Goal: Task Accomplishment & Management: Manage account settings

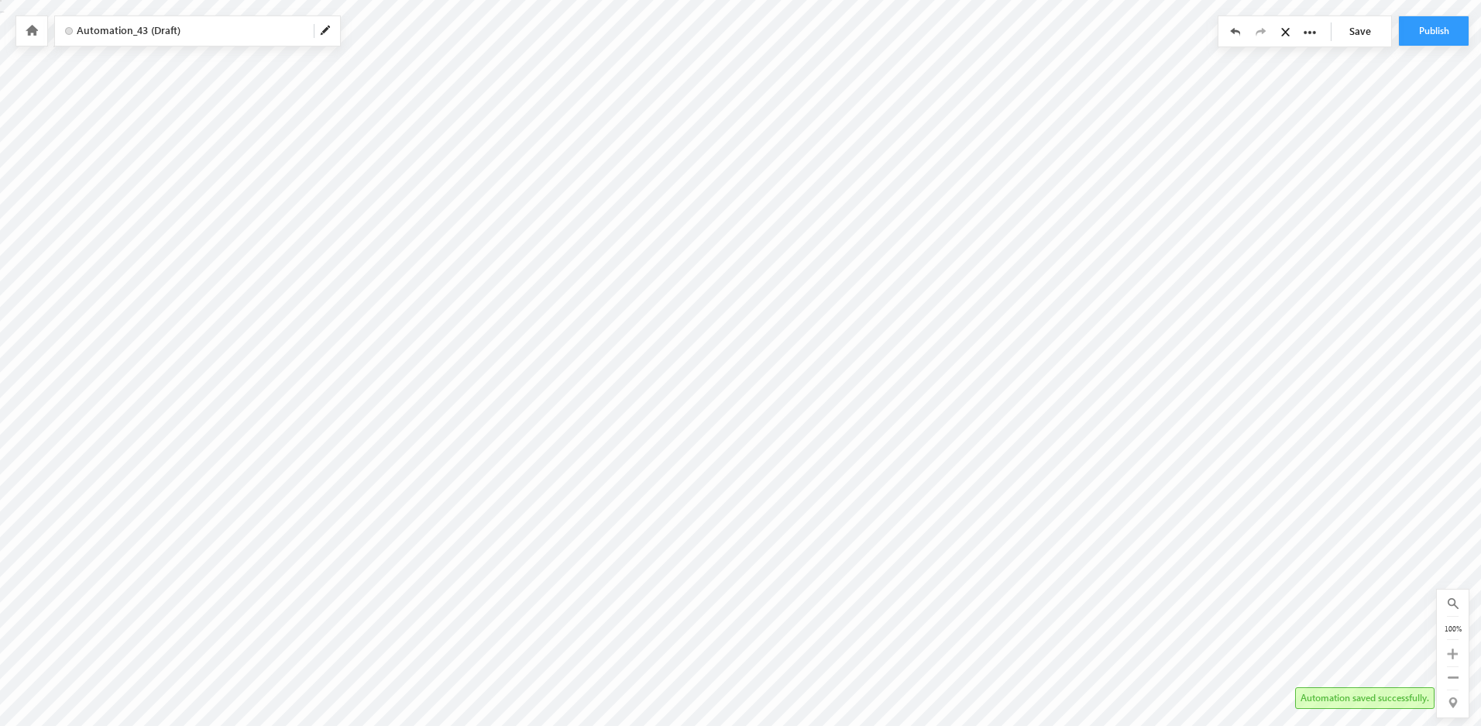
click at [32, 28] on icon at bounding box center [32, 30] width 12 height 11
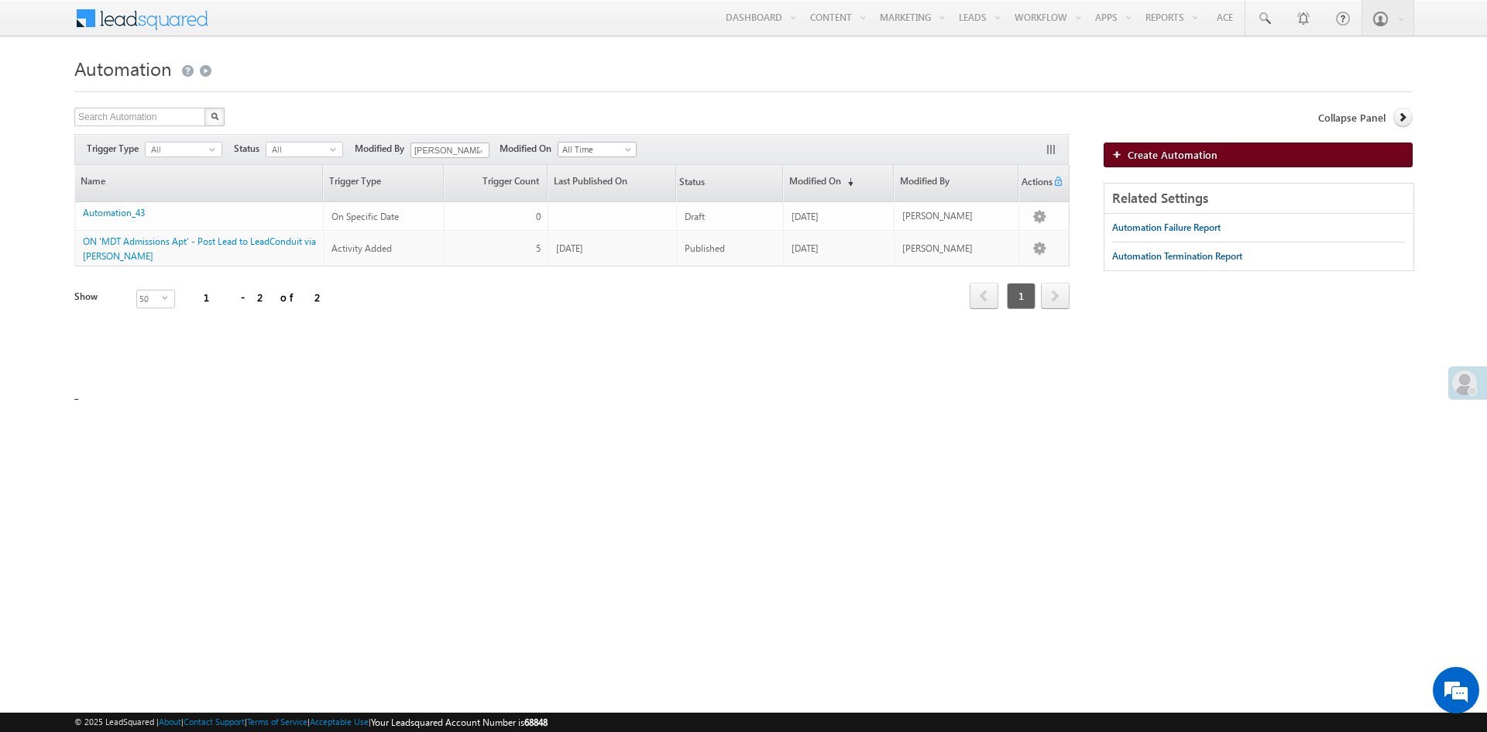
click at [1160, 158] on span "Create Automation" at bounding box center [1173, 154] width 90 height 13
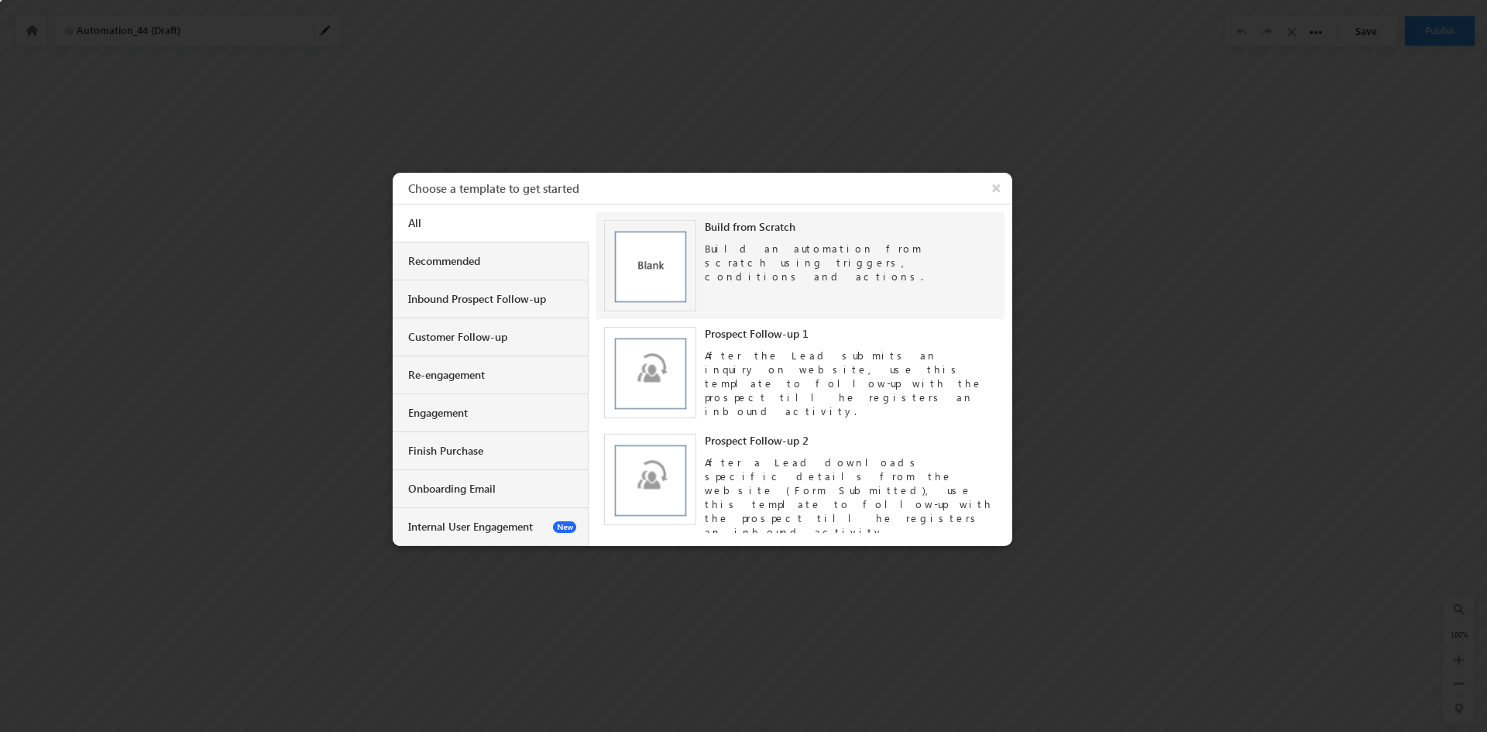
click at [675, 254] on img at bounding box center [650, 266] width 92 height 92
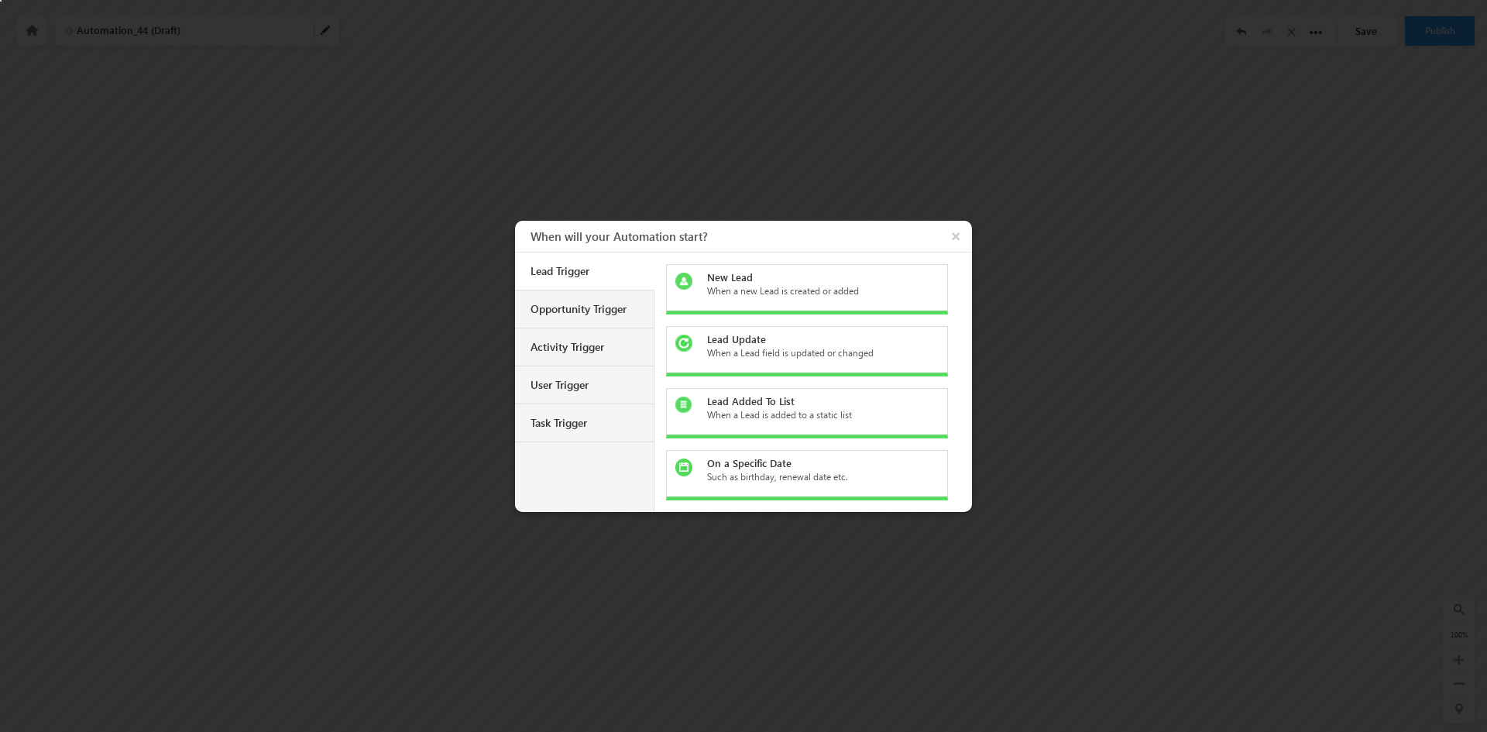
click at [742, 352] on div "When a Lead field is updated or changed" at bounding box center [816, 353] width 218 height 14
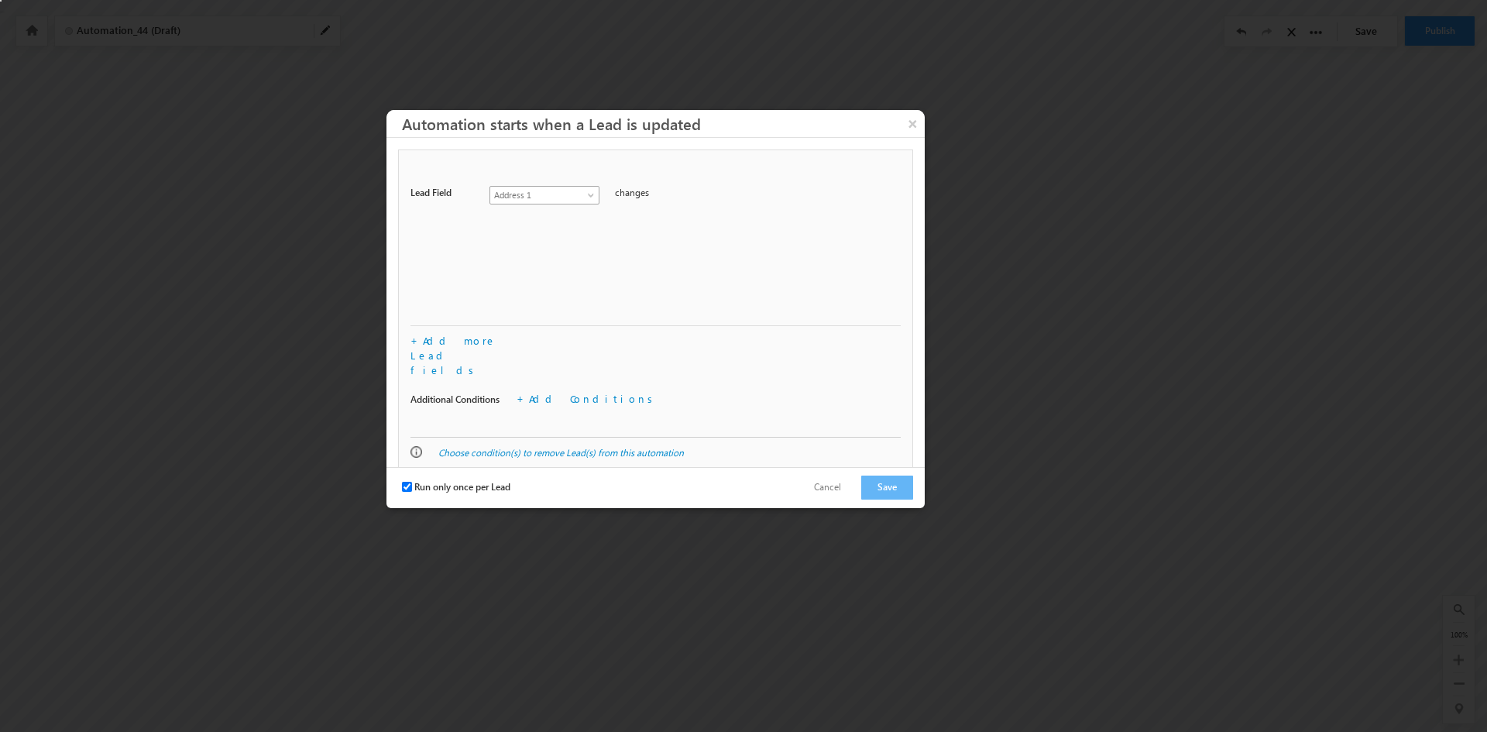
click at [593, 193] on span at bounding box center [592, 198] width 12 height 12
click at [812, 216] on span at bounding box center [807, 220] width 12 height 12
click at [786, 249] on link "Prospect" at bounding box center [759, 250] width 109 height 14
click at [548, 252] on link "+Add another stage" at bounding box center [577, 251] width 167 height 13
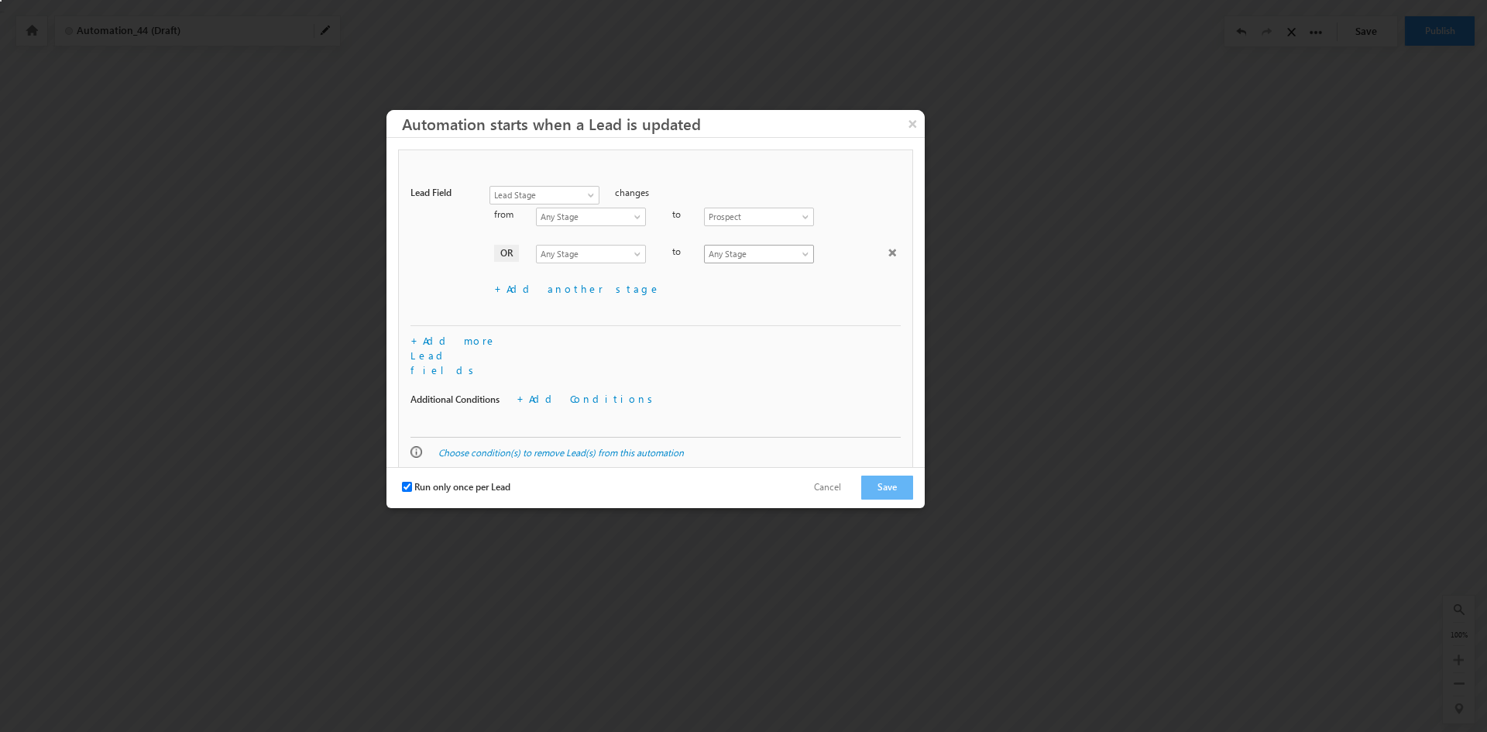
click at [754, 253] on span "Any Stage" at bounding box center [755, 254] width 100 height 14
click at [749, 301] on link "Opportunity" at bounding box center [759, 303] width 109 height 14
click at [531, 286] on link "+Add another stage" at bounding box center [577, 288] width 167 height 13
click at [736, 297] on span "Any Stage" at bounding box center [755, 291] width 100 height 14
click at [758, 353] on link "Attempted Contact" at bounding box center [755, 356] width 109 height 14
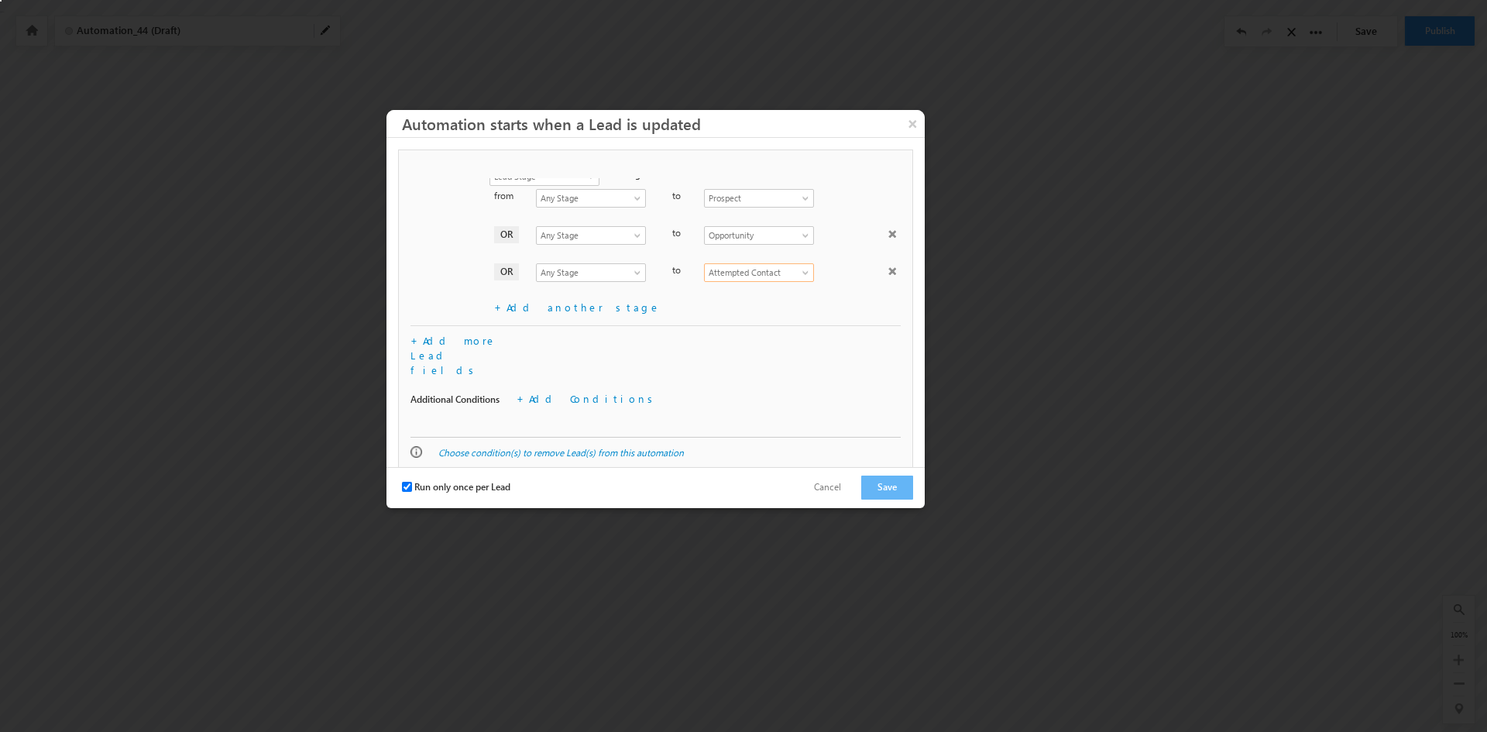
scroll to position [23, 0]
click at [545, 306] on link "+Add another stage" at bounding box center [577, 302] width 167 height 13
click at [750, 308] on span "Any Stage" at bounding box center [755, 305] width 100 height 14
click at [755, 383] on link "Interview Scheduled" at bounding box center [755, 385] width 109 height 14
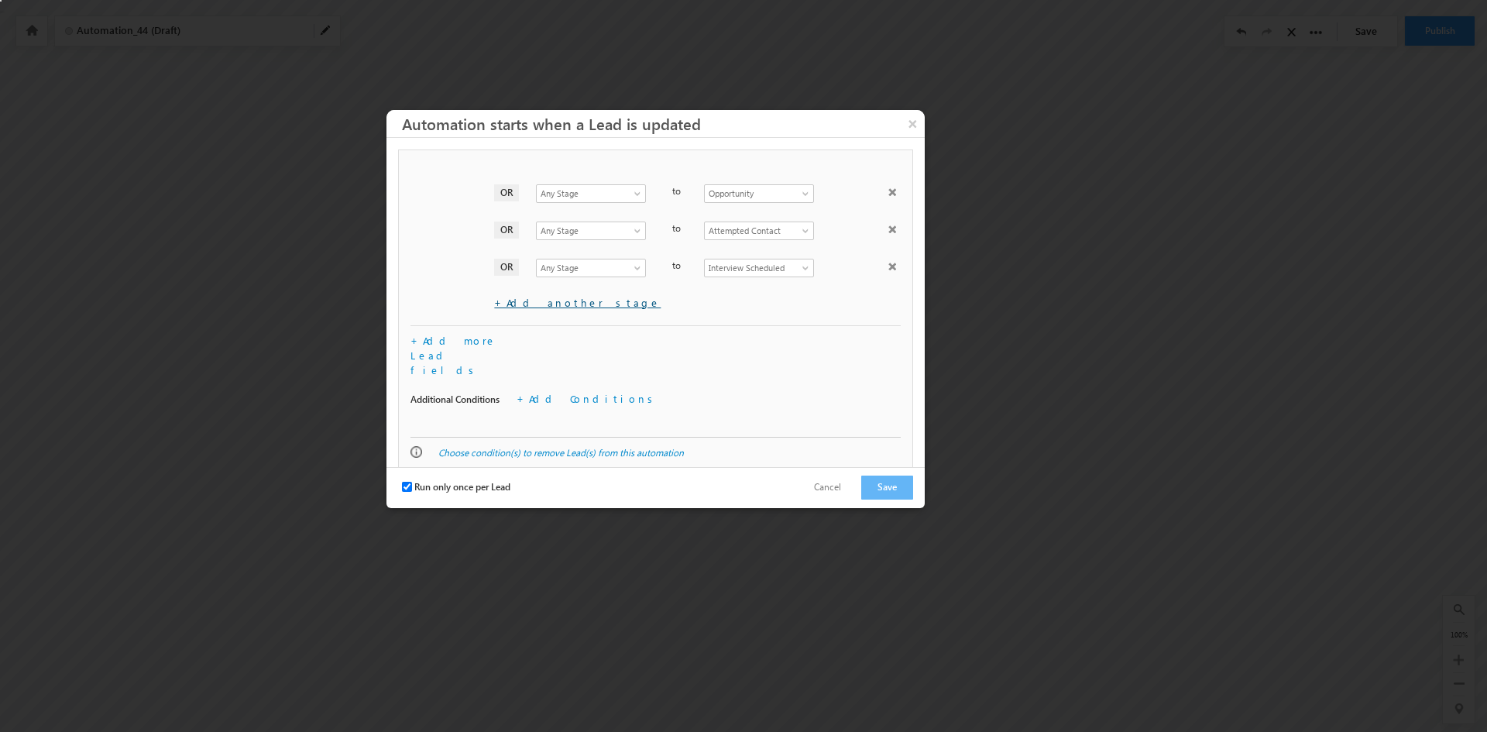
click at [558, 303] on link "+Add another stage" at bounding box center [577, 302] width 167 height 13
click at [766, 310] on span "Any Stage" at bounding box center [755, 305] width 100 height 14
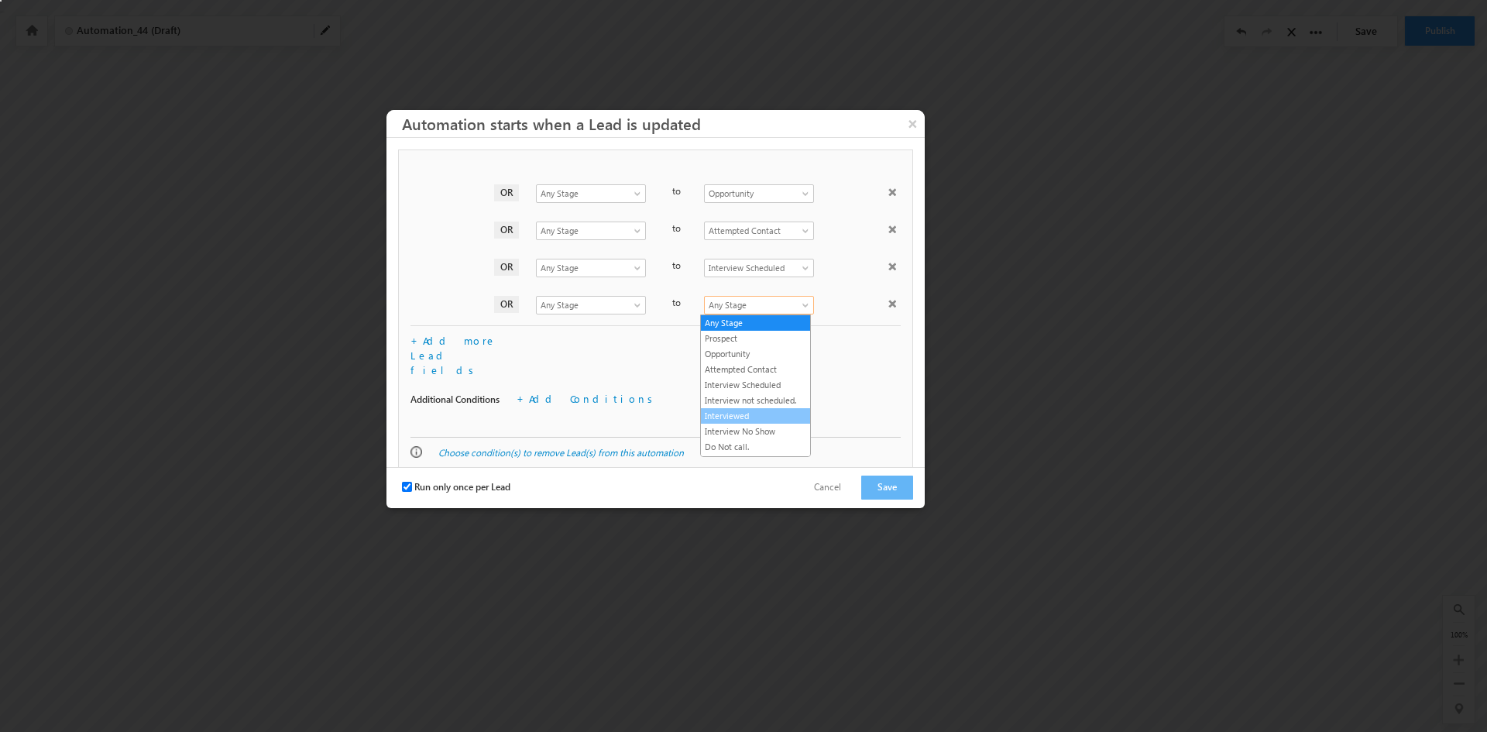
click at [735, 420] on link "Interviewed" at bounding box center [755, 416] width 109 height 14
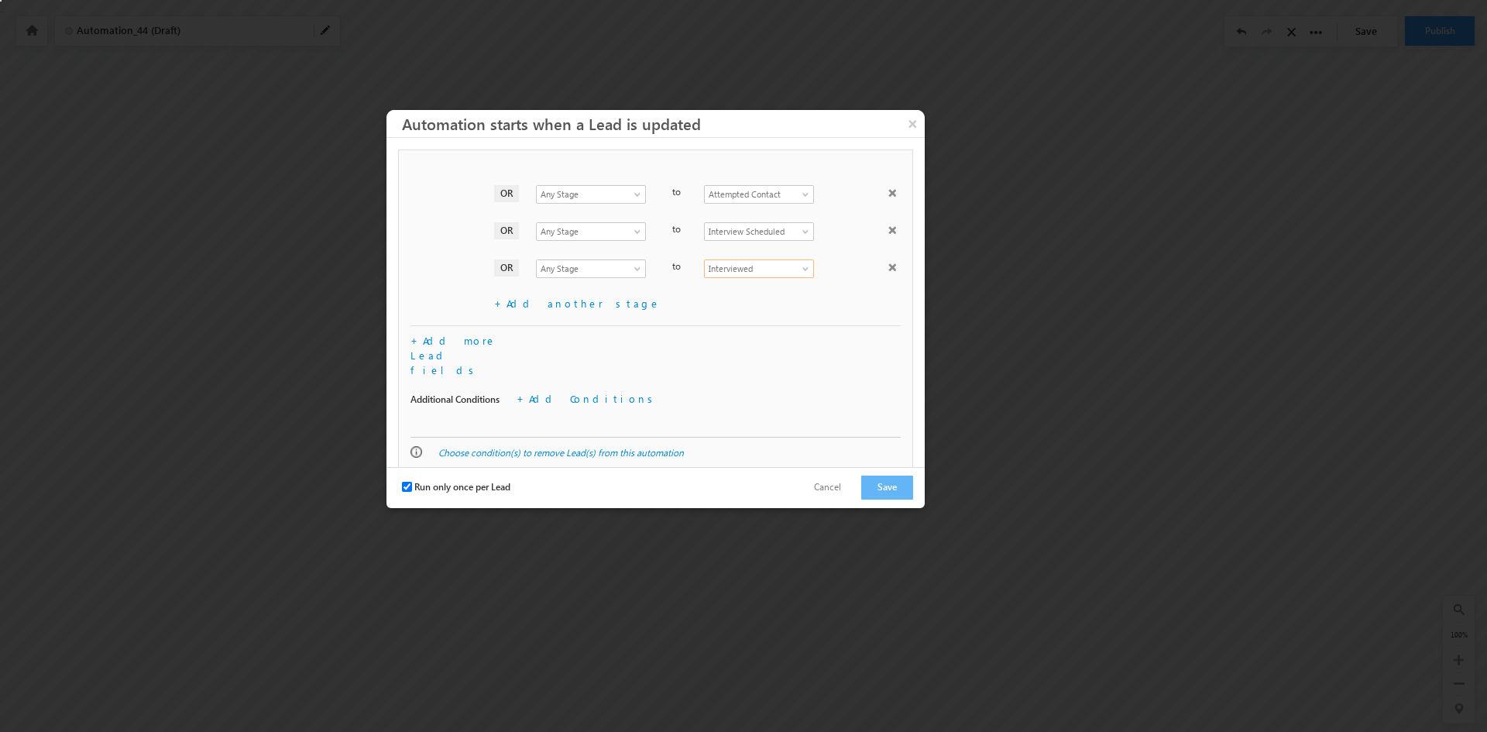
scroll to position [98, 0]
click at [408, 484] on label "Run only once per Lead" at bounding box center [456, 487] width 108 height 14
click at [408, 484] on input "Run only once per Lead" at bounding box center [407, 487] width 10 height 10
checkbox input "false"
click at [891, 480] on button "Save" at bounding box center [887, 488] width 52 height 24
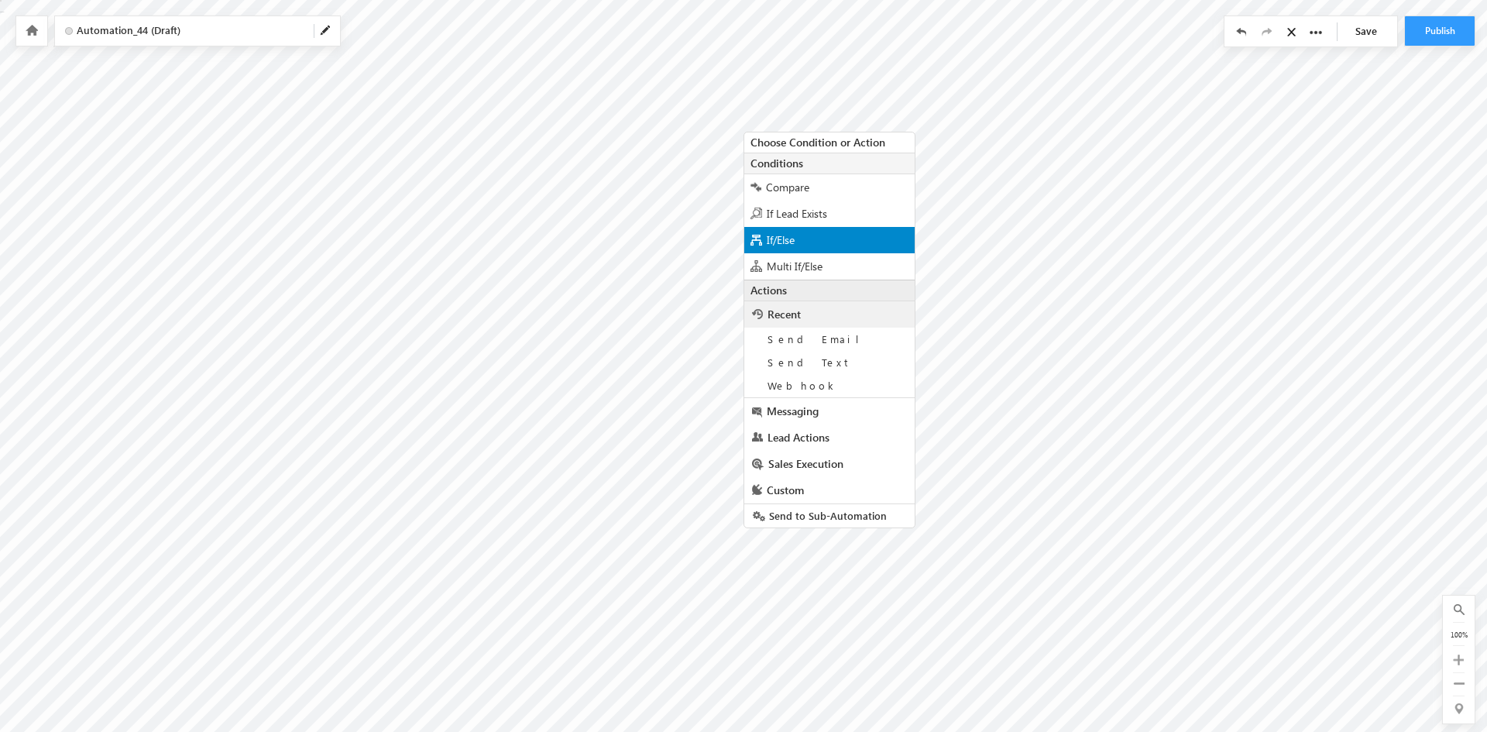
click at [792, 242] on span "If/Else" at bounding box center [781, 239] width 28 height 15
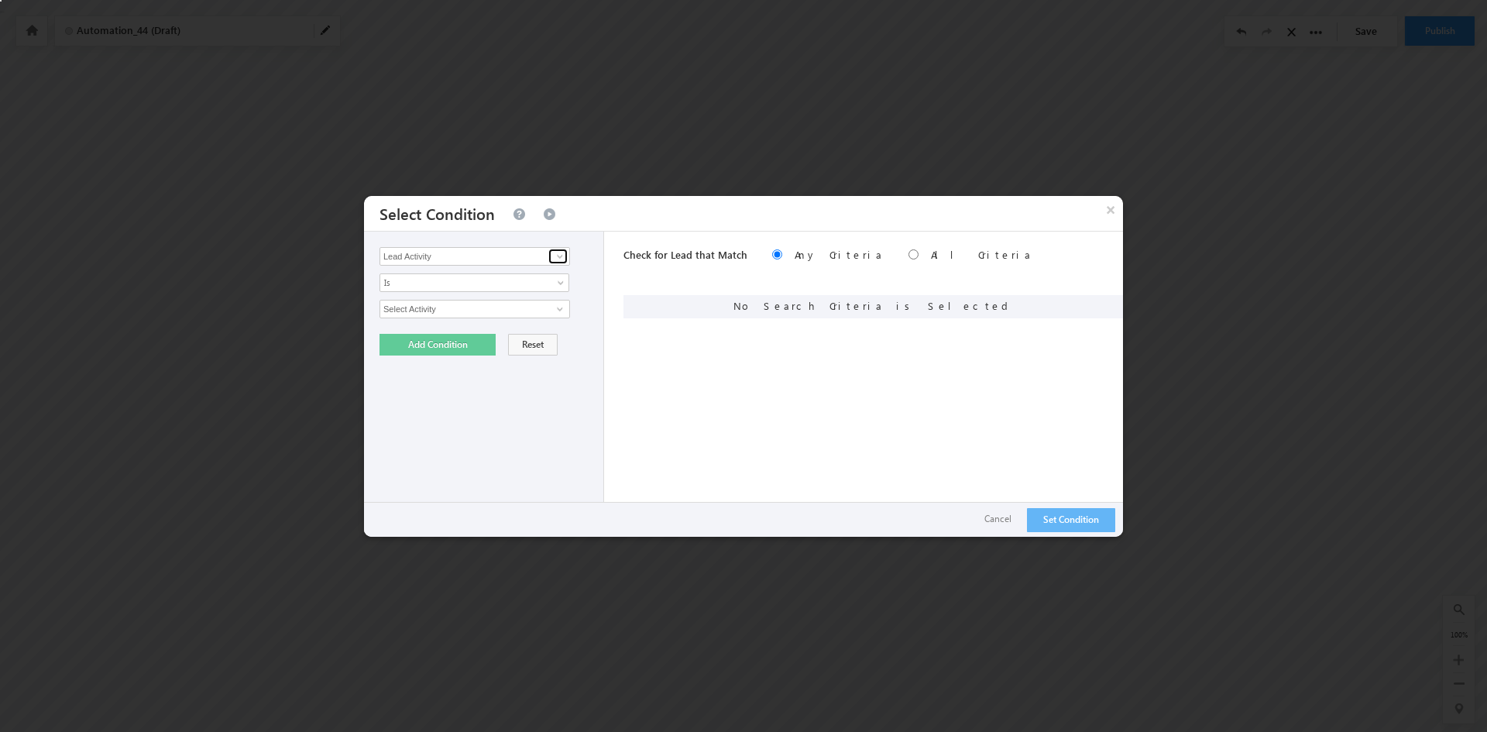
click at [562, 253] on span at bounding box center [560, 256] width 12 height 12
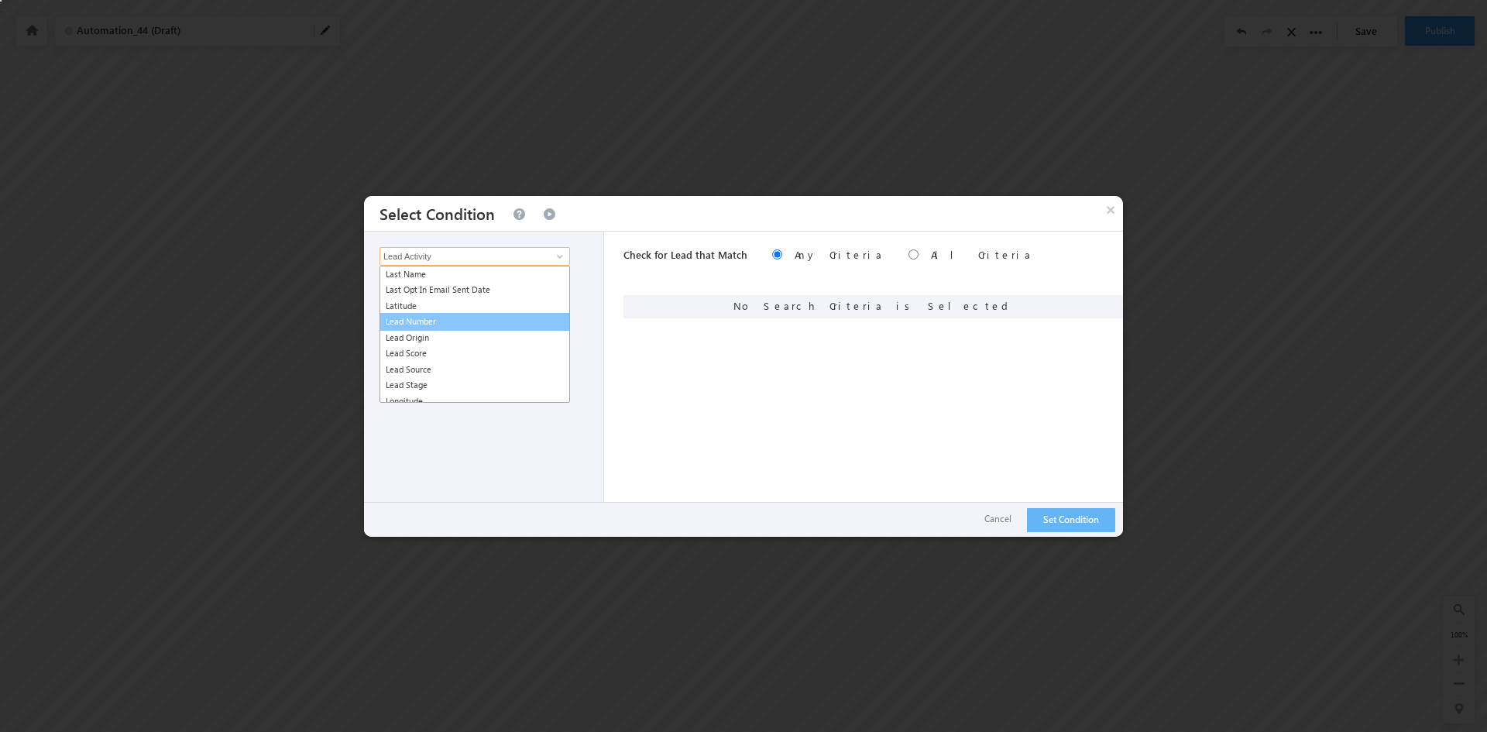
scroll to position [1268, 0]
click at [444, 317] on link "Lead Stage" at bounding box center [475, 308] width 191 height 18
type input "Lead Stage"
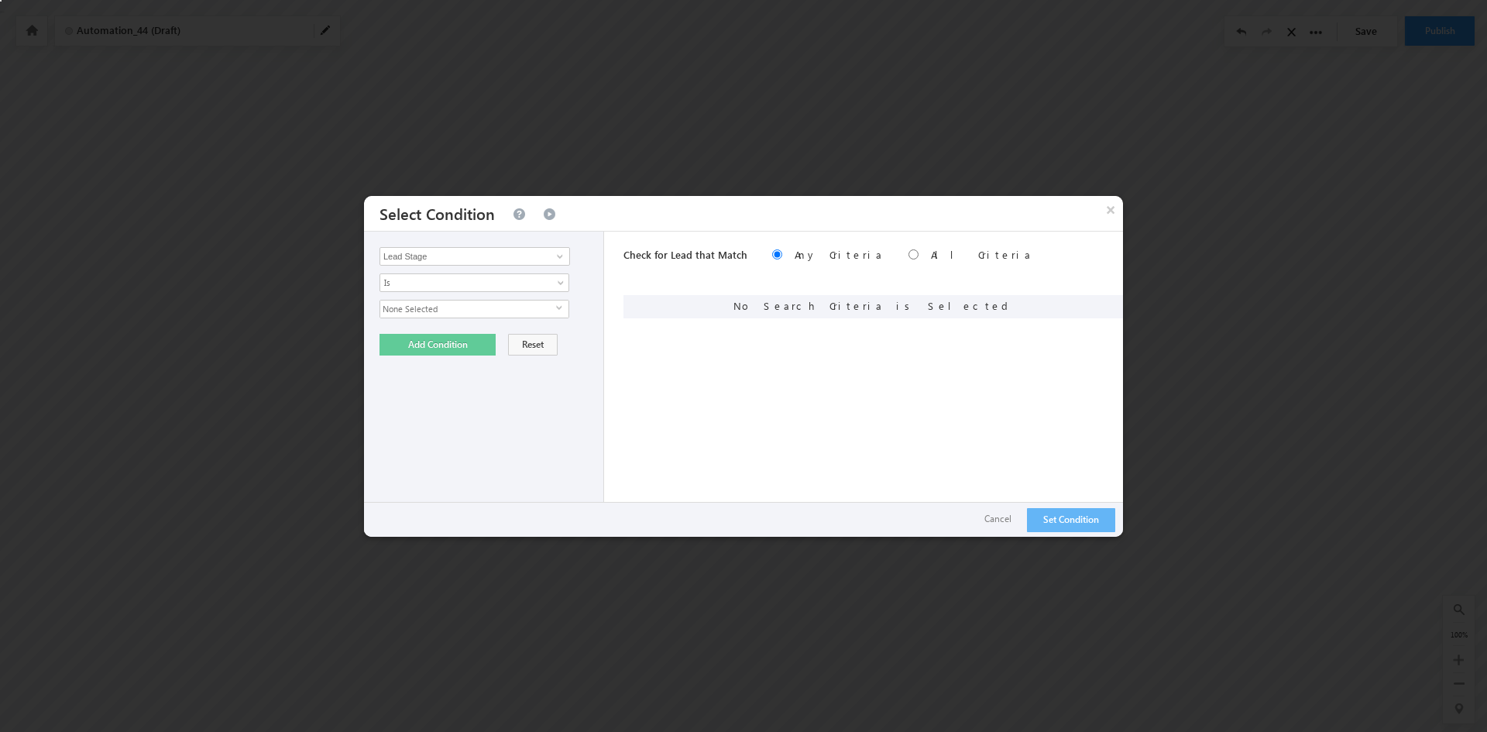
click at [552, 307] on span "None Selected" at bounding box center [468, 309] width 176 height 17
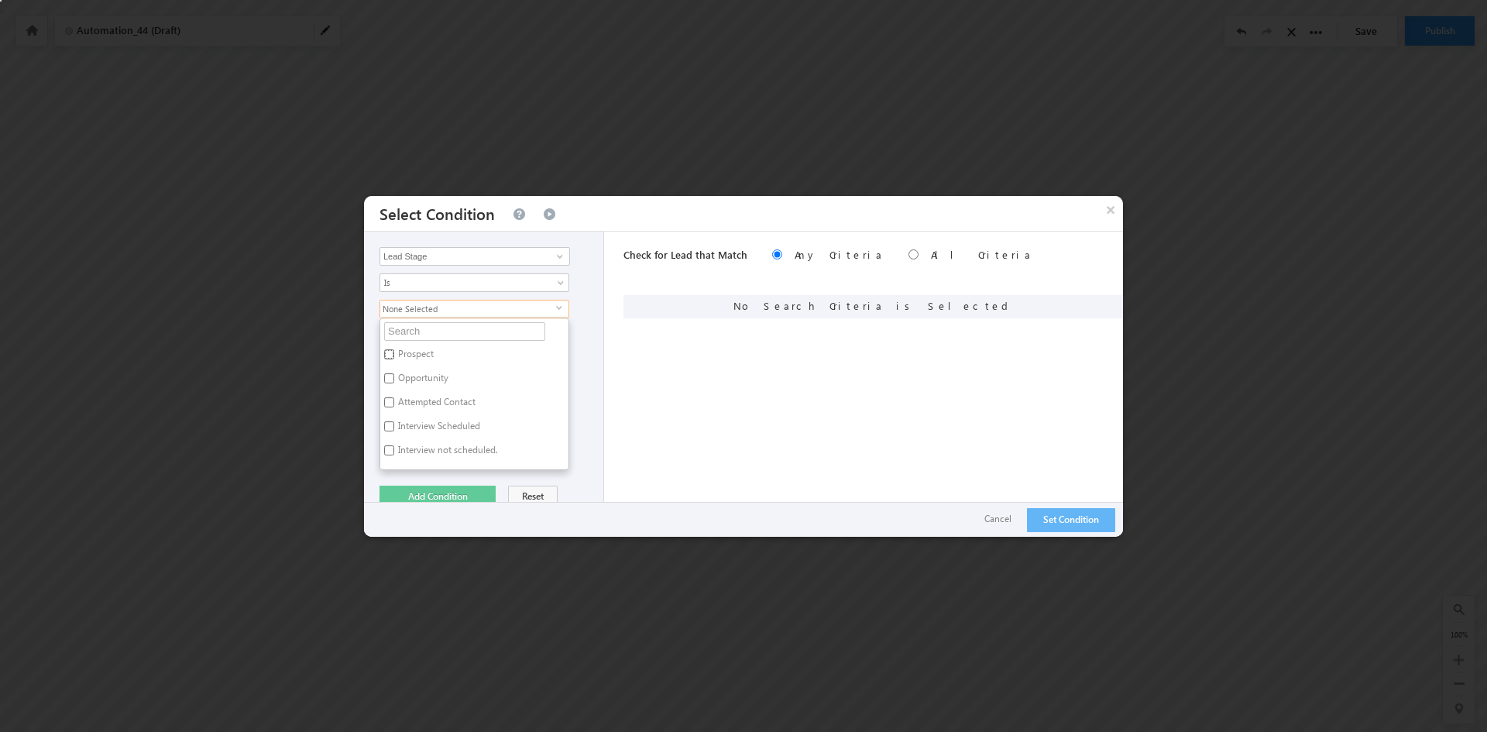
click at [389, 354] on input "Prospect" at bounding box center [389, 354] width 10 height 10
checkbox input "true"
click at [451, 490] on button "Add Condition" at bounding box center [438, 497] width 116 height 22
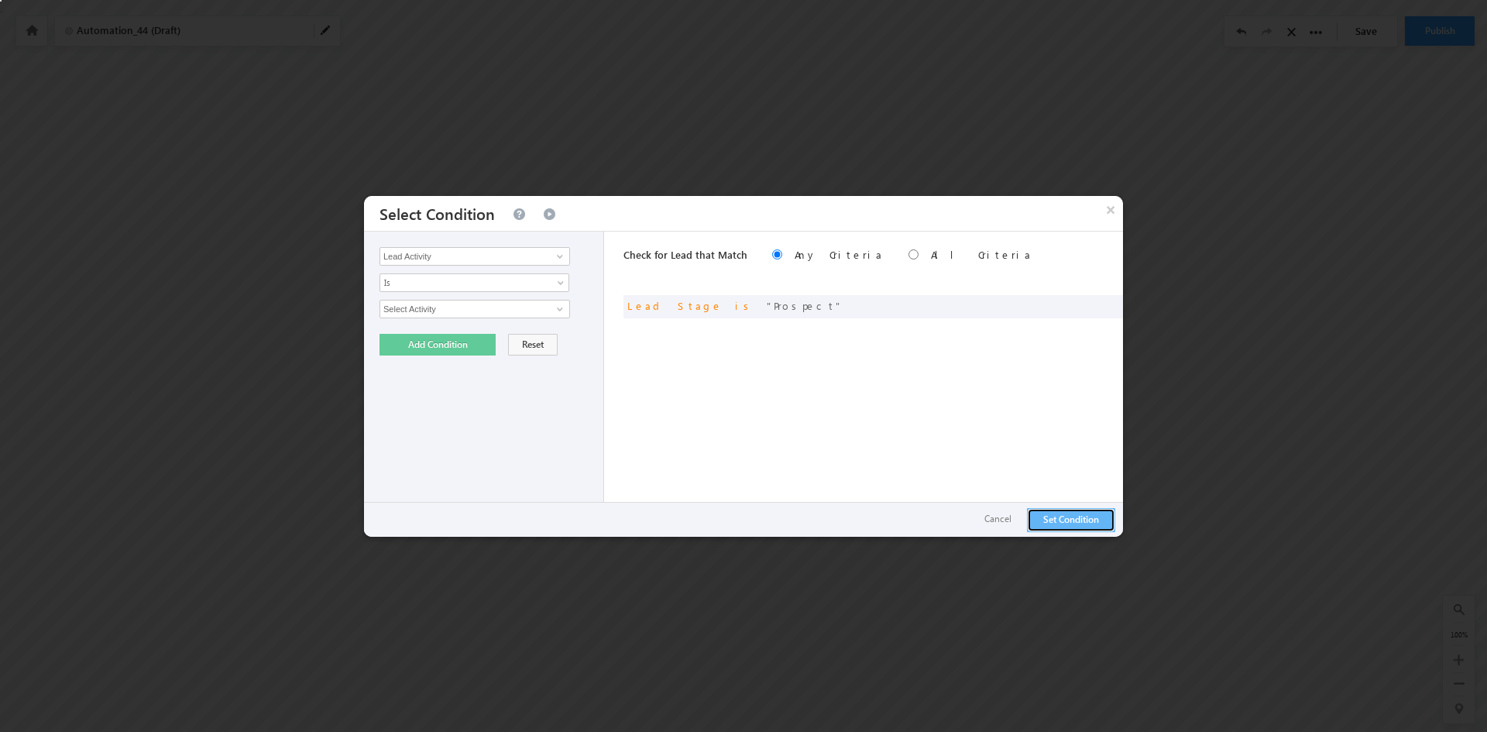
click at [1071, 521] on button "Set Condition" at bounding box center [1071, 520] width 88 height 24
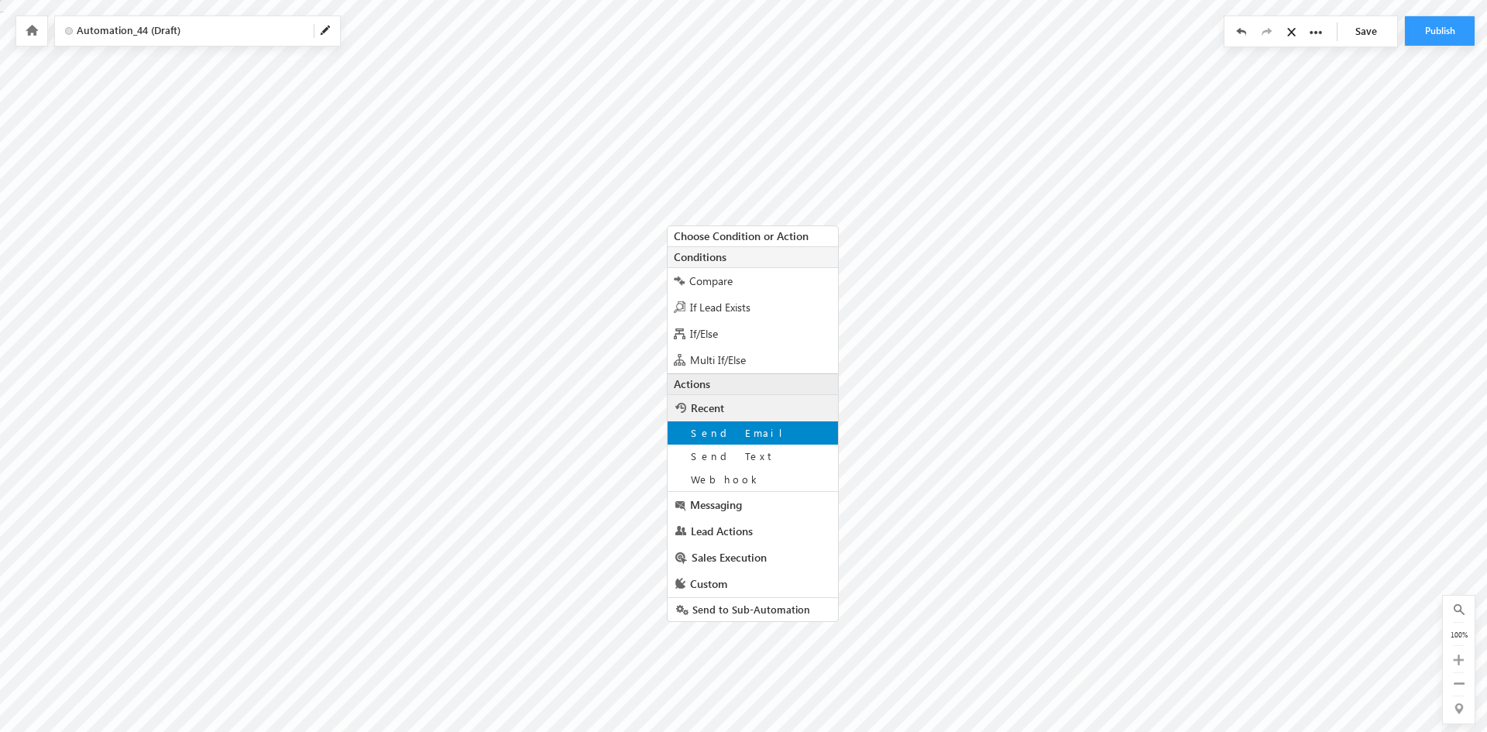
click at [738, 431] on span "Send Email" at bounding box center [743, 432] width 104 height 13
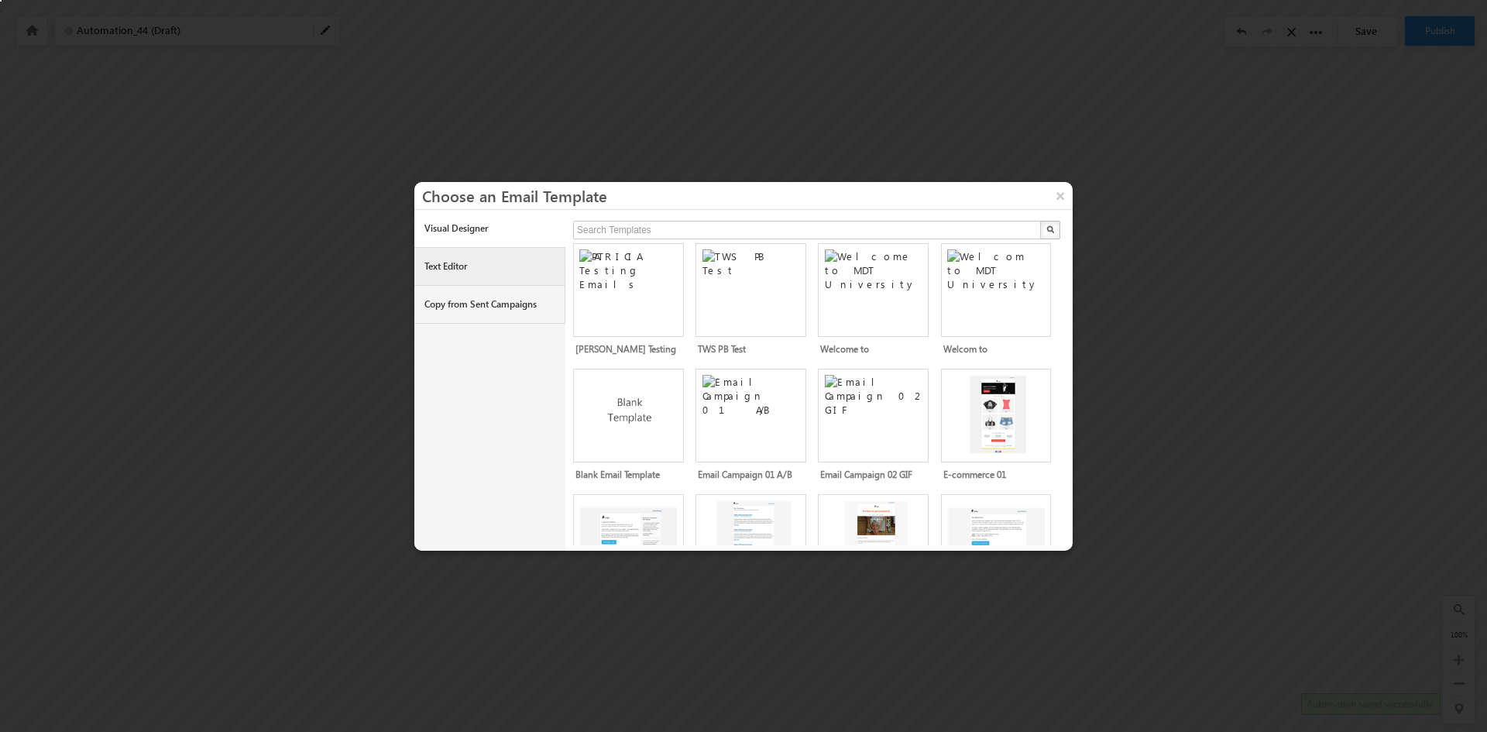
click at [447, 266] on link "Text Editor" at bounding box center [489, 267] width 151 height 38
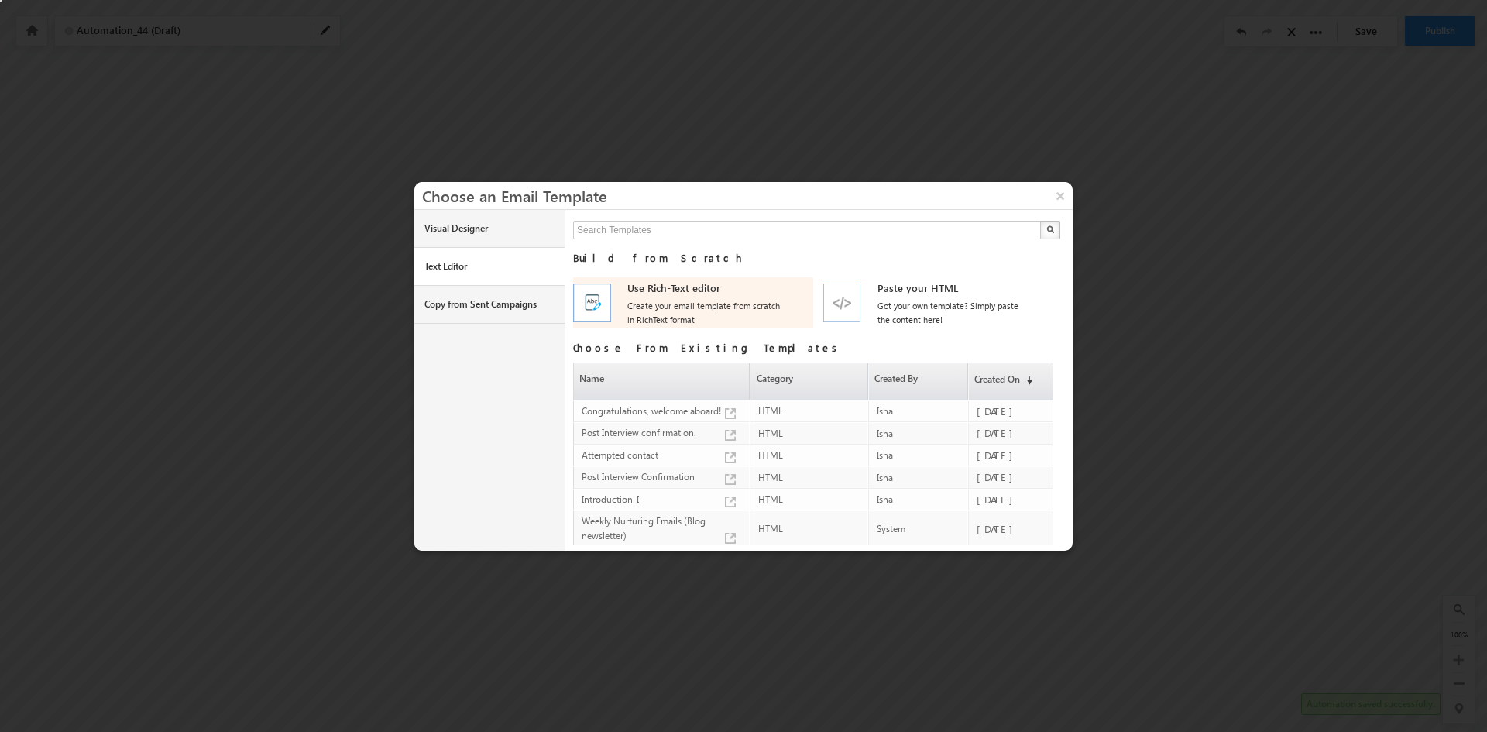
click at [592, 301] on img at bounding box center [592, 303] width 38 height 39
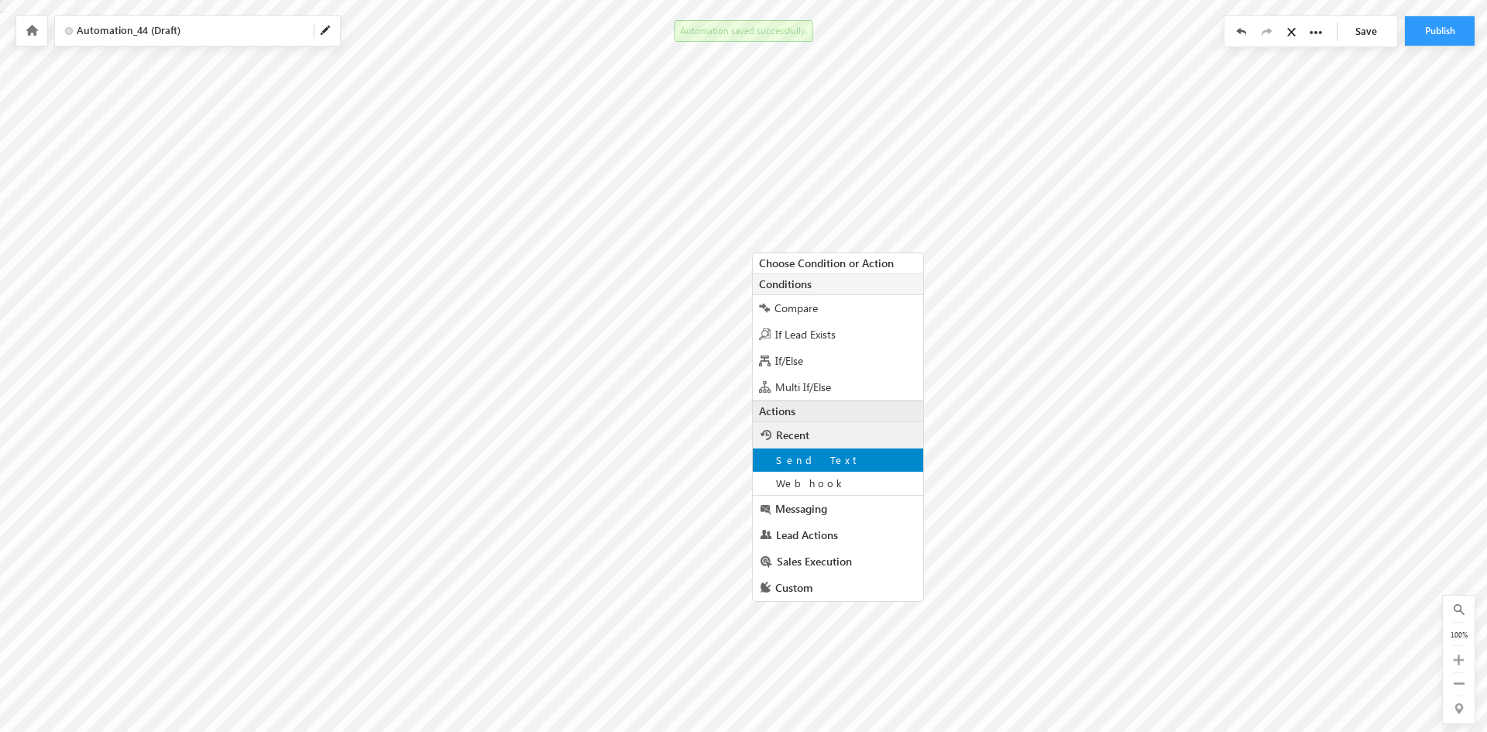
click at [834, 463] on div "Send Text" at bounding box center [838, 460] width 170 height 23
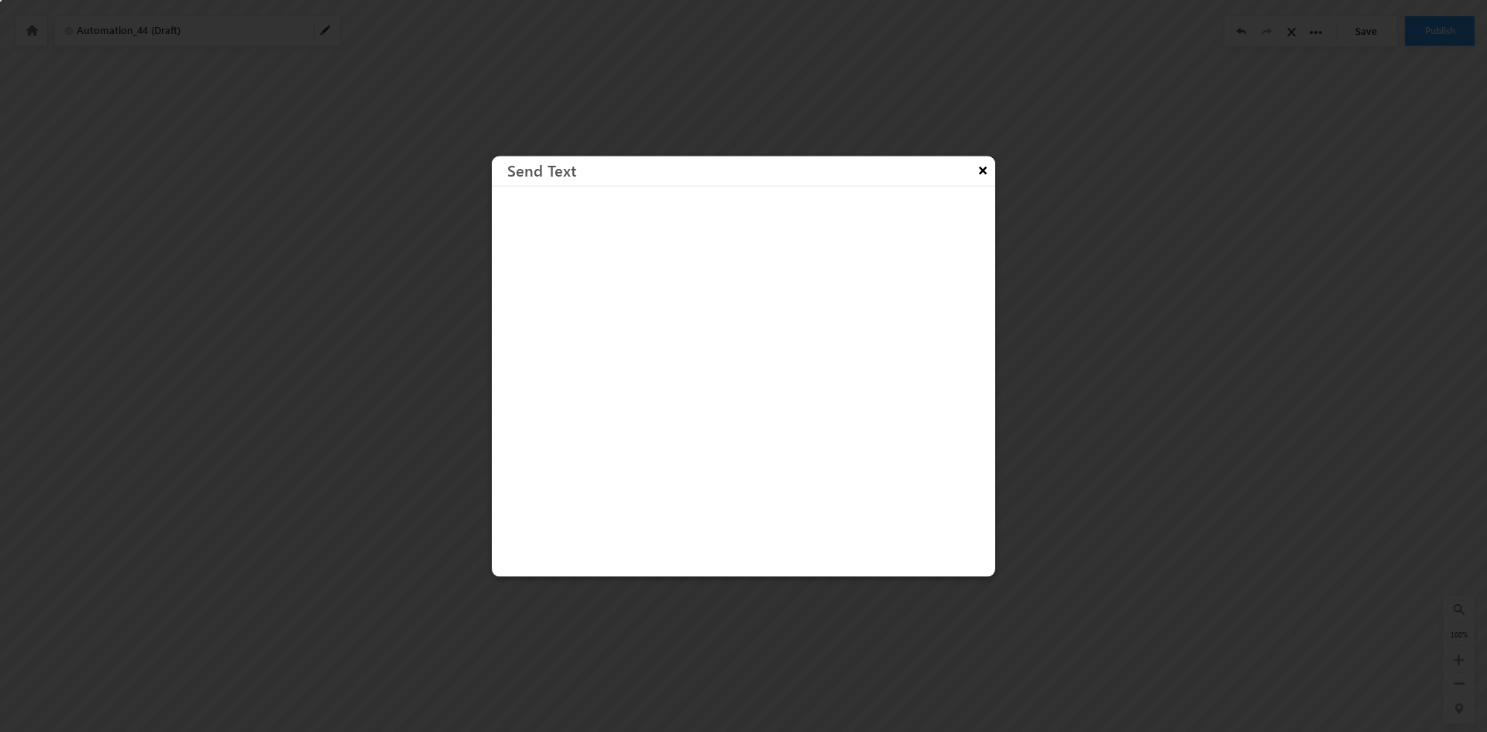
click at [983, 171] on button "×" at bounding box center [983, 169] width 25 height 27
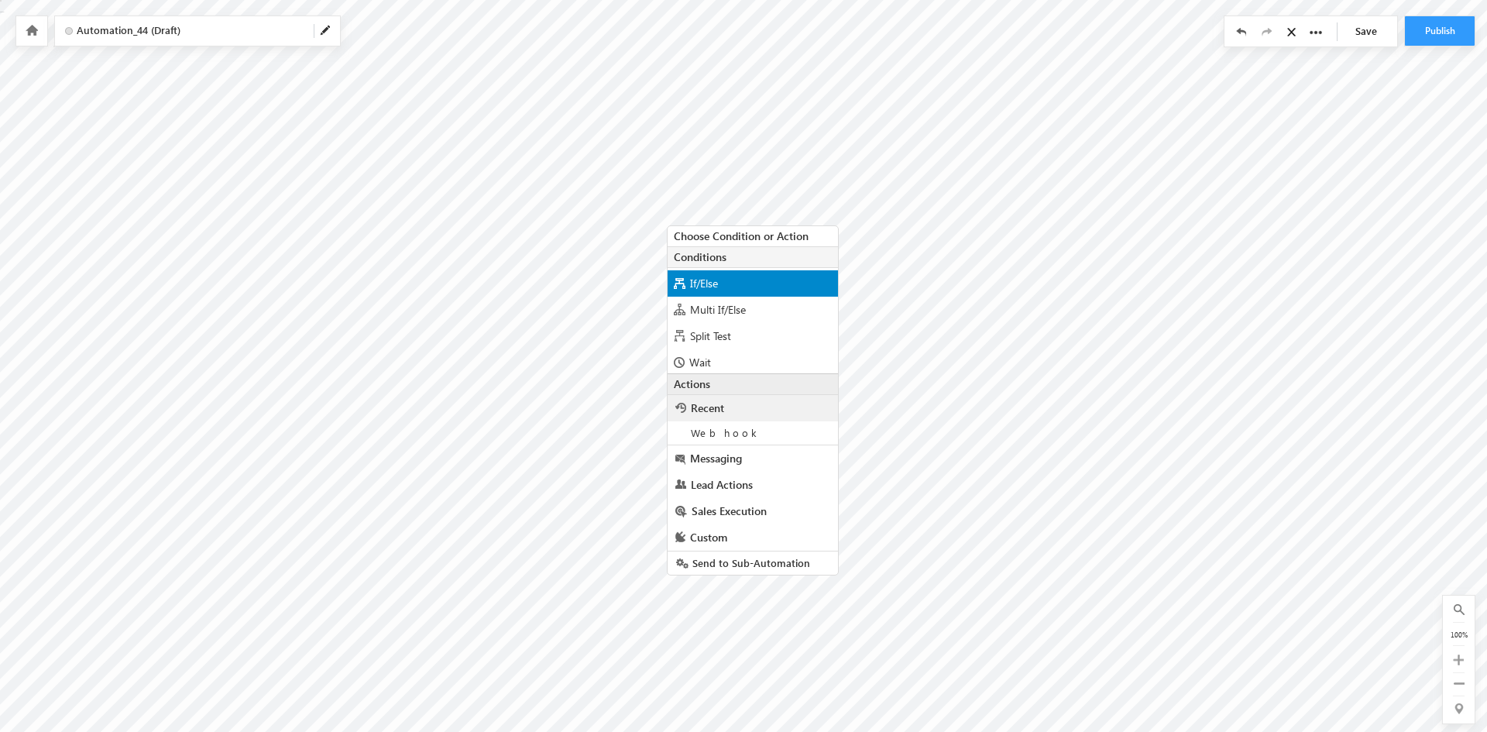
scroll to position [77, 0]
click at [734, 459] on span "Messaging" at bounding box center [716, 458] width 52 height 15
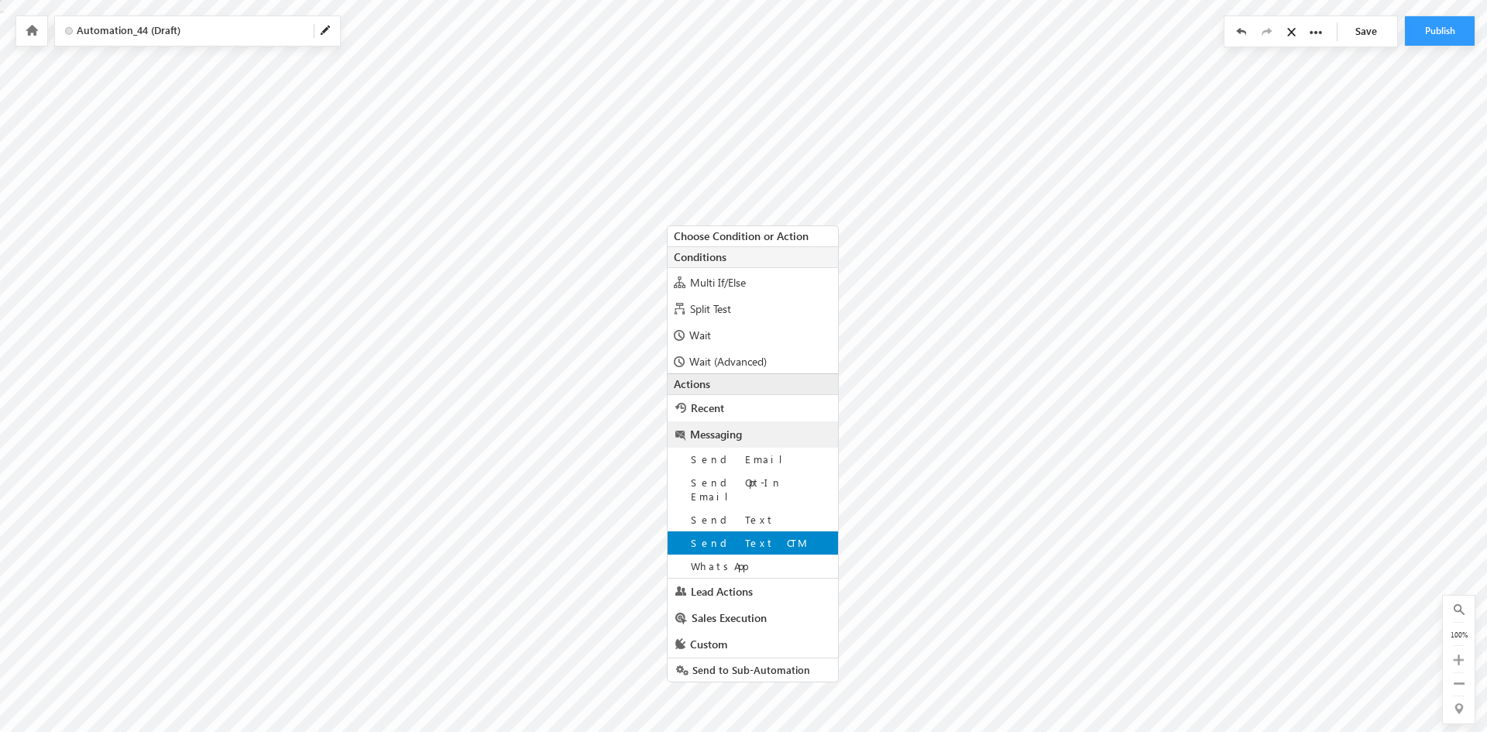
click at [736, 536] on span "Send Text CTM" at bounding box center [748, 542] width 115 height 13
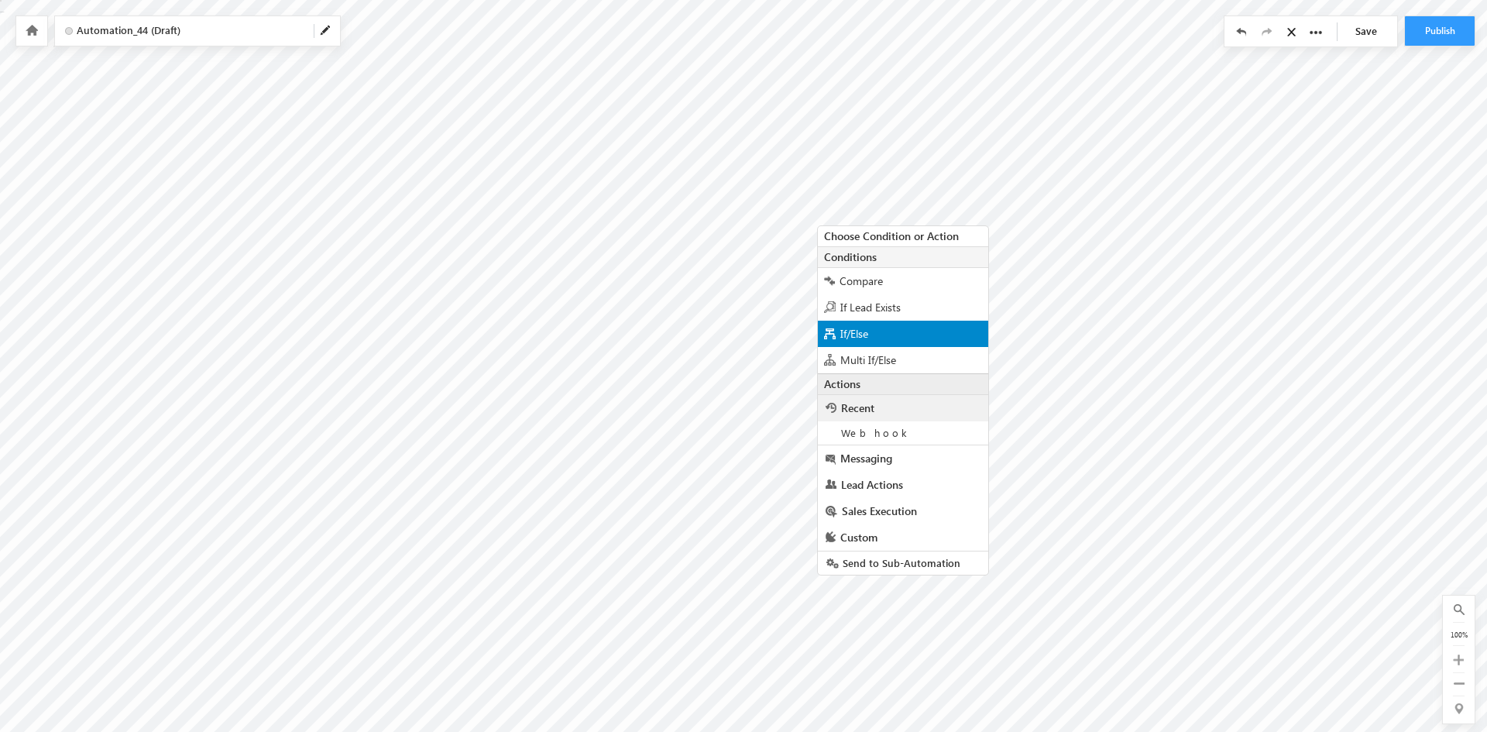
click at [878, 334] on div "If/Else" at bounding box center [903, 334] width 170 height 26
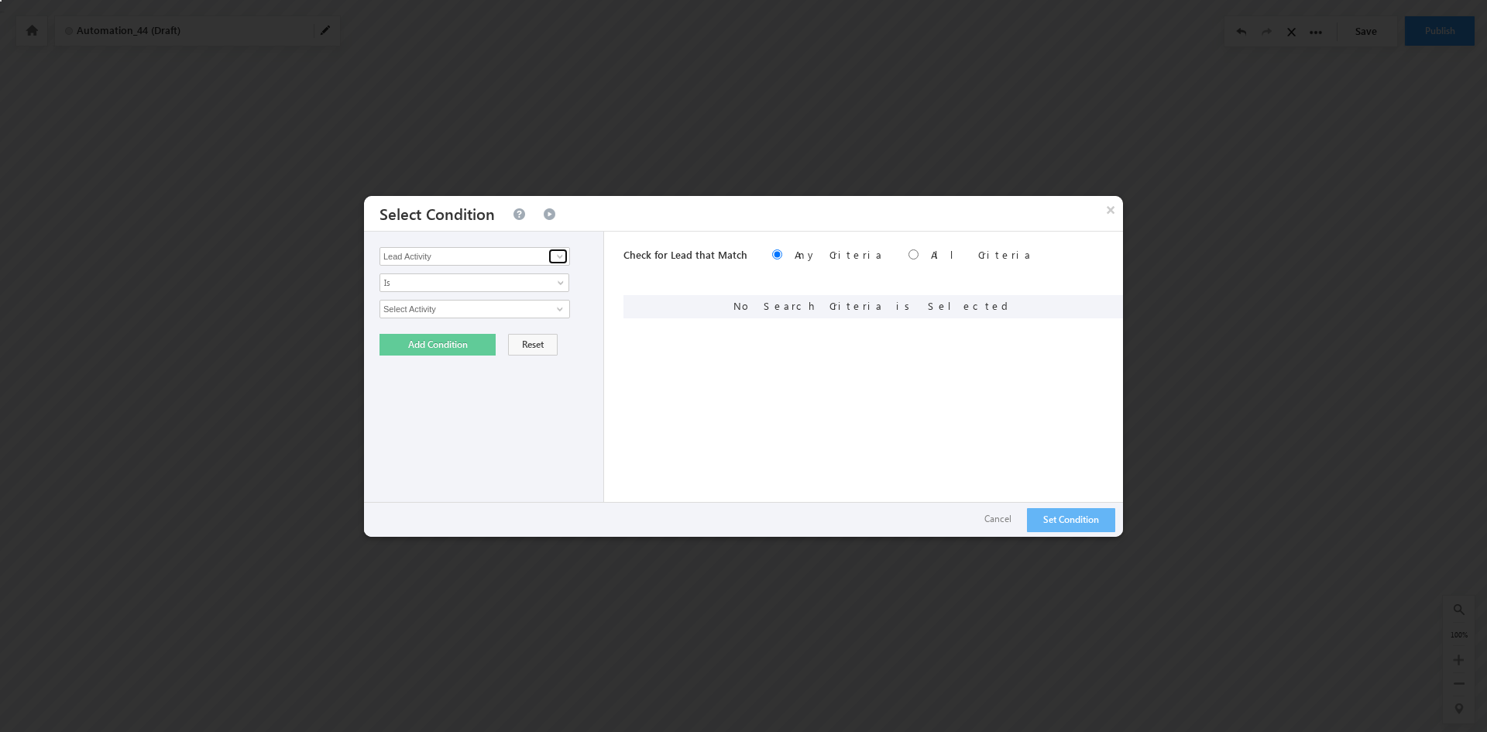
click at [560, 256] on span at bounding box center [560, 256] width 12 height 12
click at [469, 293] on link "Lead Stage" at bounding box center [475, 289] width 191 height 18
type input "Lead Stage"
click at [552, 312] on span "None Selected" at bounding box center [468, 309] width 176 height 17
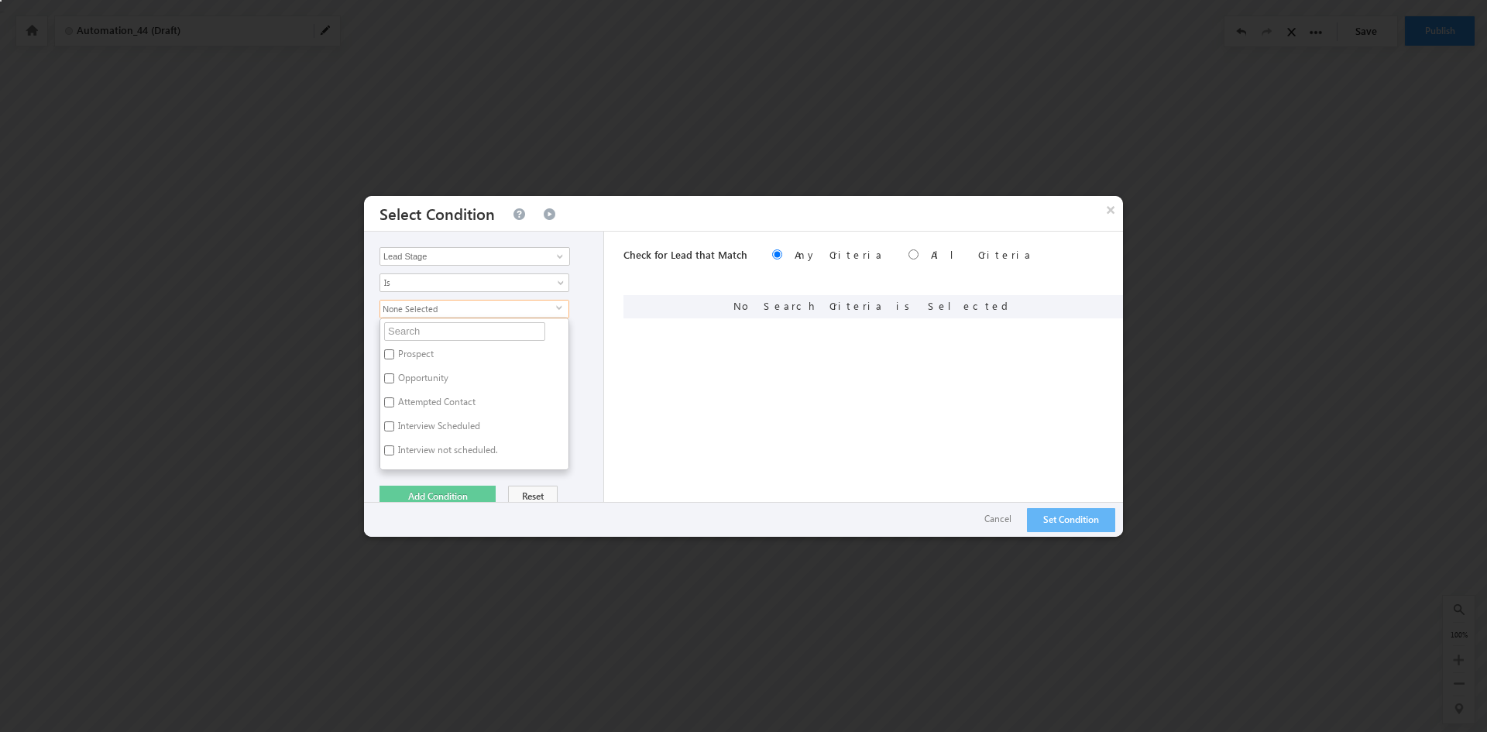
click at [431, 378] on label "Opportunity" at bounding box center [422, 381] width 84 height 24
click at [394, 378] on input "Opportunity" at bounding box center [389, 378] width 10 height 10
checkbox input "true"
click at [440, 491] on button "Add Condition" at bounding box center [438, 497] width 116 height 22
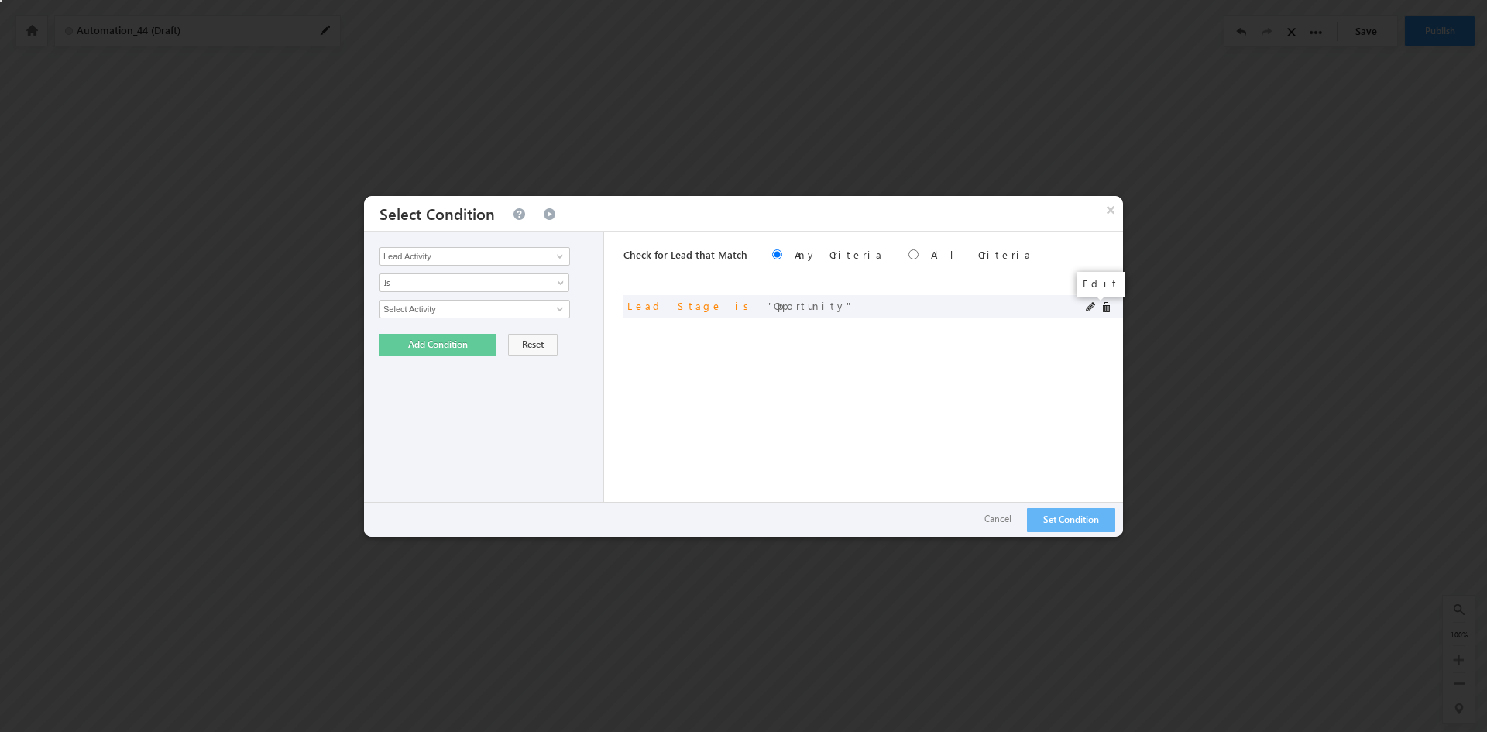
click at [1092, 309] on span at bounding box center [1091, 307] width 11 height 11
click at [564, 308] on span "select" at bounding box center [562, 307] width 12 height 7
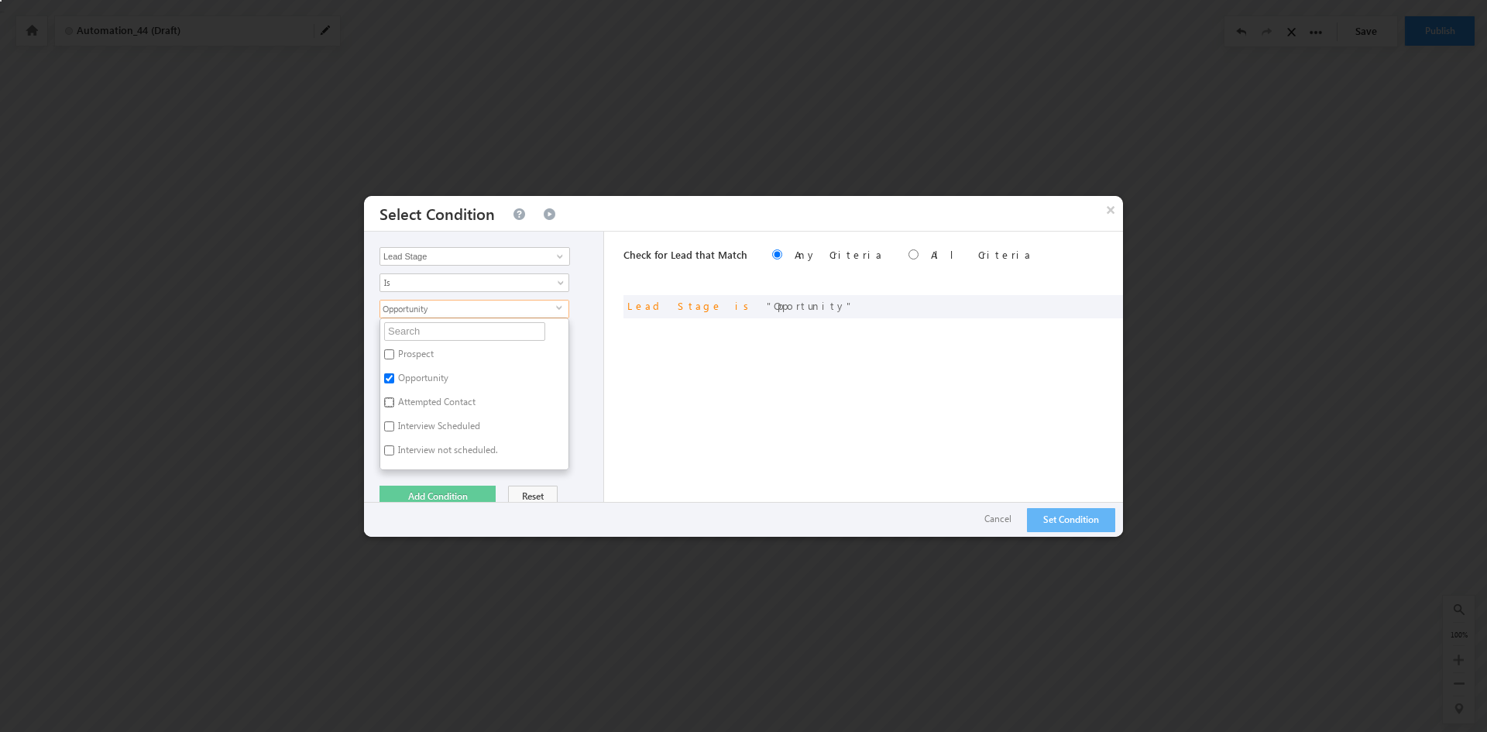
click at [385, 400] on input "Attempted Contact" at bounding box center [389, 402] width 10 height 10
checkbox input "true"
click at [580, 407] on div "2 selected select Prospect Opportunity Attempted Contact Interview Scheduled In…" at bounding box center [488, 385] width 216 height 170
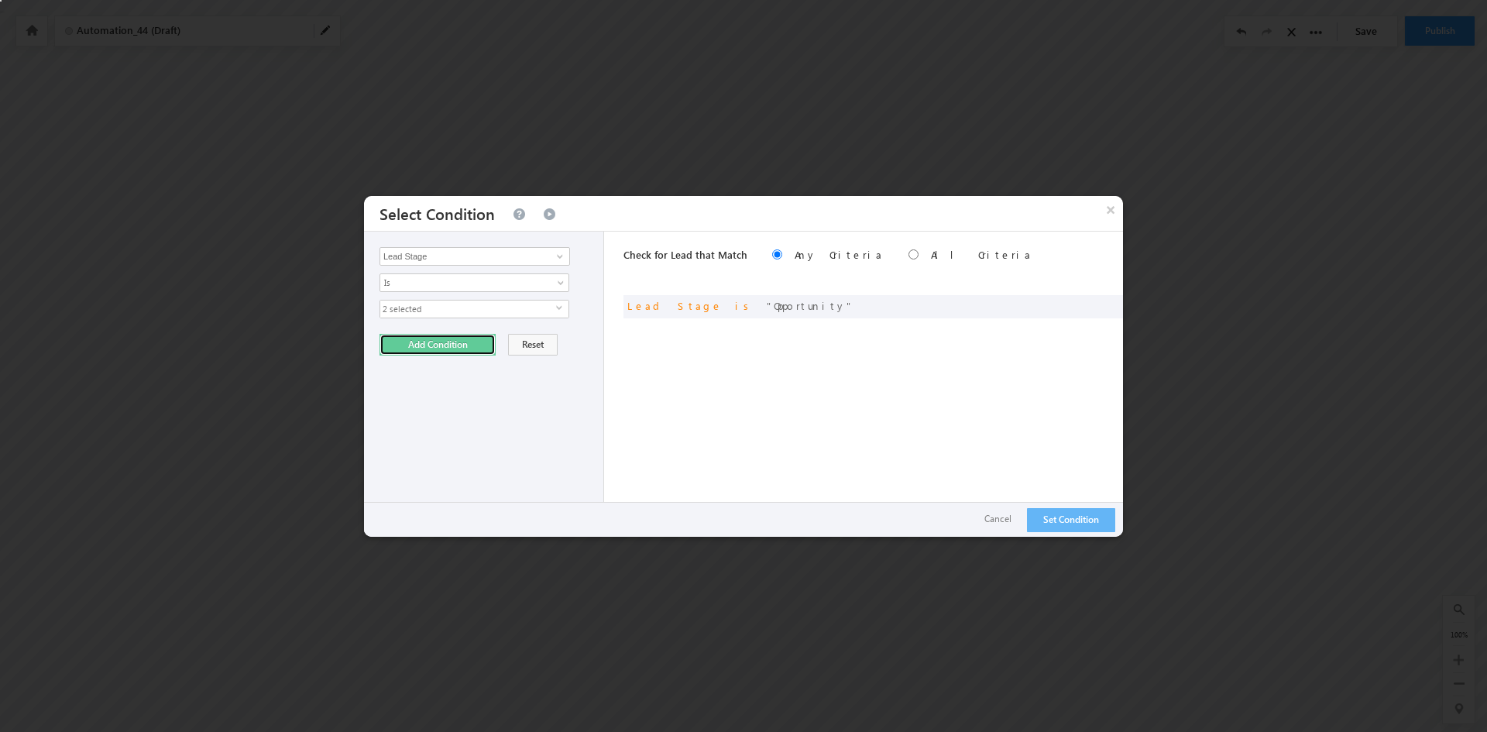
click at [423, 342] on button "Add Condition" at bounding box center [438, 345] width 116 height 22
click at [1080, 520] on button "Set Condition" at bounding box center [1071, 520] width 88 height 24
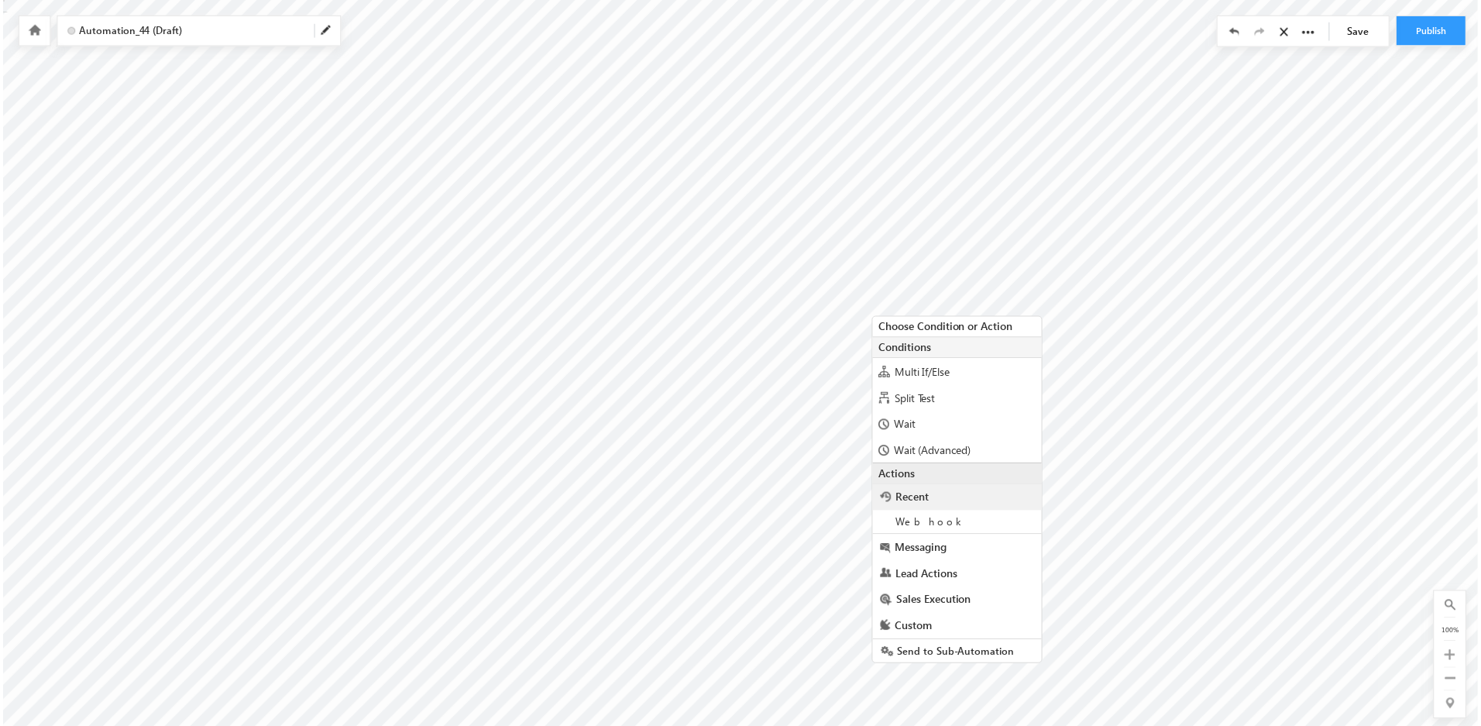
scroll to position [132, 0]
click at [927, 375] on div "Wait" at bounding box center [962, 374] width 170 height 26
radio input "true"
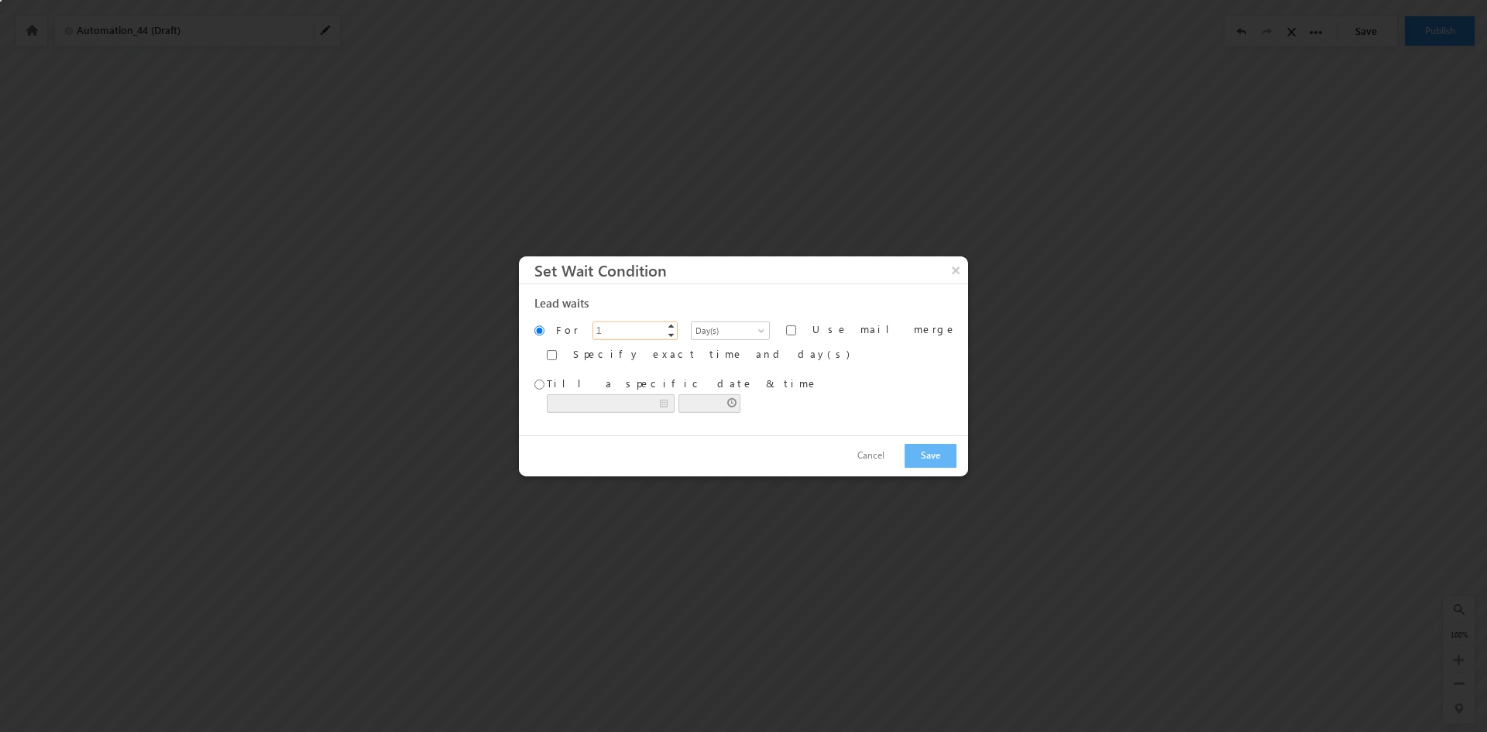
click at [653, 328] on input "1" at bounding box center [635, 330] width 85 height 19
type input "12"
click at [757, 328] on span at bounding box center [763, 333] width 12 height 12
click at [740, 346] on link "Minute(s)" at bounding box center [728, 348] width 85 height 14
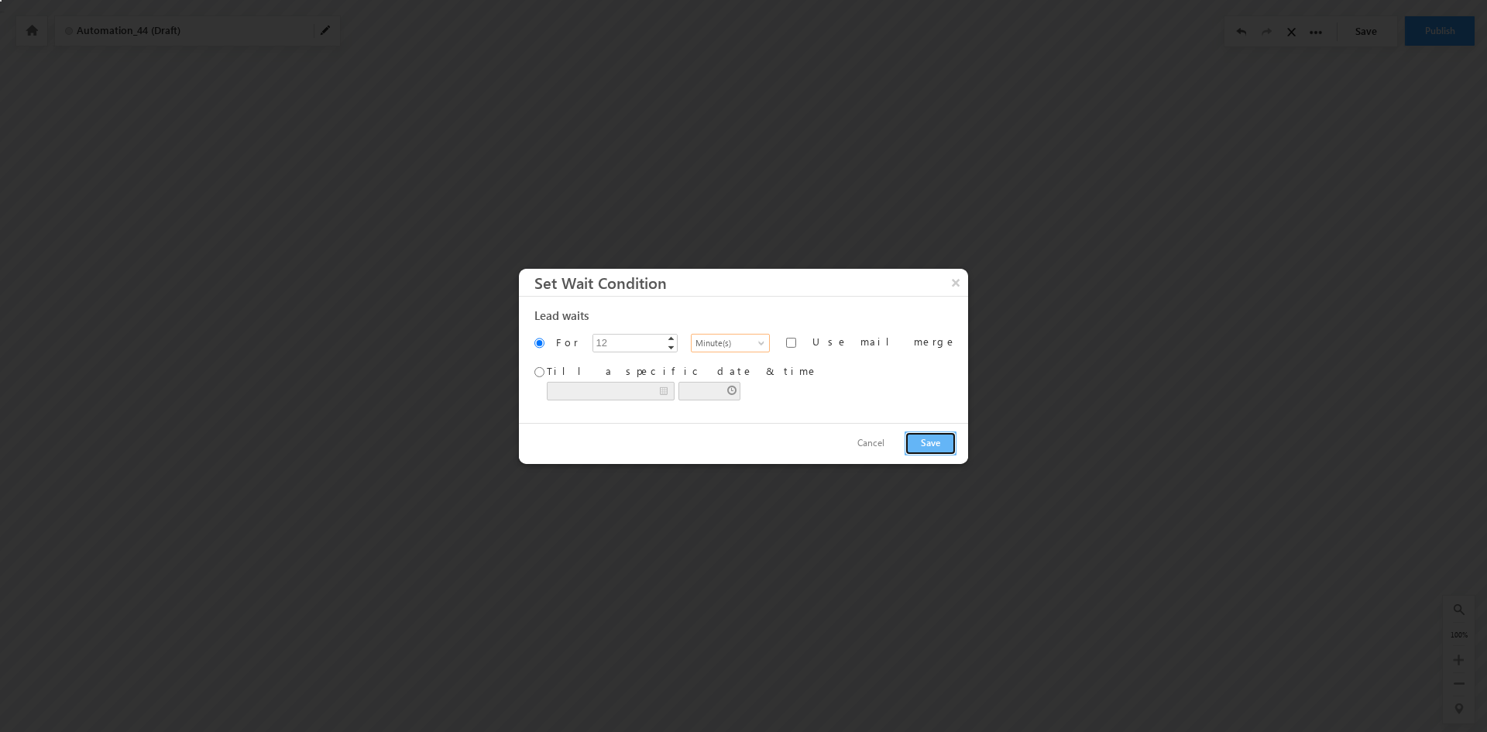
click at [905, 446] on button "Save" at bounding box center [931, 443] width 52 height 24
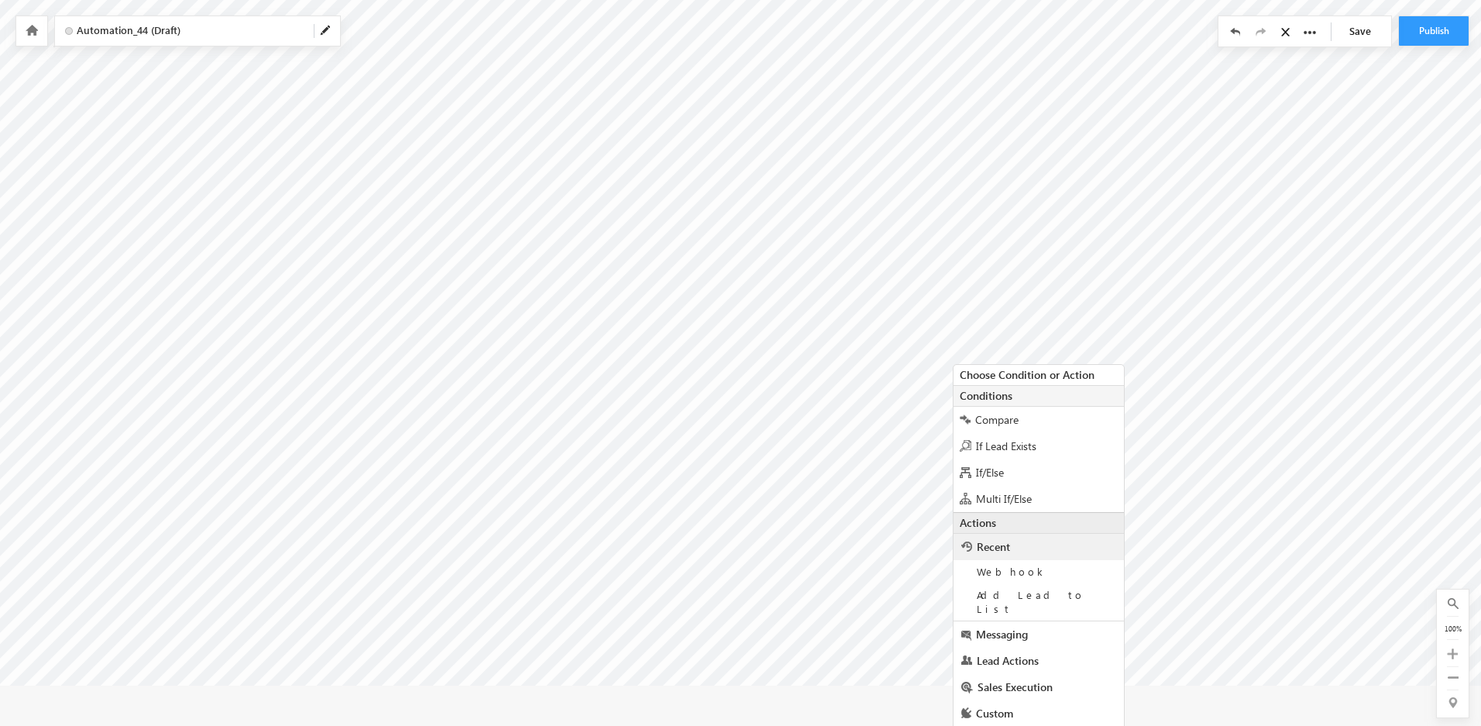
scroll to position [47, 0]
click at [983, 468] on span "If/Else" at bounding box center [990, 471] width 28 height 15
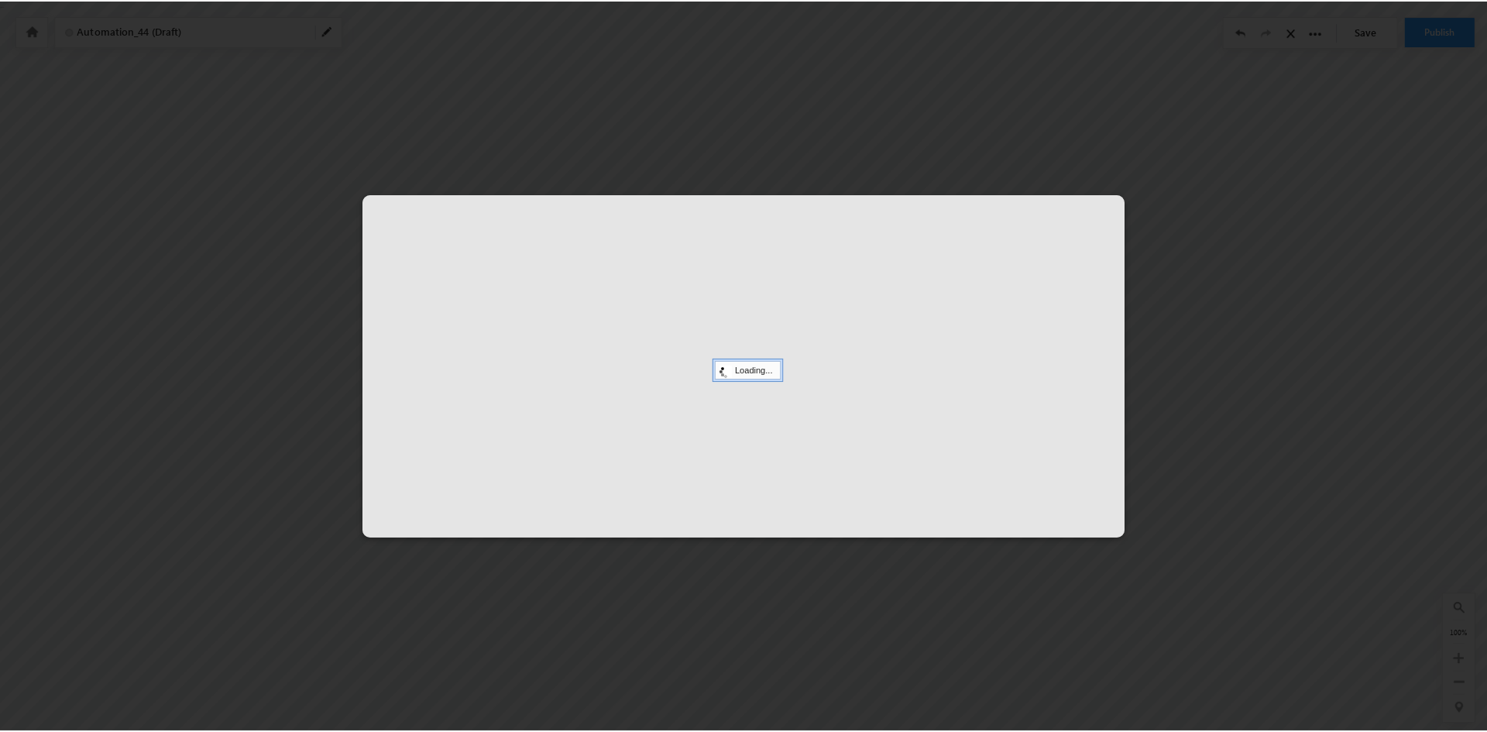
scroll to position [0, 0]
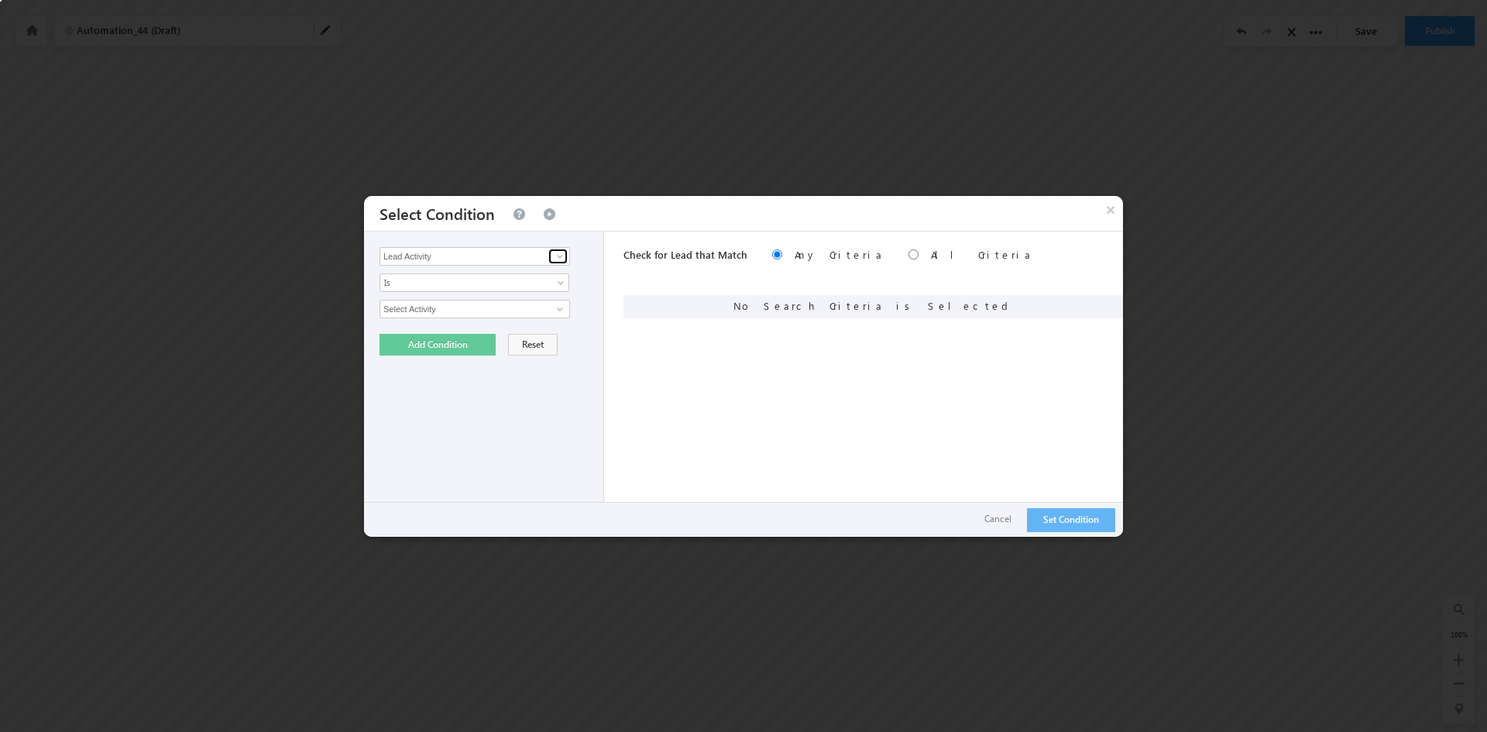
click at [561, 260] on span at bounding box center [560, 256] width 12 height 12
click at [540, 291] on link "Lead Stage" at bounding box center [475, 289] width 191 height 18
type input "Lead Stage"
click at [542, 305] on span "None Selected" at bounding box center [468, 309] width 176 height 17
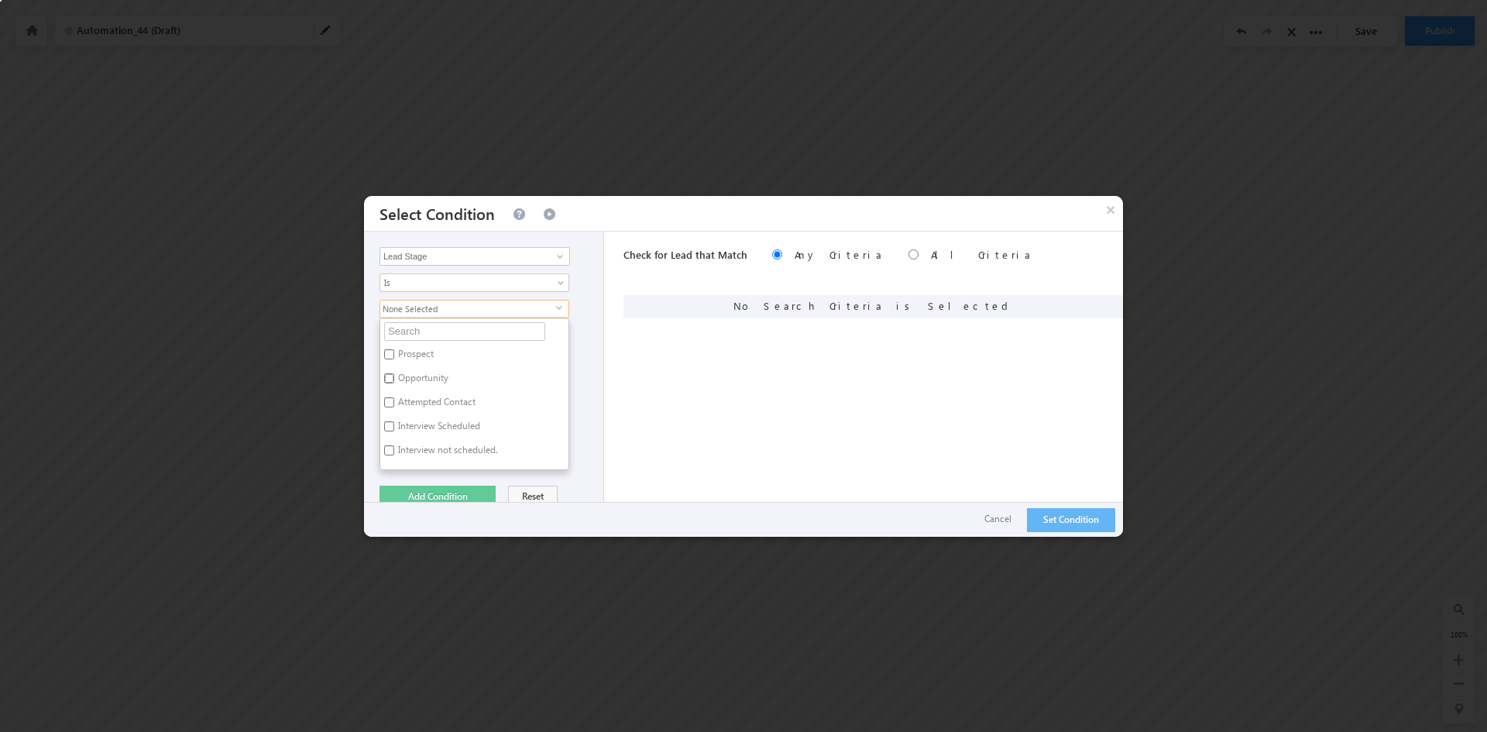
click at [390, 375] on input "Opportunity" at bounding box center [389, 378] width 10 height 10
checkbox input "true"
click at [464, 493] on button "Add Condition" at bounding box center [438, 497] width 116 height 22
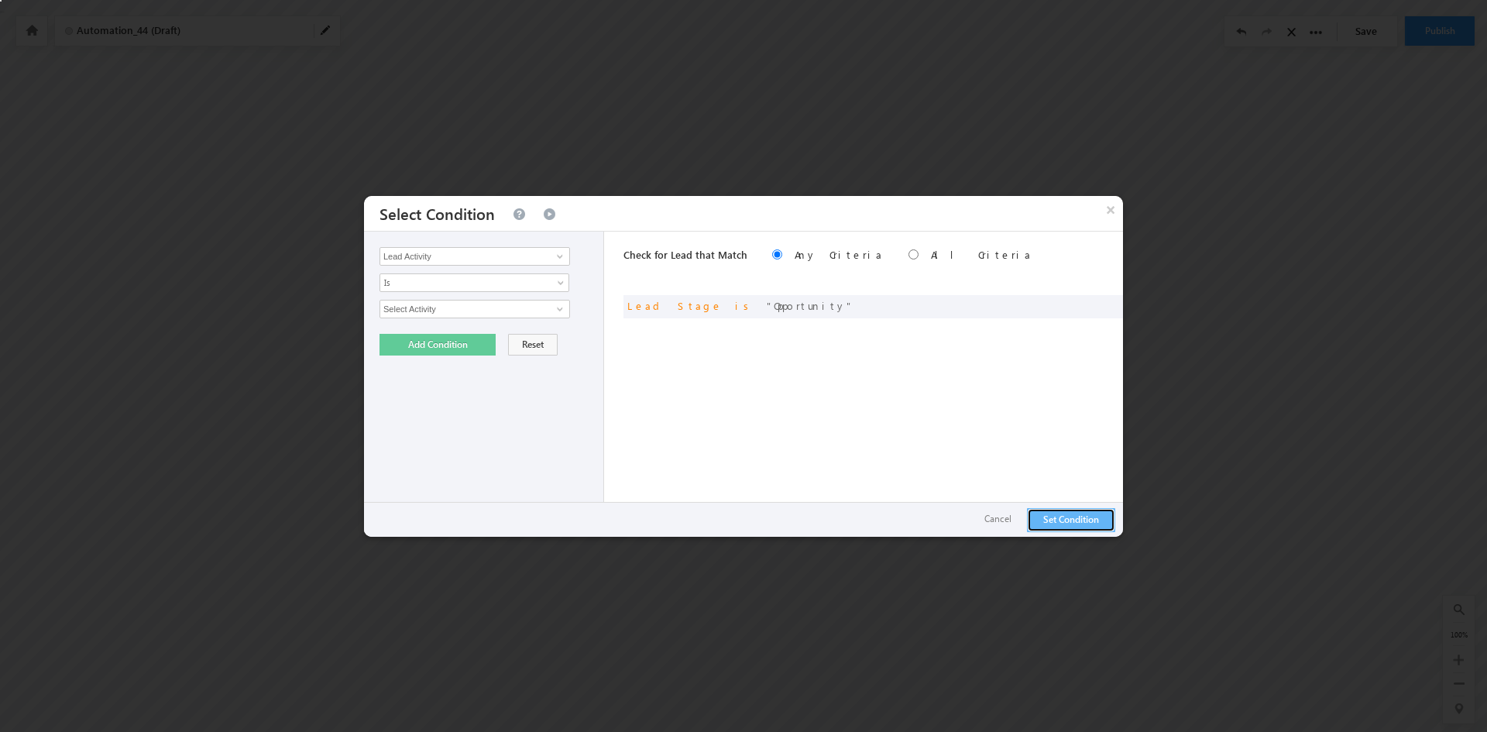
click at [1078, 521] on button "Set Condition" at bounding box center [1071, 520] width 88 height 24
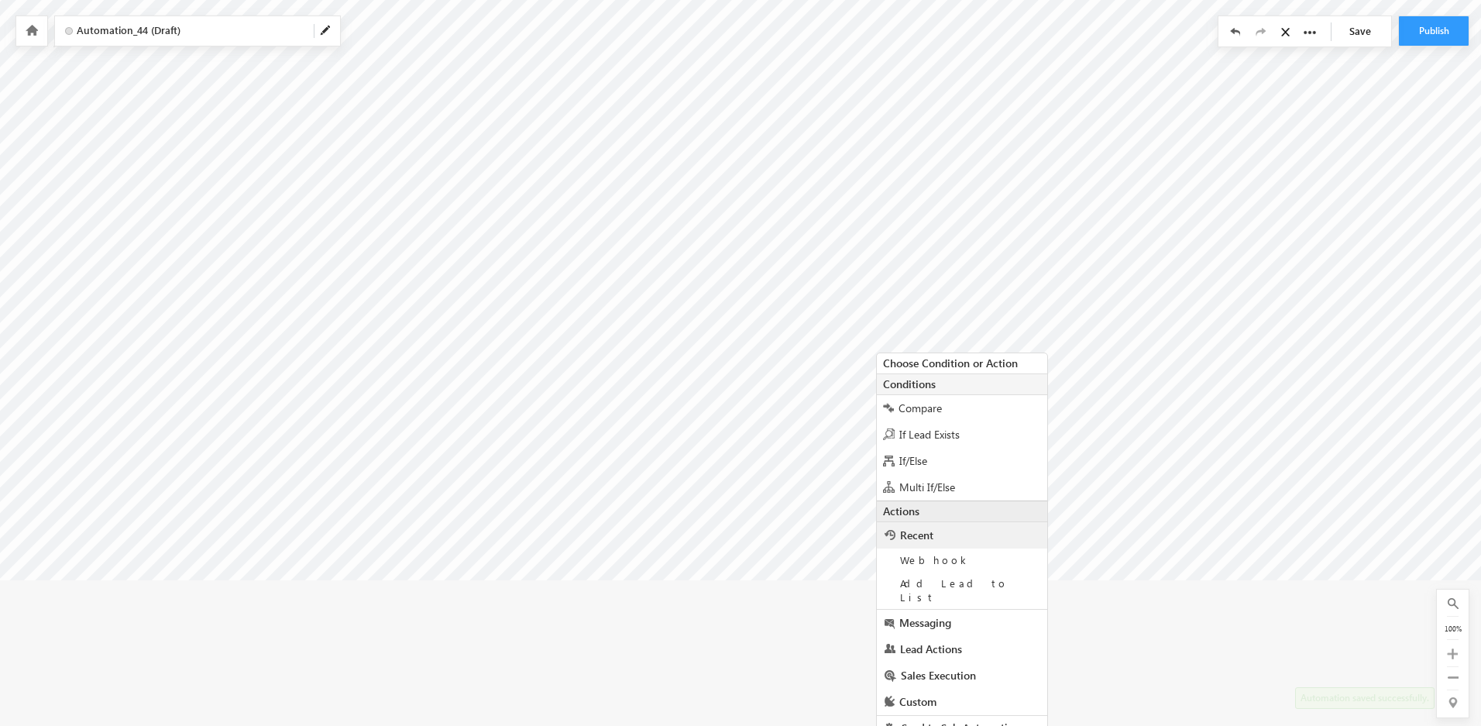
scroll to position [132, 0]
click at [915, 406] on span "Wait" at bounding box center [910, 407] width 22 height 15
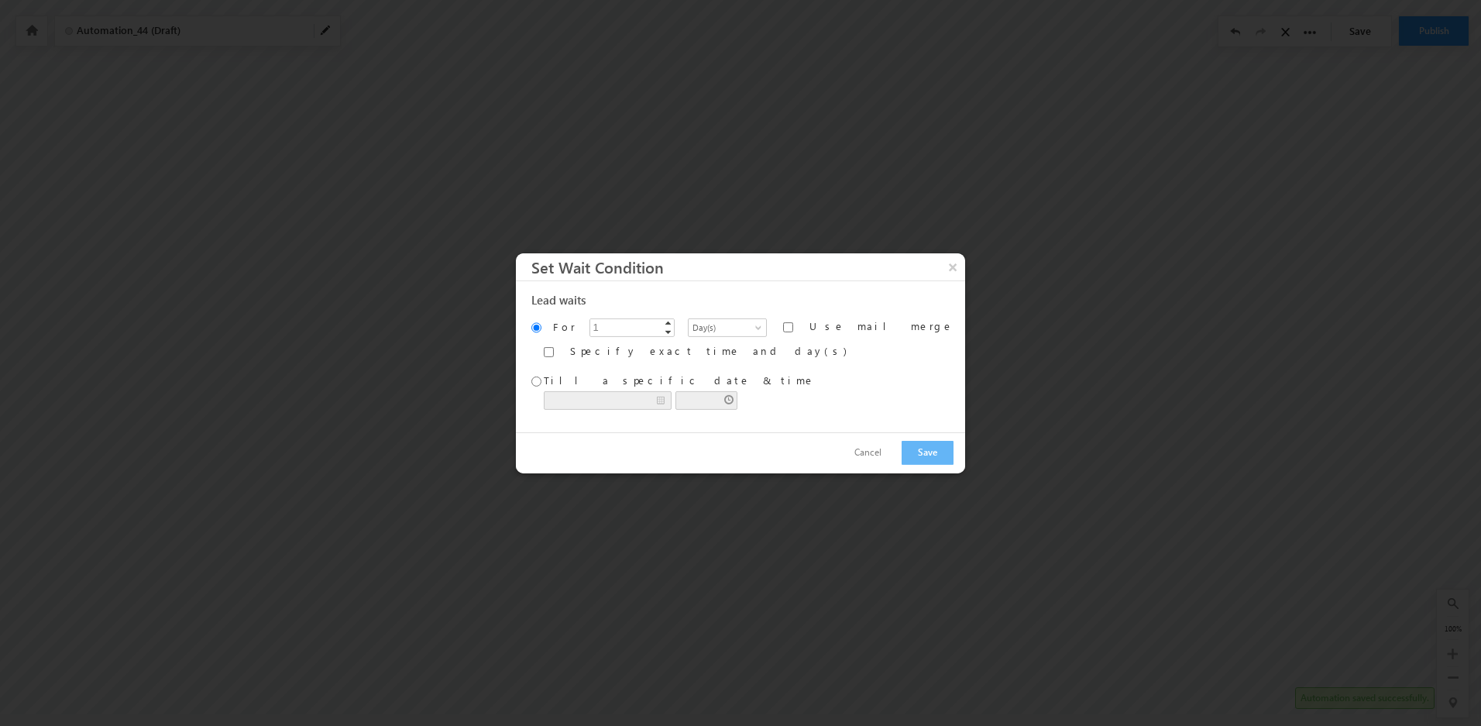
scroll to position [12, 0]
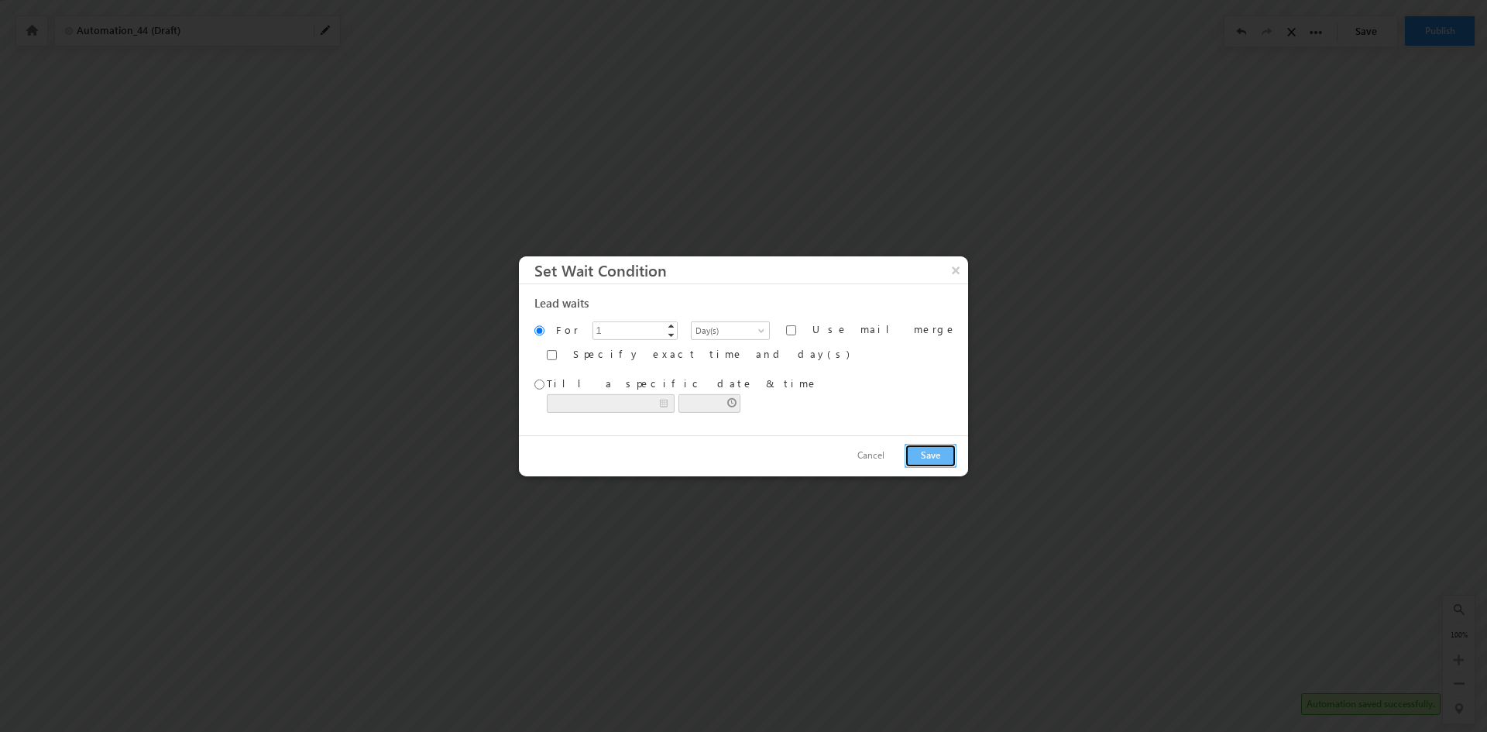
click at [905, 455] on button "Save" at bounding box center [931, 456] width 52 height 24
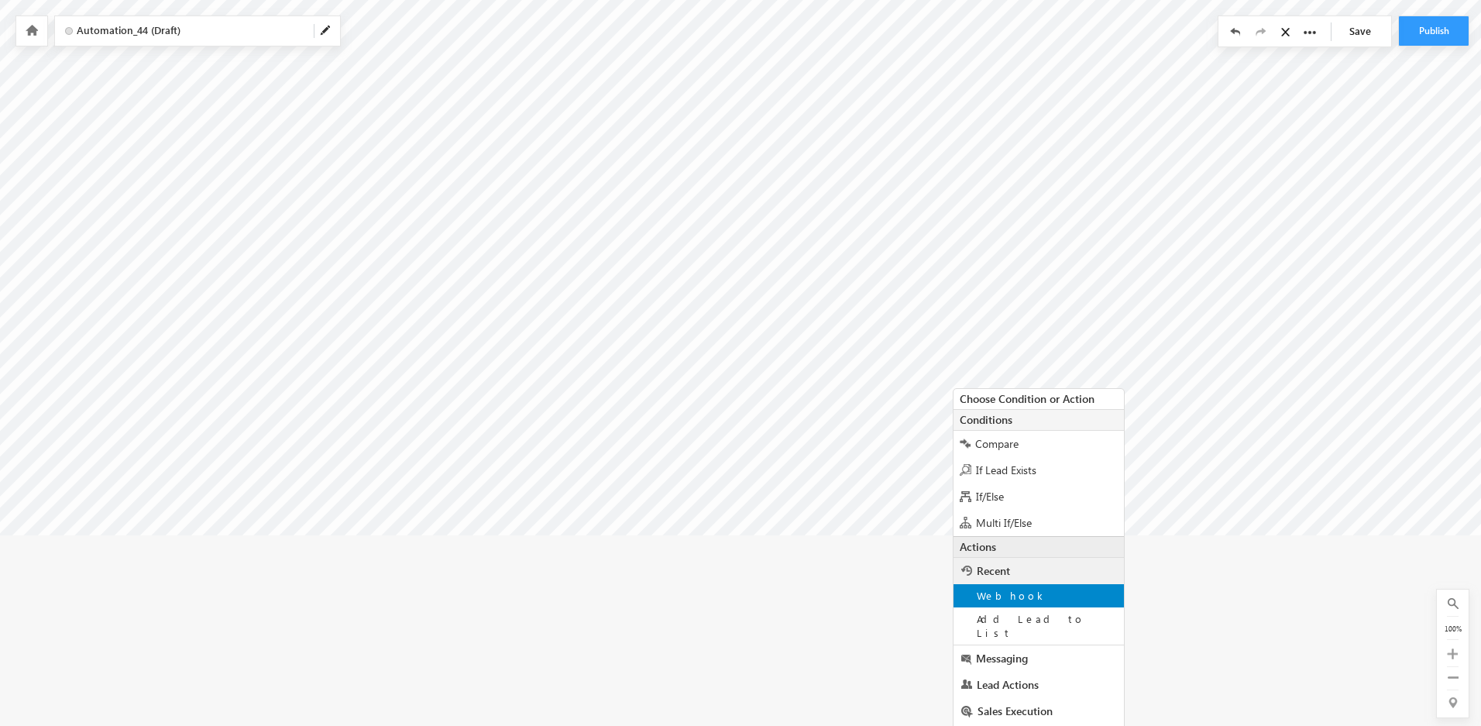
scroll to position [244, 0]
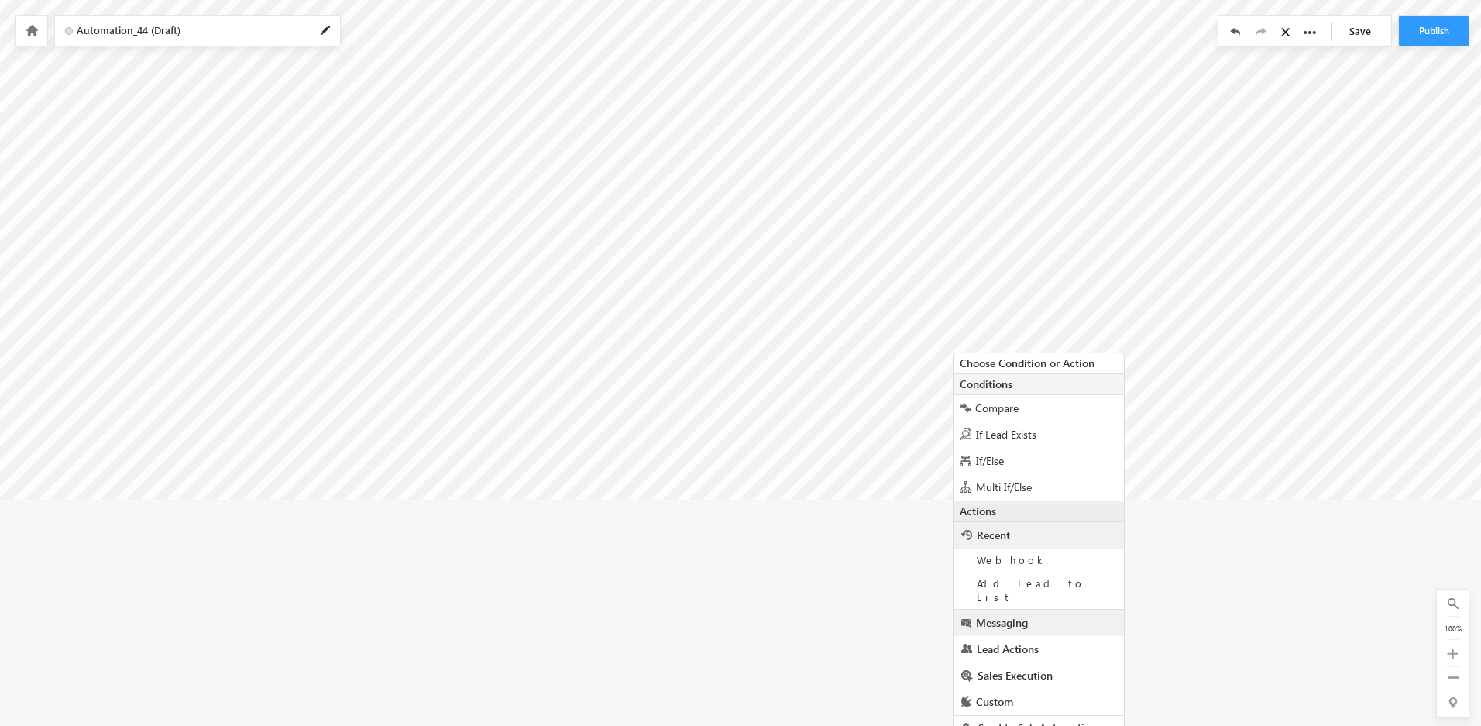
click at [1025, 615] on span "Messaging" at bounding box center [1002, 622] width 52 height 15
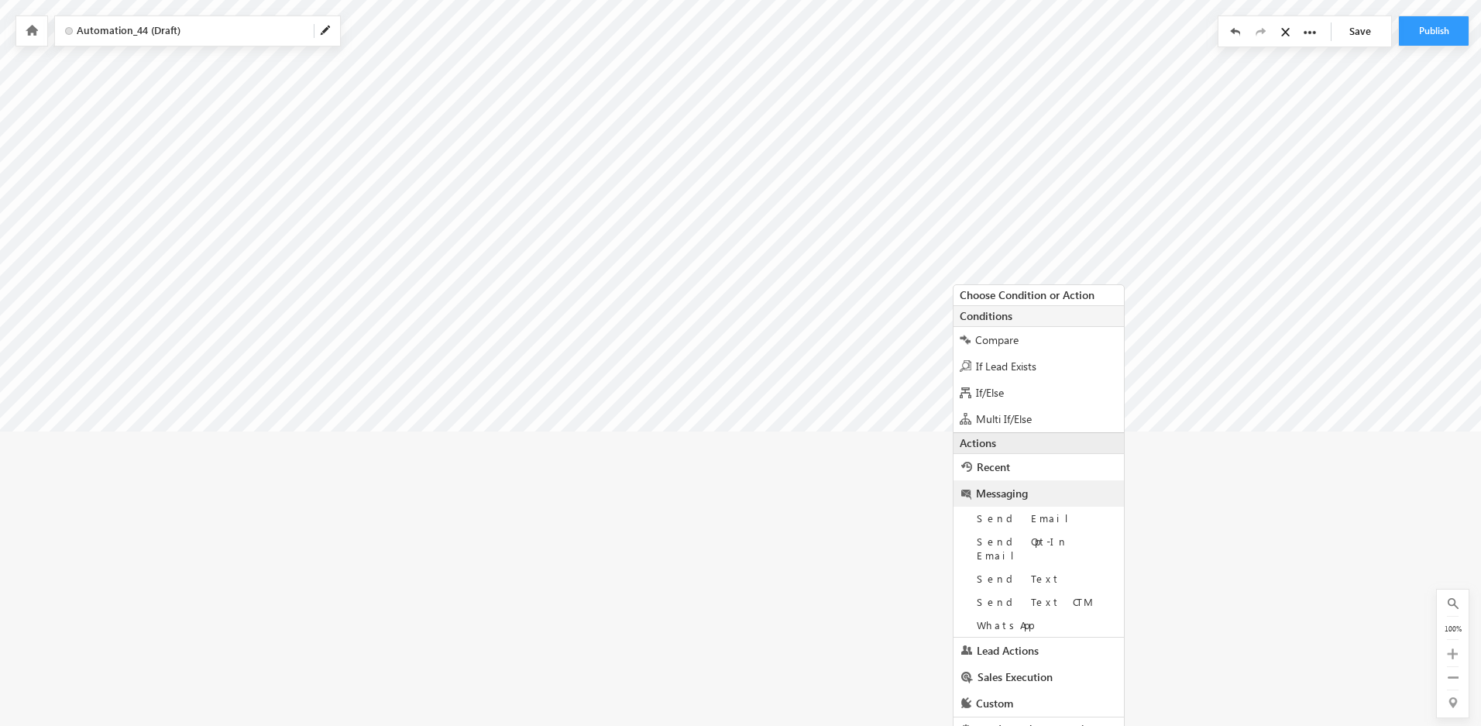
scroll to position [314, 0]
click at [1029, 517] on div "Send Email" at bounding box center [1039, 516] width 170 height 23
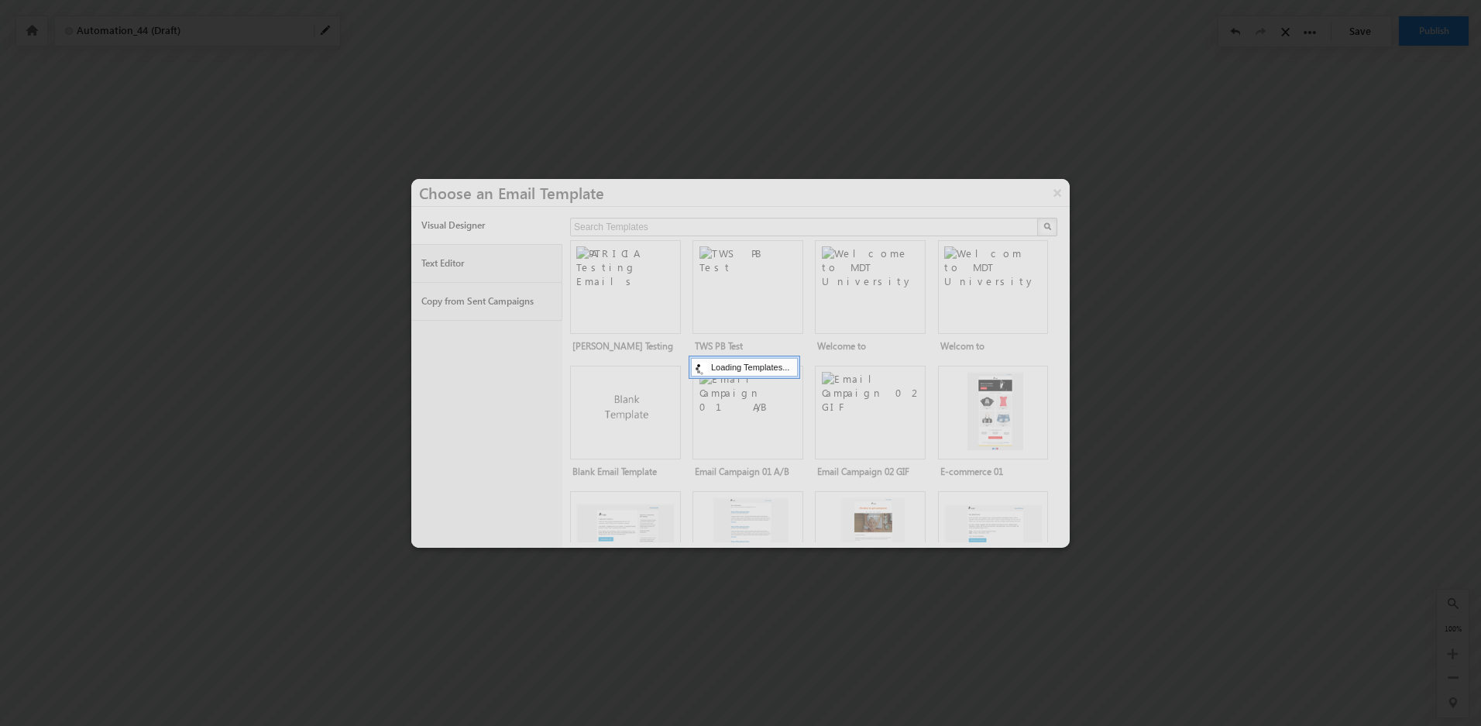
scroll to position [105, 0]
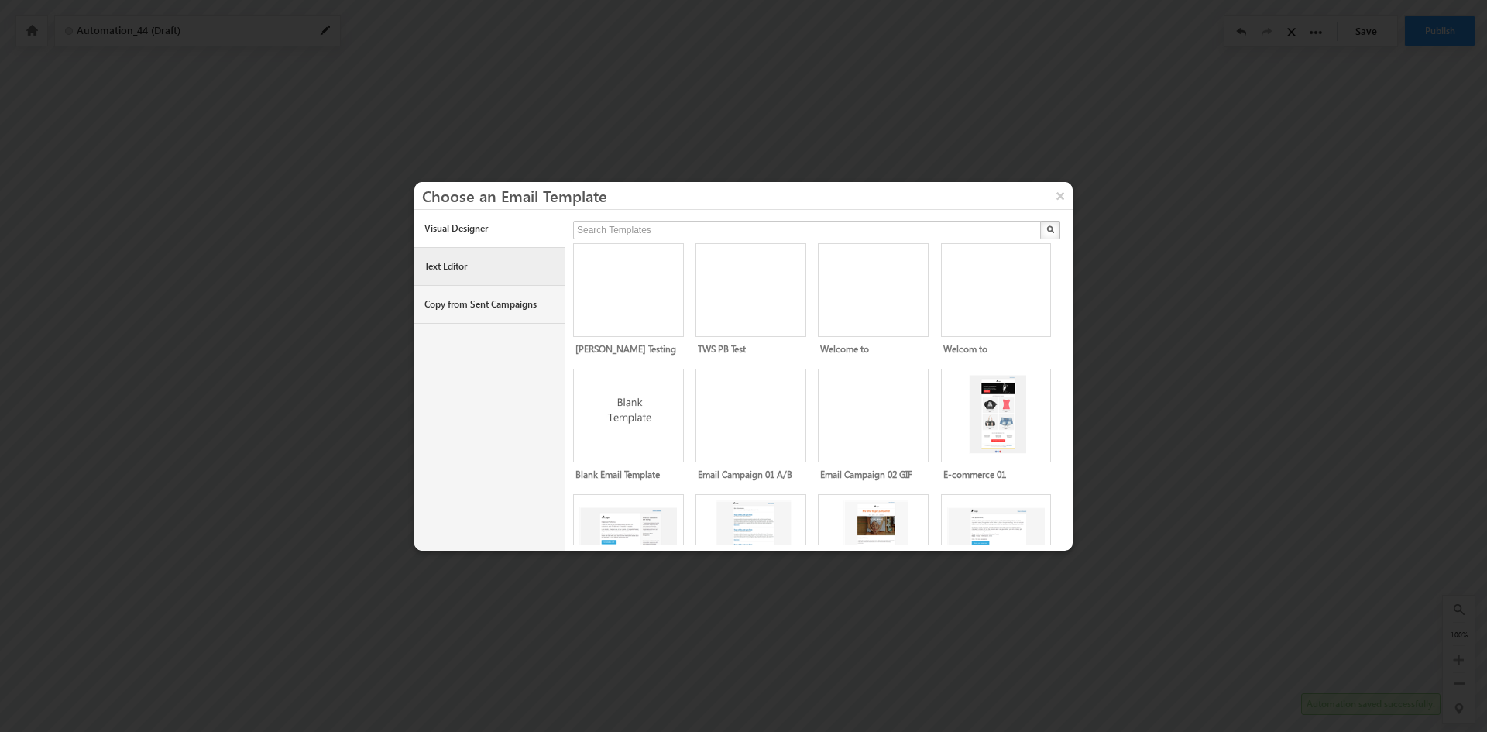
click at [451, 268] on link "Text Editor" at bounding box center [489, 267] width 151 height 38
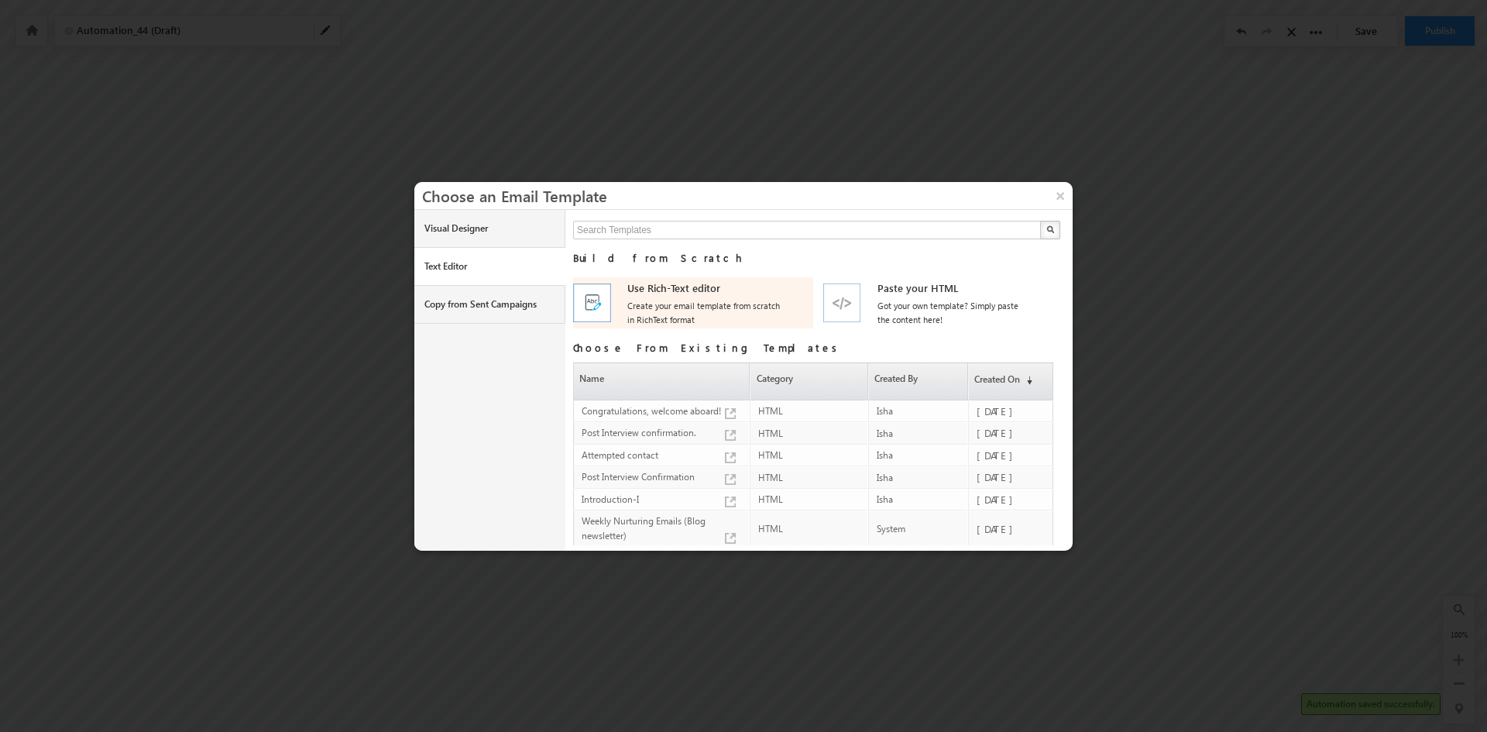
click at [600, 300] on img at bounding box center [592, 303] width 38 height 39
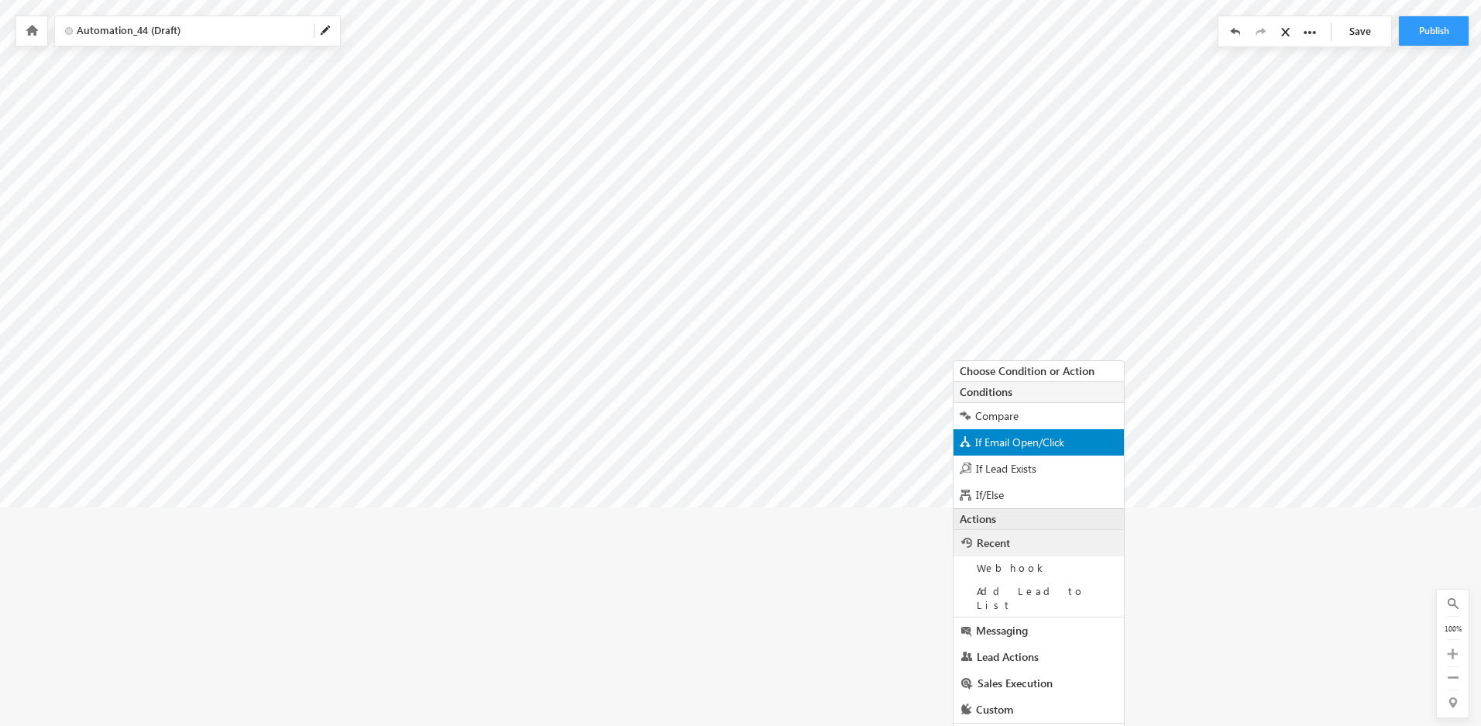
scroll to position [155, 0]
click at [1027, 428] on div "Wait" at bounding box center [1039, 419] width 170 height 26
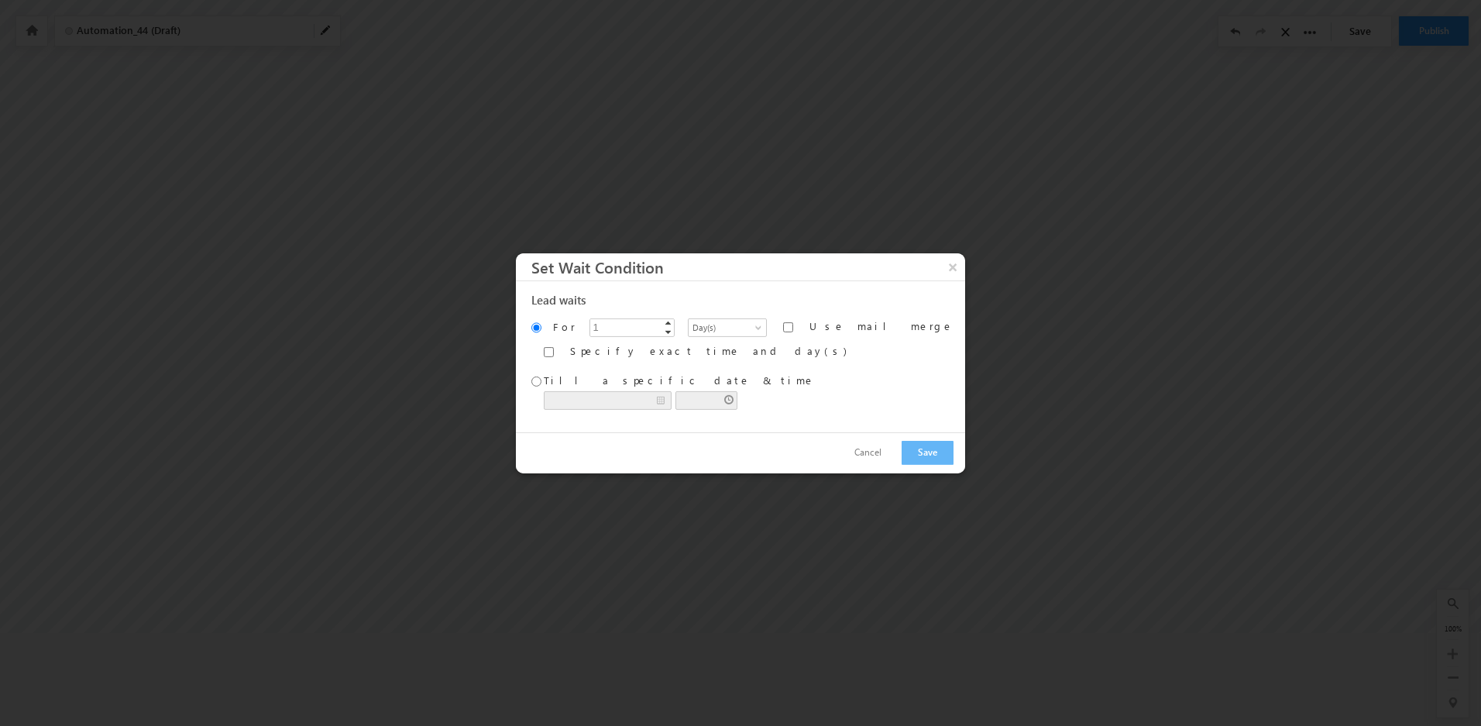
scroll to position [198, 0]
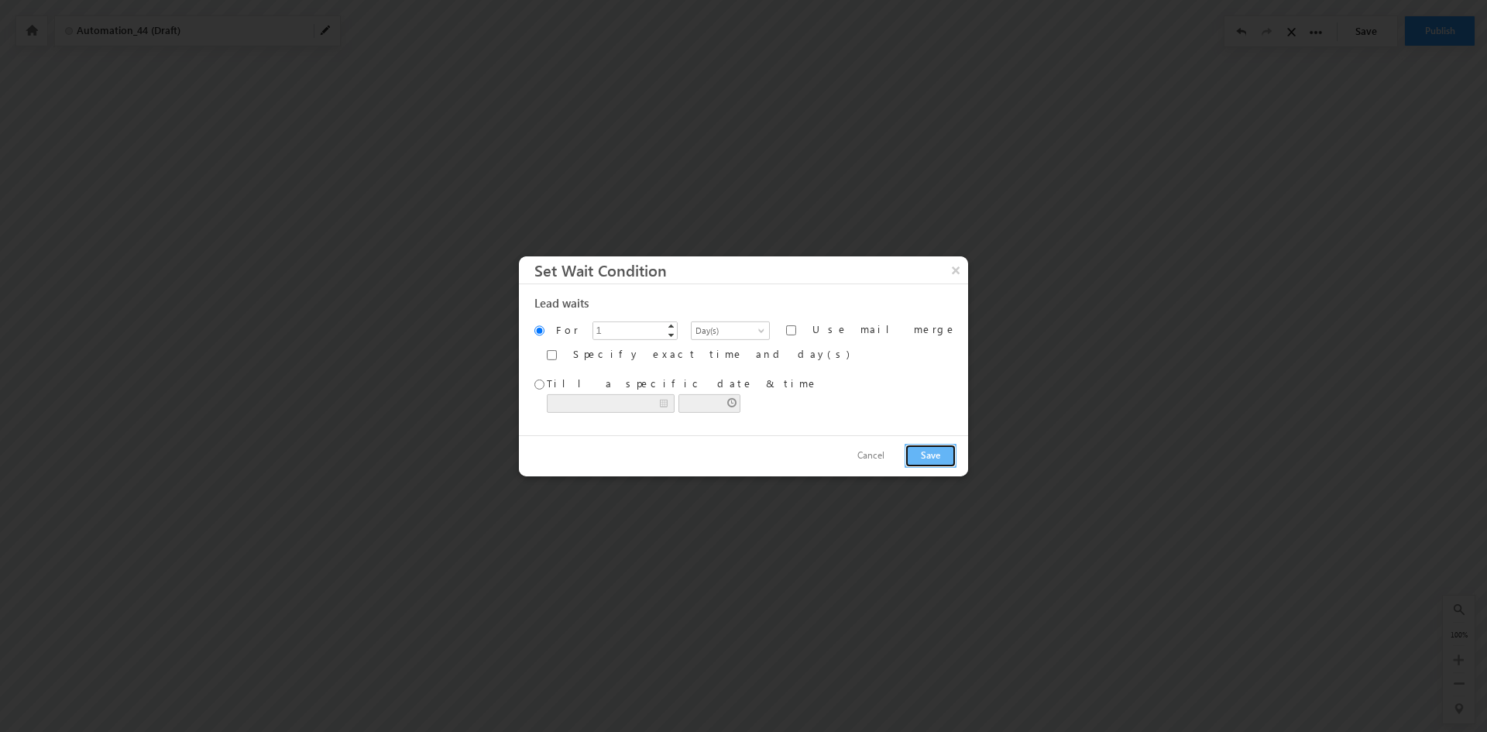
click at [905, 451] on button "Save" at bounding box center [931, 456] width 52 height 24
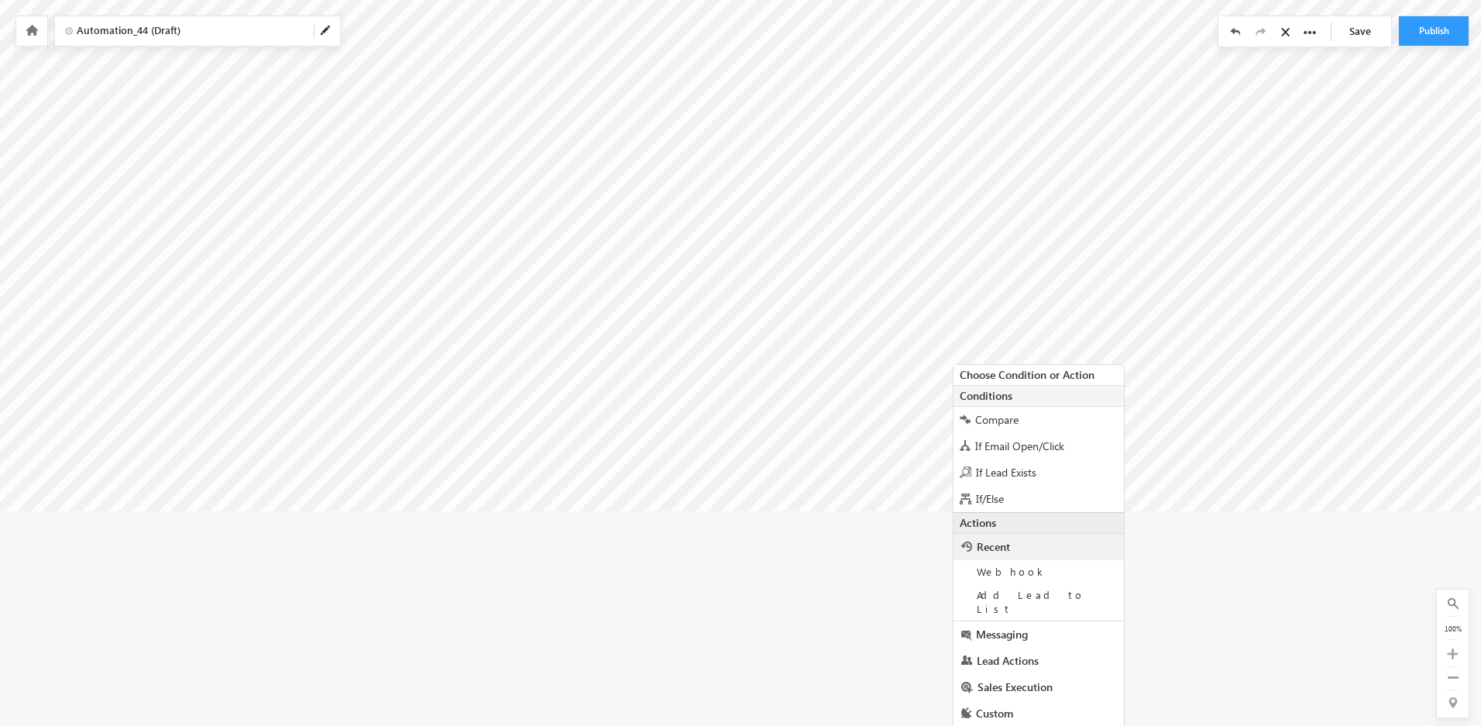
scroll to position [430, 0]
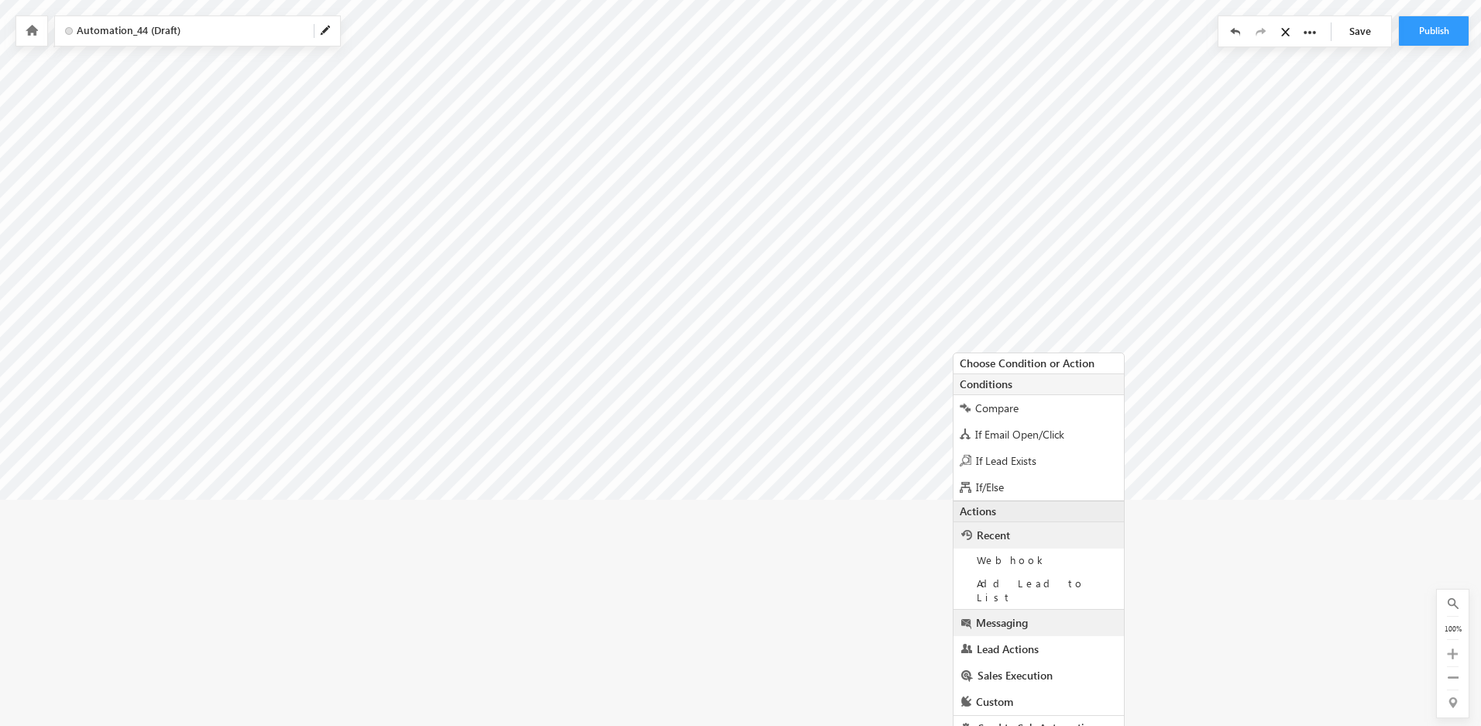
click at [1007, 620] on link "Messaging" at bounding box center [1039, 623] width 170 height 26
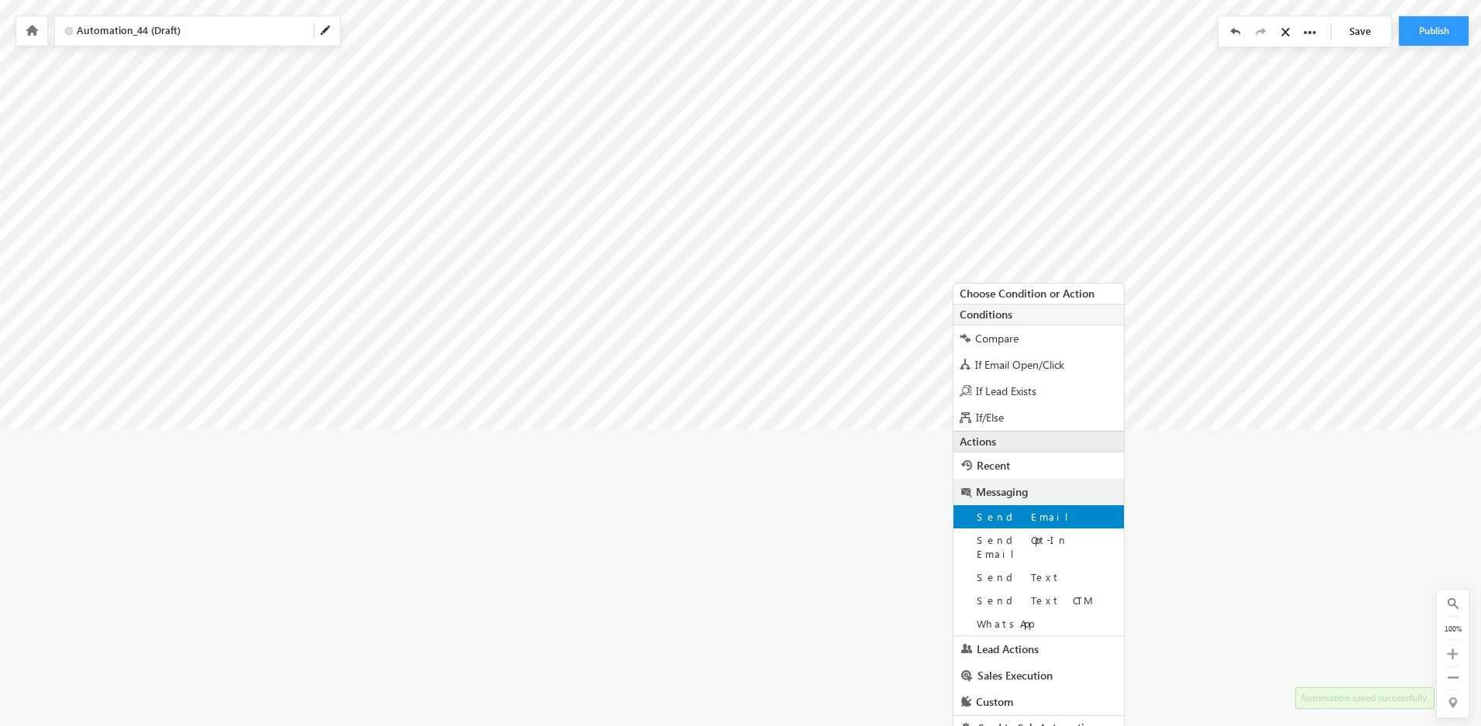
click at [1014, 517] on span "Send Email" at bounding box center [1029, 516] width 104 height 13
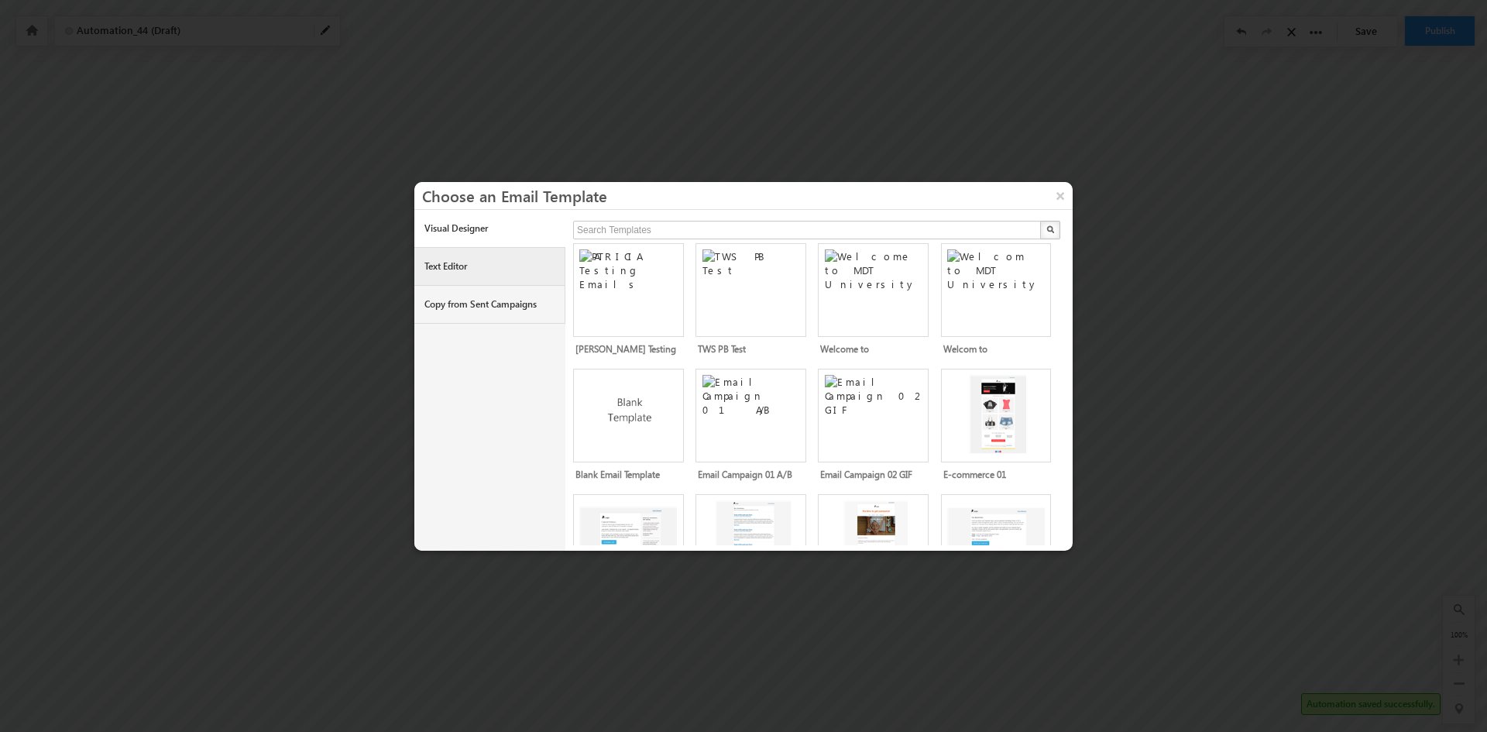
click at [475, 269] on link "Text Editor" at bounding box center [489, 267] width 151 height 38
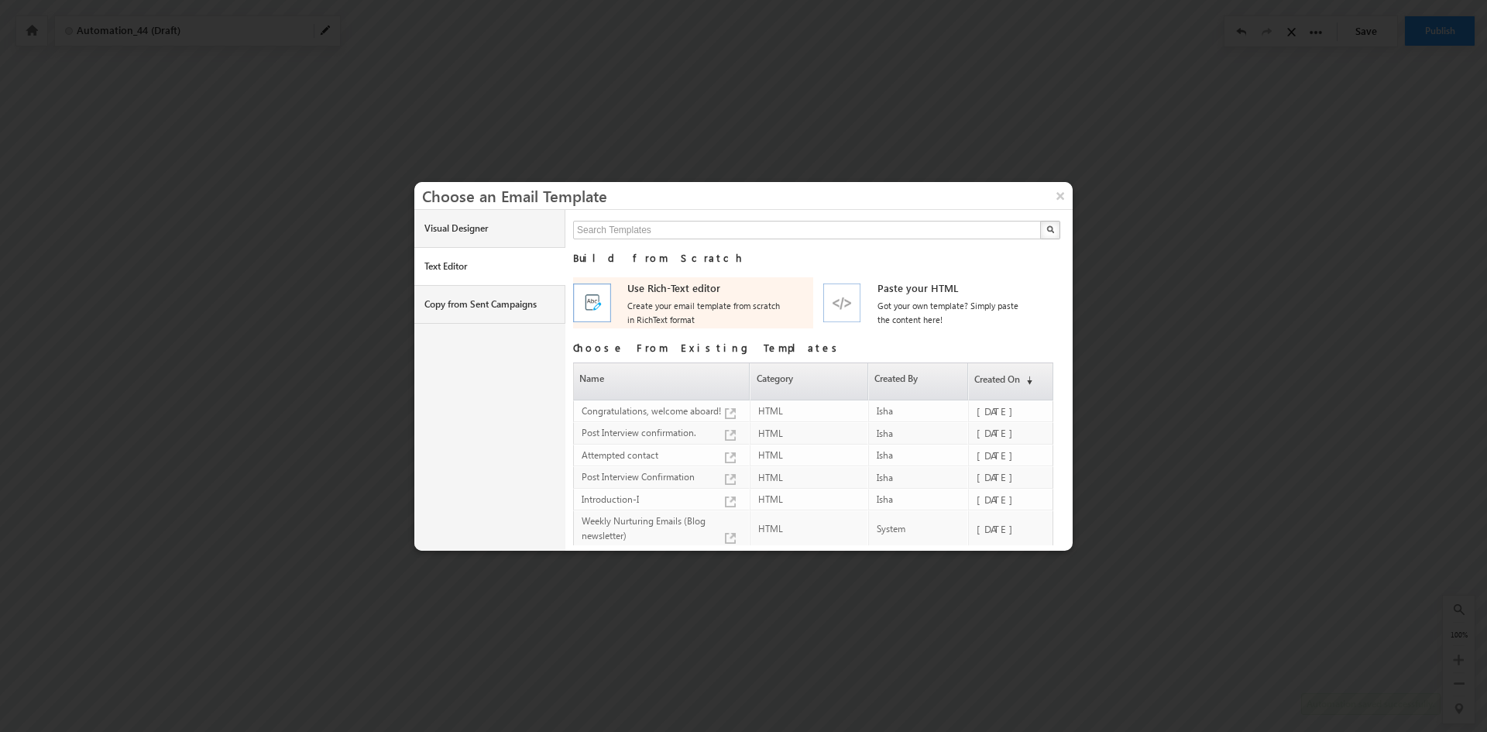
click at [598, 304] on img at bounding box center [592, 303] width 38 height 39
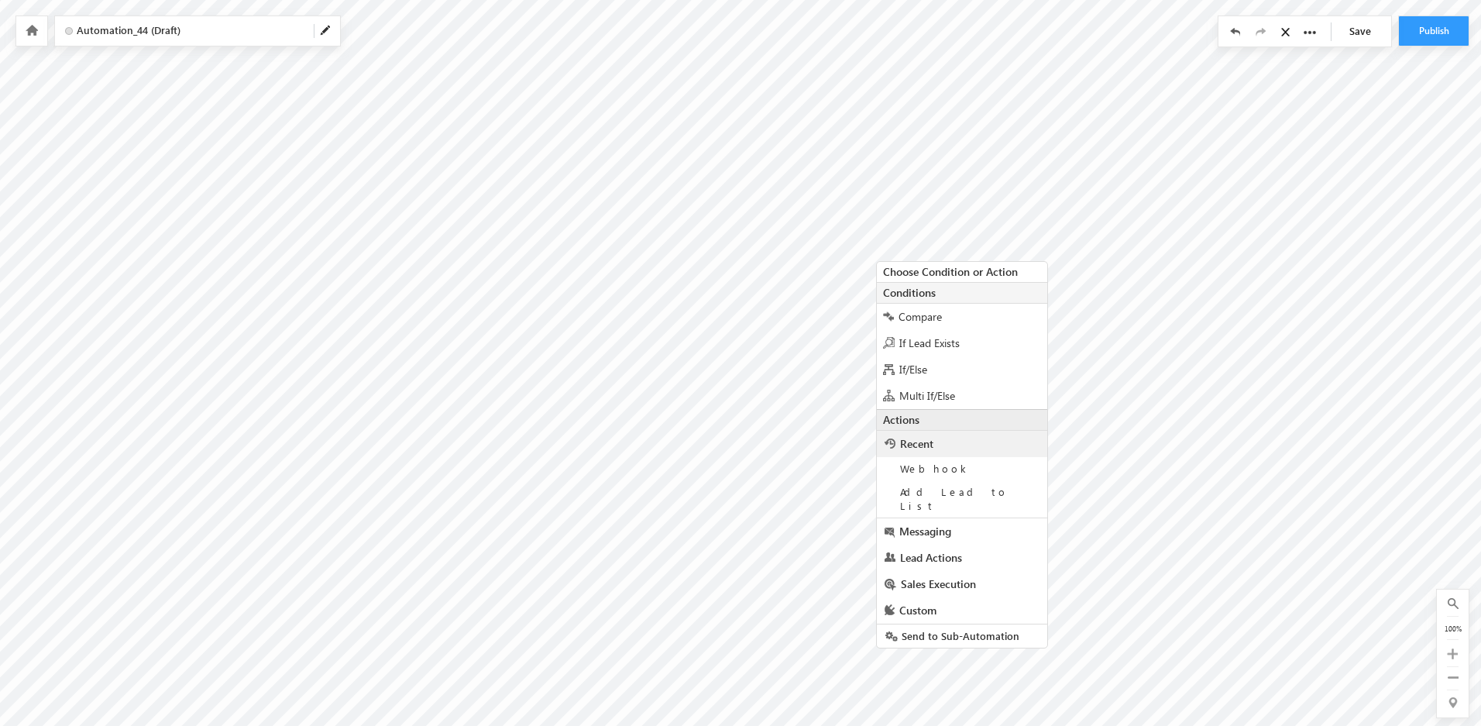
scroll to position [260, 0]
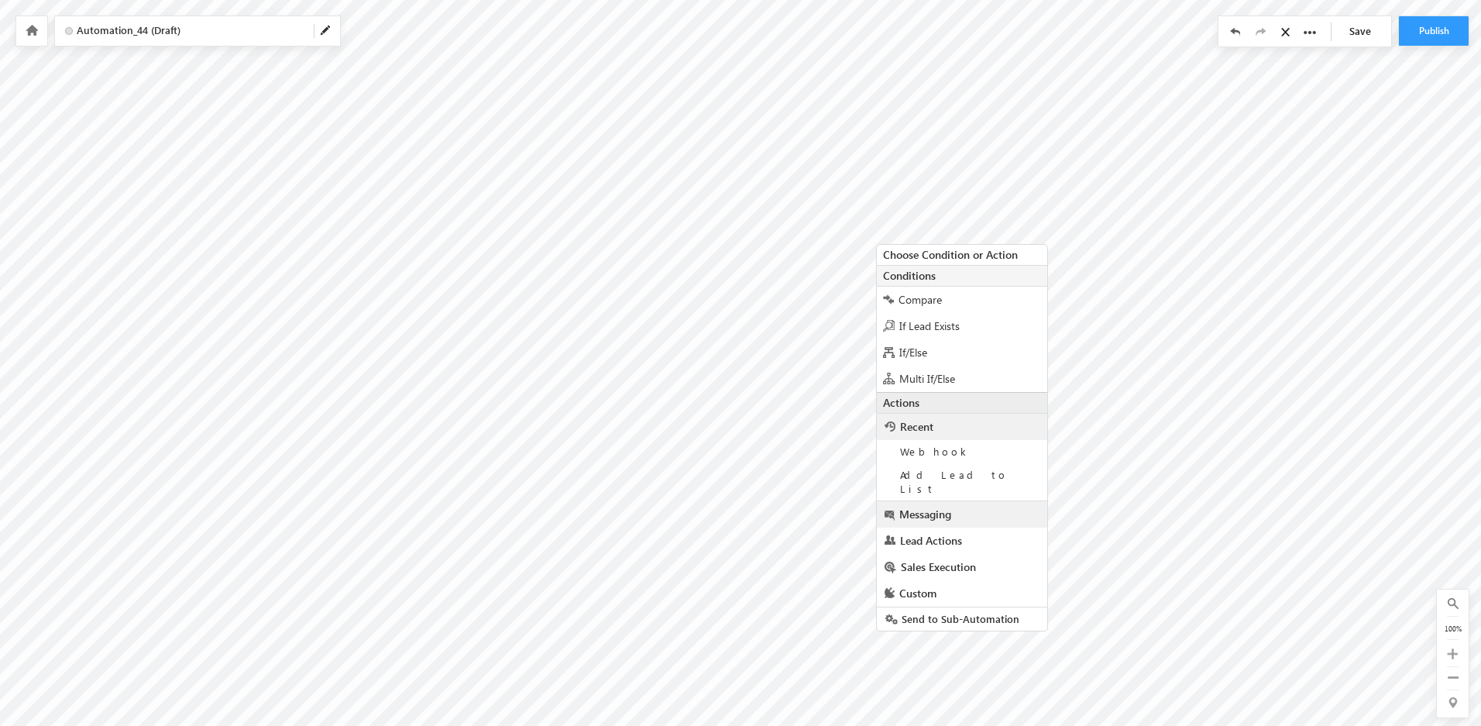
click at [919, 507] on span "Messaging" at bounding box center [925, 514] width 52 height 15
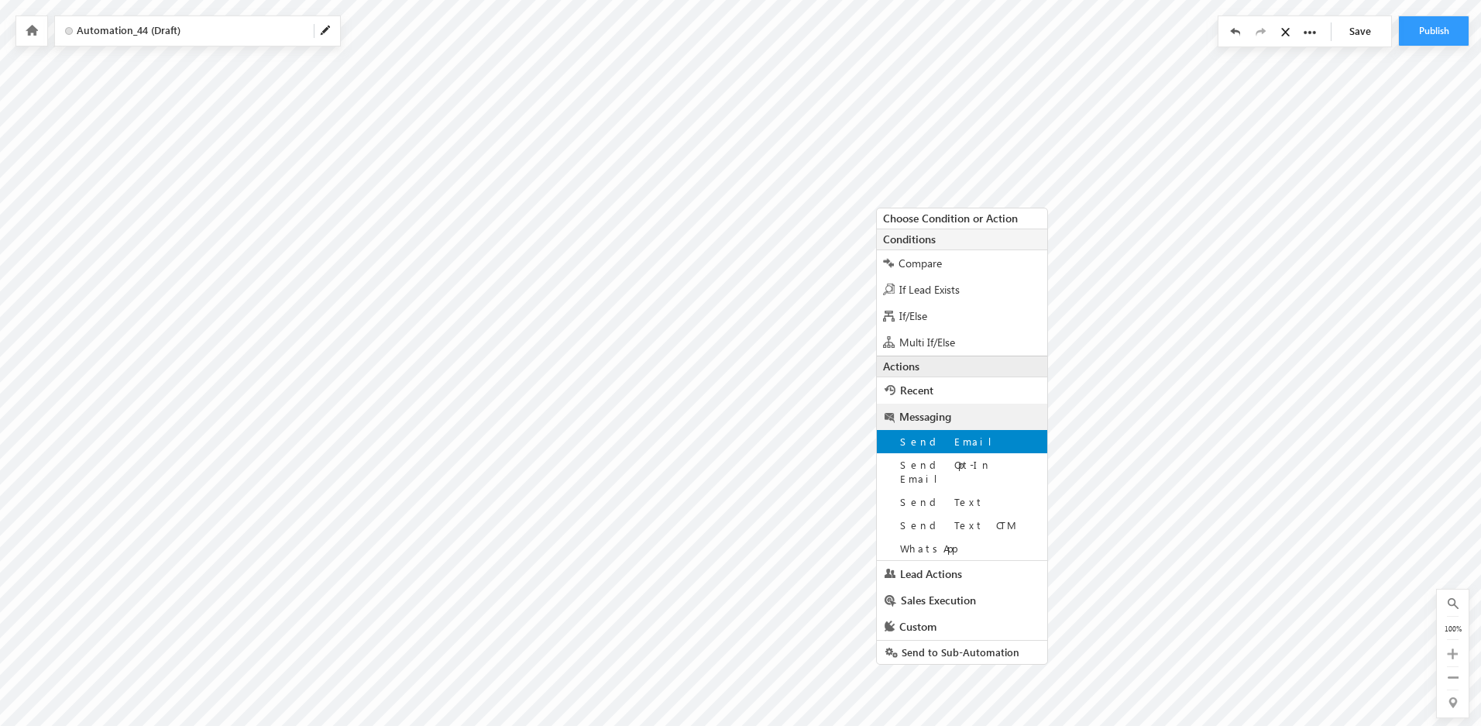
click at [932, 445] on span "Send Email" at bounding box center [952, 441] width 104 height 13
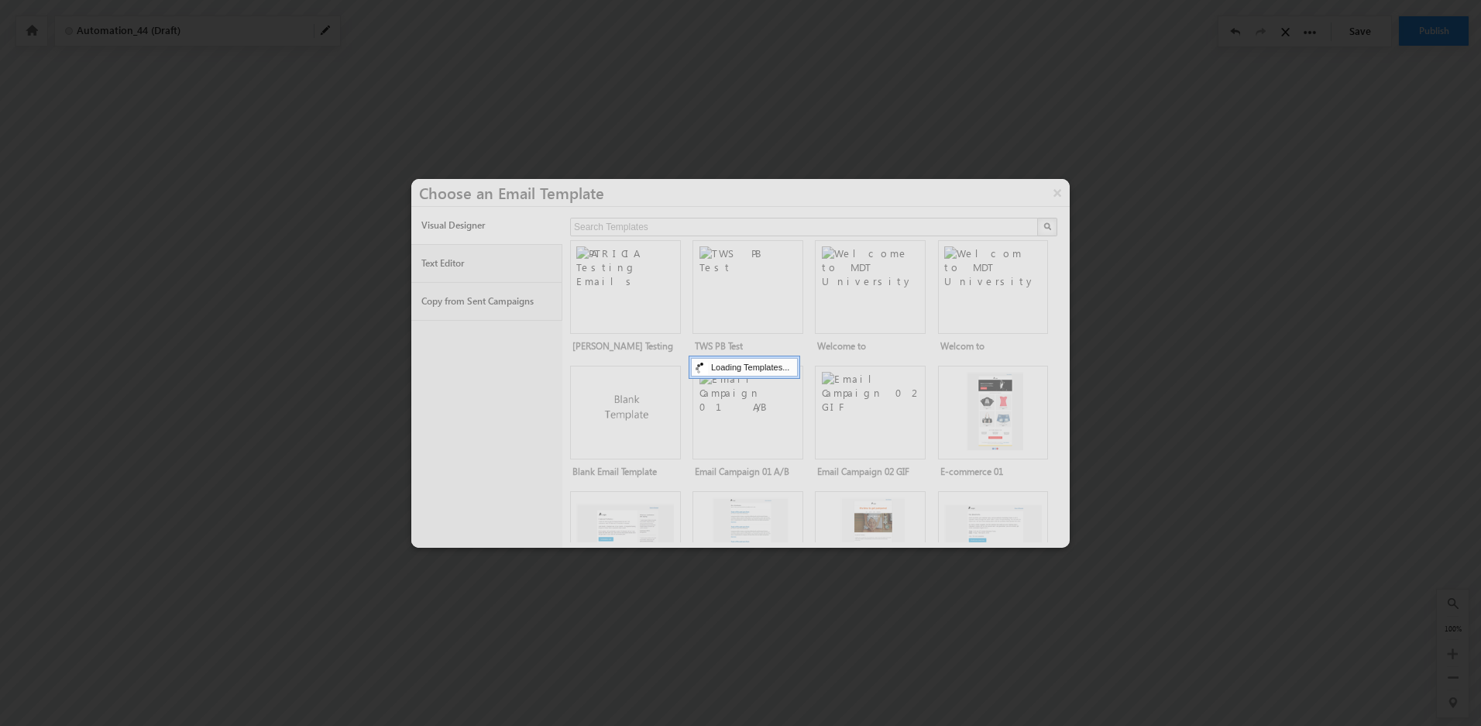
scroll to position [290, 0]
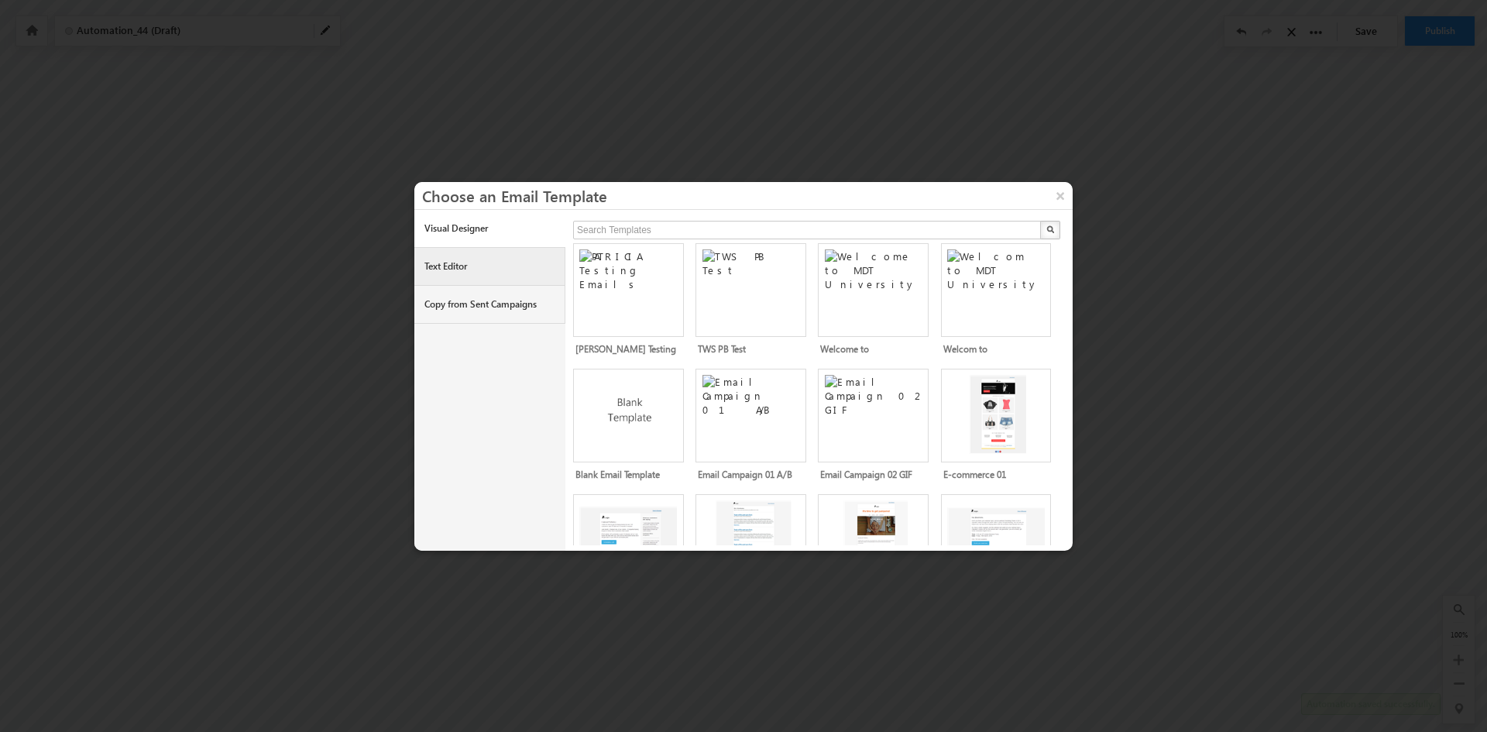
click at [431, 256] on link "Text Editor" at bounding box center [489, 267] width 151 height 38
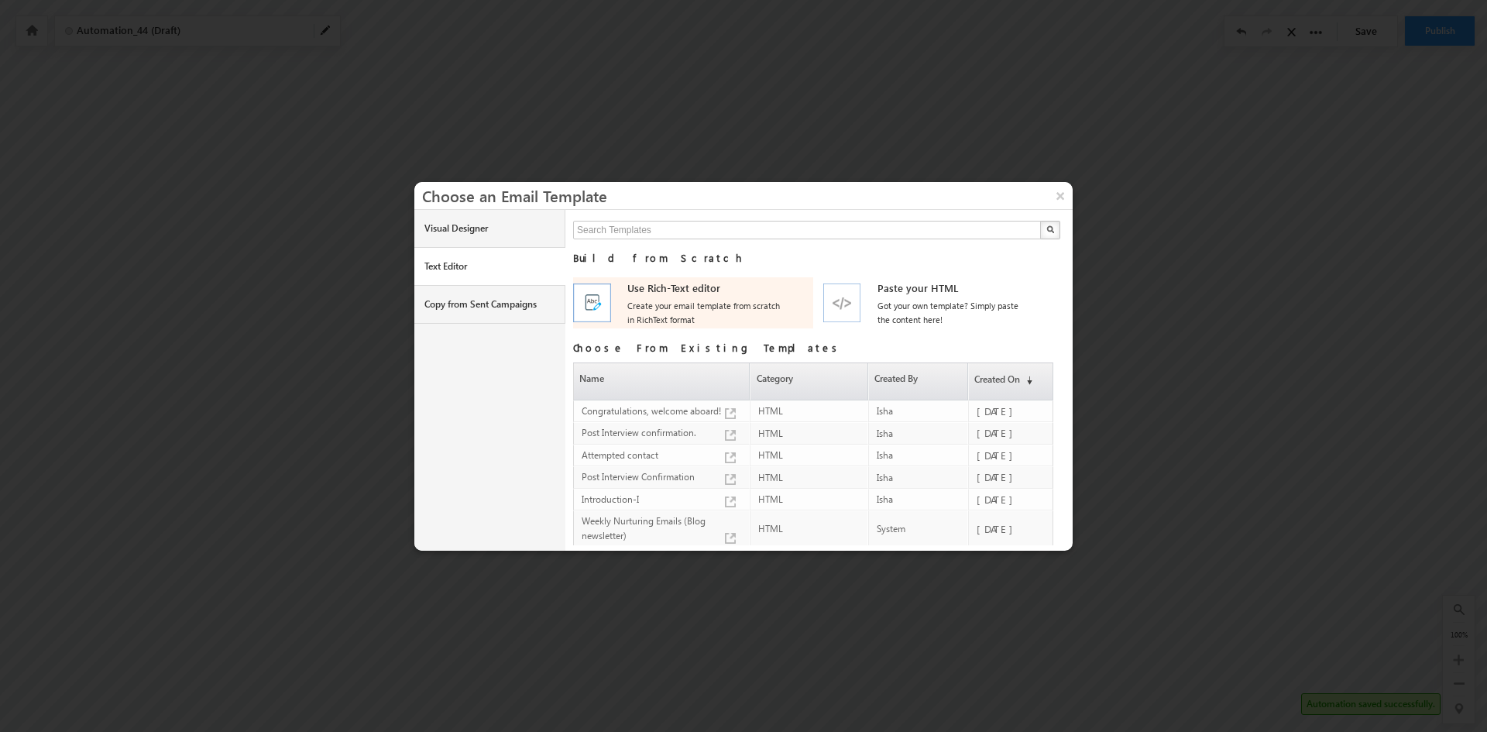
click at [586, 312] on img at bounding box center [592, 303] width 38 height 39
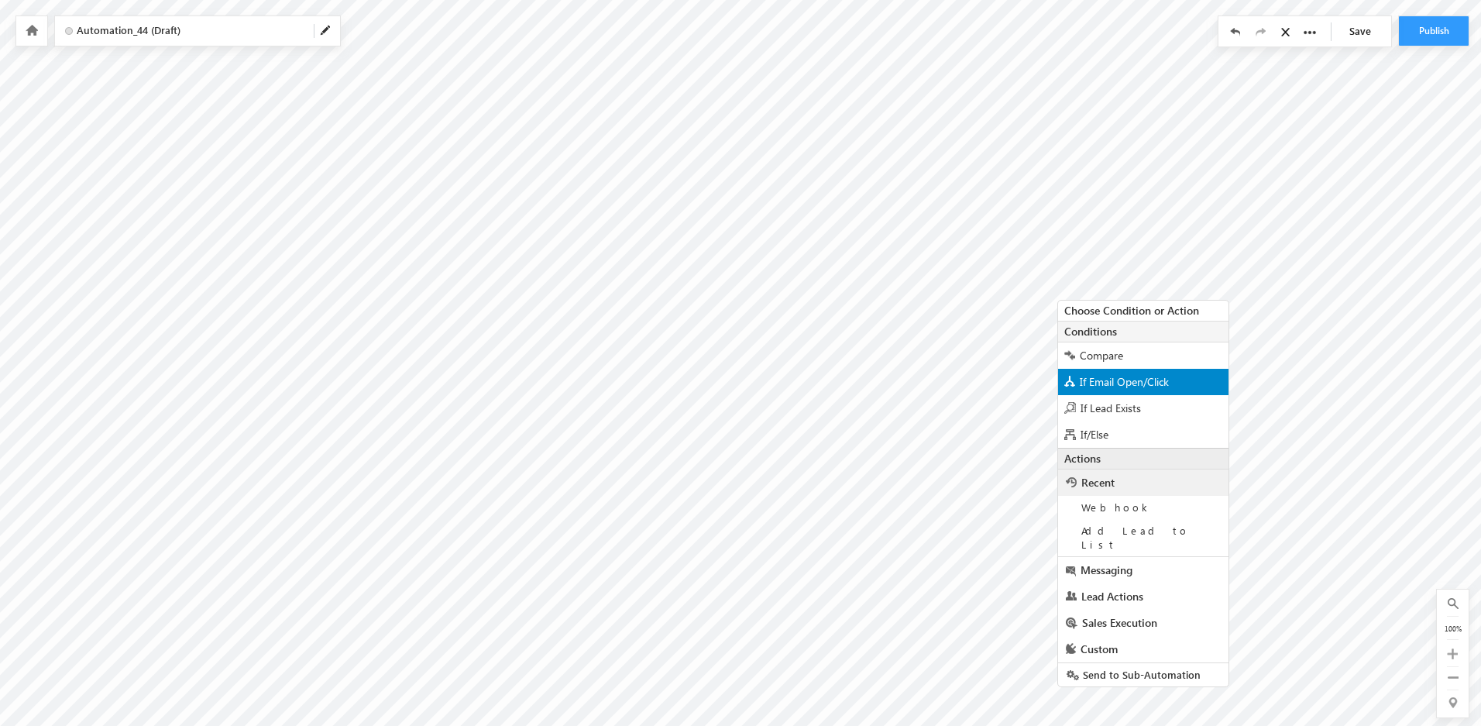
scroll to position [155, 0]
click at [1091, 356] on span "Wait" at bounding box center [1091, 358] width 22 height 15
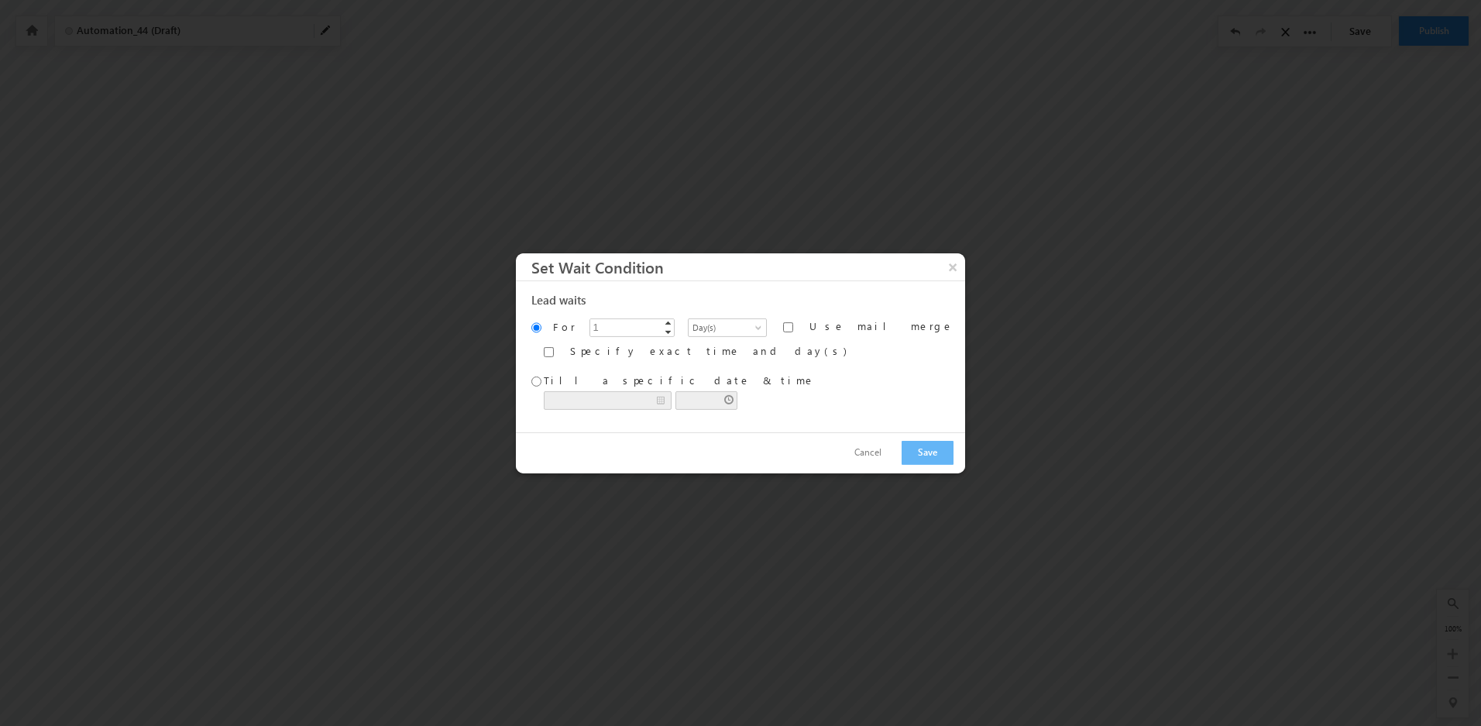
scroll to position [290, 0]
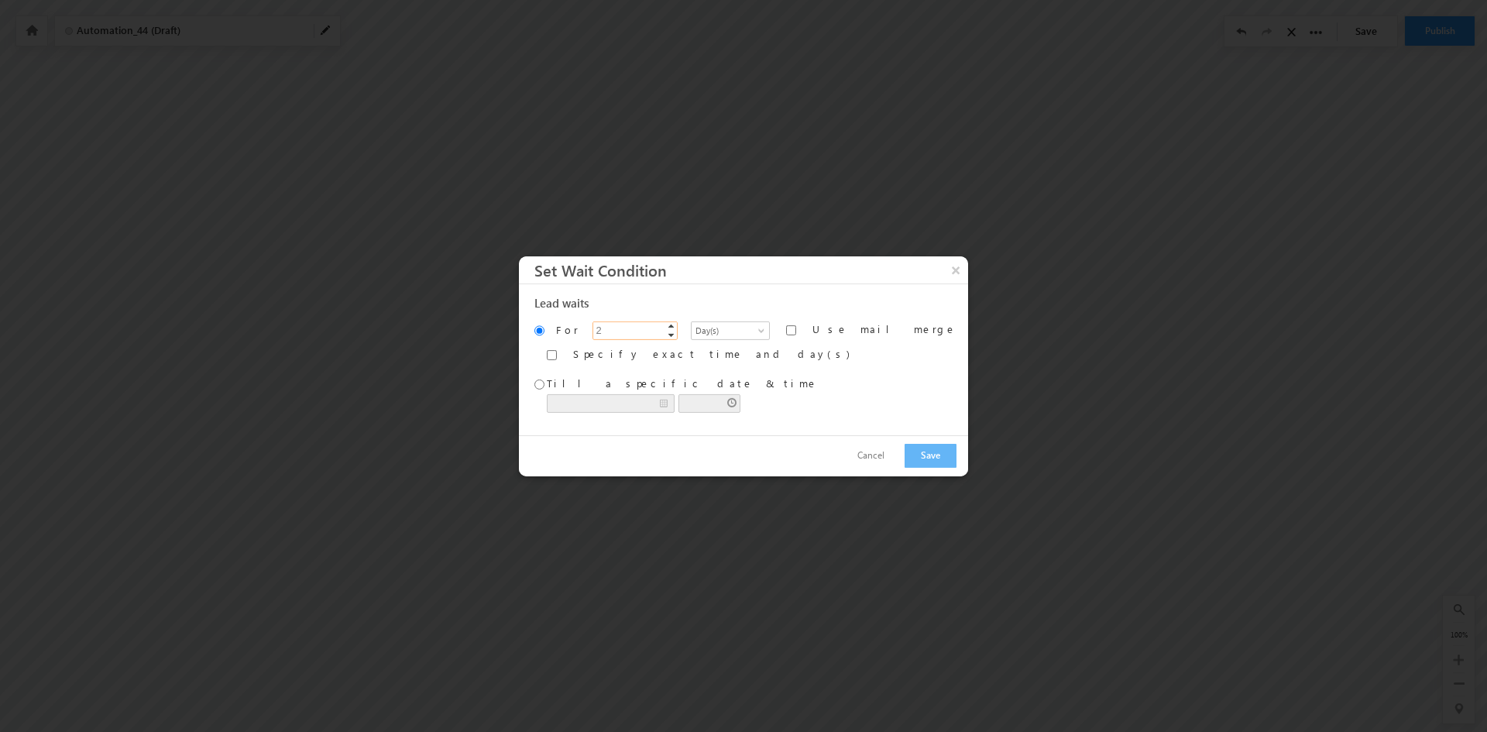
click at [674, 329] on span "▲" at bounding box center [671, 325] width 12 height 12
drag, startPoint x: 674, startPoint y: 329, endPoint x: 926, endPoint y: 294, distance: 254.9
click at [713, 309] on div "Lead waits For 3 ▲ ▼ Minutes Hours Days Weeks Months Years Day(s) Use mail merg…" at bounding box center [743, 359] width 449 height 151
drag, startPoint x: 638, startPoint y: 330, endPoint x: 599, endPoint y: 326, distance: 38.9
click at [600, 326] on input "3" at bounding box center [635, 330] width 85 height 19
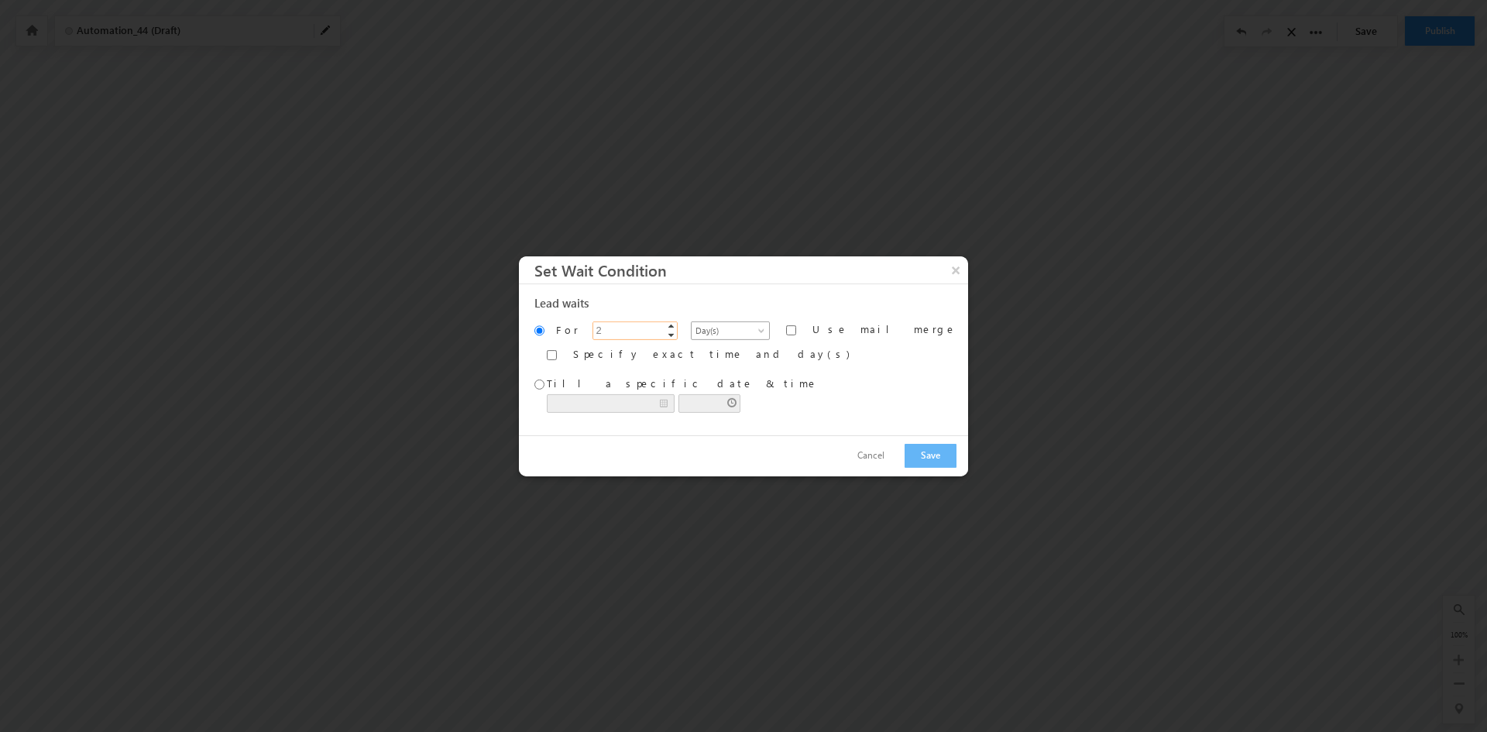
type input "2"
click at [757, 329] on span at bounding box center [763, 333] width 12 height 12
click at [730, 360] on link "Hour(s)" at bounding box center [728, 363] width 85 height 14
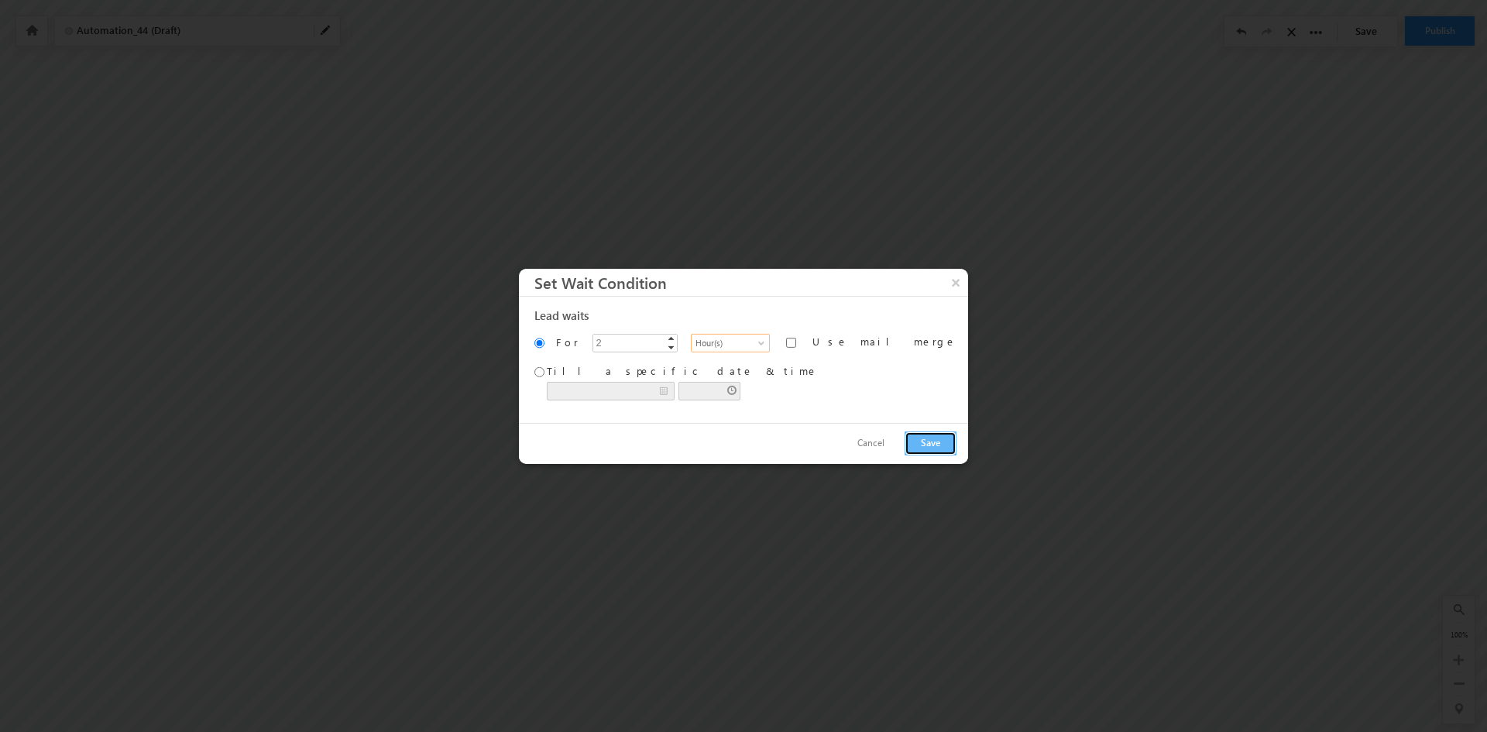
click at [914, 444] on button "Save" at bounding box center [931, 443] width 52 height 24
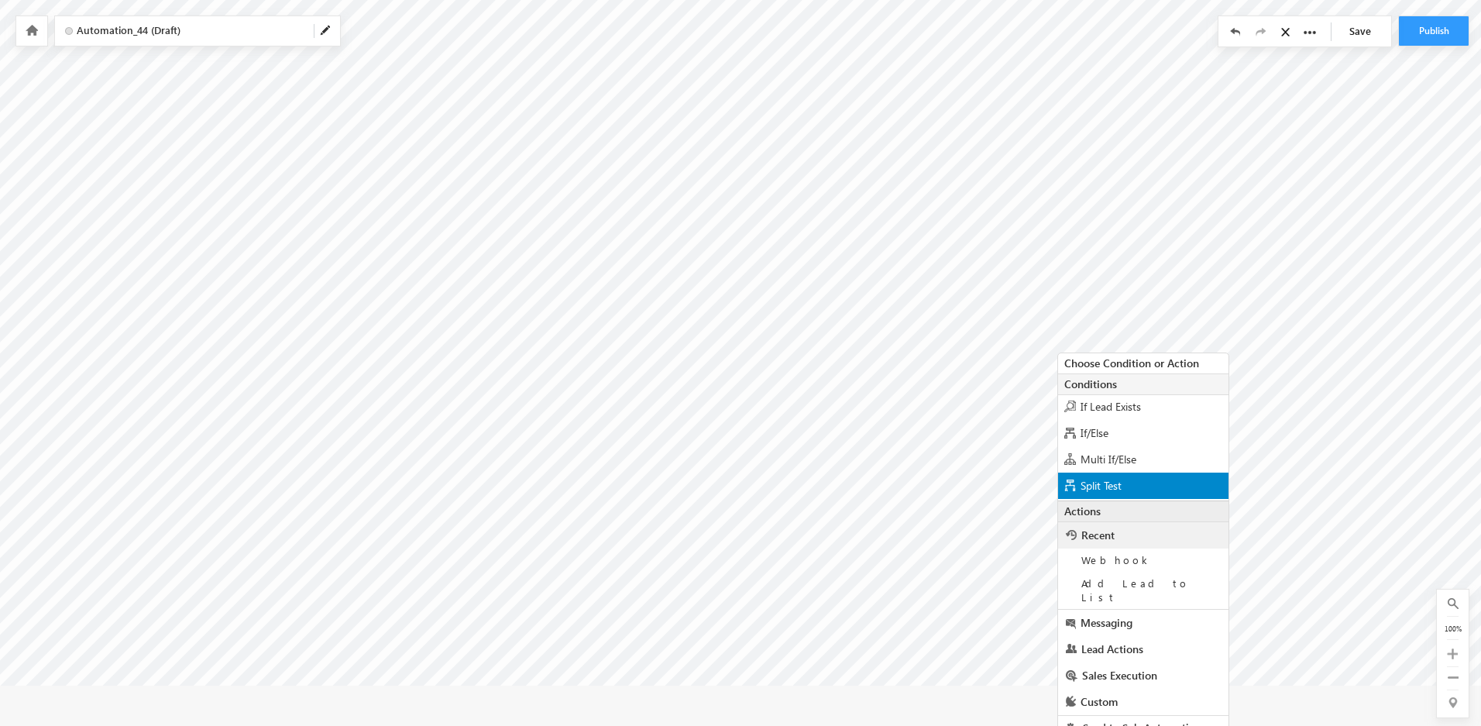
scroll to position [77, 0]
click at [1111, 615] on span "Messaging" at bounding box center [1107, 622] width 52 height 15
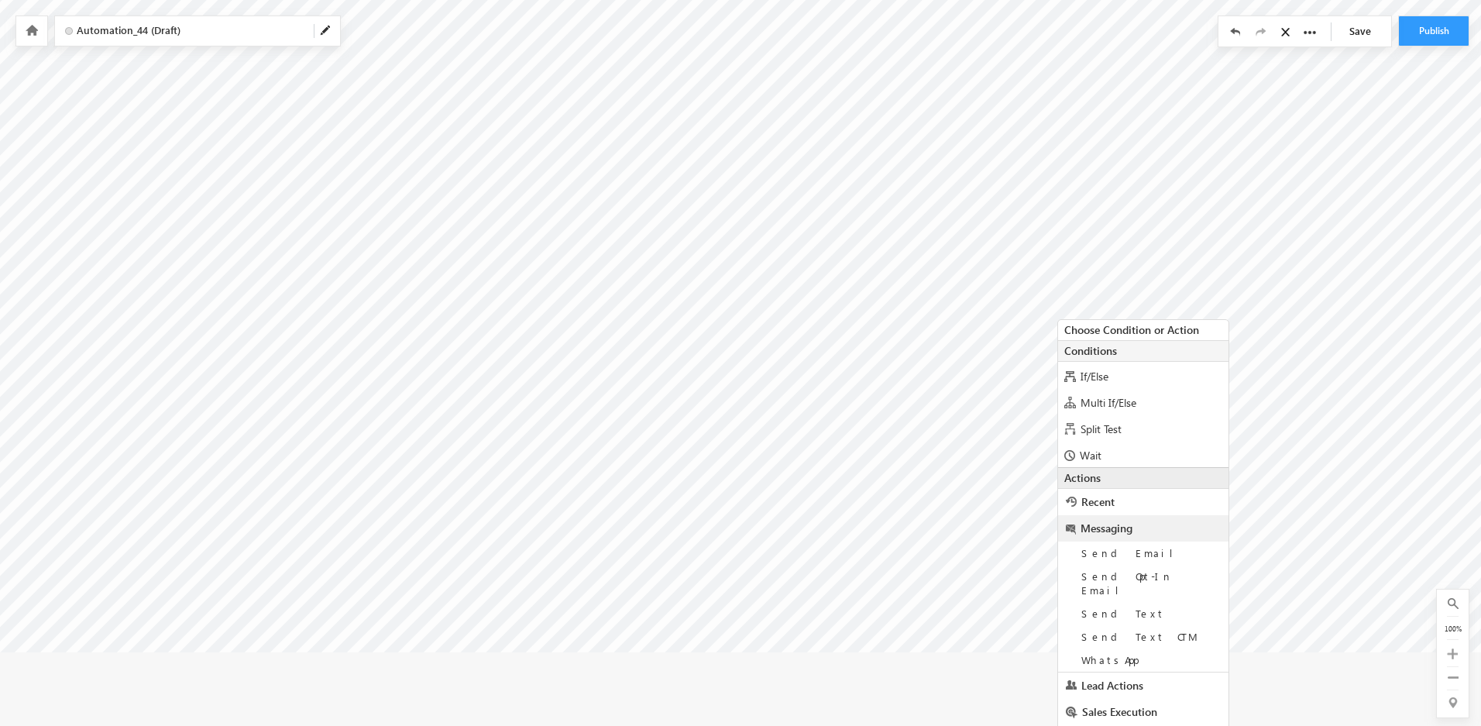
scroll to position [407, 0]
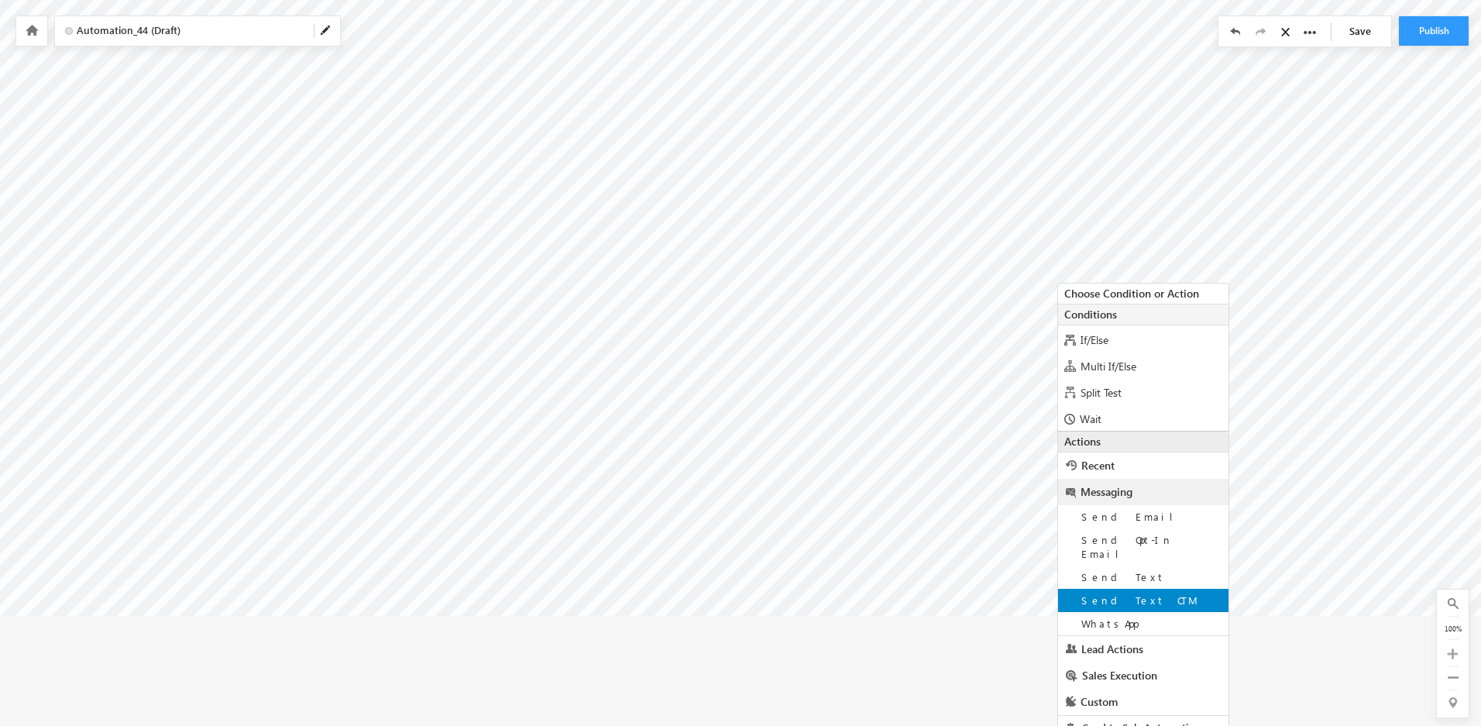
click at [1129, 593] on span "Send Text CTM" at bounding box center [1138, 599] width 115 height 13
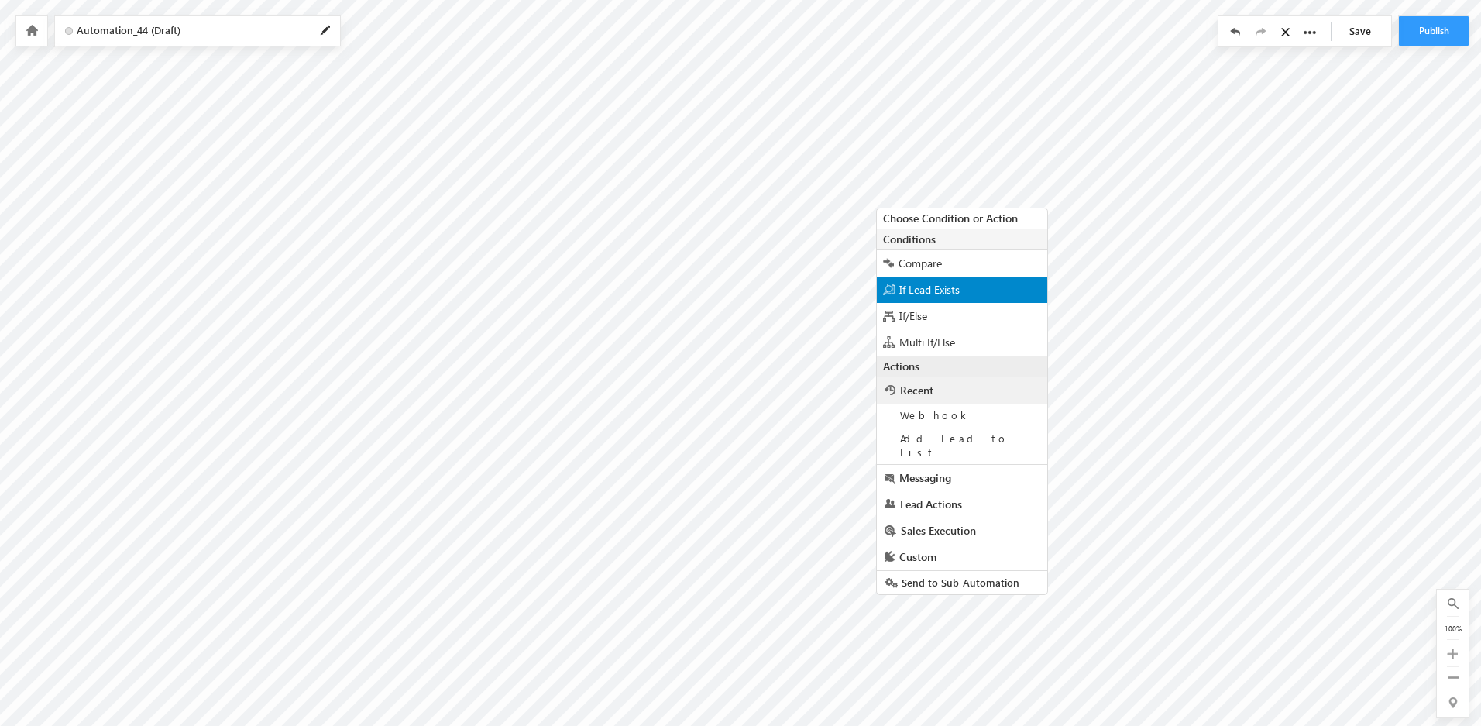
scroll to position [132, 0]
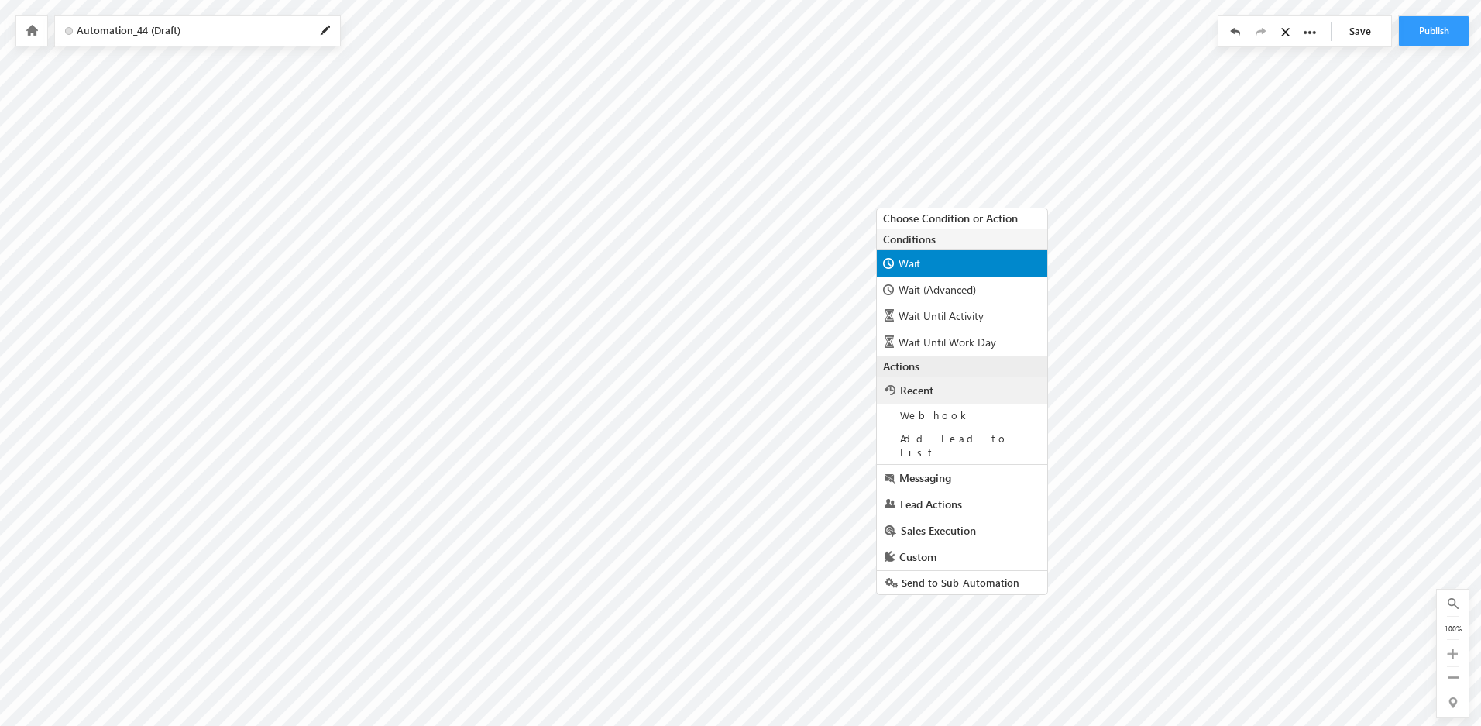
click at [938, 271] on div "Wait" at bounding box center [962, 263] width 170 height 26
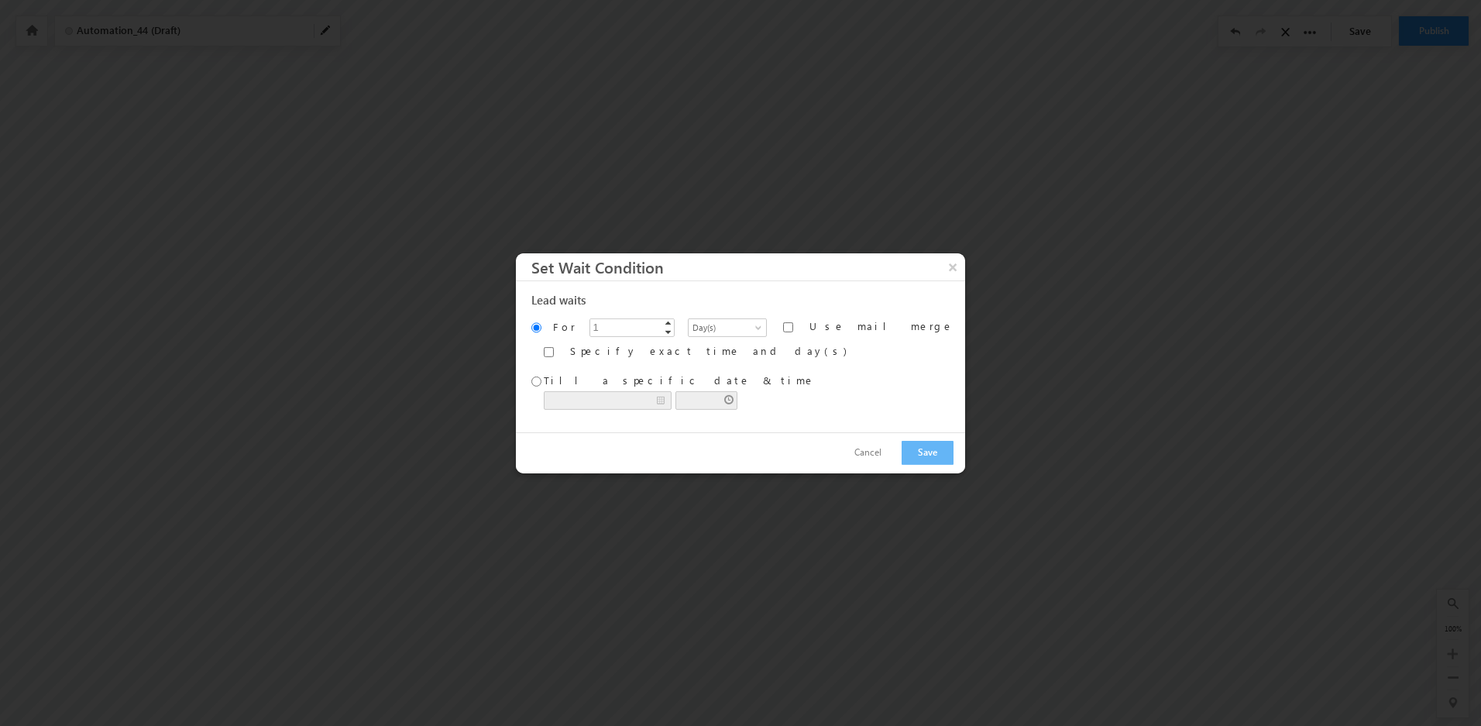
scroll to position [290, 0]
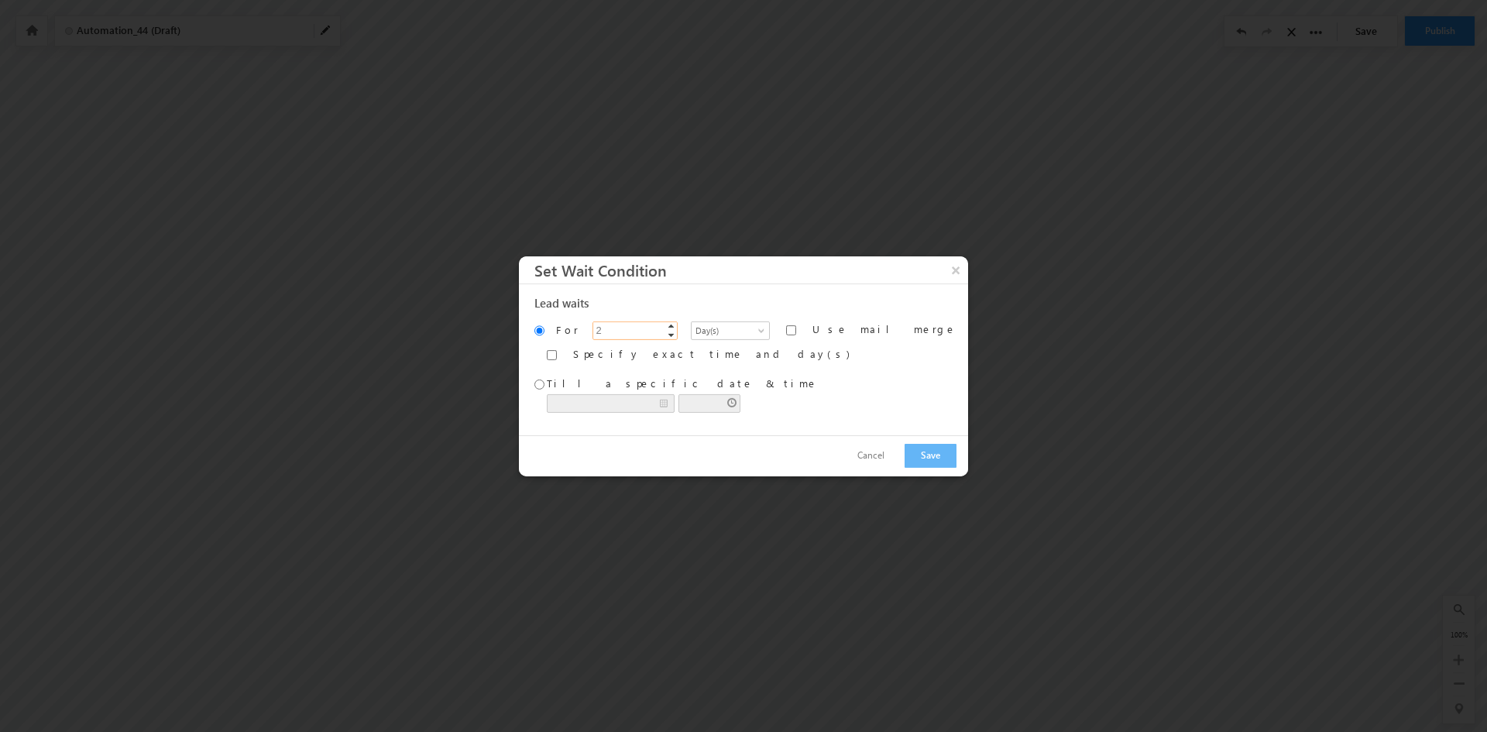
click at [676, 327] on span "▲" at bounding box center [671, 325] width 12 height 12
type input "5"
click at [676, 327] on span "▲" at bounding box center [671, 325] width 12 height 12
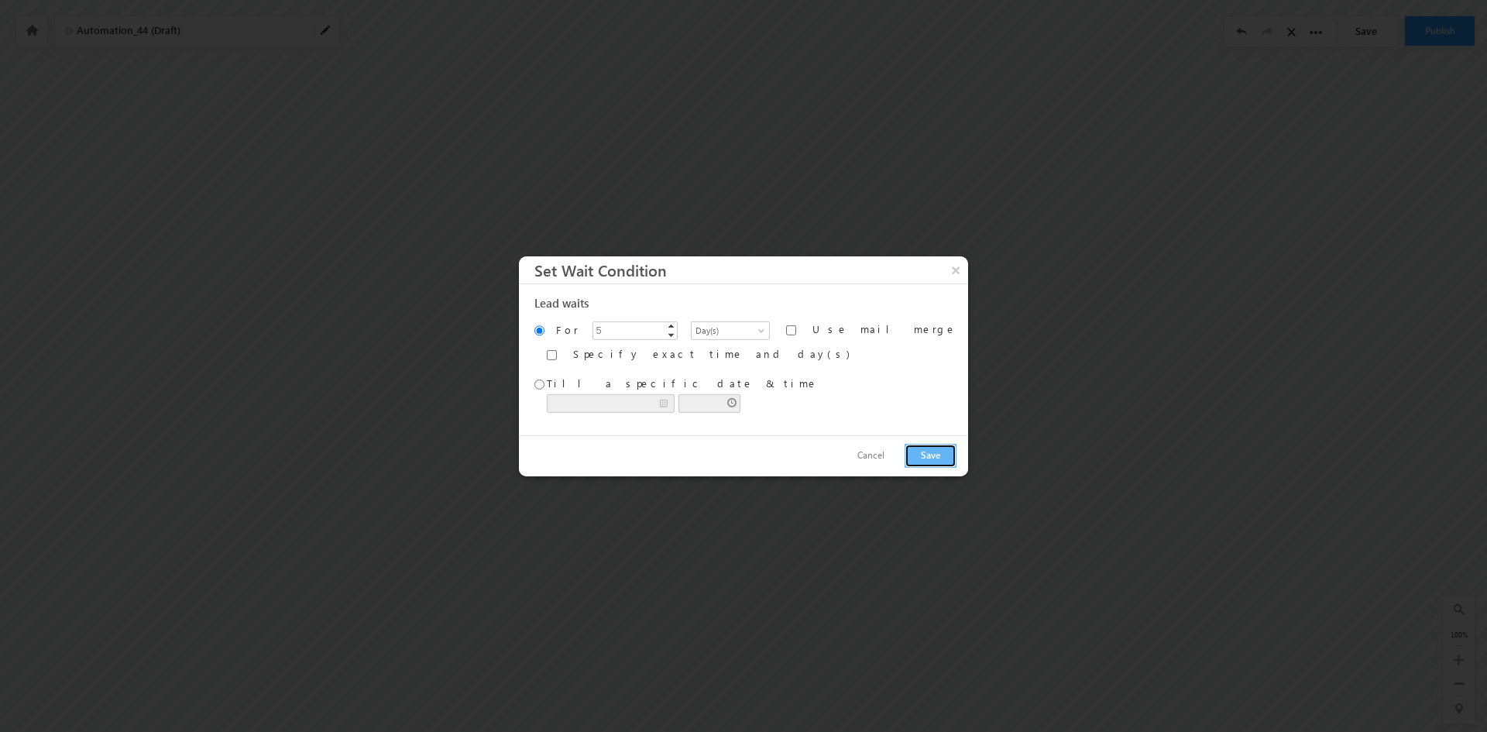
click at [909, 456] on button "Save" at bounding box center [931, 456] width 52 height 24
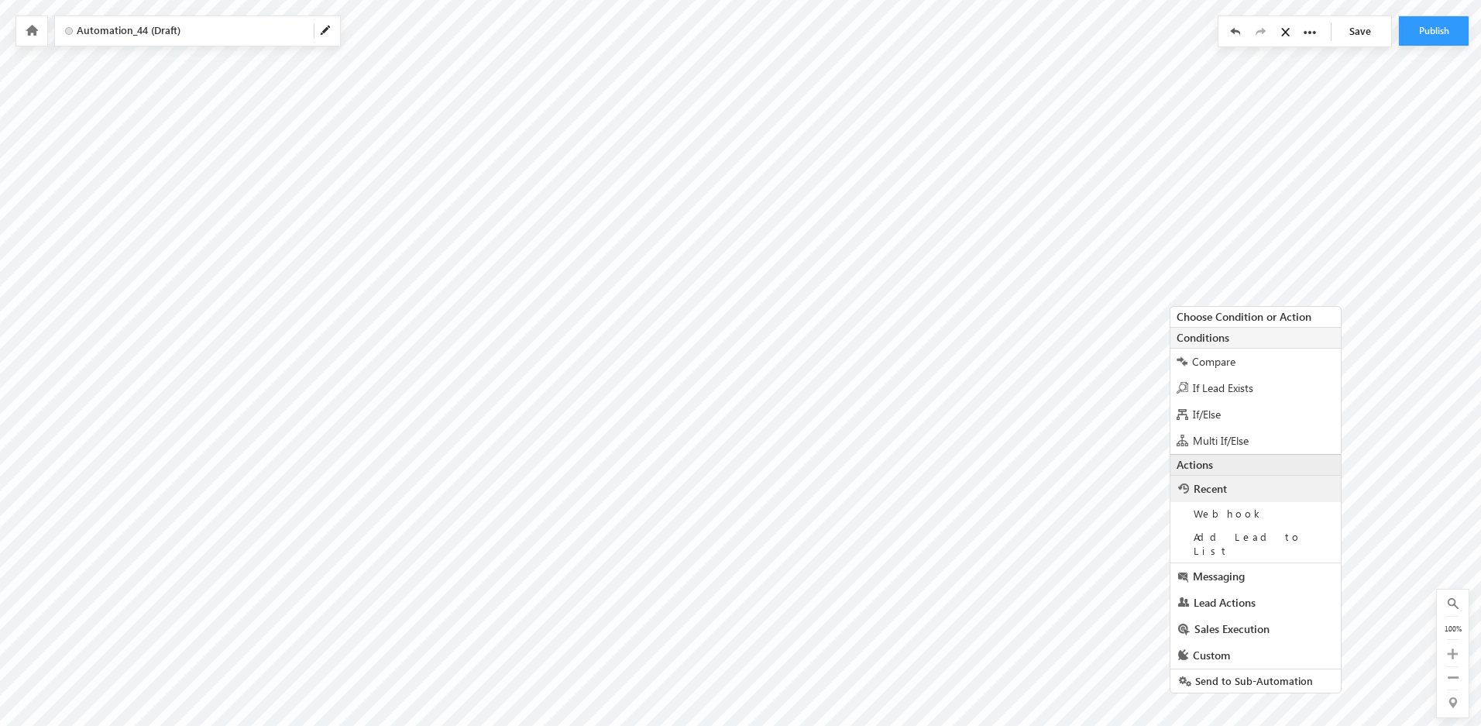
scroll to position [297, 0]
click at [1225, 562] on span "Messaging" at bounding box center [1219, 569] width 52 height 15
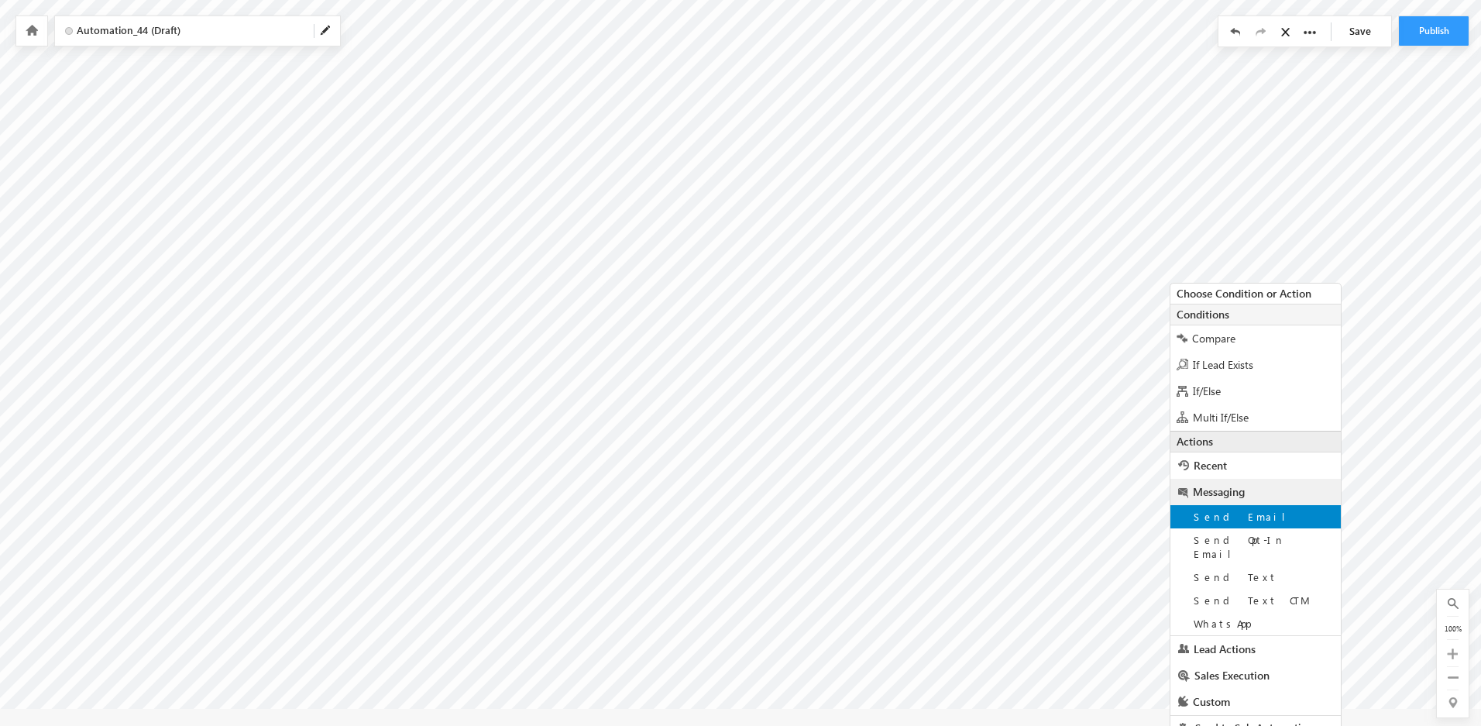
click at [1226, 525] on div "Send Email" at bounding box center [1255, 516] width 170 height 23
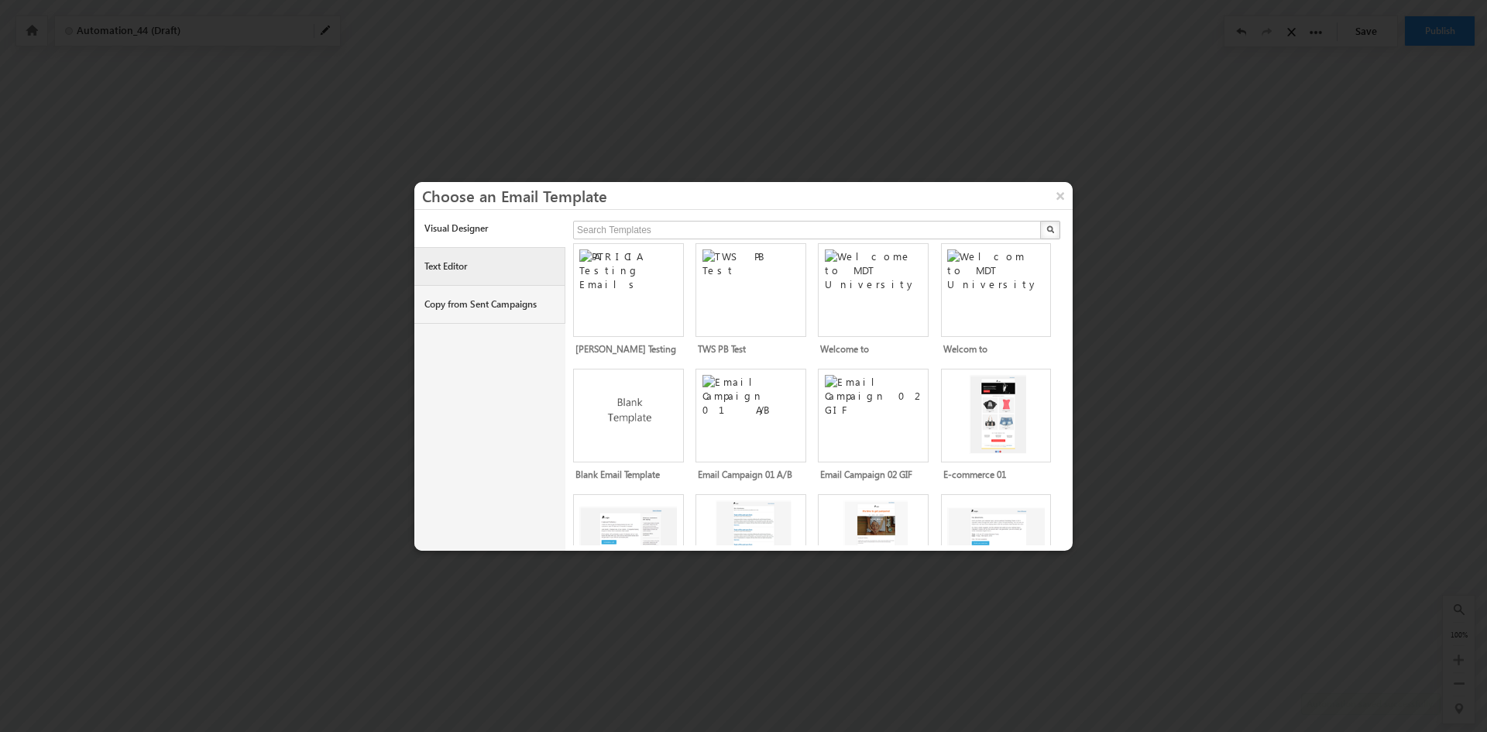
click at [460, 268] on link "Text Editor" at bounding box center [489, 267] width 151 height 38
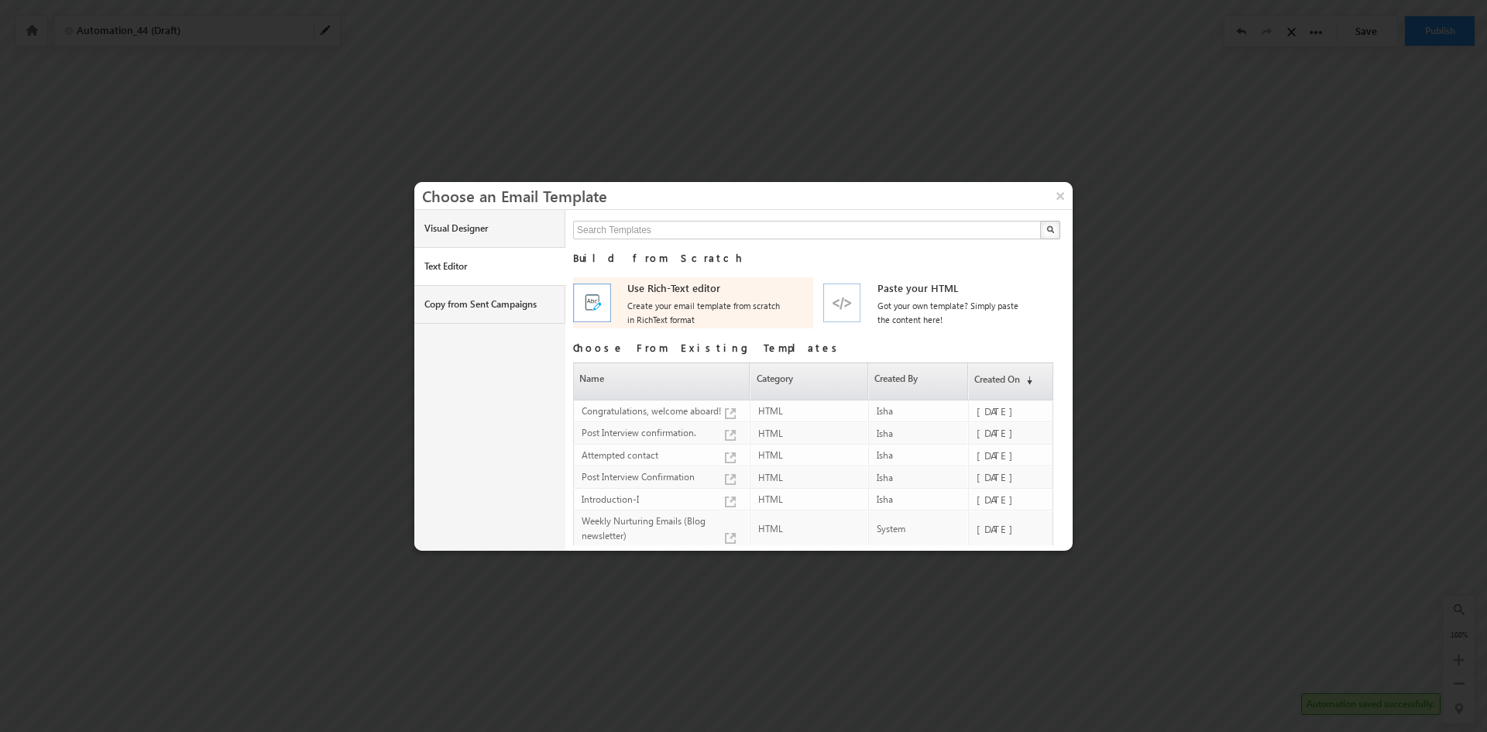
click at [585, 308] on img at bounding box center [592, 303] width 38 height 39
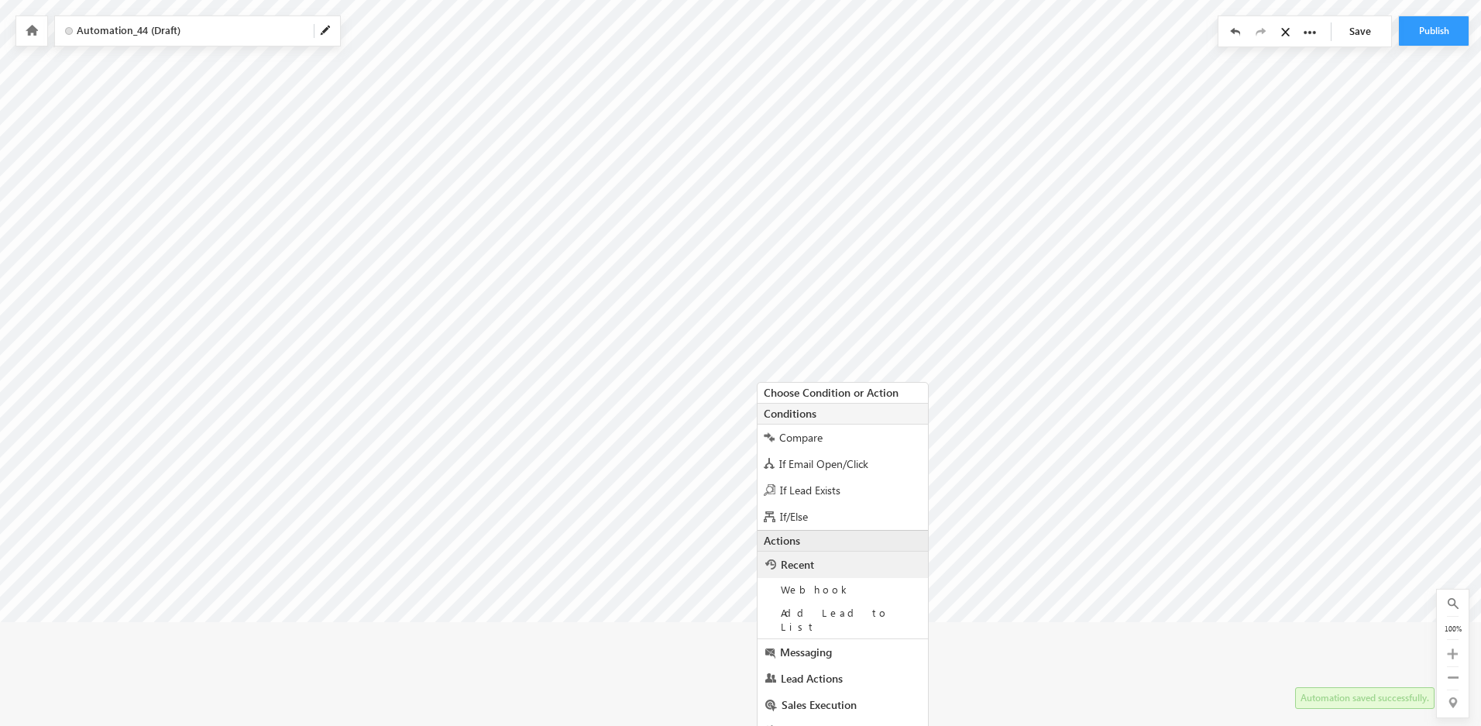
scroll to position [402, 0]
click at [796, 517] on span "If/Else" at bounding box center [794, 514] width 28 height 15
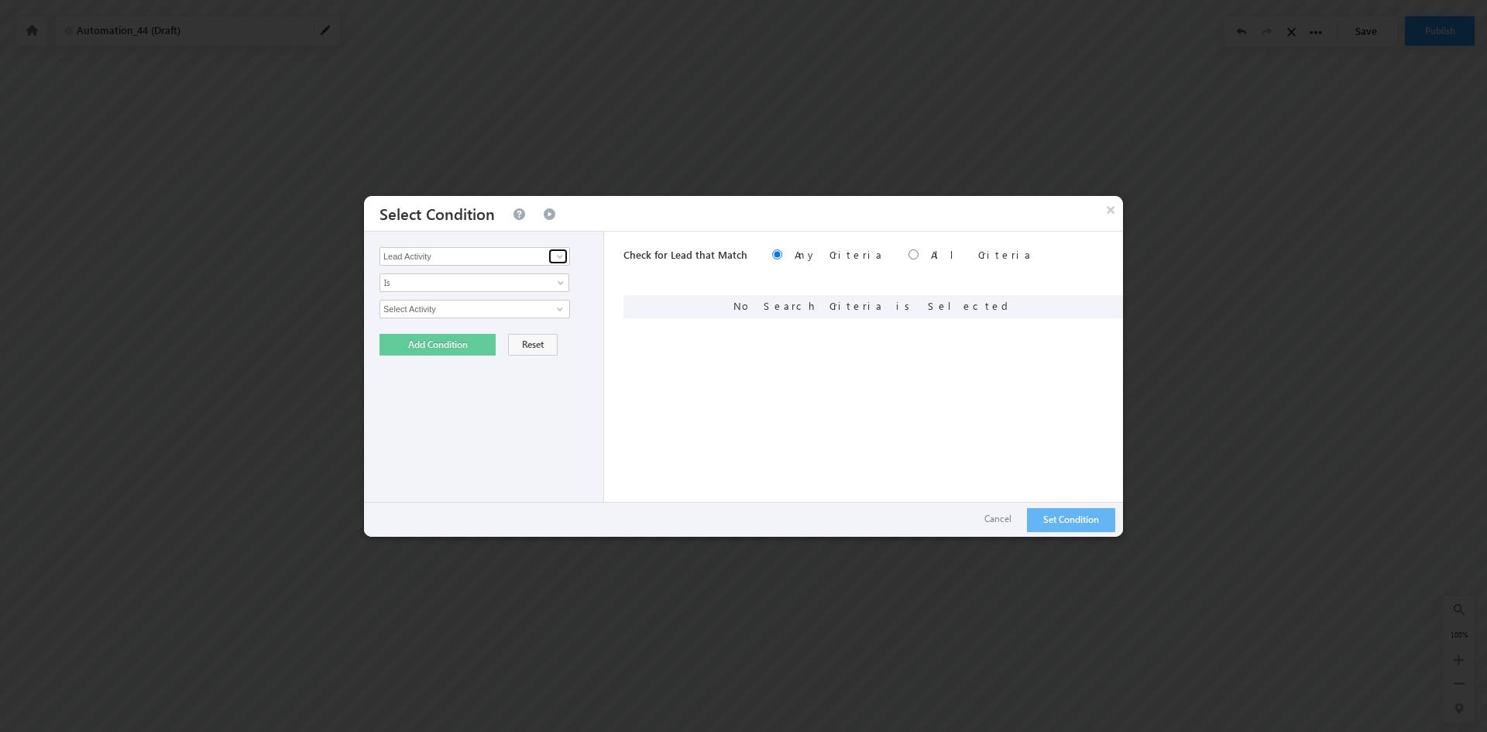
click at [561, 255] on span at bounding box center [560, 256] width 12 height 12
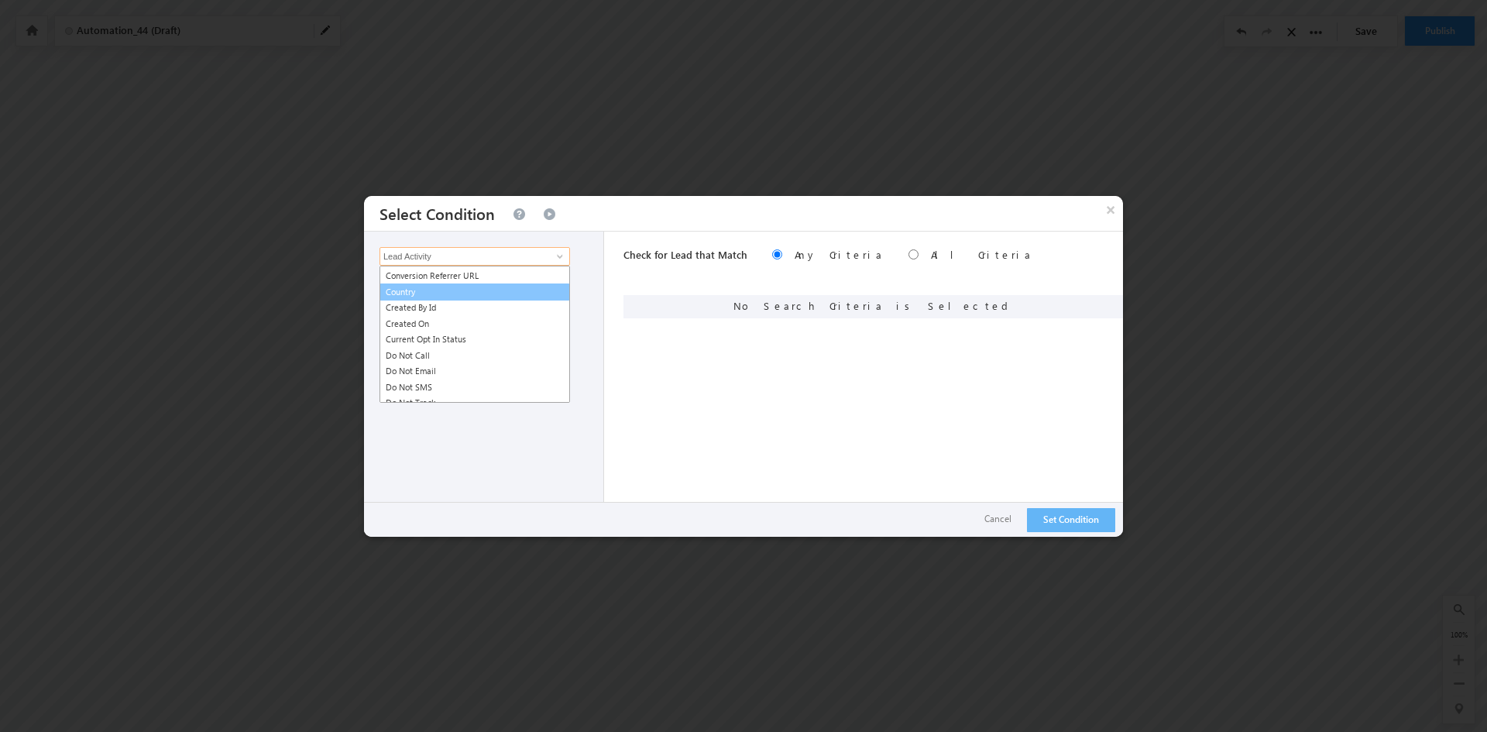
click at [442, 289] on link "Country" at bounding box center [475, 293] width 191 height 18
type input "Country"
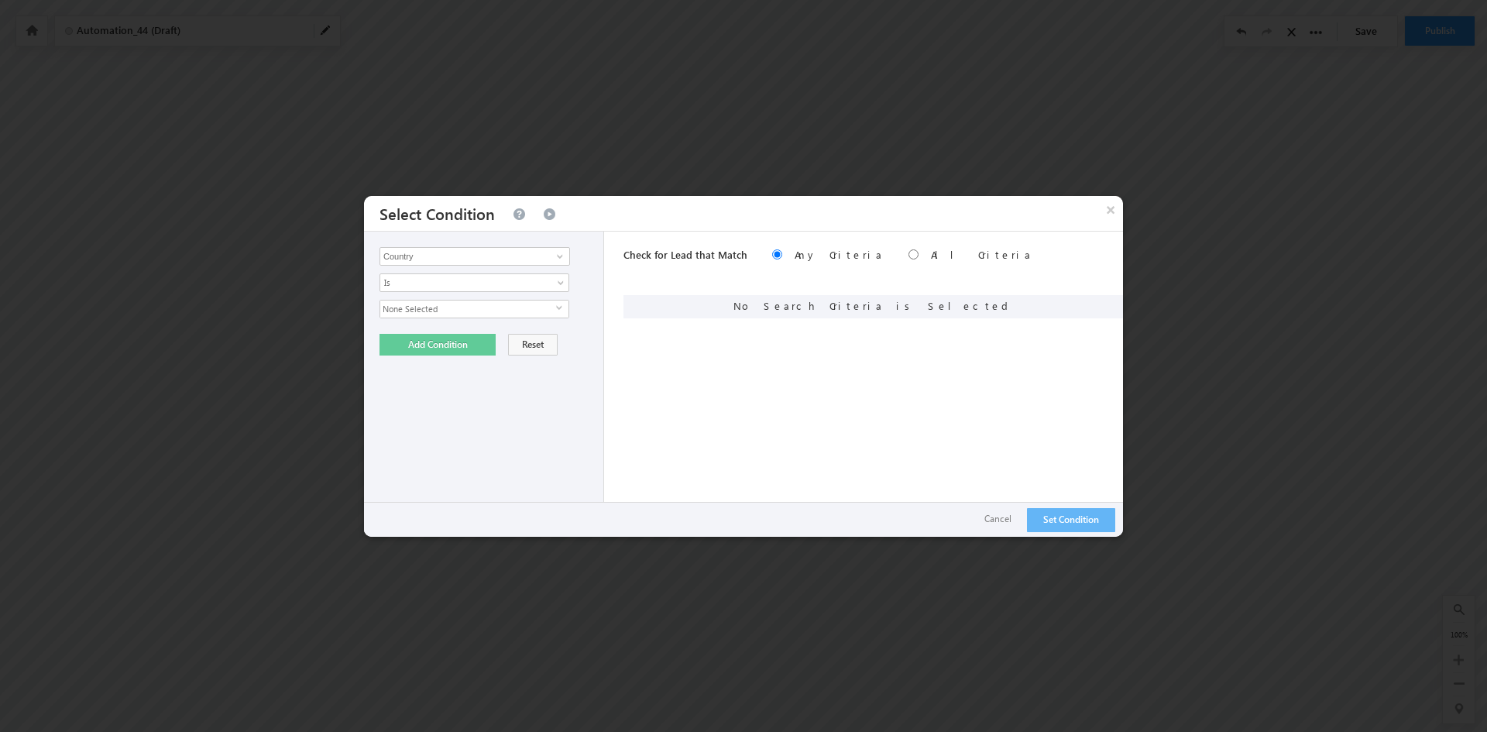
click at [442, 311] on span "None Selected" at bounding box center [468, 309] width 176 height 17
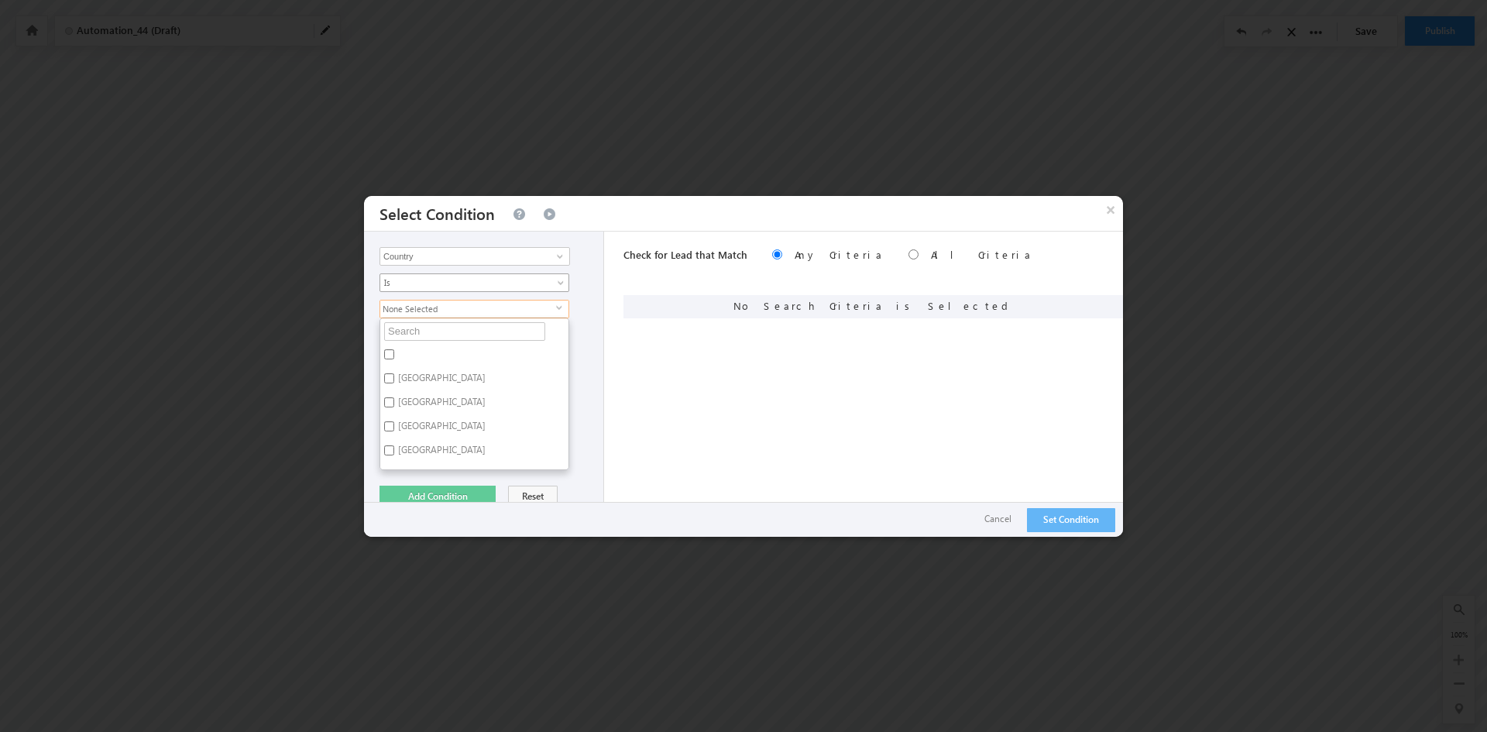
click at [445, 280] on span "Is" at bounding box center [464, 283] width 168 height 14
click at [438, 313] on link "Is Not" at bounding box center [474, 316] width 189 height 14
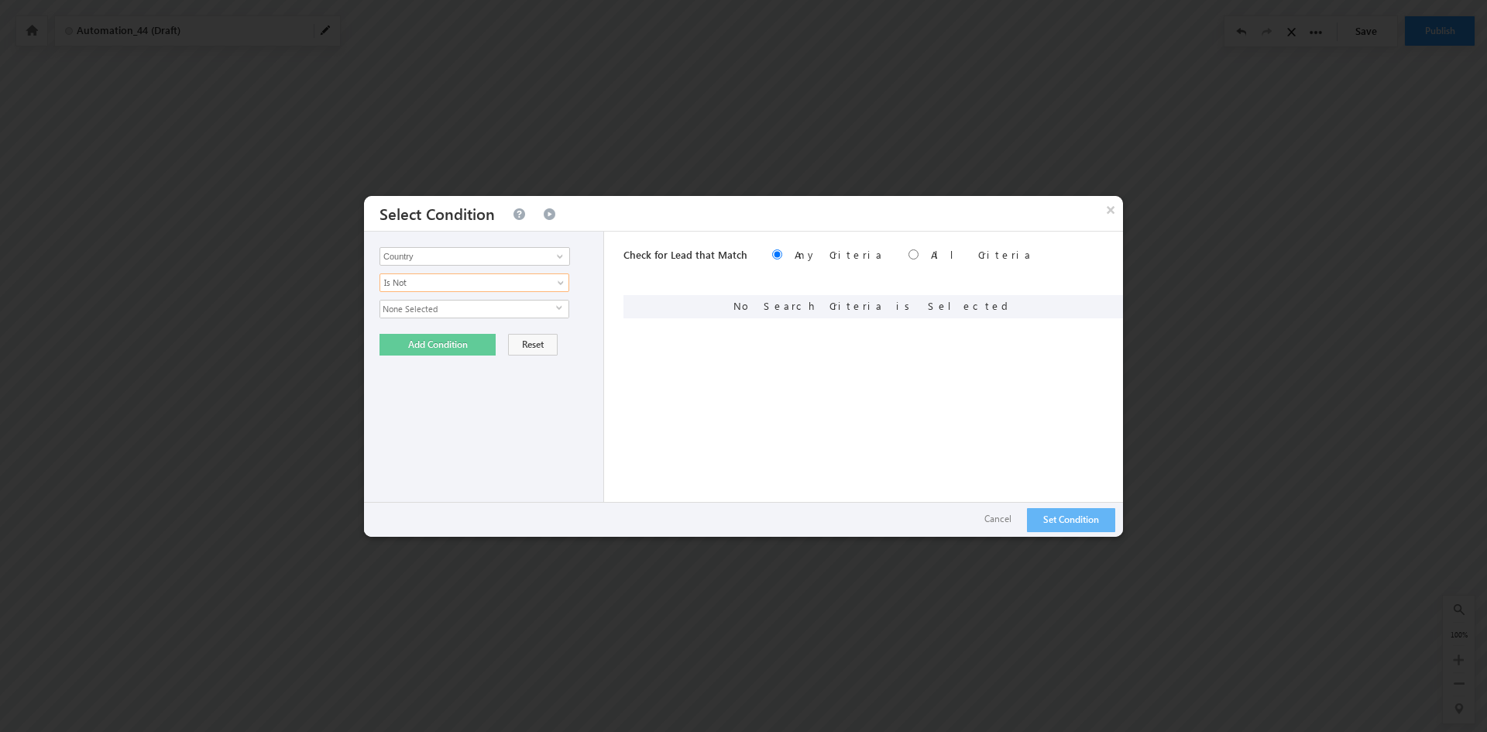
click at [436, 322] on div "Lead Activity Task Sales Group Prospect Id Address 1 Address 2 Aviation Careers…" at bounding box center [484, 384] width 240 height 305
click at [443, 315] on span "None Selected" at bounding box center [468, 309] width 176 height 17
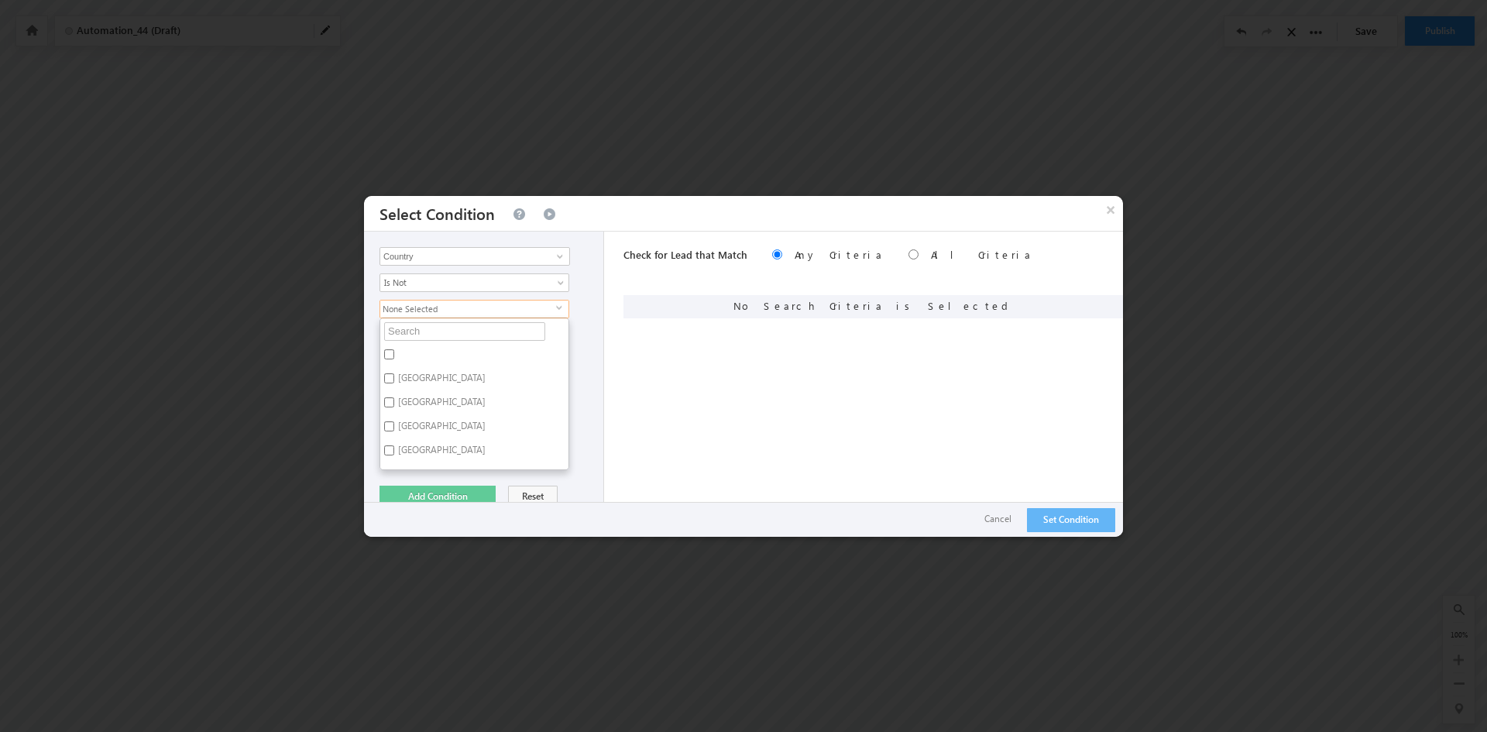
click at [373, 428] on div "Lead Activity Task Sales Group Prospect Id Address 1 Address 2 Aviation Careers…" at bounding box center [484, 384] width 240 height 305
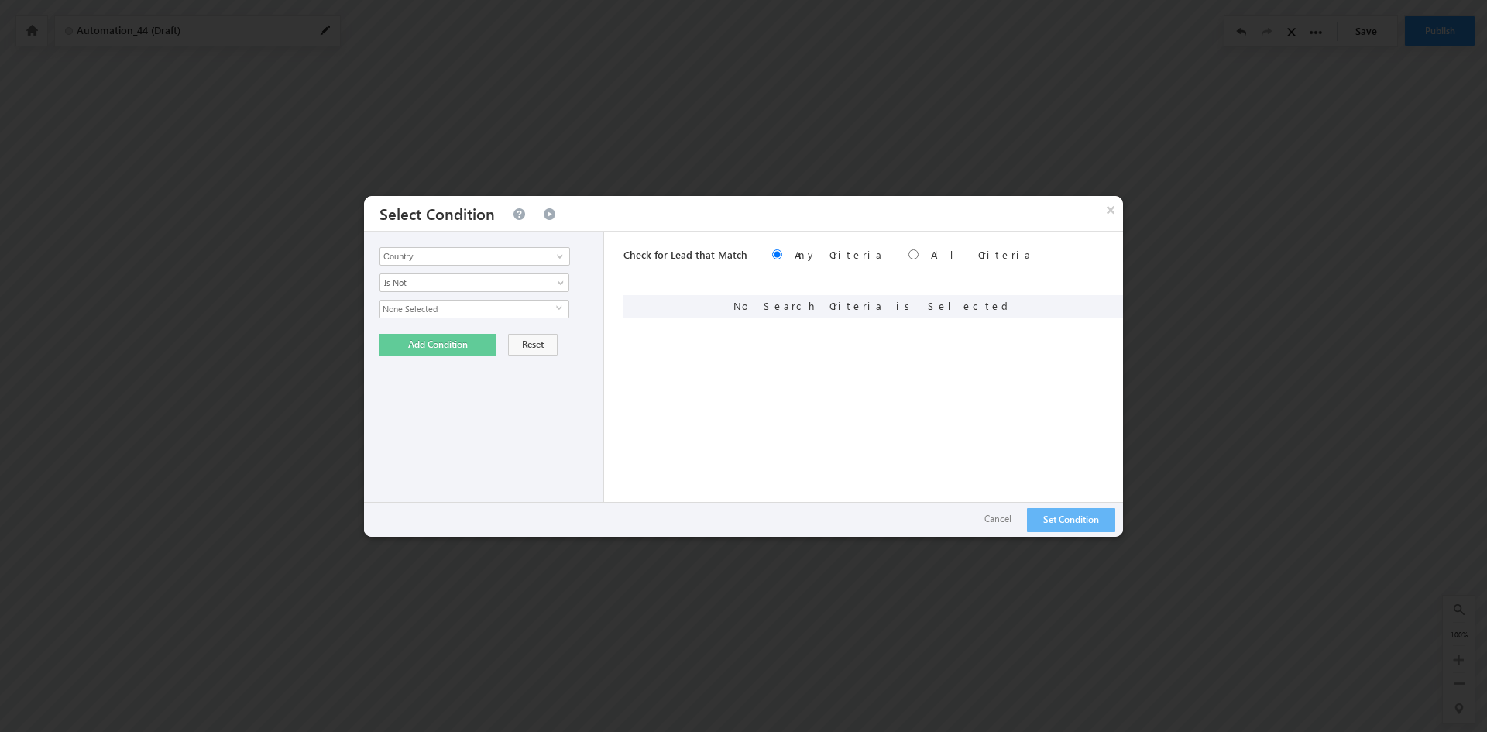
click at [427, 301] on span "None Selected" at bounding box center [468, 309] width 176 height 17
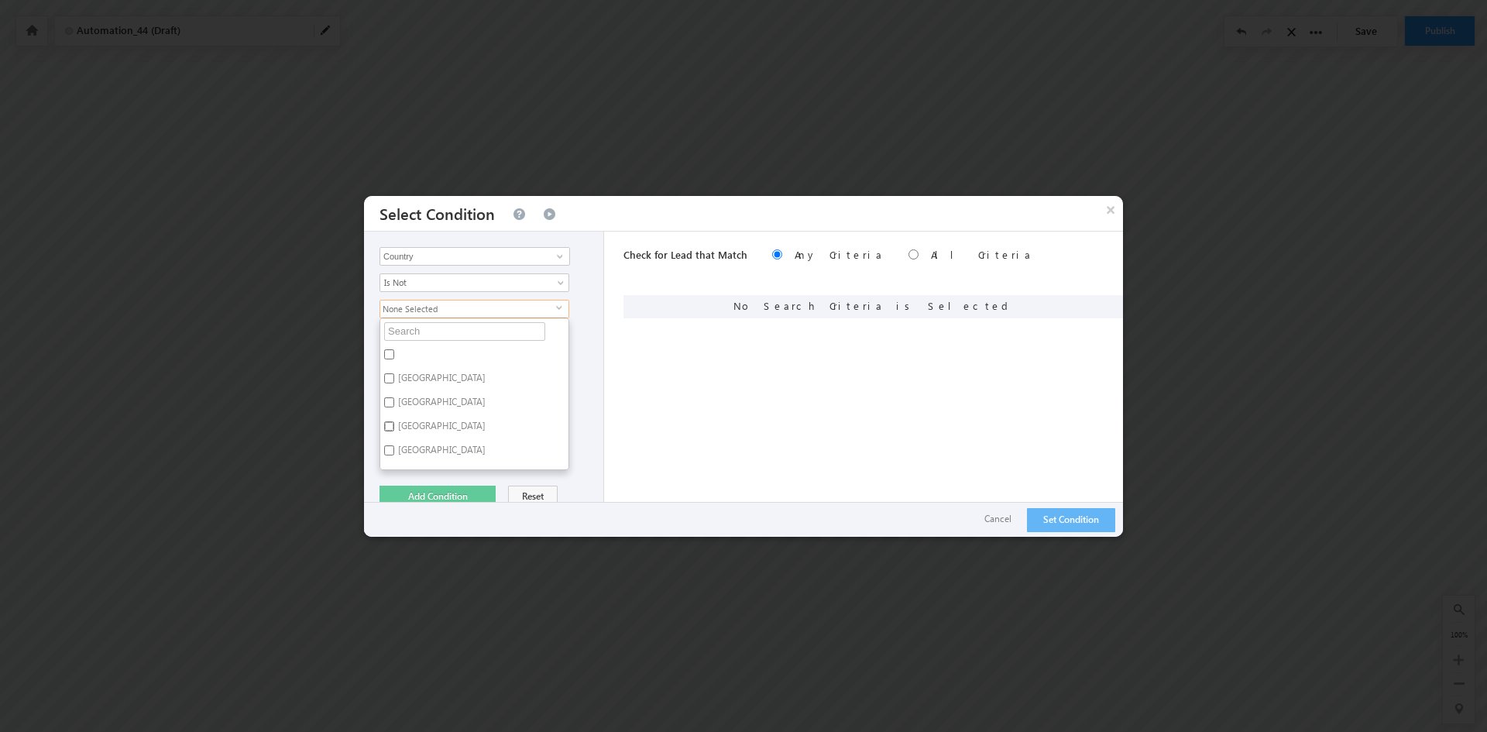
click at [390, 428] on input "Algeria" at bounding box center [389, 426] width 10 height 10
checkbox input "true"
click at [390, 446] on input "Andorra" at bounding box center [389, 450] width 10 height 10
checkbox input "true"
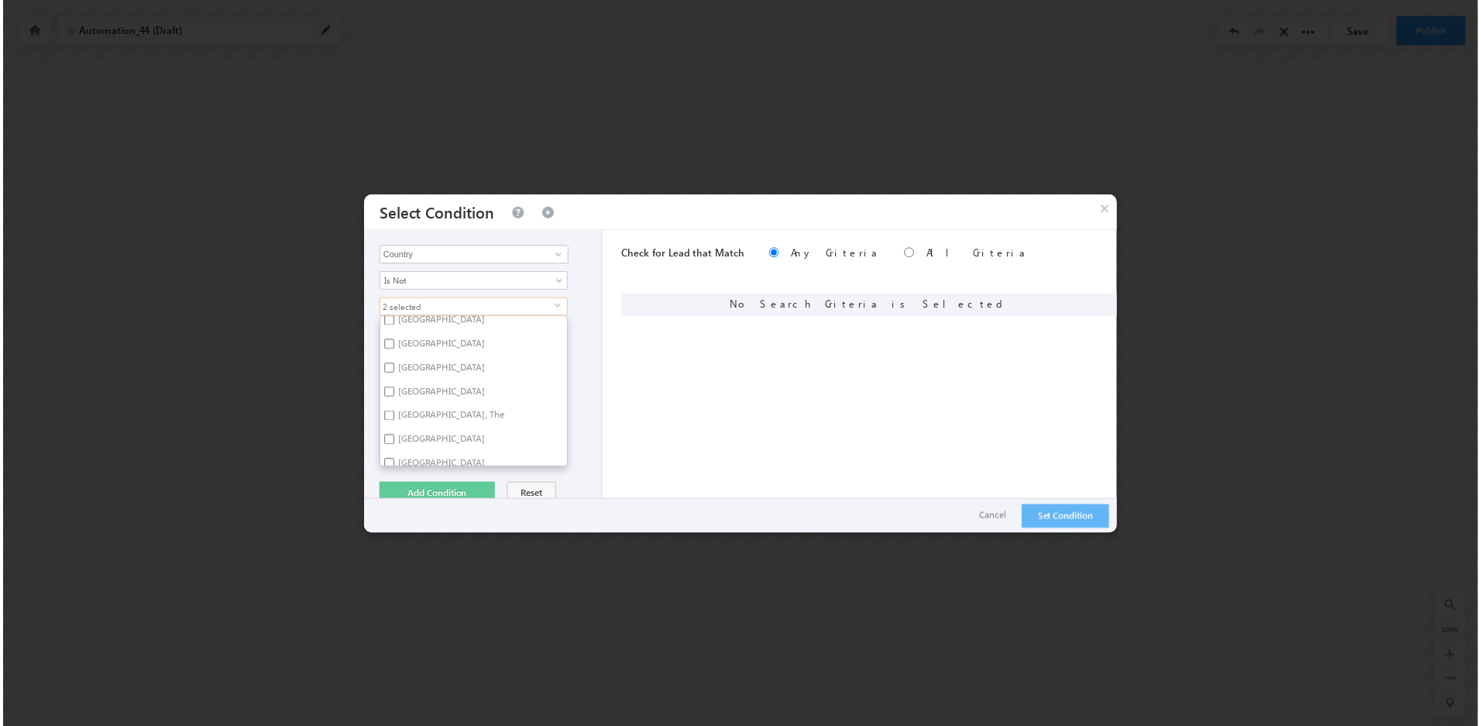
scroll to position [232, 0]
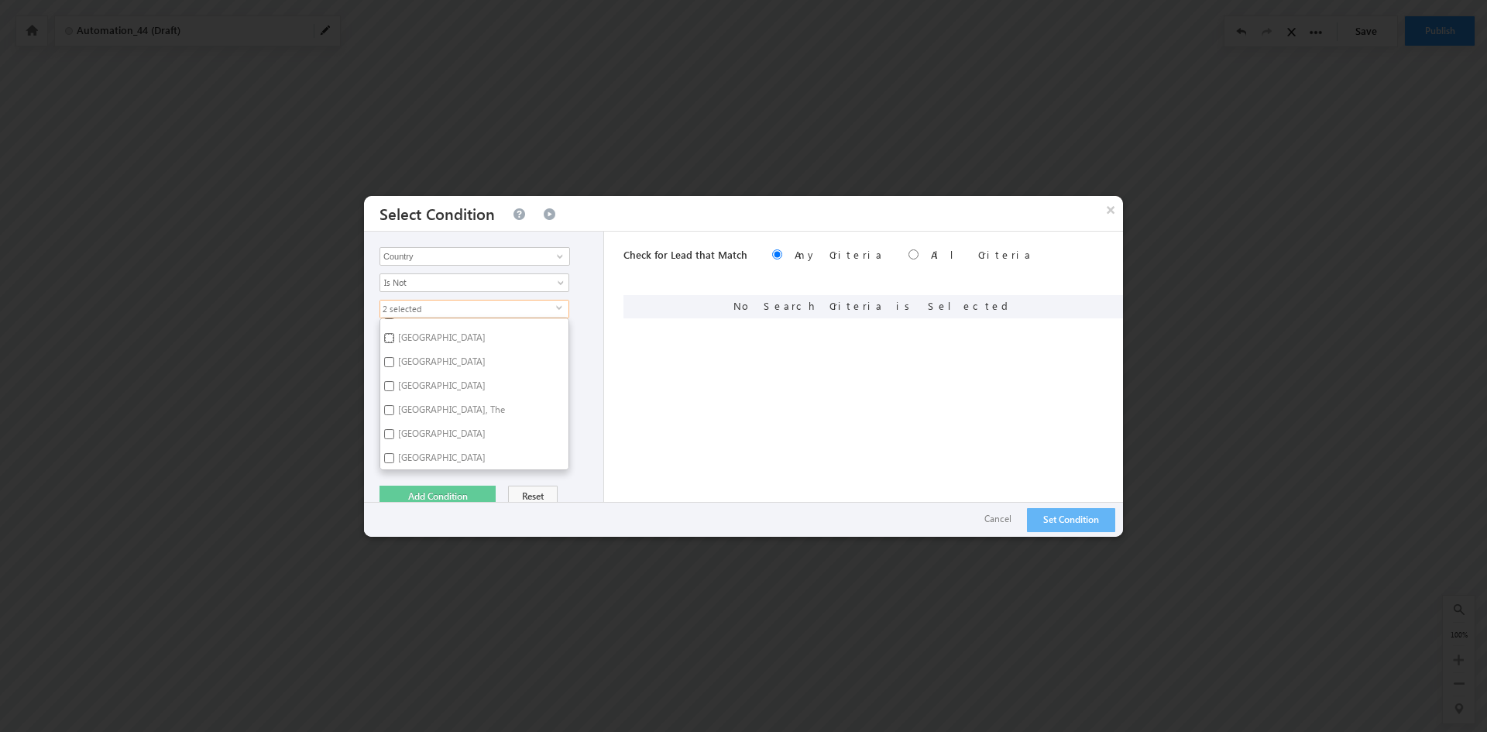
click at [391, 337] on input "Australia" at bounding box center [389, 338] width 10 height 10
checkbox input "true"
click at [389, 364] on input "Austria" at bounding box center [389, 362] width 10 height 10
checkbox input "true"
click at [438, 494] on button "Add Condition" at bounding box center [438, 497] width 116 height 22
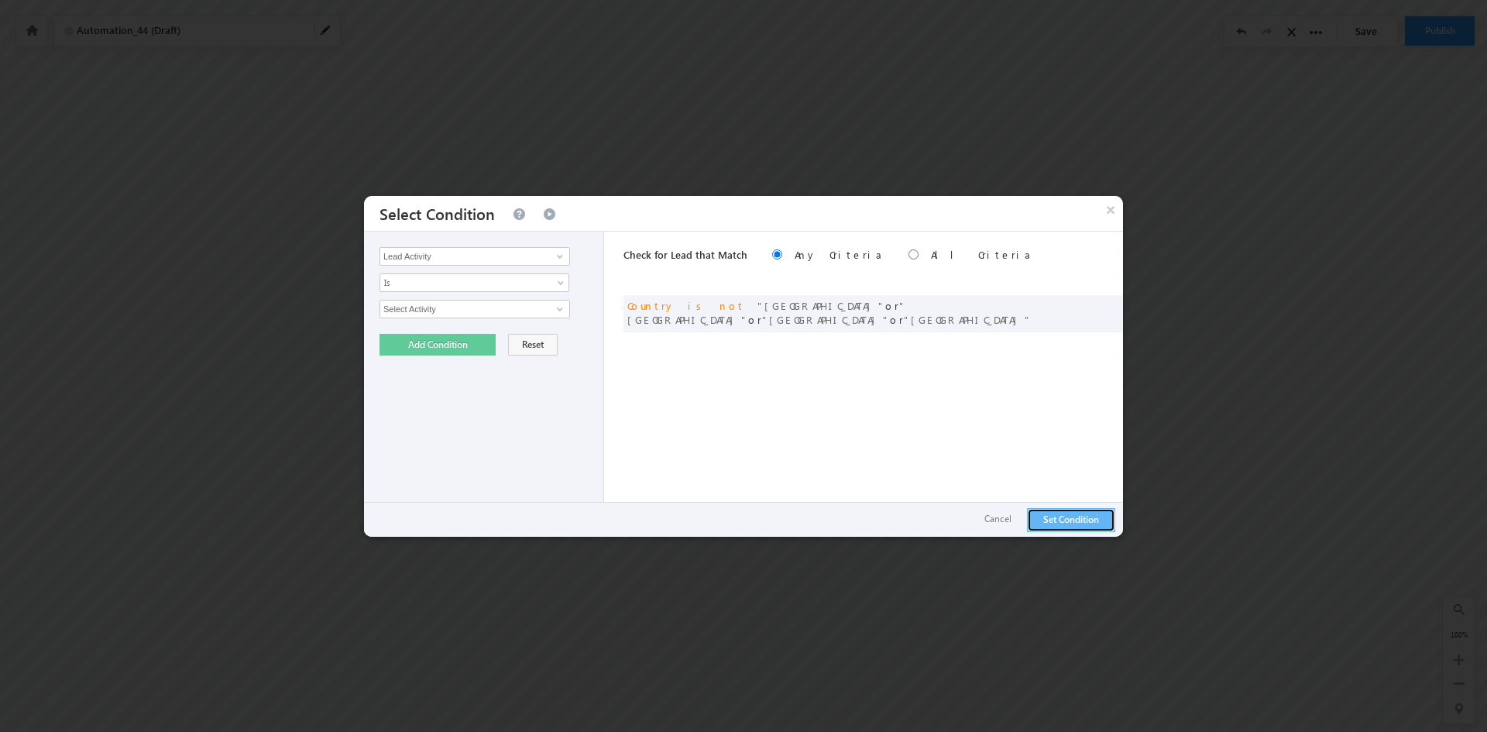
click at [1061, 516] on button "Set Condition" at bounding box center [1071, 520] width 88 height 24
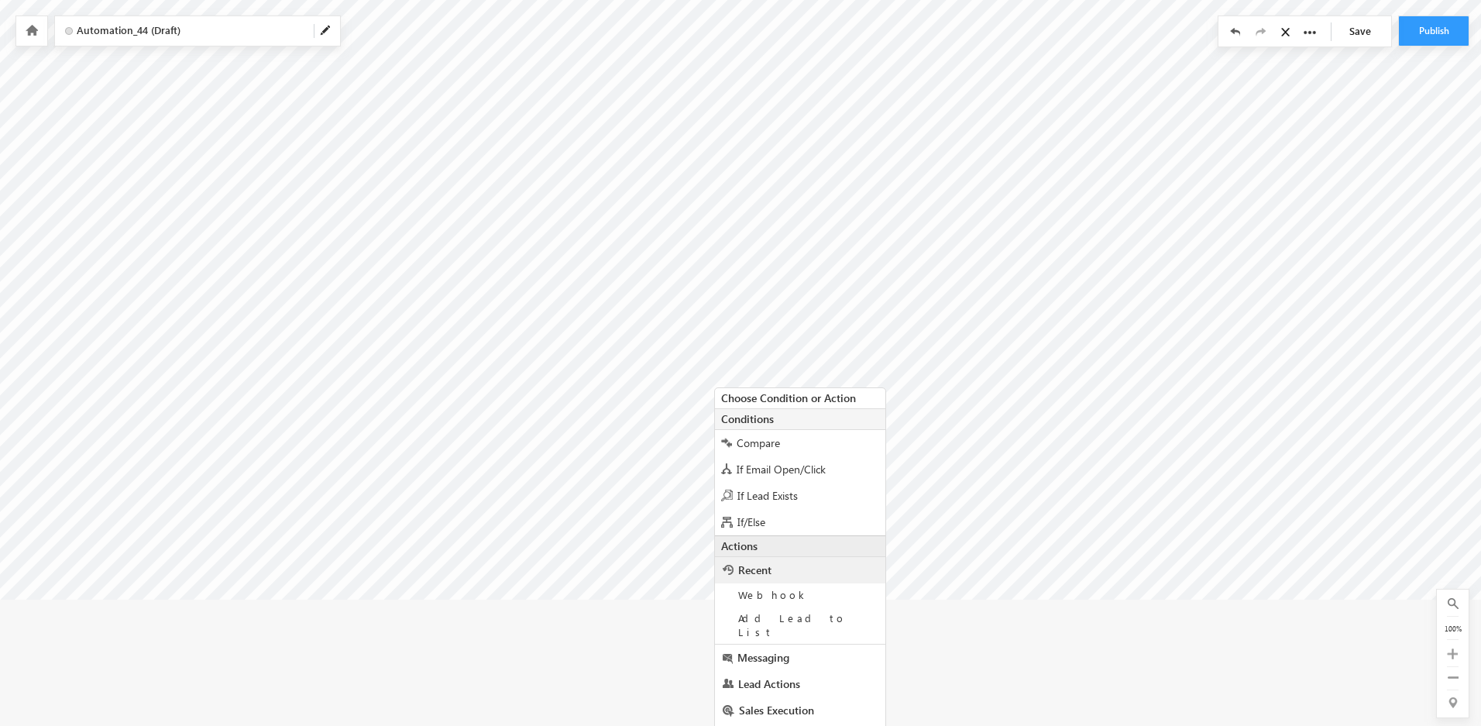
scroll to position [434, 0]
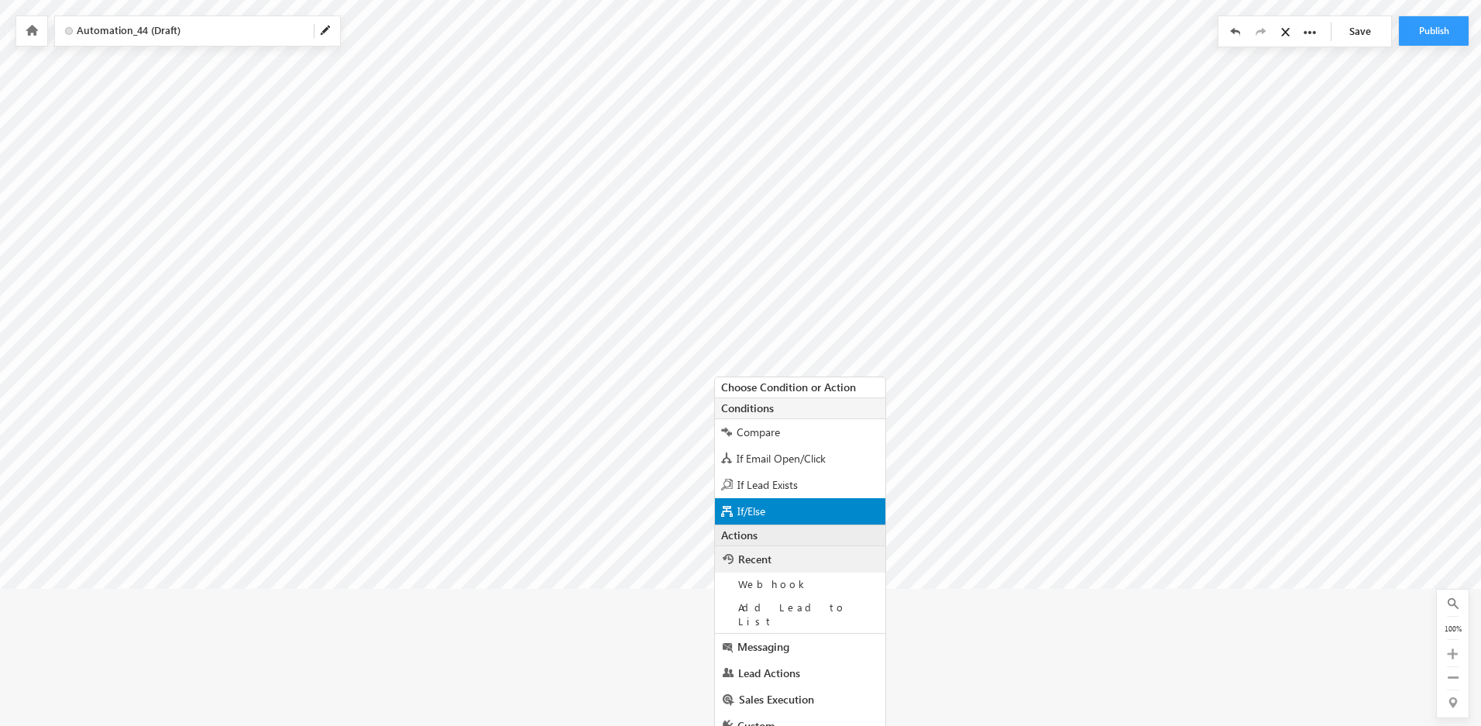
click at [771, 512] on div "If/Else" at bounding box center [800, 511] width 170 height 26
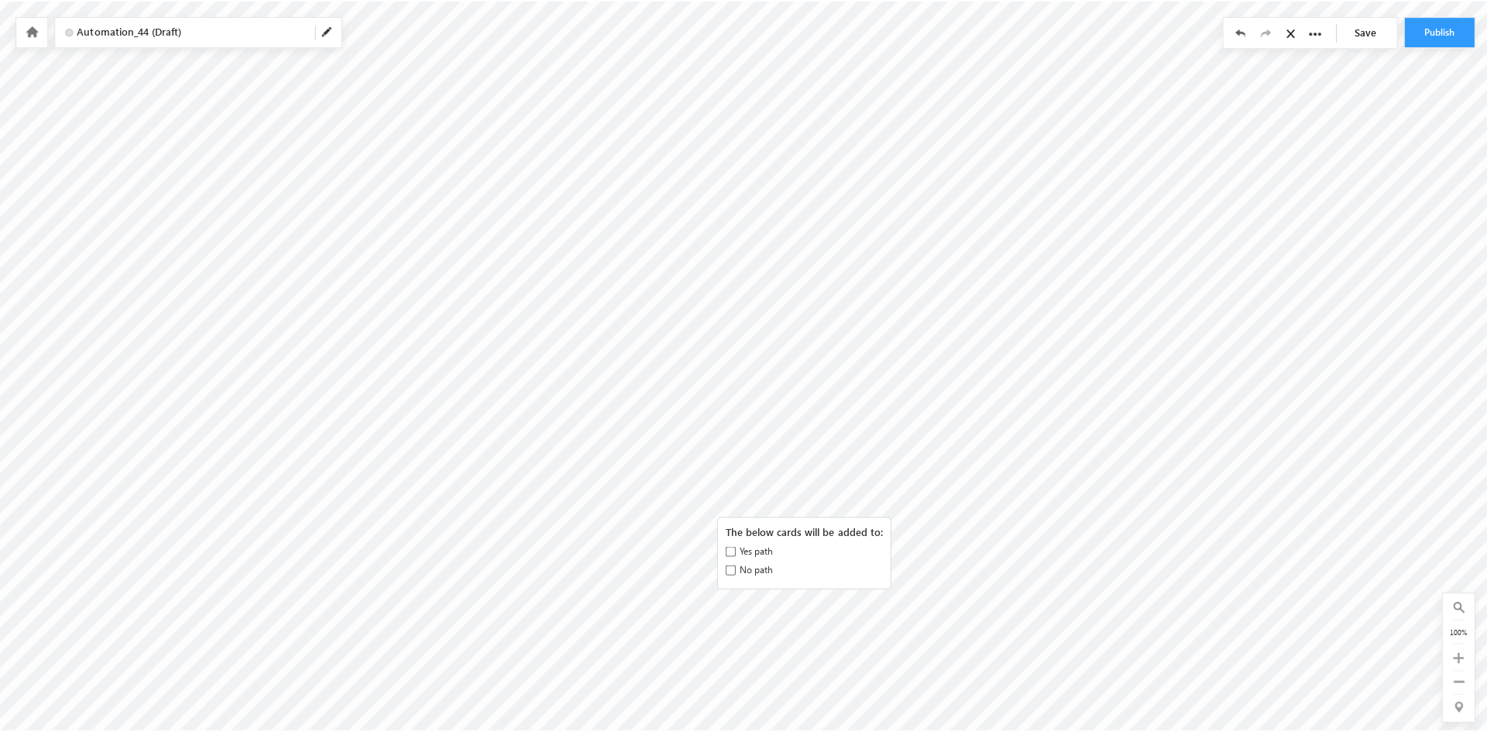
scroll to position [297, 0]
click at [723, 555] on div "Yes path" at bounding box center [801, 549] width 156 height 19
click at [729, 545] on input "Yes path" at bounding box center [728, 548] width 10 height 10
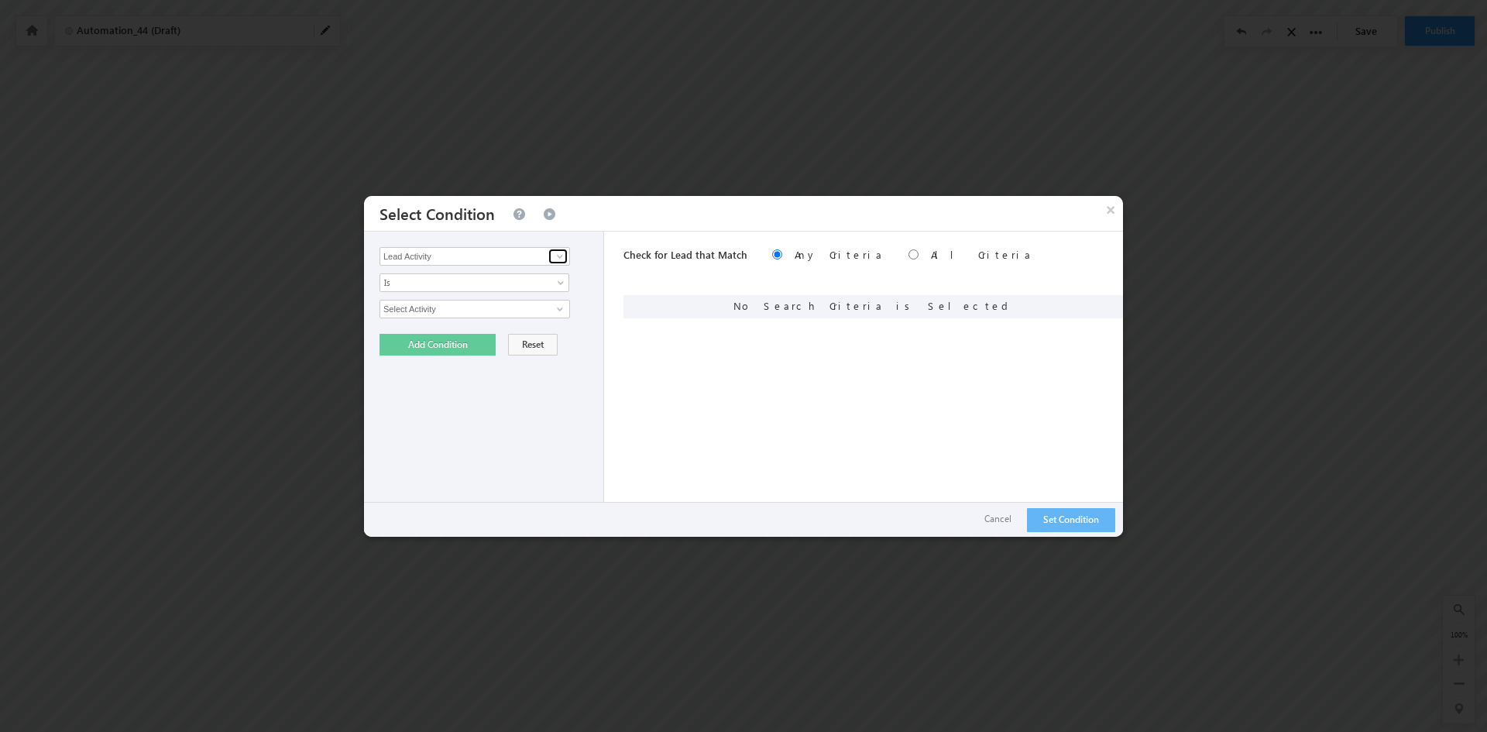
click at [559, 256] on span at bounding box center [560, 256] width 12 height 12
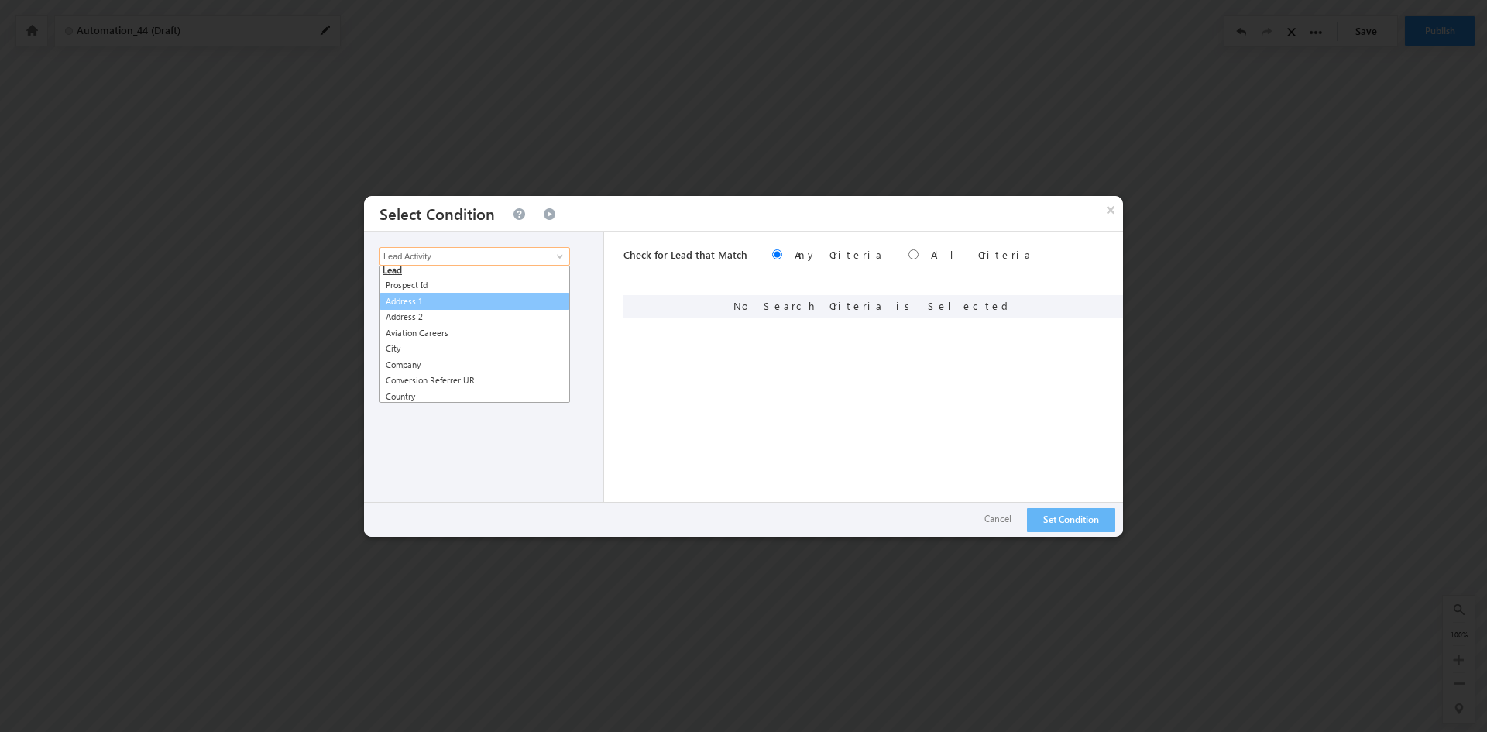
scroll to position [77, 0]
click at [423, 327] on link "City" at bounding box center [475, 322] width 191 height 18
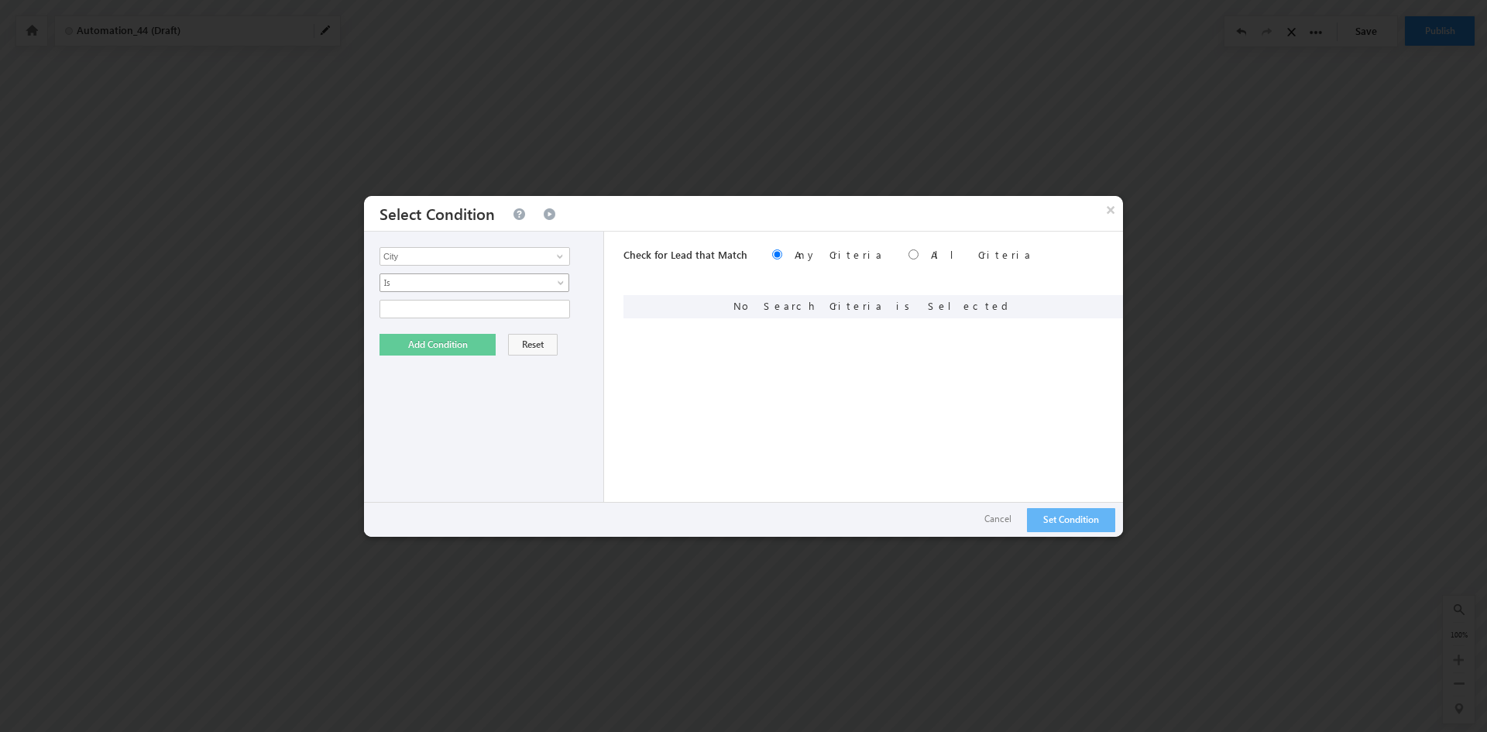
click at [435, 287] on span "Is" at bounding box center [464, 283] width 168 height 14
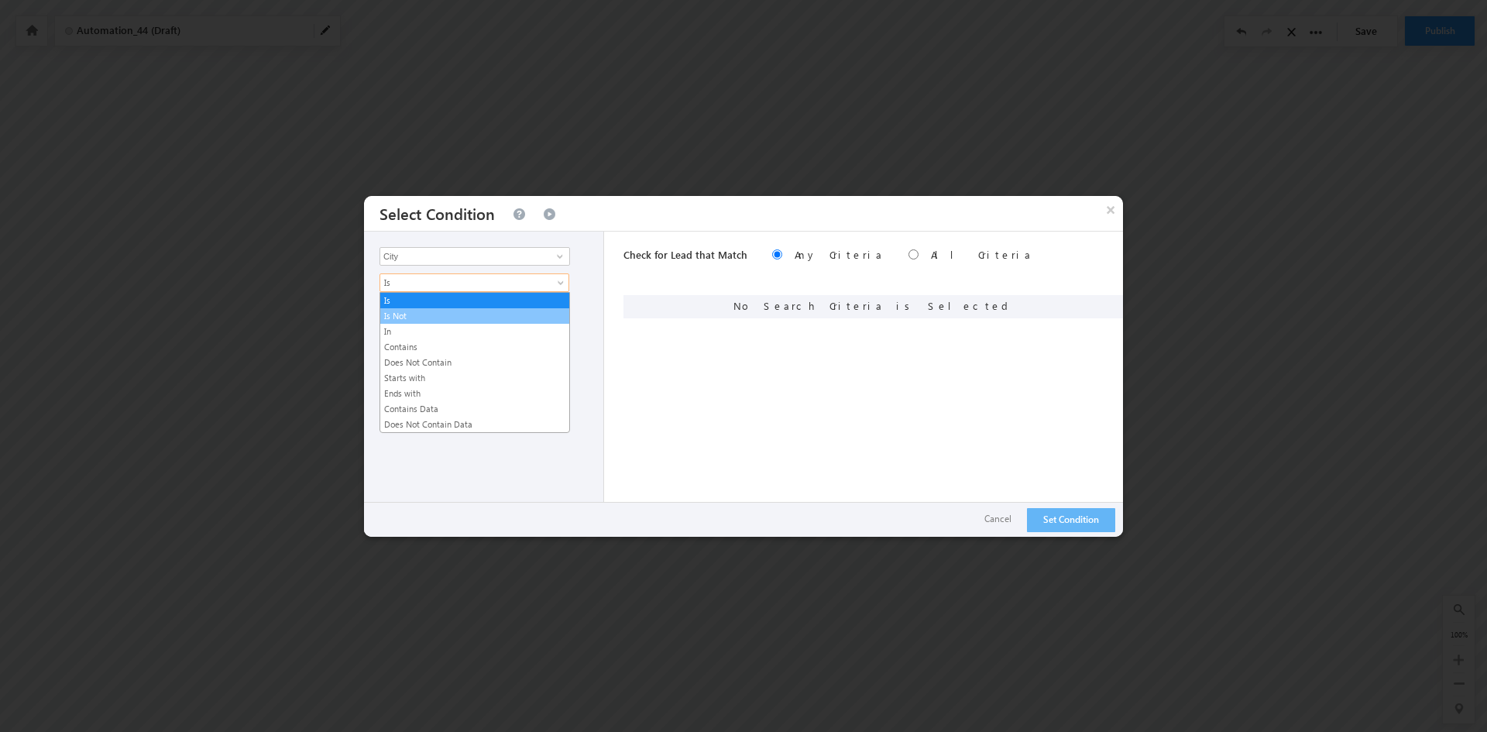
click at [435, 310] on link "Is Not" at bounding box center [474, 316] width 189 height 14
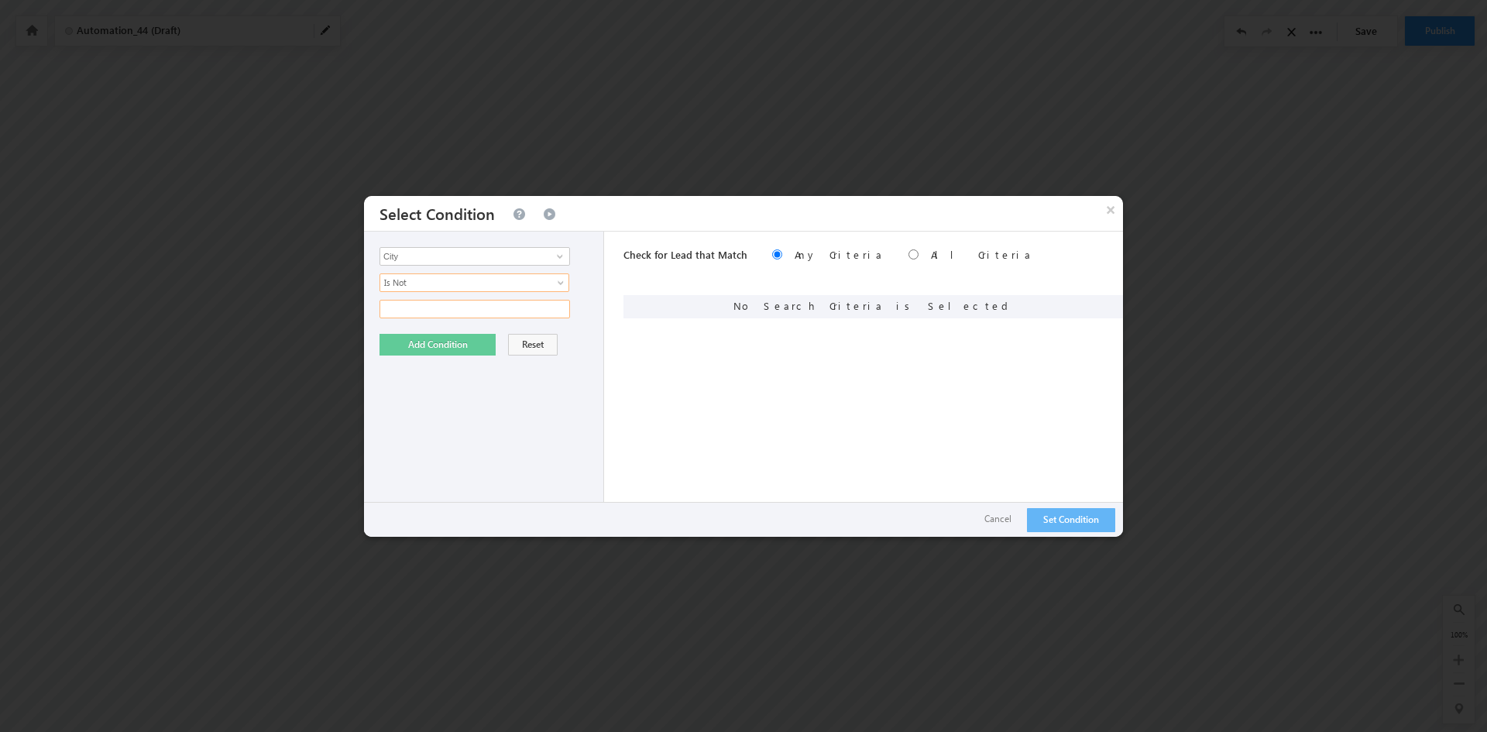
click at [436, 316] on input "text" at bounding box center [475, 309] width 191 height 19
click at [448, 311] on input "text" at bounding box center [475, 309] width 191 height 19
click at [514, 257] on input "City" at bounding box center [475, 256] width 191 height 19
click at [561, 255] on span at bounding box center [560, 256] width 12 height 12
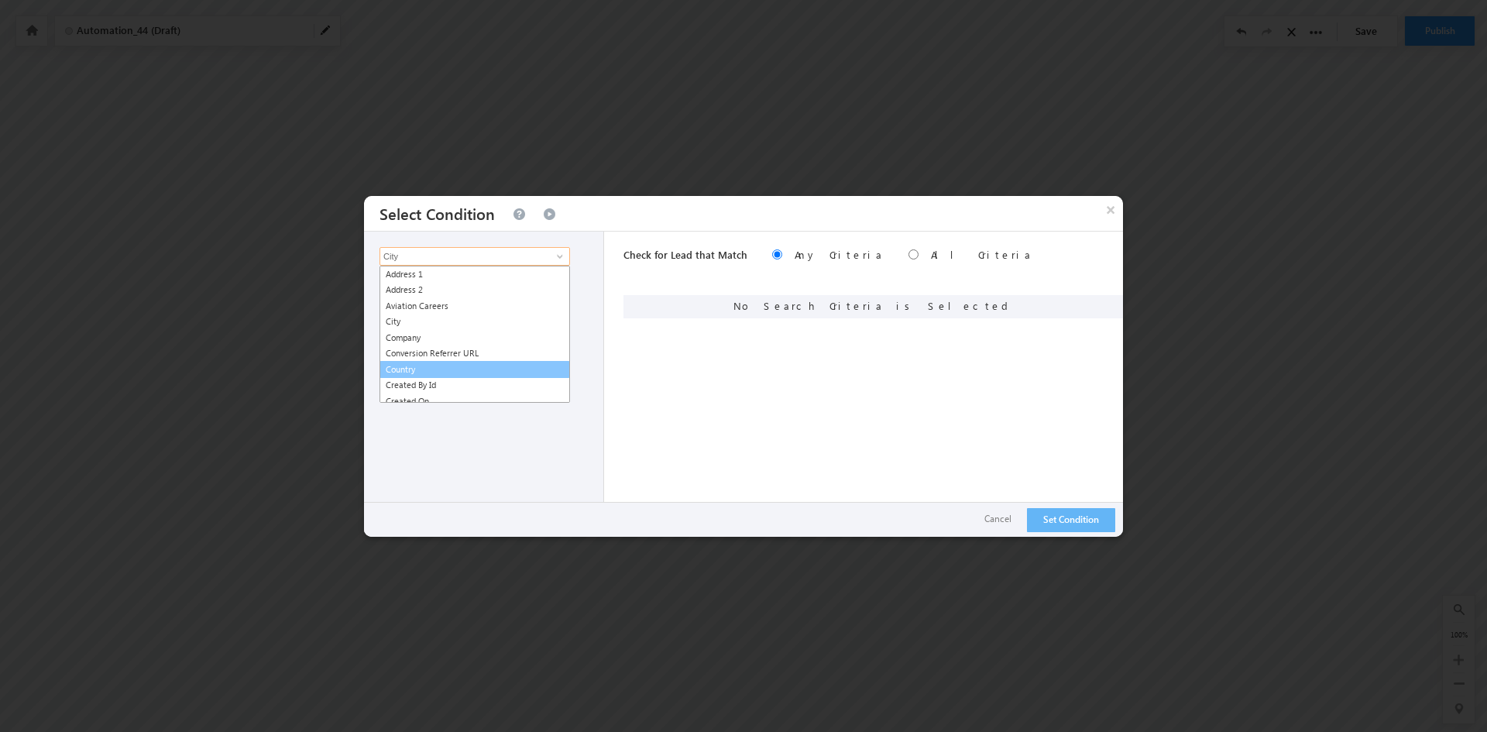
click at [445, 370] on link "Country" at bounding box center [475, 370] width 191 height 18
type input "Country"
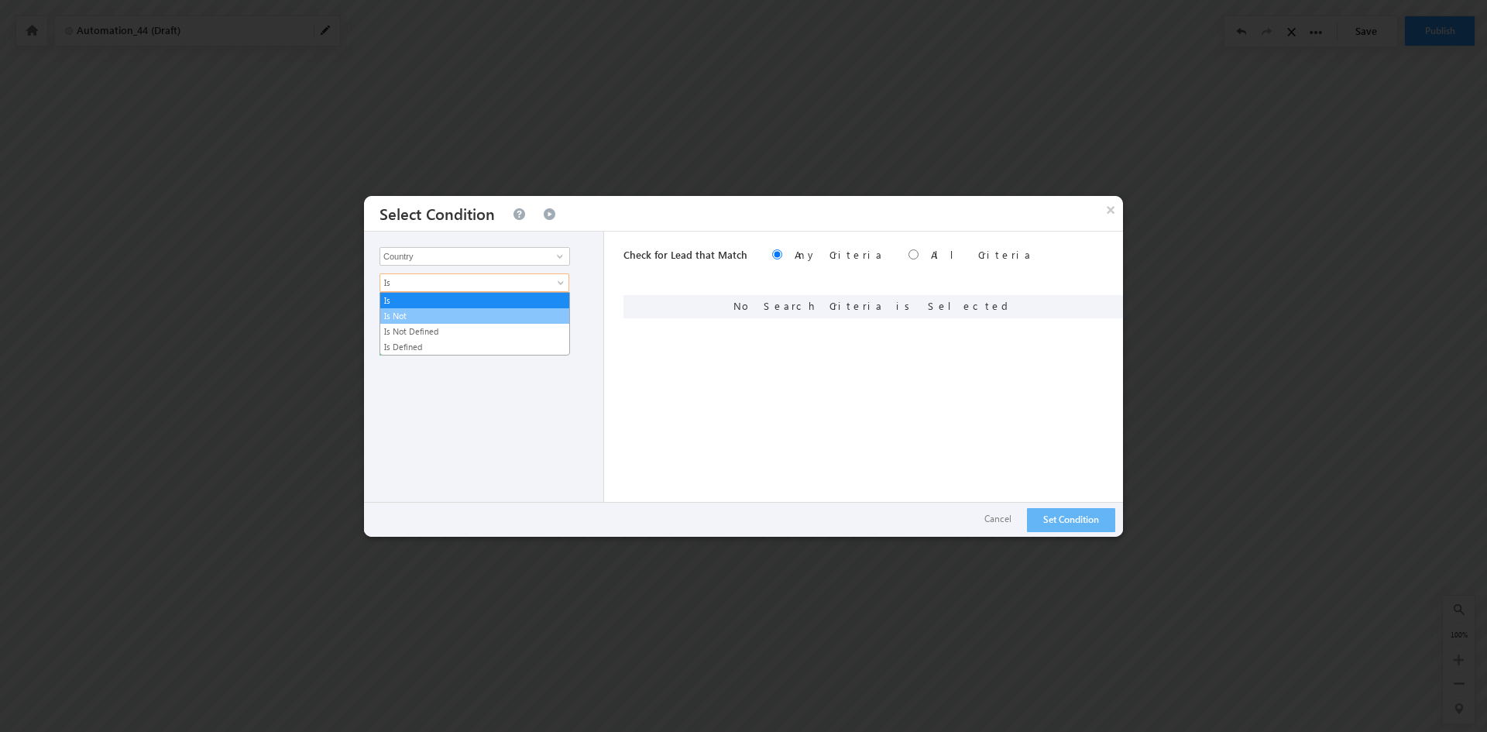
click at [447, 311] on link "Is Not" at bounding box center [474, 316] width 189 height 14
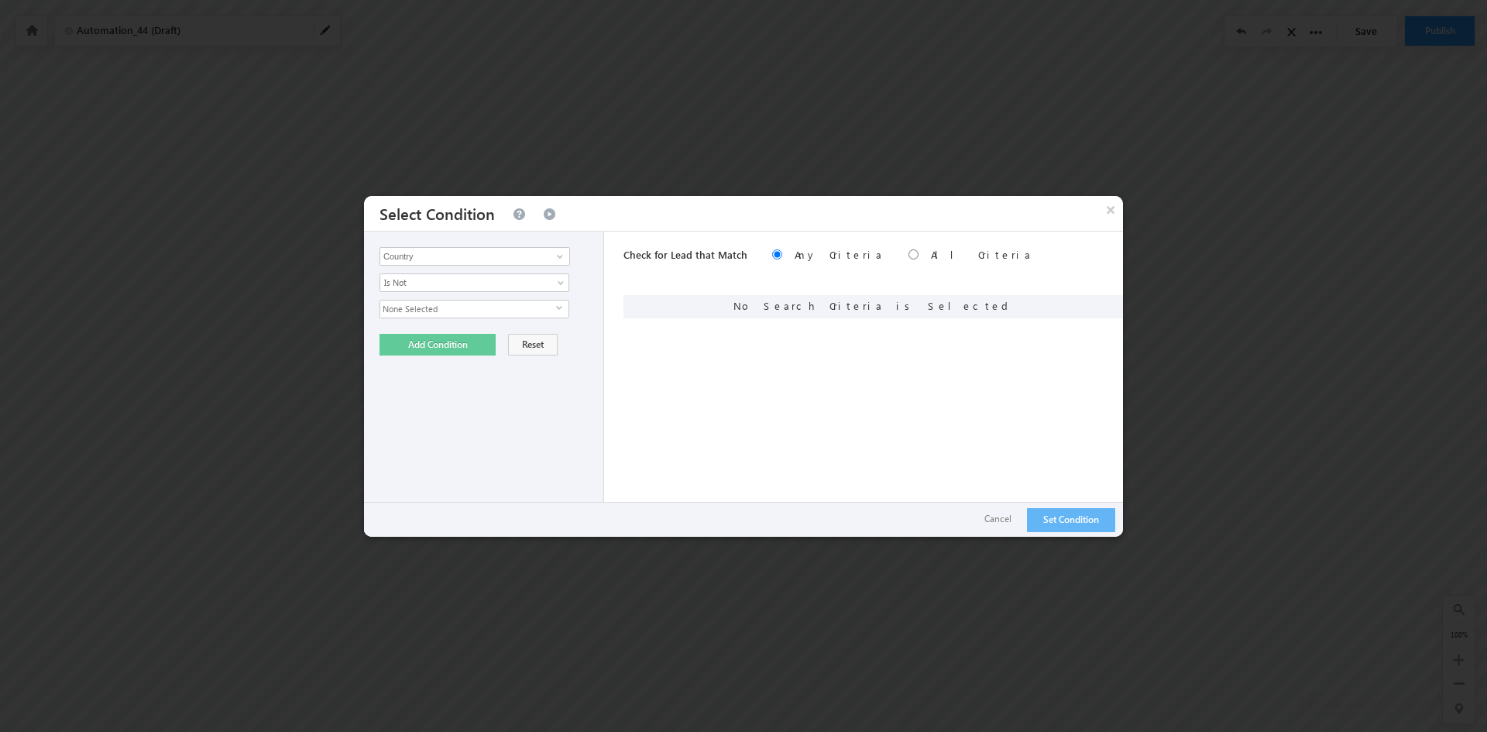
click at [562, 301] on span "select" at bounding box center [562, 314] width 12 height 26
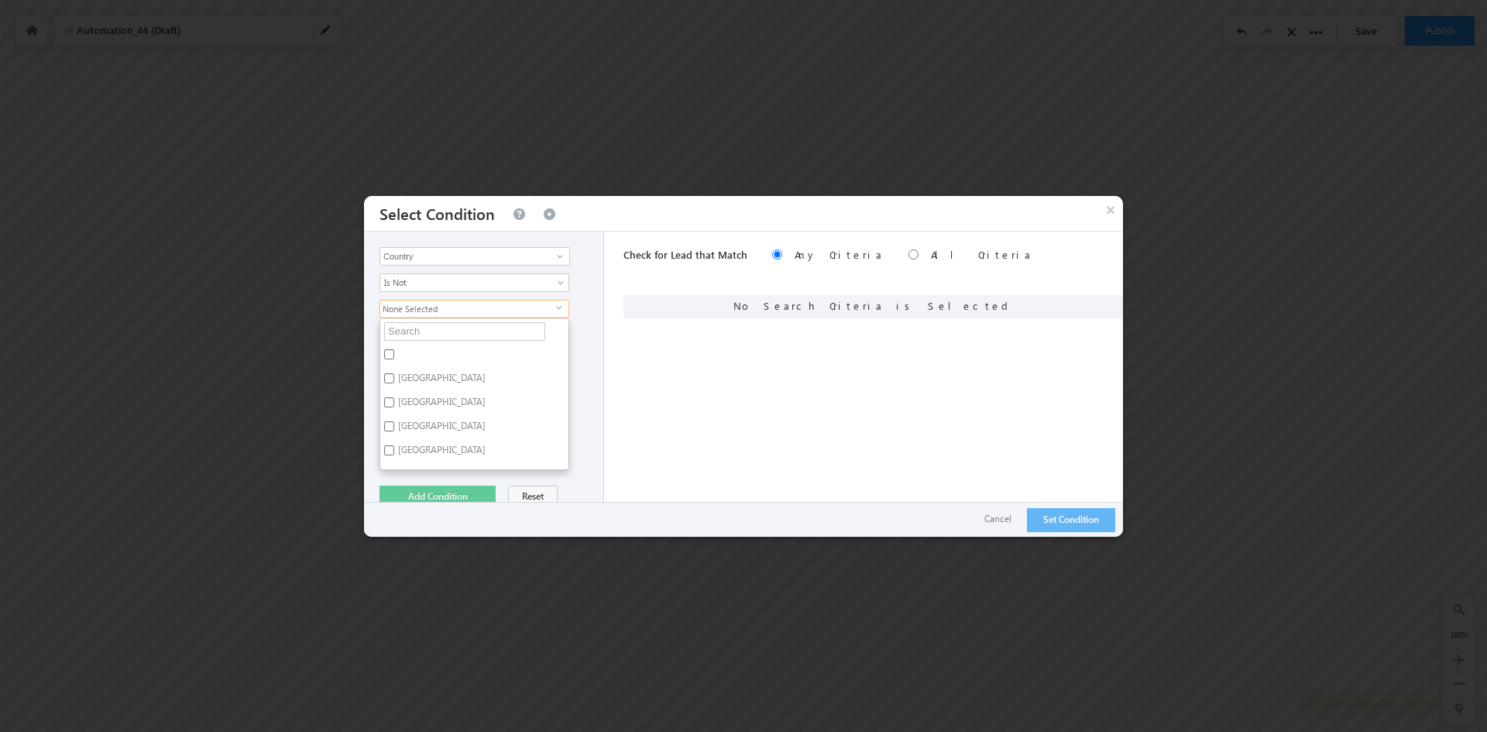
click at [562, 304] on span "select" at bounding box center [562, 307] width 12 height 7
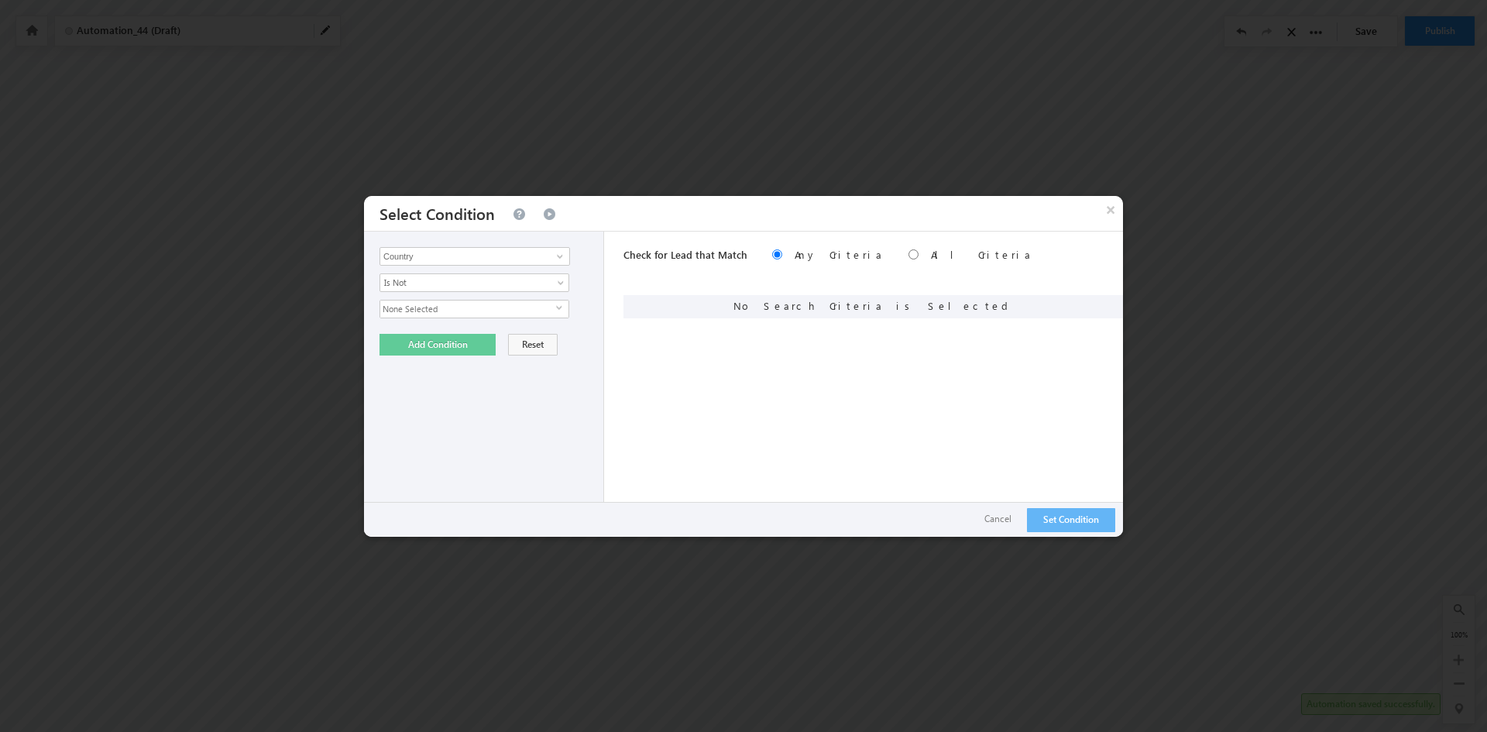
click at [555, 307] on span "None Selected" at bounding box center [468, 309] width 176 height 17
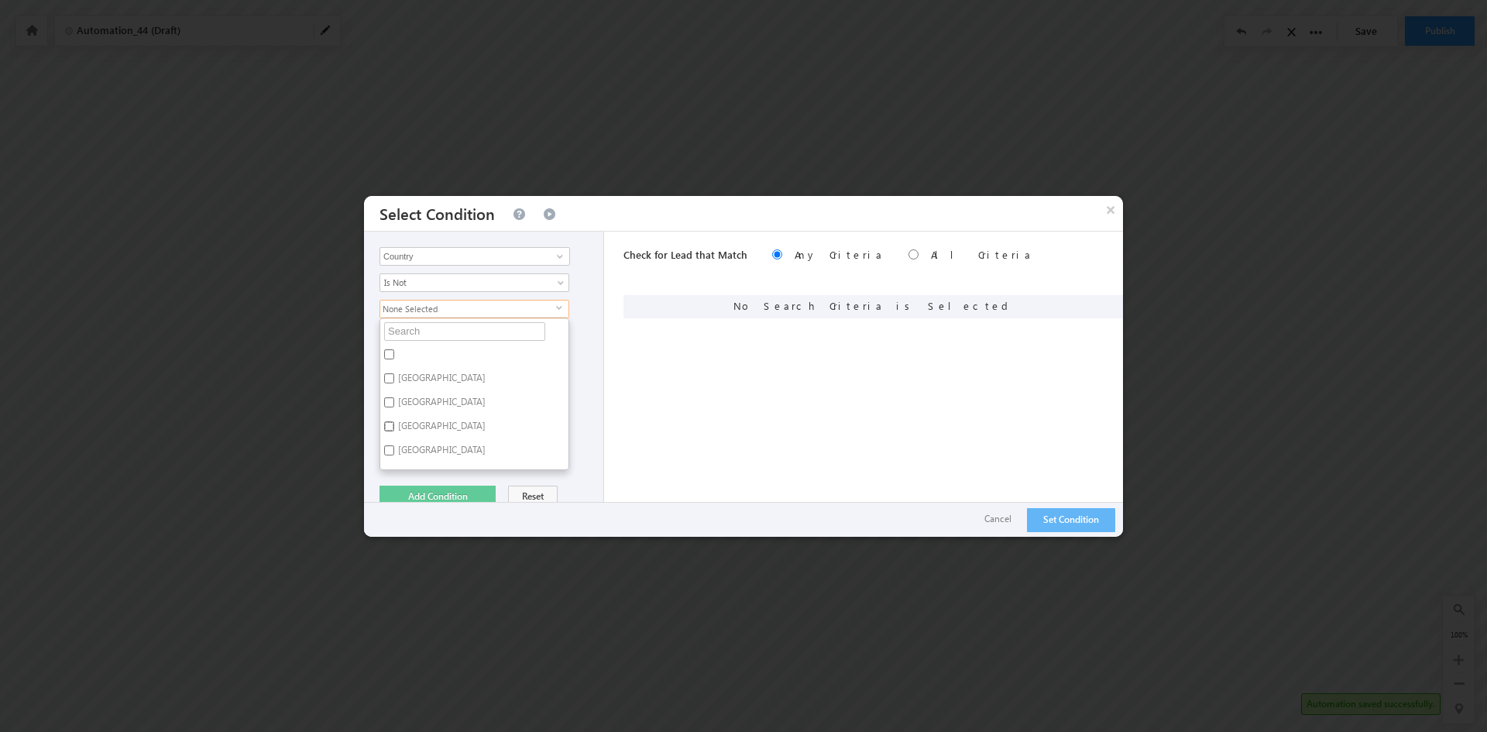
click at [385, 427] on input "Algeria" at bounding box center [389, 426] width 10 height 10
checkbox input "true"
click at [386, 453] on input "Andorra" at bounding box center [389, 450] width 10 height 10
checkbox input "true"
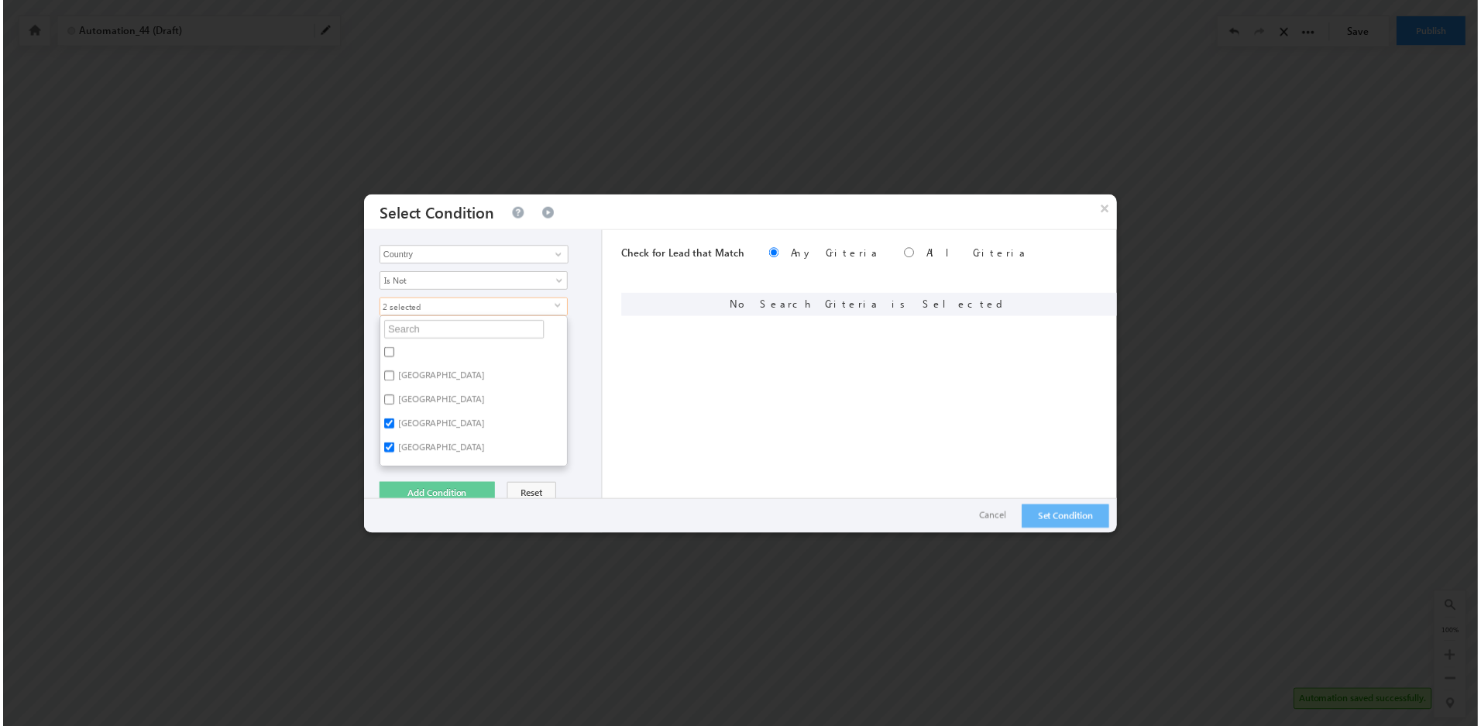
scroll to position [155, 0]
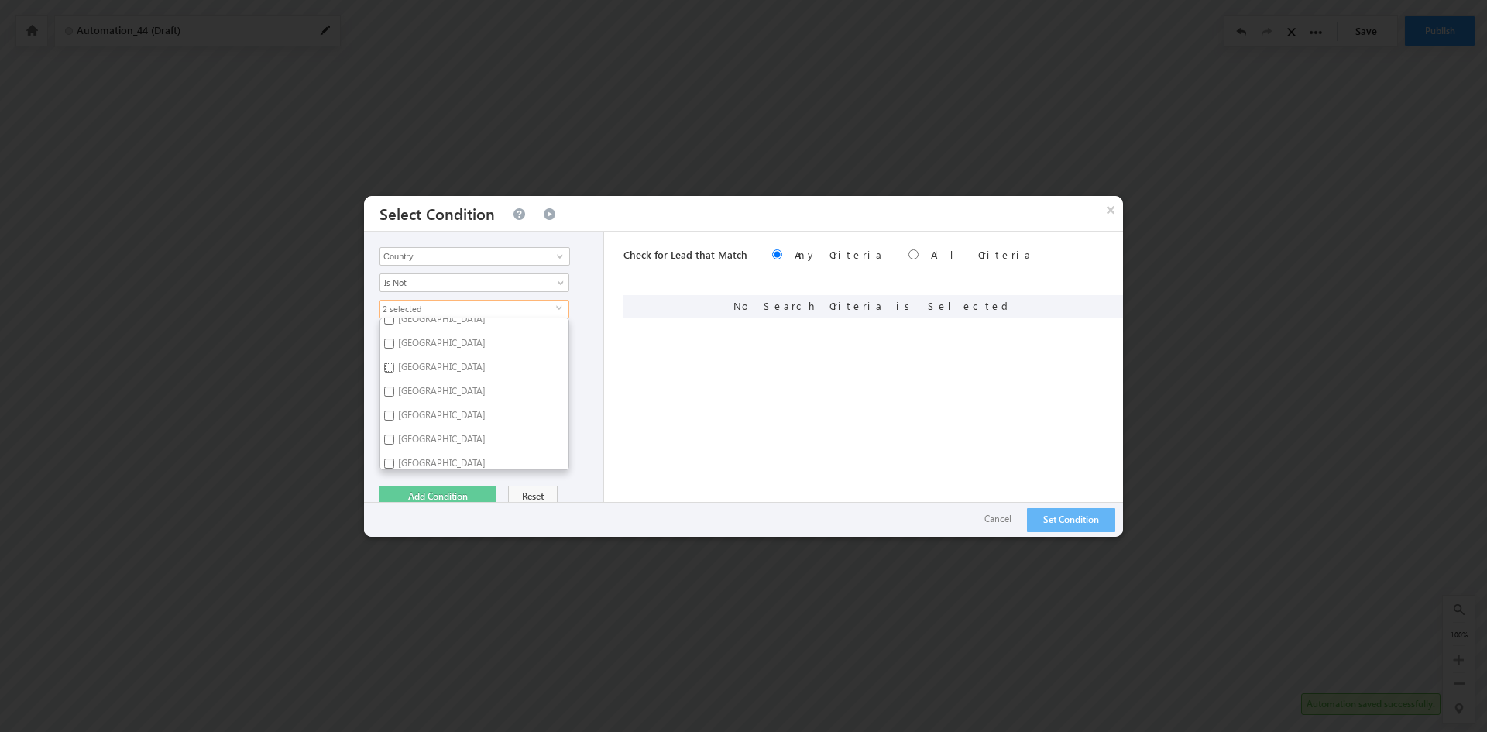
click at [387, 371] on input "Argentina" at bounding box center [389, 368] width 10 height 10
checkbox input "true"
click at [388, 392] on input "Armenia" at bounding box center [389, 392] width 10 height 10
checkbox input "true"
click at [574, 483] on div "Lead Activity Task Sales Group Prospect Id Address 1 Address 2 Aviation Careers…" at bounding box center [484, 384] width 240 height 305
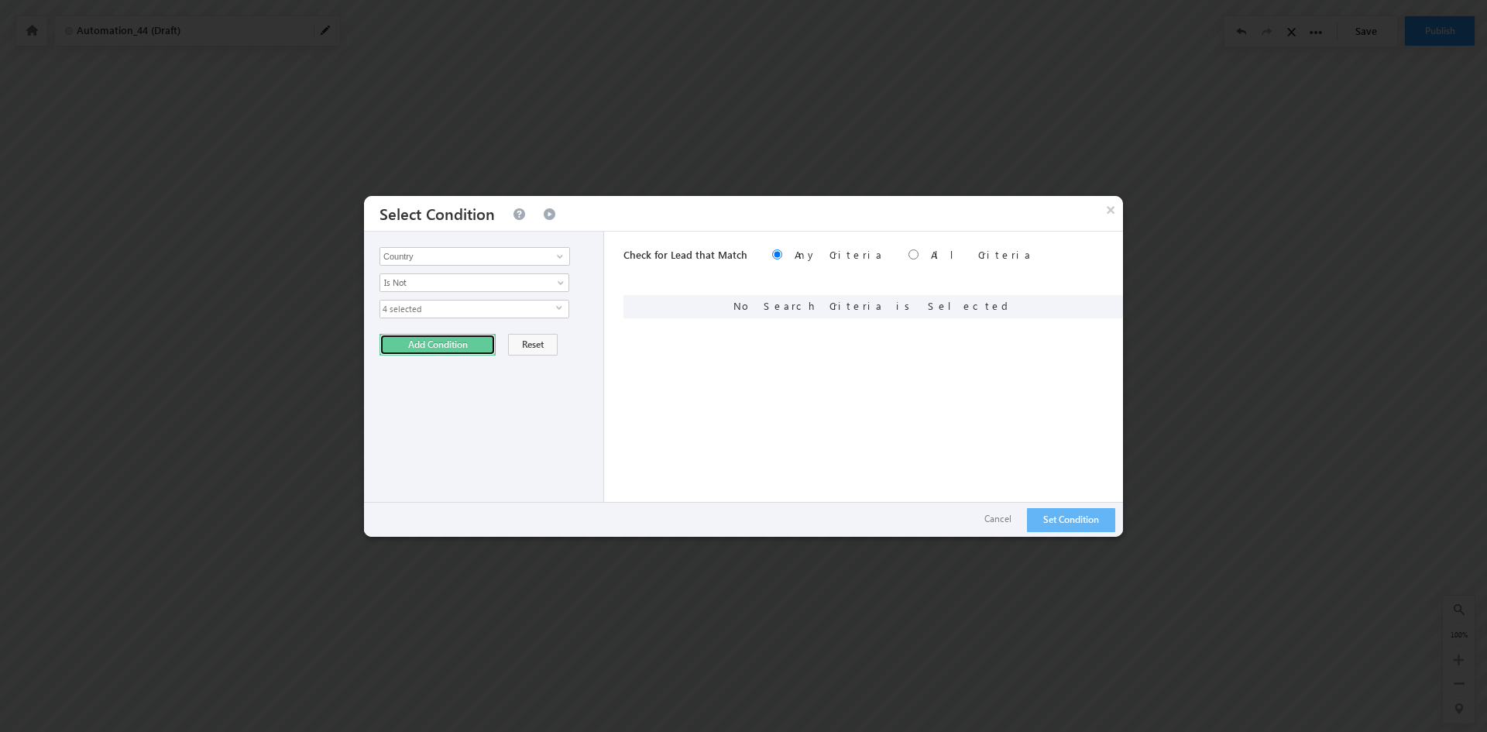
click at [447, 349] on button "Add Condition" at bounding box center [438, 345] width 116 height 22
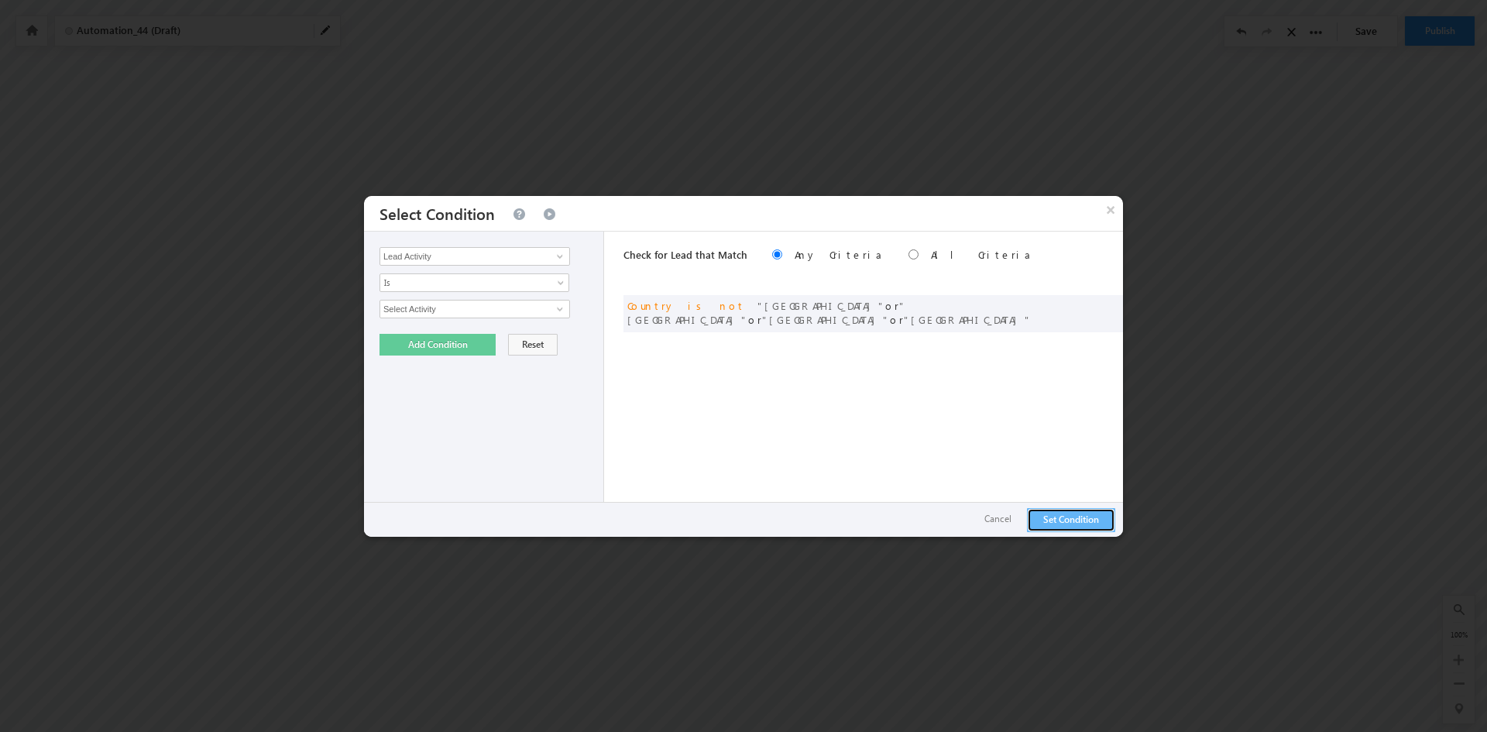
click at [1090, 521] on button "Set Condition" at bounding box center [1071, 520] width 88 height 24
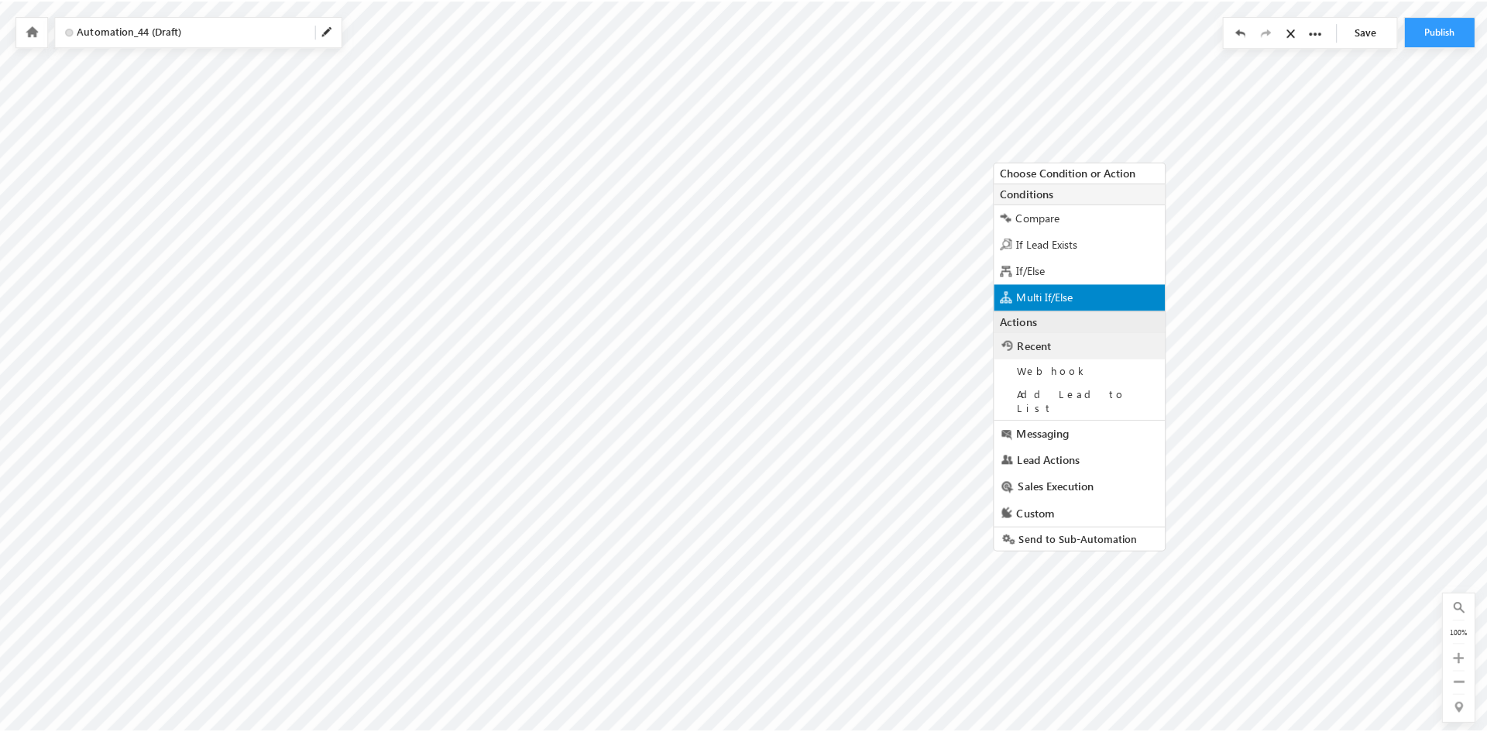
scroll to position [77, 0]
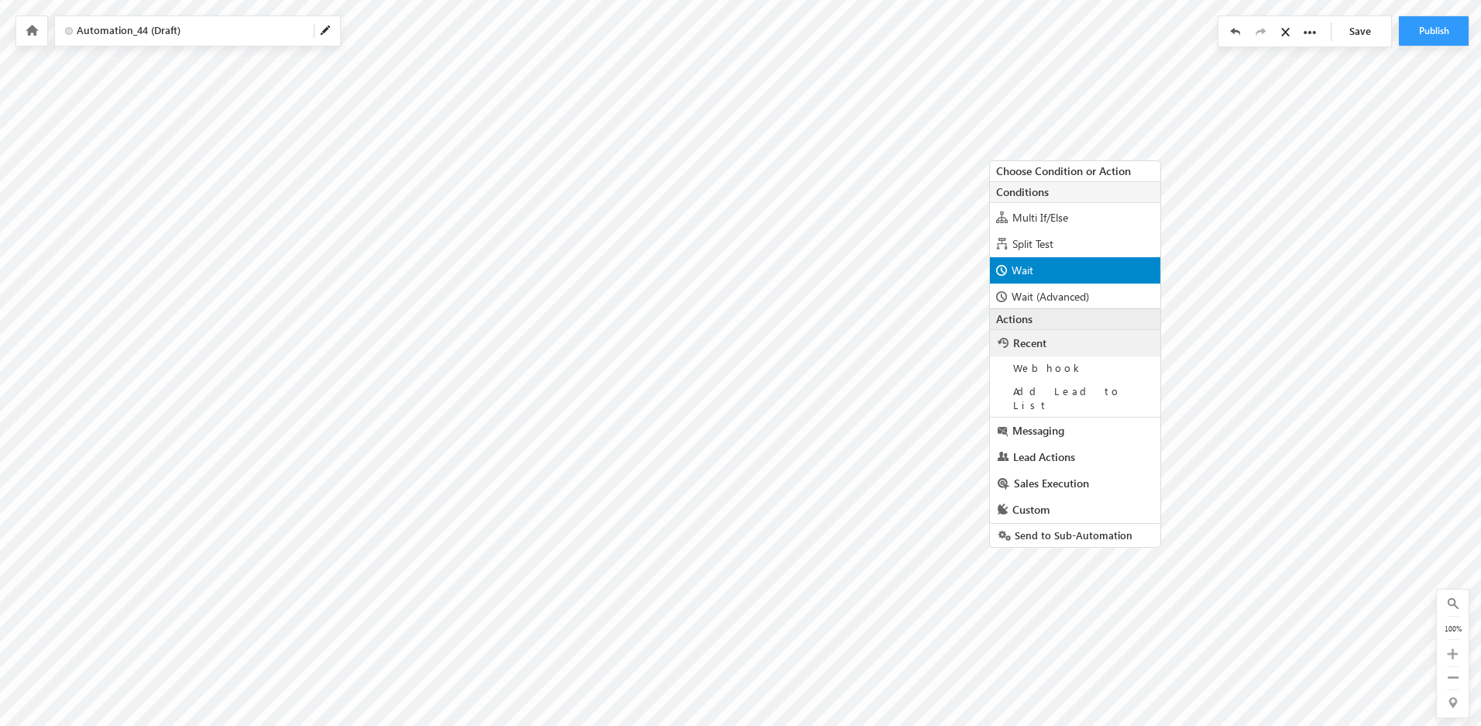
click at [1036, 270] on div "Wait" at bounding box center [1075, 270] width 170 height 26
type input "1"
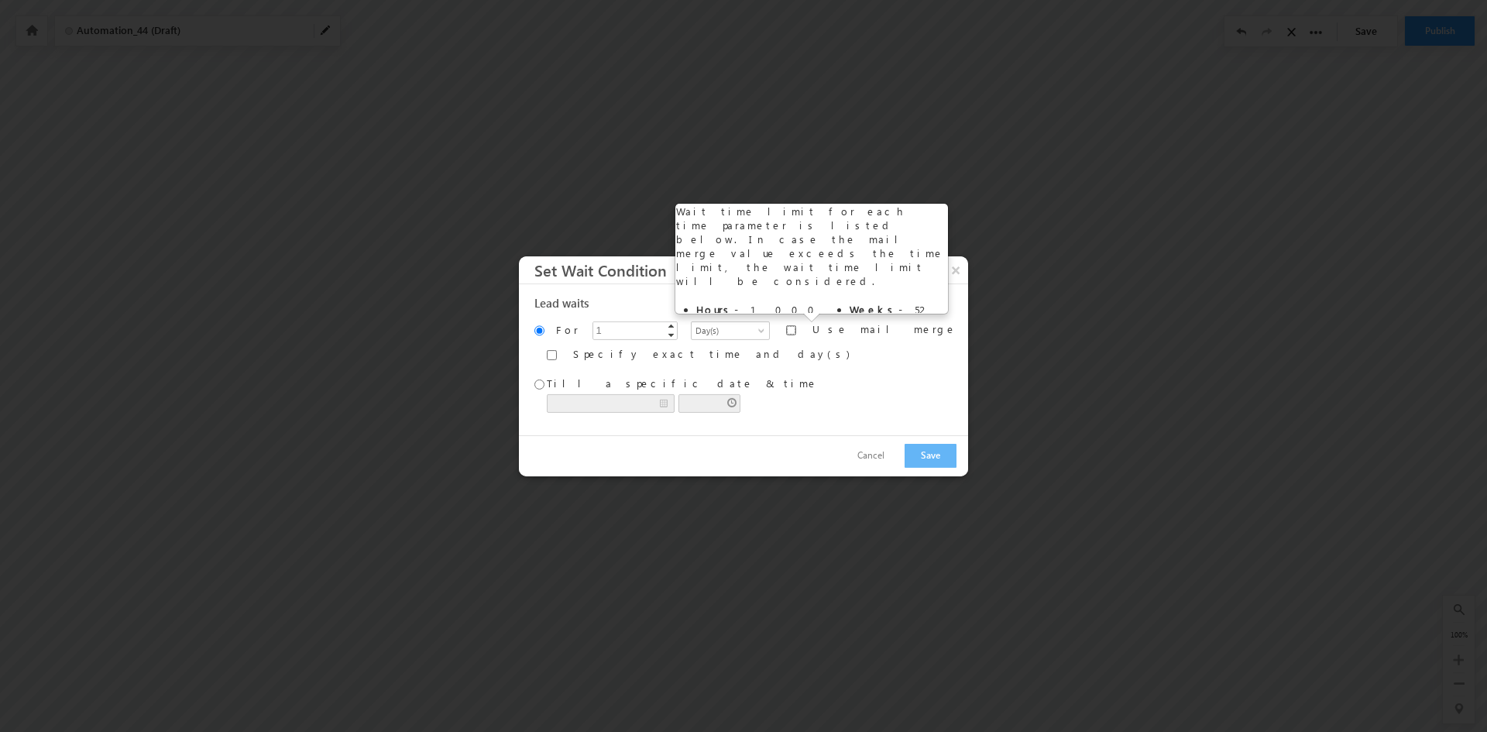
click at [786, 332] on input "Use mail merge" at bounding box center [791, 330] width 10 height 10
checkbox input "true"
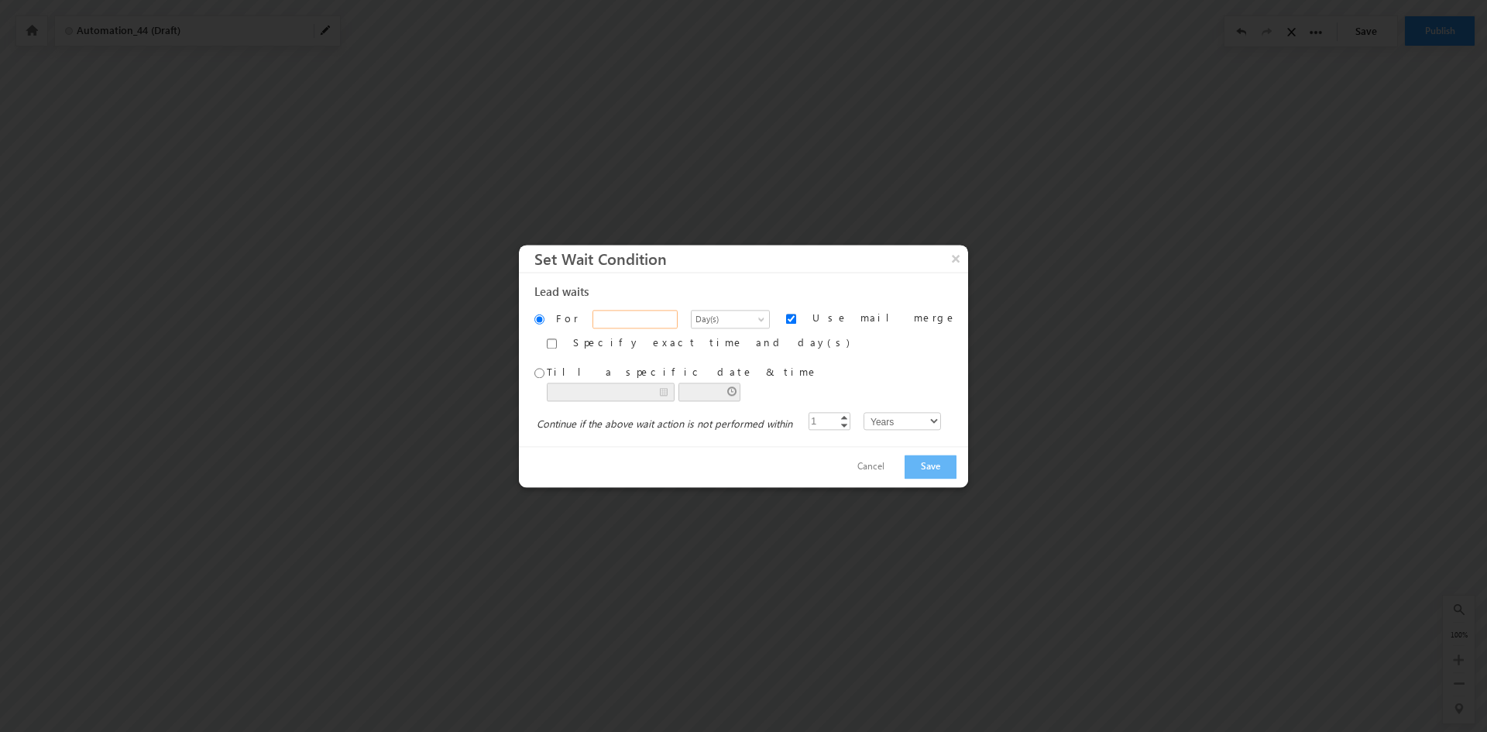
click at [629, 321] on input "text" at bounding box center [635, 319] width 85 height 19
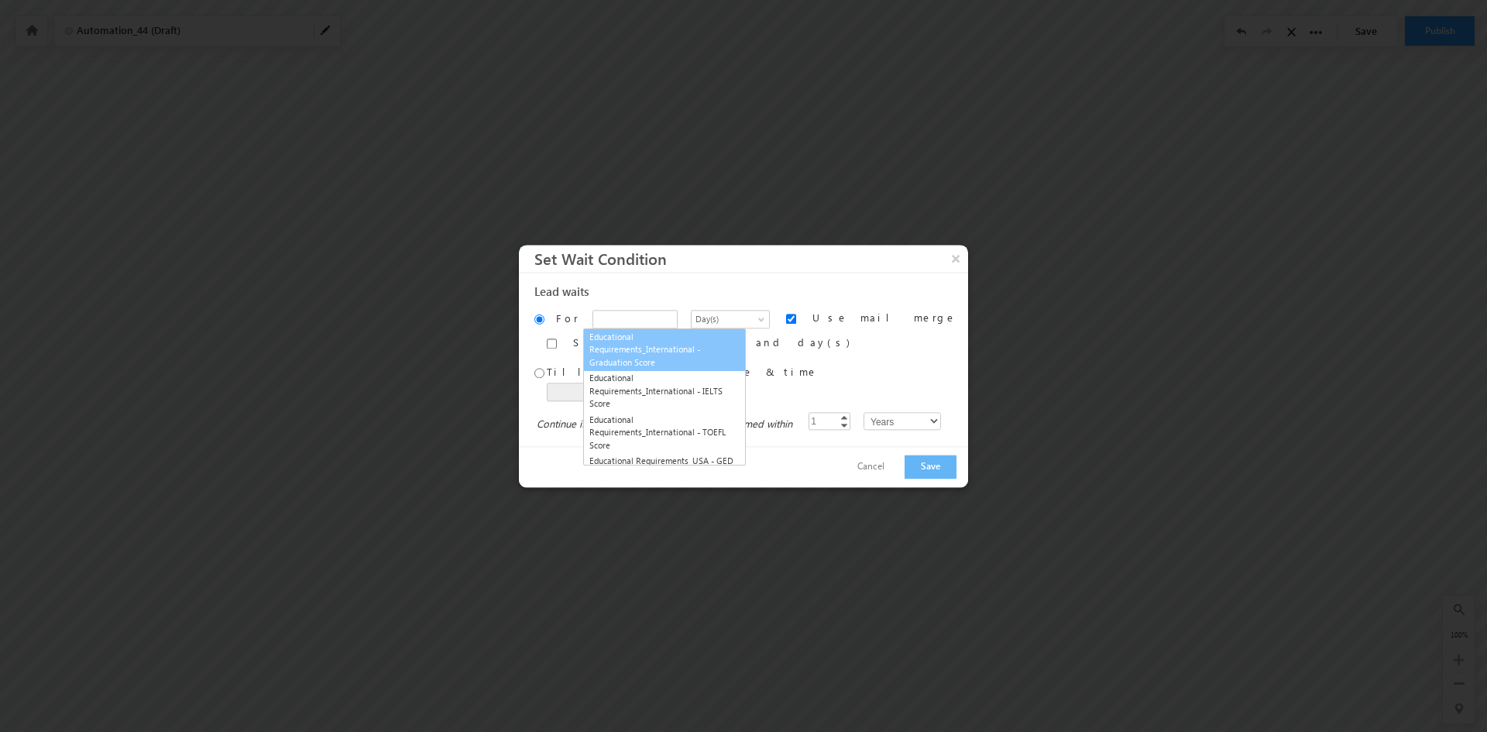
click at [824, 350] on div "Specify exact time and day(s)" at bounding box center [752, 344] width 410 height 18
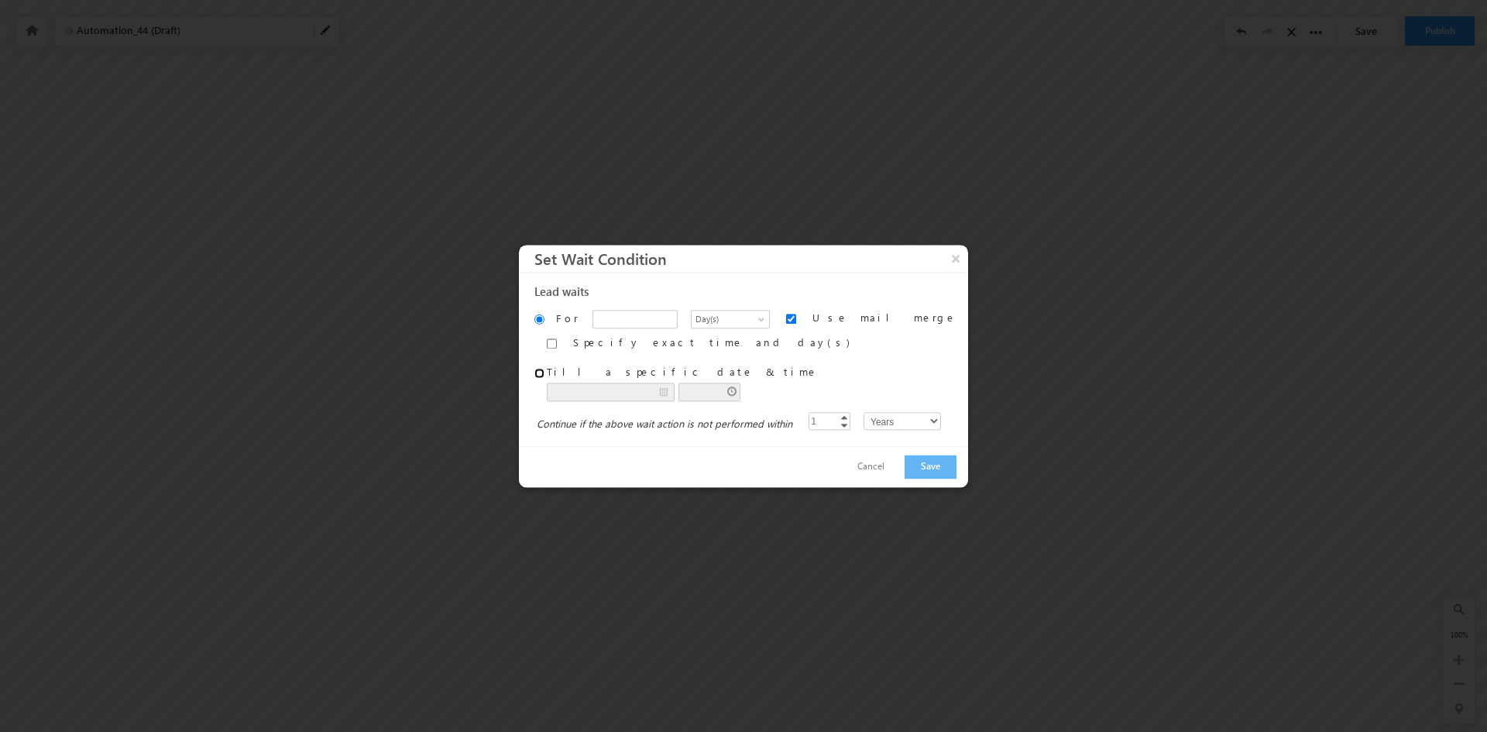
click at [545, 373] on input "Till a specific date & time" at bounding box center [540, 373] width 10 height 10
radio input "true"
checkbox input "false"
type input "08/21/2025"
type input "01:29 PM"
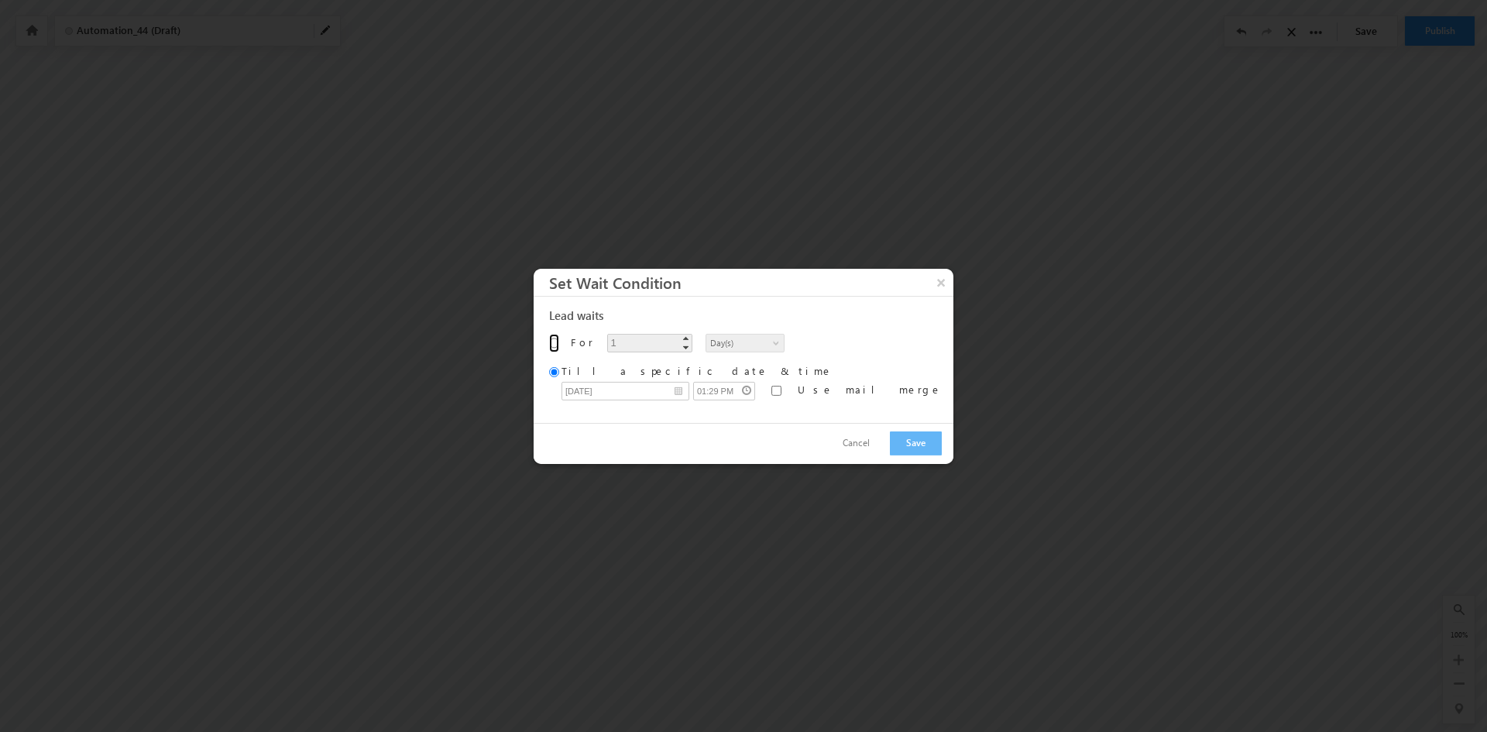
click at [559, 344] on input "For" at bounding box center [554, 342] width 10 height 19
radio input "true"
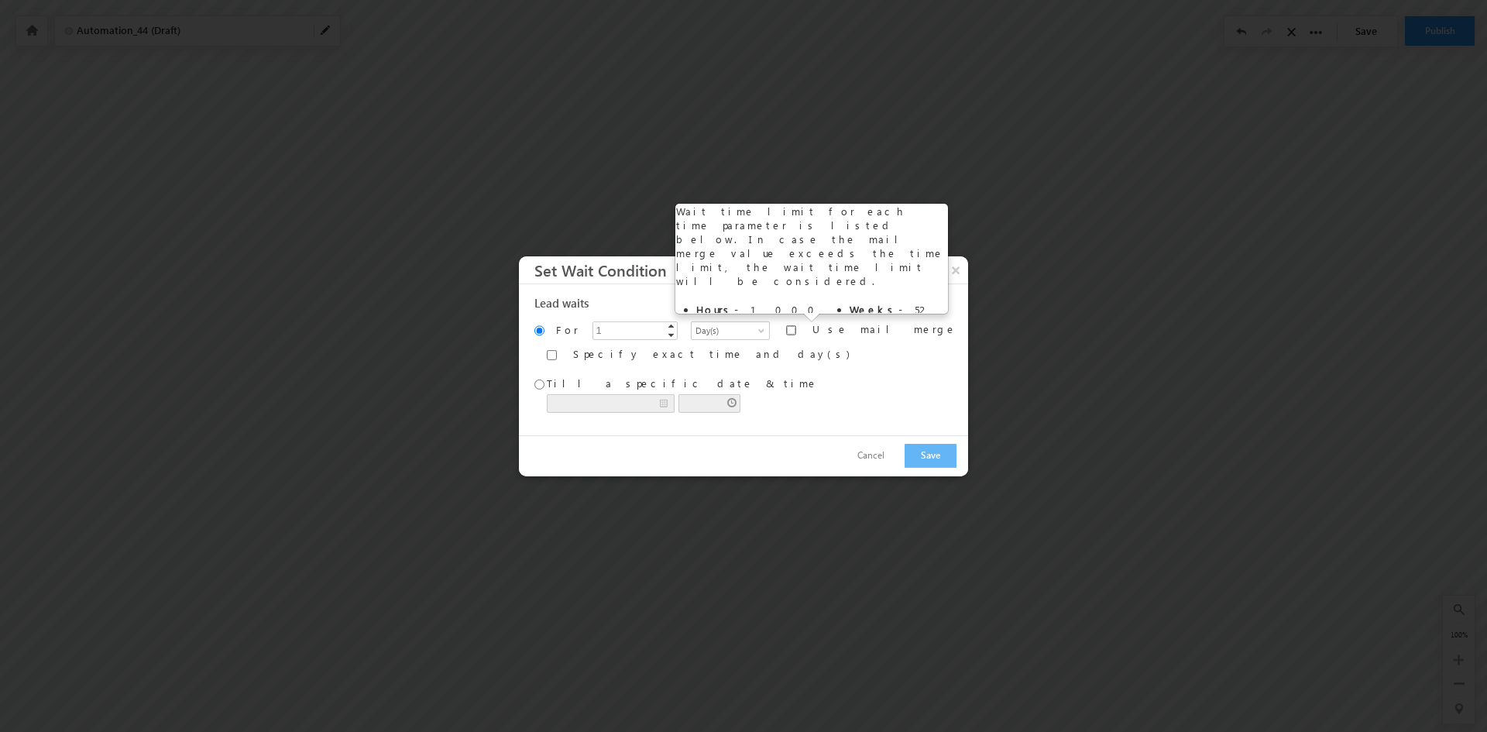
click at [786, 332] on input "Use mail merge" at bounding box center [791, 330] width 10 height 10
checkbox input "true"
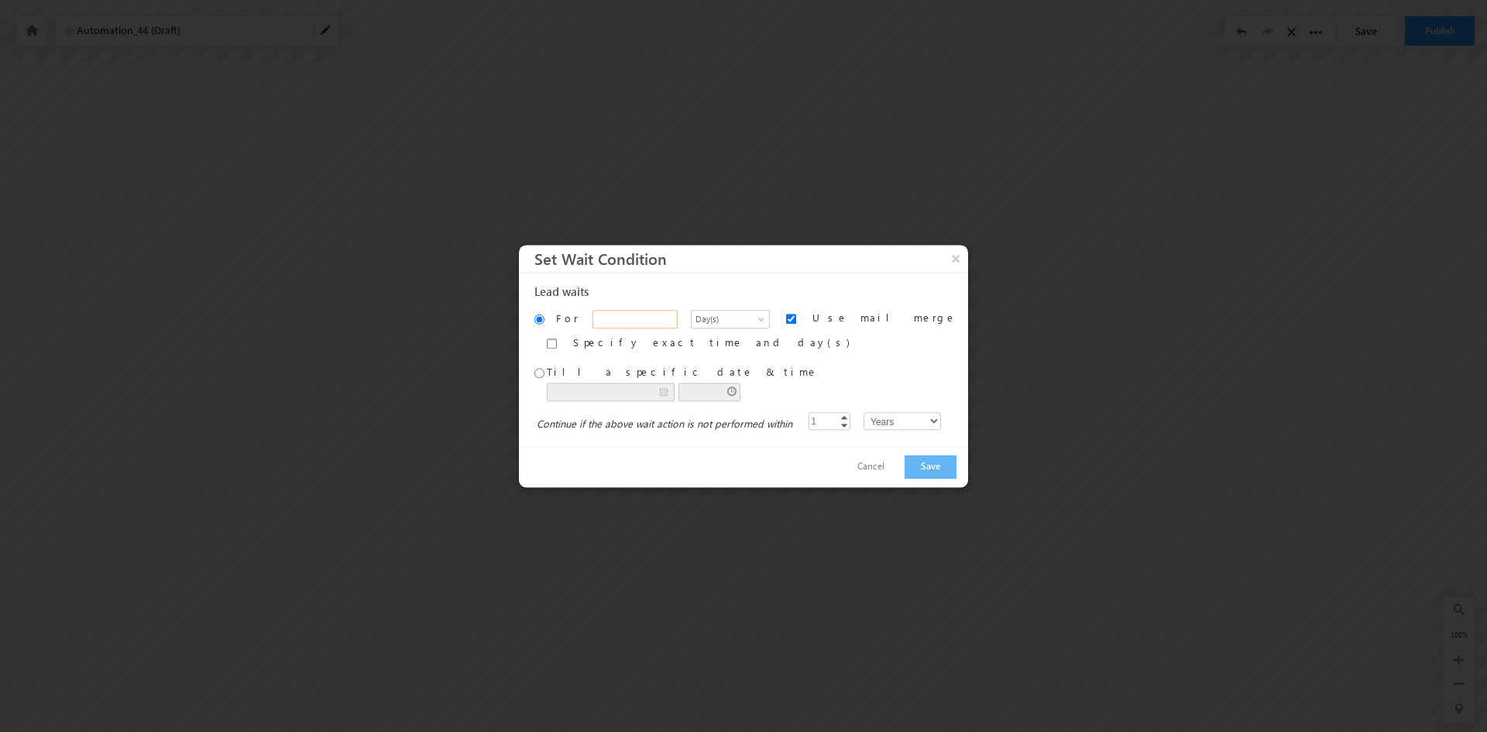
click at [649, 318] on input "text" at bounding box center [635, 319] width 85 height 19
click at [649, 318] on input "first" at bounding box center [635, 319] width 85 height 19
type input "first"
drag, startPoint x: 649, startPoint y: 318, endPoint x: 624, endPoint y: 307, distance: 27.4
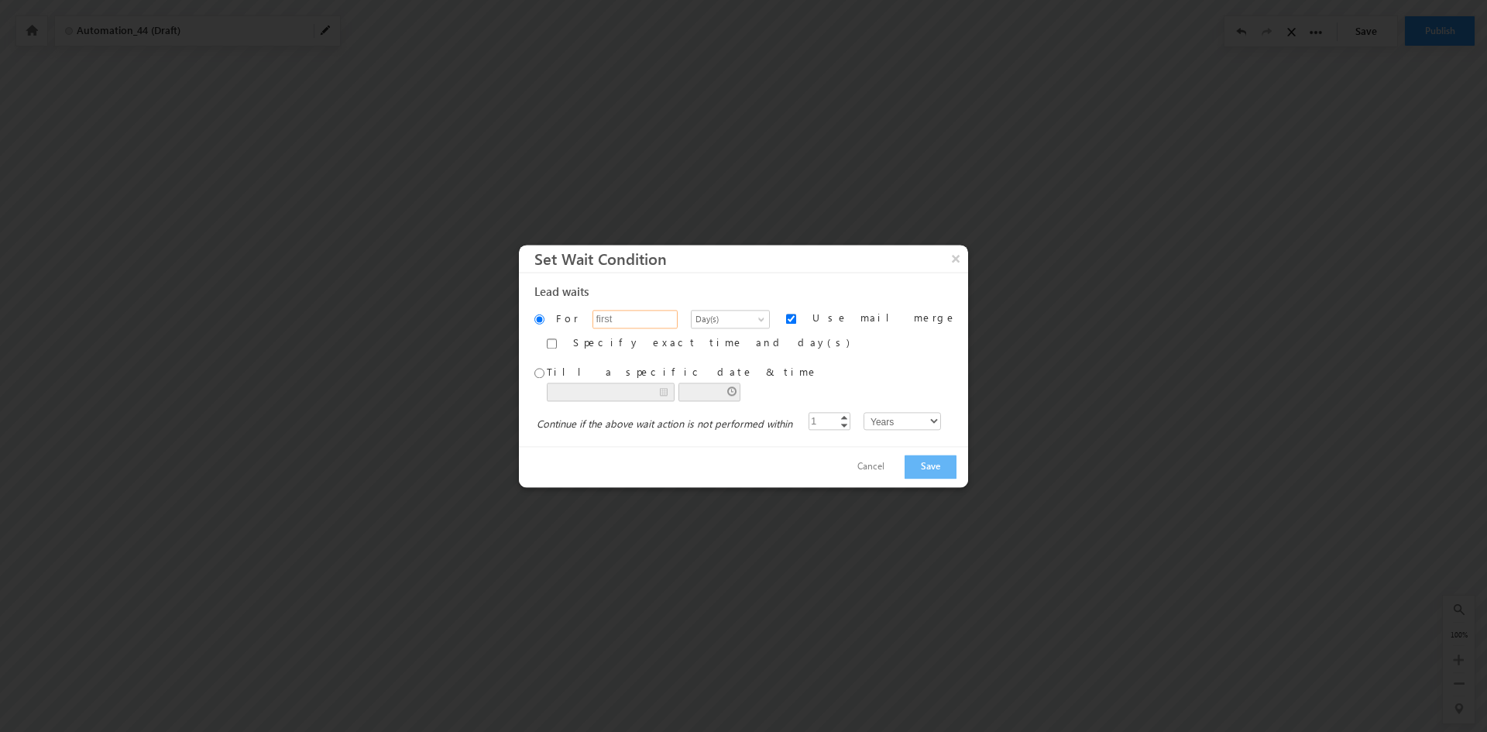
click at [593, 312] on input "first" at bounding box center [635, 319] width 85 height 19
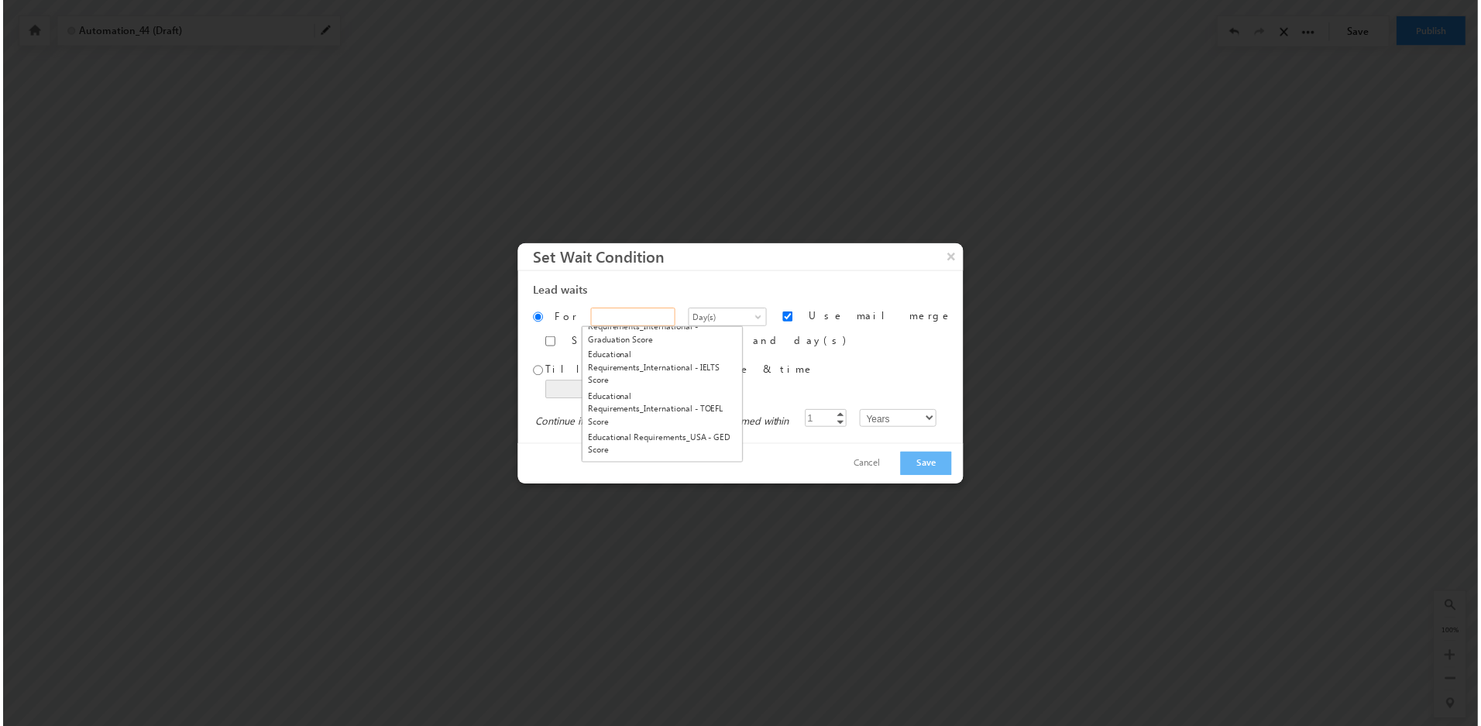
scroll to position [0, 0]
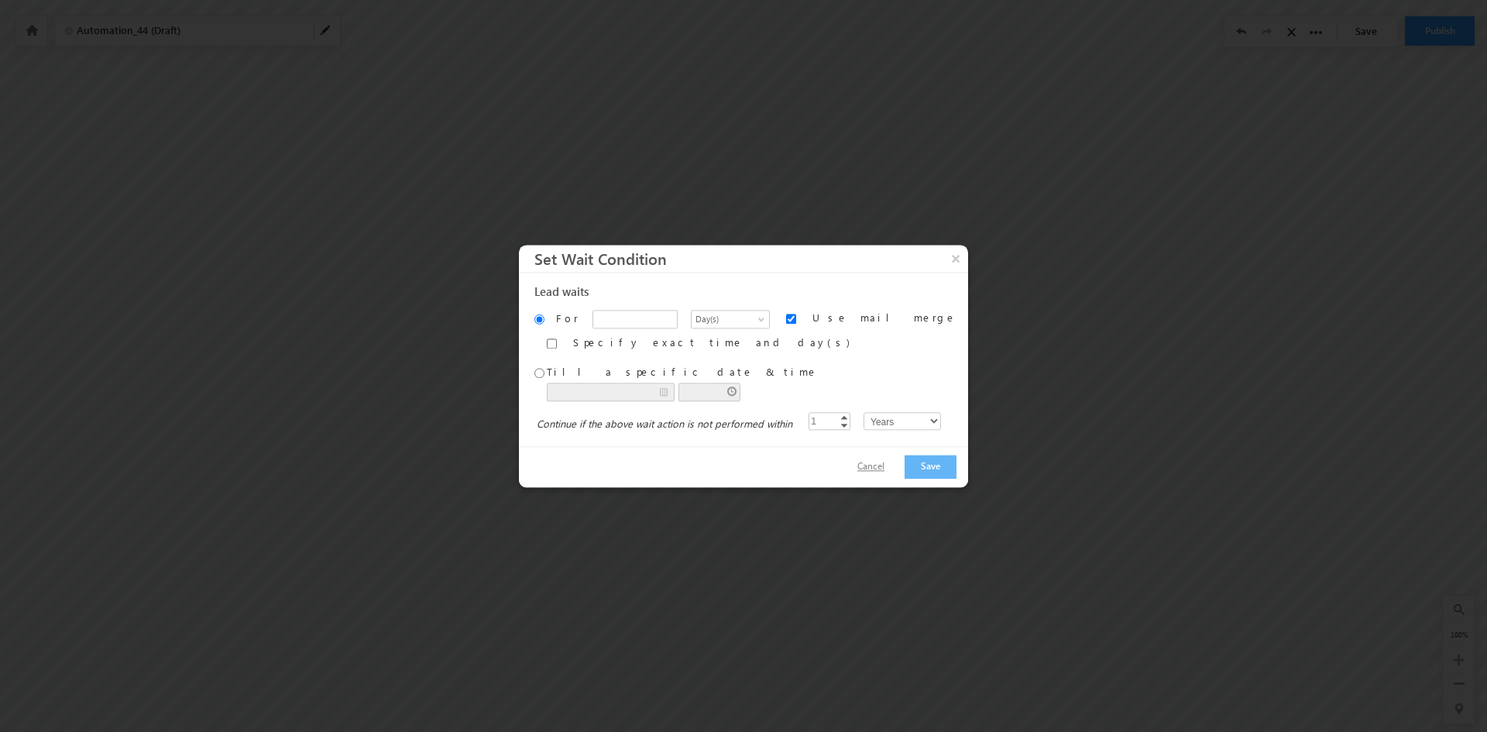
click at [859, 468] on button "Cancel" at bounding box center [871, 466] width 58 height 22
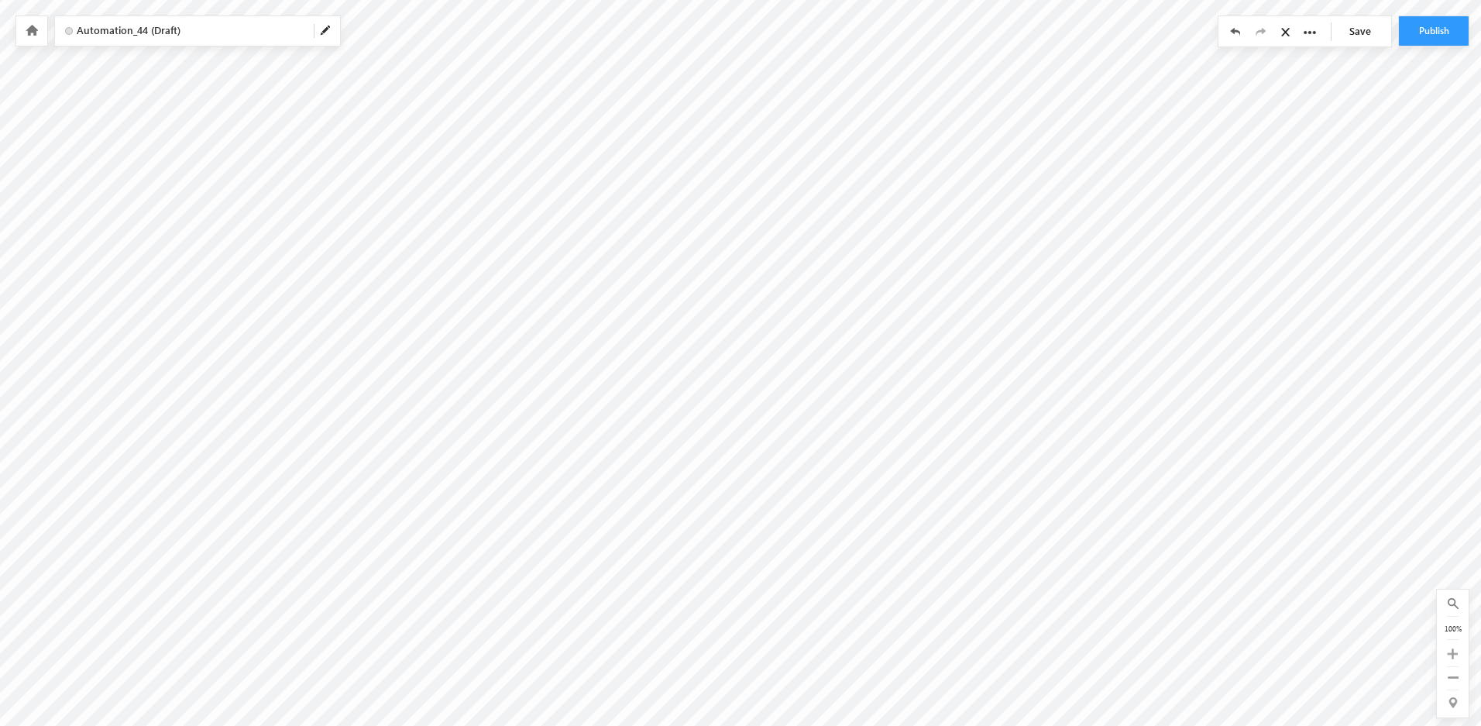
checkbox input "false"
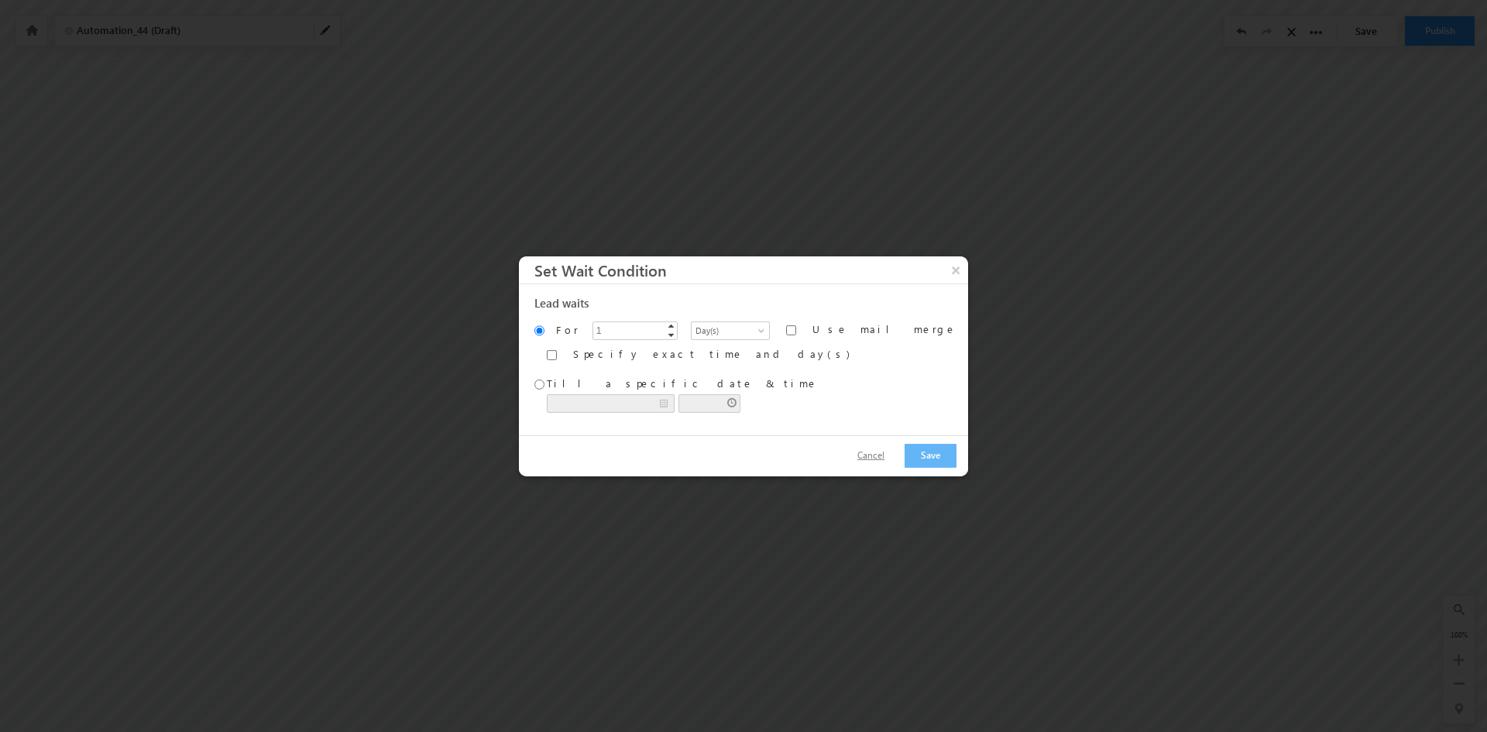
click at [846, 450] on button "Cancel" at bounding box center [871, 456] width 58 height 22
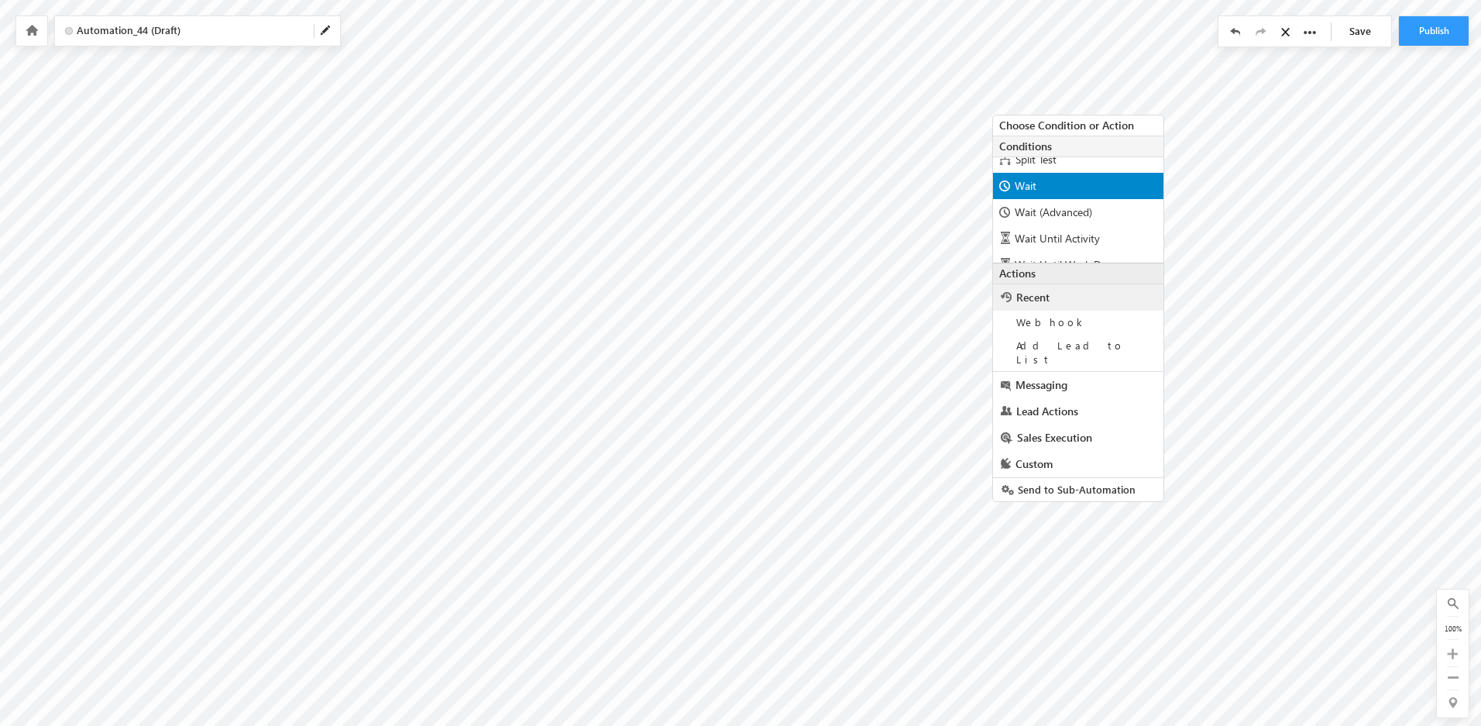
scroll to position [132, 0]
click at [1050, 199] on span "Wait (Advanced)" at bounding box center [1053, 196] width 77 height 15
radio input "true"
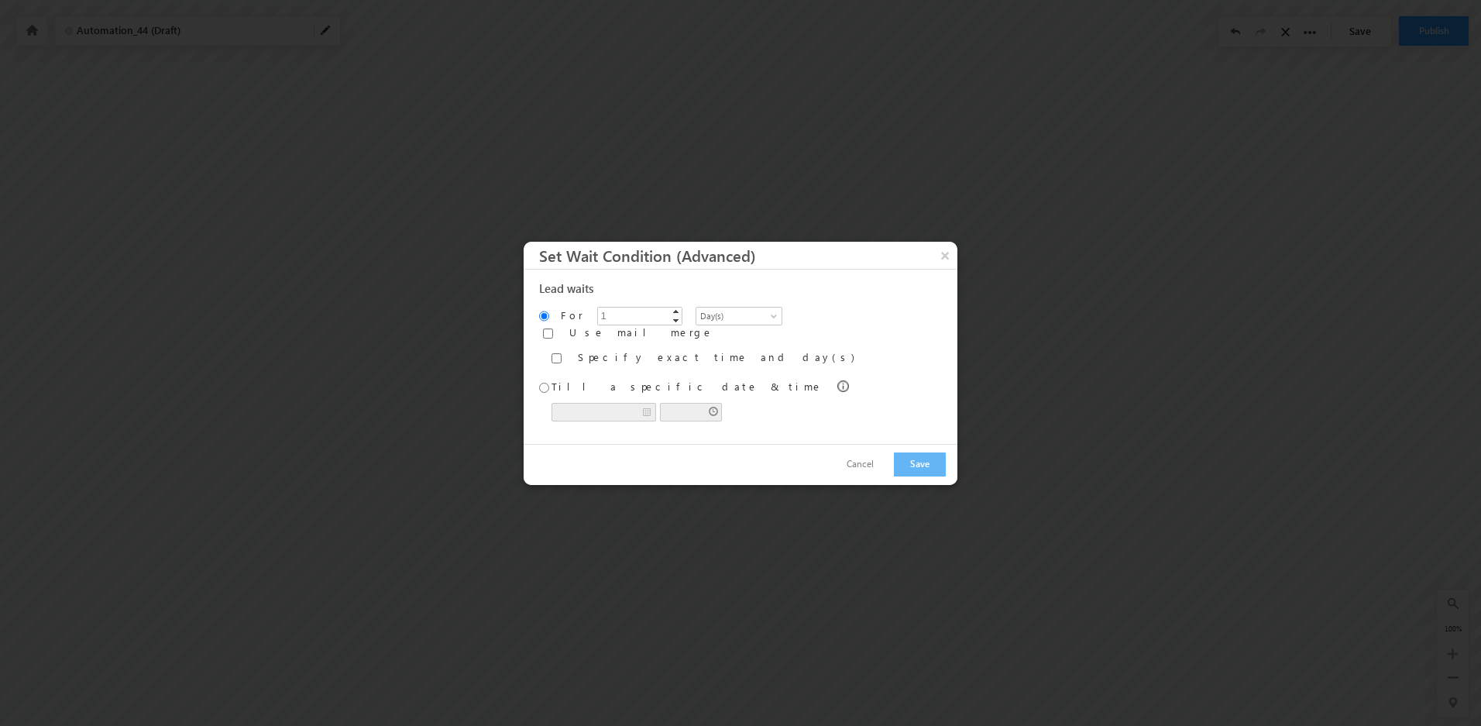
scroll to position [383, 0]
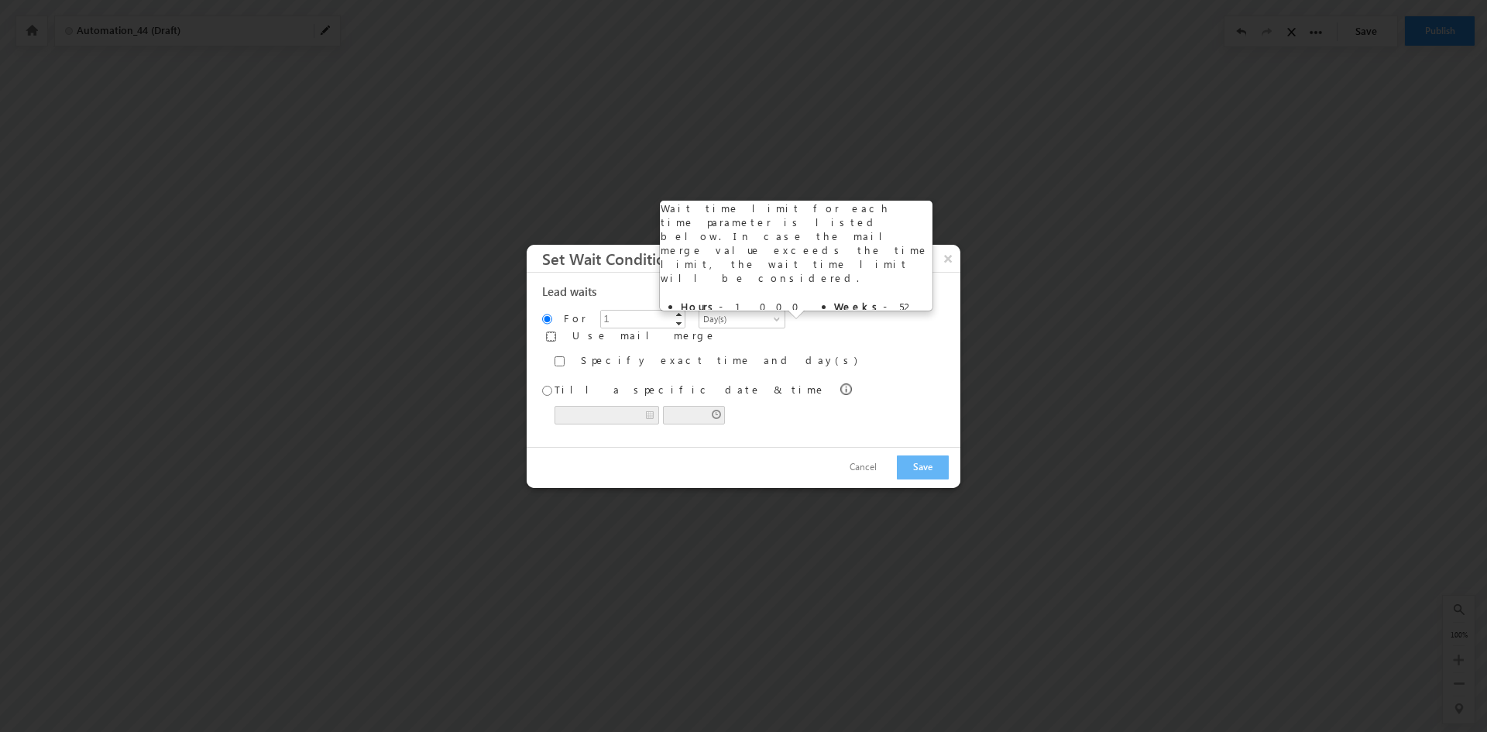
click at [556, 332] on input "Use mail merge" at bounding box center [551, 337] width 10 height 10
checkbox input "true"
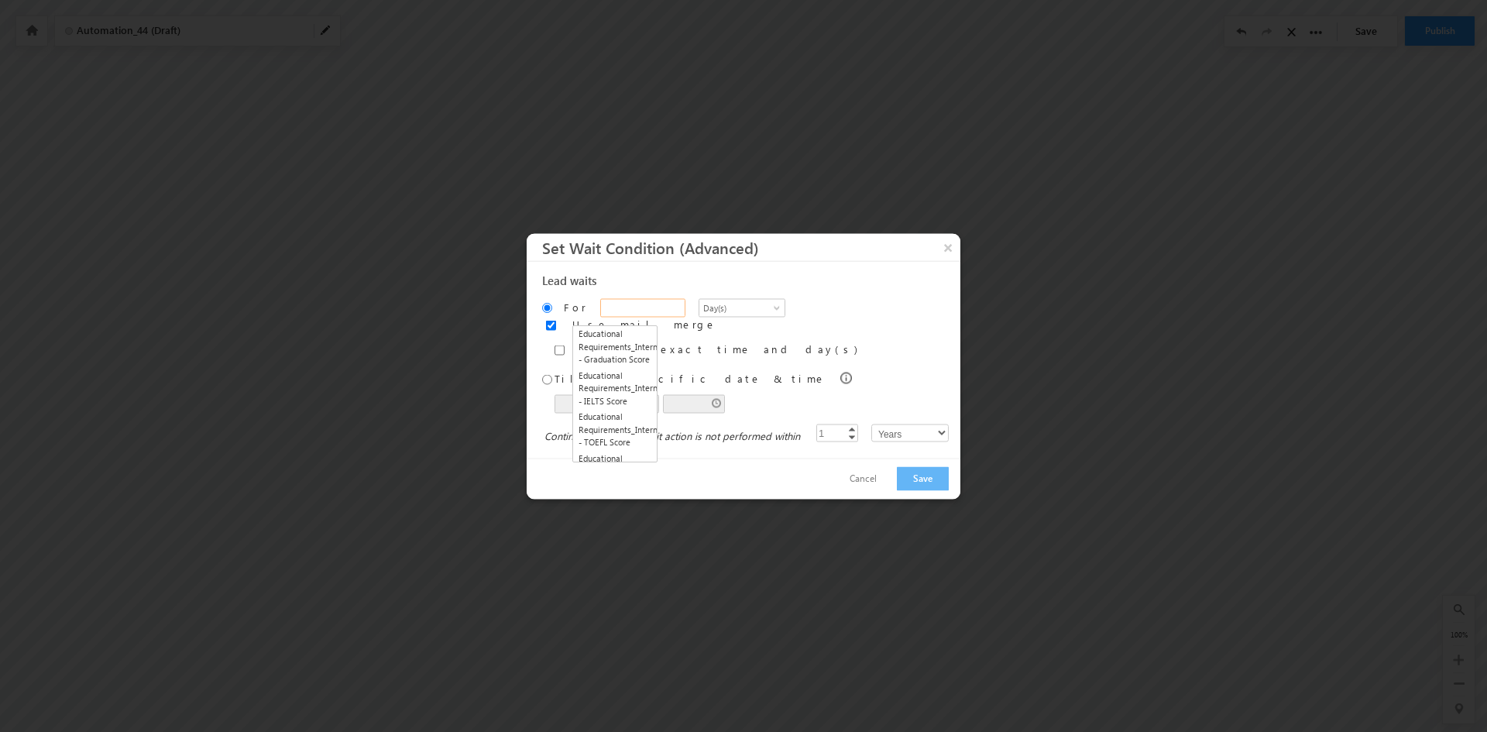
click at [651, 308] on input "text" at bounding box center [642, 307] width 85 height 19
click at [879, 473] on button "Cancel" at bounding box center [863, 478] width 58 height 22
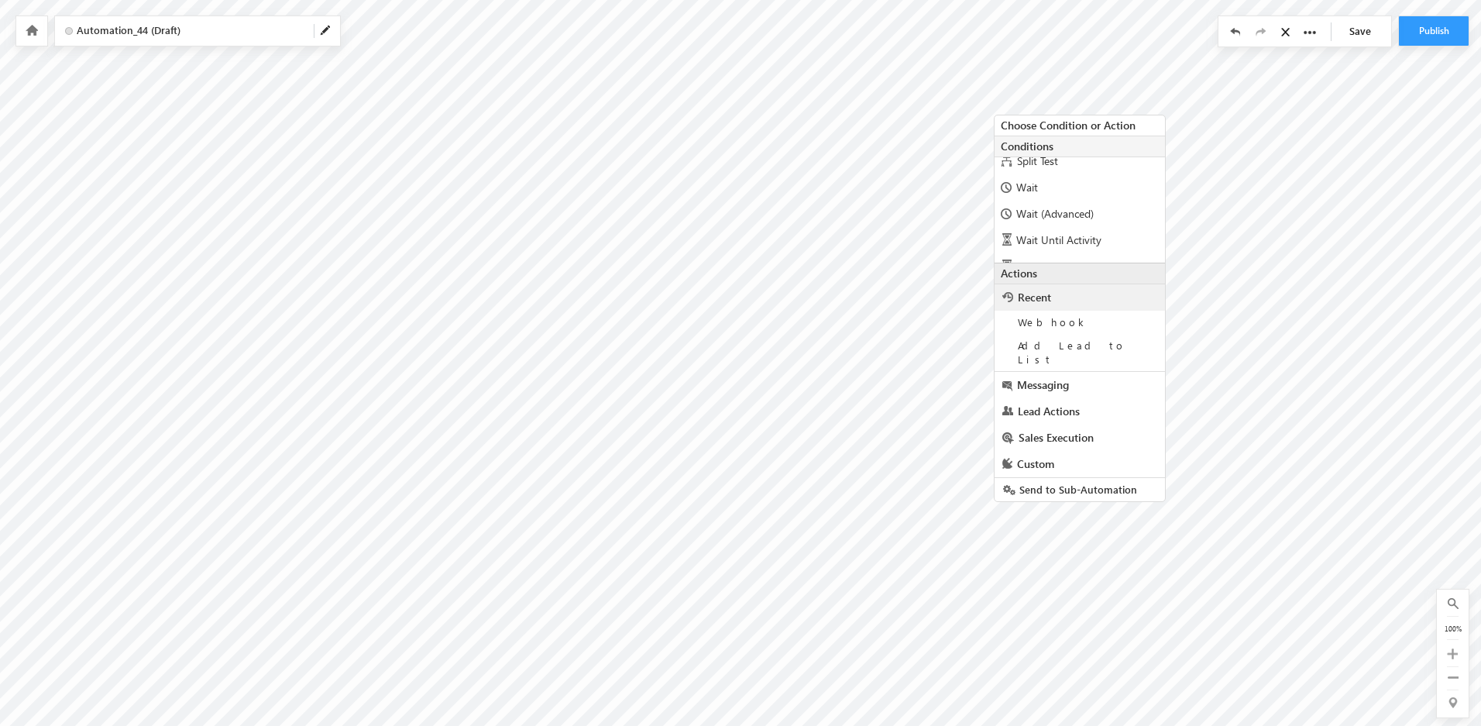
scroll to position [132, 0]
click at [1094, 218] on span "Wait Until Activity" at bounding box center [1058, 222] width 85 height 15
radio input "true"
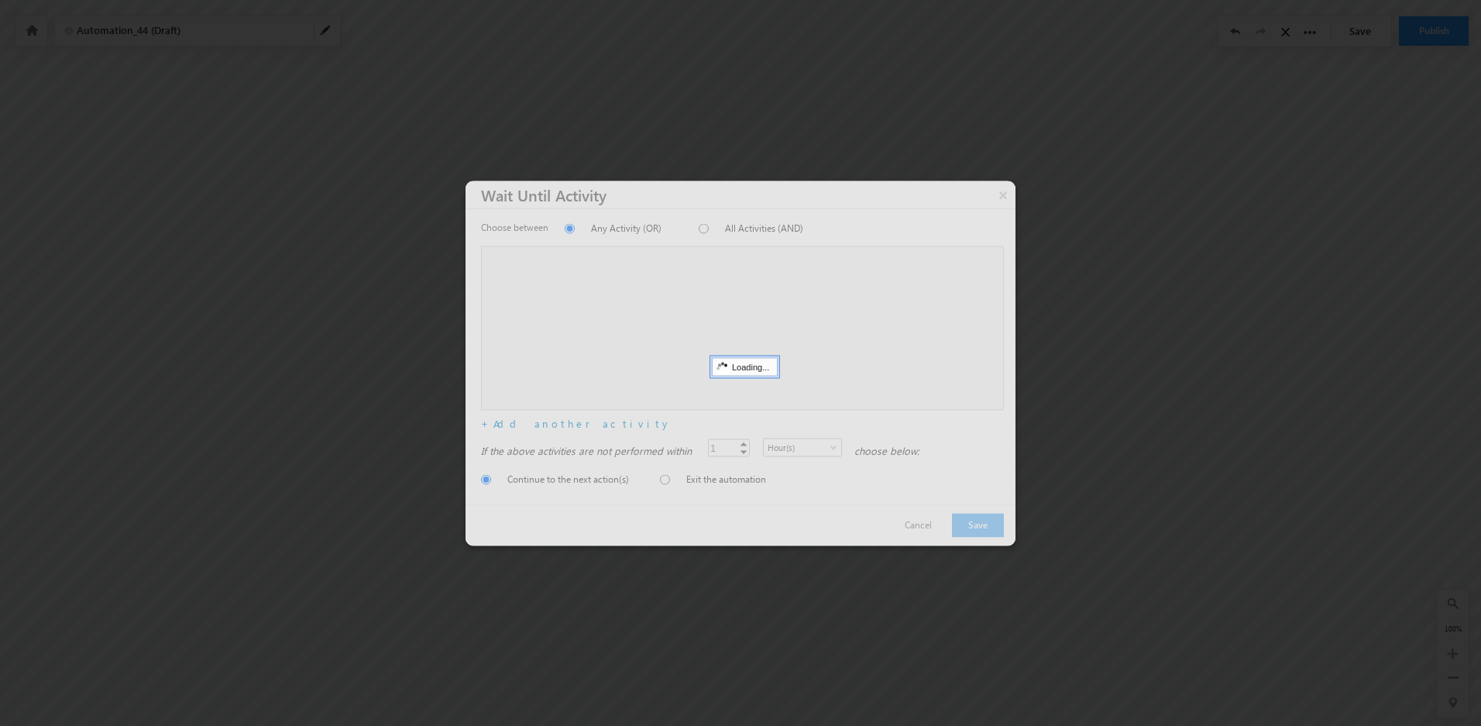
scroll to position [383, 0]
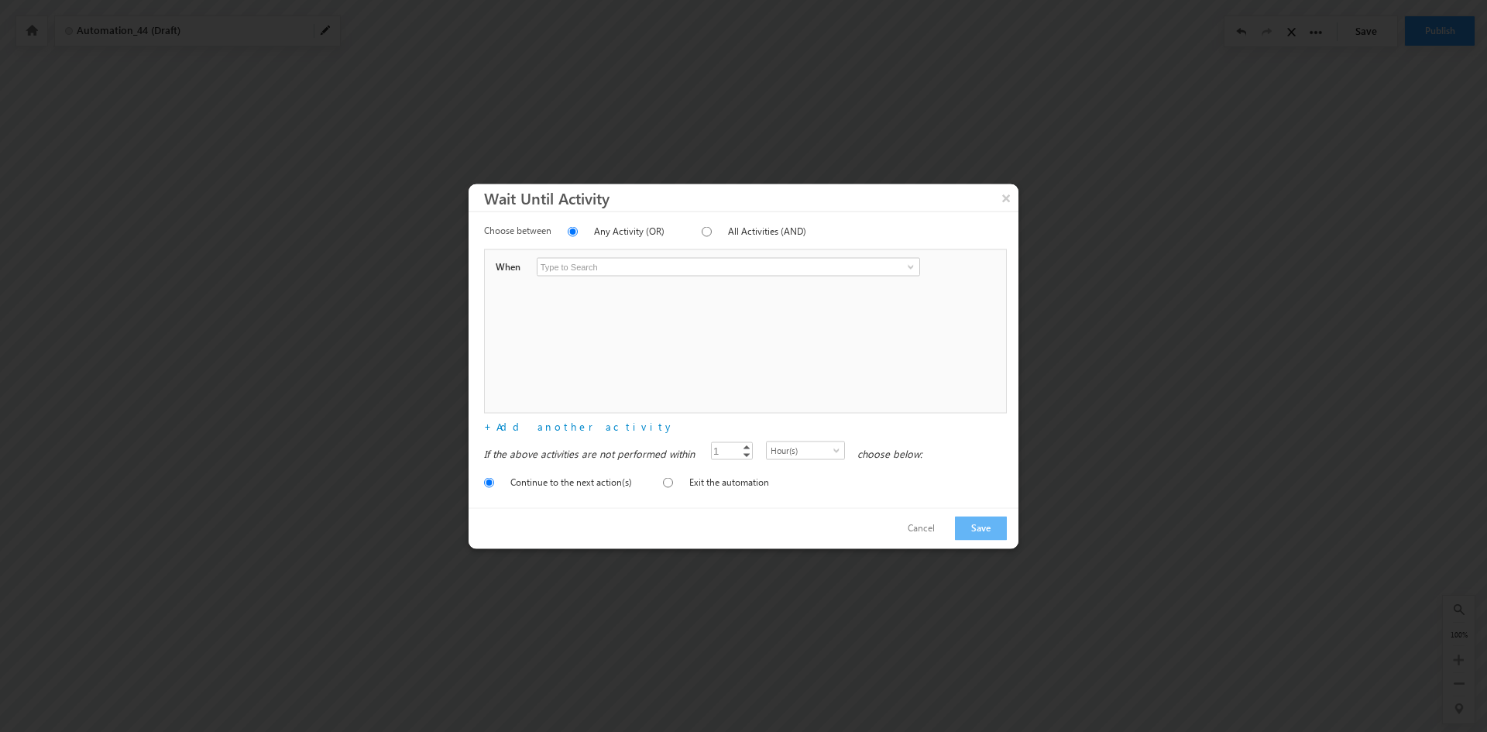
click at [655, 265] on input at bounding box center [728, 266] width 383 height 19
click at [918, 266] on link at bounding box center [908, 266] width 19 height 15
click at [917, 266] on link at bounding box center [908, 266] width 19 height 15
click at [926, 526] on button "Cancel" at bounding box center [921, 528] width 58 height 22
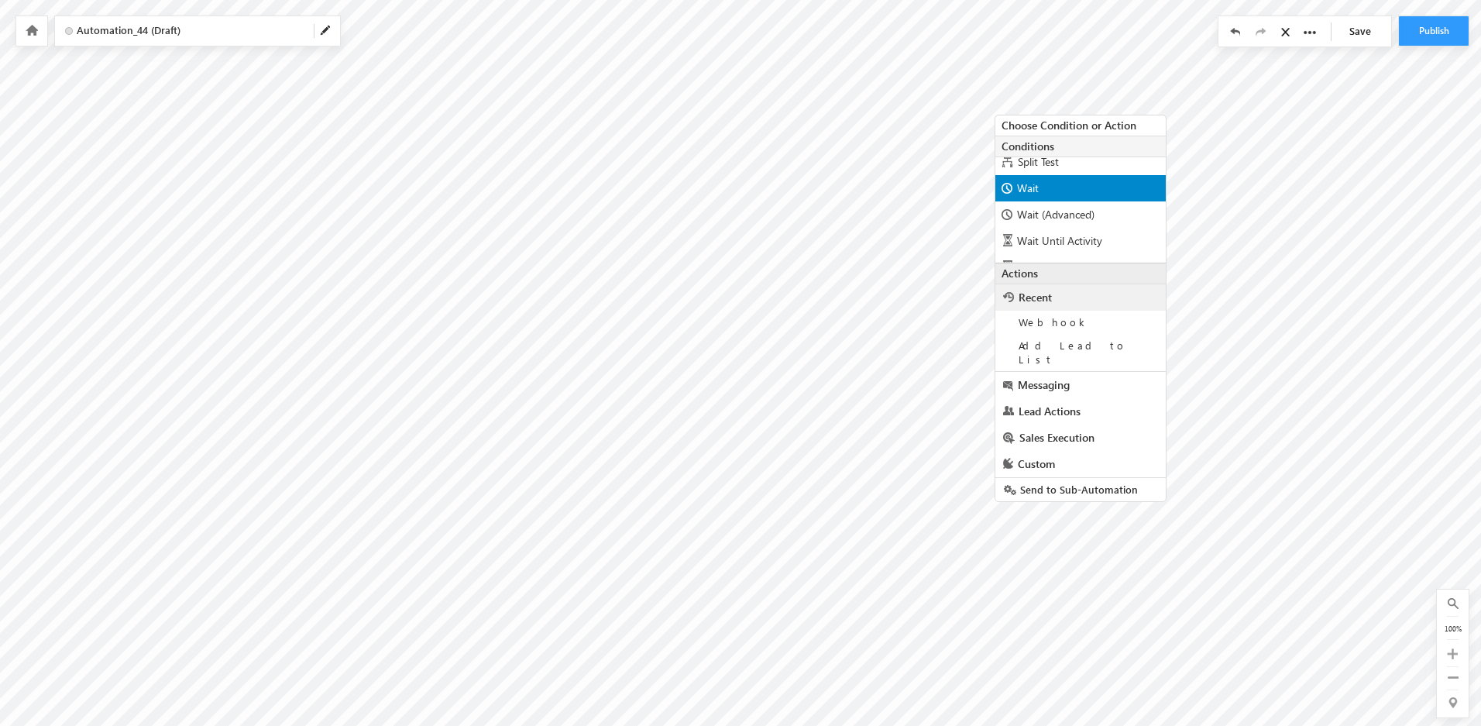
scroll to position [132, 0]
click at [1078, 195] on span "Wait (Advanced)" at bounding box center [1055, 196] width 77 height 15
checkbox input "false"
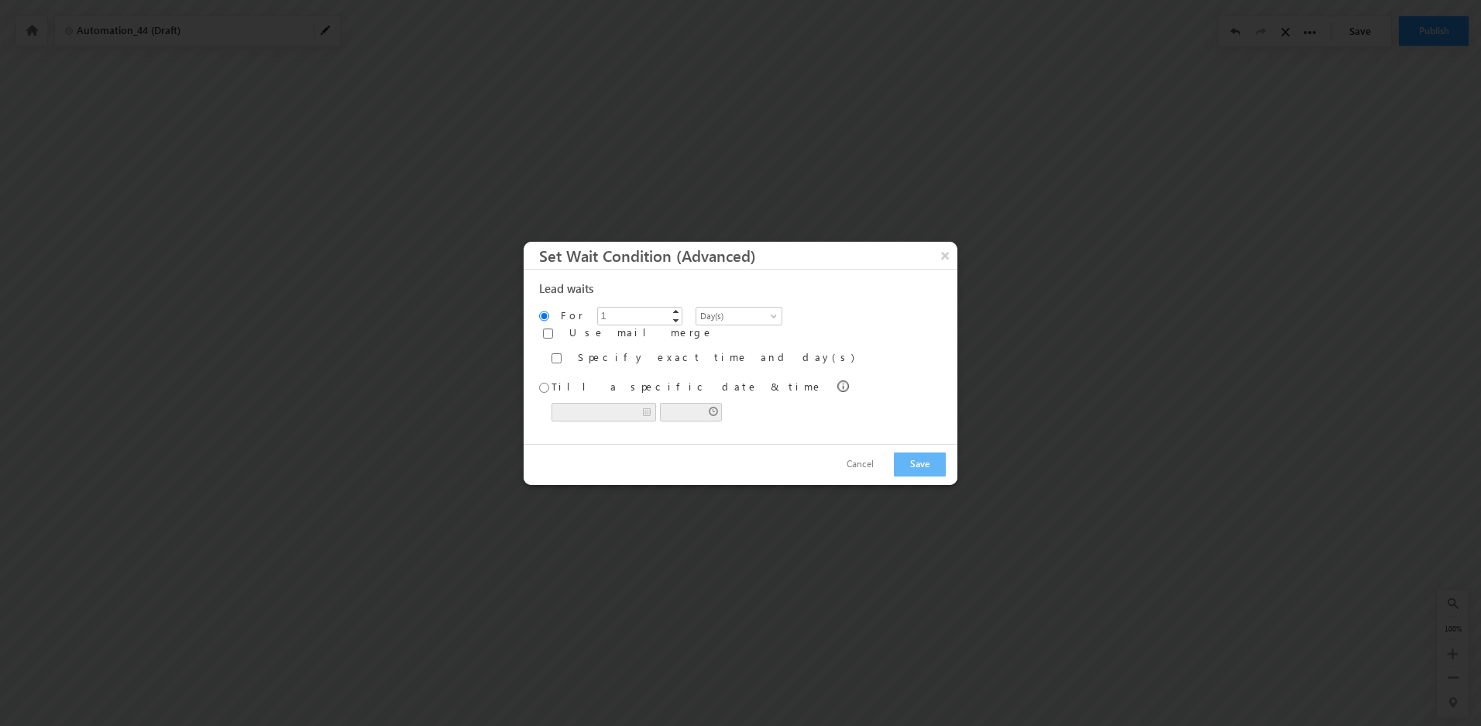
scroll to position [383, 0]
click at [748, 324] on link "Day(s)" at bounding box center [742, 319] width 87 height 19
type input "0"
click at [673, 328] on span "▼" at bounding box center [679, 324] width 12 height 12
click at [629, 328] on input "0" at bounding box center [642, 319] width 85 height 19
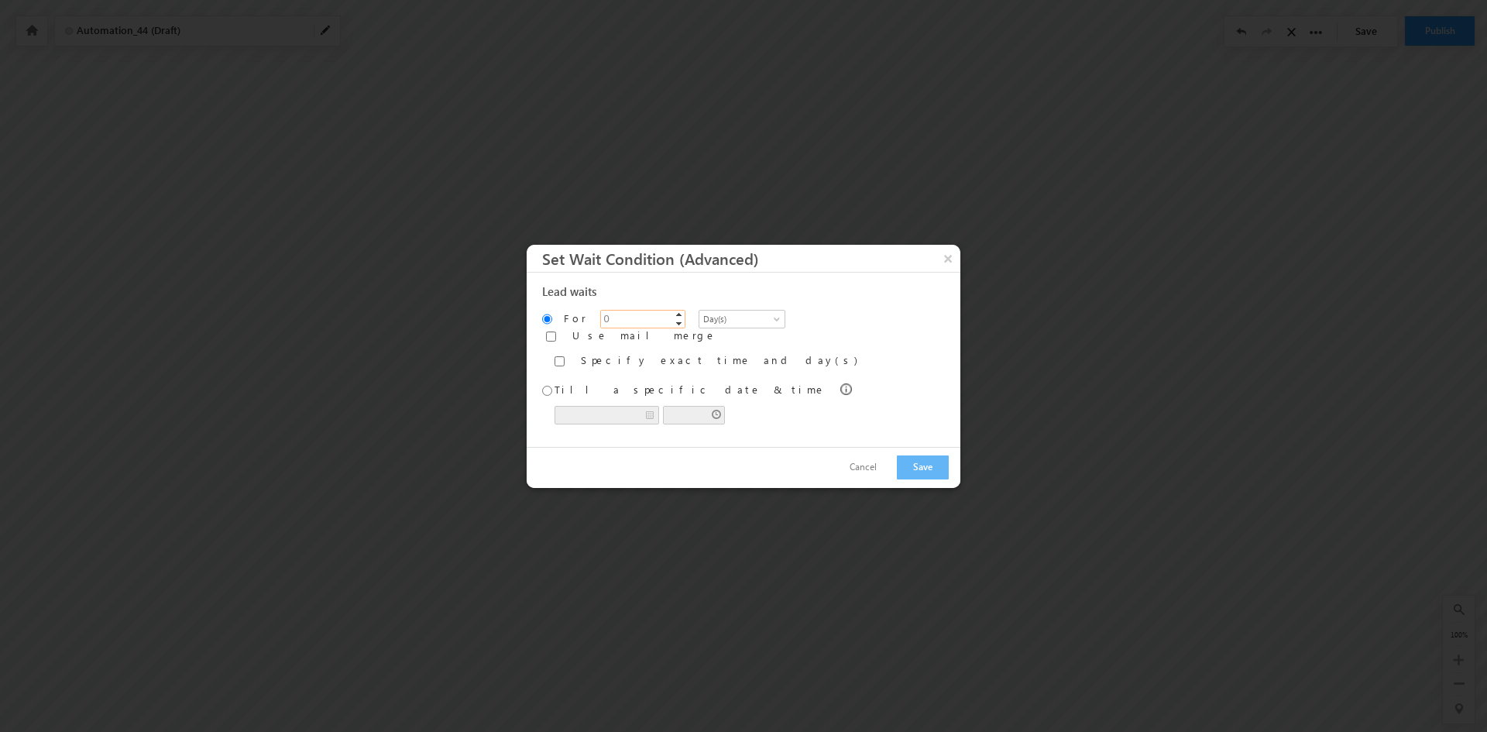
click at [629, 328] on input "0" at bounding box center [642, 319] width 85 height 19
click at [551, 386] on input "Till a specific date & time" at bounding box center [547, 391] width 10 height 10
radio input "true"
type input "08/21/2025"
type input "01:29 PM"
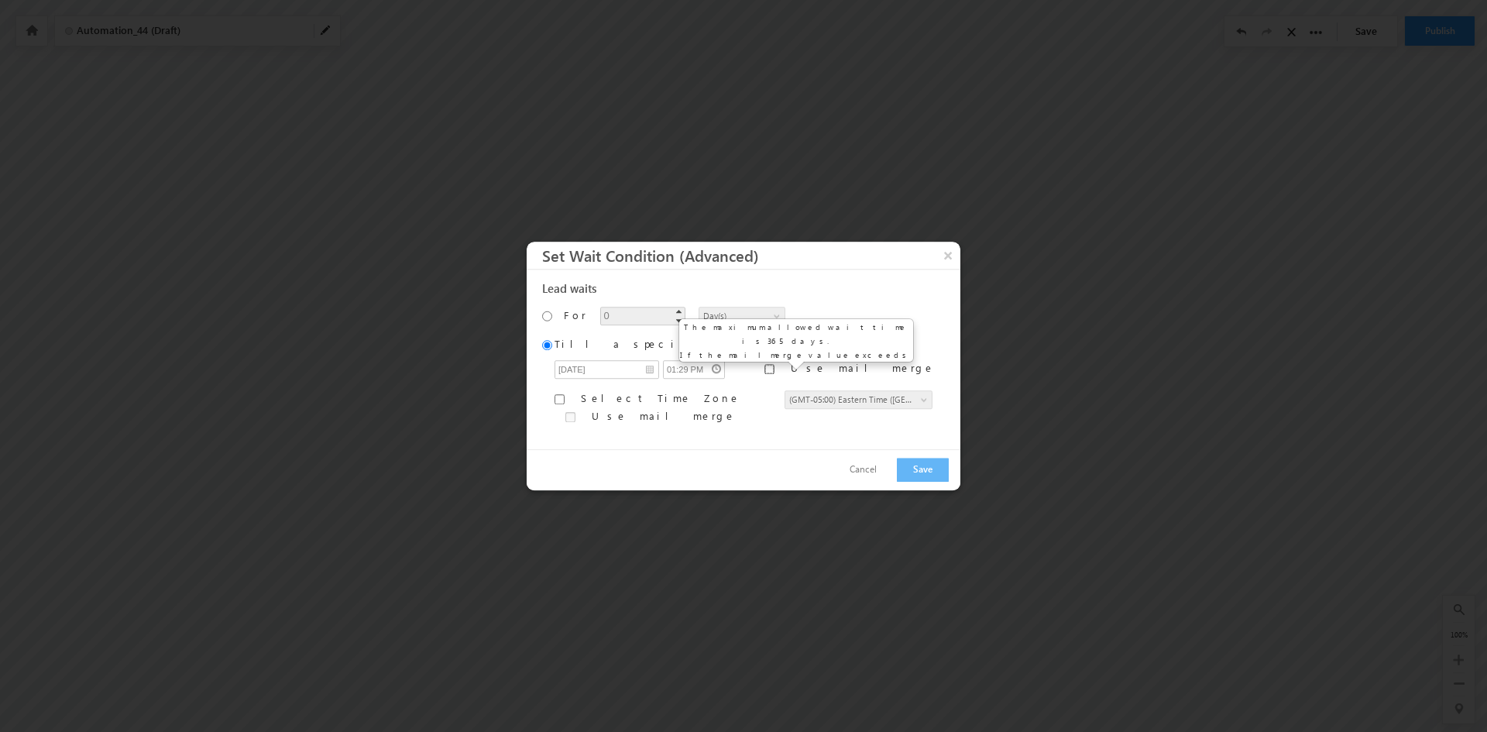
click at [765, 374] on input "Use mail merge" at bounding box center [770, 369] width 10 height 10
checkbox input "true"
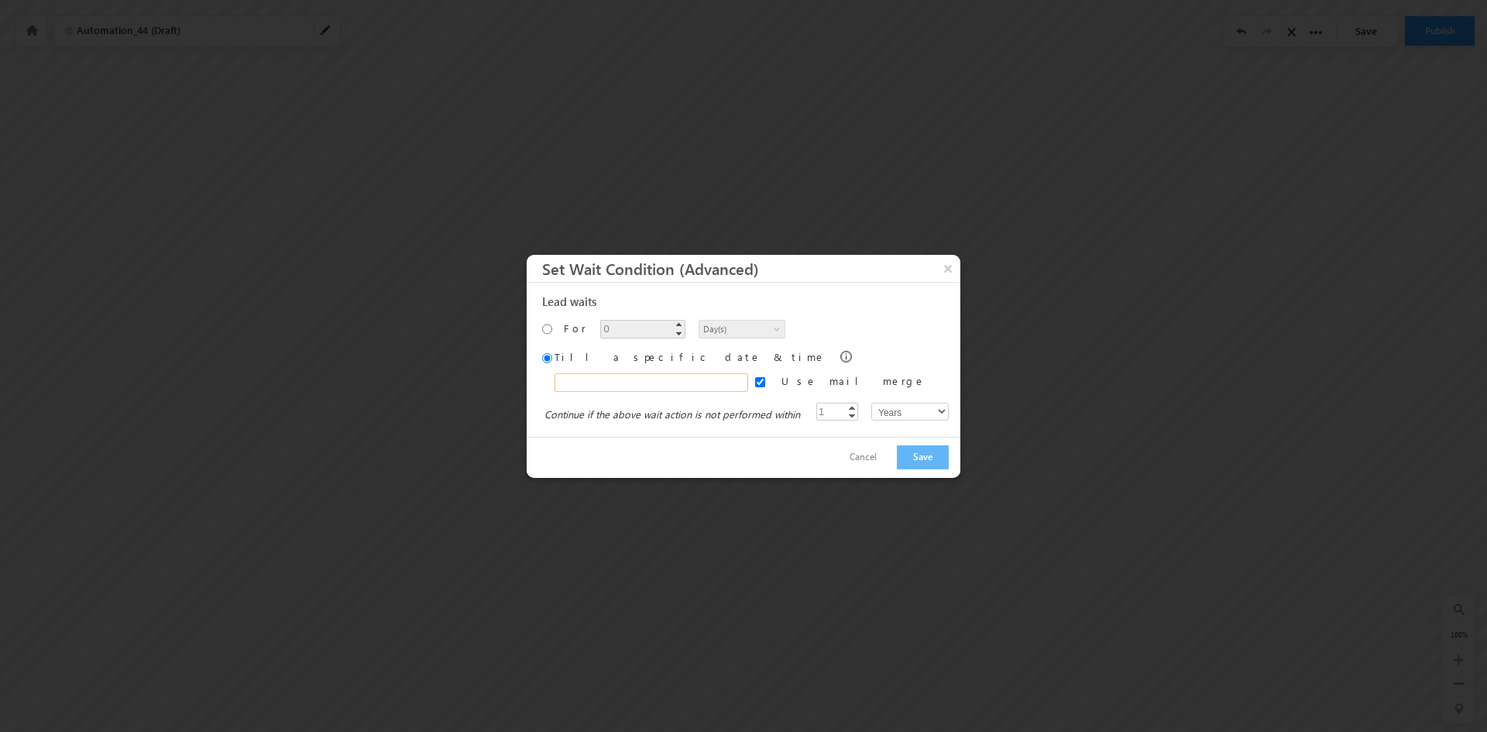
click at [701, 387] on input "text" at bounding box center [652, 382] width 194 height 19
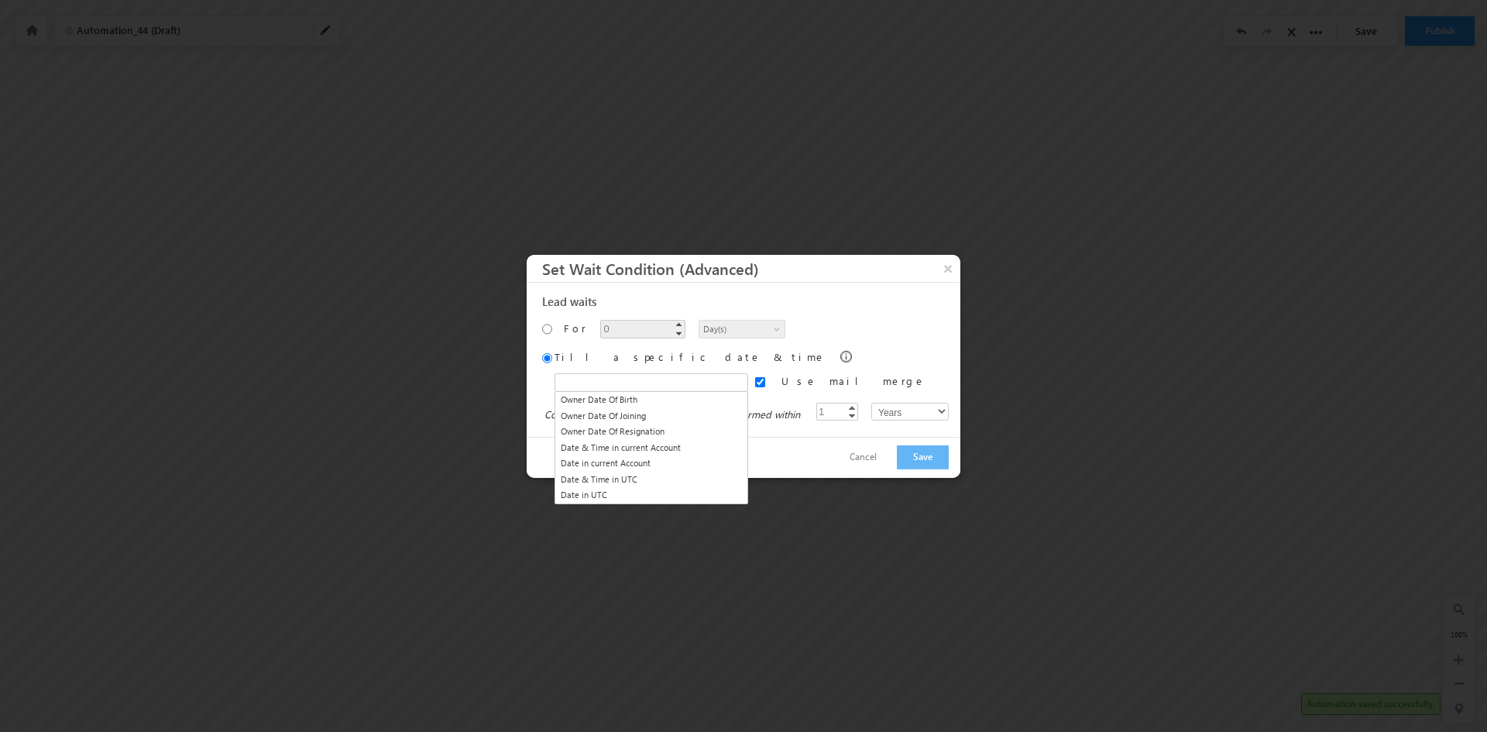
click at [851, 309] on div "Lead waits For 0 ▲ ▼ 14 results are available, use up and down arrow keys to na…" at bounding box center [744, 359] width 434 height 154
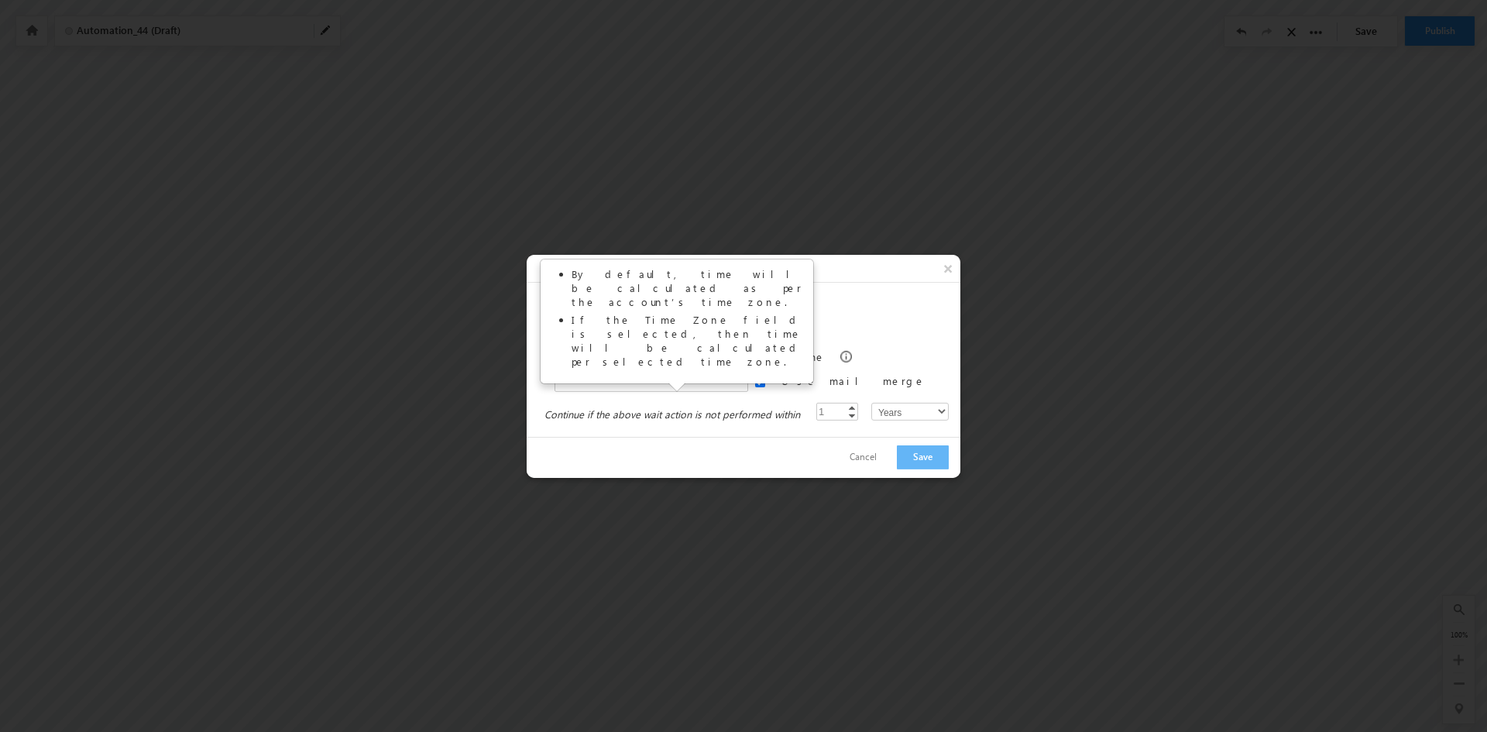
click at [840, 357] on span at bounding box center [846, 356] width 12 height 12
click at [861, 457] on button "Cancel" at bounding box center [863, 457] width 58 height 22
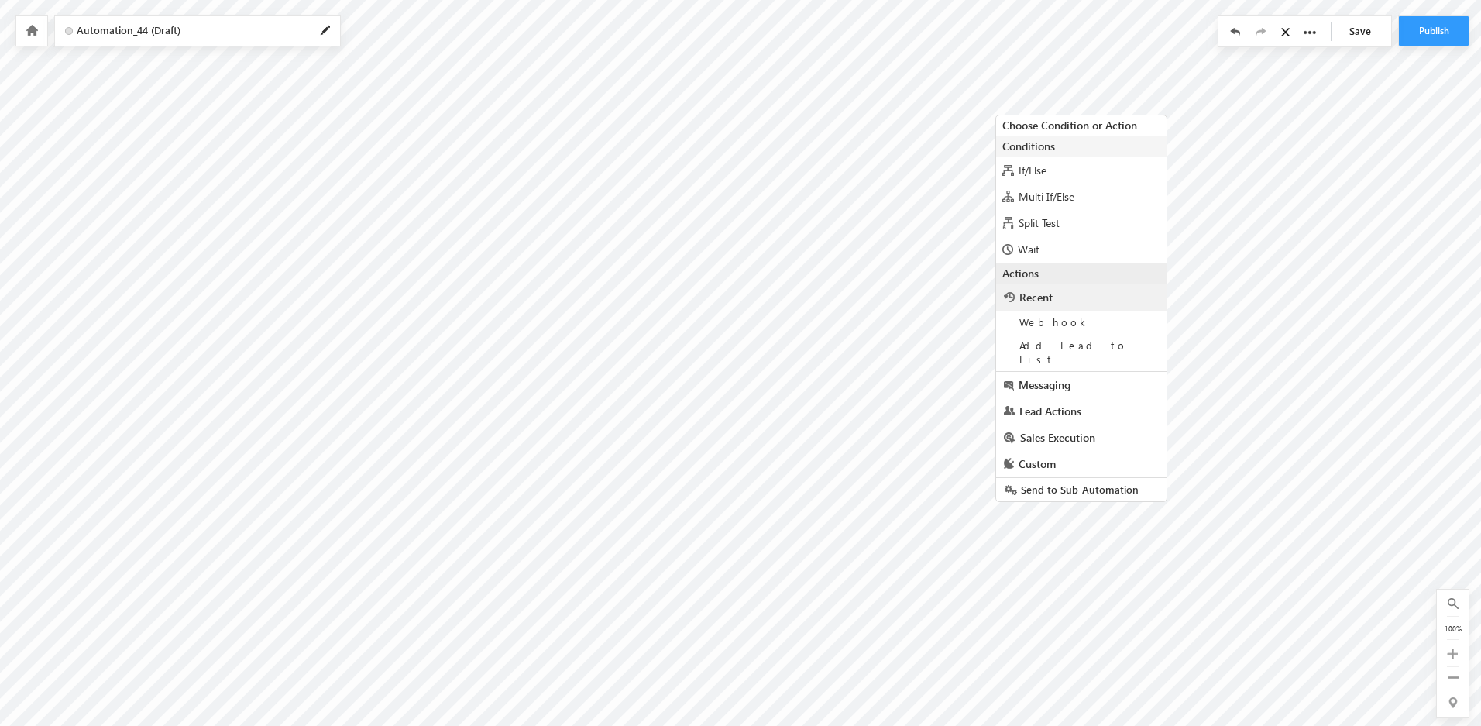
scroll to position [77, 0]
click at [1042, 222] on div "Wait" at bounding box center [1081, 224] width 170 height 26
radio input "true"
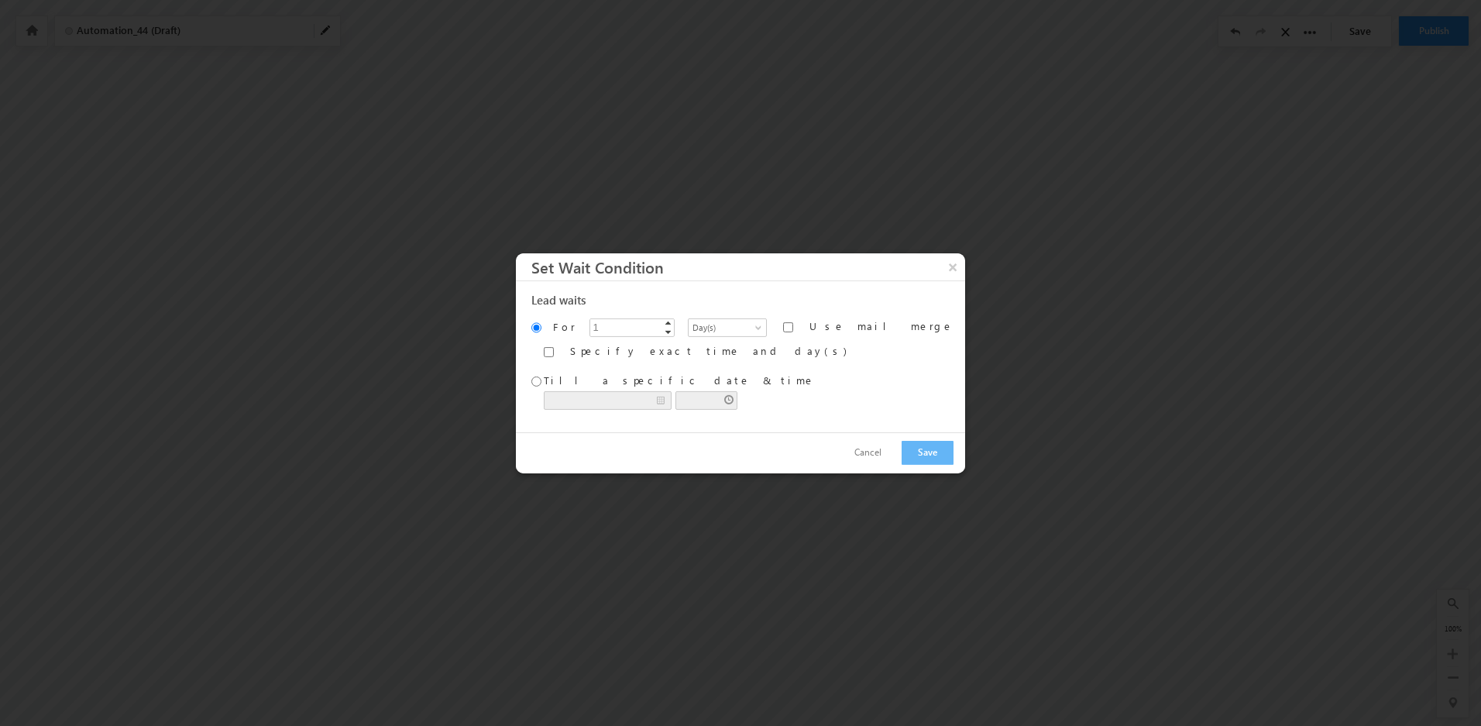
scroll to position [383, 0]
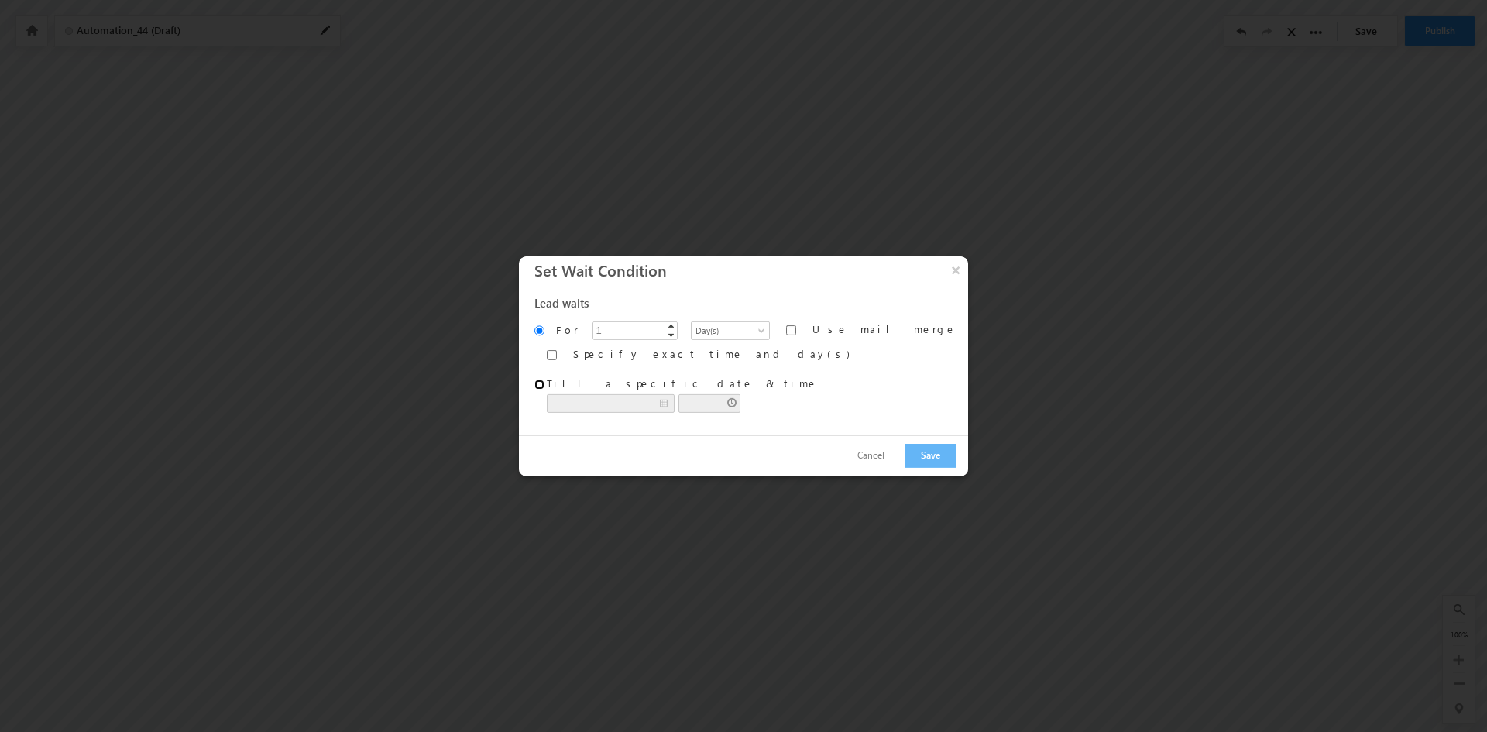
click at [545, 383] on input "Till a specific date & time" at bounding box center [540, 385] width 10 height 10
radio input "true"
type input "08/21/2025"
type input "01:29 PM"
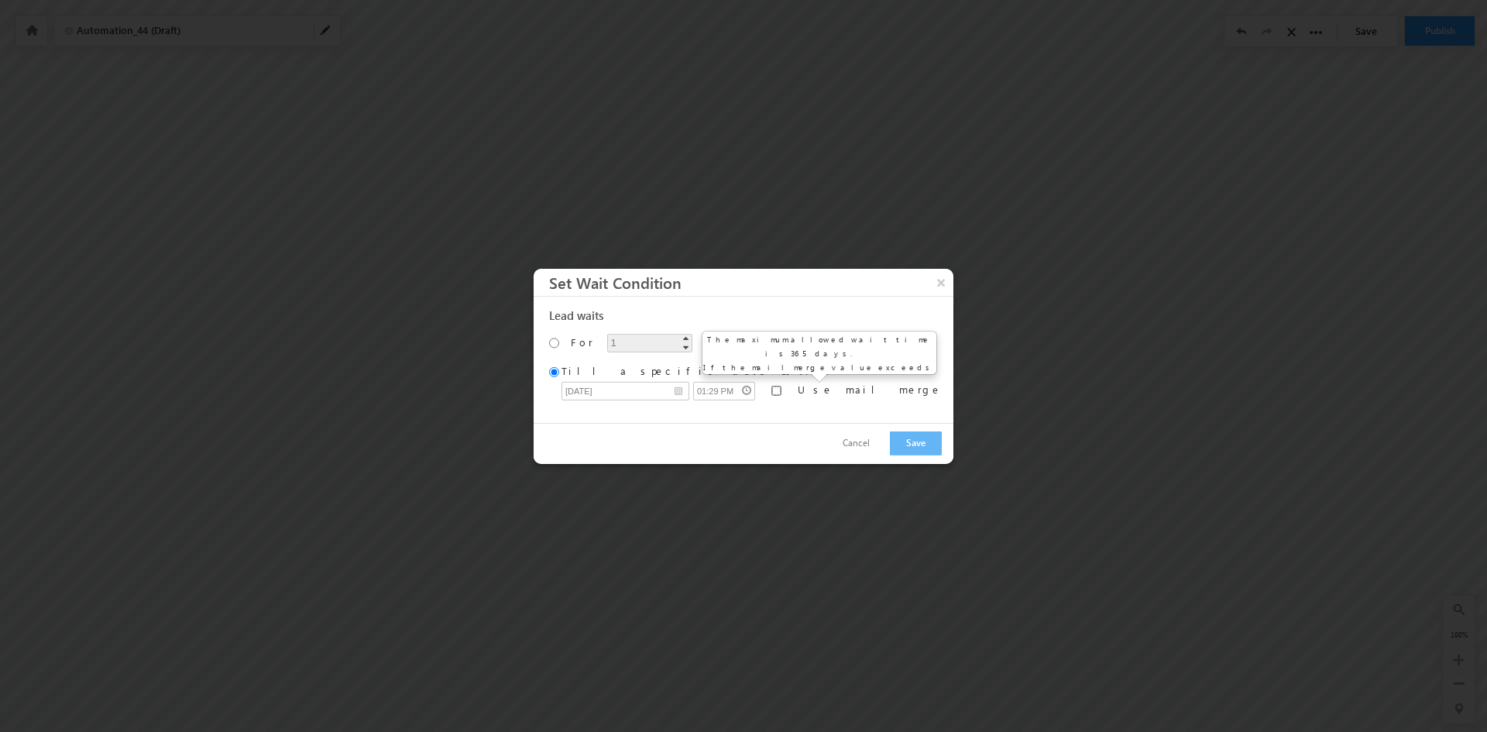
click at [782, 394] on input "Use mail merge" at bounding box center [777, 391] width 10 height 10
checkbox input "true"
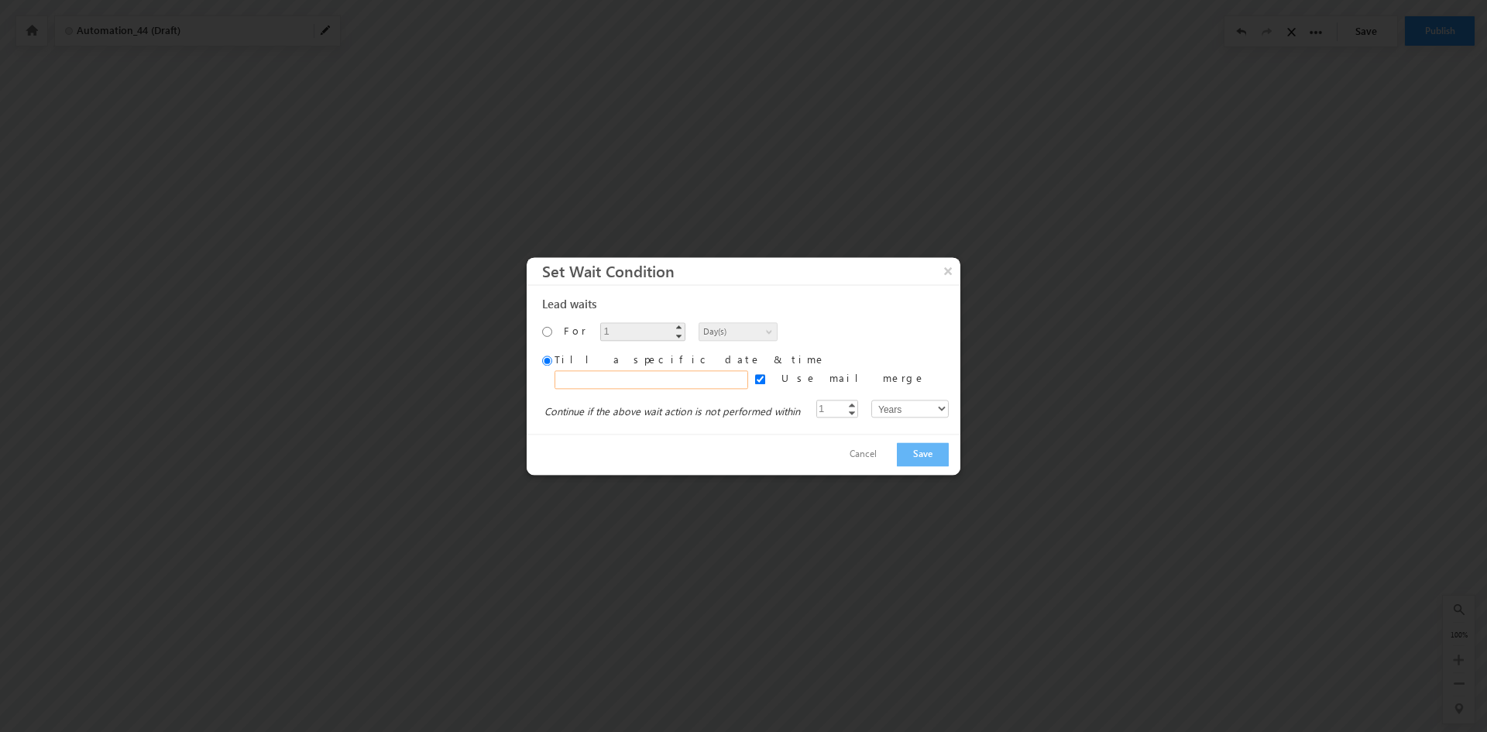
click at [739, 377] on input "text" at bounding box center [652, 379] width 194 height 19
type input "f"
click at [658, 450] on div "Cancel Save" at bounding box center [744, 454] width 434 height 41
click at [574, 381] on input "F" at bounding box center [652, 379] width 194 height 19
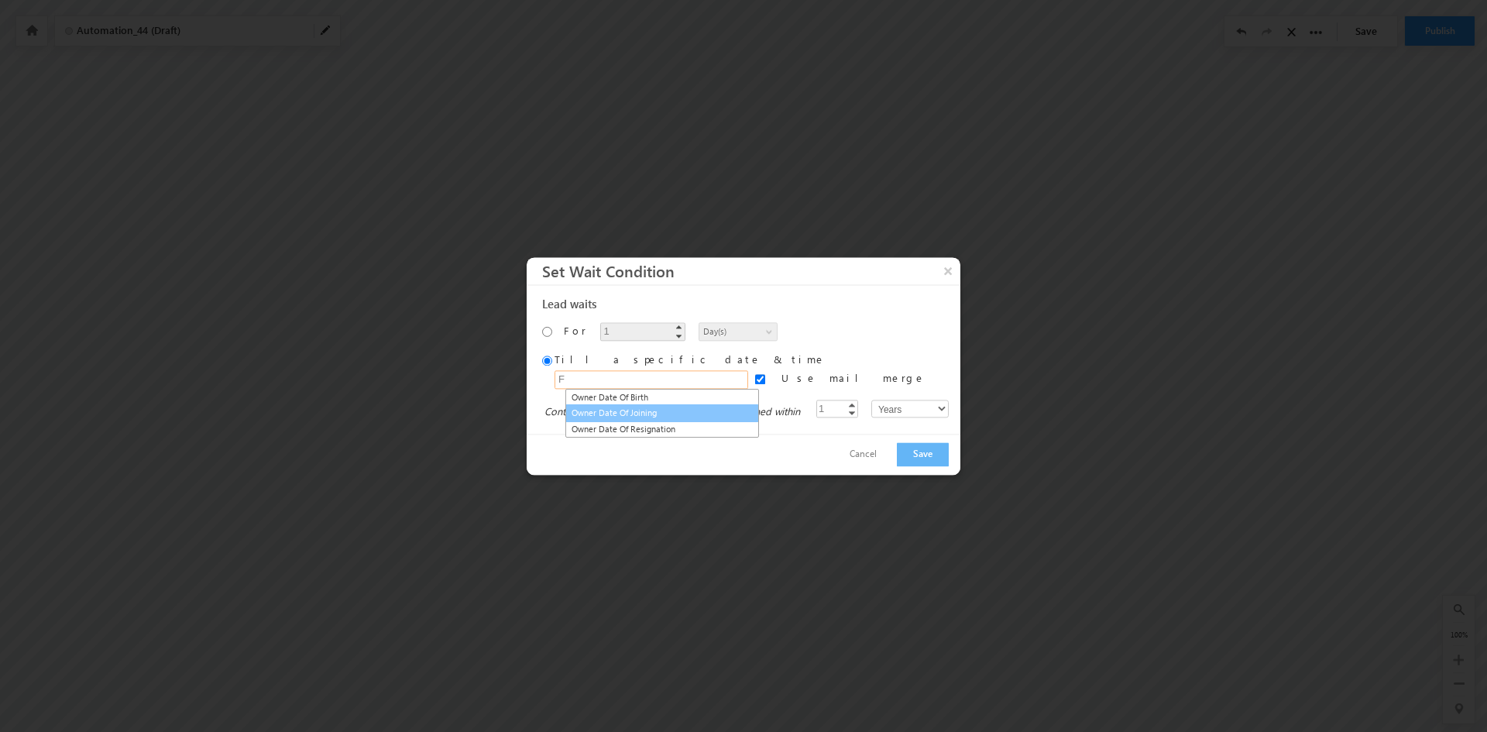
click at [607, 412] on link "Owner Date Of Joining" at bounding box center [662, 413] width 194 height 18
type input "@{Owner:DateOfJoining,}"
click at [924, 457] on button "Save" at bounding box center [923, 454] width 52 height 24
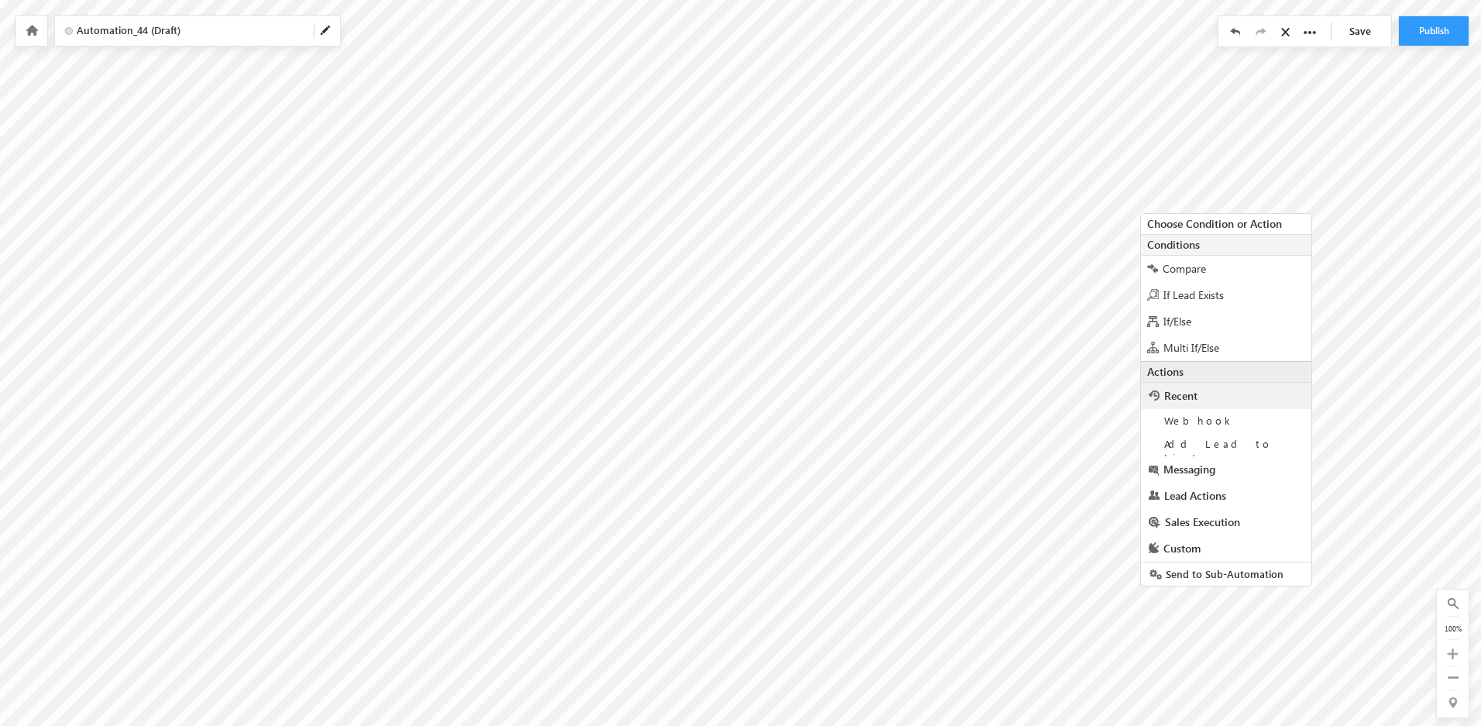
scroll to position [390, 246]
click at [1181, 311] on span "If/Else" at bounding box center [1178, 315] width 28 height 15
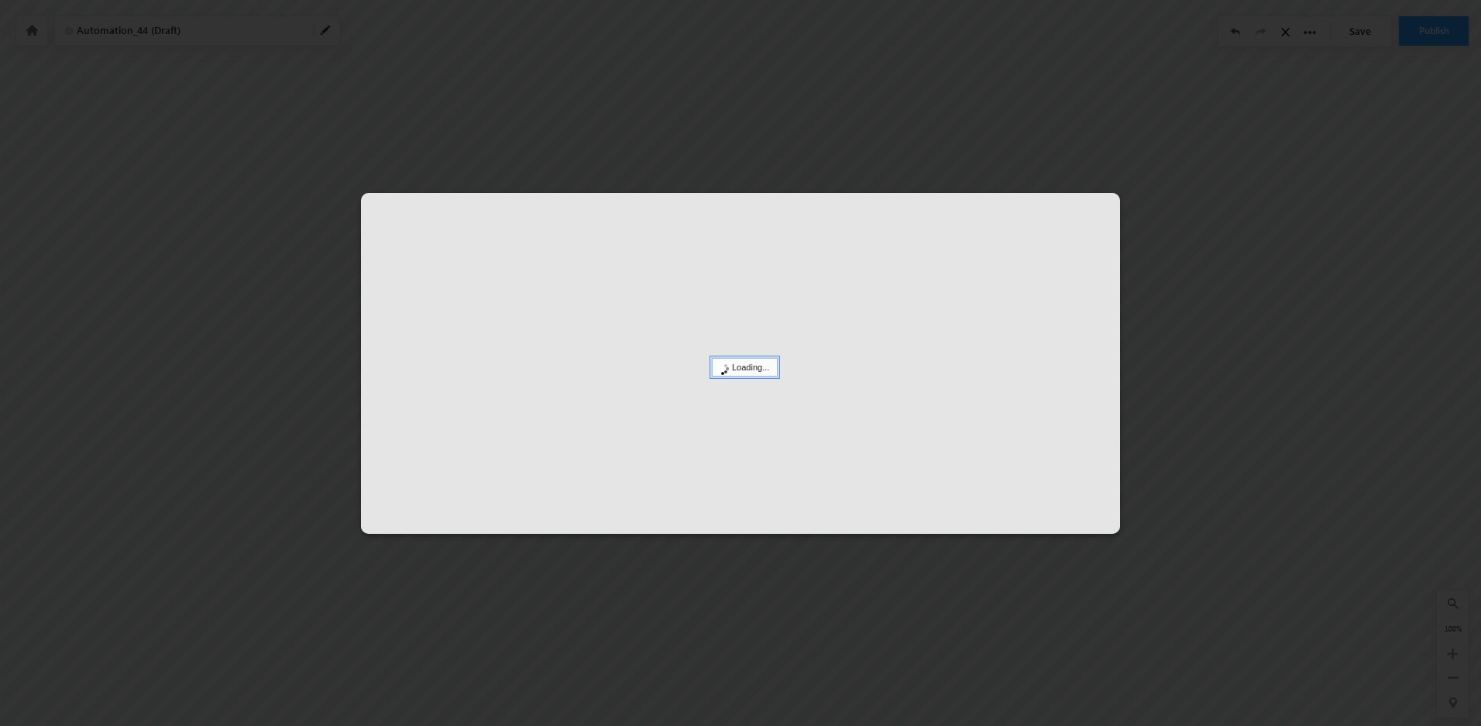
scroll to position [383, 239]
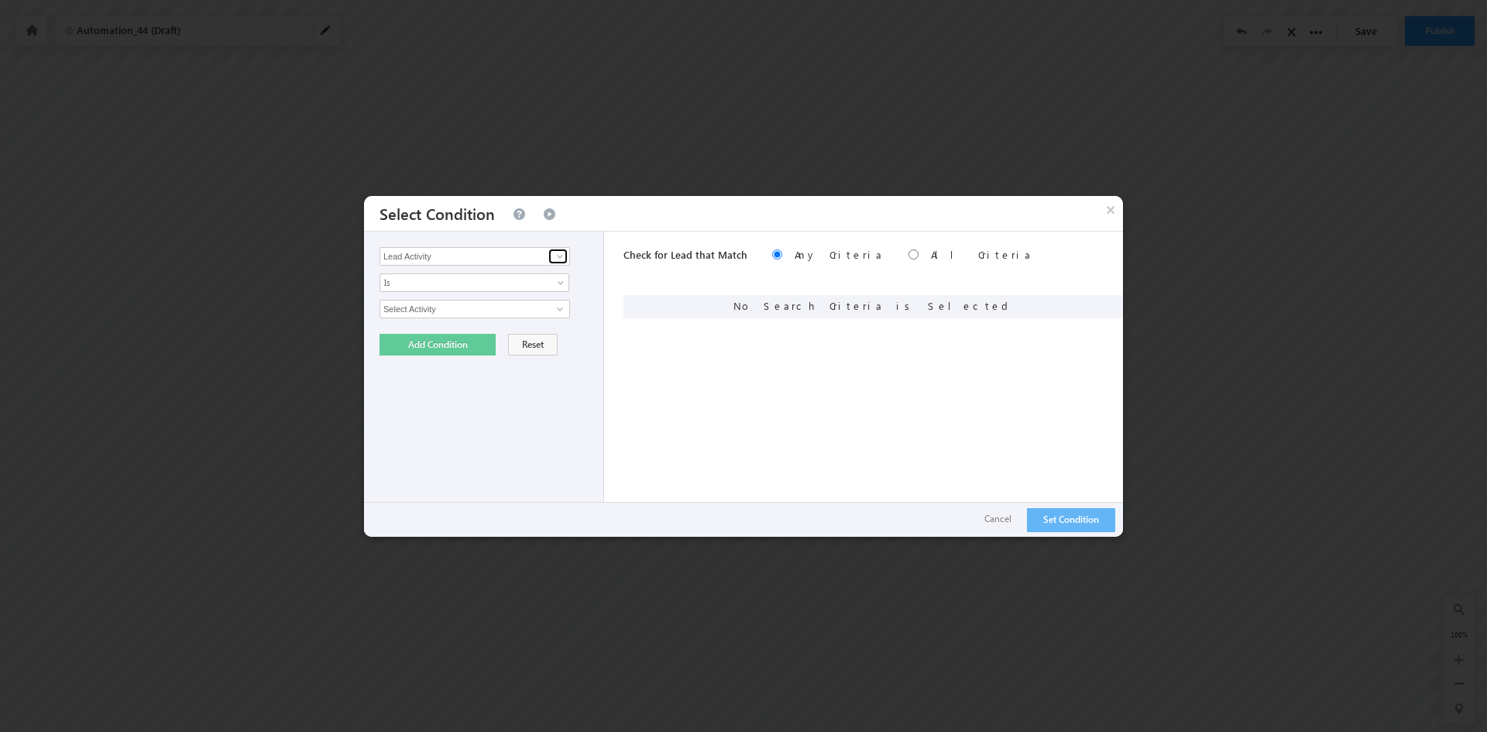
click at [563, 255] on span at bounding box center [560, 256] width 12 height 12
click at [451, 286] on link "Video Link" at bounding box center [475, 289] width 191 height 18
type input "Video Link"
click at [443, 283] on span "Is" at bounding box center [464, 283] width 168 height 14
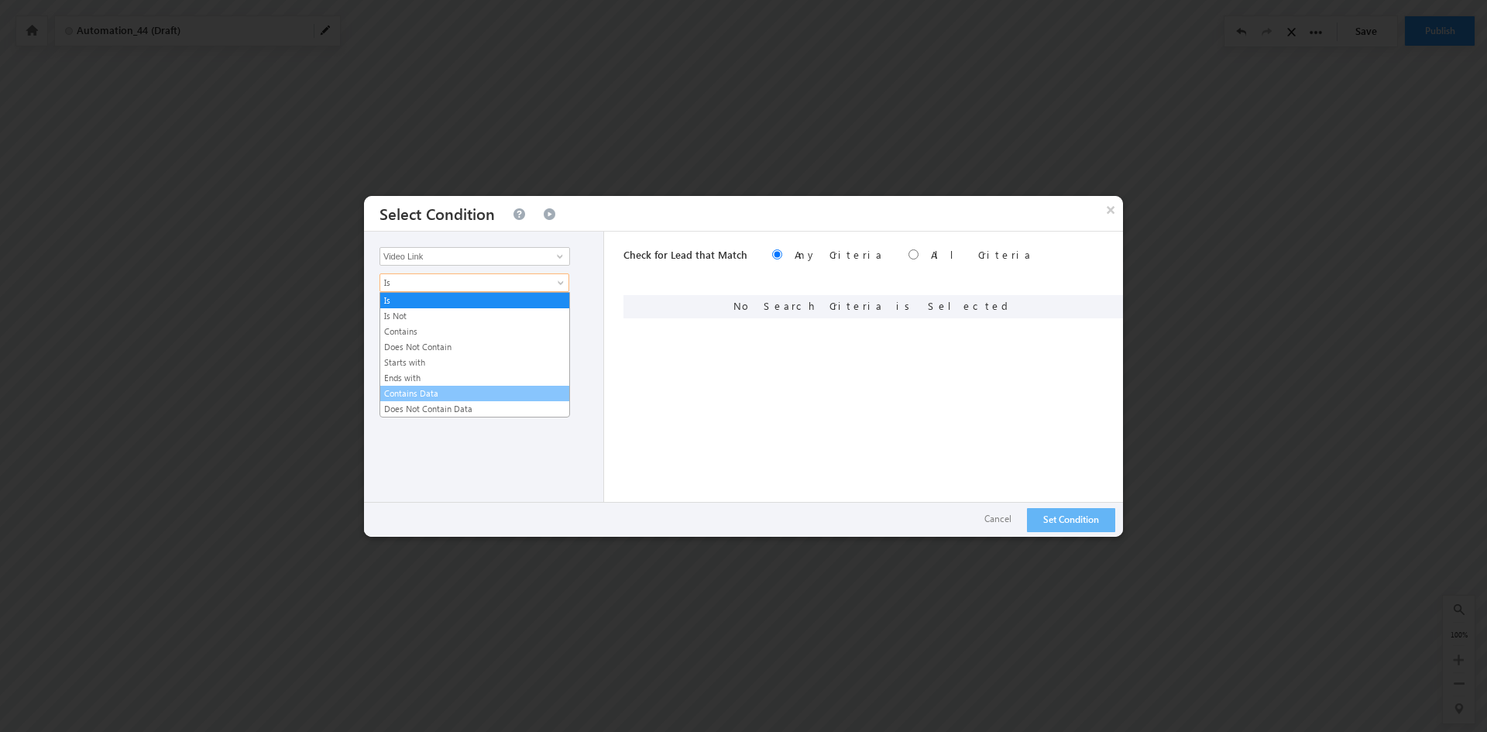
click at [431, 390] on link "Contains Data" at bounding box center [474, 394] width 189 height 14
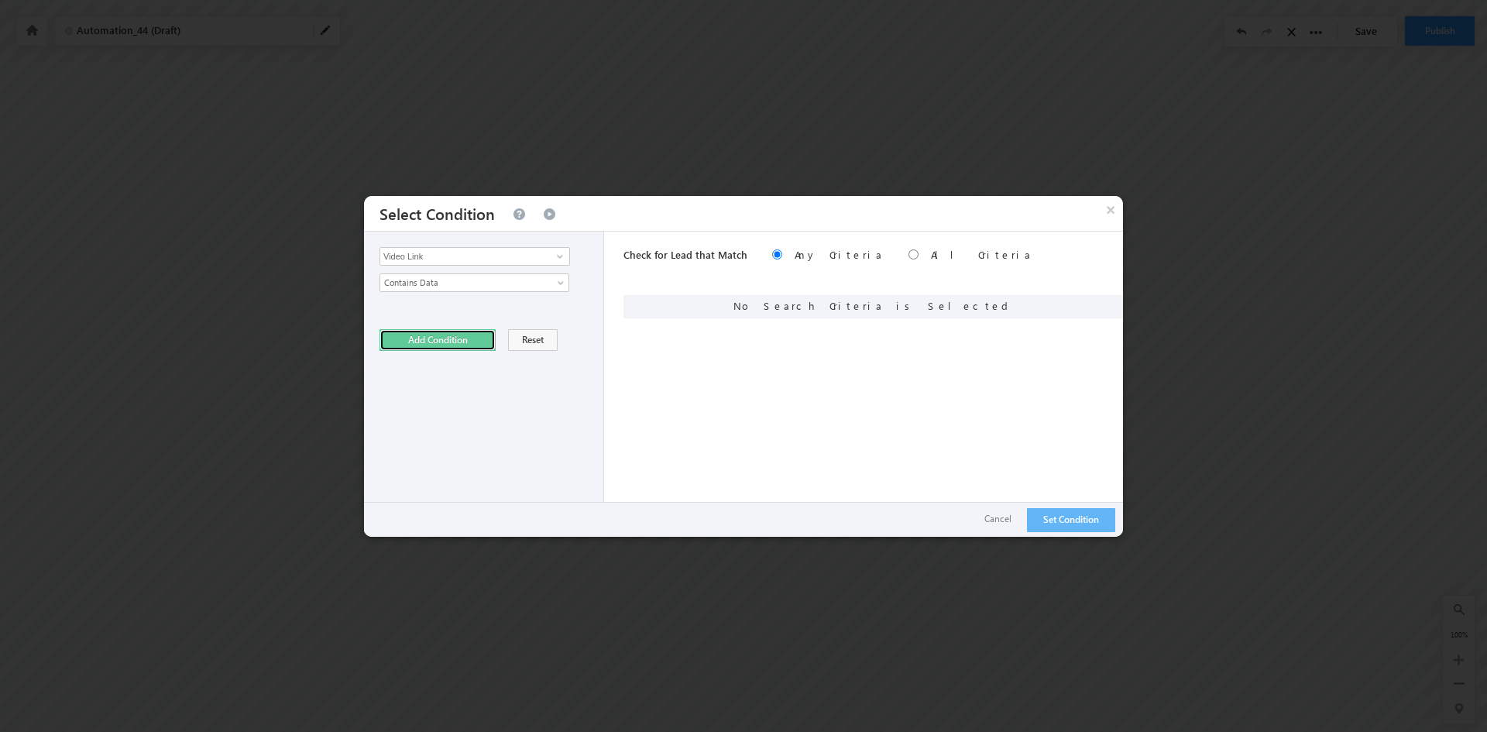
click at [444, 348] on button "Add Condition" at bounding box center [438, 340] width 116 height 22
click at [1094, 524] on button "Set Condition" at bounding box center [1071, 520] width 88 height 24
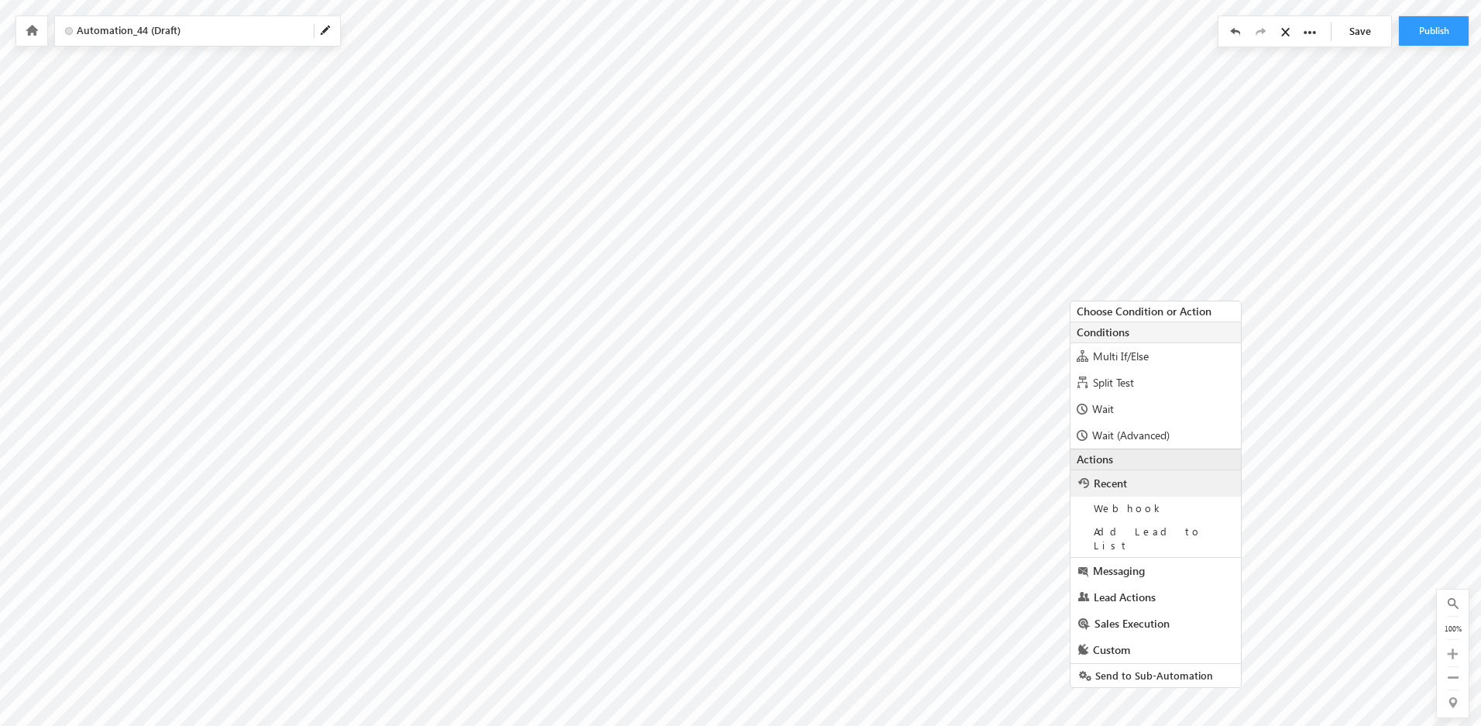
scroll to position [132, 0]
click at [1126, 569] on link "Messaging" at bounding box center [1156, 571] width 170 height 26
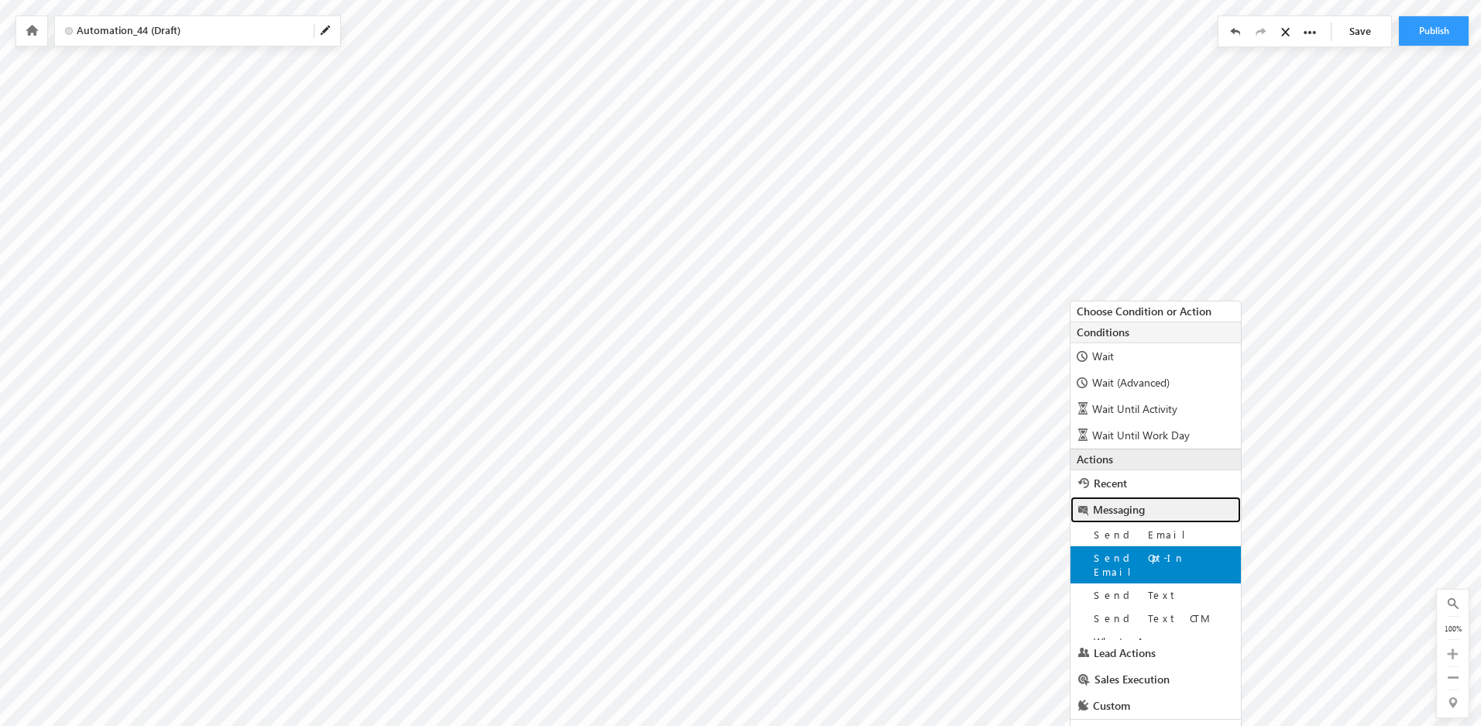
scroll to position [407, 239]
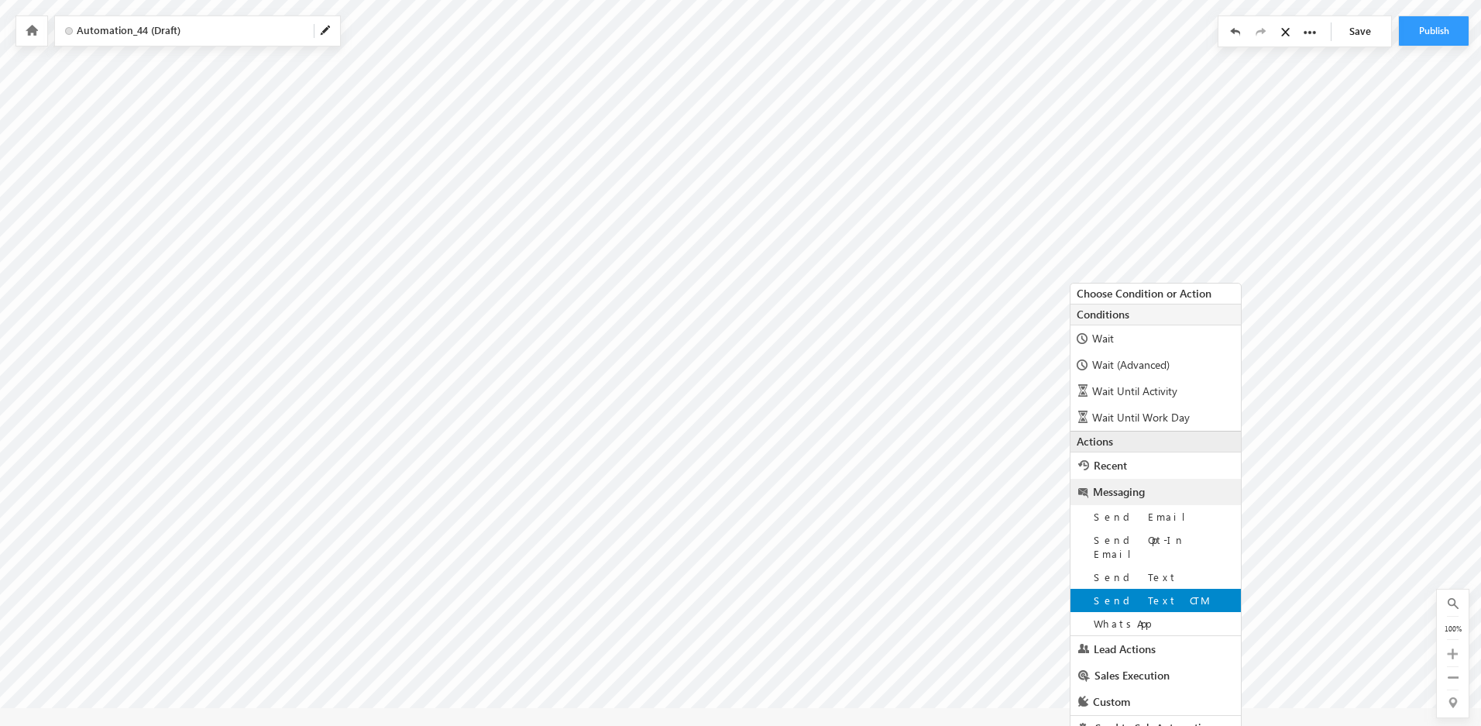
click at [1121, 593] on span "Send Text CTM" at bounding box center [1151, 599] width 115 height 13
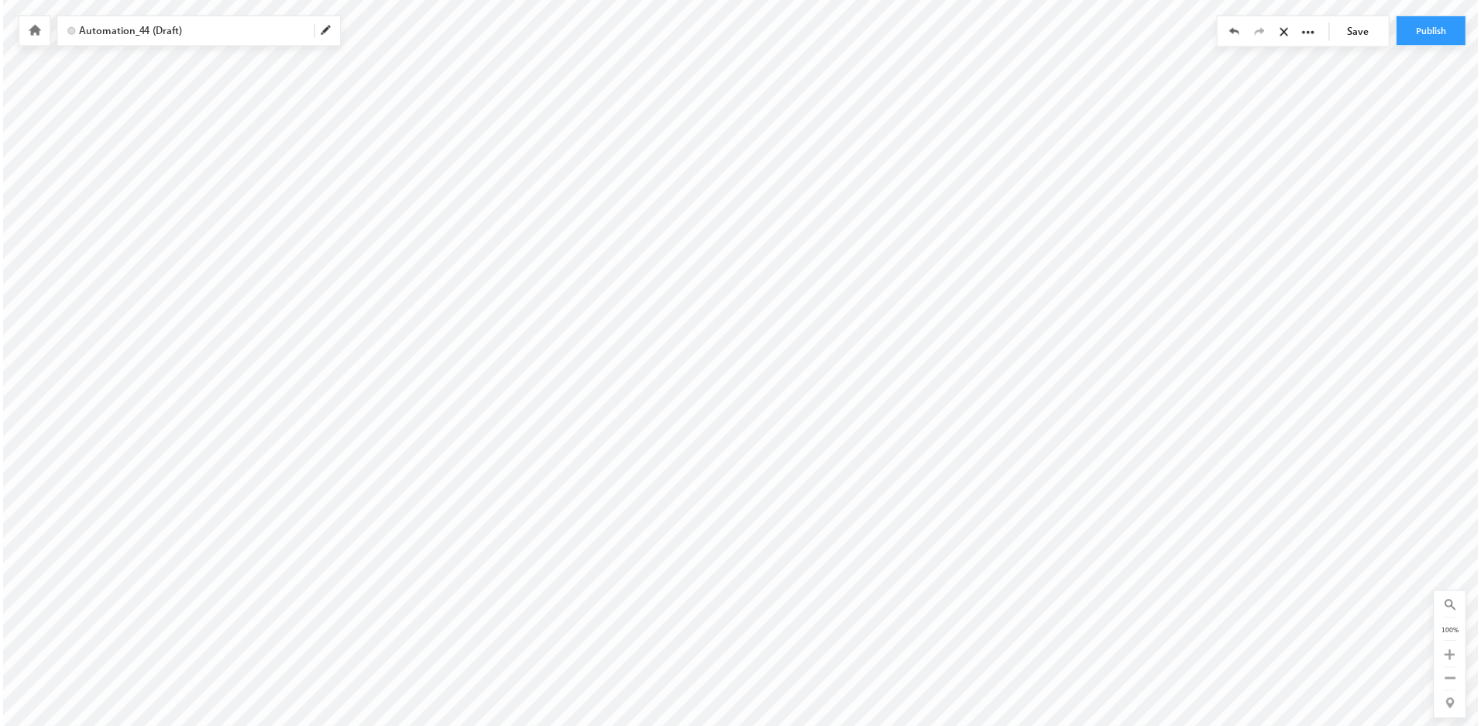
scroll to position [390, 239]
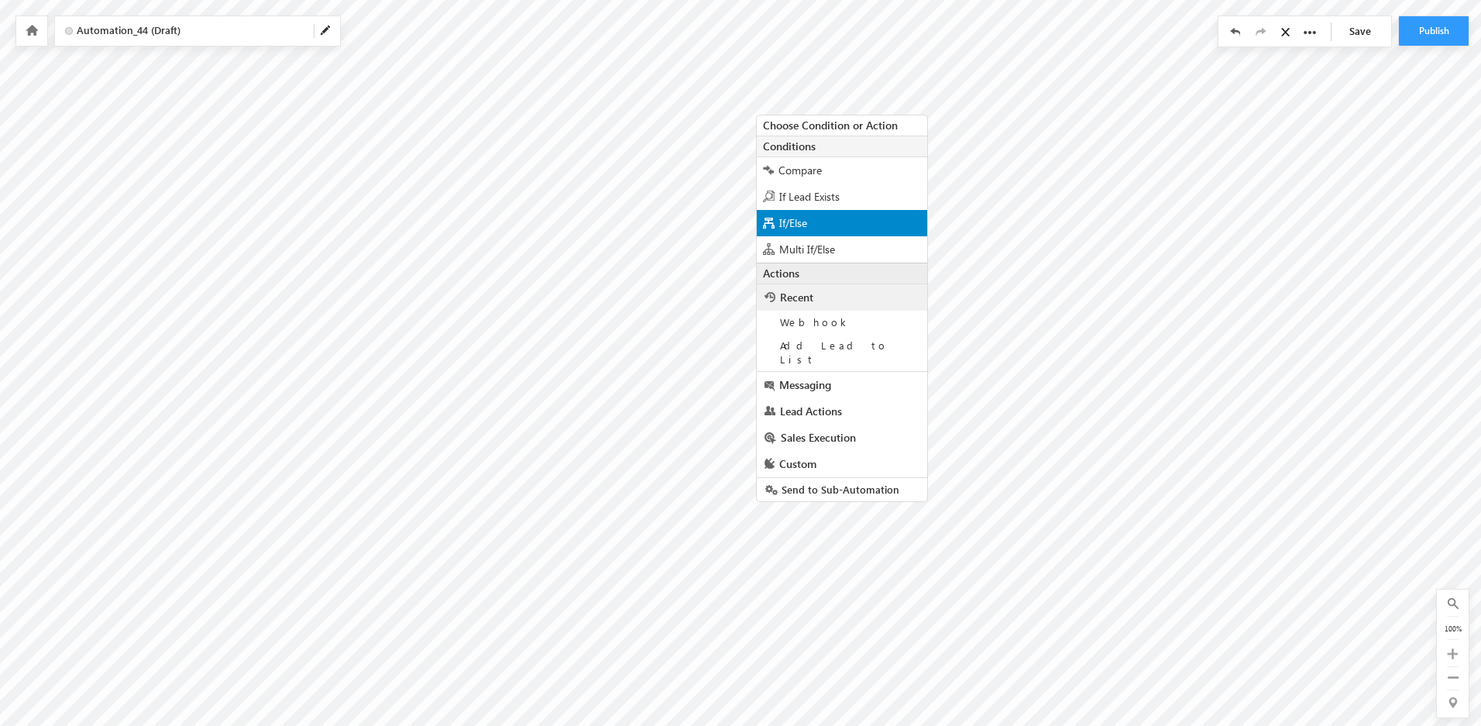
click at [814, 220] on div "If/Else" at bounding box center [842, 223] width 170 height 26
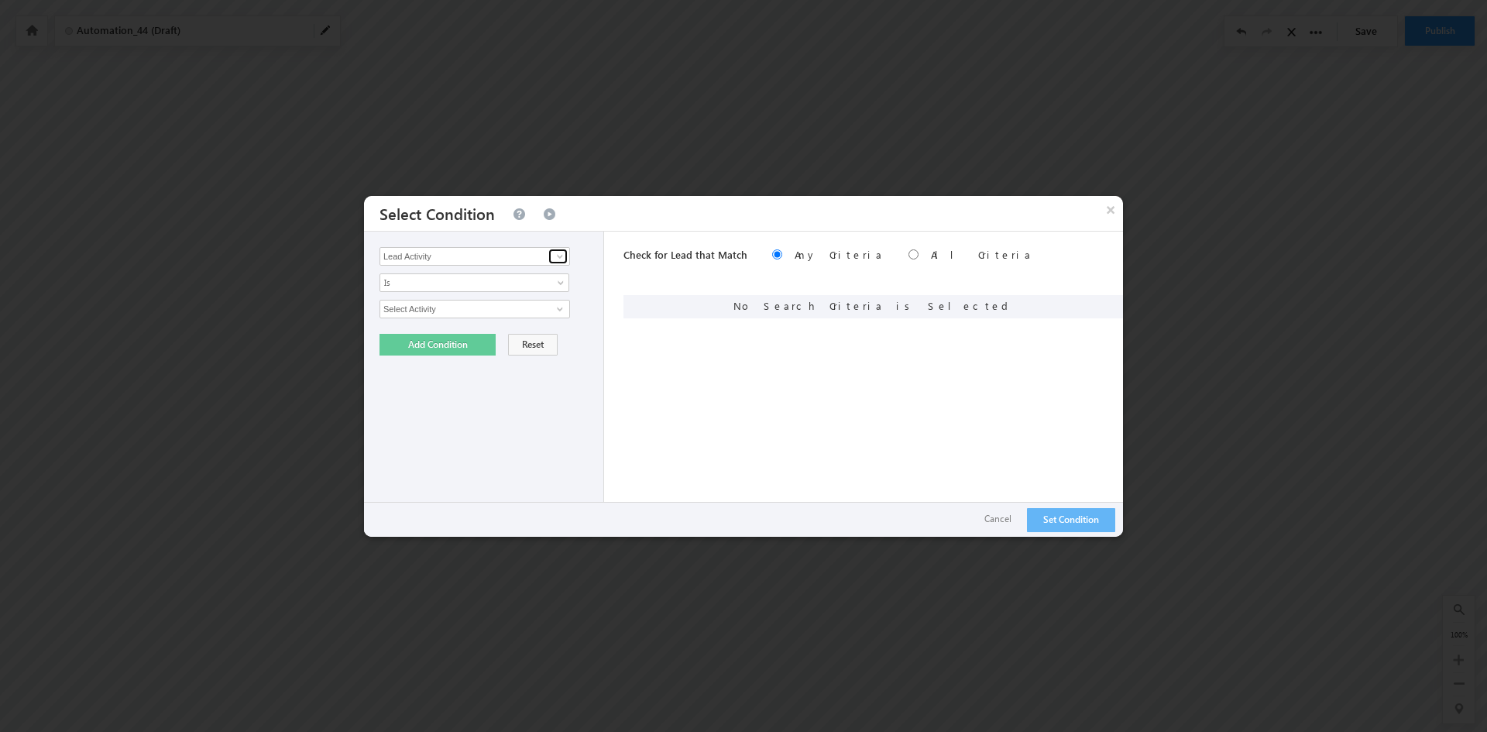
click at [564, 253] on span at bounding box center [560, 256] width 12 height 12
click at [449, 290] on link "Video Link" at bounding box center [475, 289] width 191 height 18
type input "Video Link"
click at [441, 289] on span "Is" at bounding box center [464, 283] width 168 height 14
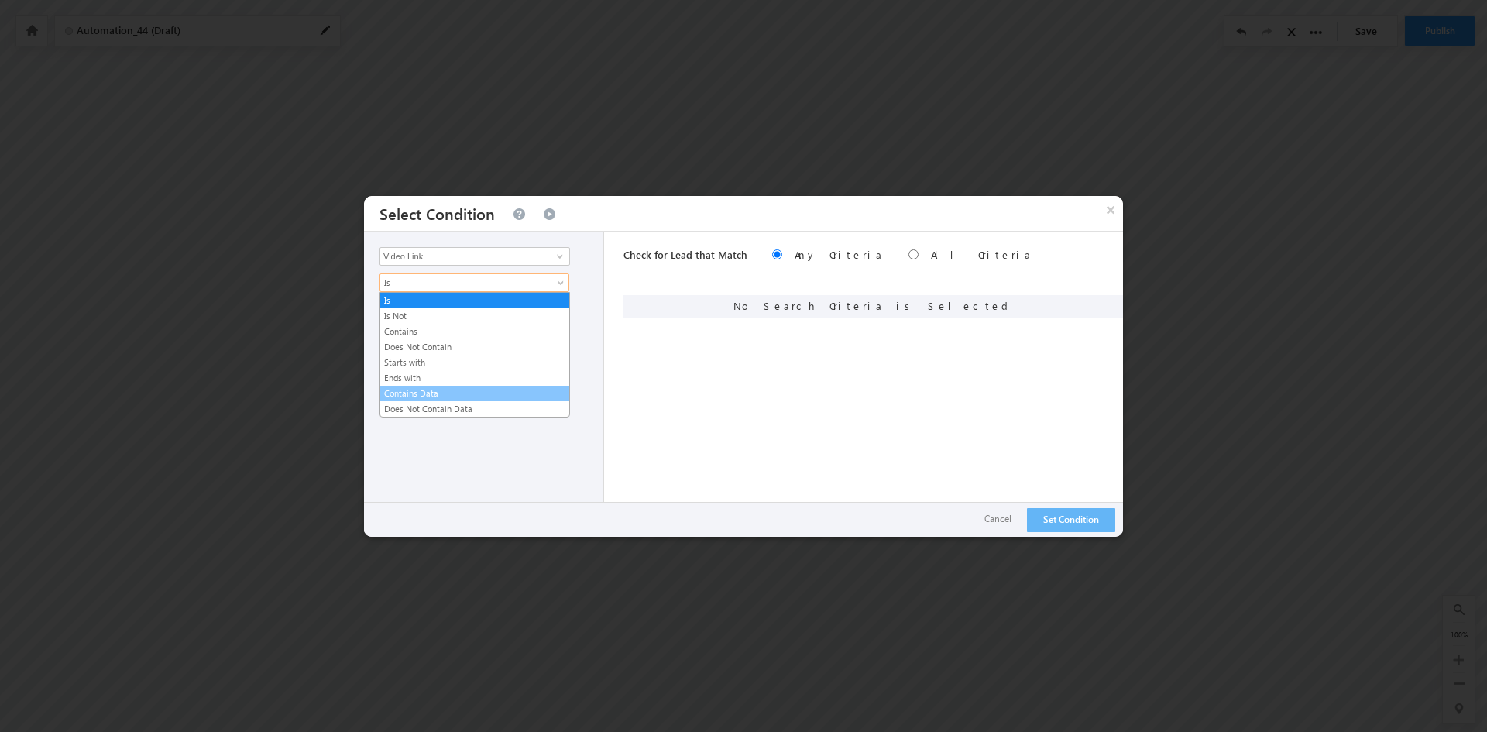
click at [439, 387] on link "Contains Data" at bounding box center [474, 394] width 189 height 14
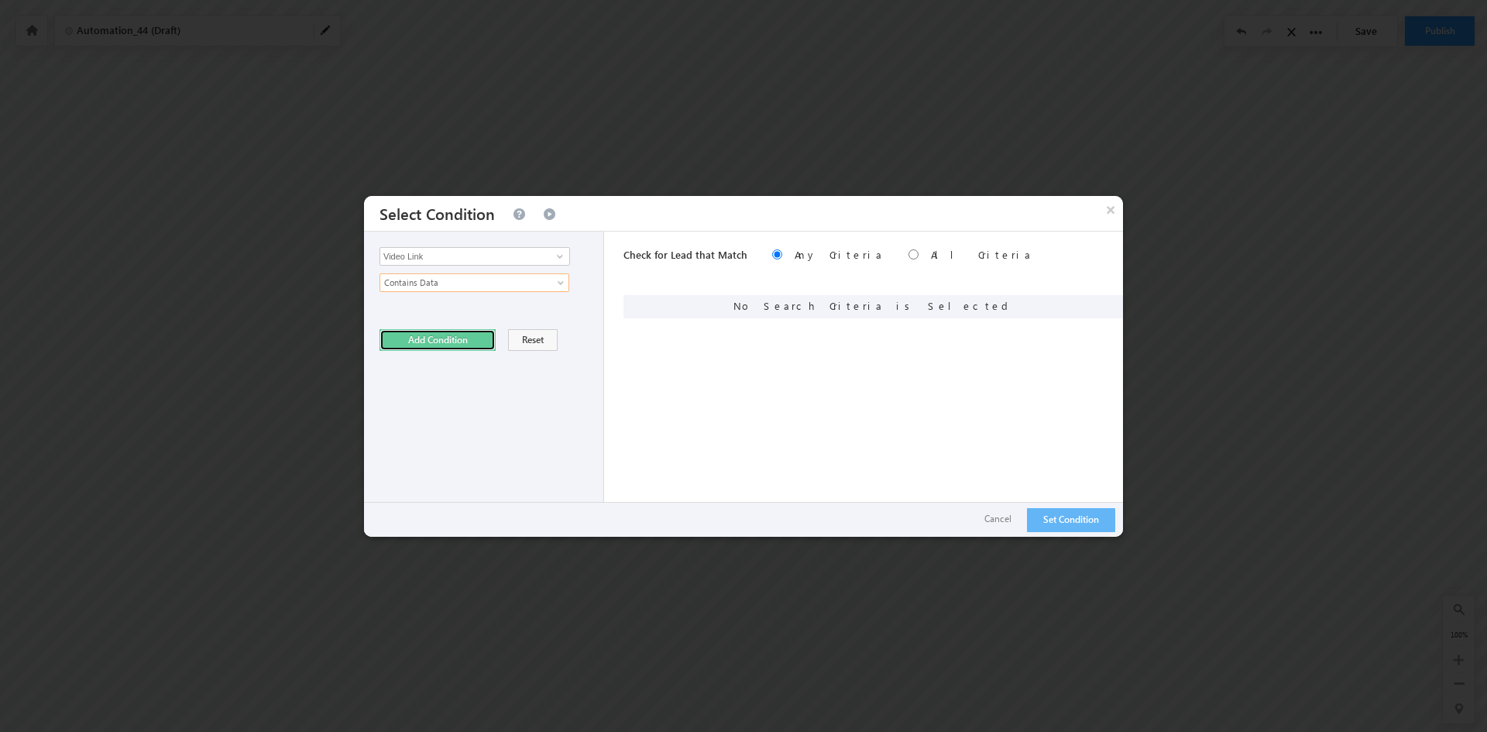
click at [439, 339] on button "Add Condition" at bounding box center [438, 340] width 116 height 22
click at [1077, 513] on button "Set Condition" at bounding box center [1071, 520] width 88 height 24
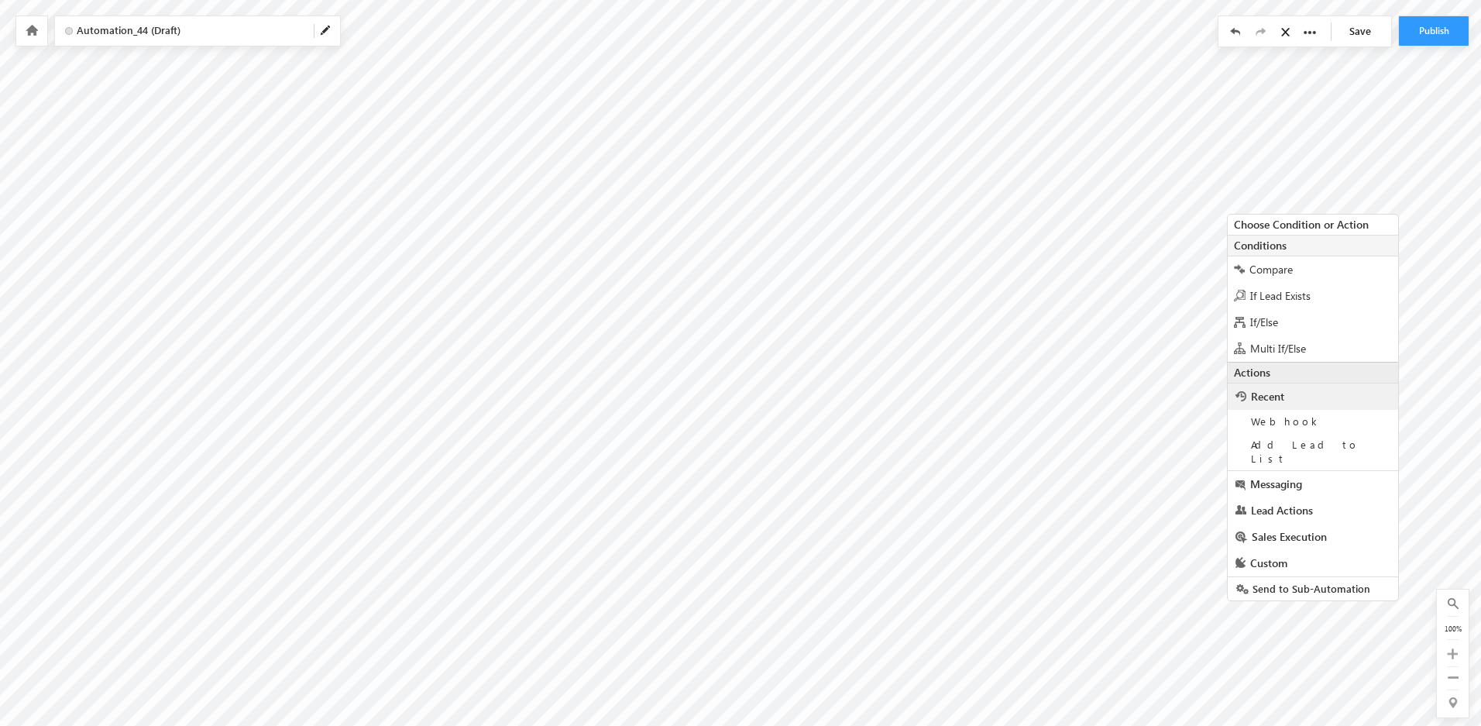
scroll to position [390, 239]
click at [1253, 470] on span "Messaging" at bounding box center [1276, 477] width 52 height 15
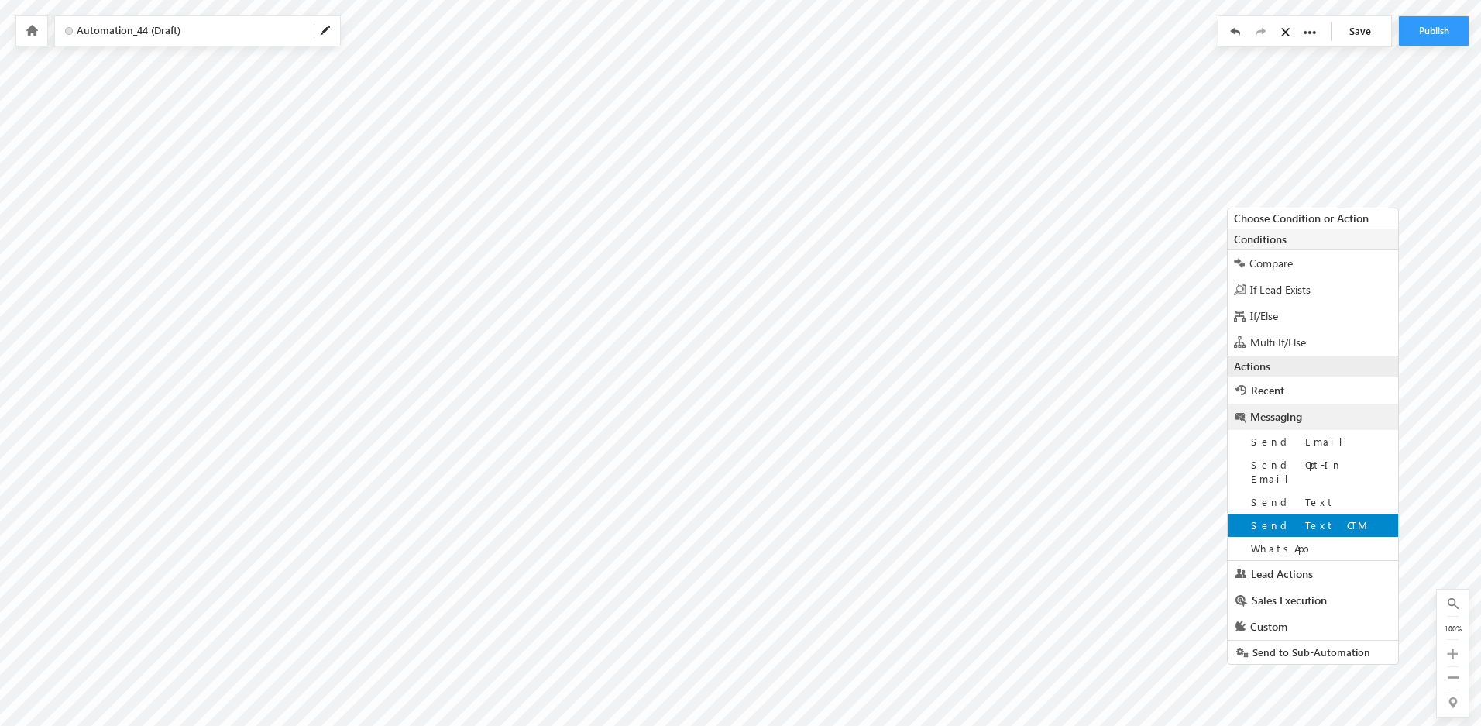
click at [1277, 518] on span "Send Text CTM" at bounding box center [1308, 524] width 115 height 13
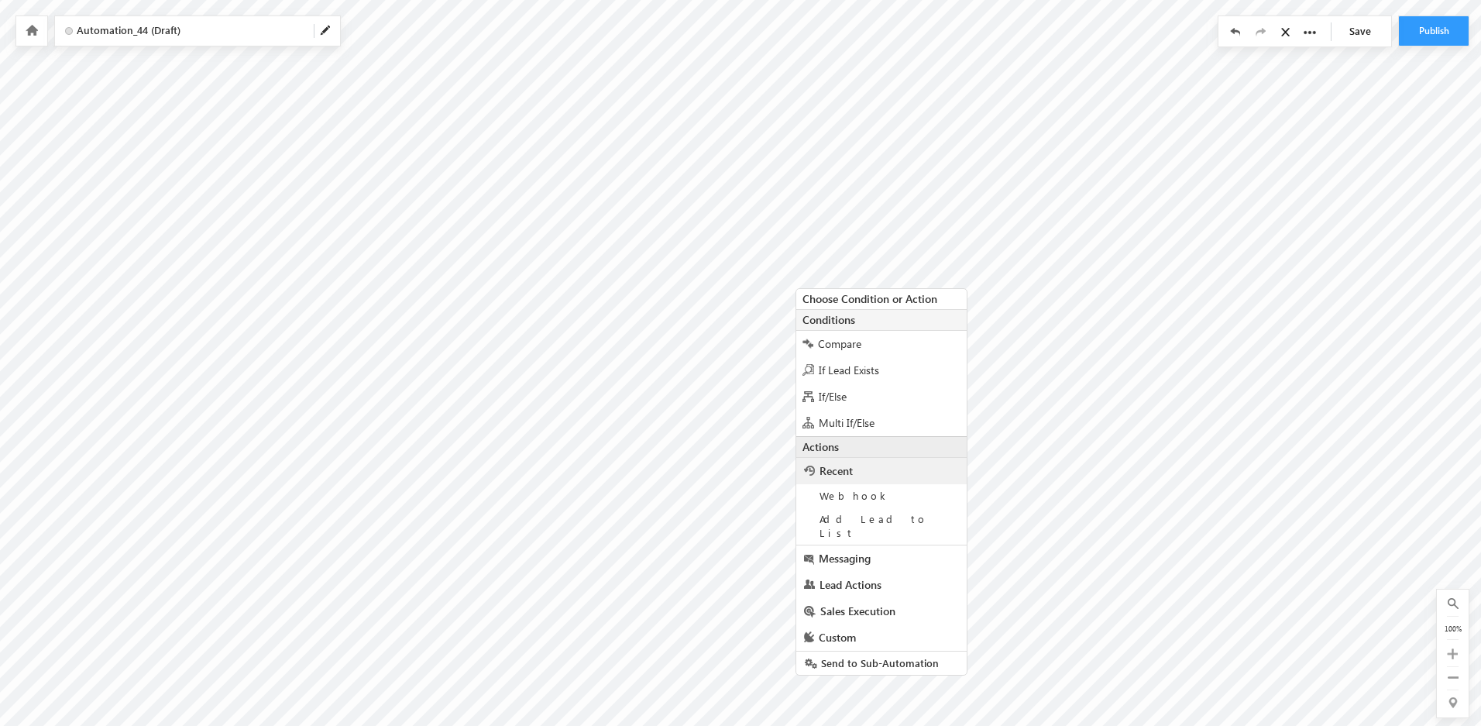
scroll to position [47, 442]
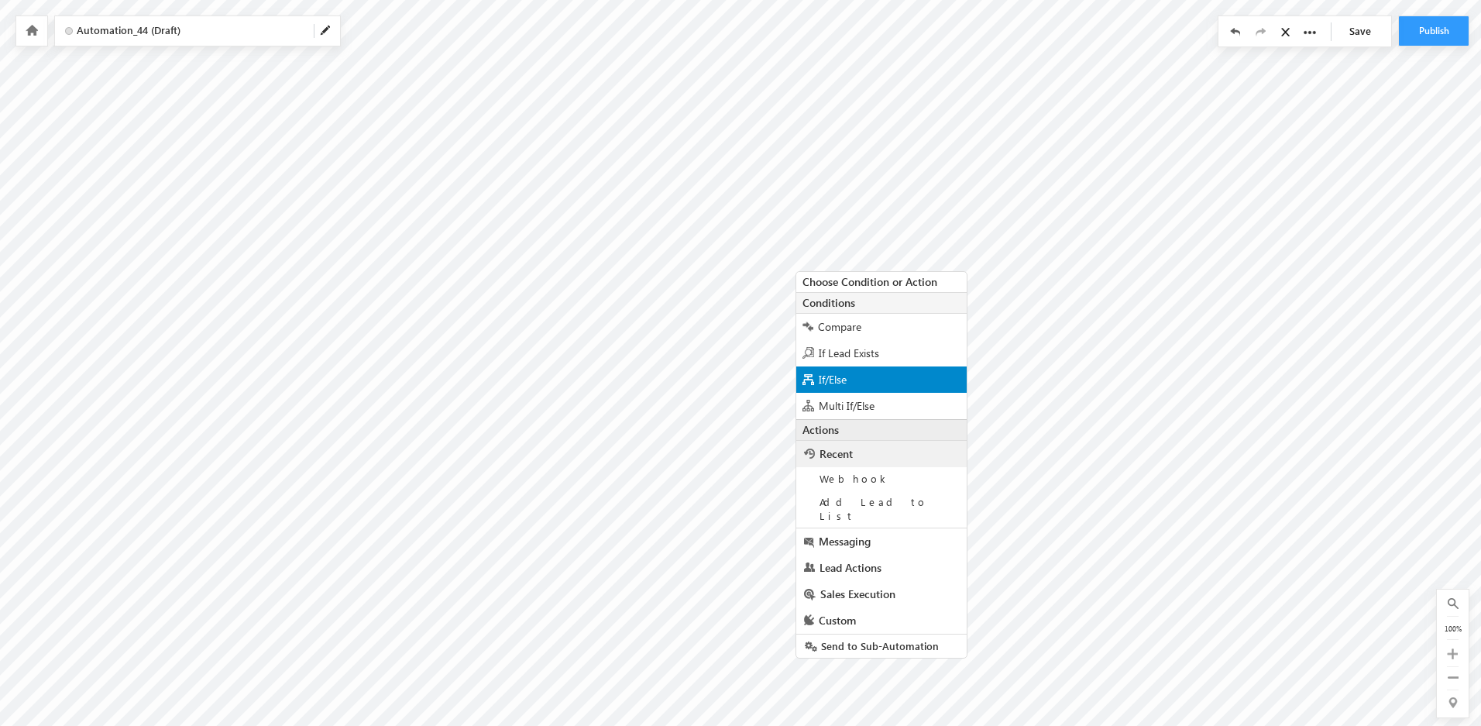
click at [885, 379] on div "If/Else" at bounding box center [881, 379] width 170 height 26
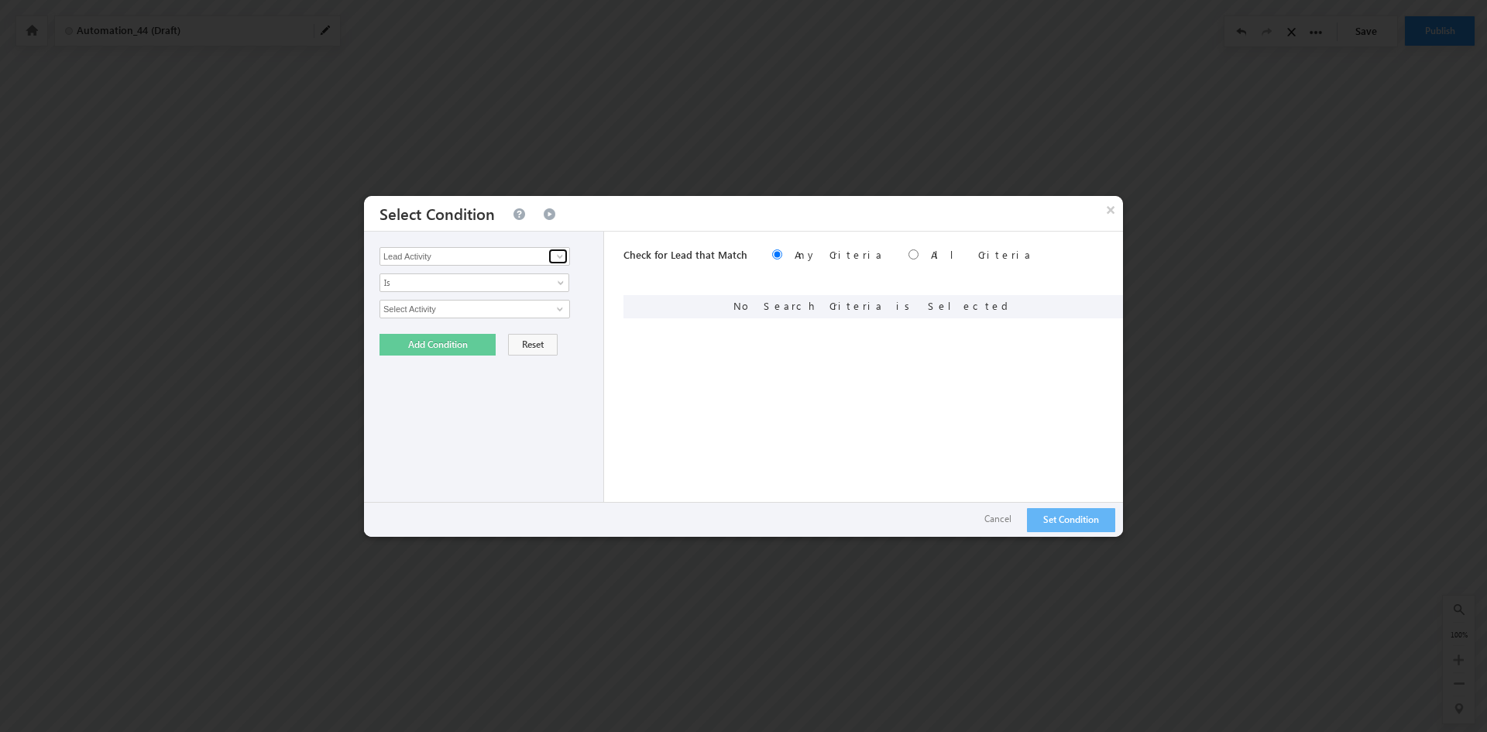
click at [563, 257] on span at bounding box center [560, 256] width 12 height 12
click at [456, 285] on link "Lead Stage" at bounding box center [475, 289] width 191 height 18
type input "Lead Stage"
click at [459, 309] on span "None Selected" at bounding box center [468, 309] width 176 height 17
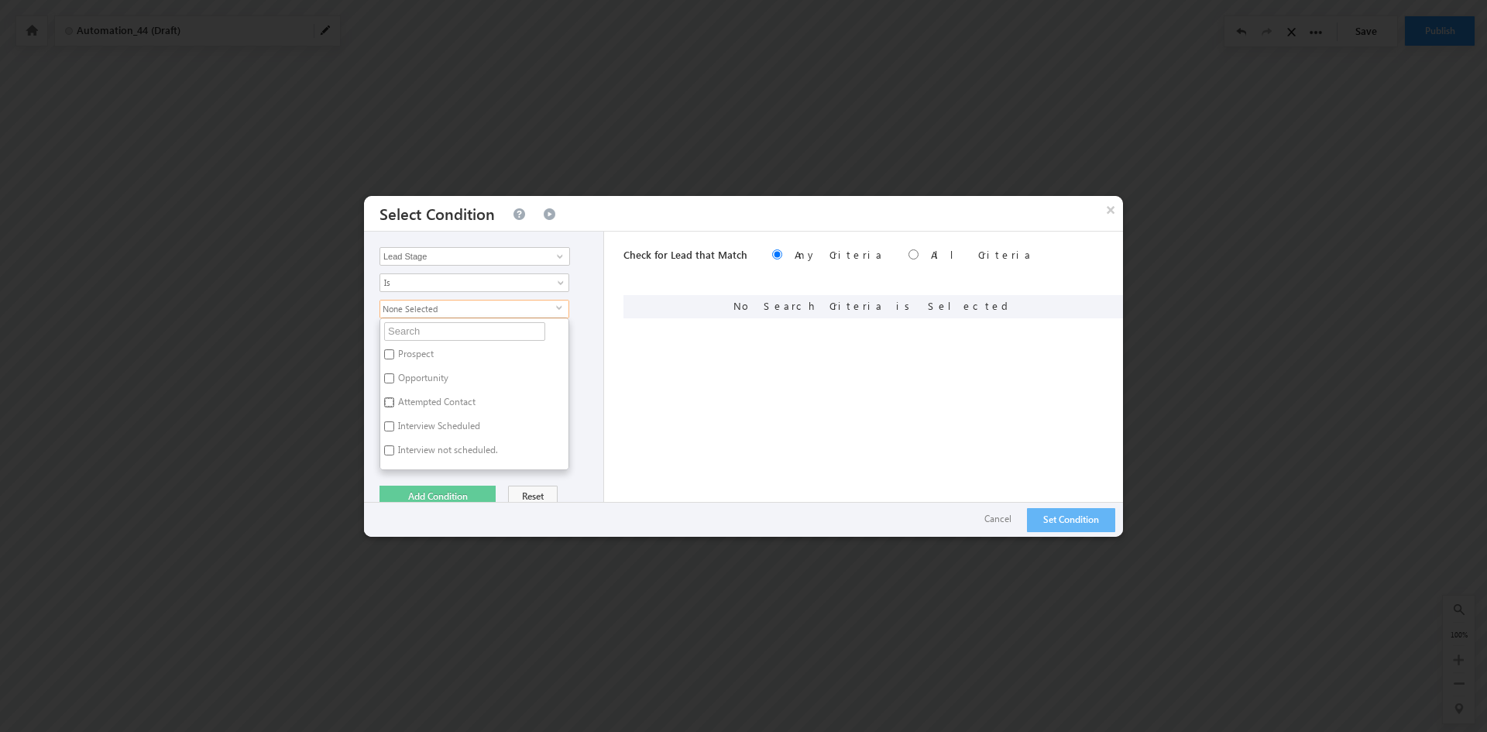
click at [387, 404] on input "Attempted Contact" at bounding box center [389, 402] width 10 height 10
checkbox input "true"
click at [372, 404] on div "Lead Activity Task Sales Group Prospect Id Address 1 Address 2 Aviation Careers…" at bounding box center [484, 384] width 240 height 305
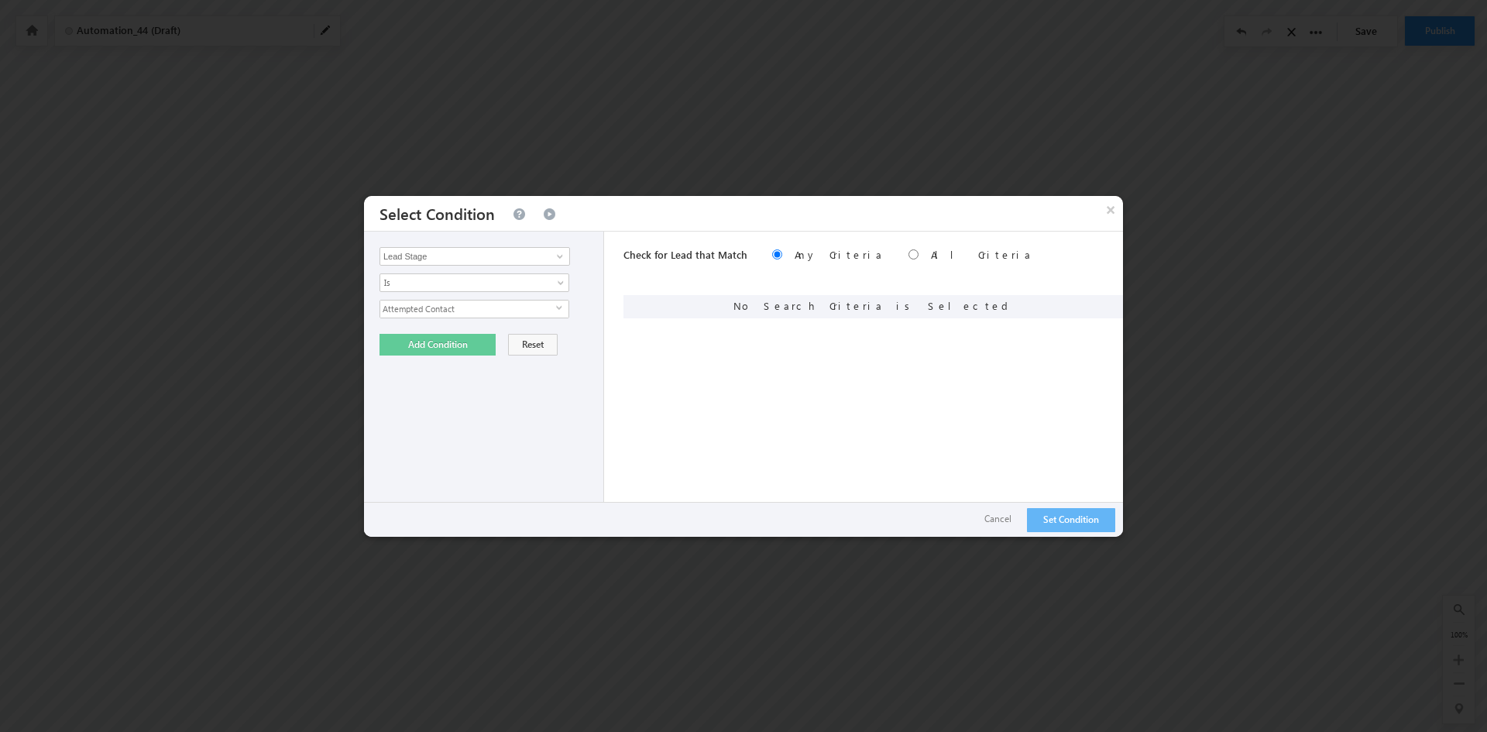
click at [442, 302] on span "Attempted Contact" at bounding box center [468, 309] width 176 height 17
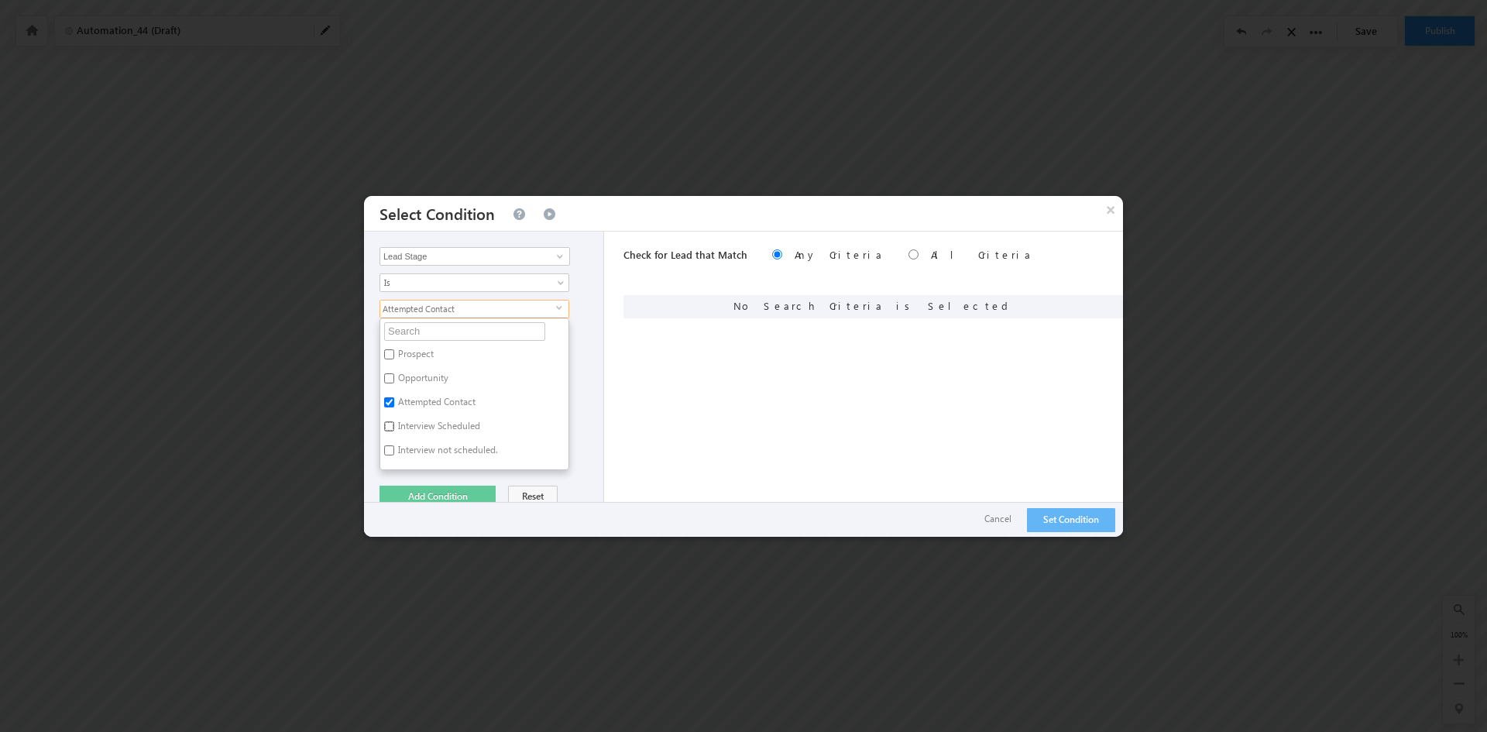
click at [390, 426] on input "Interview Scheduled" at bounding box center [389, 426] width 10 height 10
checkbox input "true"
click at [387, 401] on input "Attempted Contact" at bounding box center [389, 402] width 10 height 10
checkbox input "false"
click at [459, 493] on button "Add Condition" at bounding box center [438, 497] width 116 height 22
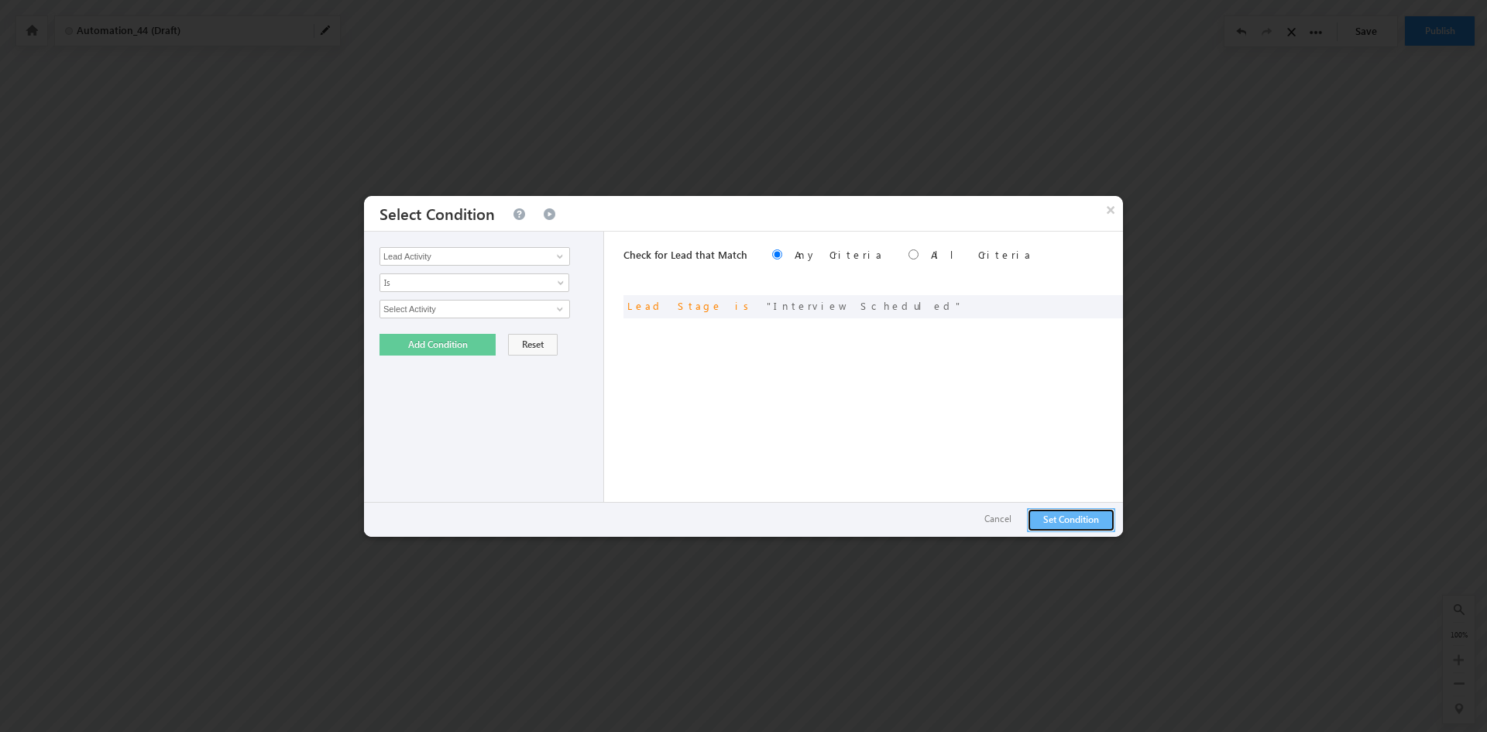
drag, startPoint x: 1102, startPoint y: 514, endPoint x: 1092, endPoint y: 517, distance: 9.6
click at [1092, 517] on button "Set Condition" at bounding box center [1071, 520] width 88 height 24
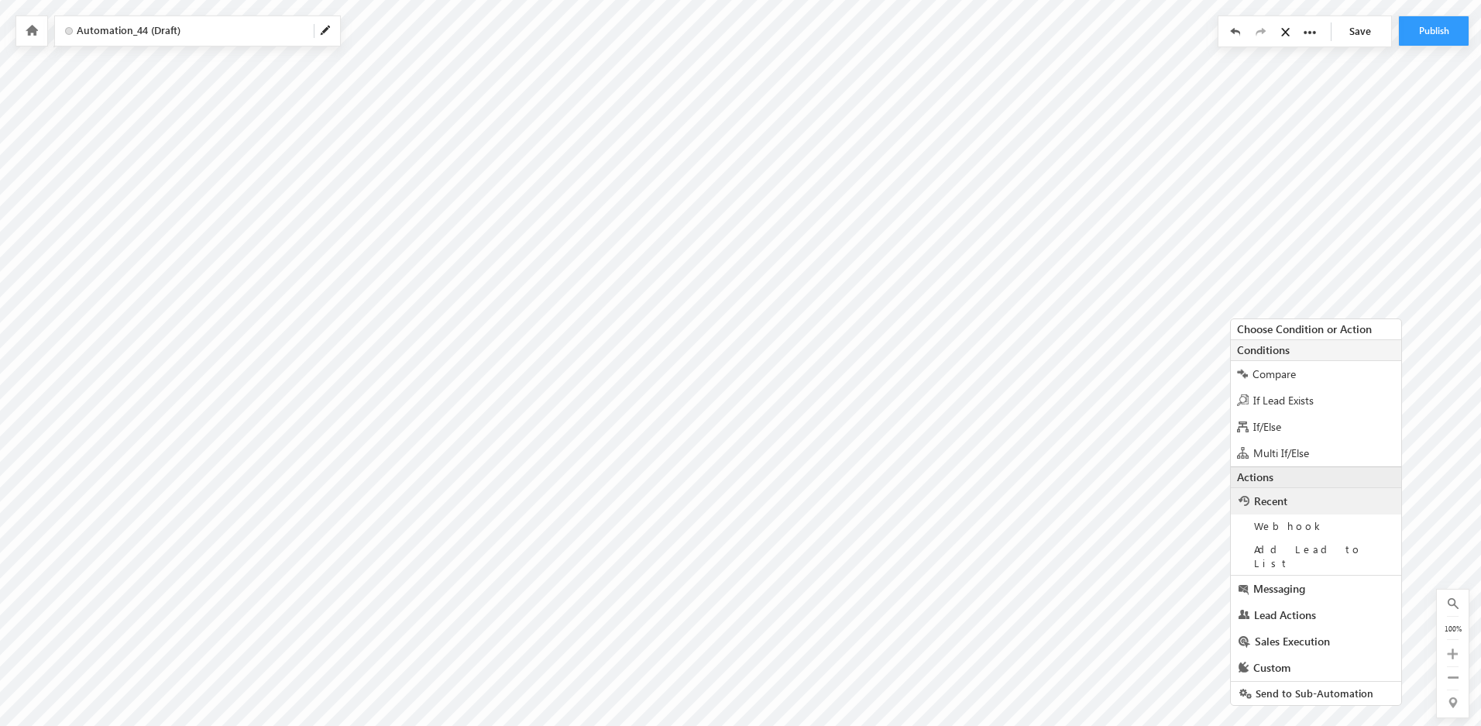
scroll to position [95, 442]
click at [1284, 581] on link "Messaging" at bounding box center [1316, 587] width 170 height 26
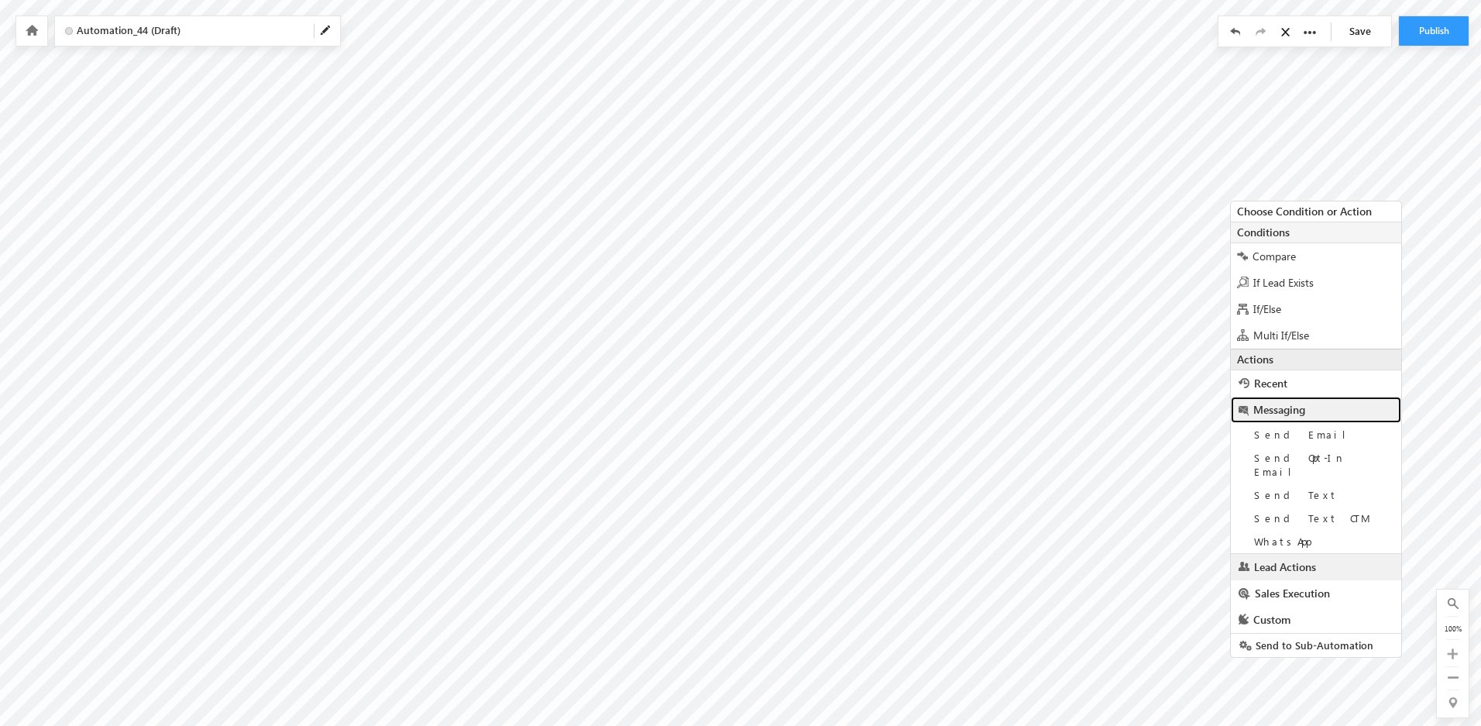
scroll to position [211, 442]
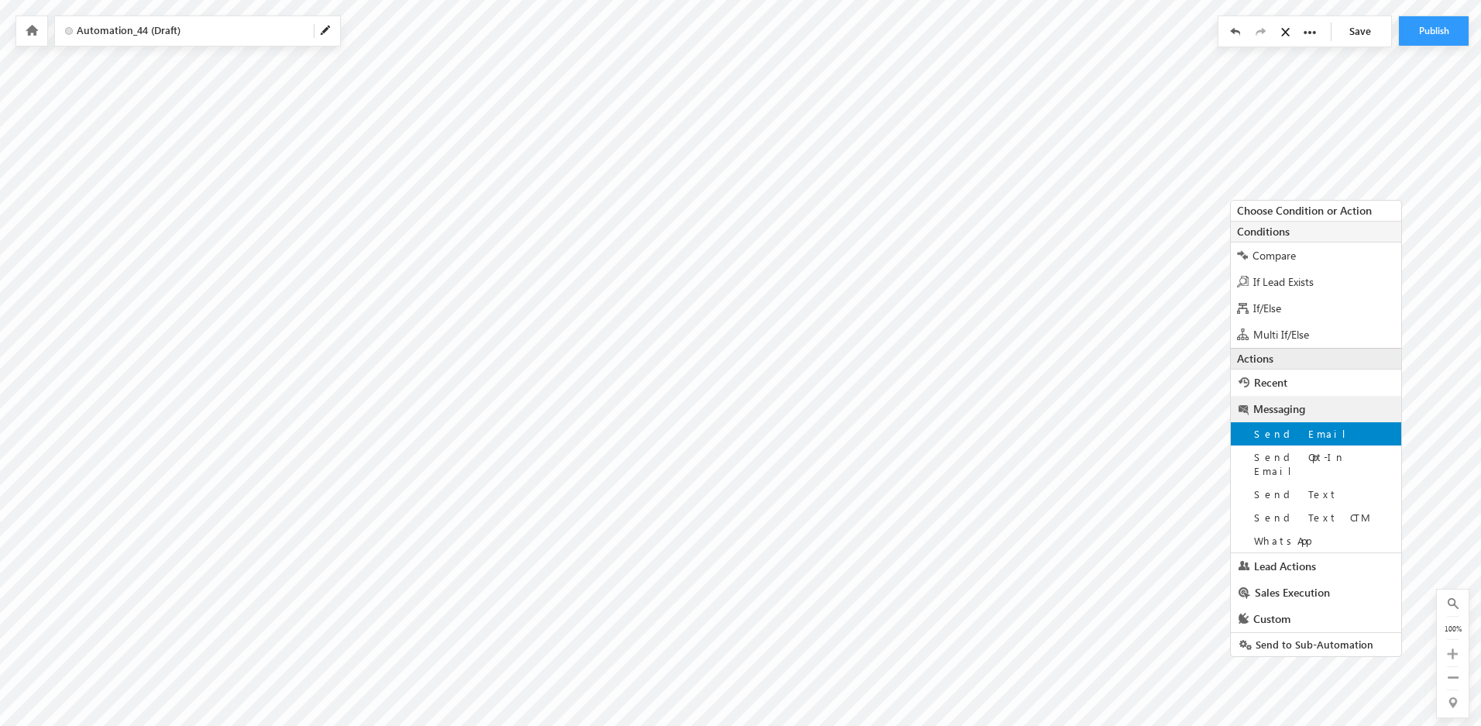
click at [1296, 428] on span "Send Email" at bounding box center [1306, 433] width 104 height 13
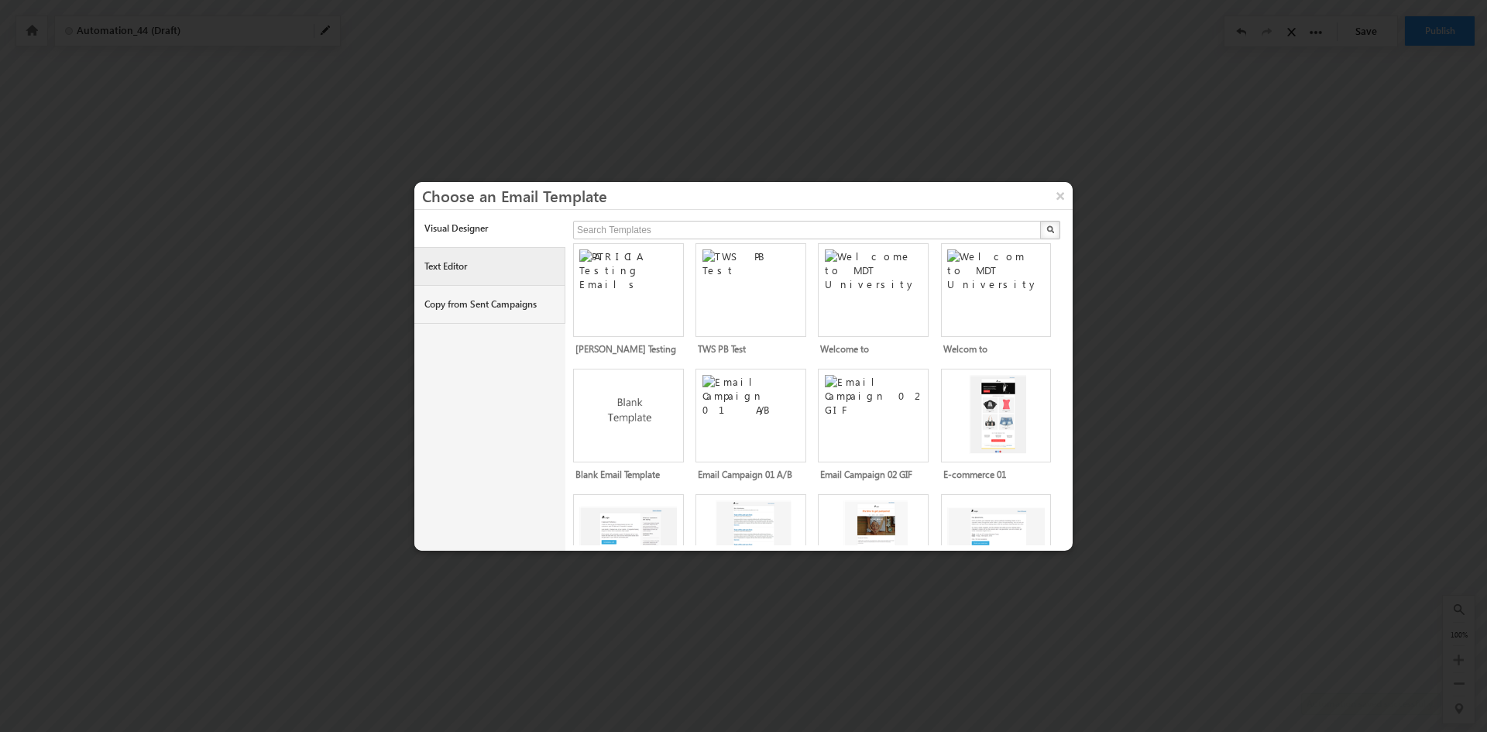
click at [471, 266] on link "Text Editor" at bounding box center [489, 267] width 151 height 38
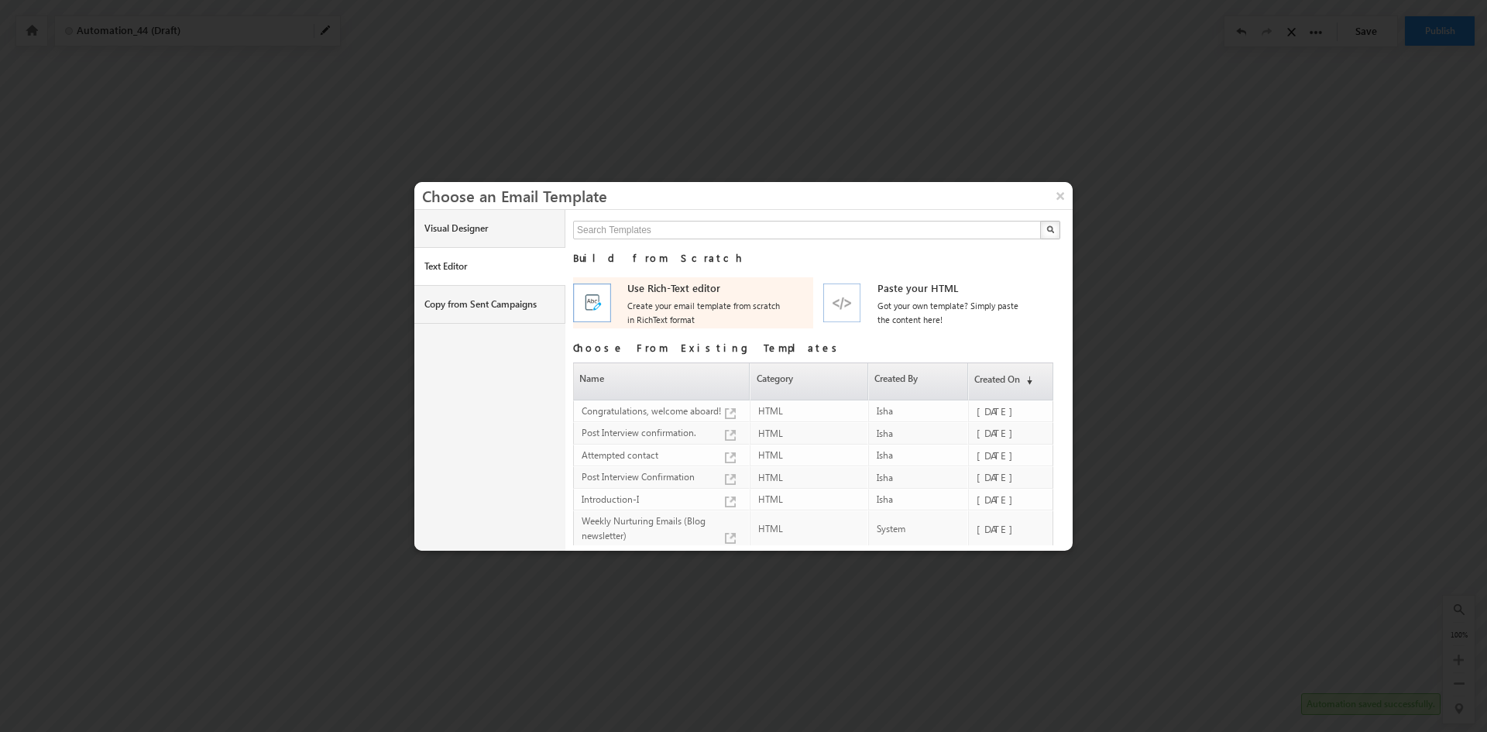
click at [593, 304] on img at bounding box center [592, 303] width 38 height 39
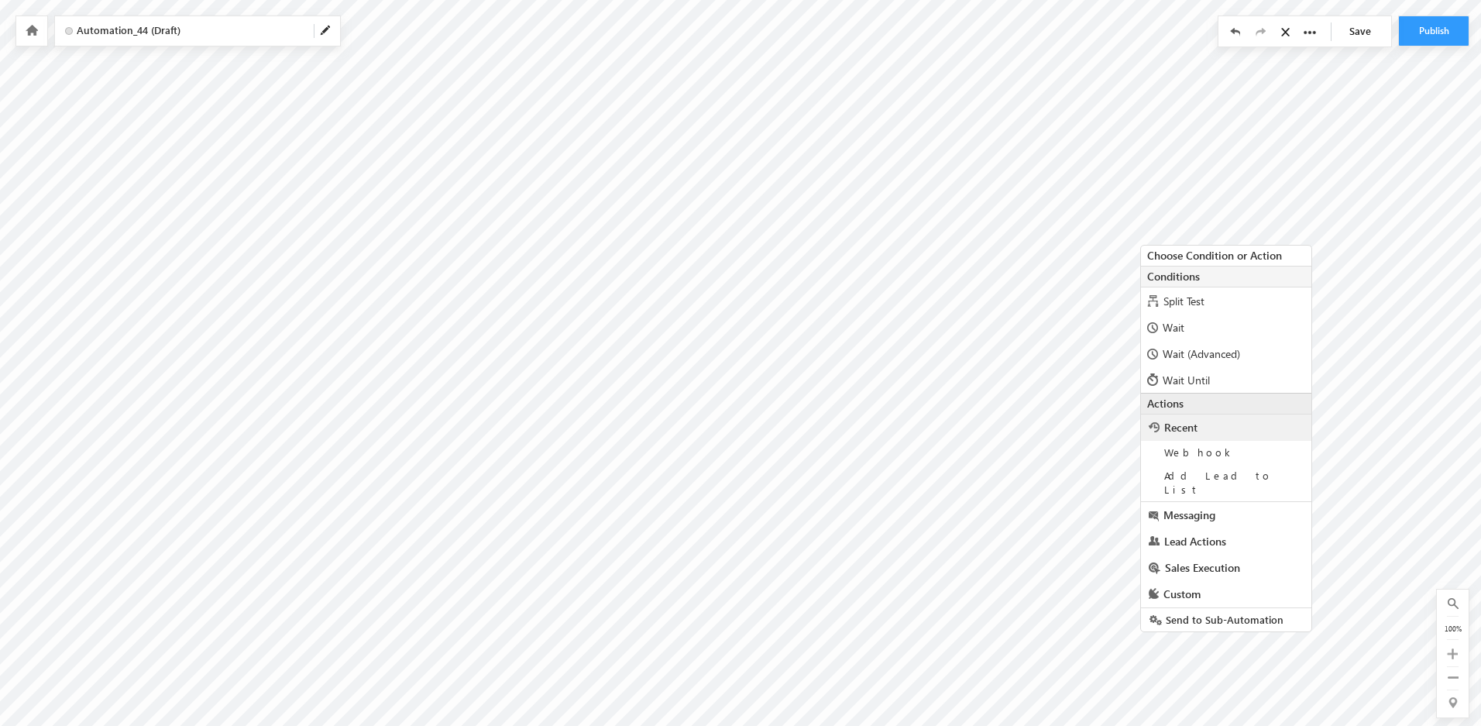
scroll to position [107, 0]
click at [1194, 346] on div "Wait" at bounding box center [1226, 352] width 170 height 26
radio input "true"
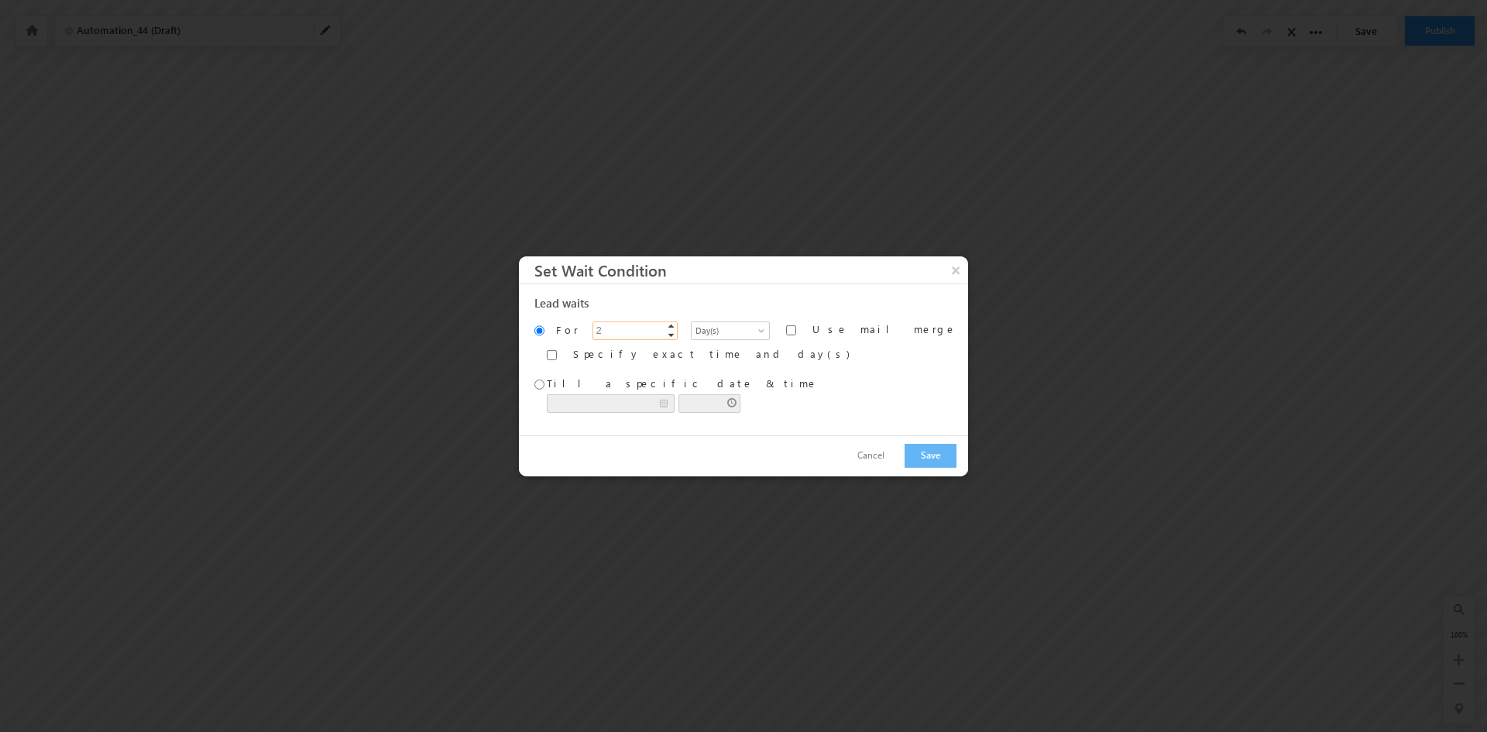
click at [674, 326] on span "▲" at bounding box center [671, 325] width 12 height 12
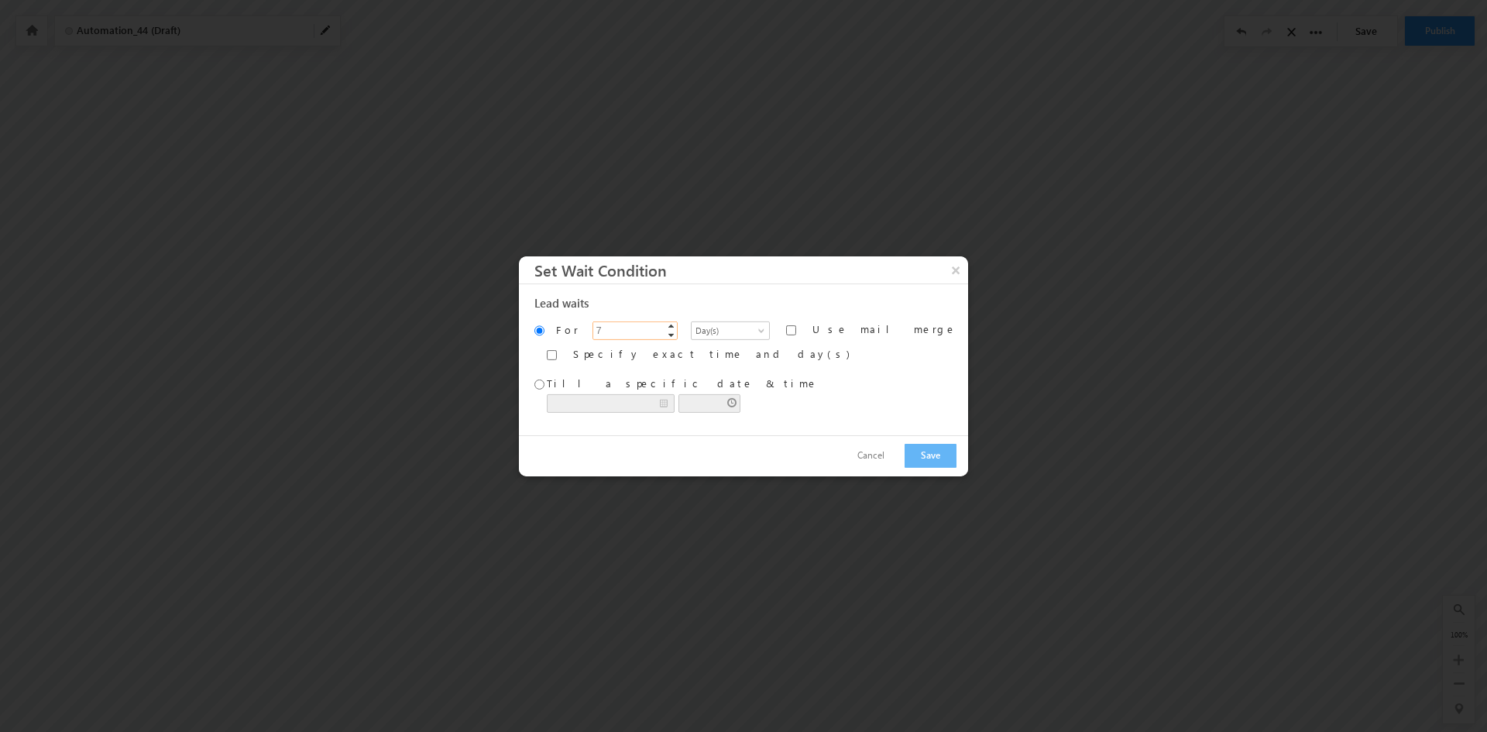
click at [674, 326] on span "▲" at bounding box center [671, 325] width 12 height 12
click at [905, 457] on button "Save" at bounding box center [931, 456] width 52 height 24
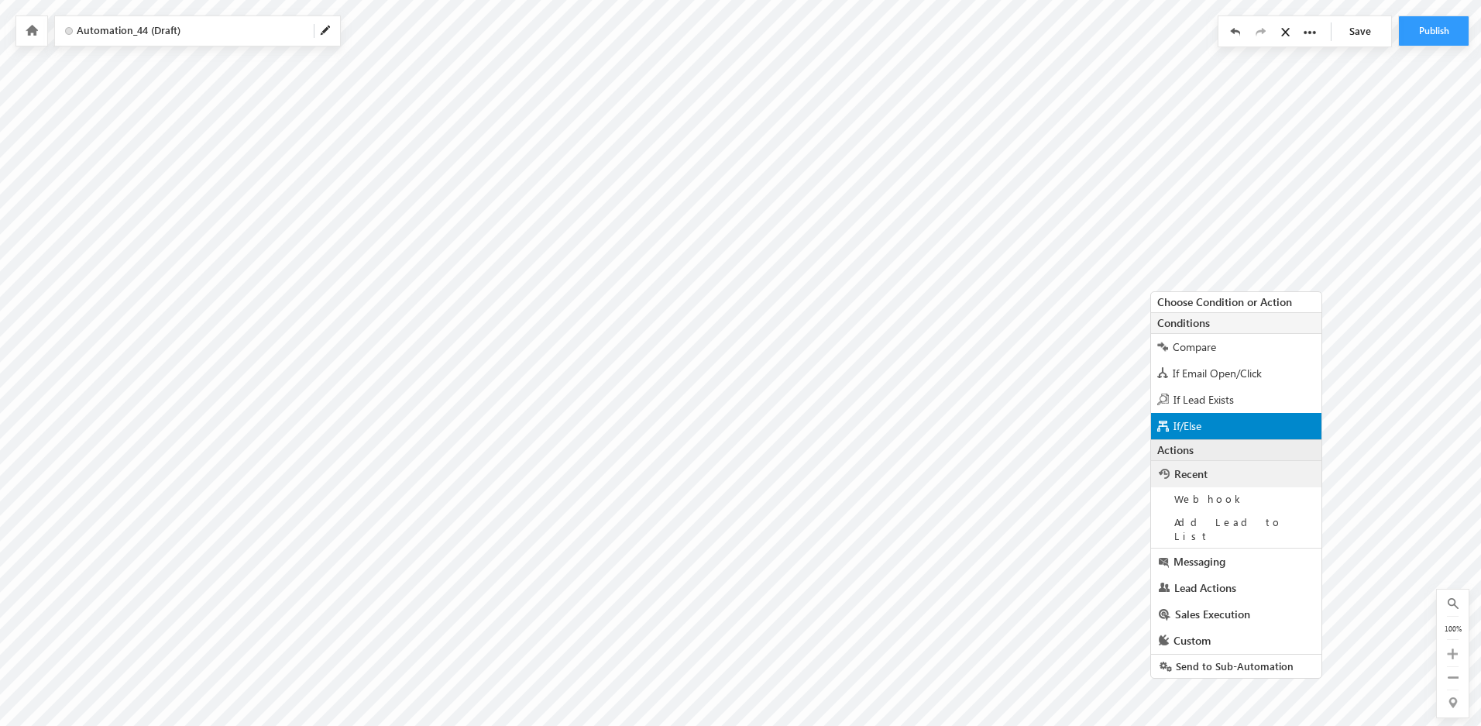
scroll to position [306, 651]
click at [1214, 553] on span "Messaging" at bounding box center [1200, 560] width 52 height 15
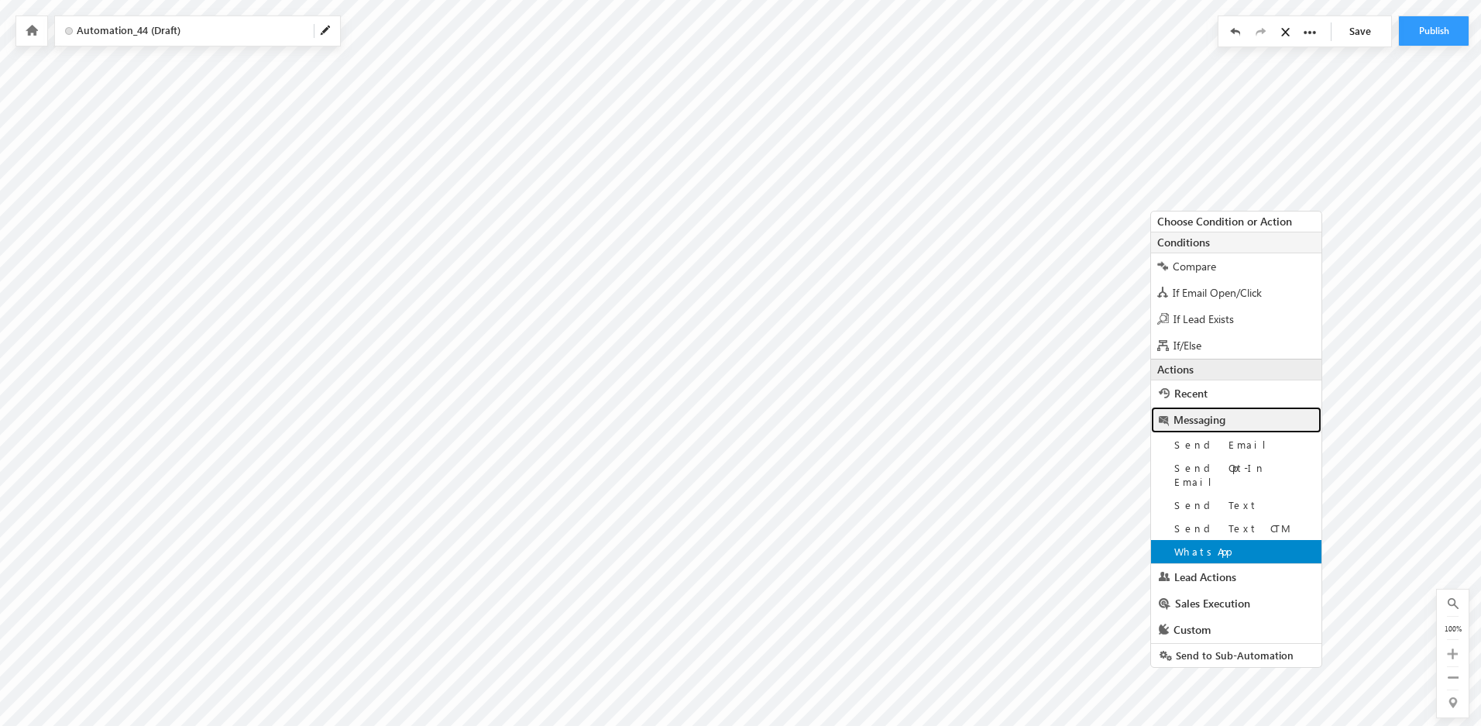
scroll to position [390, 651]
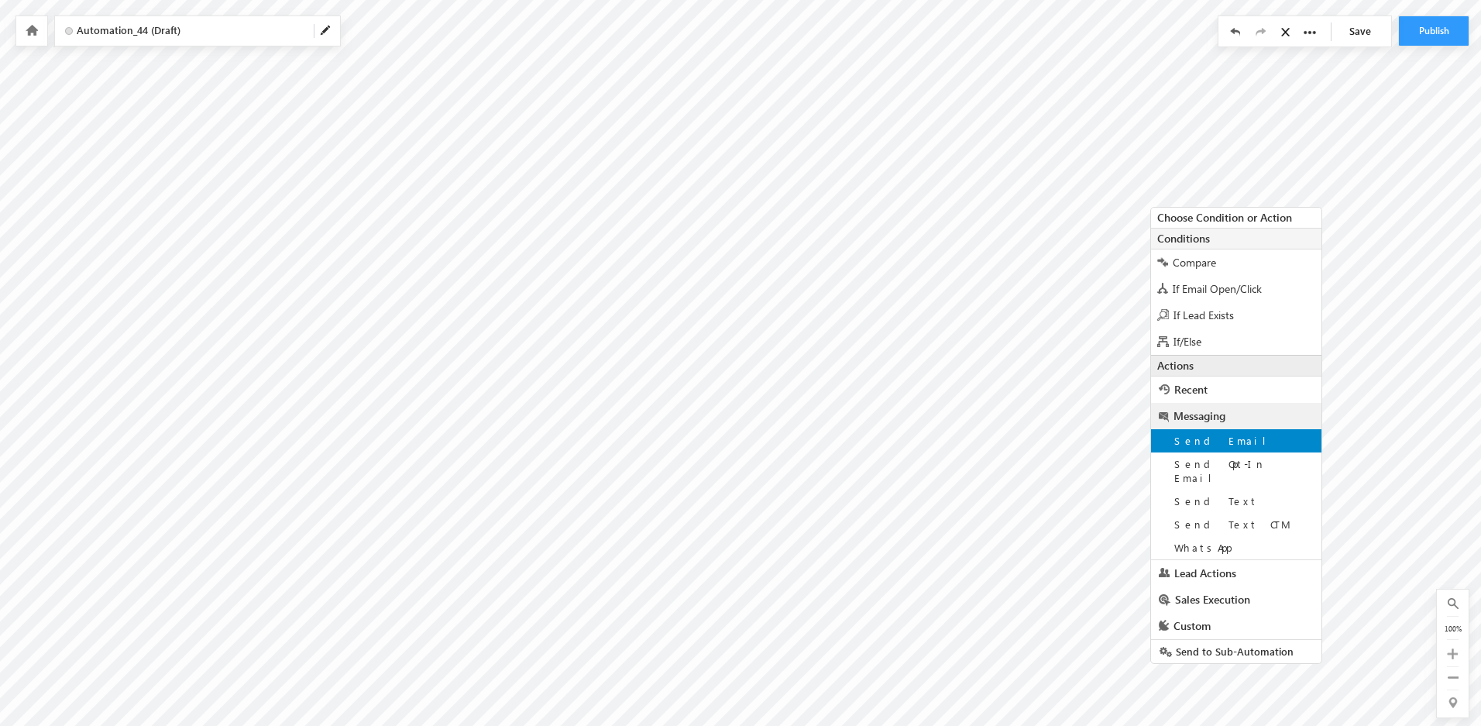
click at [1204, 441] on span "Send Email" at bounding box center [1226, 440] width 104 height 13
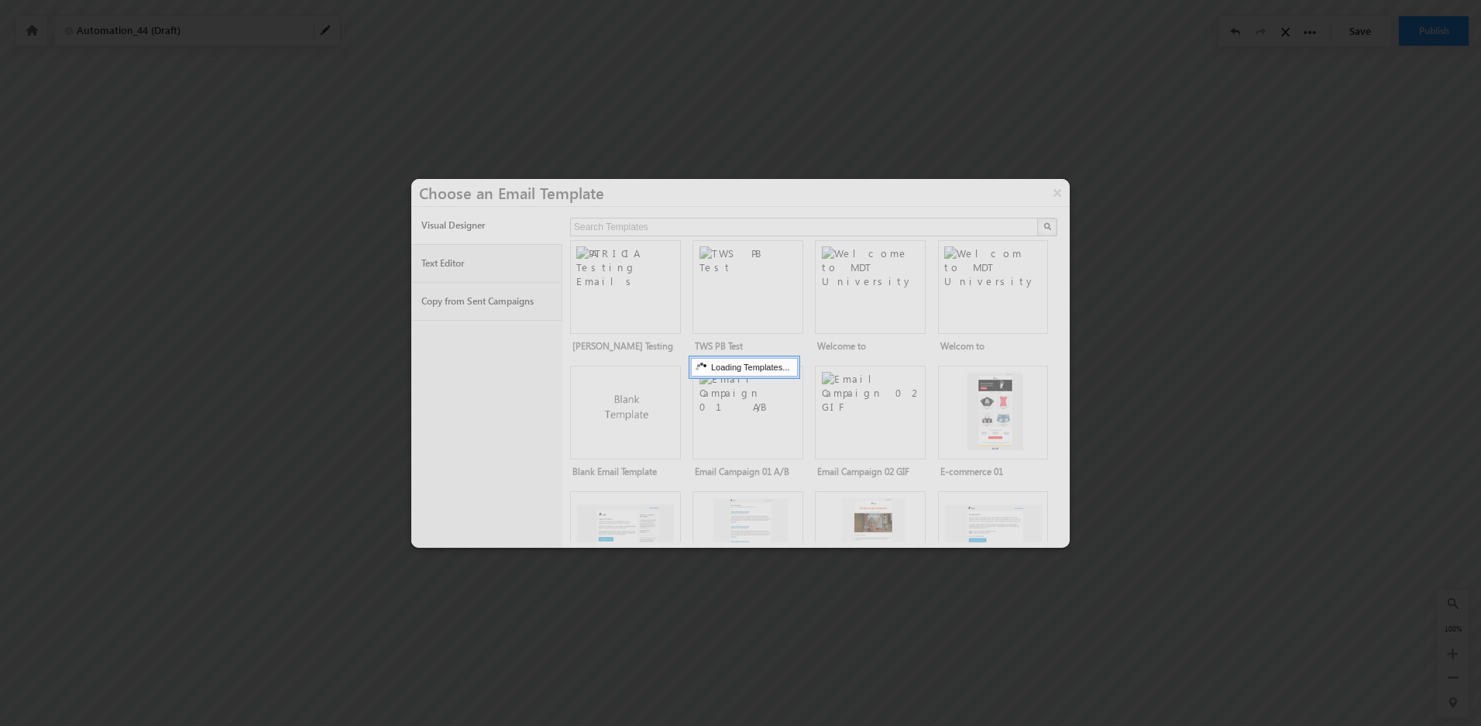
scroll to position [383, 651]
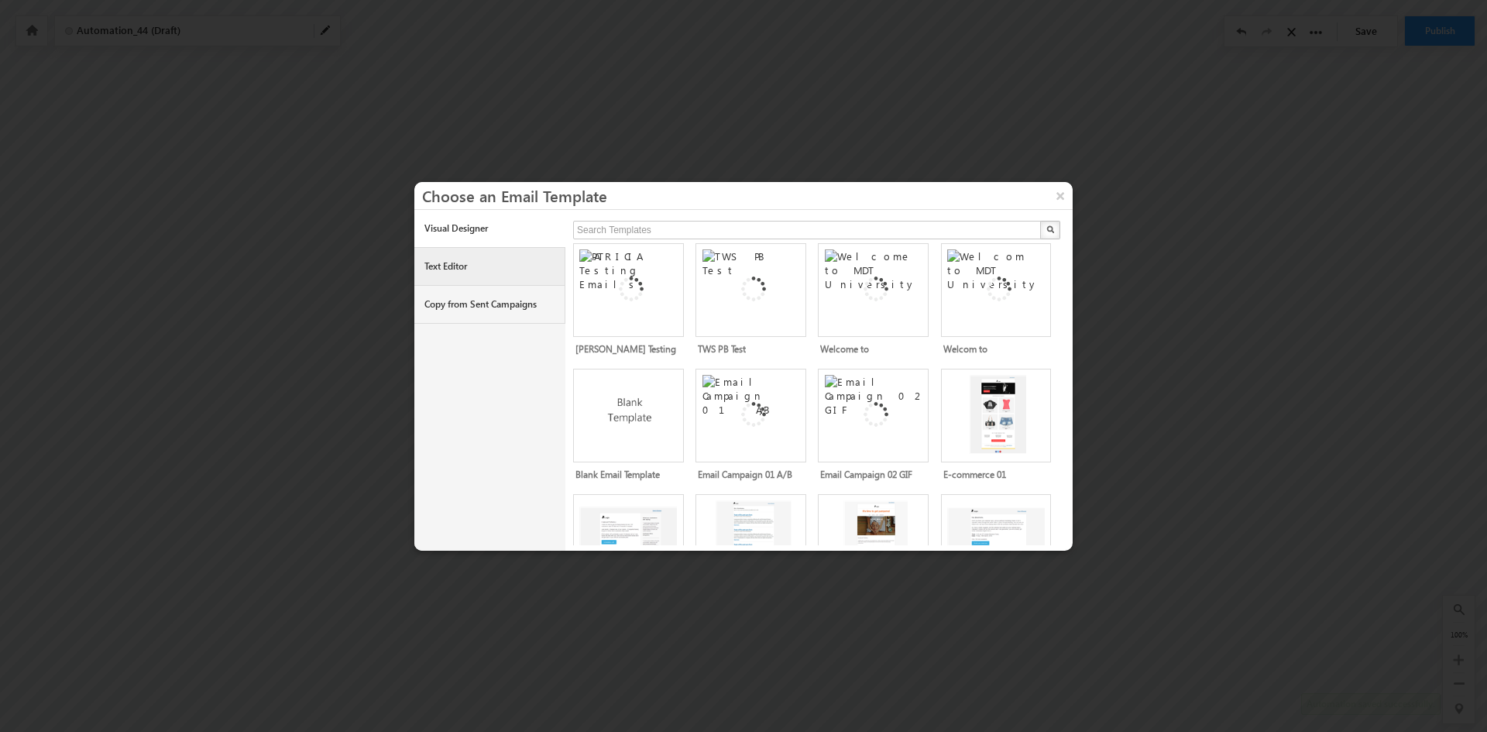
click at [505, 269] on link "Text Editor" at bounding box center [489, 267] width 151 height 38
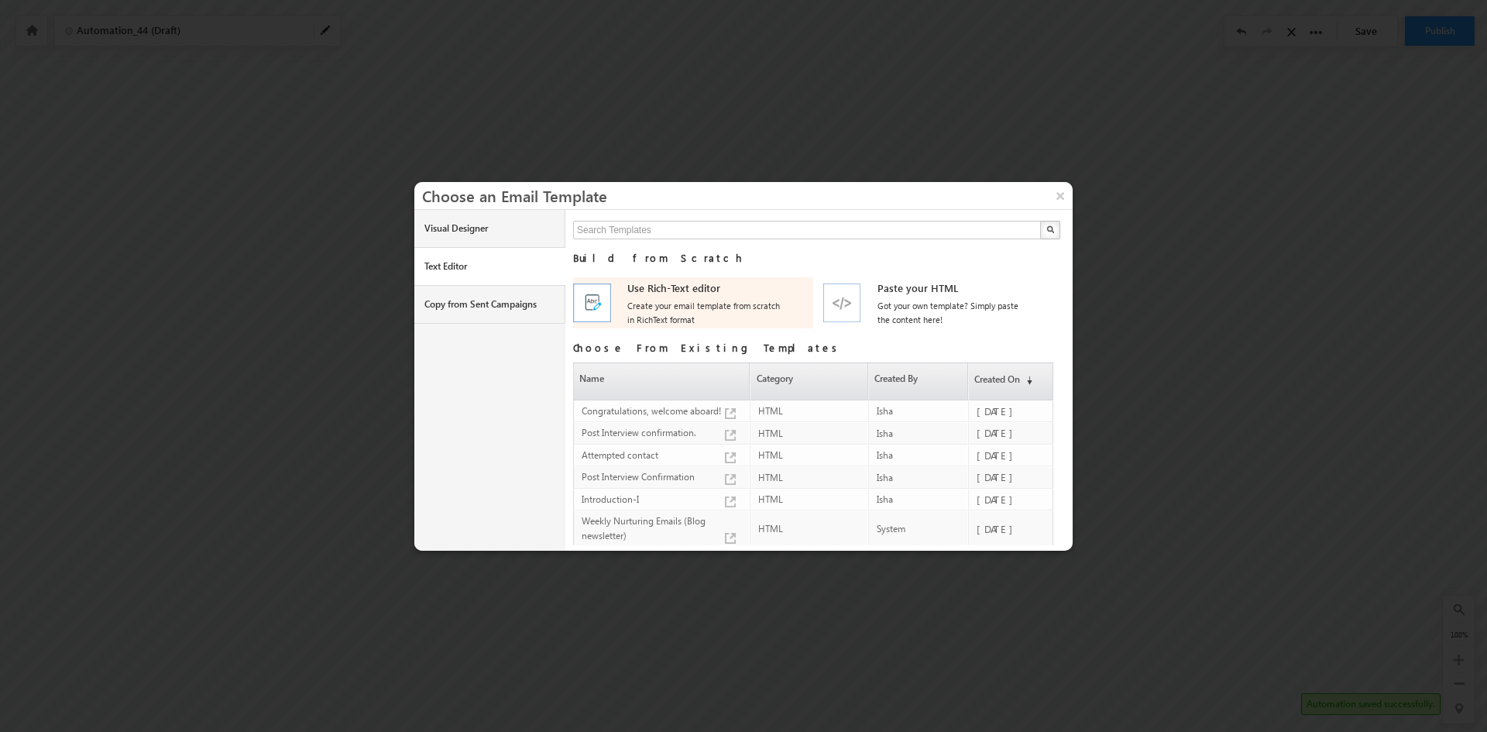
click at [596, 303] on img at bounding box center [592, 303] width 38 height 39
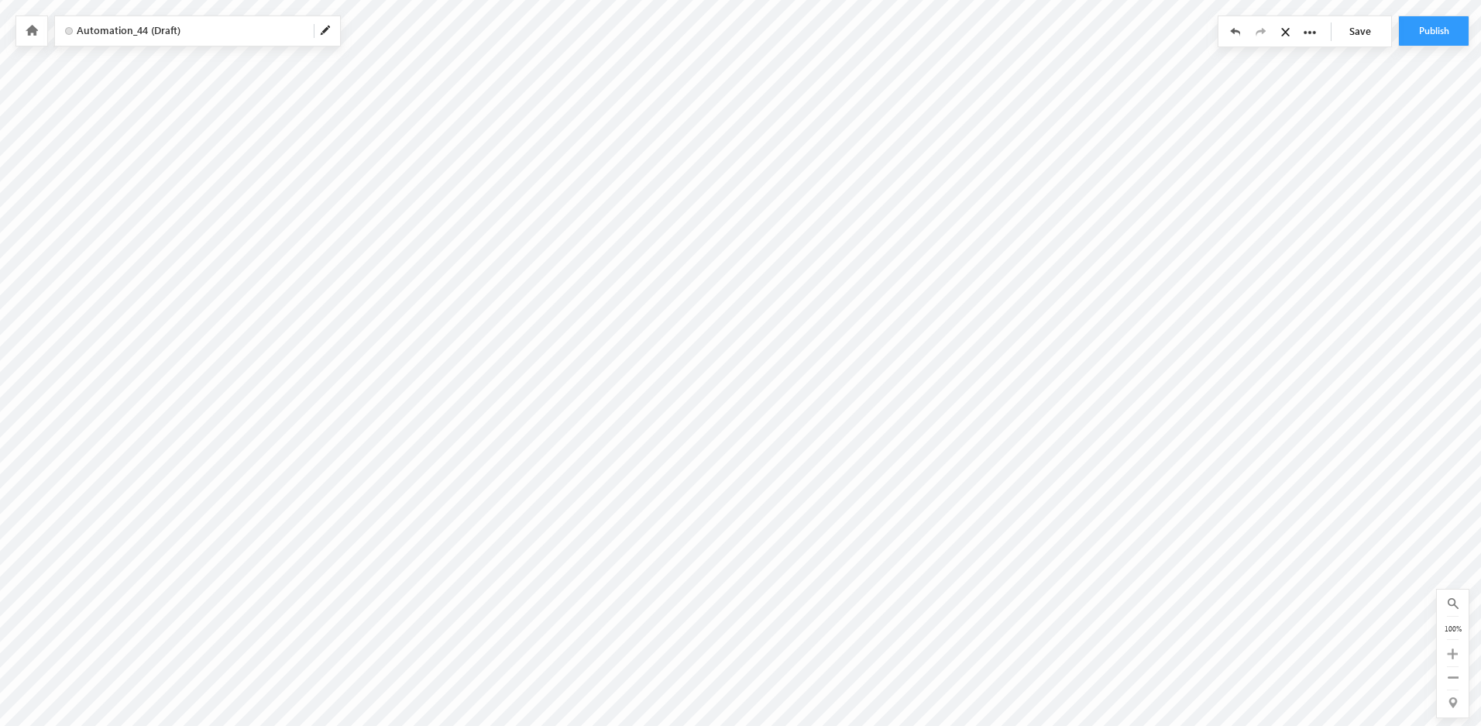
click at [1366, 32] on link "Save" at bounding box center [1364, 30] width 54 height 29
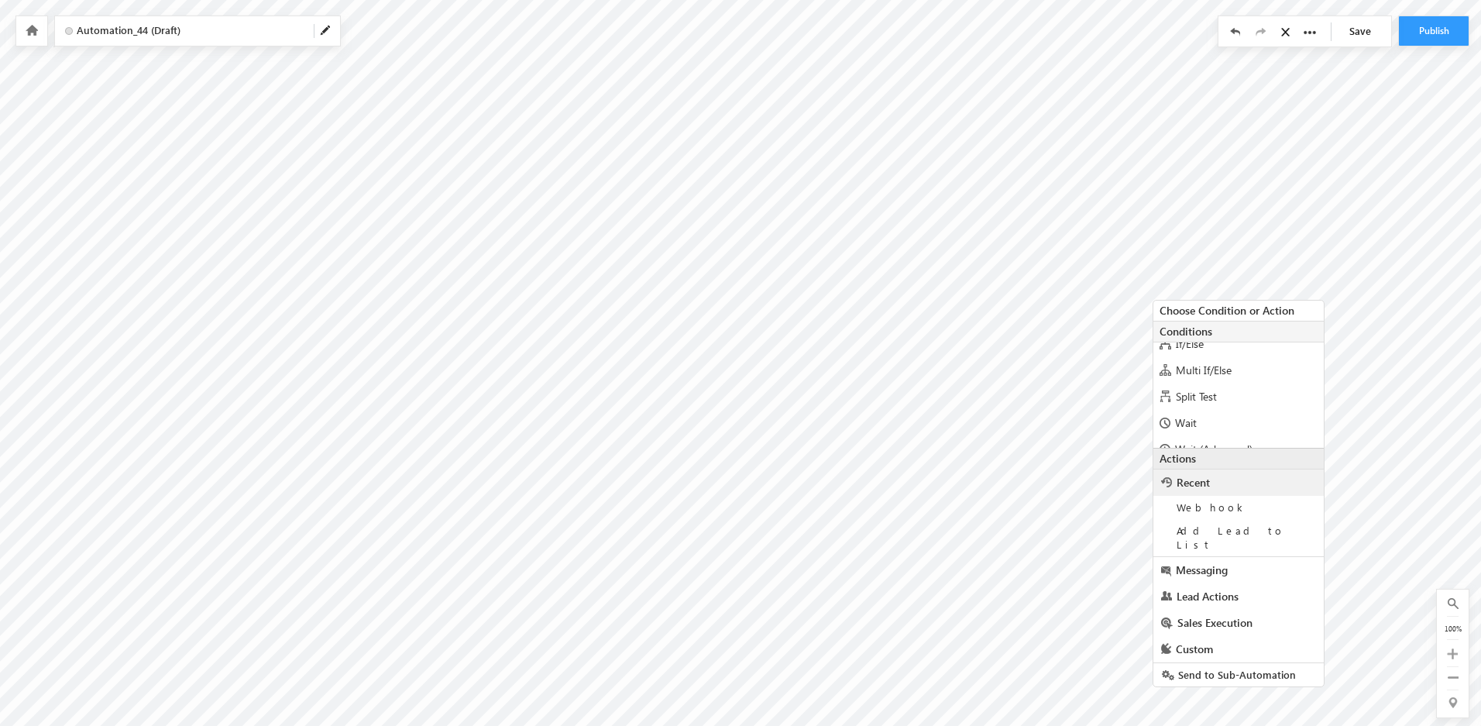
scroll to position [155, 0]
click at [1217, 362] on div "Wait" at bounding box center [1238, 358] width 170 height 26
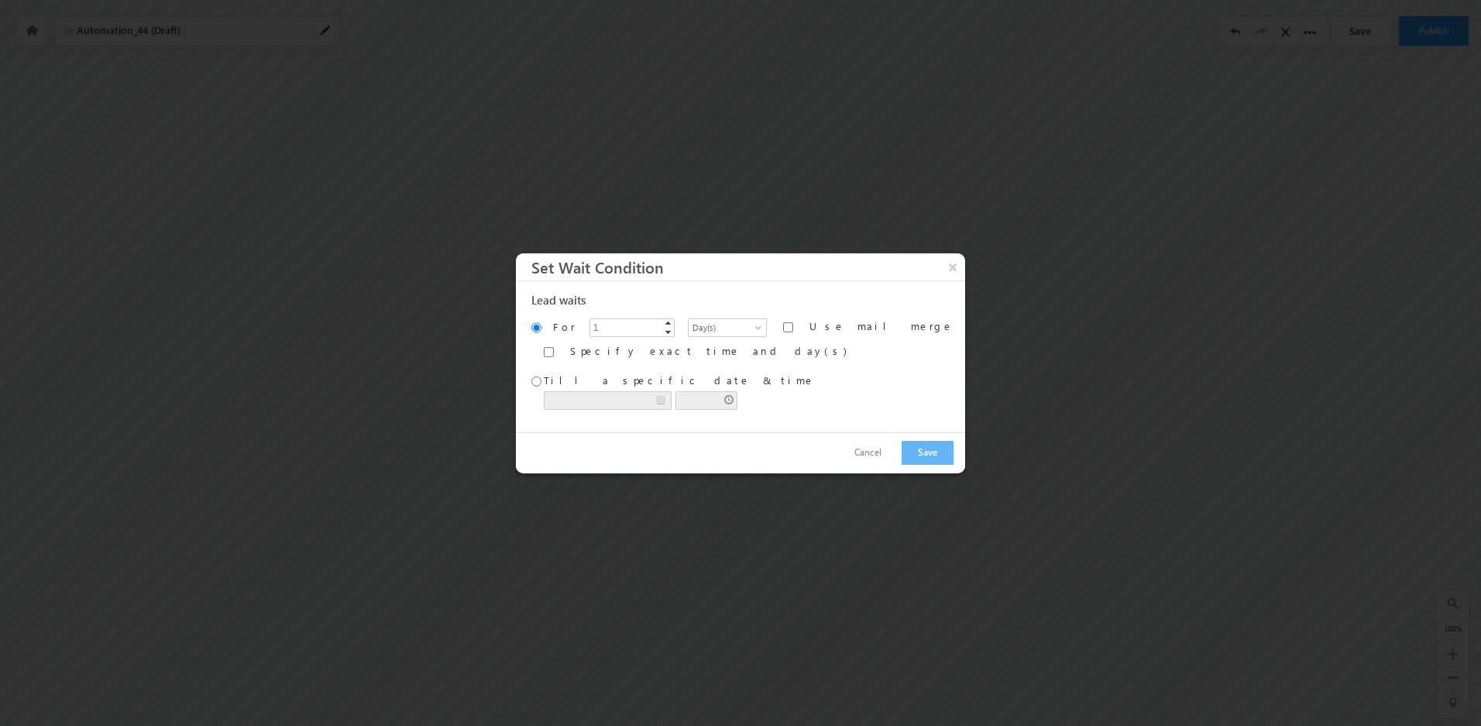
scroll to position [383, 651]
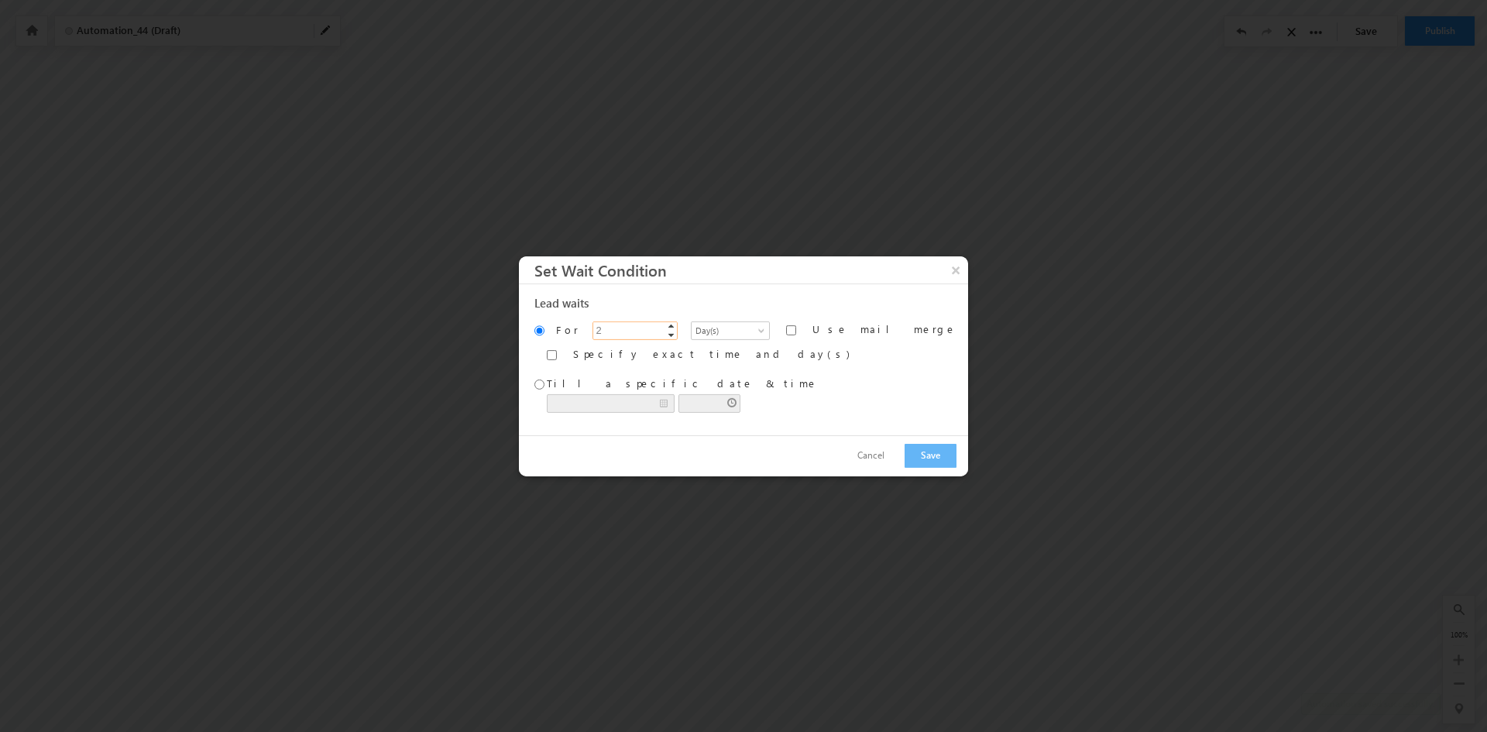
click at [675, 325] on span "▲" at bounding box center [671, 325] width 12 height 12
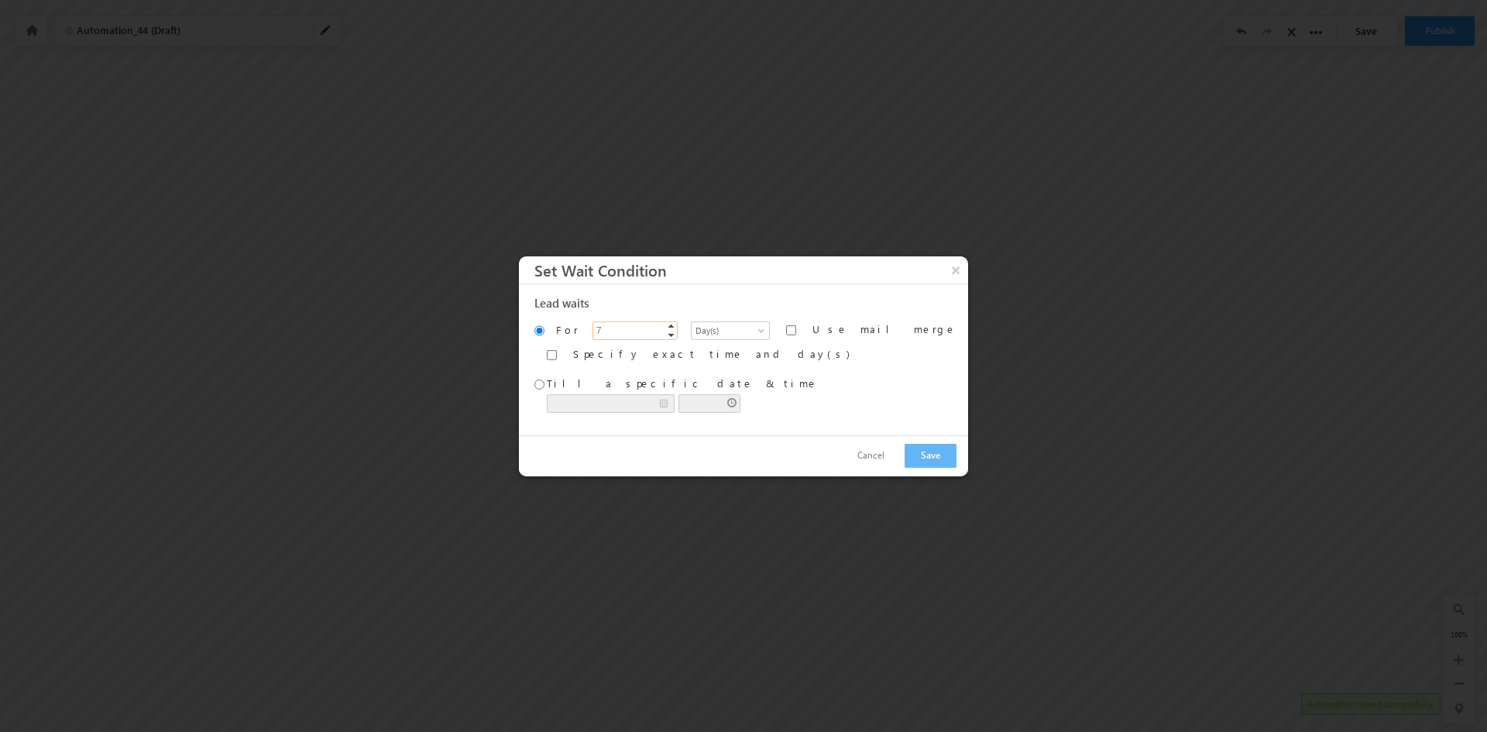
click at [675, 325] on span "▲" at bounding box center [671, 325] width 12 height 12
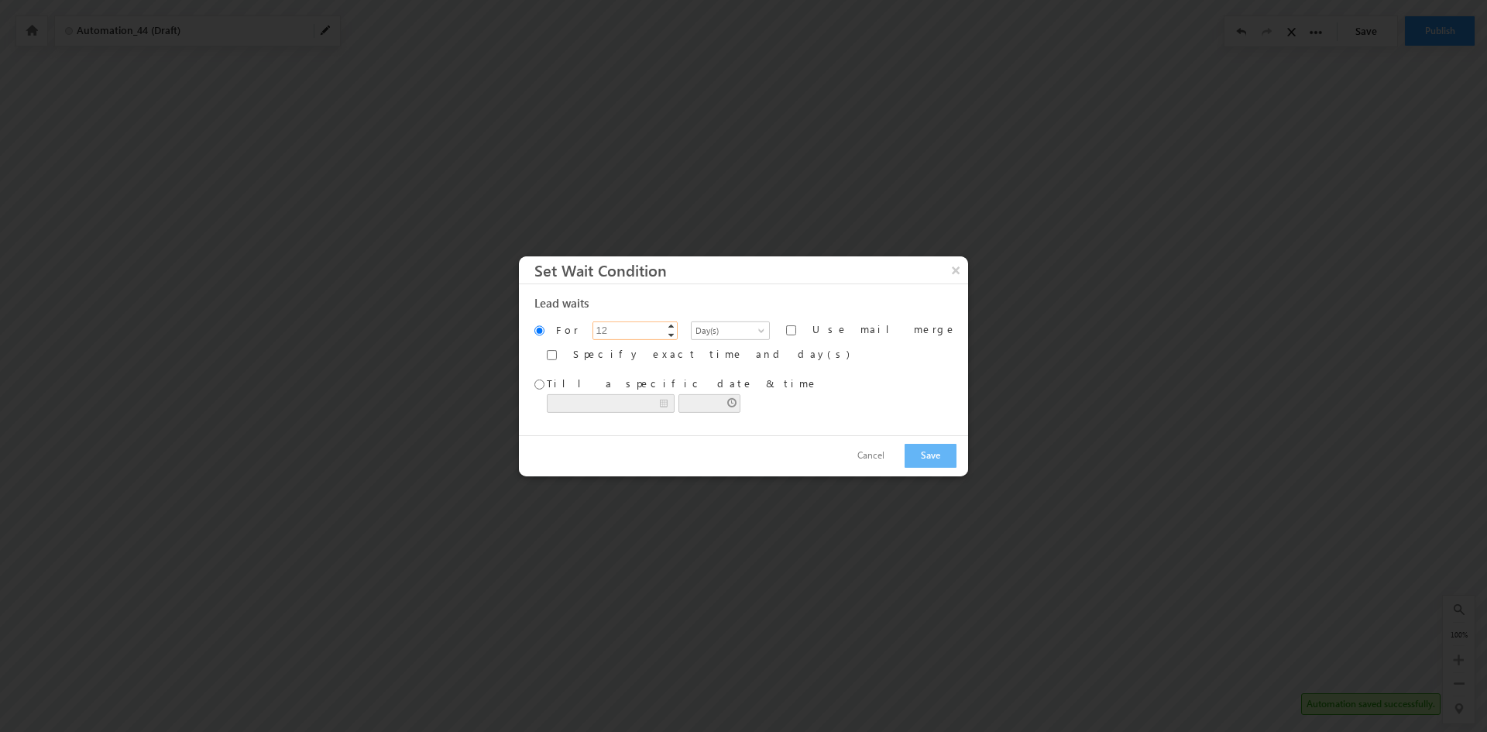
click at [675, 325] on span "▲" at bounding box center [671, 325] width 12 height 12
click at [905, 460] on button "Save" at bounding box center [931, 456] width 52 height 24
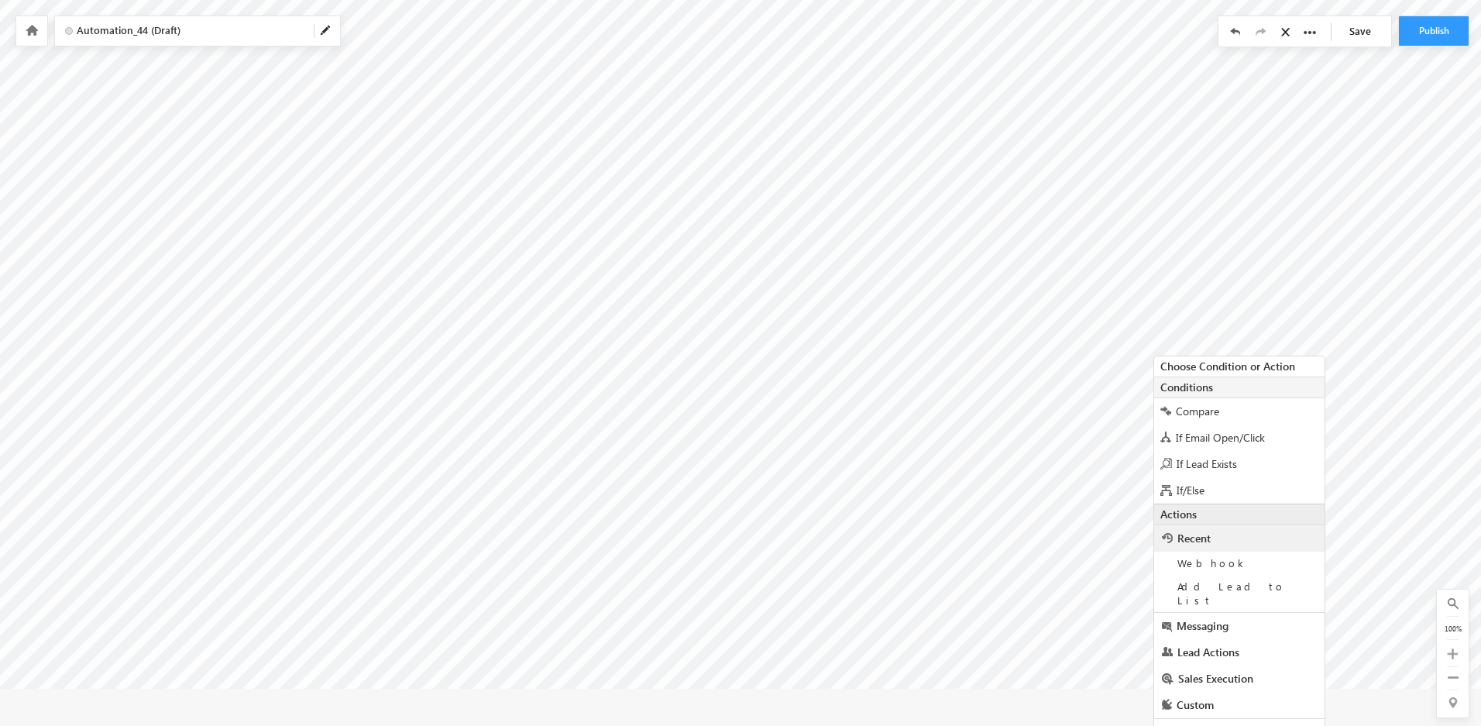
scroll to position [430, 651]
click at [1198, 615] on span "Messaging" at bounding box center [1203, 622] width 52 height 15
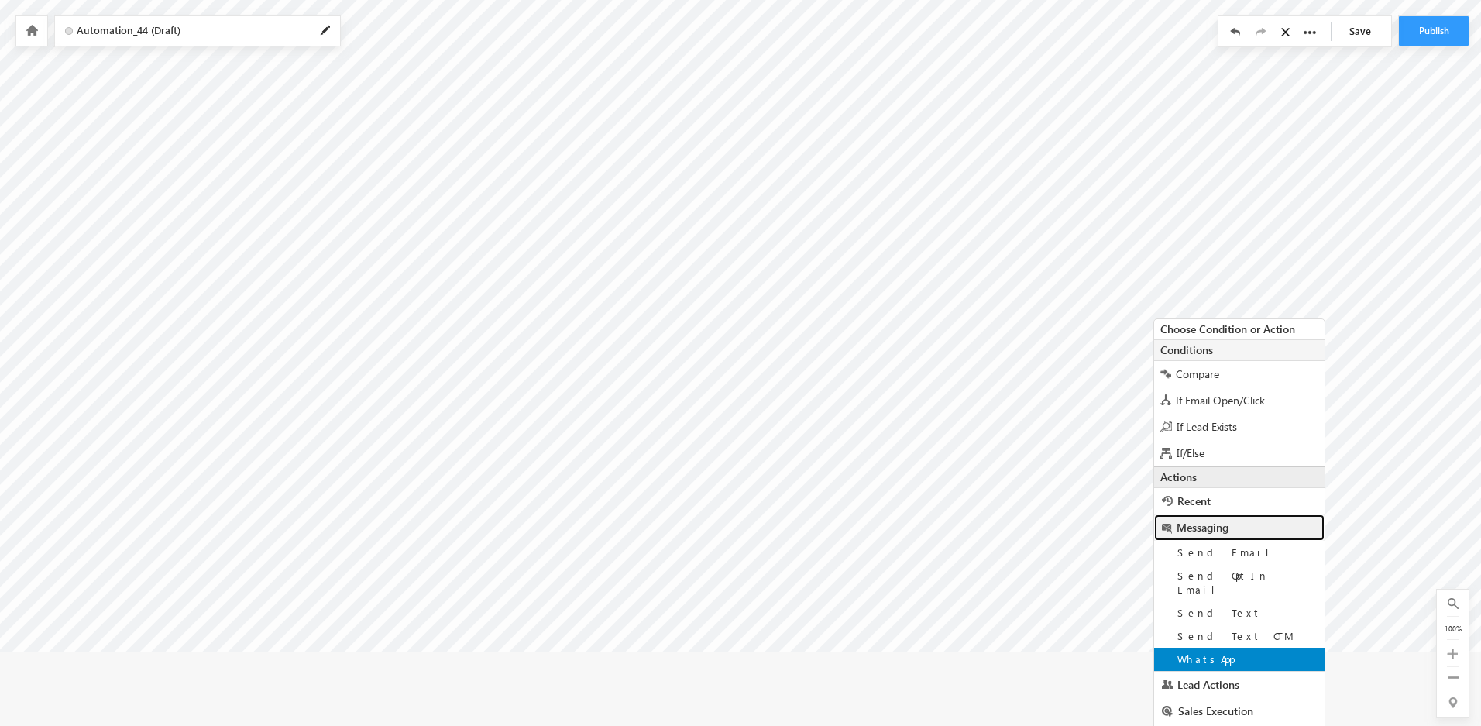
scroll to position [500, 651]
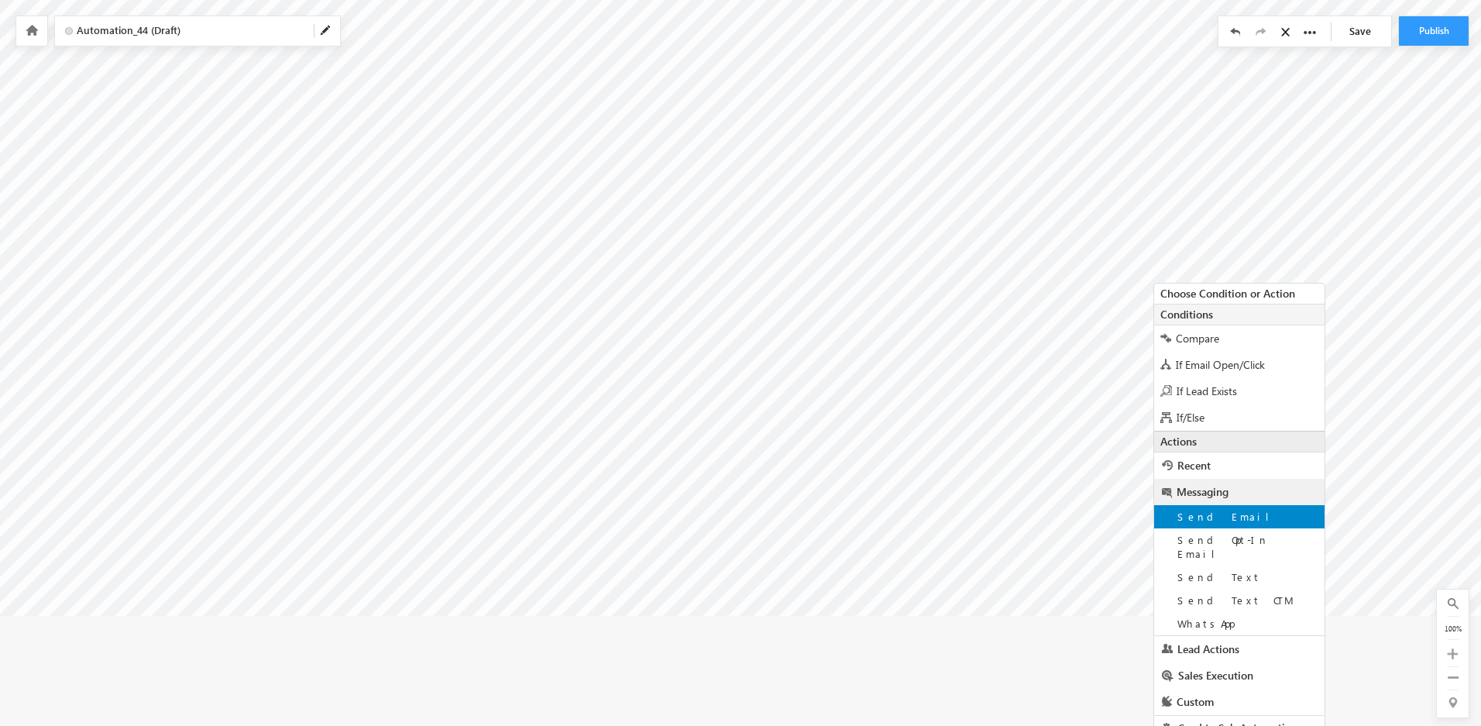
click at [1201, 523] on div "Send Email" at bounding box center [1239, 516] width 170 height 23
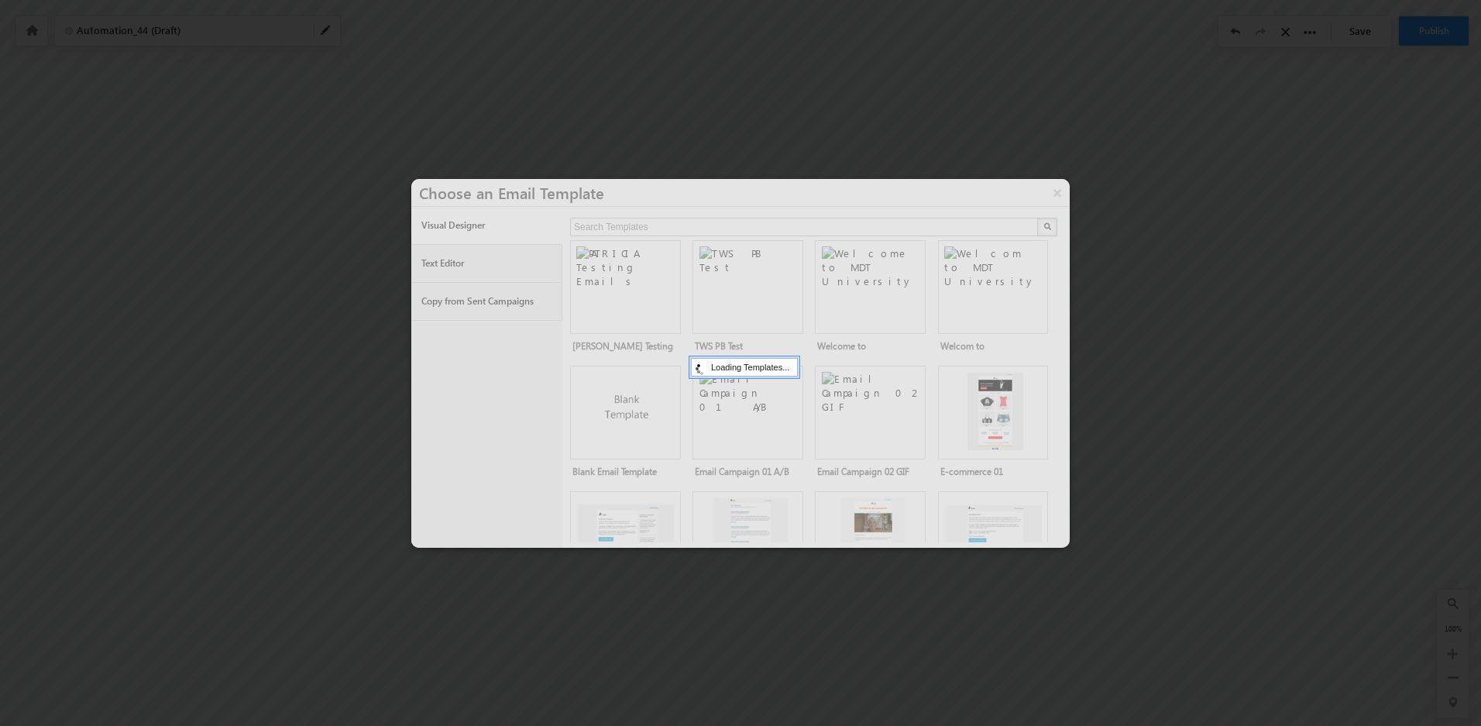
scroll to position [383, 651]
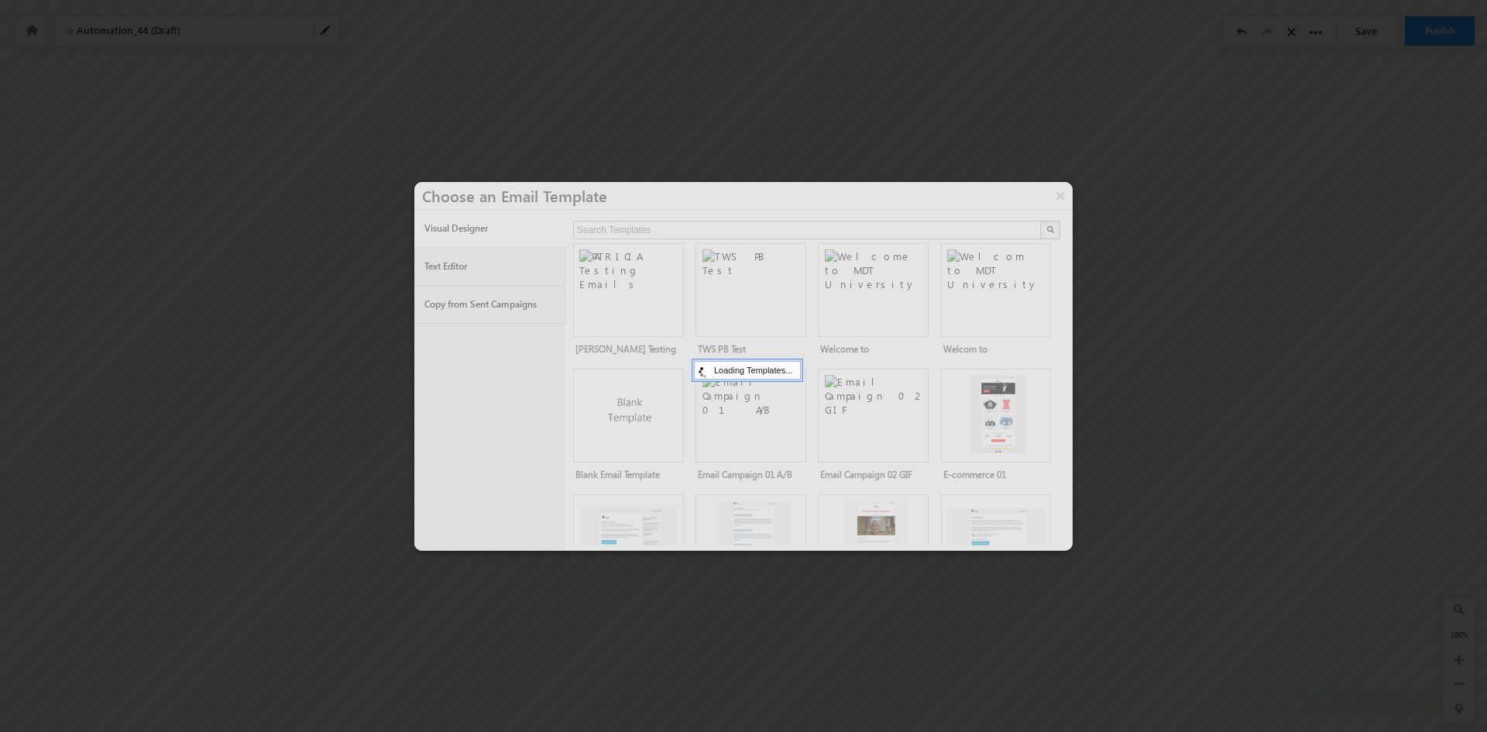
click at [455, 260] on div at bounding box center [743, 366] width 658 height 369
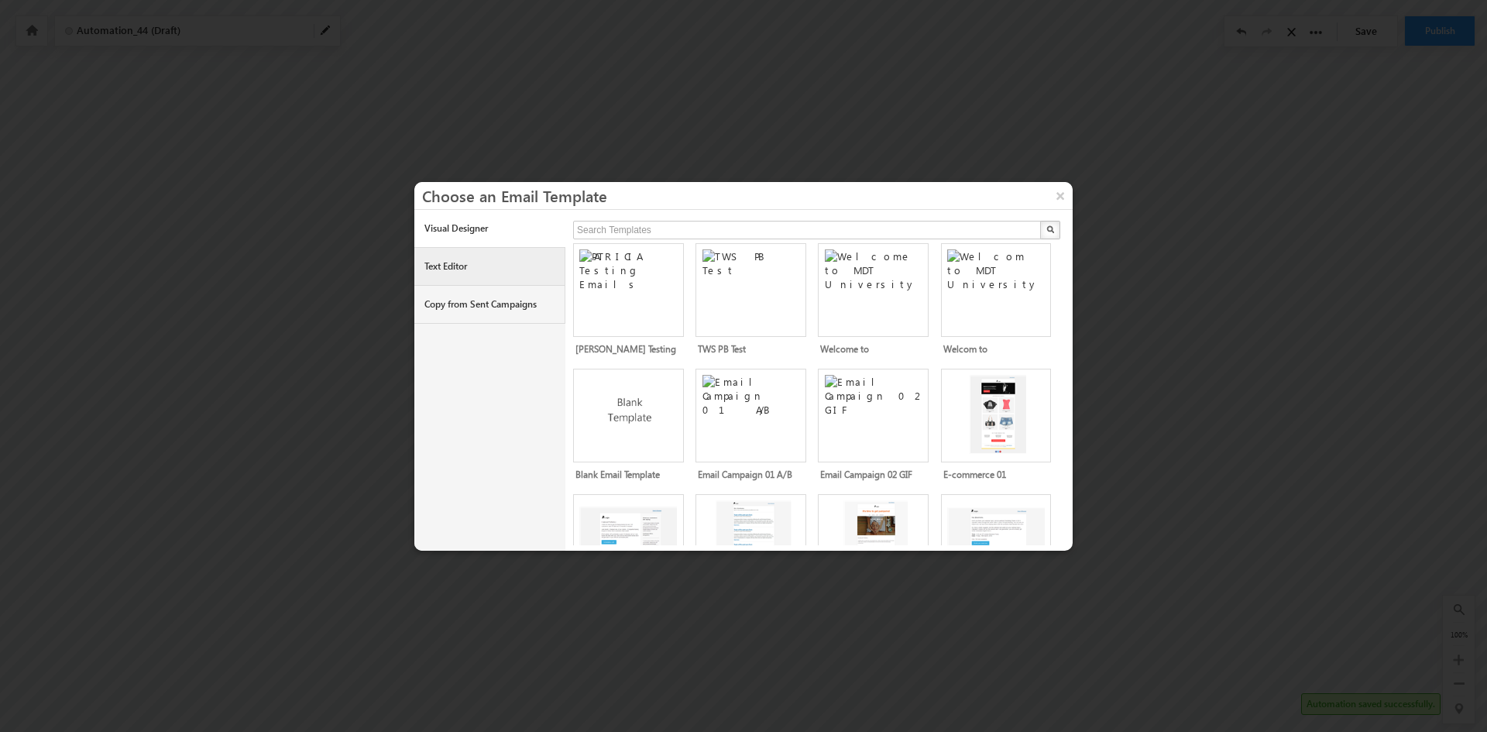
click at [459, 270] on link "Text Editor" at bounding box center [489, 267] width 151 height 38
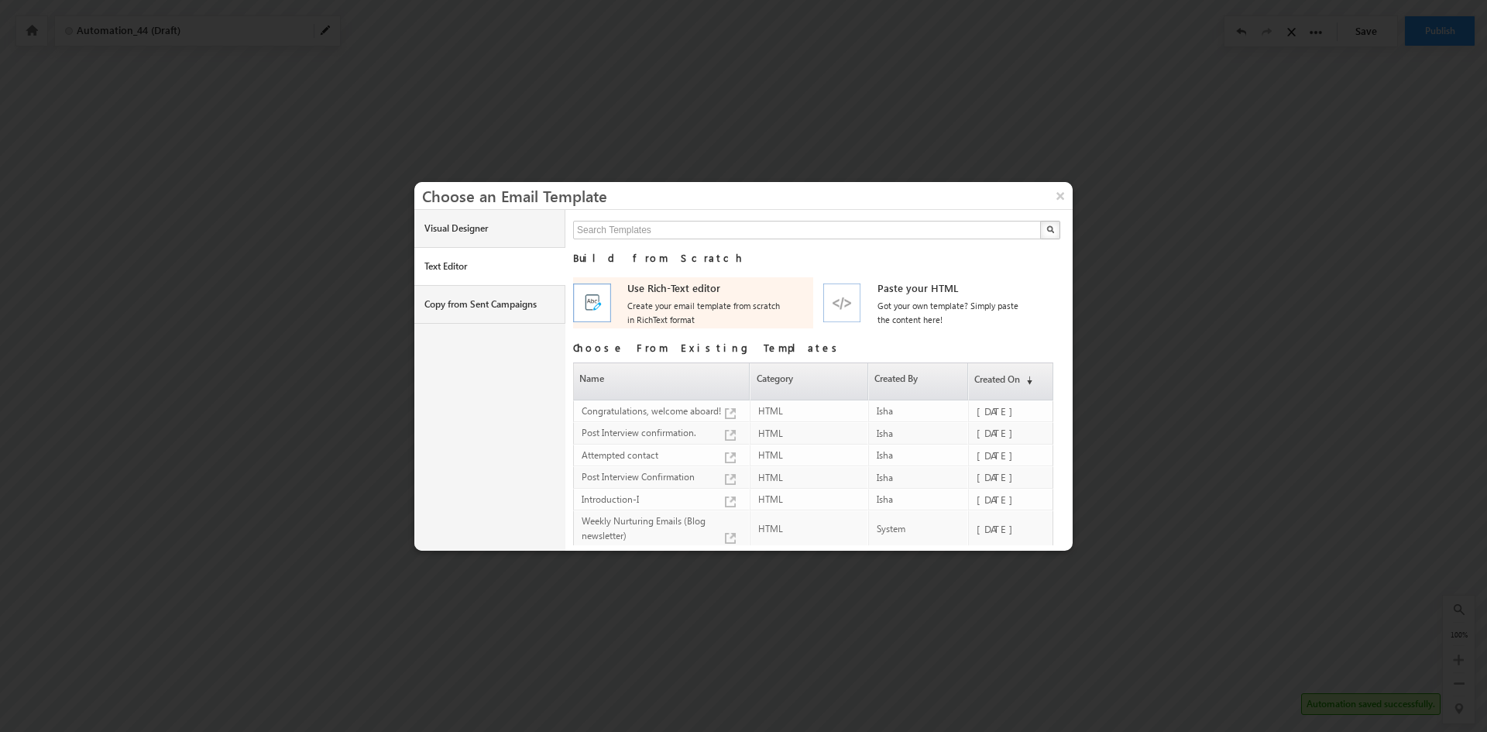
click at [603, 307] on img at bounding box center [592, 303] width 38 height 39
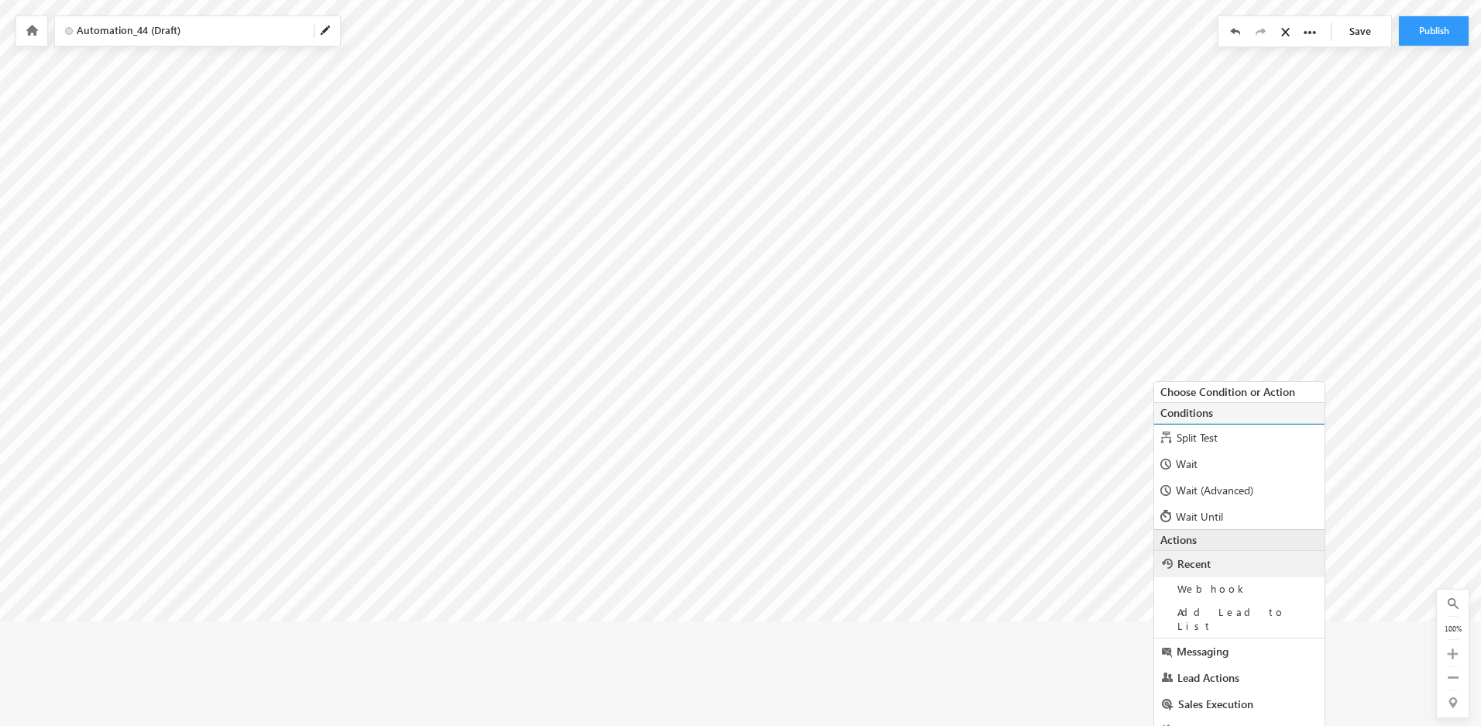
scroll to position [155, 0]
click at [1208, 449] on div "Wait" at bounding box center [1239, 440] width 170 height 26
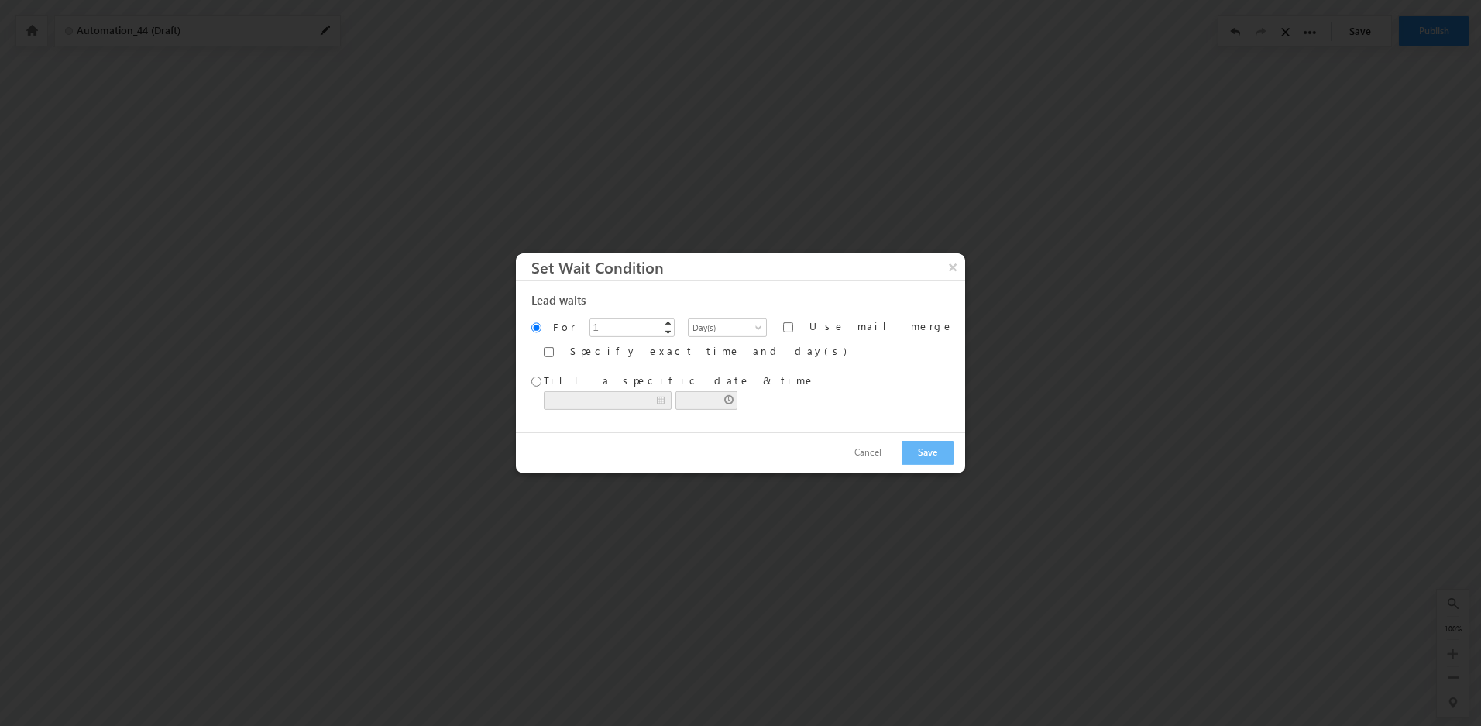
scroll to position [383, 651]
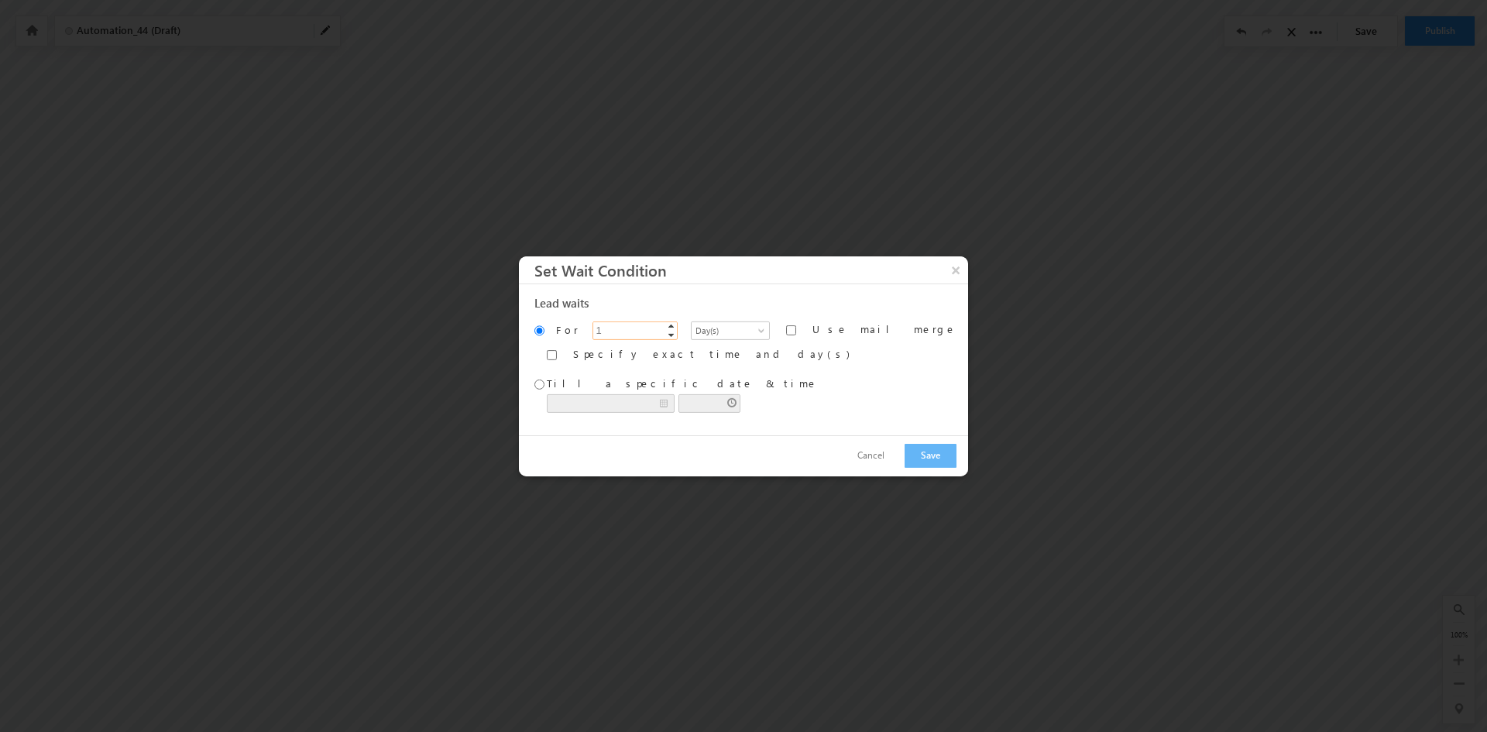
click at [635, 331] on input "1" at bounding box center [635, 330] width 85 height 19
type input "21"
click at [905, 460] on button "Save" at bounding box center [931, 456] width 52 height 24
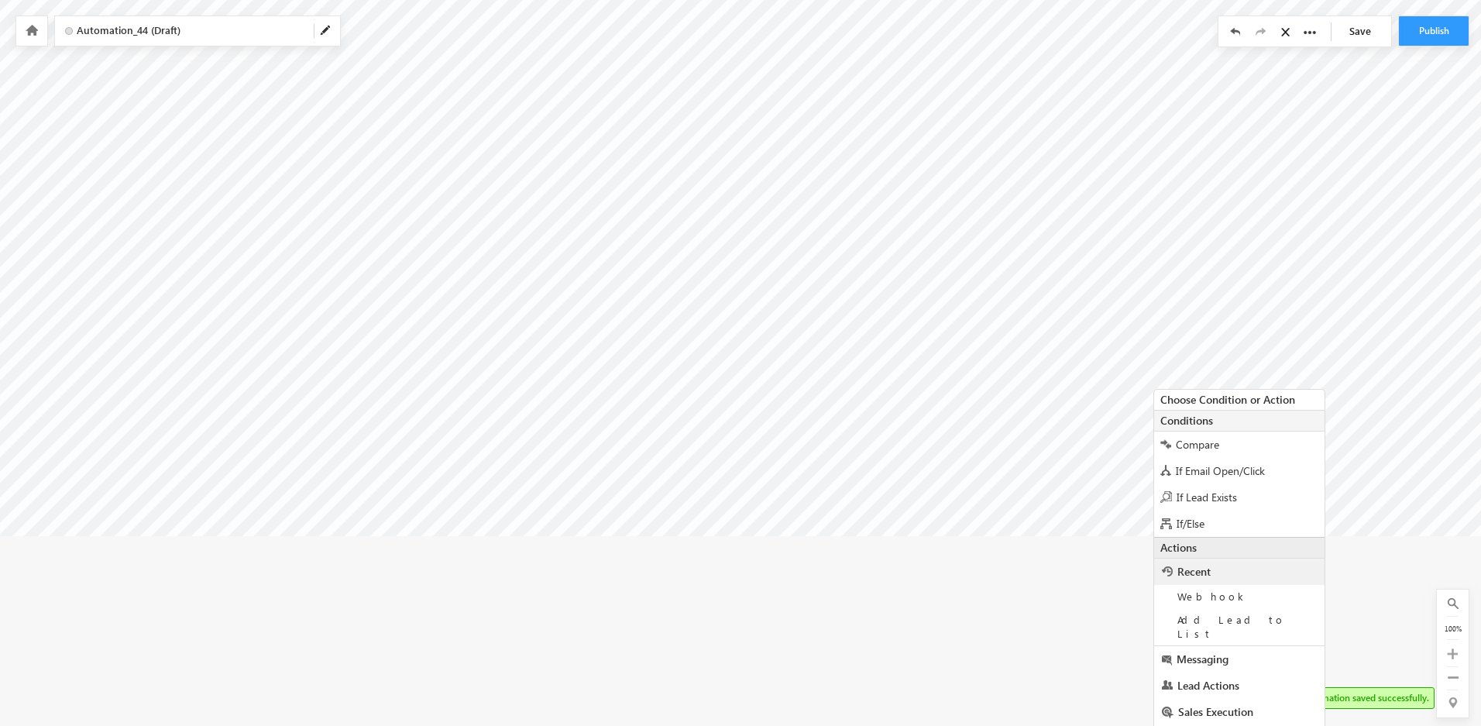
scroll to position [586, 651]
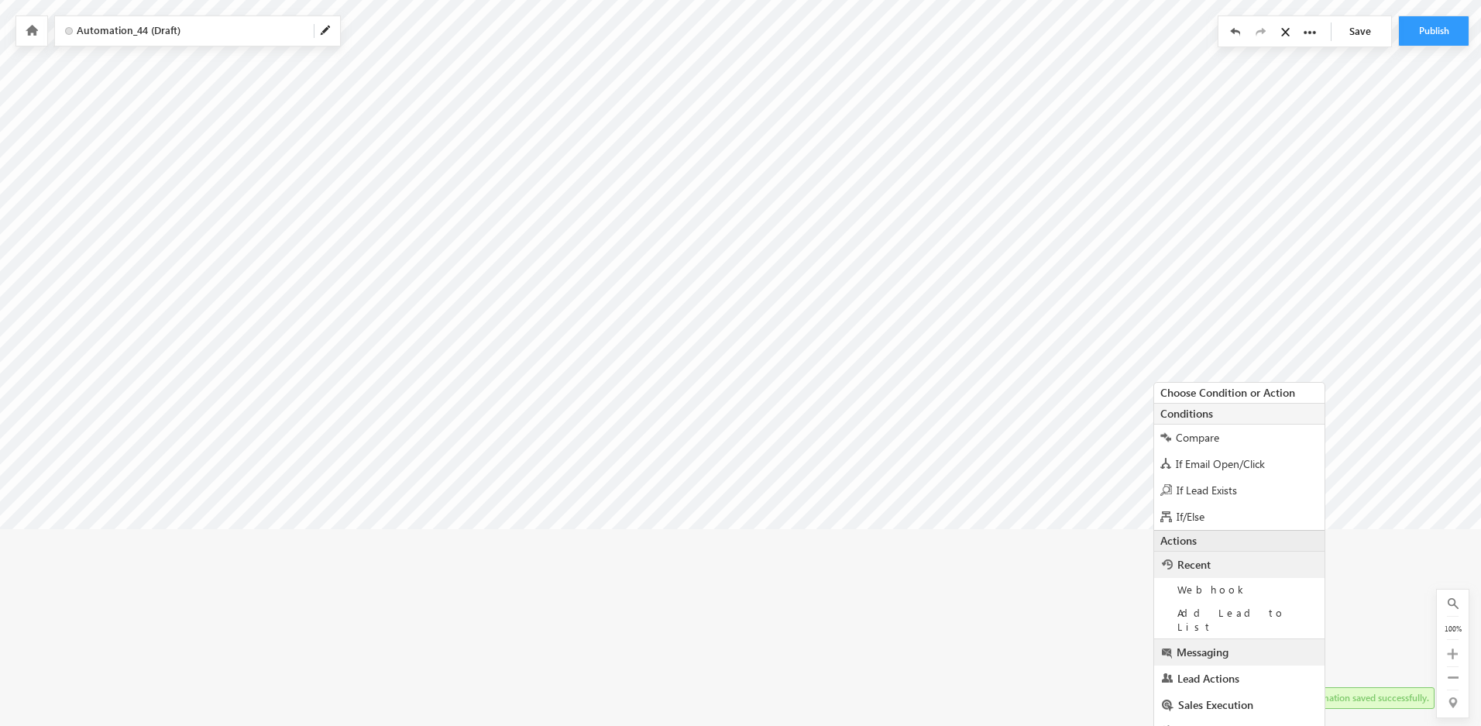
click at [1223, 645] on span "Messaging" at bounding box center [1203, 652] width 52 height 15
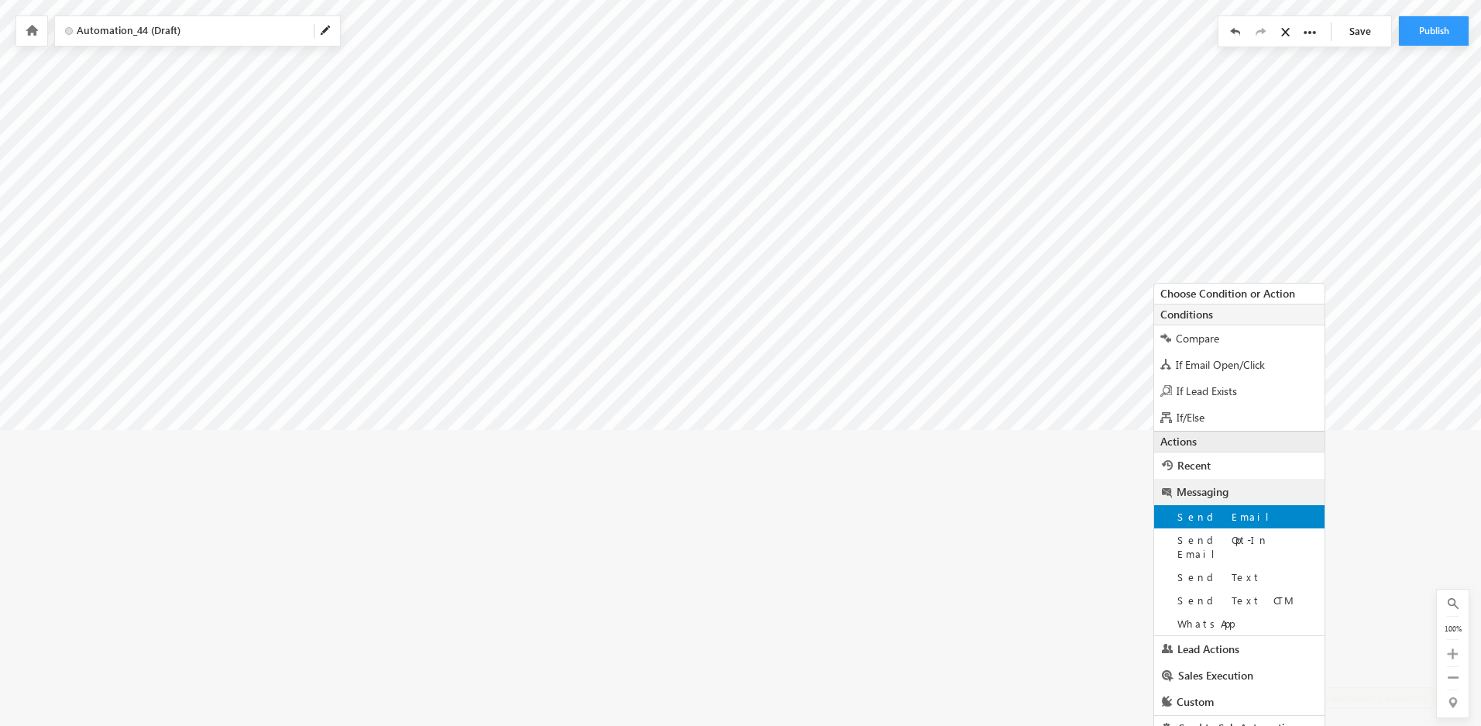
click at [1230, 510] on div "Send Email" at bounding box center [1239, 516] width 170 height 23
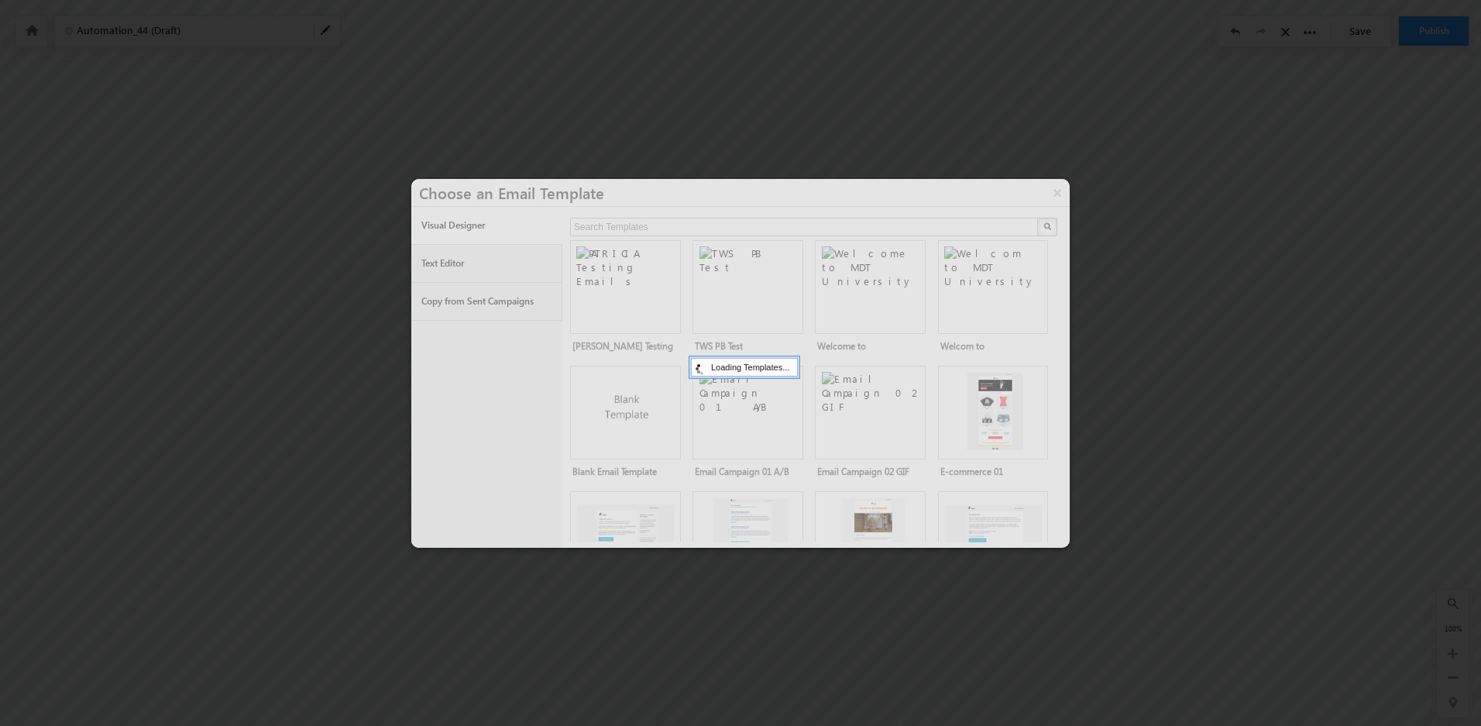
scroll to position [476, 651]
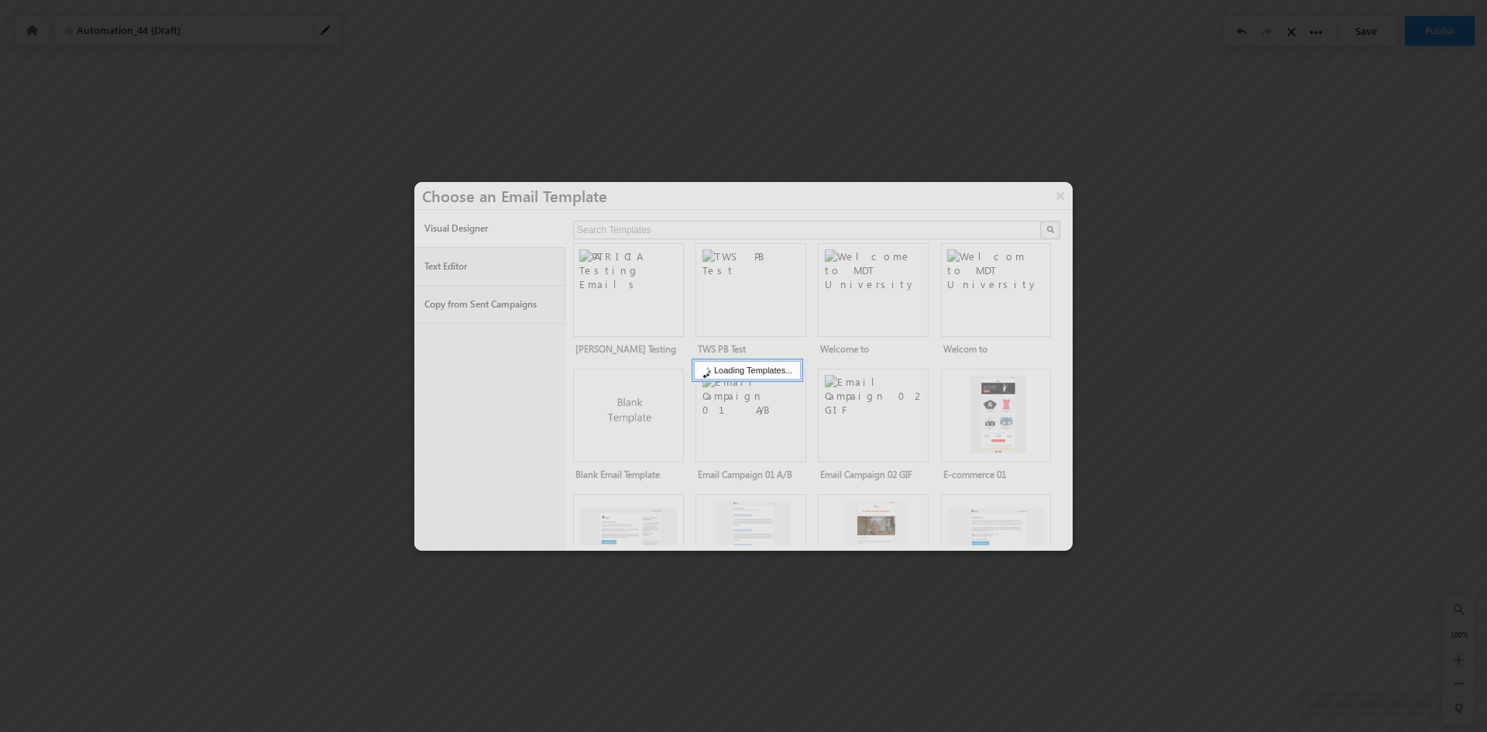
click at [437, 266] on div at bounding box center [743, 366] width 658 height 369
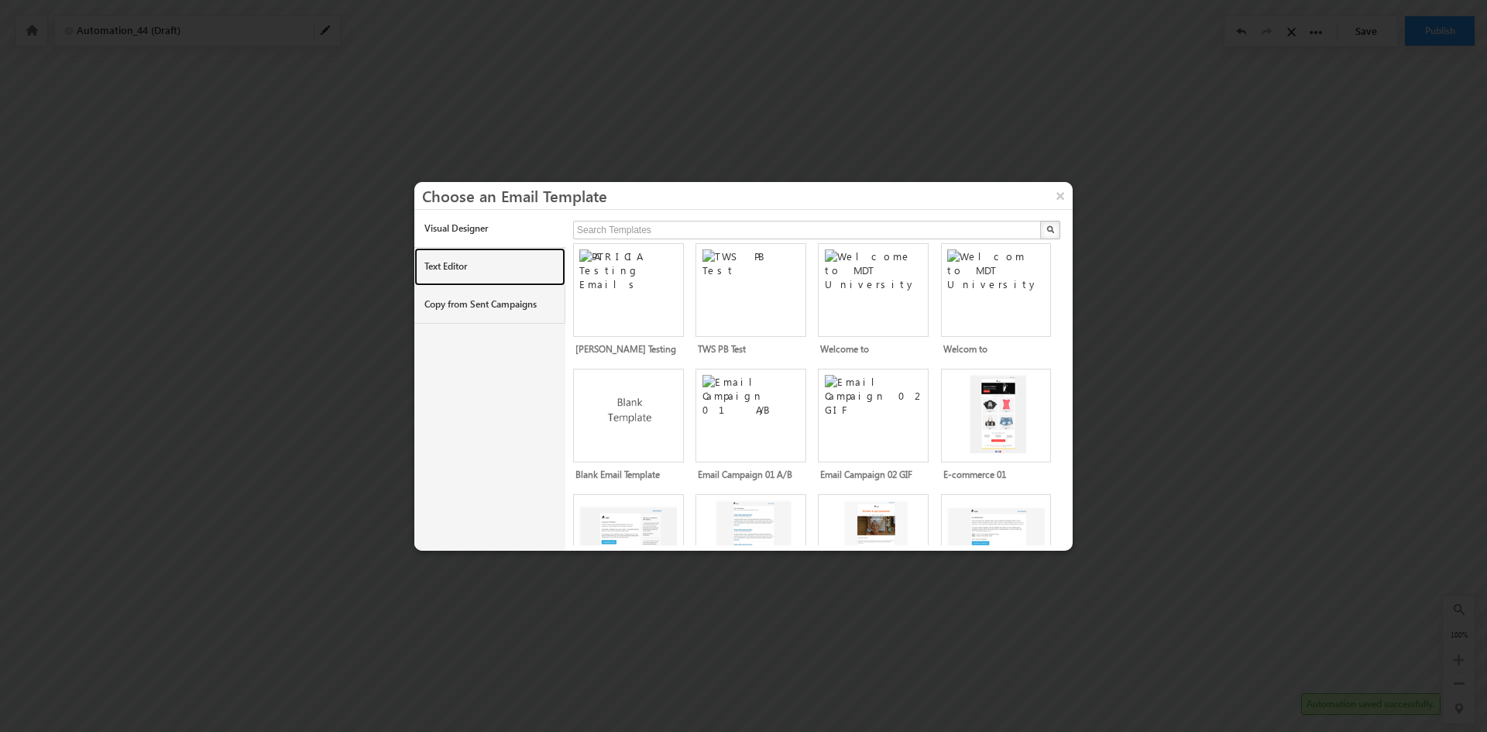
click at [437, 266] on link "Text Editor" at bounding box center [489, 267] width 151 height 38
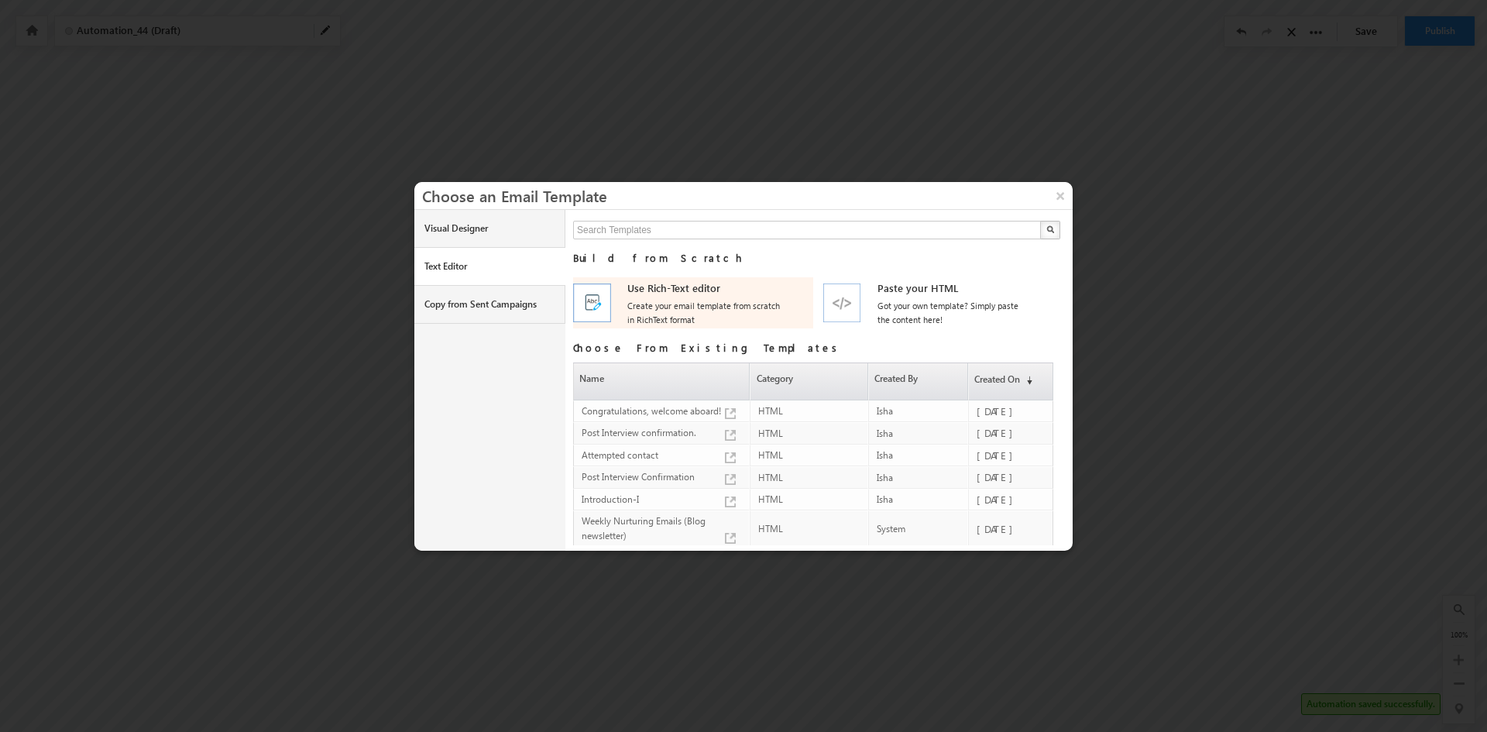
click at [588, 311] on img at bounding box center [592, 303] width 38 height 39
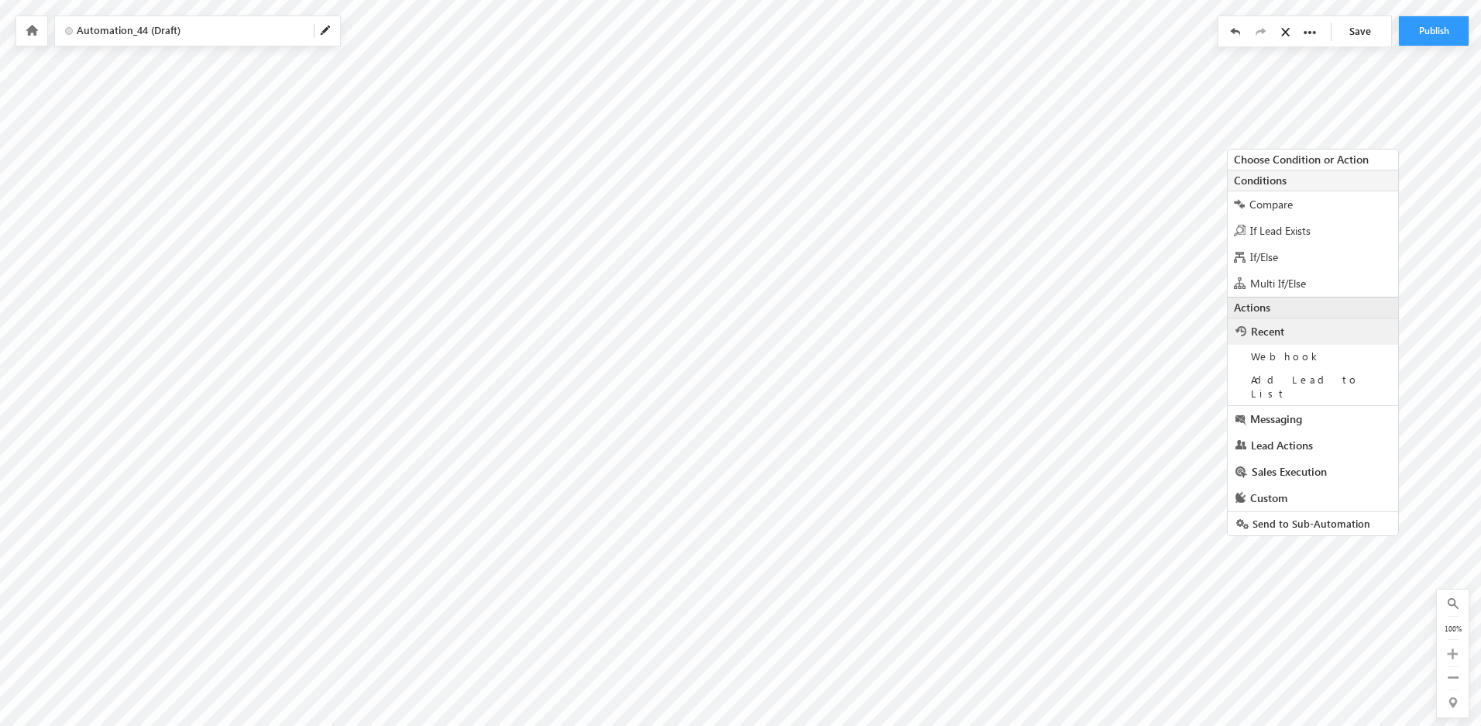
scroll to position [280, 651]
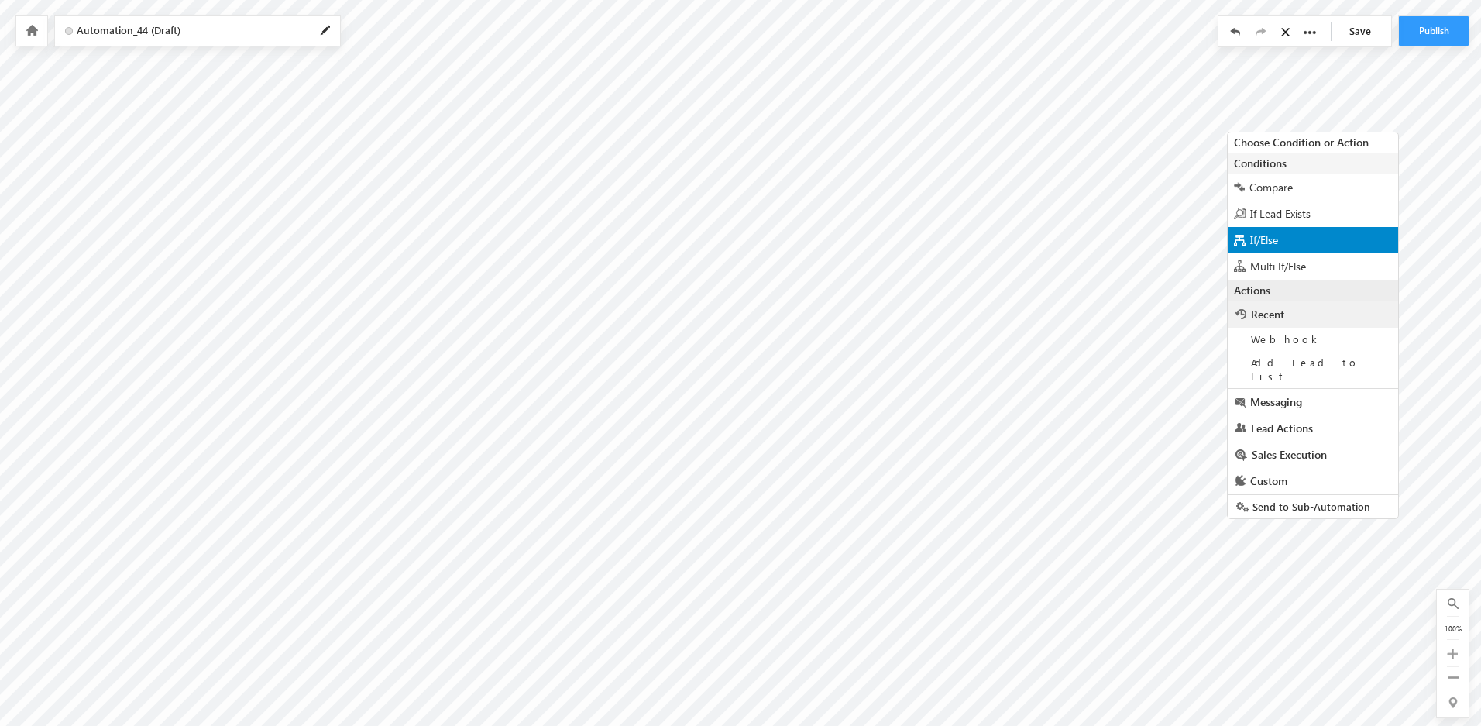
click at [1293, 239] on div "If/Else" at bounding box center [1313, 240] width 170 height 26
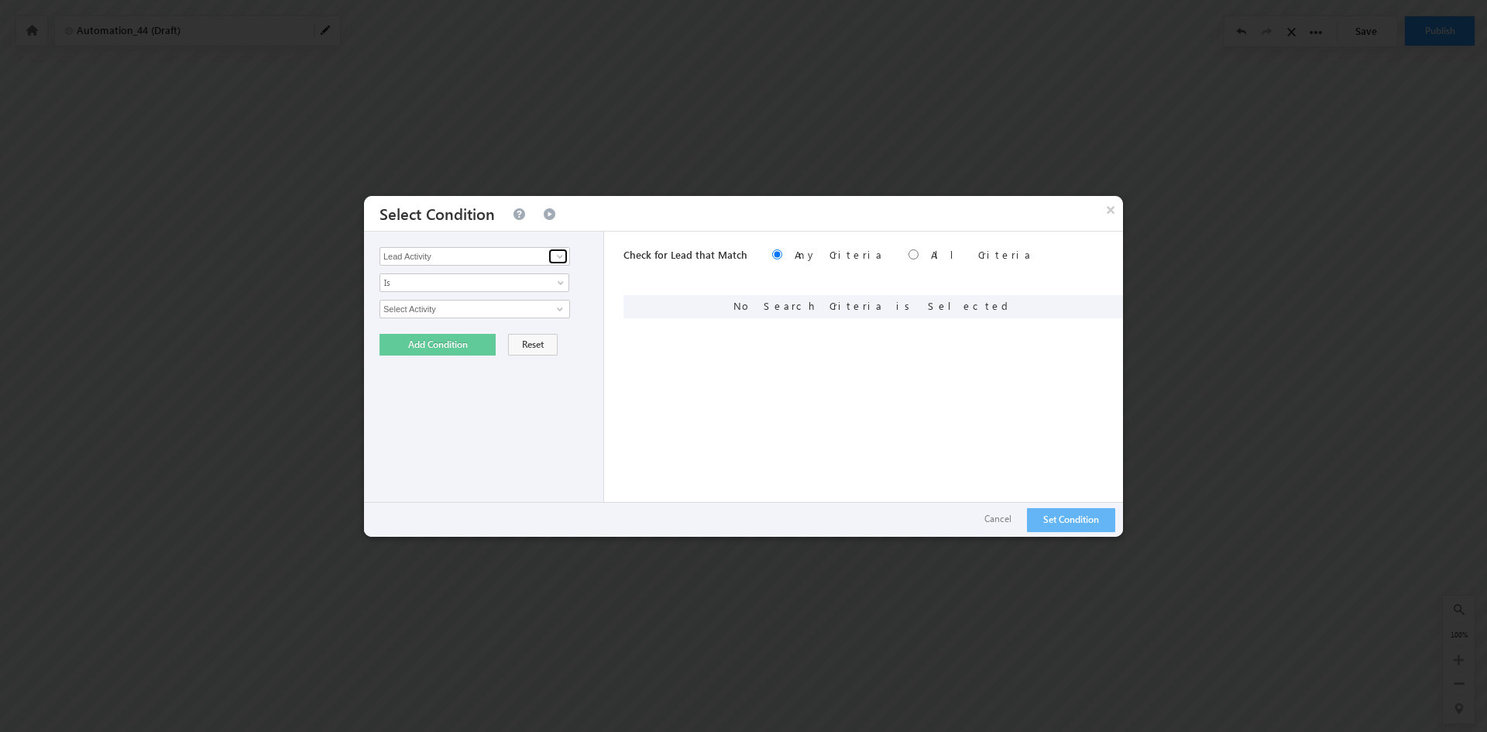
click at [560, 255] on span at bounding box center [560, 256] width 12 height 12
click at [436, 288] on link "Lead Stage" at bounding box center [475, 289] width 191 height 18
type input "Lead Stage"
click at [561, 306] on span "select" at bounding box center [562, 307] width 12 height 7
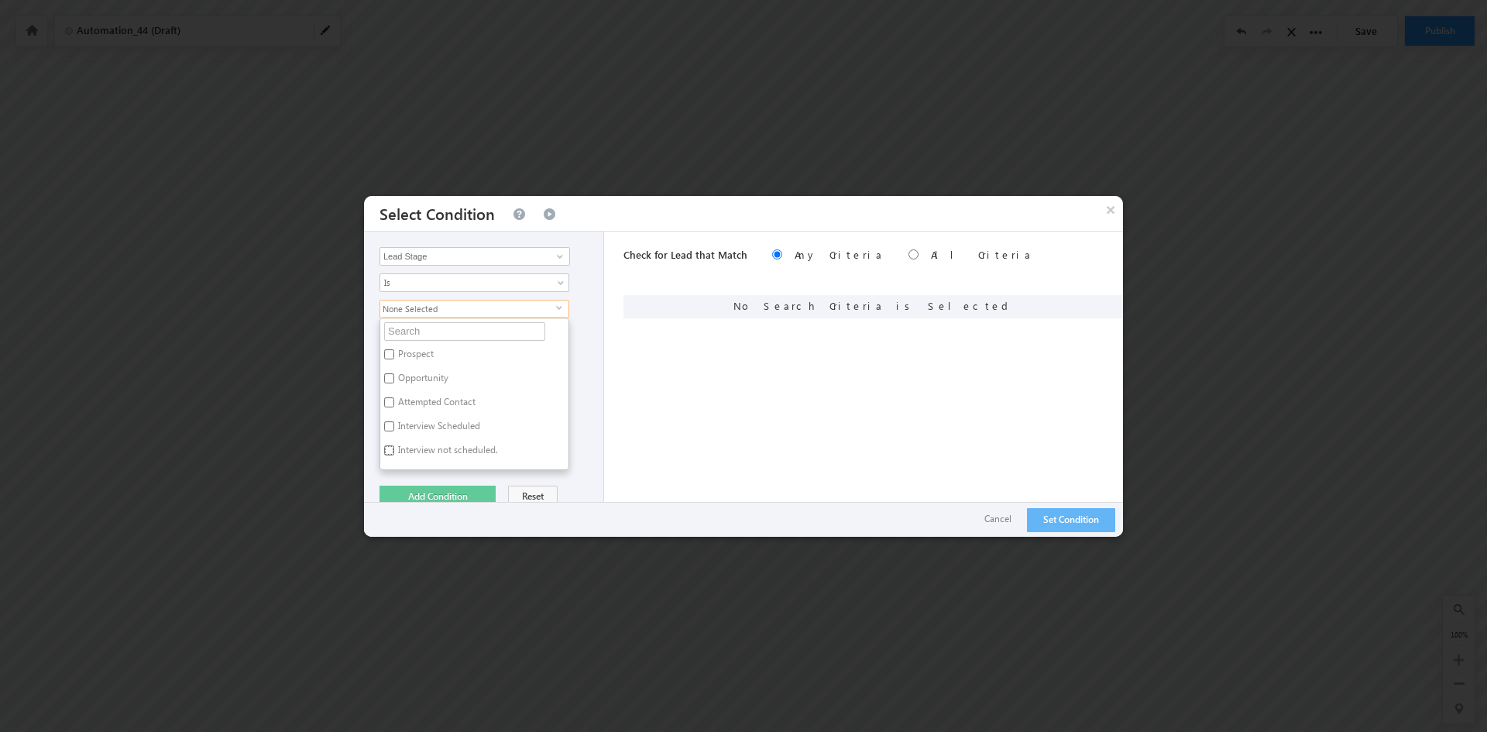
click at [394, 453] on input "Interview not scheduled." at bounding box center [389, 450] width 10 height 10
checkbox input "true"
click at [465, 493] on button "Add Condition" at bounding box center [438, 497] width 116 height 22
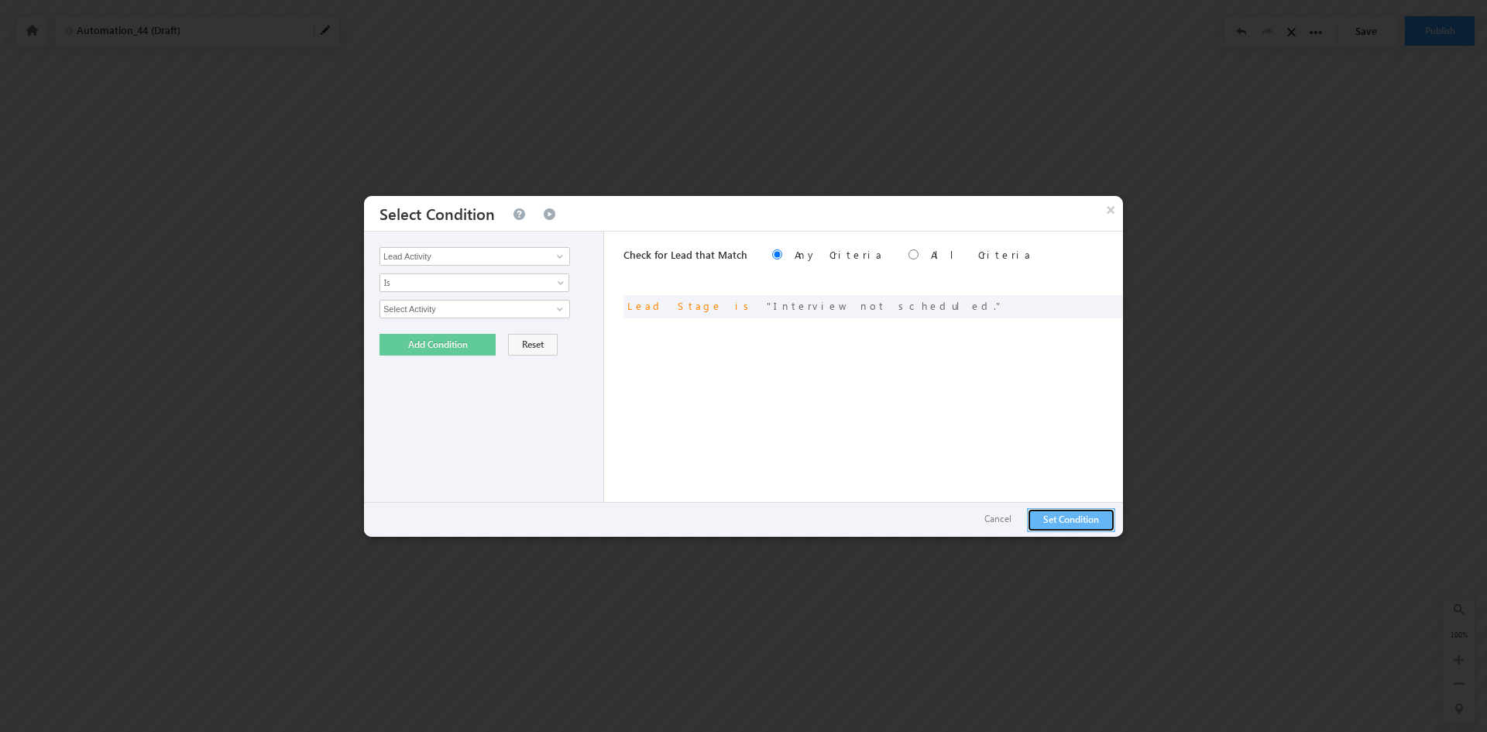
click at [1066, 517] on button "Set Condition" at bounding box center [1071, 520] width 88 height 24
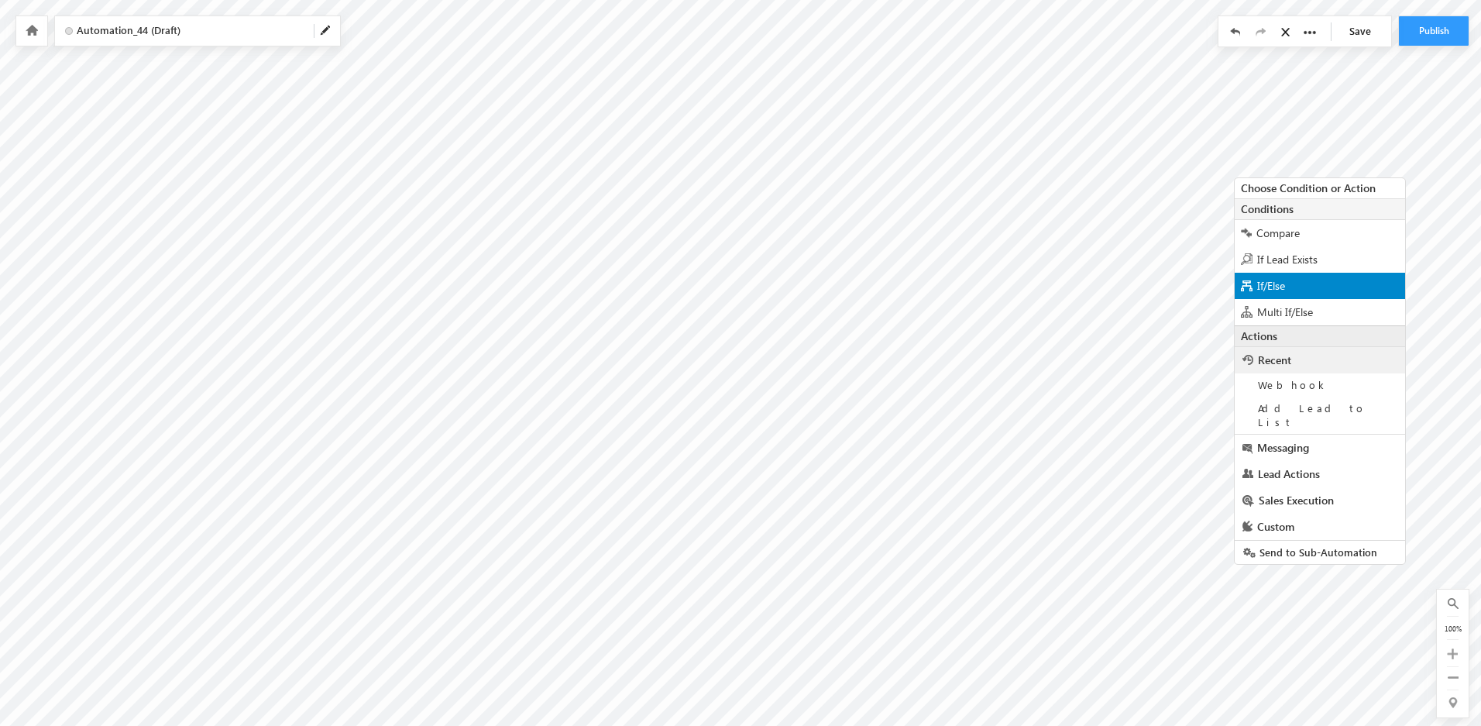
scroll to position [132, 0]
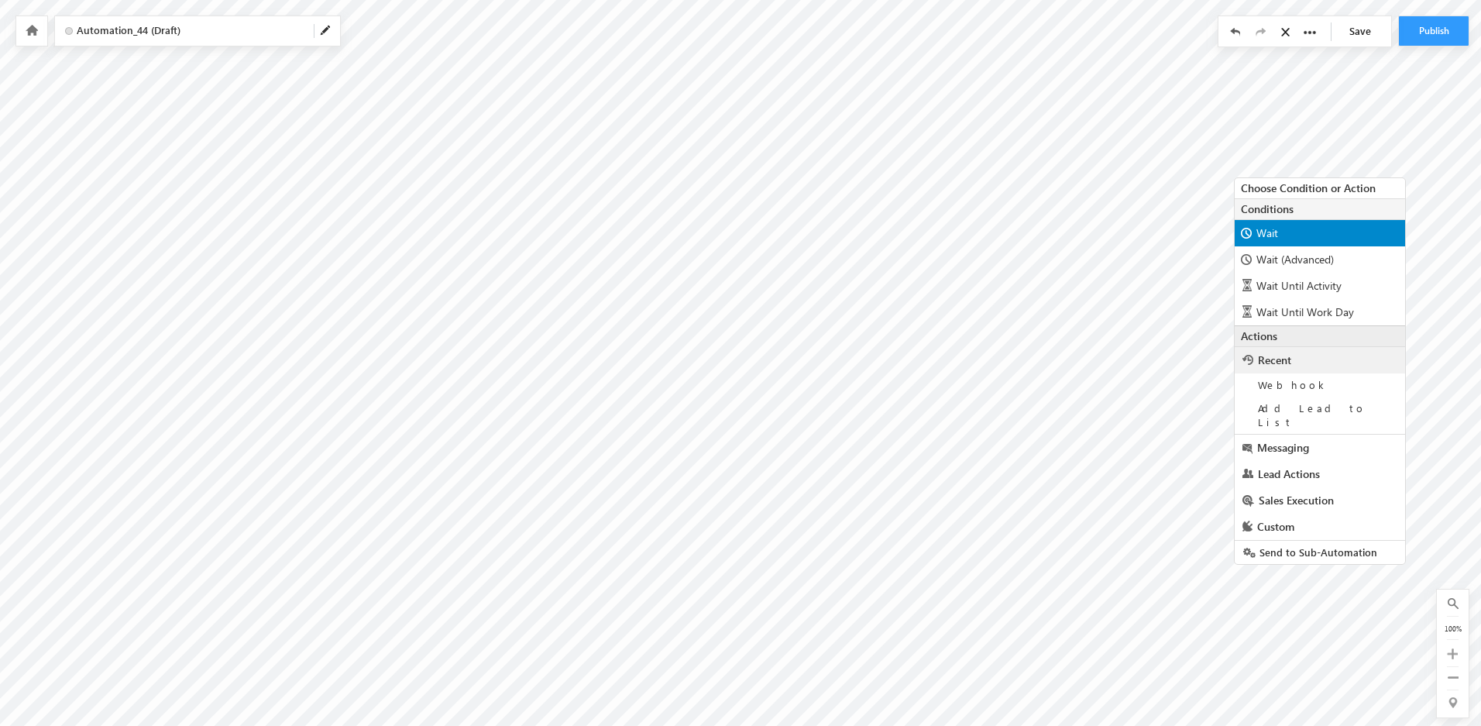
click at [1281, 238] on div "Wait" at bounding box center [1320, 233] width 170 height 26
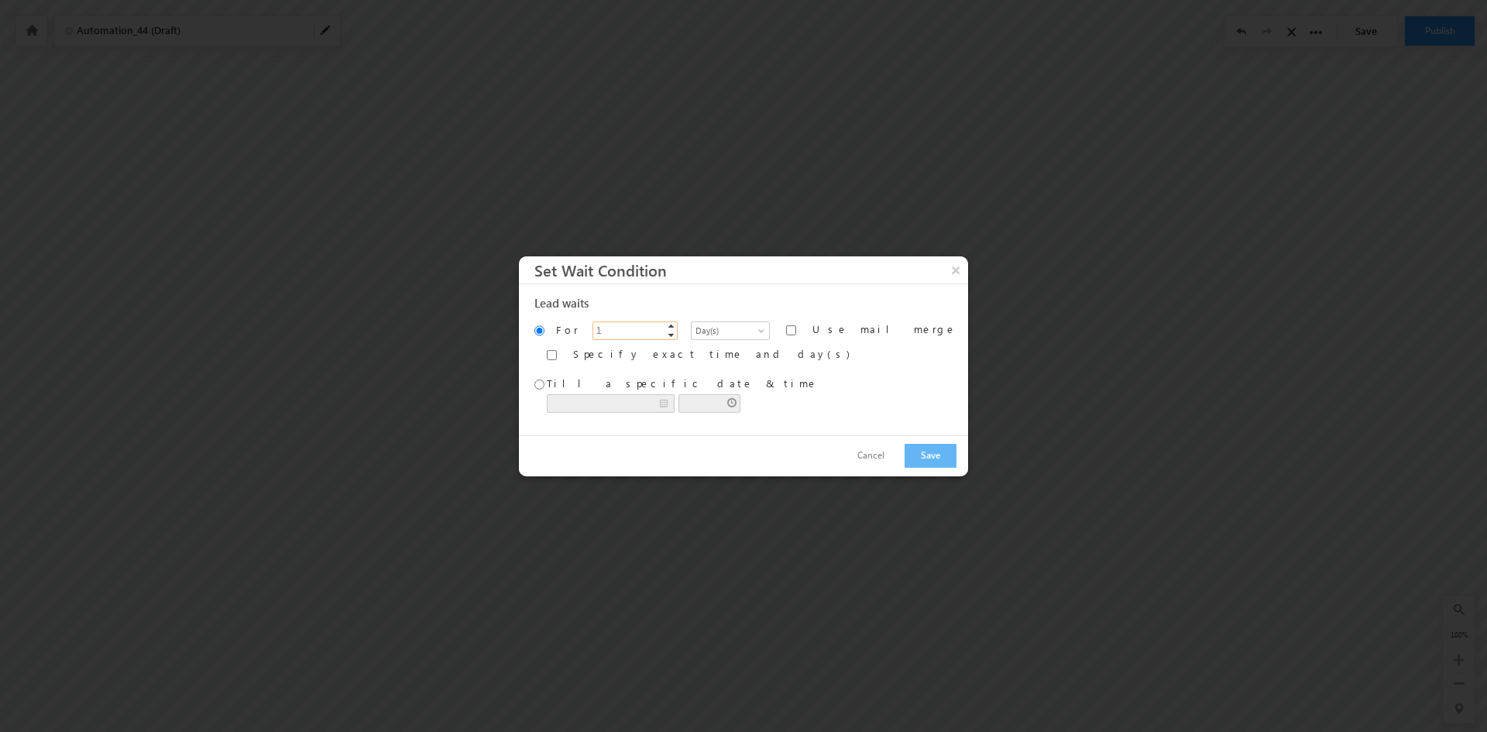
click at [621, 332] on input "1" at bounding box center [635, 330] width 85 height 19
type input "48"
click at [733, 332] on span "Day(s)" at bounding box center [729, 330] width 74 height 14
click at [729, 359] on link "Hour(s)" at bounding box center [728, 363] width 85 height 14
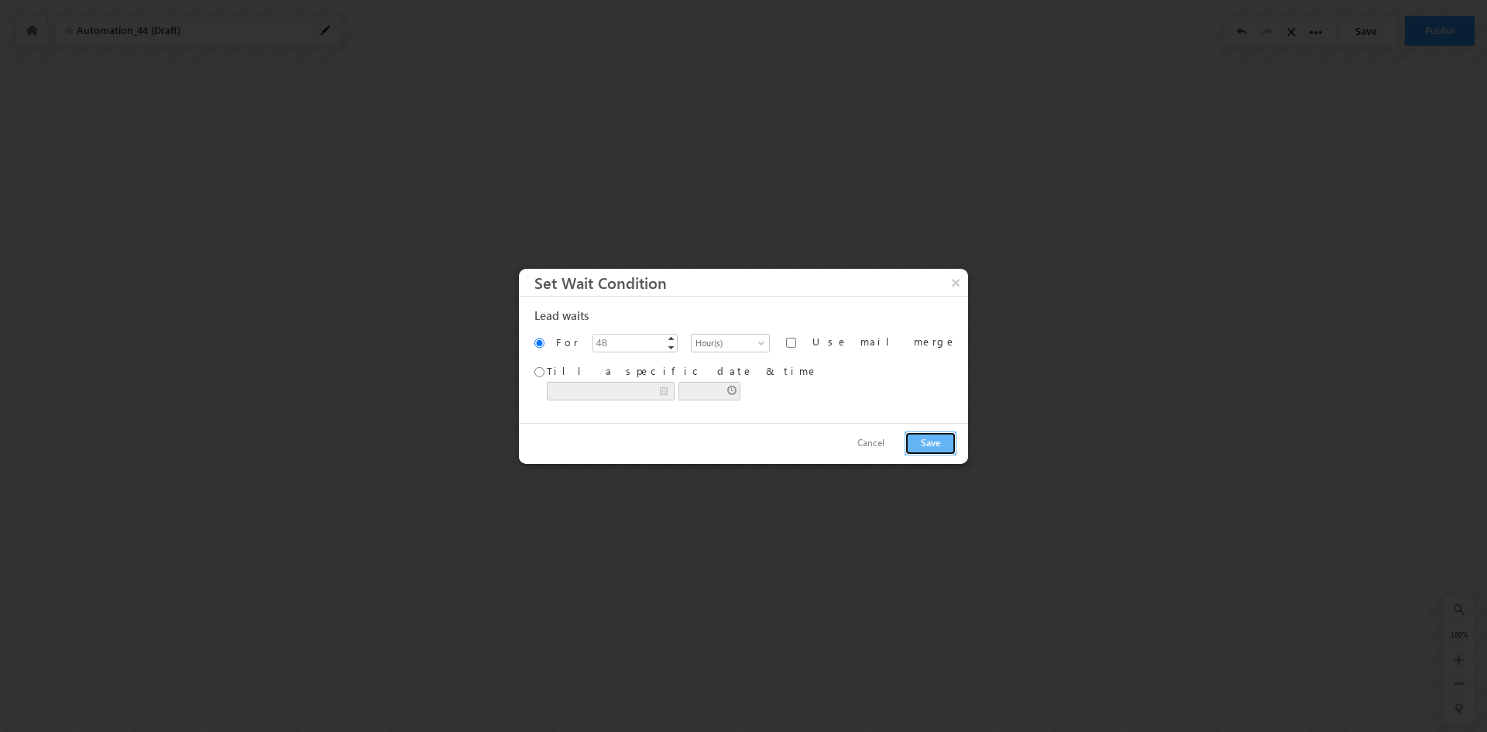
click at [910, 445] on button "Save" at bounding box center [931, 443] width 52 height 24
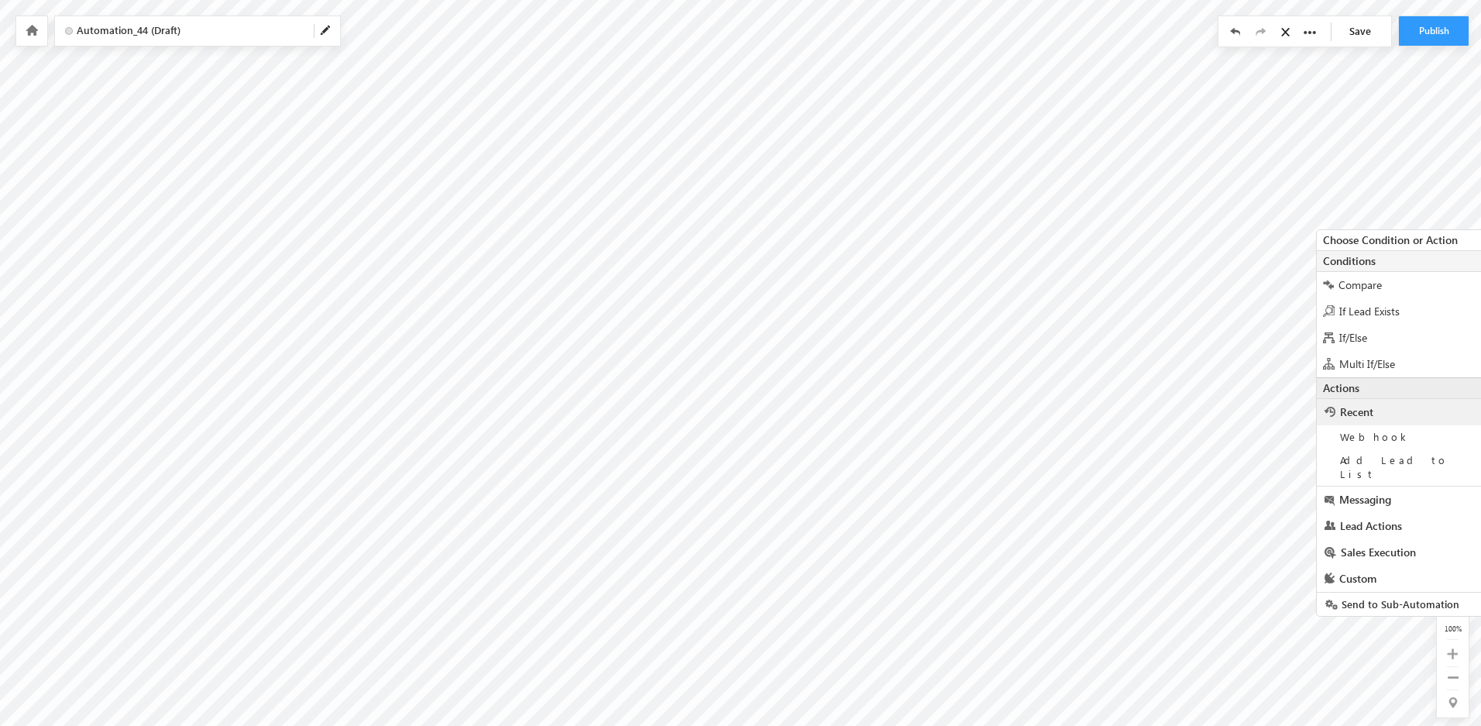
scroll to position [374, 685]
click at [1366, 485] on span "Messaging" at bounding box center [1365, 492] width 52 height 15
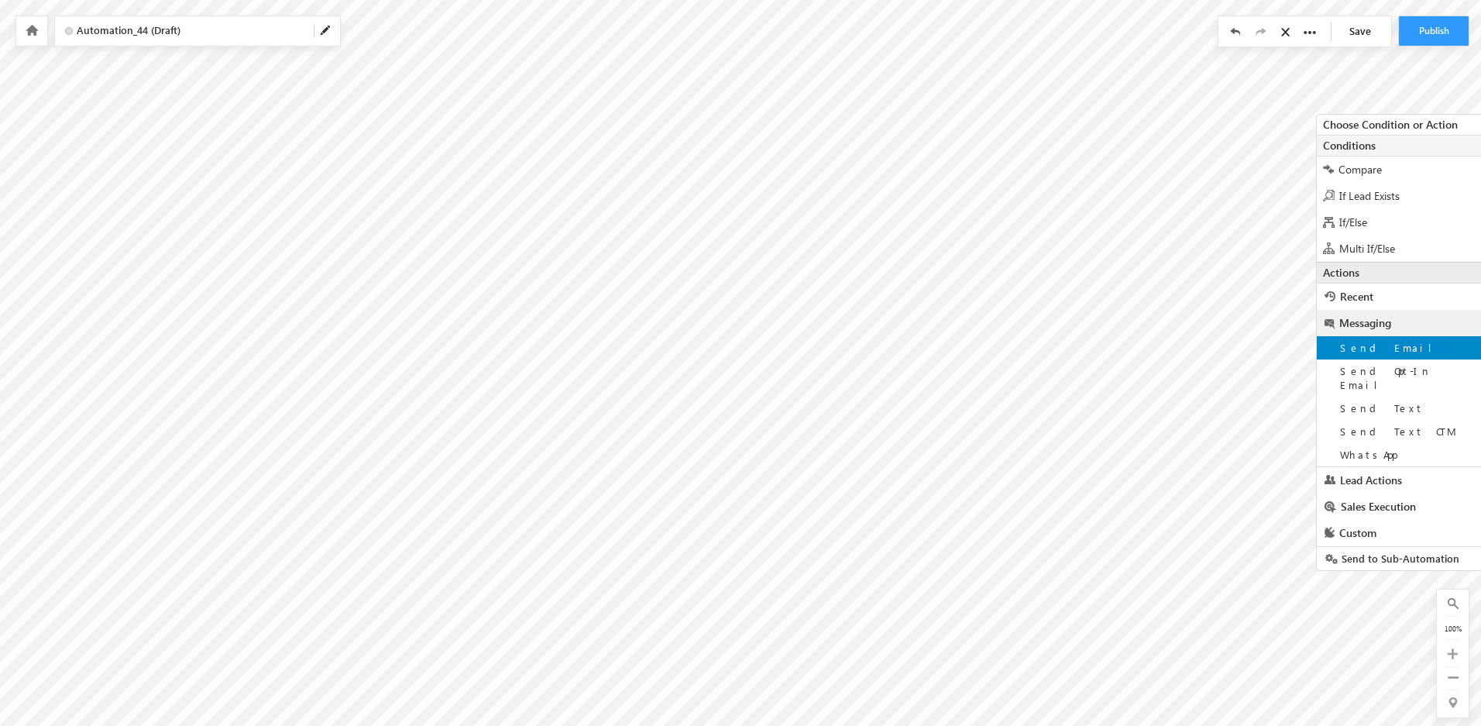
click at [1380, 348] on span "Send Email" at bounding box center [1392, 347] width 104 height 13
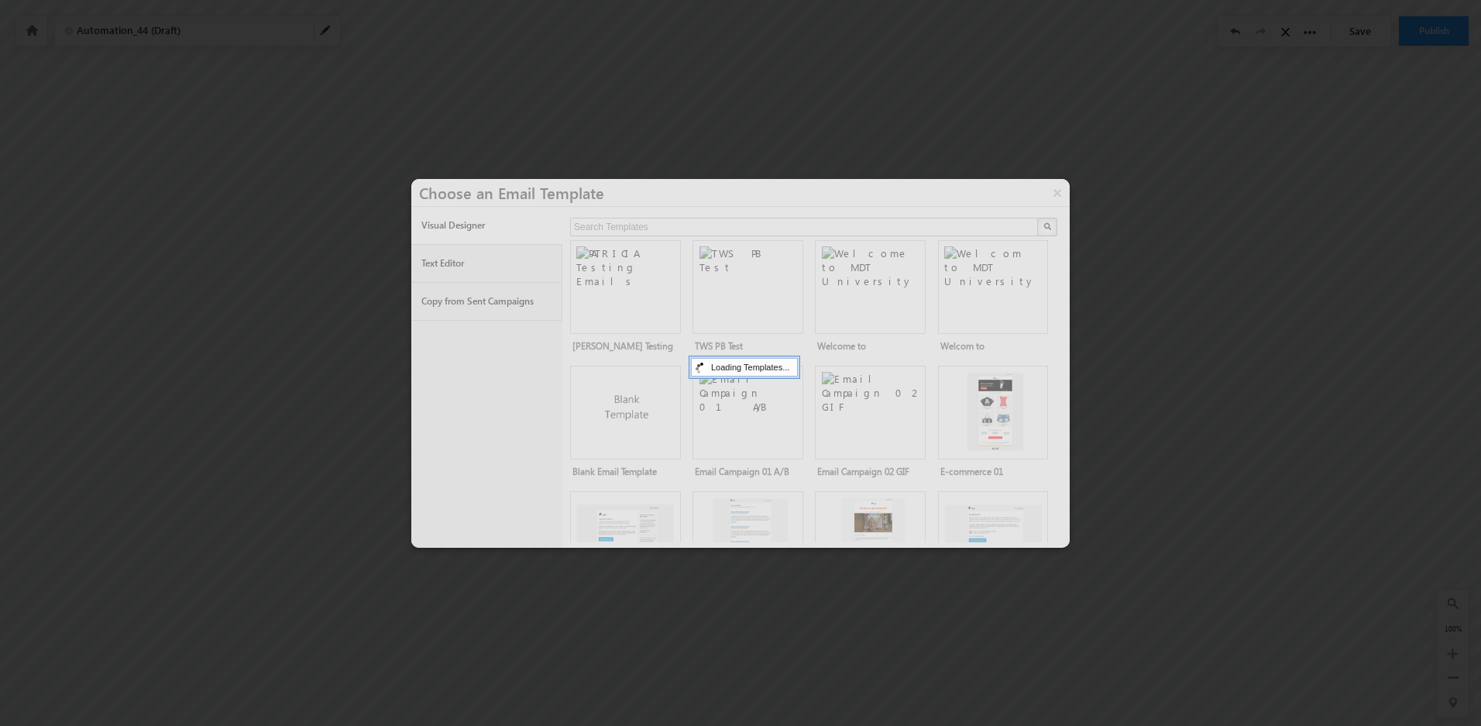
scroll to position [476, 685]
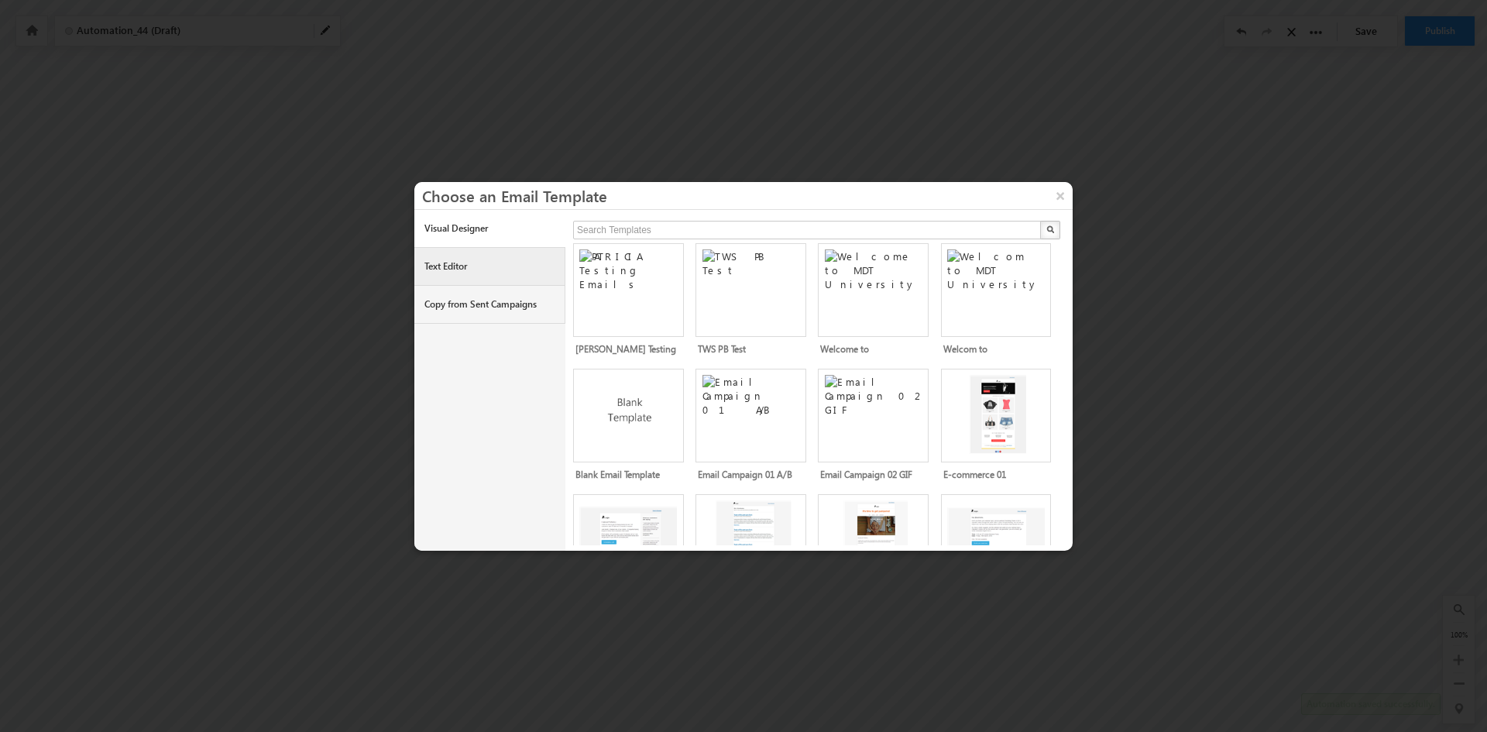
click at [495, 263] on link "Text Editor" at bounding box center [489, 267] width 151 height 38
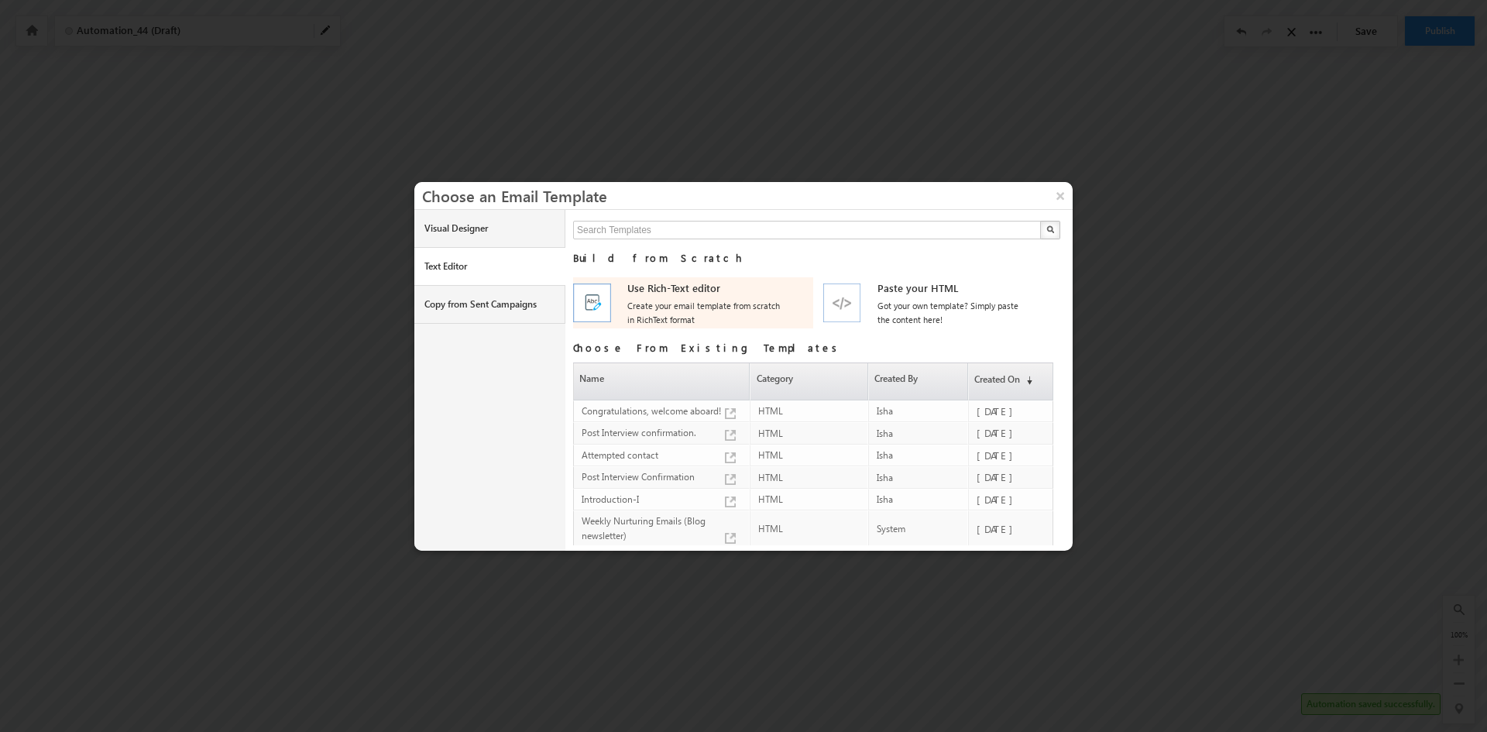
click at [612, 306] on div "Use Rich-Text editor Create your email template from scratch in RichText format" at bounding box center [677, 302] width 209 height 51
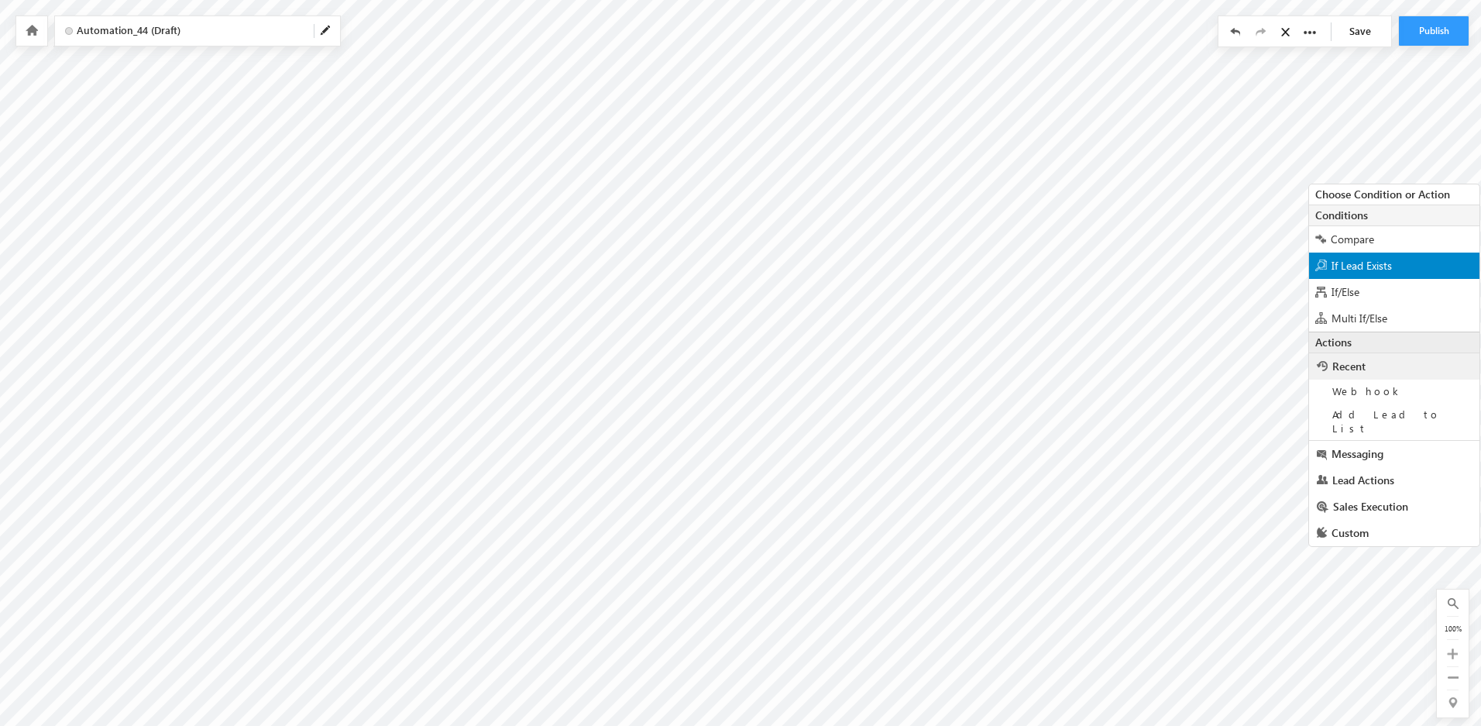
scroll to position [446, 710]
click at [1359, 285] on span "If/Else" at bounding box center [1346, 286] width 28 height 15
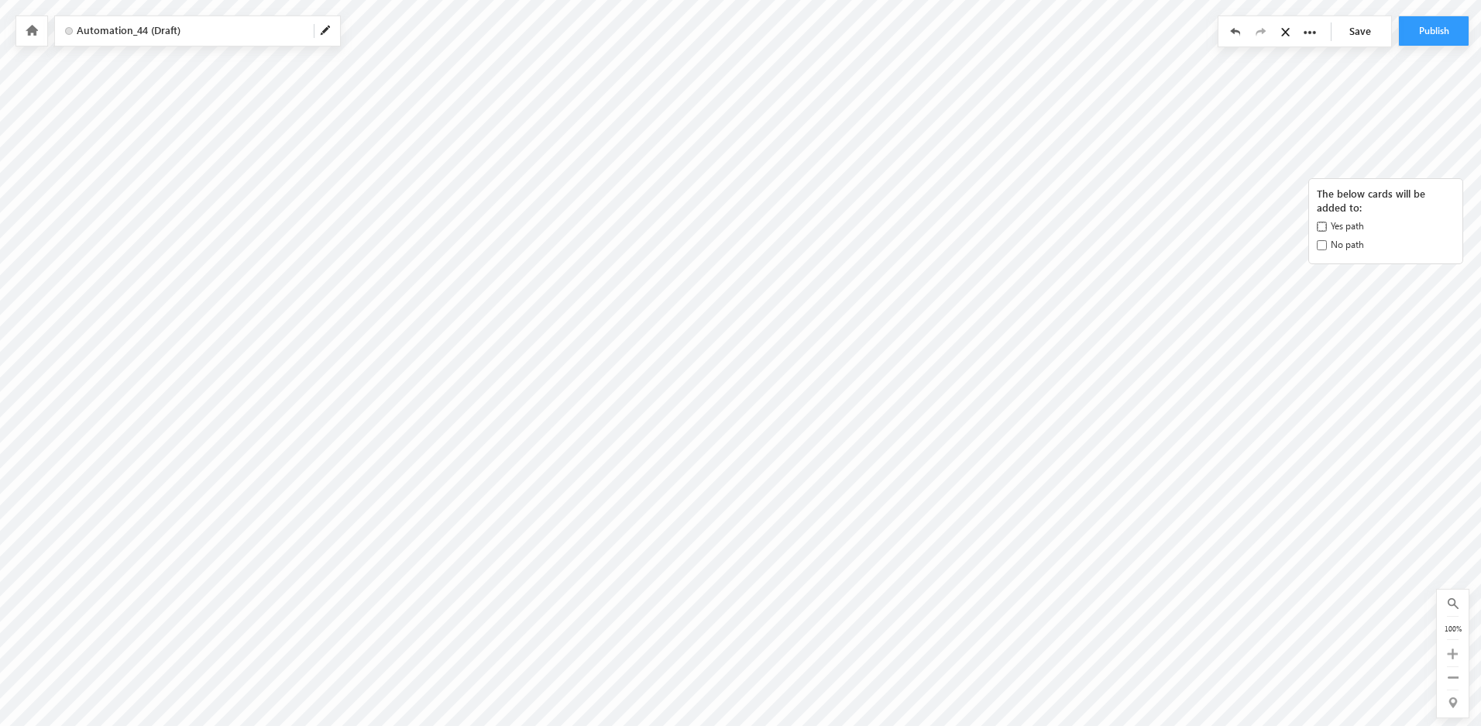
click at [1324, 226] on input "Yes path" at bounding box center [1322, 227] width 10 height 10
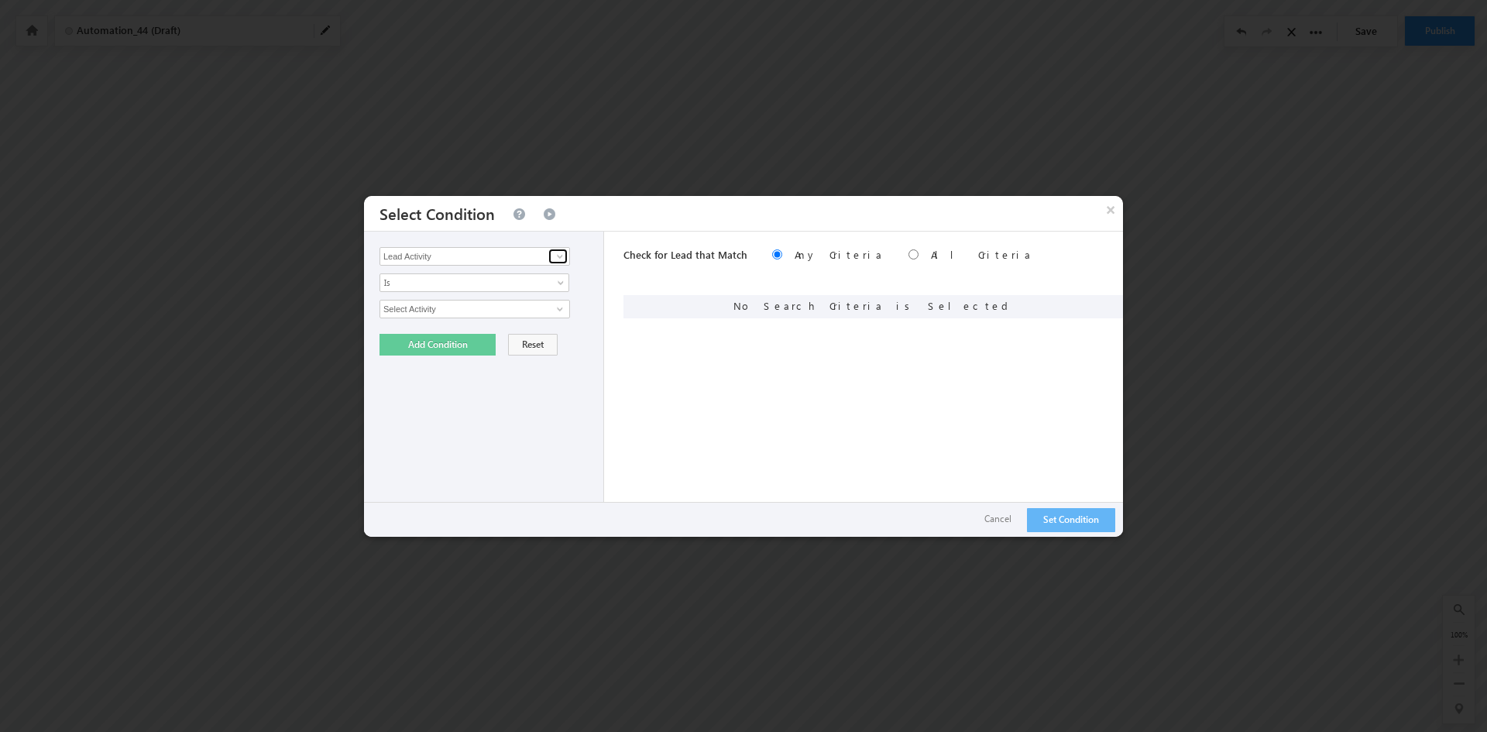
click at [557, 255] on span at bounding box center [560, 256] width 12 height 12
click at [518, 289] on link "Lead Stage" at bounding box center [475, 289] width 191 height 18
type input "Lead Stage"
click at [552, 305] on span "None Selected" at bounding box center [468, 309] width 176 height 17
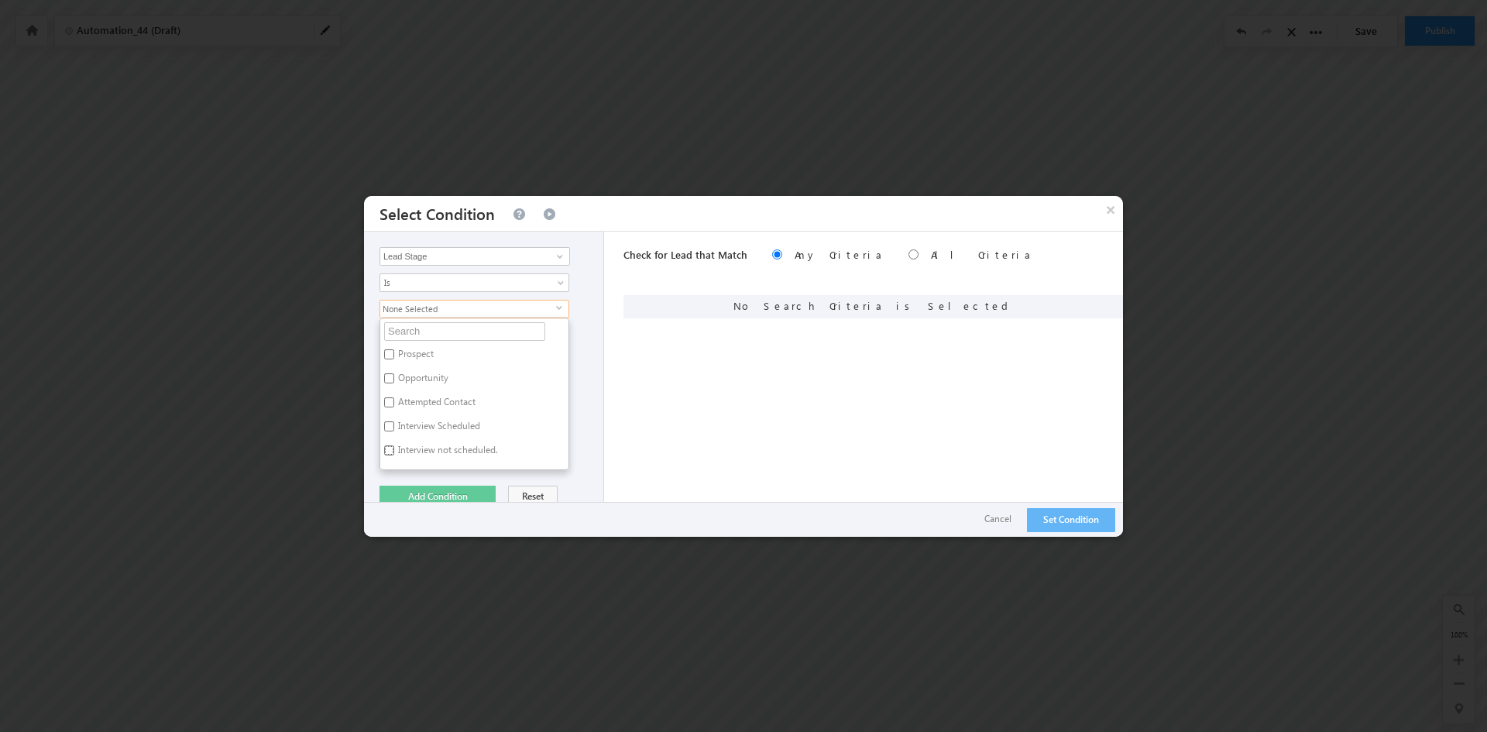
click at [387, 450] on input "Interview not scheduled." at bounding box center [389, 450] width 10 height 10
checkbox input "true"
click at [471, 497] on button "Add Condition" at bounding box center [438, 497] width 116 height 22
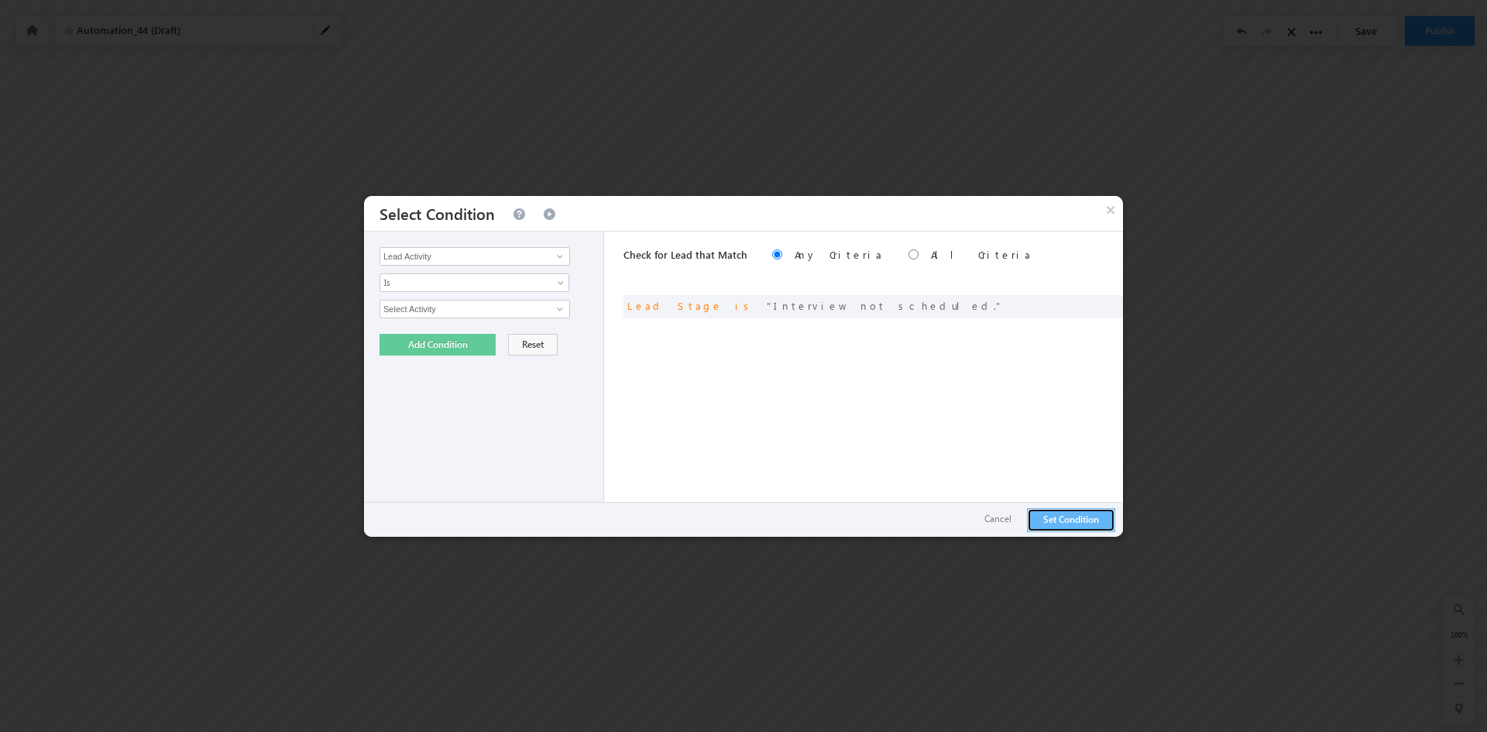
click at [1073, 524] on button "Set Condition" at bounding box center [1071, 520] width 88 height 24
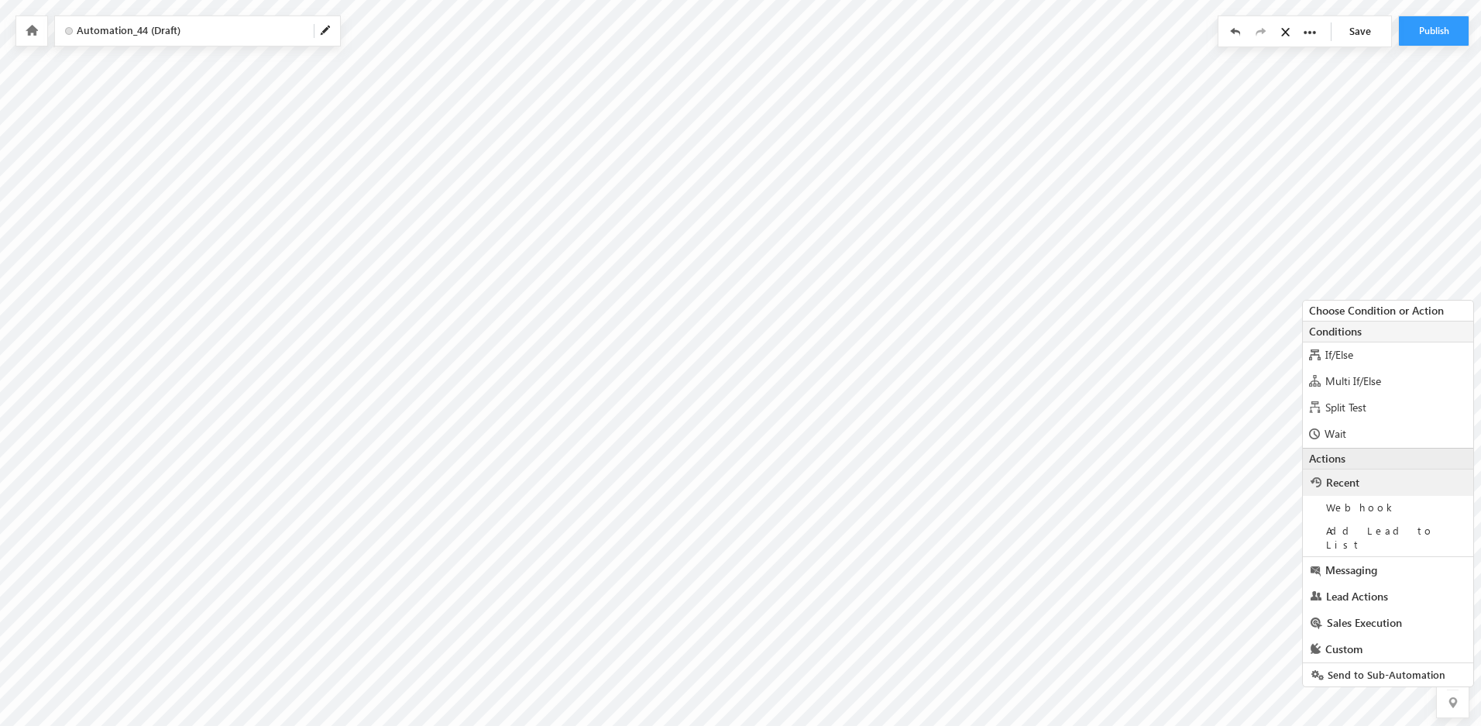
scroll to position [155, 0]
click at [1354, 361] on div "Wait" at bounding box center [1388, 358] width 170 height 26
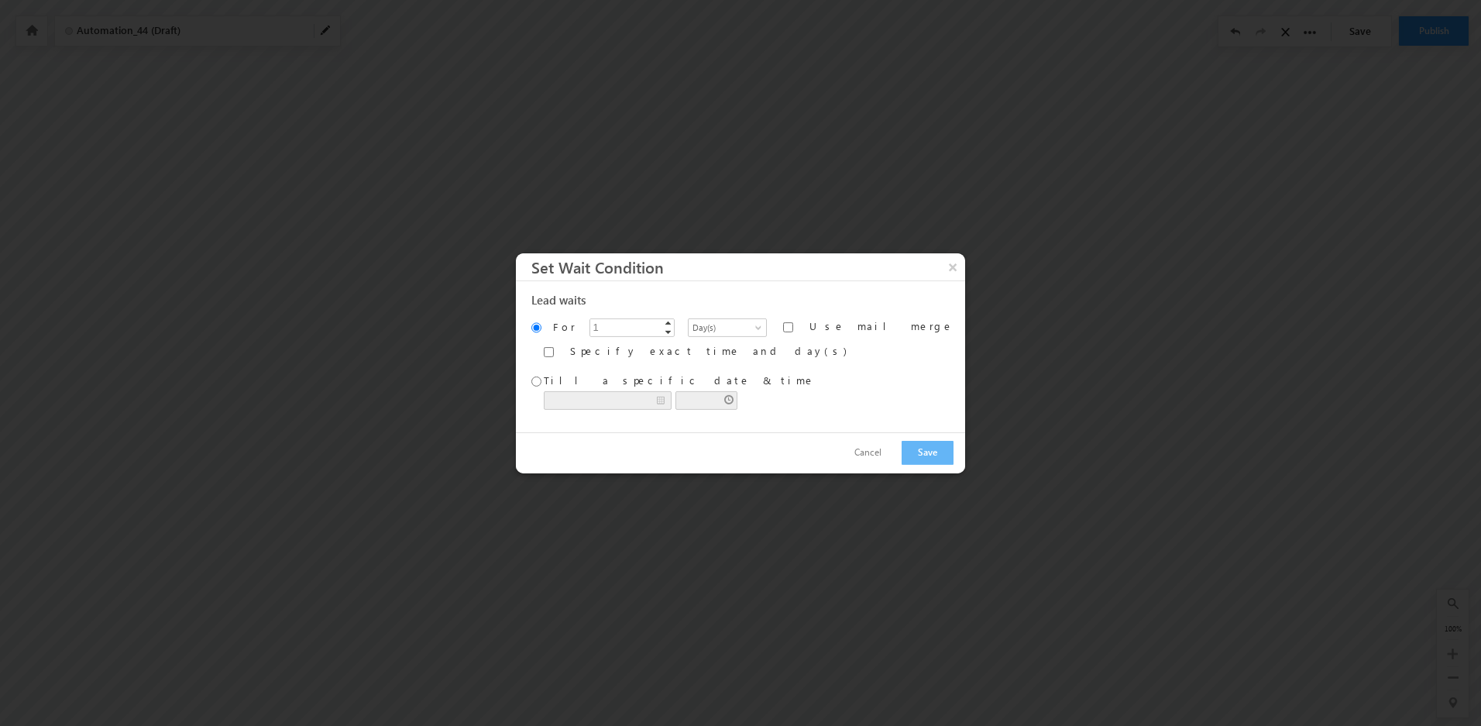
scroll to position [476, 710]
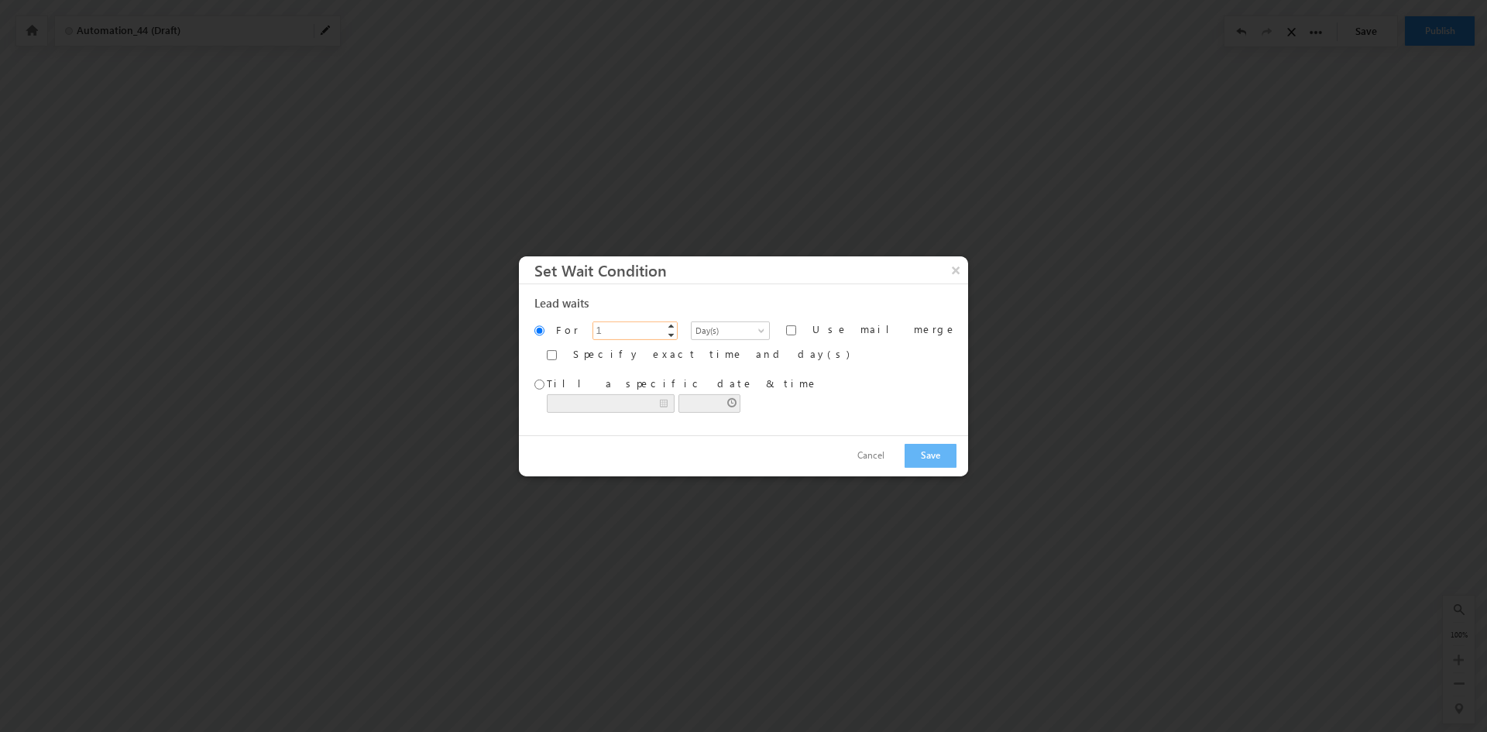
click at [625, 327] on input "1" at bounding box center [635, 330] width 85 height 19
click at [626, 326] on input "1" at bounding box center [635, 330] width 85 height 19
type input "7"
click at [905, 458] on button "Save" at bounding box center [931, 456] width 52 height 24
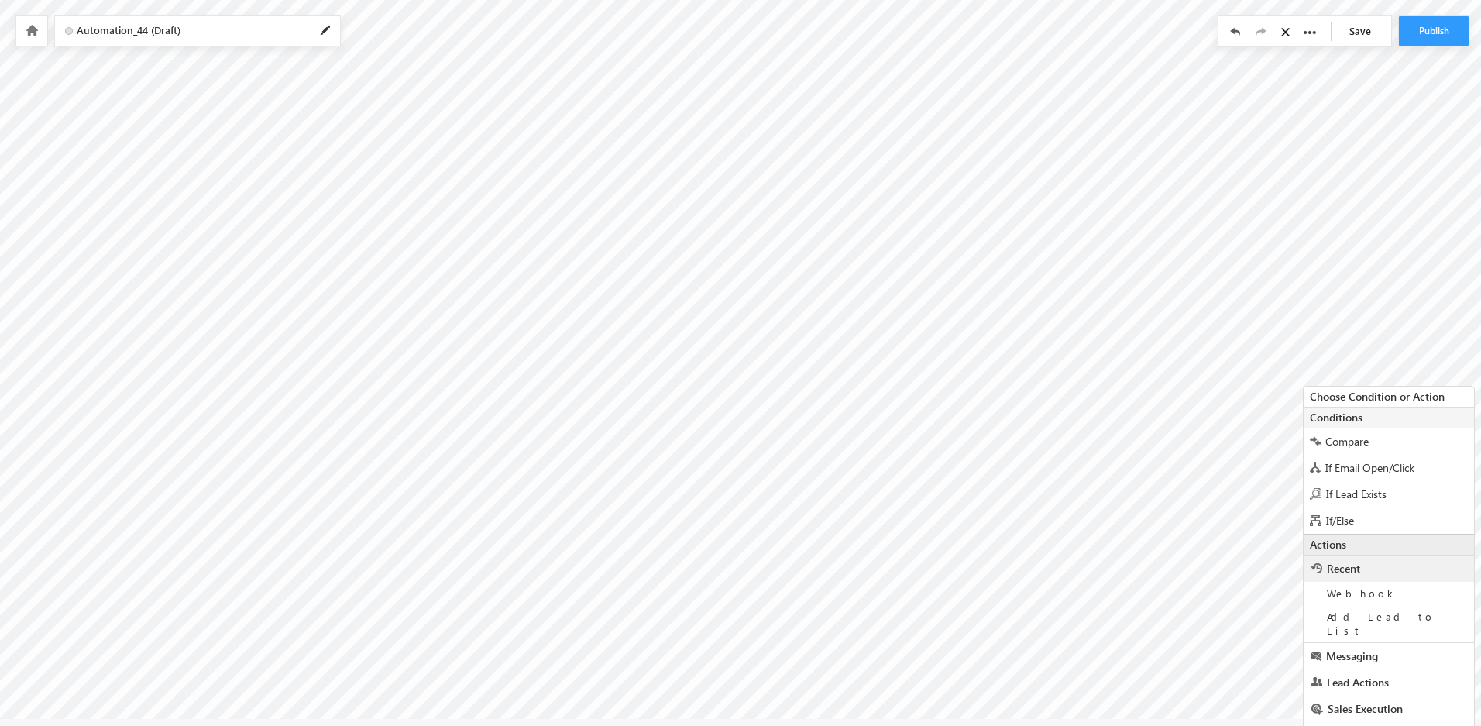
scroll to position [523, 710]
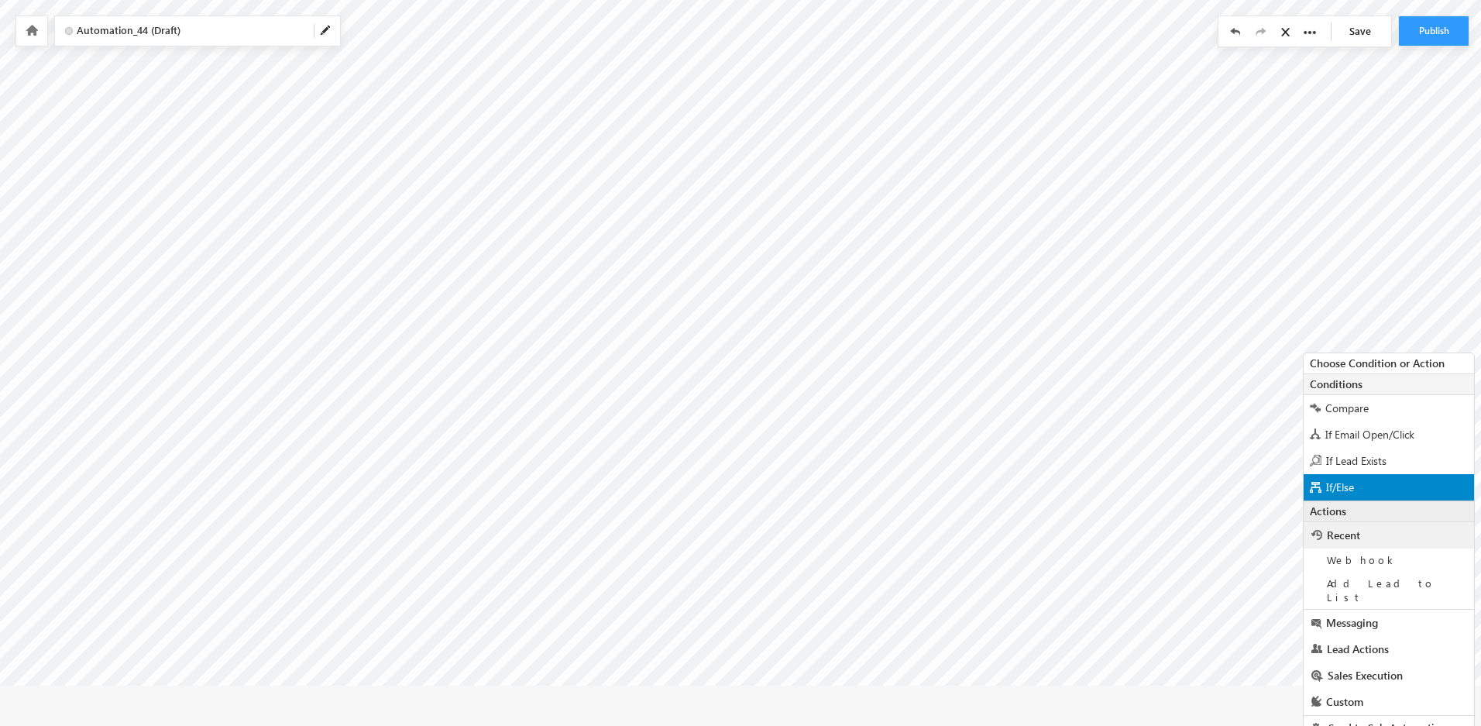
click at [1348, 486] on span "If/Else" at bounding box center [1340, 487] width 28 height 15
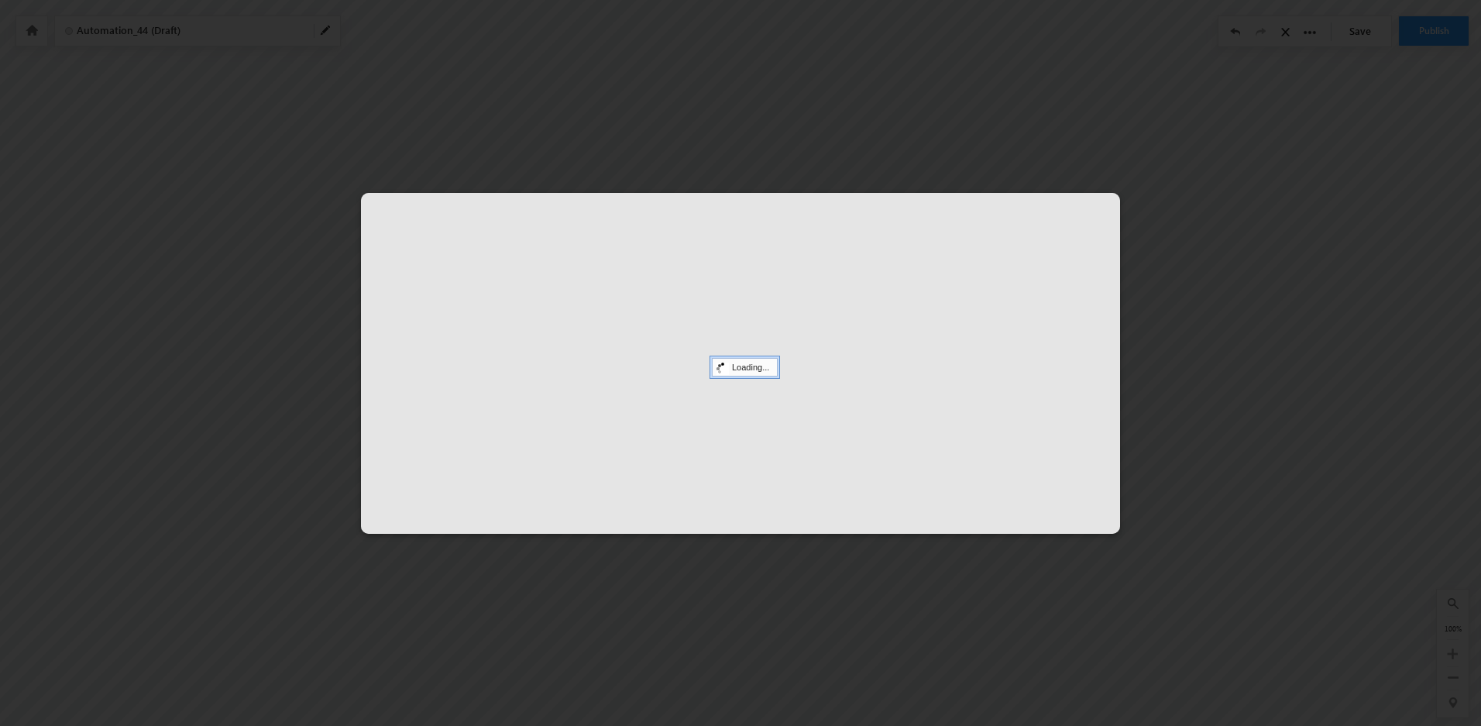
scroll to position [476, 710]
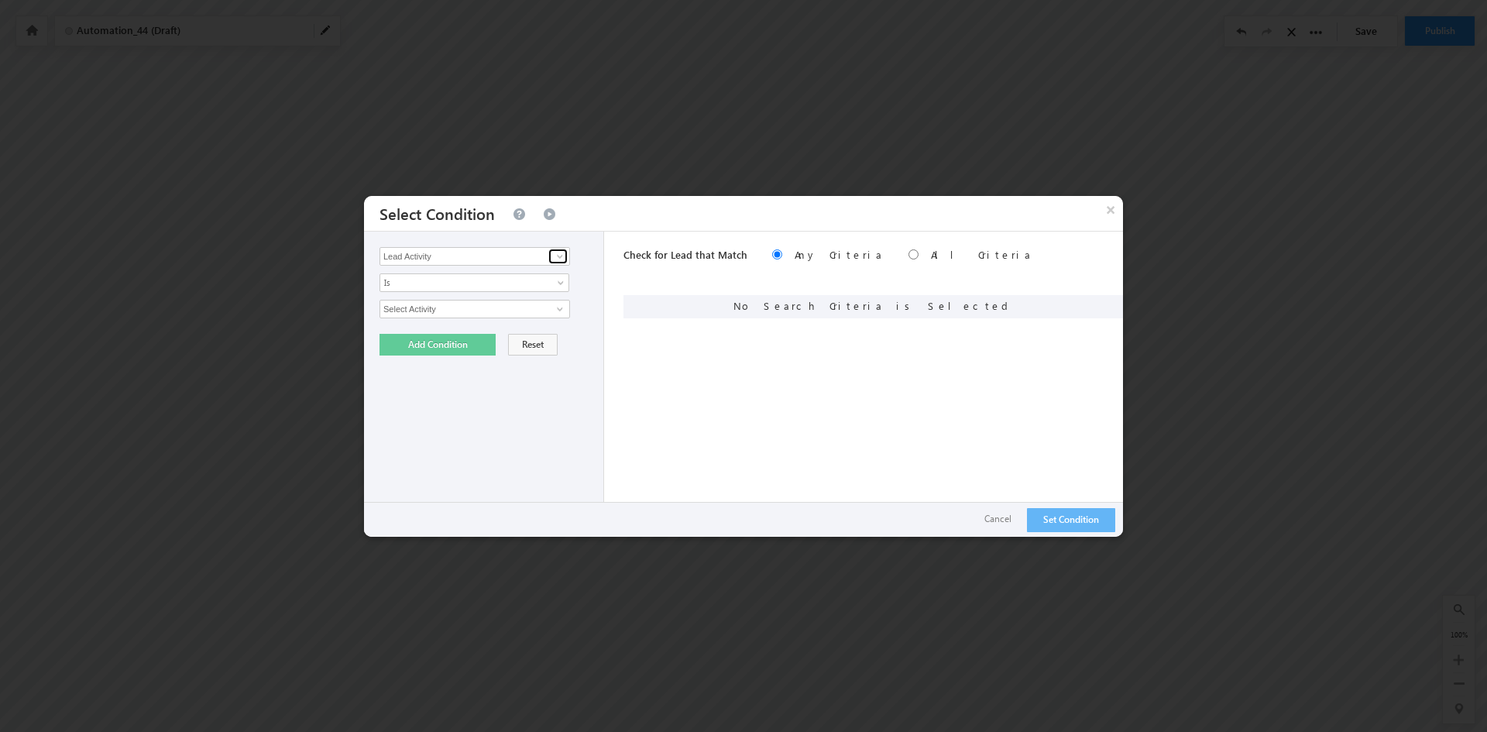
click at [560, 257] on span at bounding box center [560, 256] width 12 height 12
click at [451, 286] on link "Lead Stage" at bounding box center [475, 289] width 191 height 18
type input "Lead Stage"
click at [459, 316] on span "None Selected" at bounding box center [468, 309] width 176 height 17
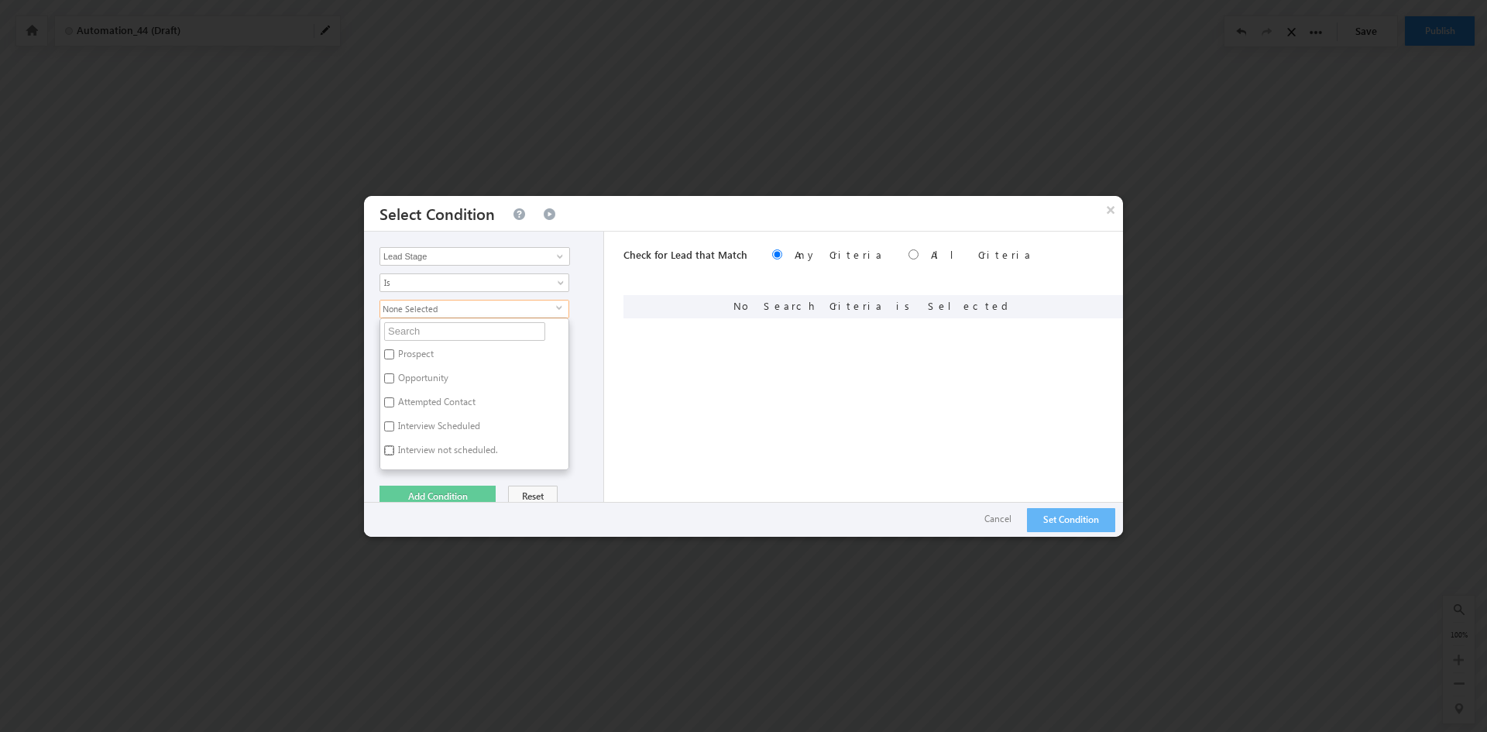
click at [389, 449] on input "Interview not scheduled." at bounding box center [389, 450] width 10 height 10
checkbox input "true"
click at [588, 449] on div "Interview not scheduled. select Prospect Opportunity Attempted Contact Intervie…" at bounding box center [488, 385] width 216 height 170
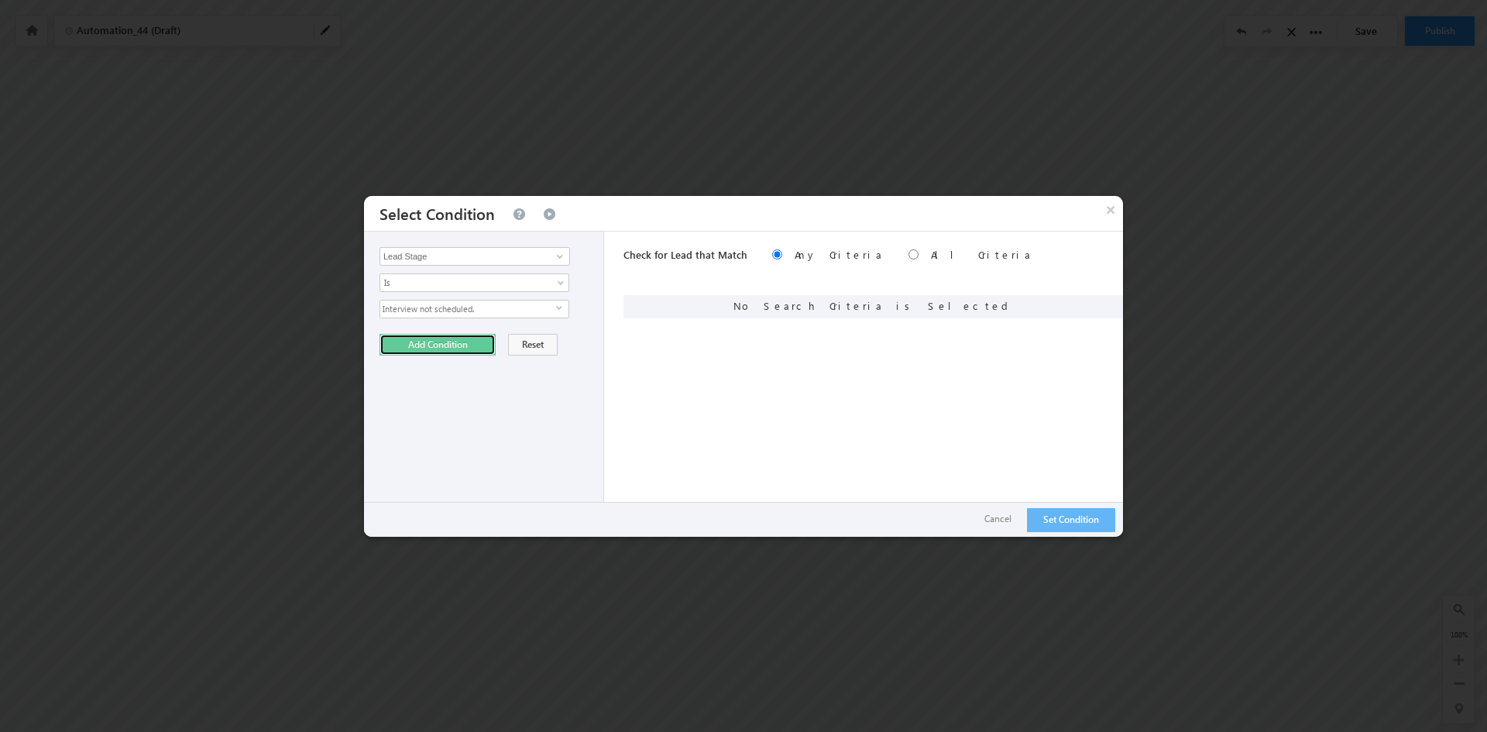
click at [434, 351] on button "Add Condition" at bounding box center [438, 345] width 116 height 22
click at [1082, 520] on button "Set Condition" at bounding box center [1071, 520] width 88 height 24
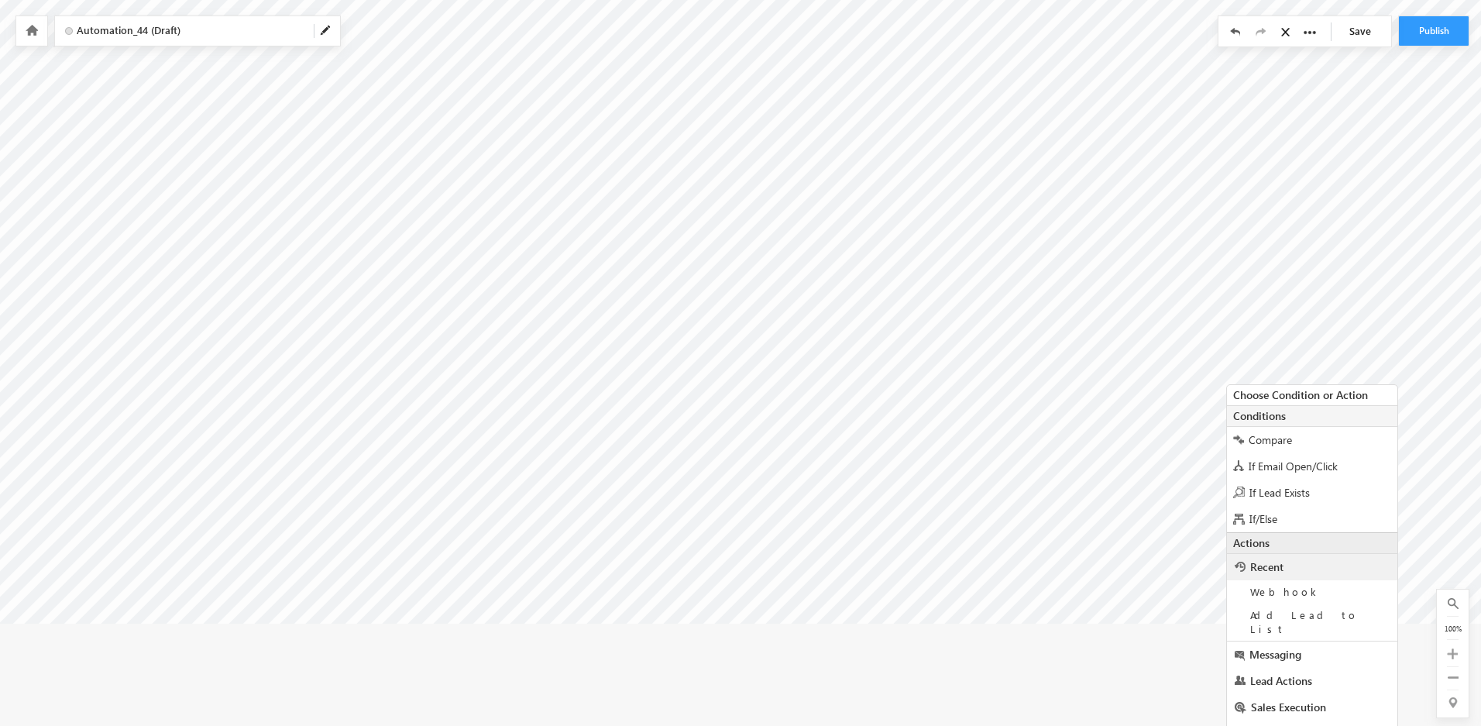
scroll to position [586, 710]
click at [1300, 645] on span "Messaging" at bounding box center [1275, 652] width 52 height 15
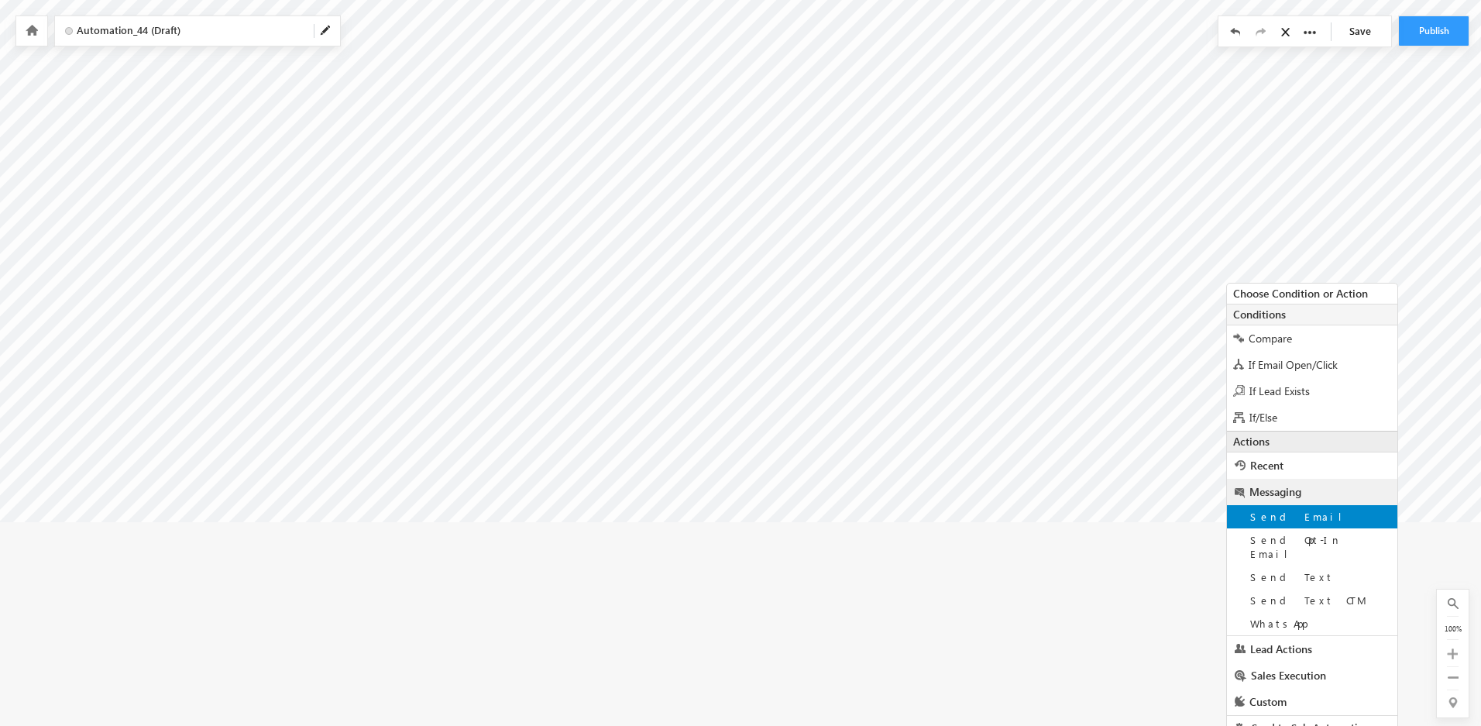
click at [1299, 522] on div "Send Email" at bounding box center [1312, 516] width 170 height 23
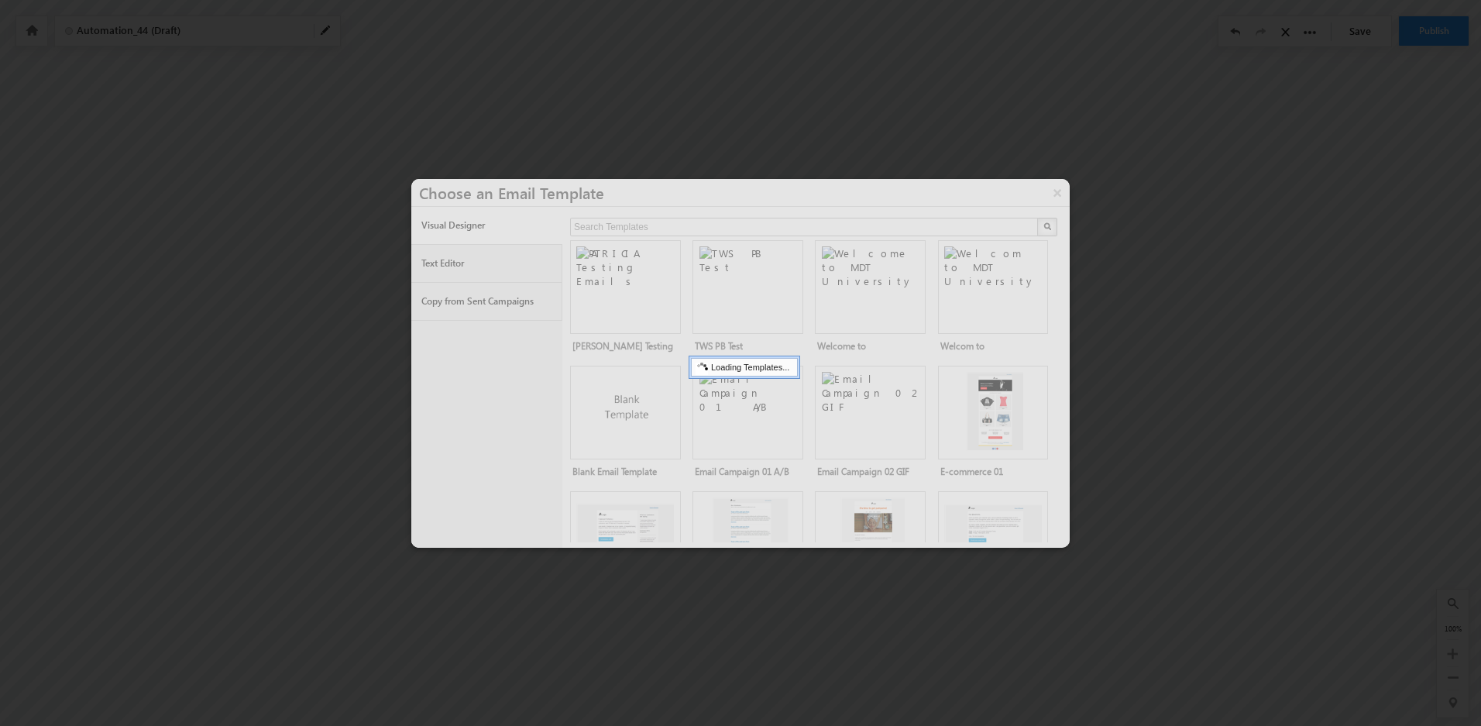
scroll to position [476, 710]
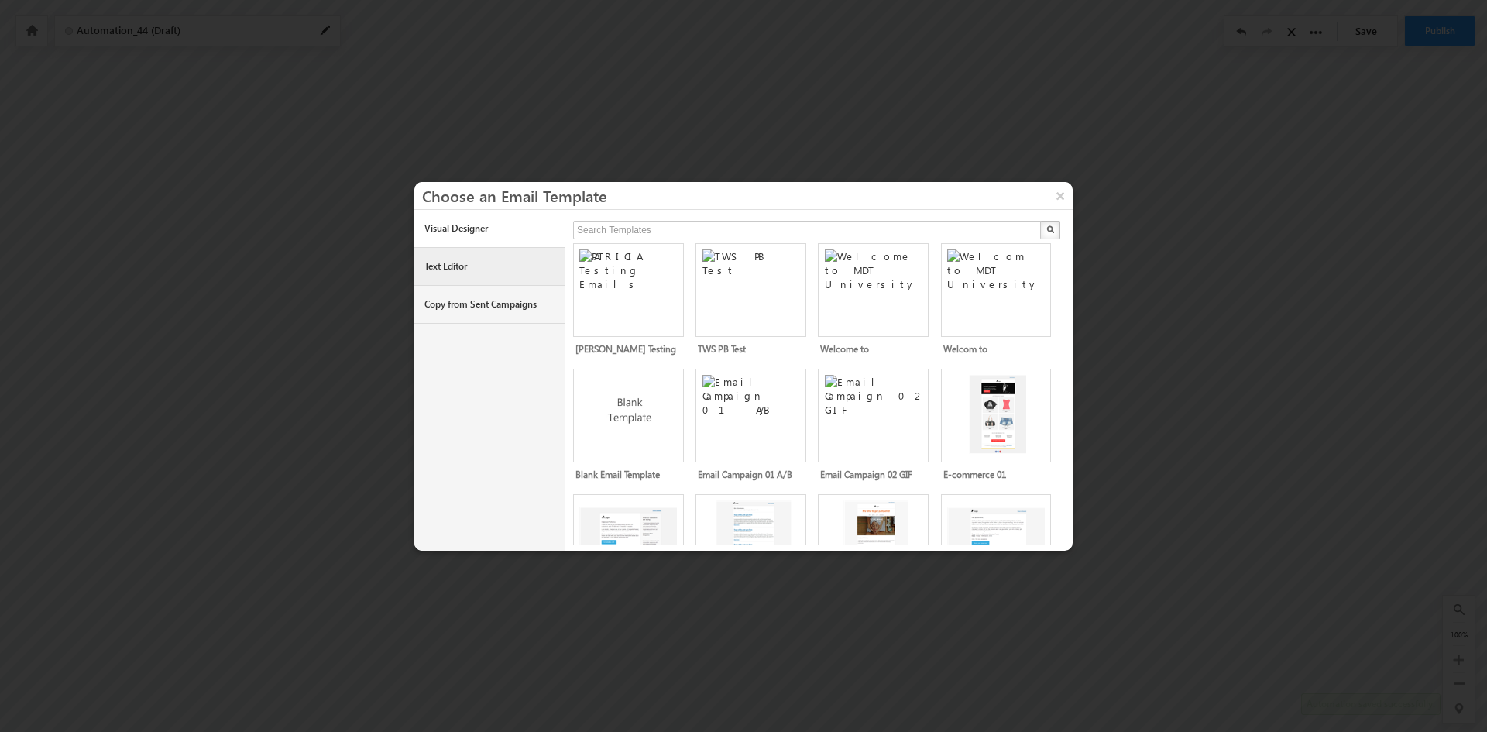
click at [457, 273] on link "Text Editor" at bounding box center [489, 267] width 151 height 38
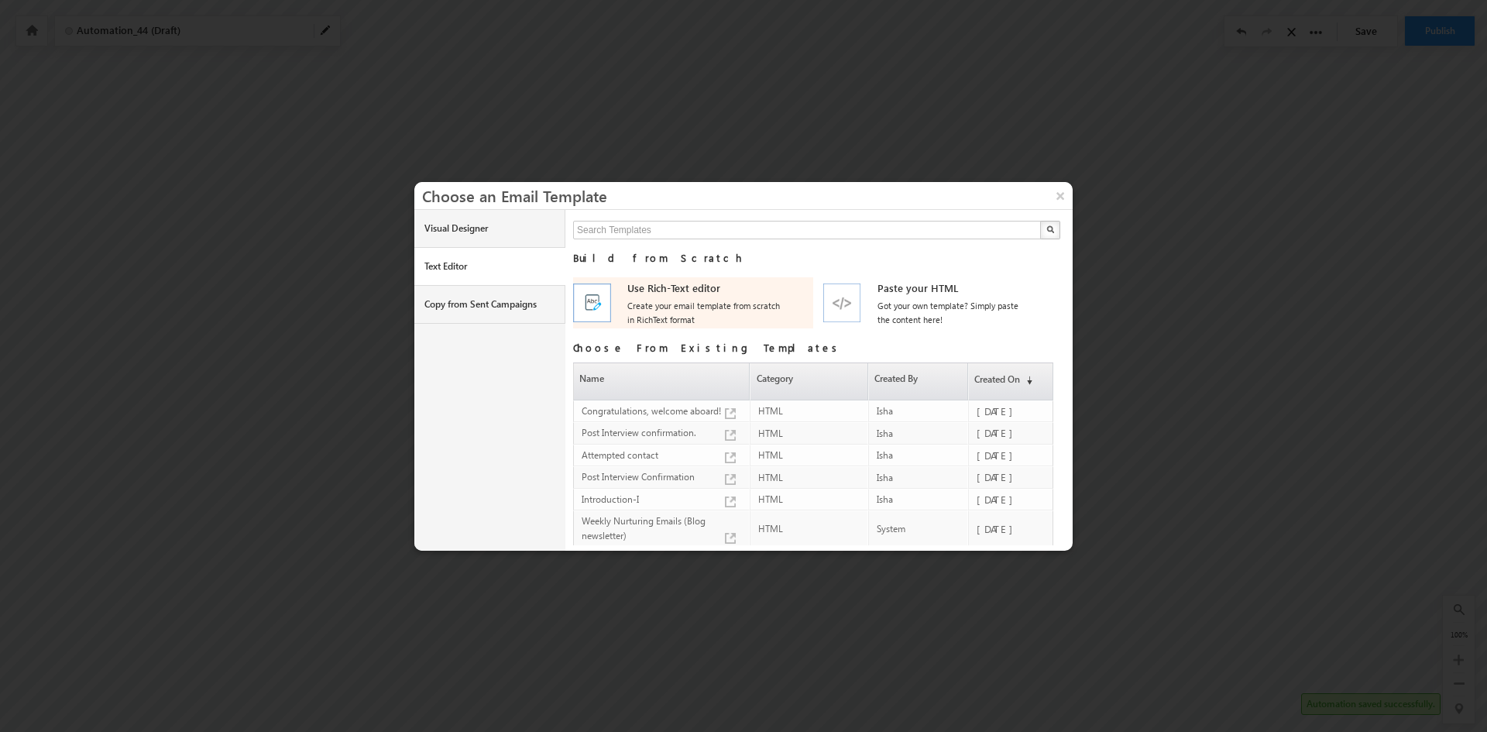
click at [598, 313] on img at bounding box center [592, 303] width 38 height 39
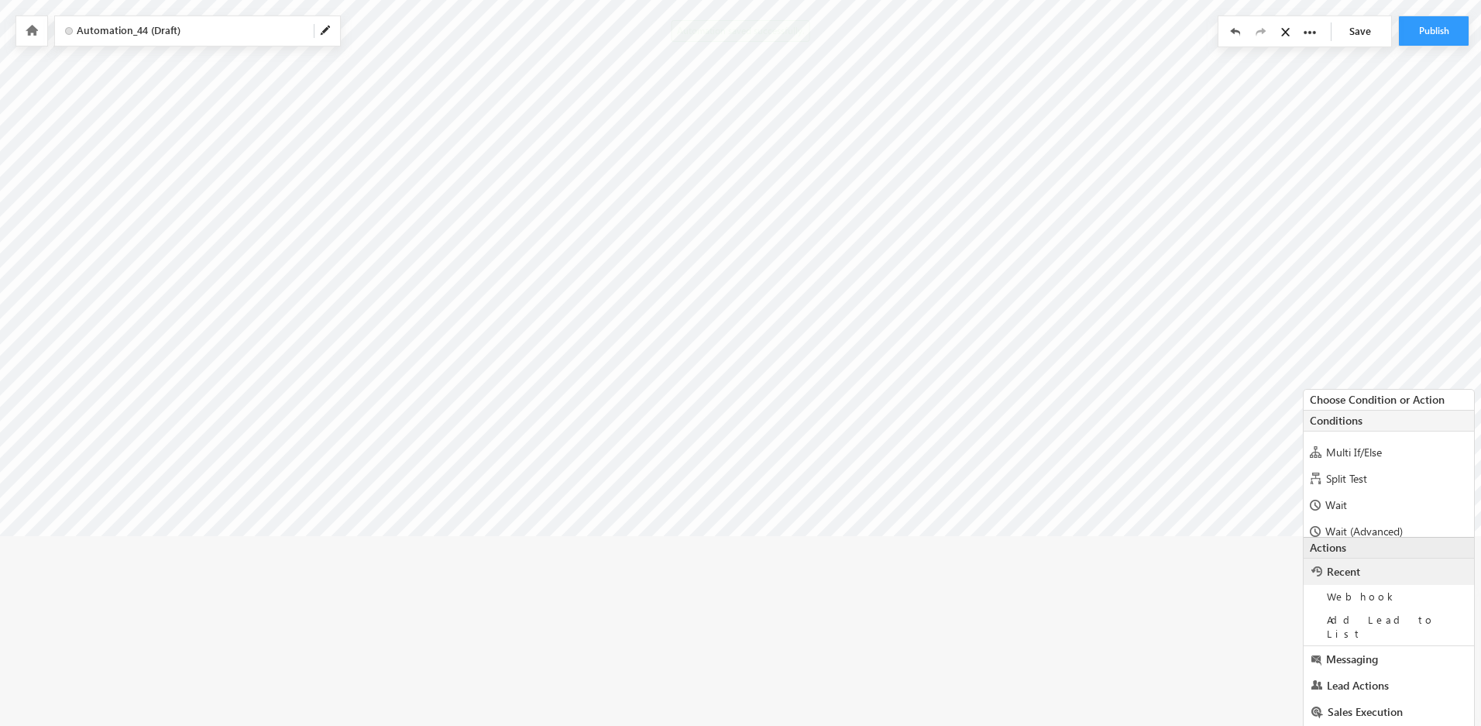
scroll to position [155, 0]
click at [1373, 453] on div "Wait" at bounding box center [1389, 448] width 170 height 26
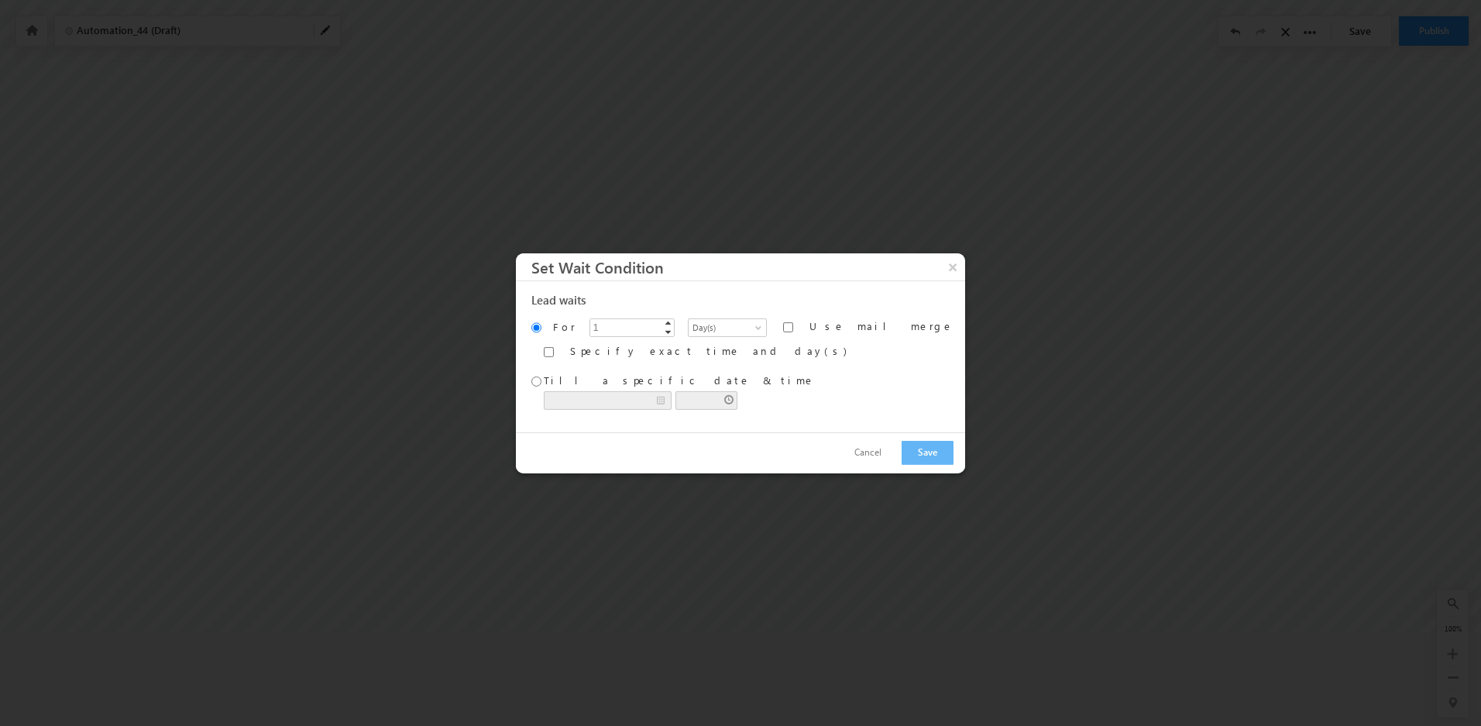
scroll to position [569, 710]
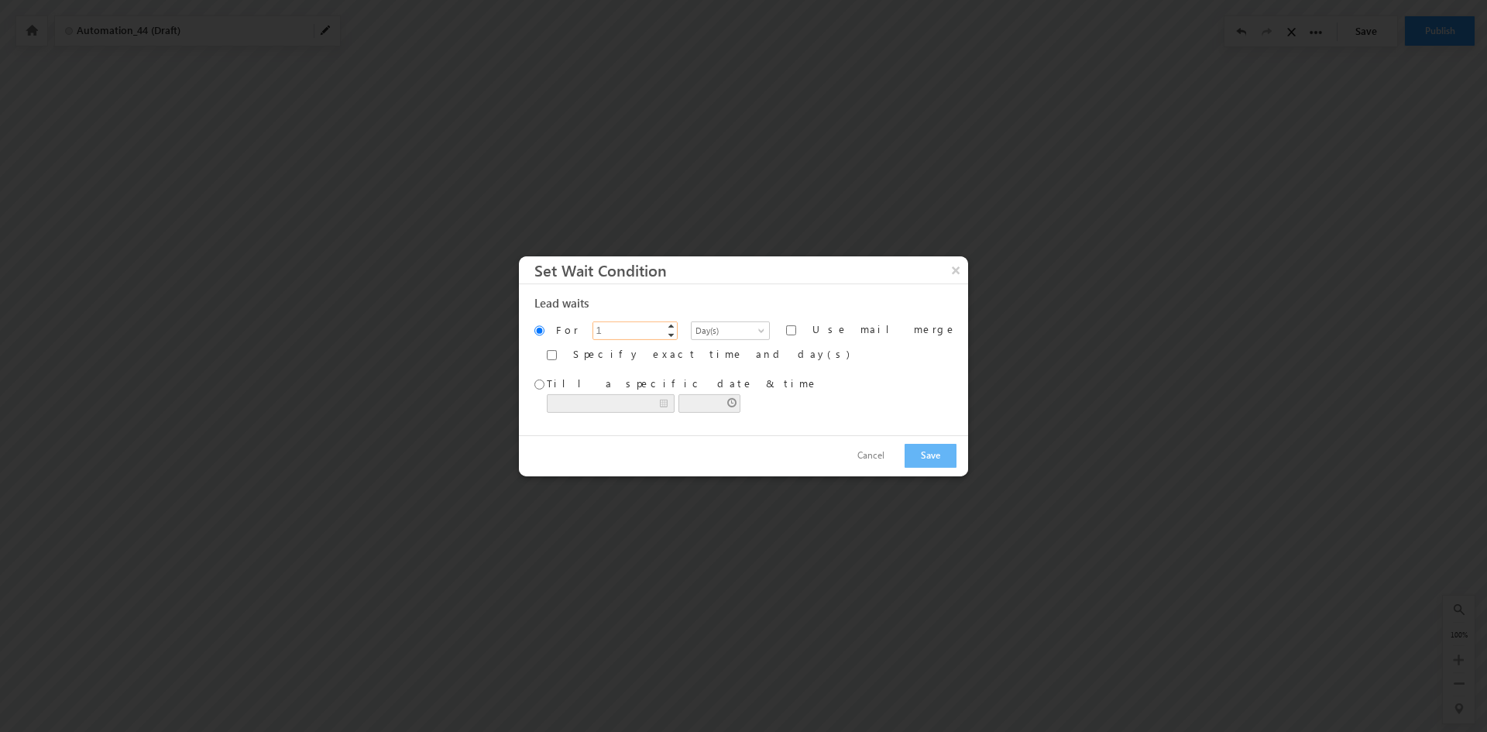
click at [634, 329] on input "1" at bounding box center [635, 330] width 85 height 19
type input "7"
click at [905, 454] on button "Save" at bounding box center [931, 456] width 52 height 24
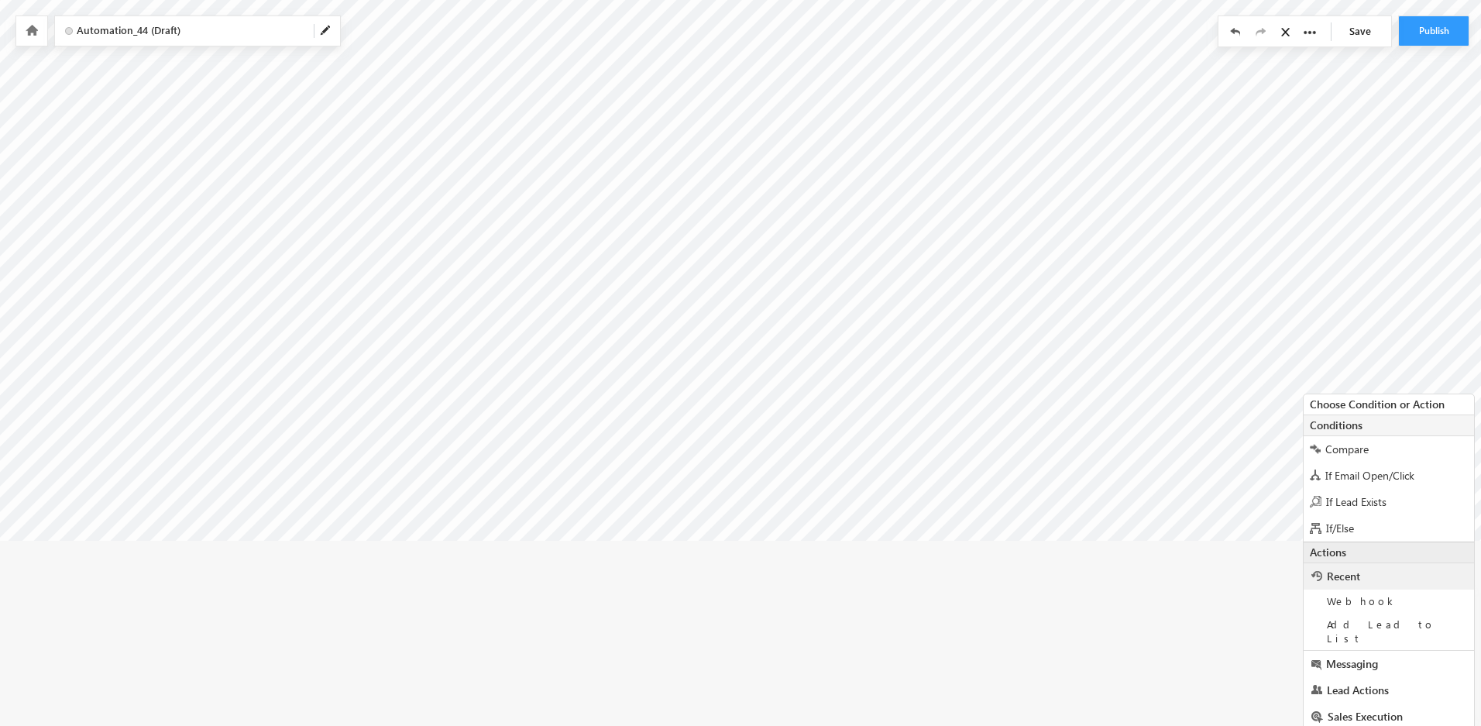
scroll to position [770, 710]
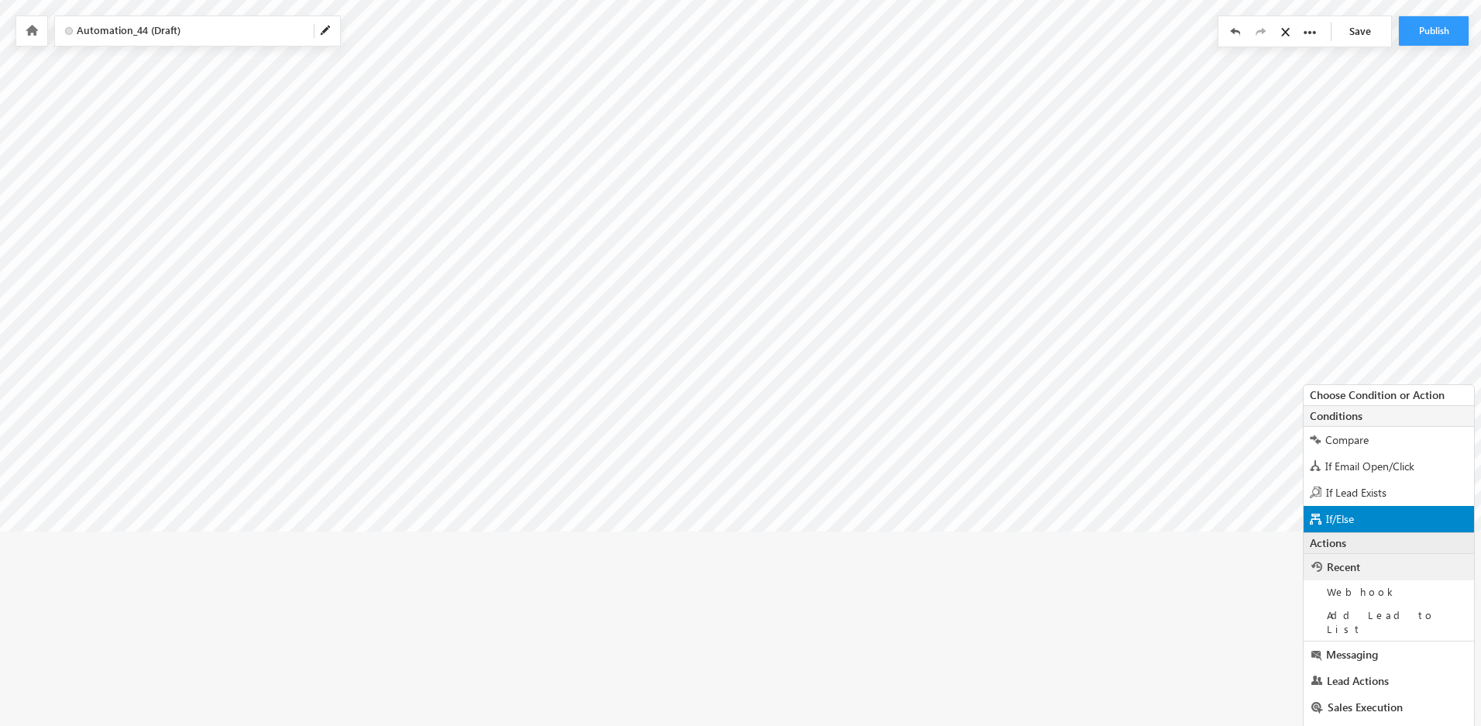
click at [1362, 519] on div "If/Else" at bounding box center [1389, 519] width 170 height 26
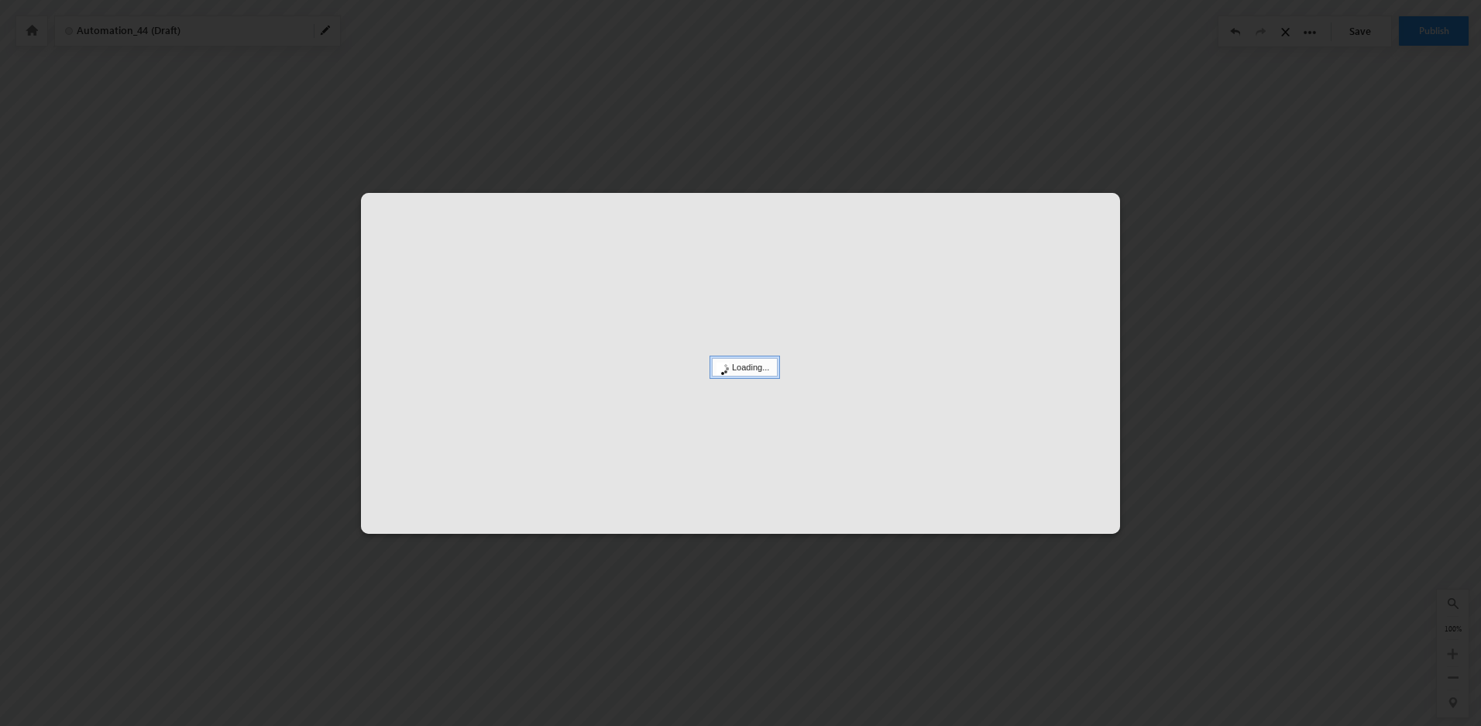
scroll to position [662, 710]
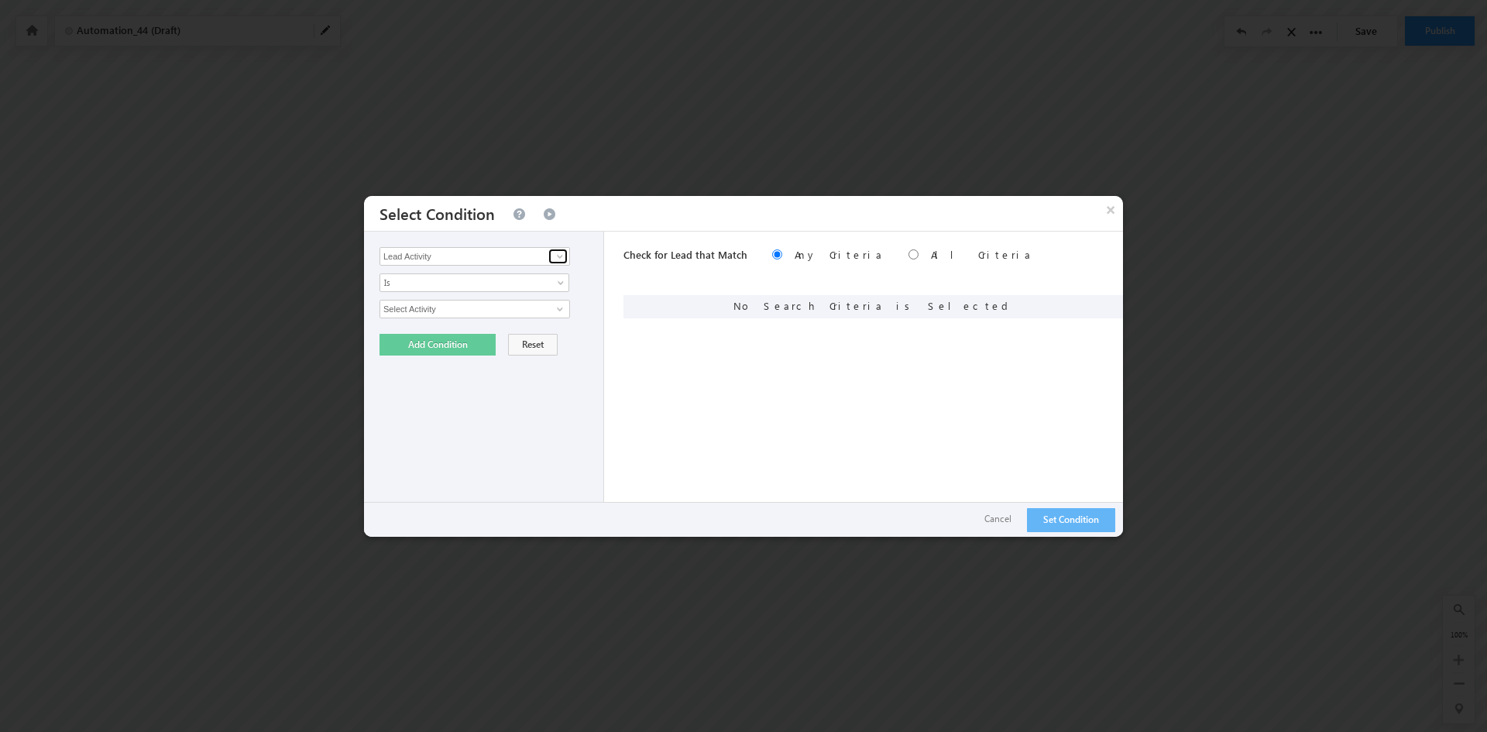
click at [565, 255] on link at bounding box center [557, 256] width 19 height 15
click at [400, 289] on link "Lead Stage" at bounding box center [475, 289] width 191 height 18
type input "Lead Stage"
click at [414, 312] on span "None Selected" at bounding box center [468, 309] width 176 height 17
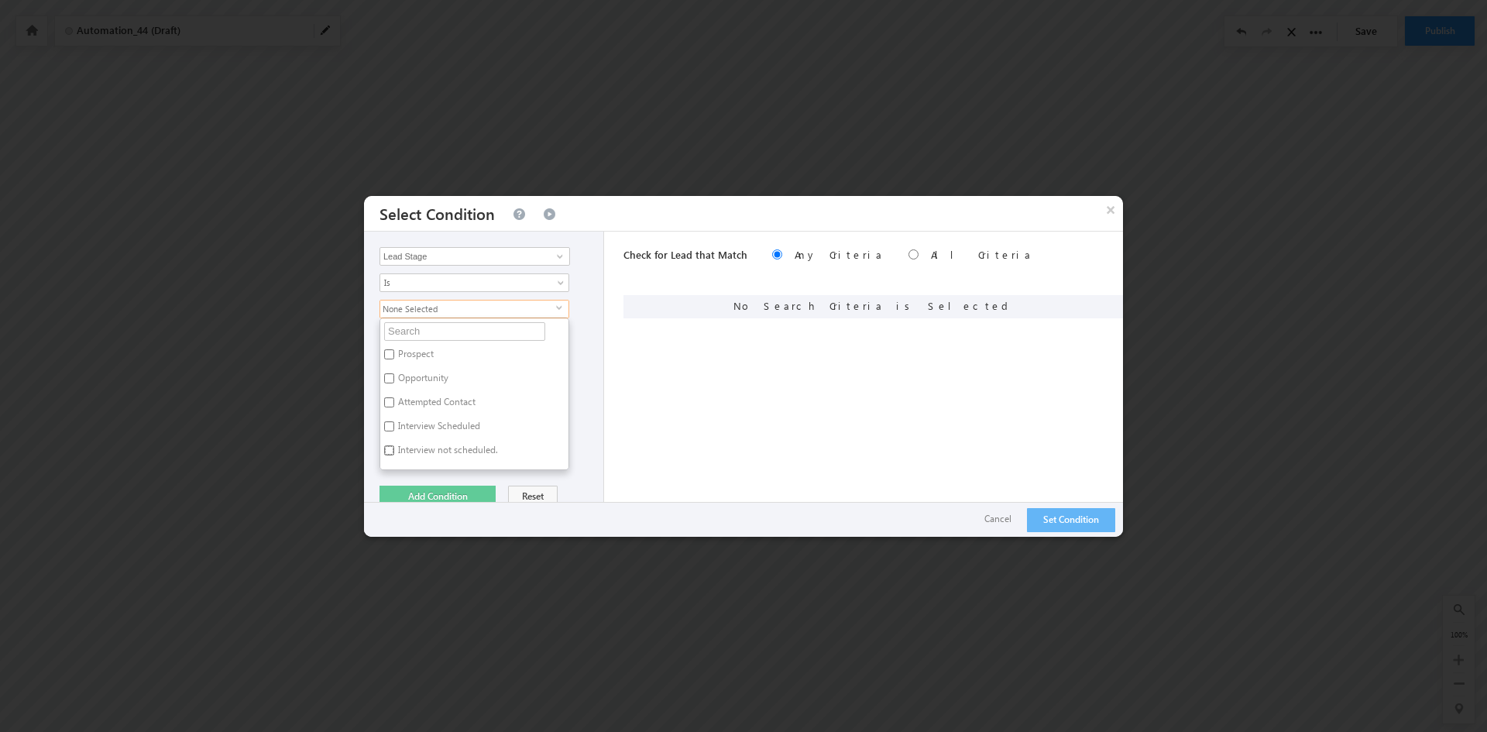
click at [389, 451] on input "Interview not scheduled." at bounding box center [389, 450] width 10 height 10
checkbox input "true"
click at [590, 459] on div "Lead Activity Task Sales Group Prospect Id Address 1 Address 2 Aviation Careers…" at bounding box center [484, 384] width 240 height 305
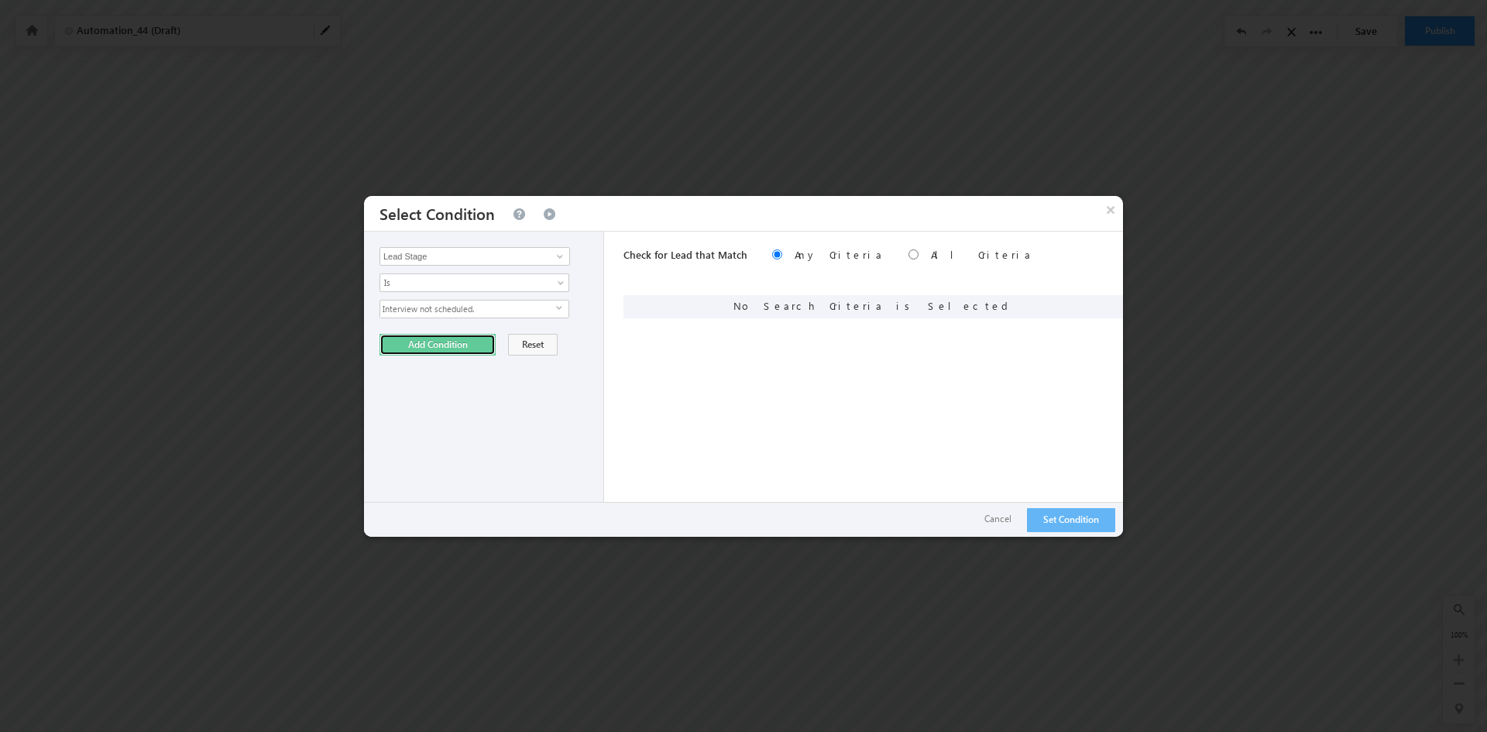
click at [432, 338] on button "Add Condition" at bounding box center [438, 345] width 116 height 22
click at [1071, 518] on button "Set Condition" at bounding box center [1071, 520] width 88 height 24
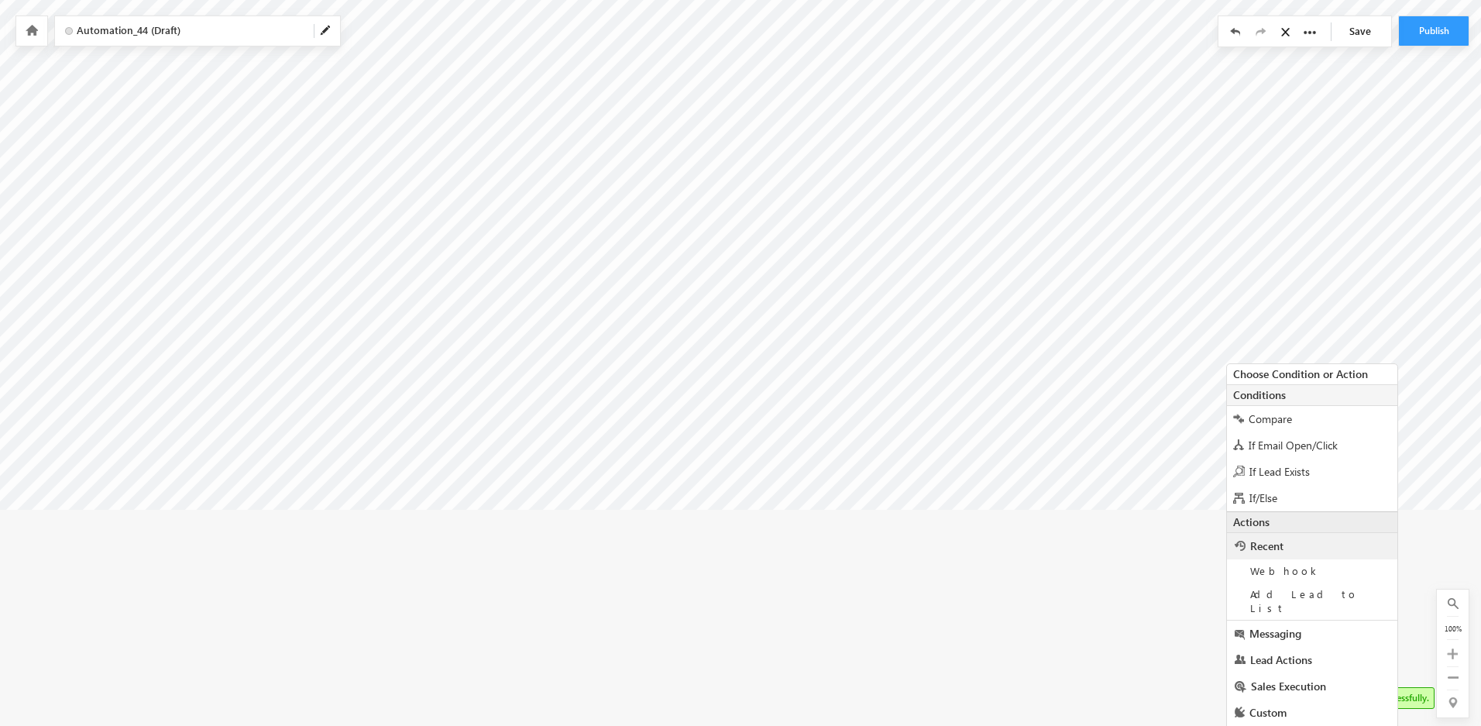
scroll to position [889, 710]
click at [1291, 621] on span "Messaging" at bounding box center [1275, 628] width 52 height 15
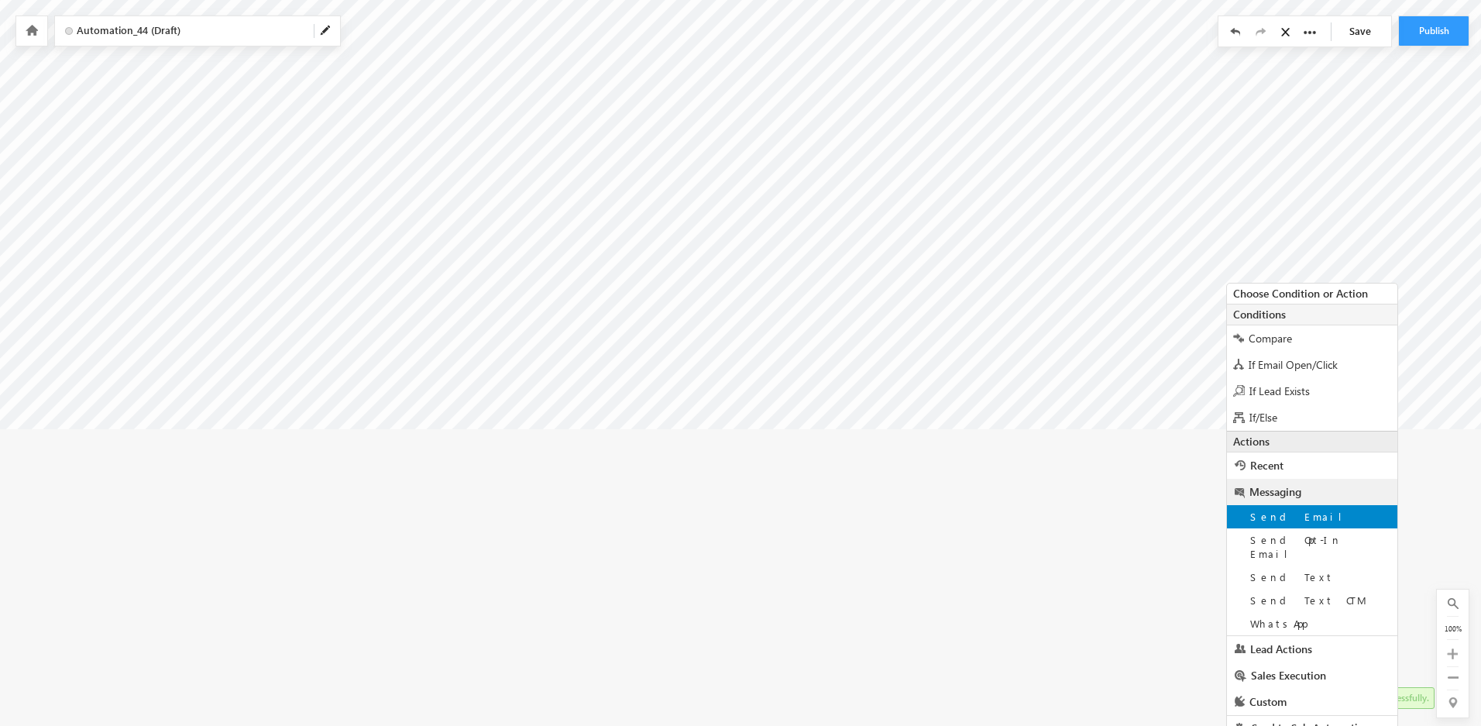
click at [1308, 515] on div "Send Email" at bounding box center [1312, 516] width 170 height 23
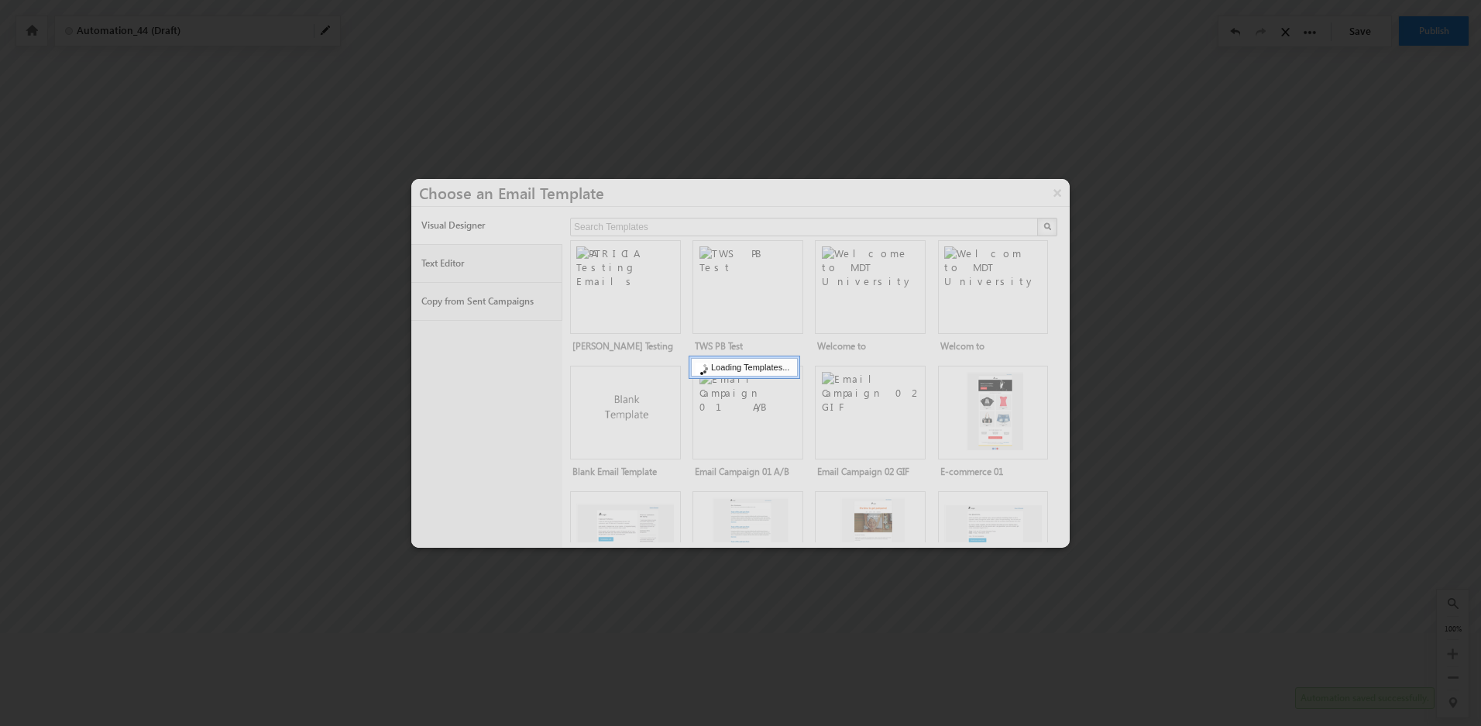
scroll to position [755, 710]
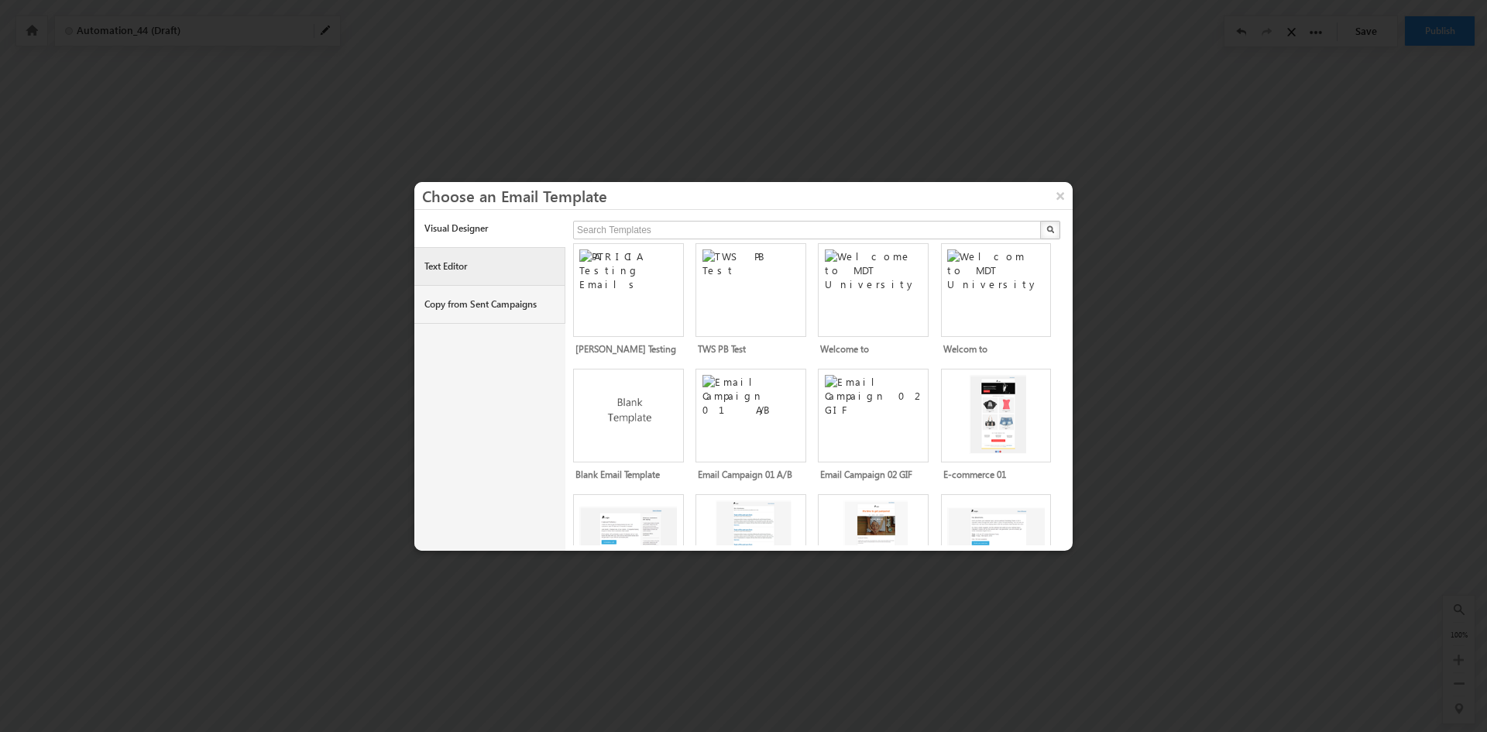
click at [456, 263] on link "Text Editor" at bounding box center [489, 267] width 151 height 38
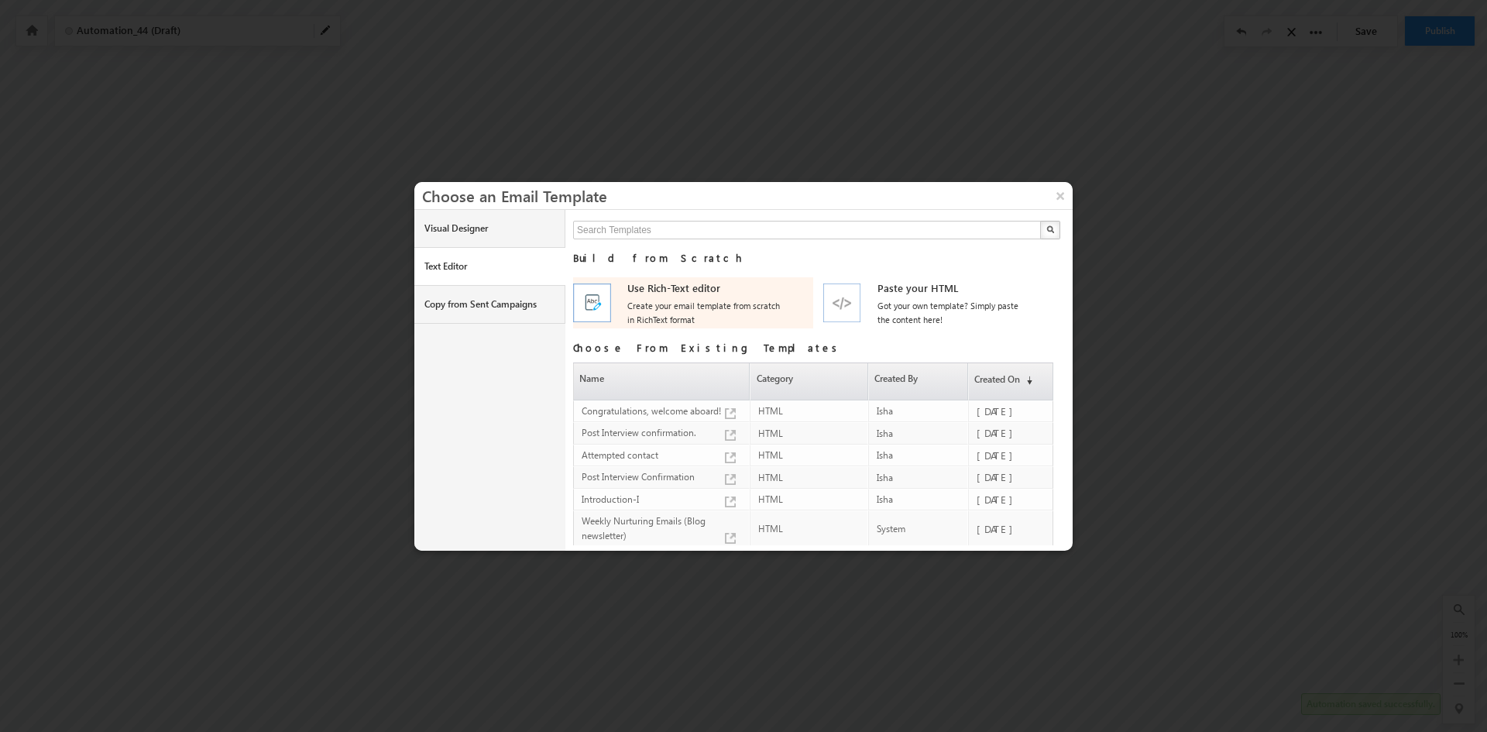
click at [594, 304] on img at bounding box center [592, 303] width 38 height 39
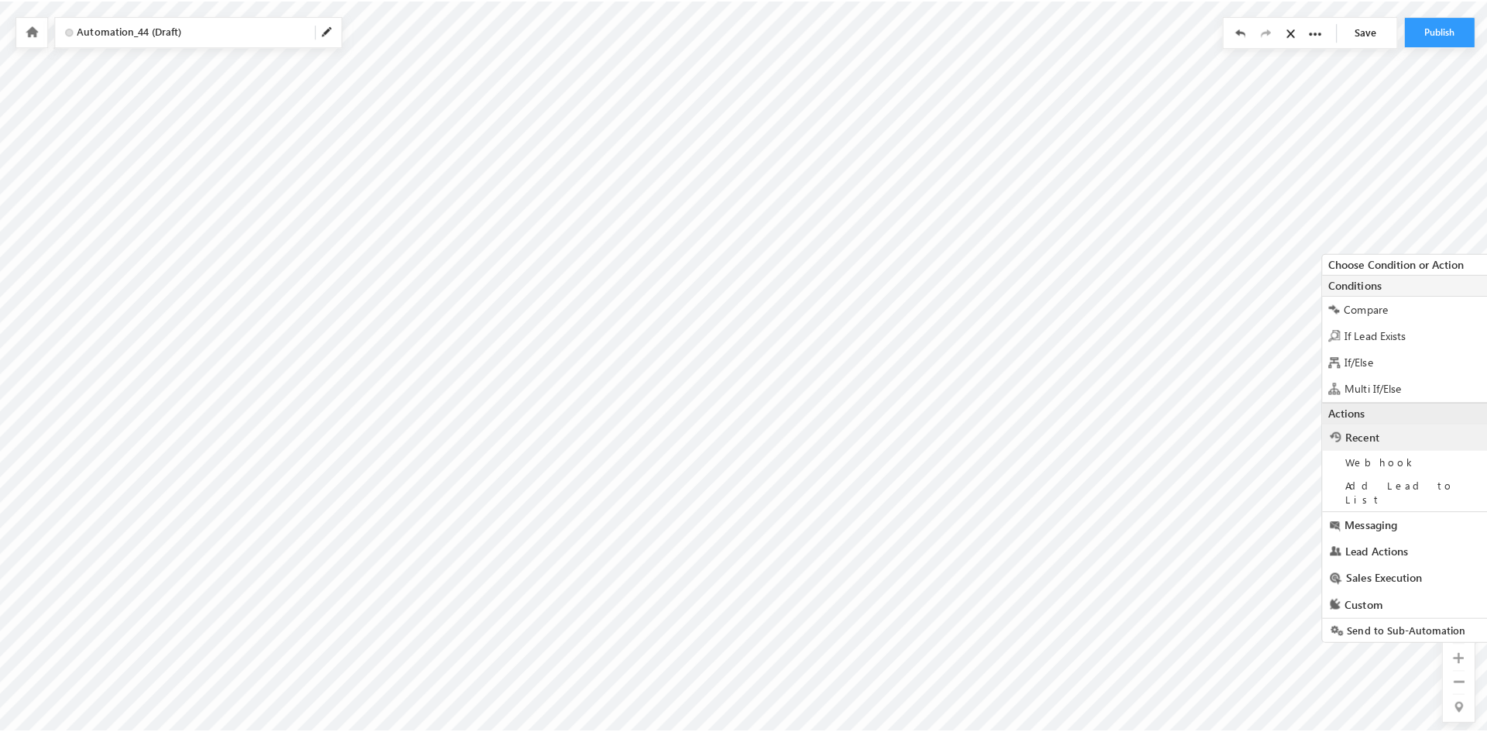
scroll to position [266, 771]
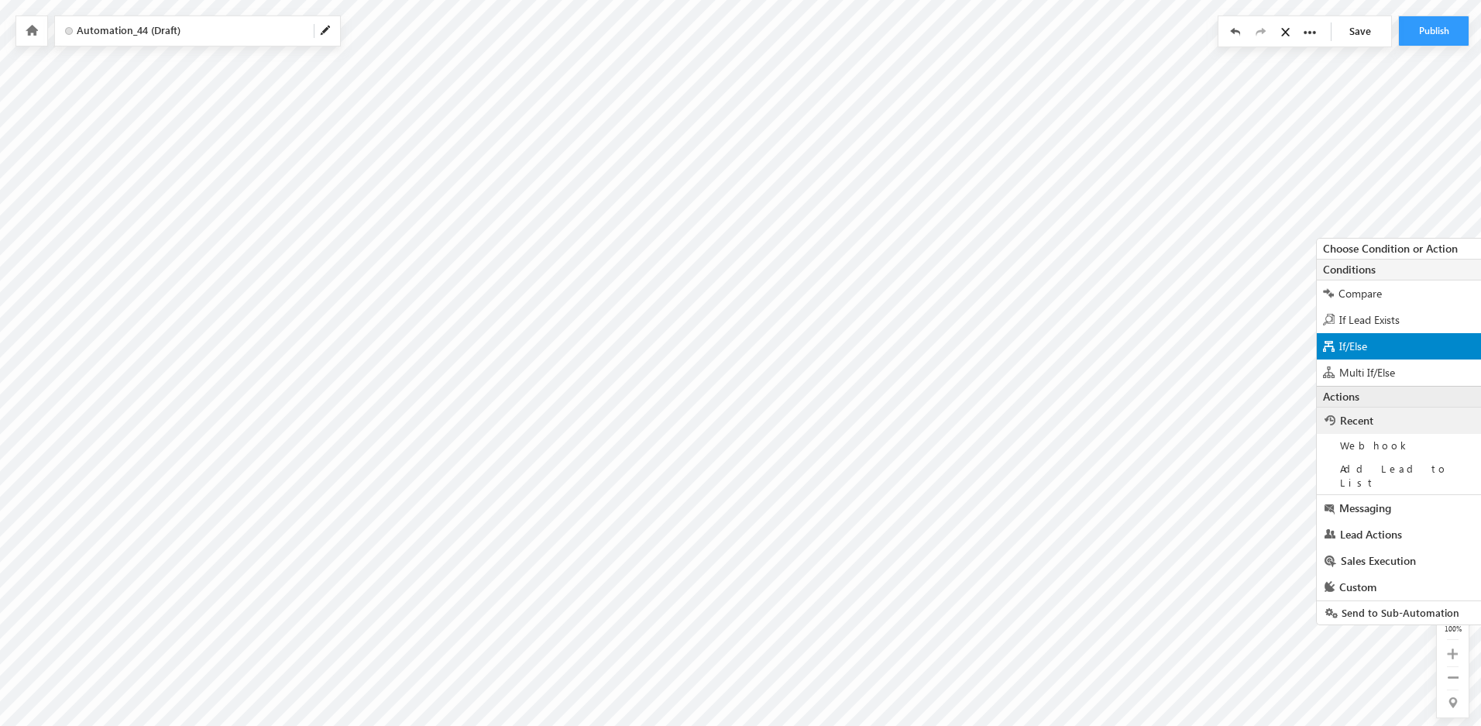
click at [1386, 345] on div "If/Else" at bounding box center [1402, 346] width 170 height 26
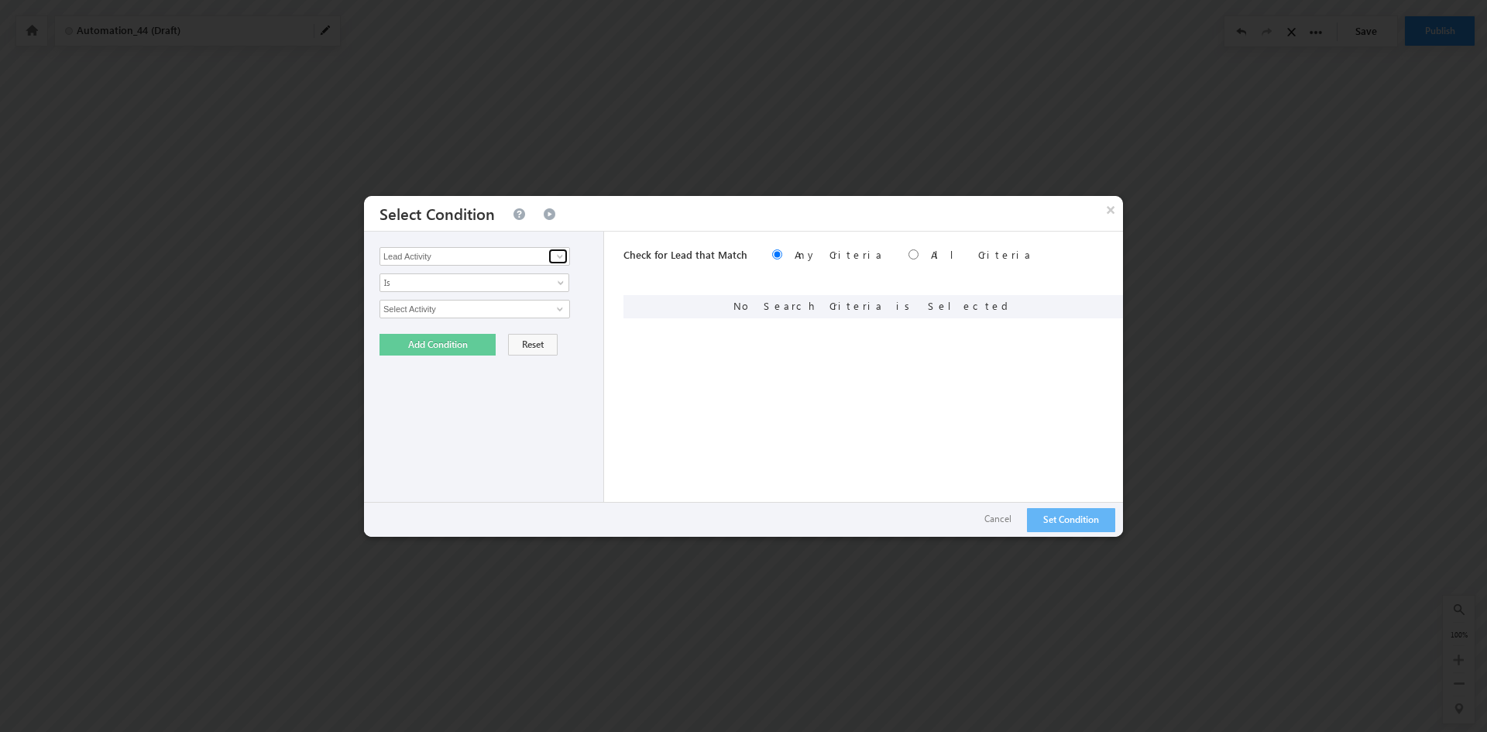
click at [562, 260] on span at bounding box center [560, 256] width 12 height 12
click at [452, 282] on link "Lead Stage" at bounding box center [475, 289] width 191 height 18
type input "Lead Stage"
click at [453, 309] on span "None Selected" at bounding box center [468, 309] width 176 height 17
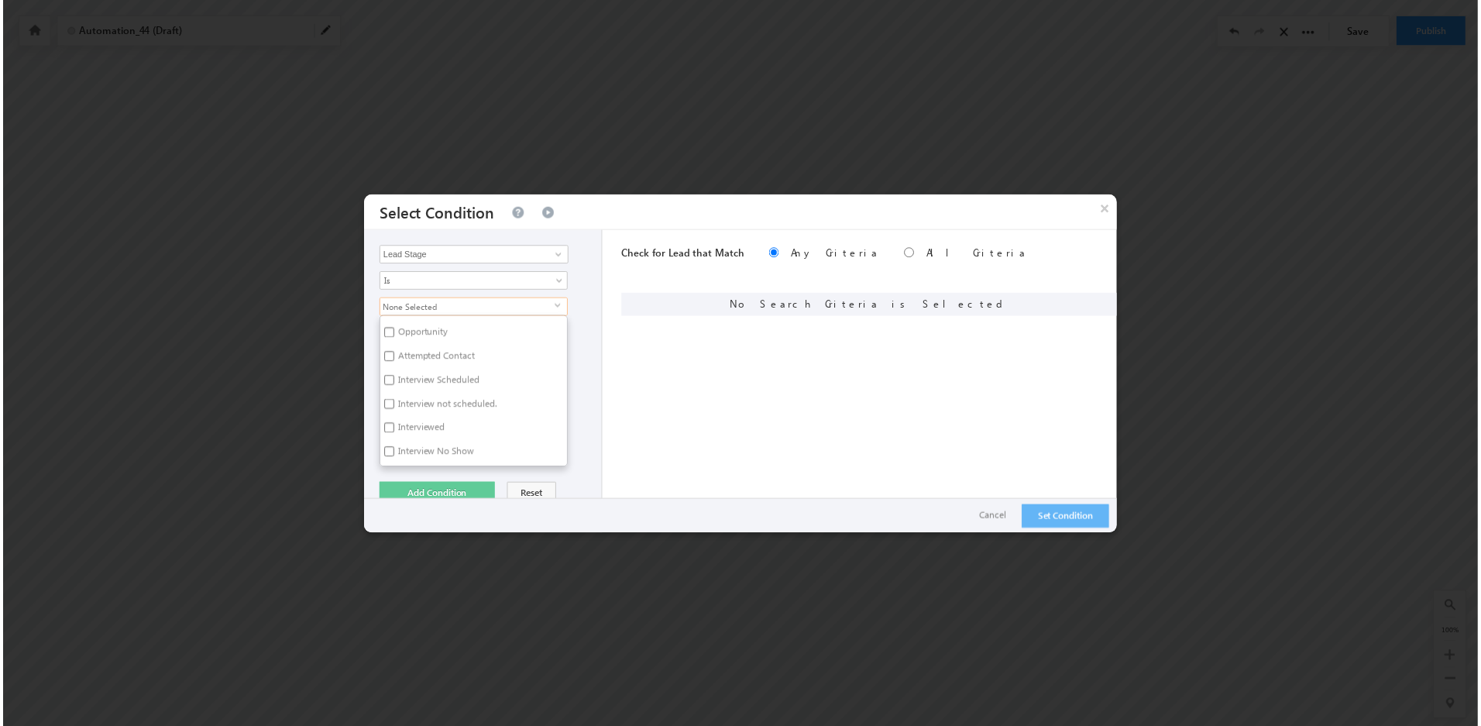
scroll to position [77, 0]
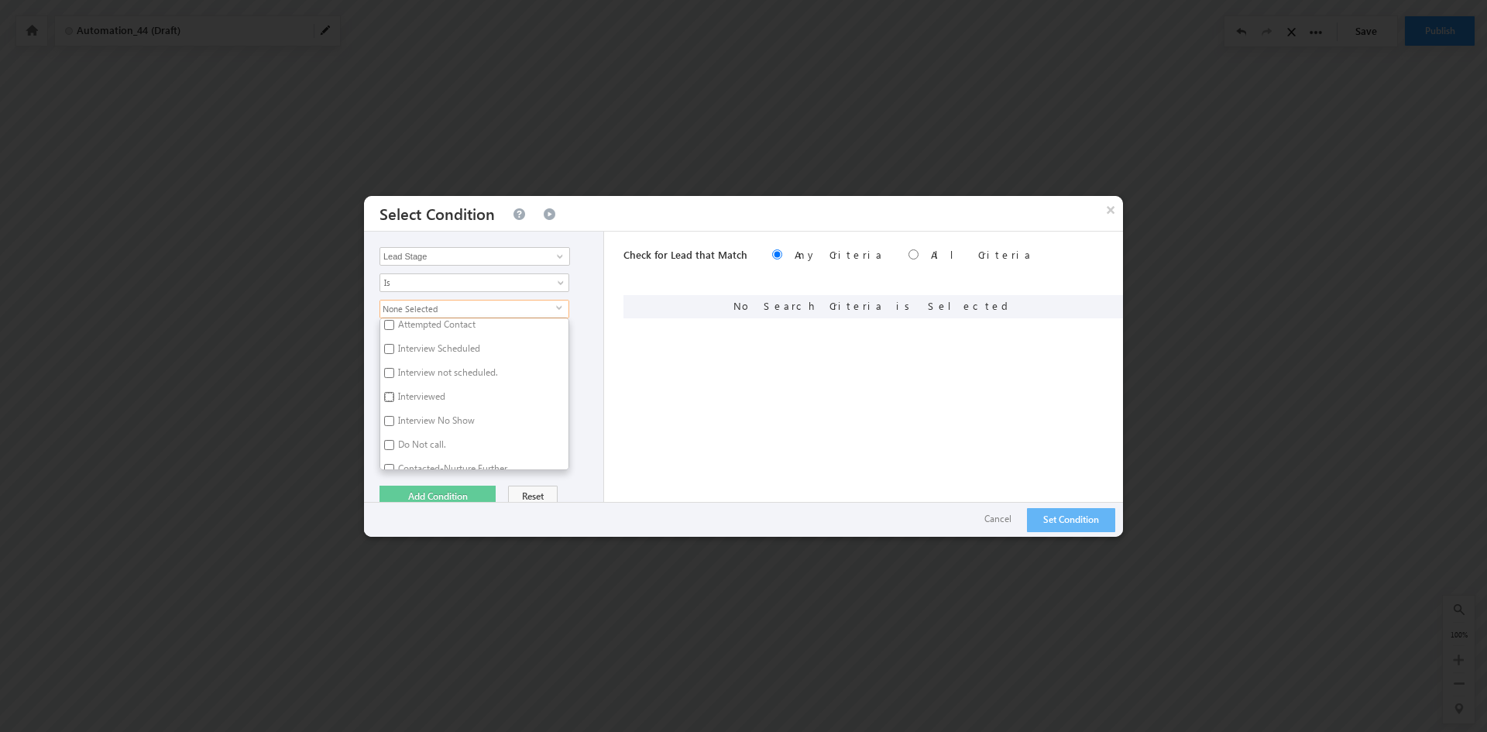
click at [388, 400] on input "Interviewed" at bounding box center [389, 397] width 10 height 10
checkbox input "true"
click at [430, 490] on button "Add Condition" at bounding box center [438, 497] width 116 height 22
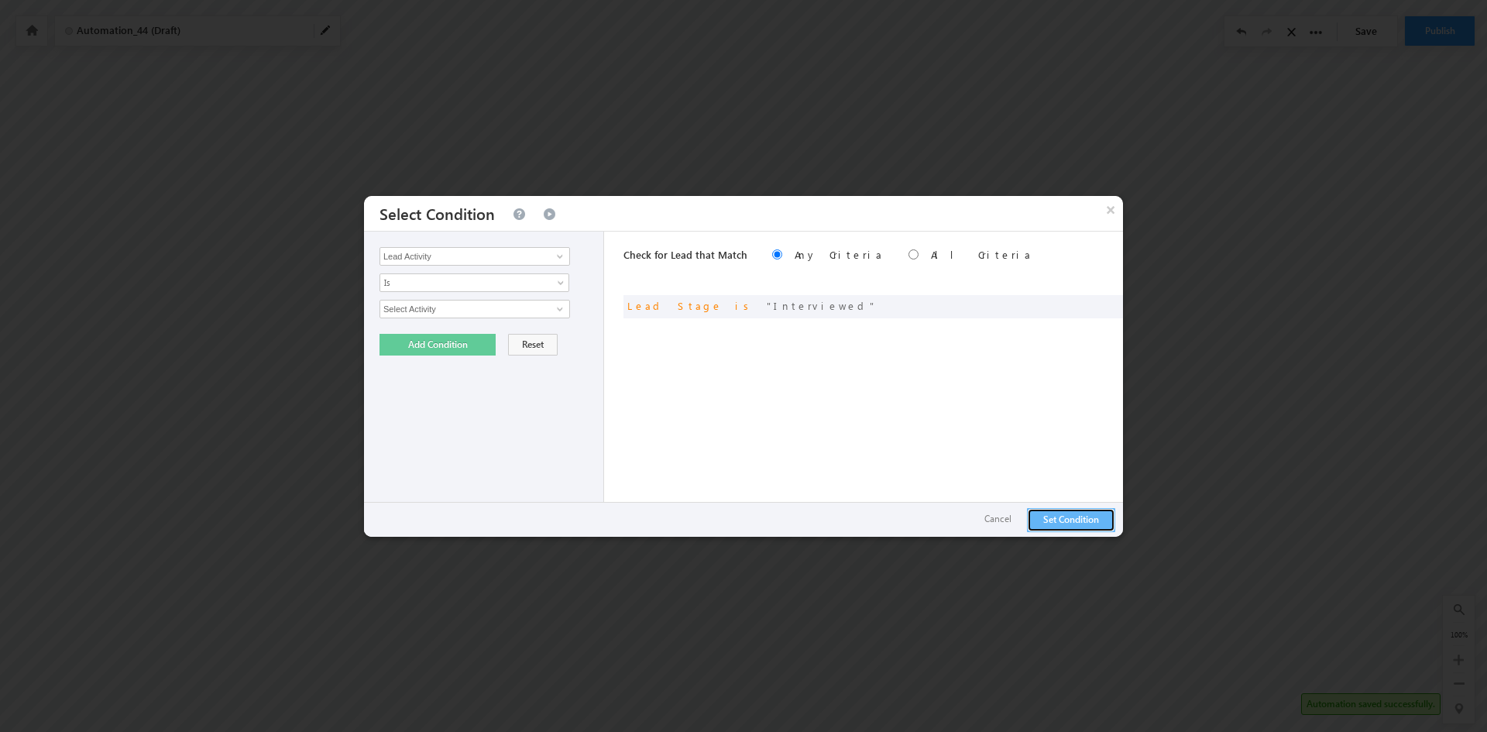
click at [1083, 523] on button "Set Condition" at bounding box center [1071, 520] width 88 height 24
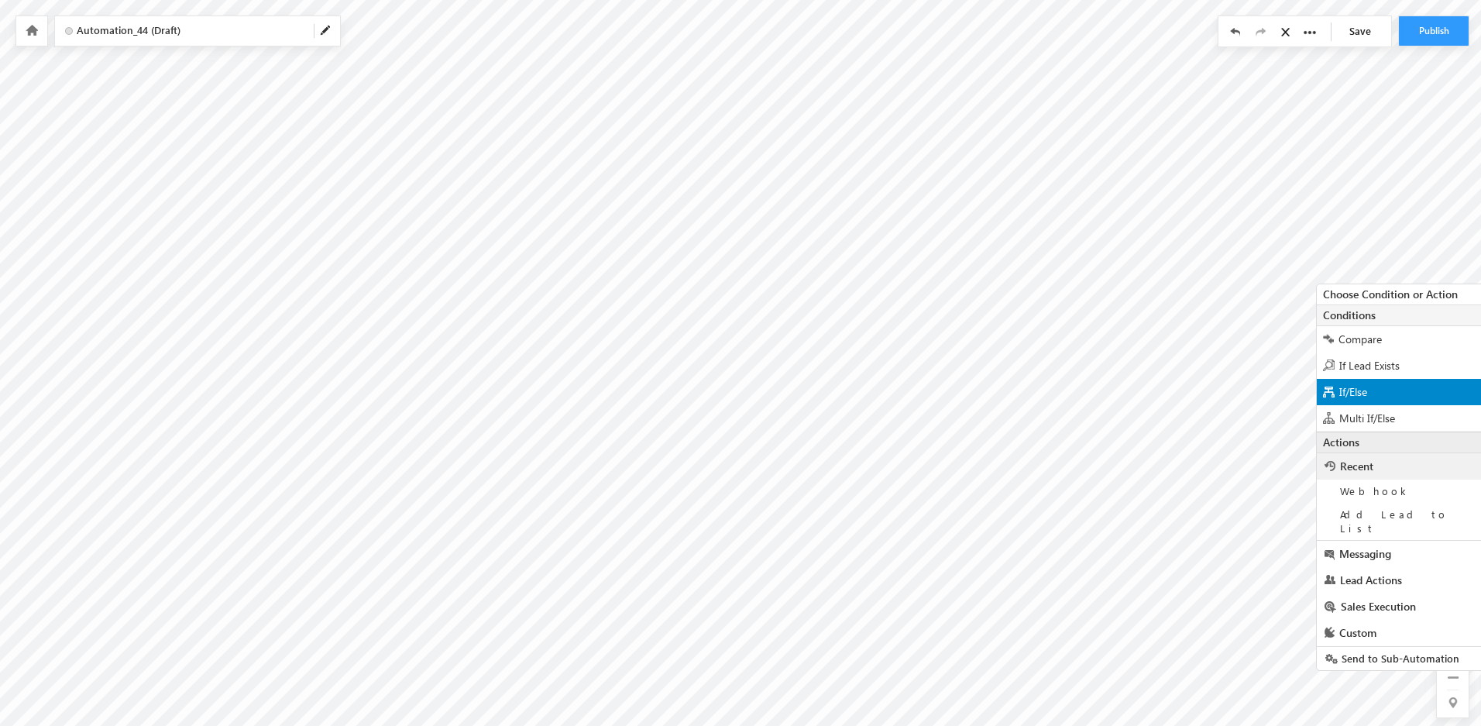
scroll to position [132, 0]
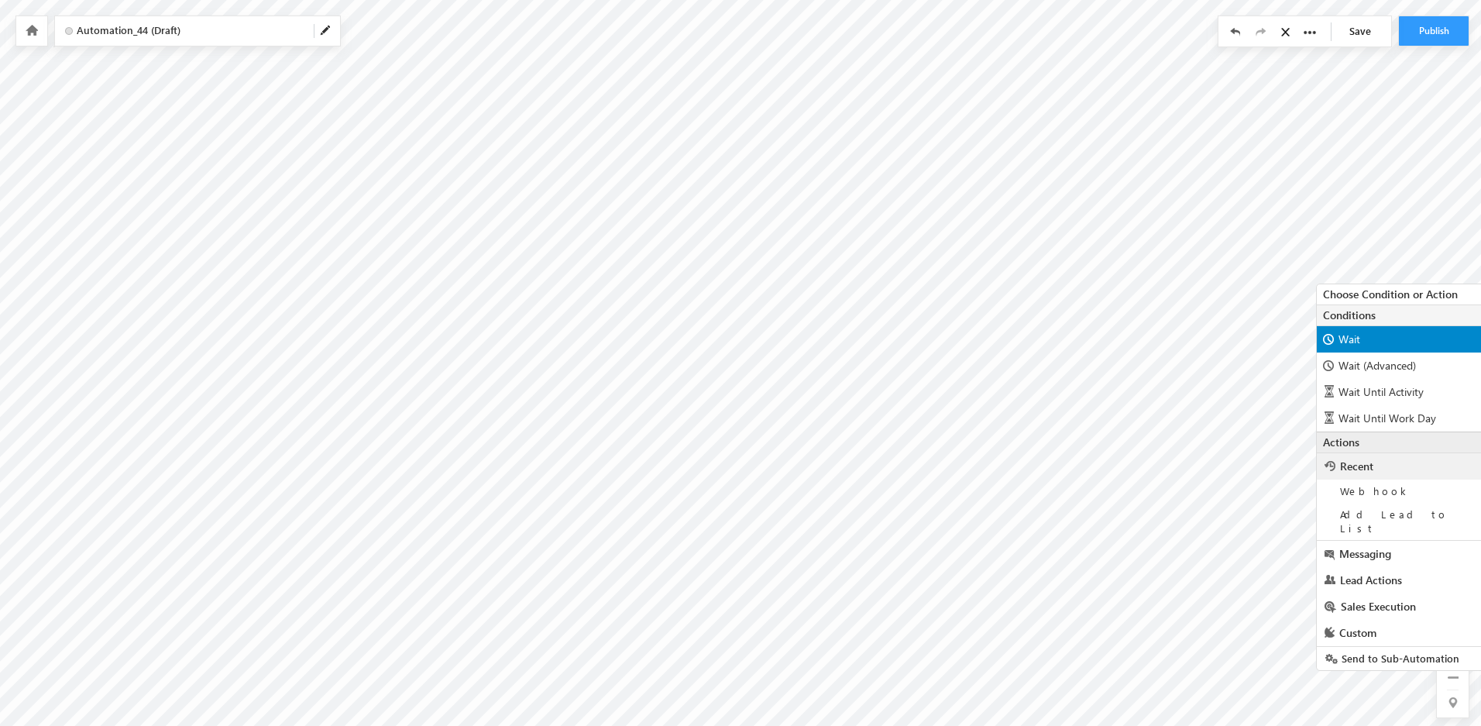
click at [1378, 351] on div "Wait" at bounding box center [1402, 339] width 170 height 26
type input "1"
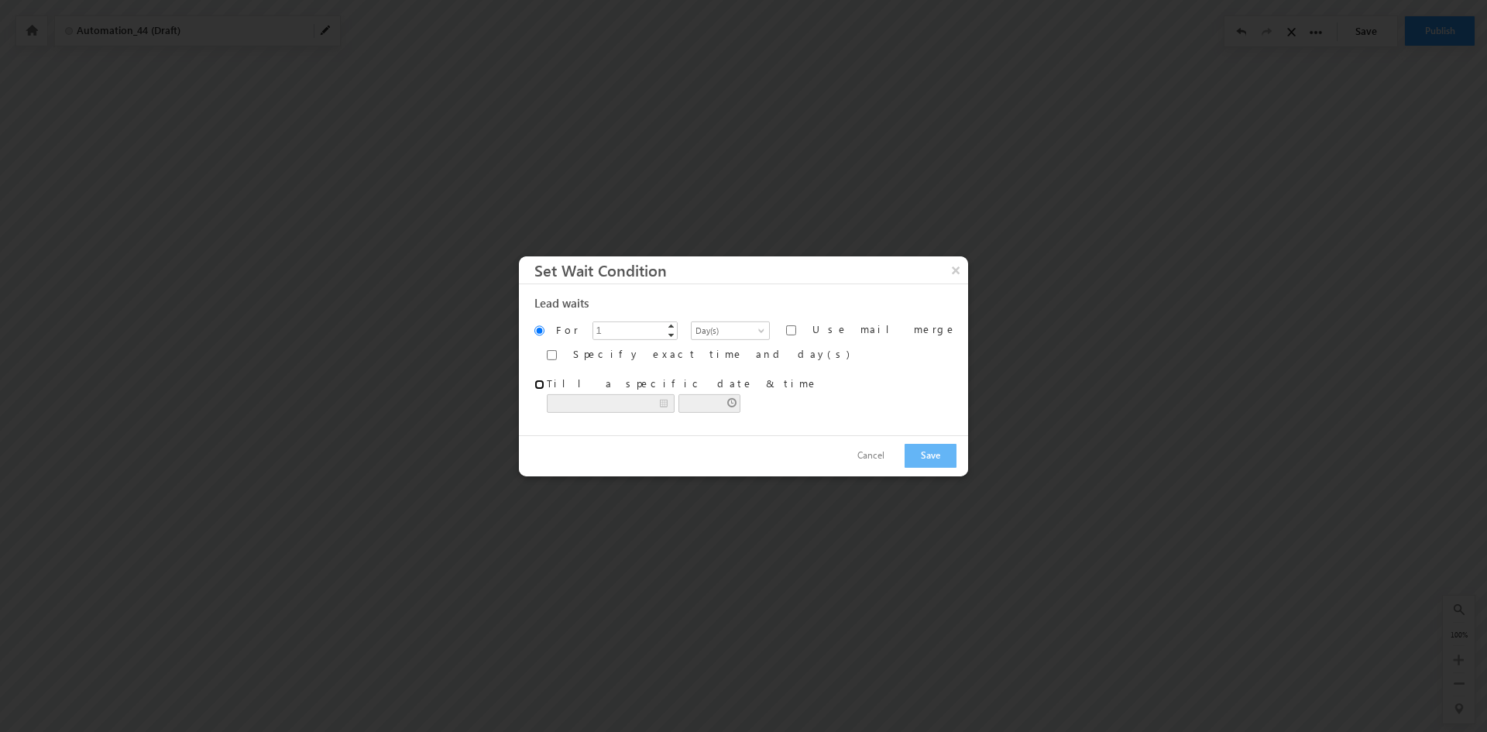
click at [545, 387] on input "Till a specific date & time" at bounding box center [540, 385] width 10 height 10
radio input "true"
type input "08/21/2025"
type input "01:29 PM"
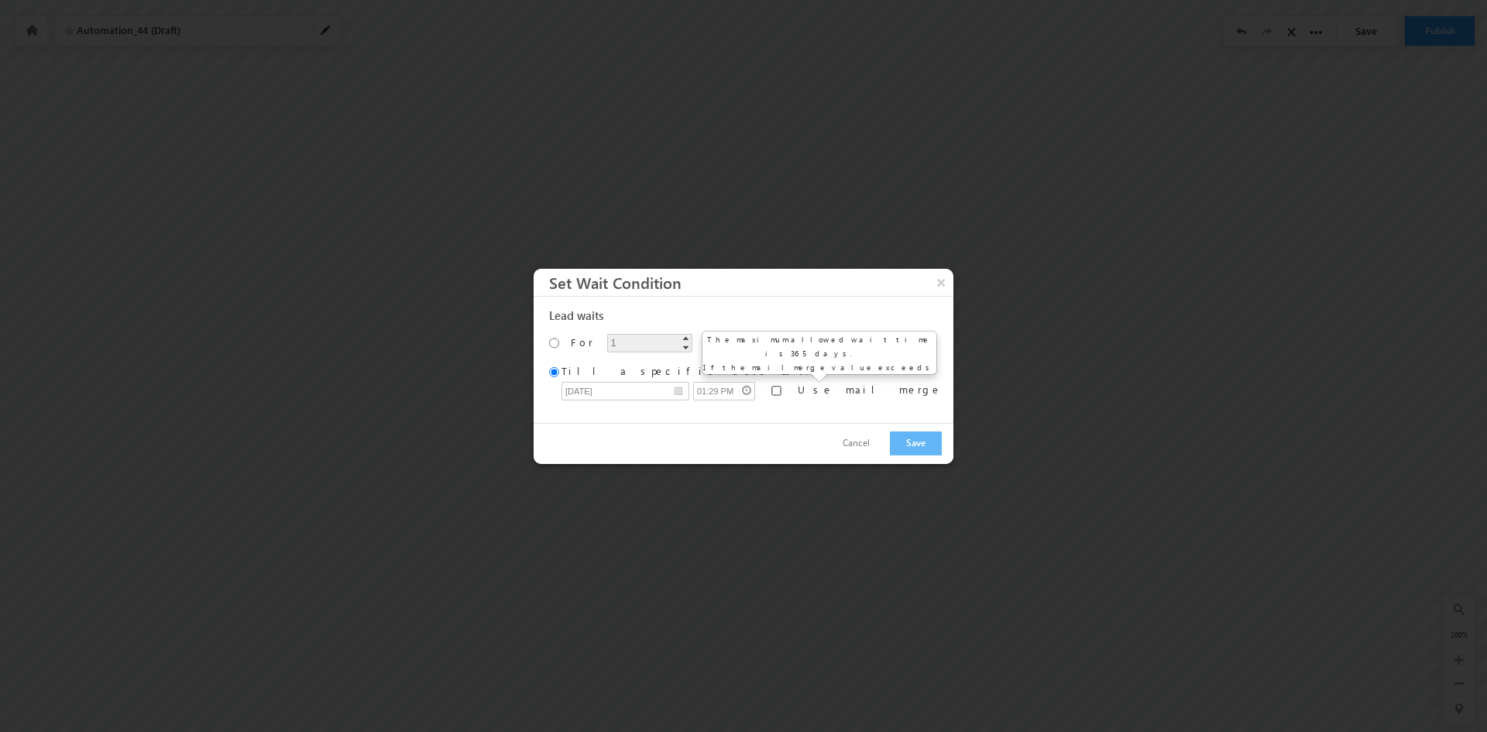
click at [782, 389] on input "Use mail merge" at bounding box center [777, 391] width 10 height 10
checkbox input "true"
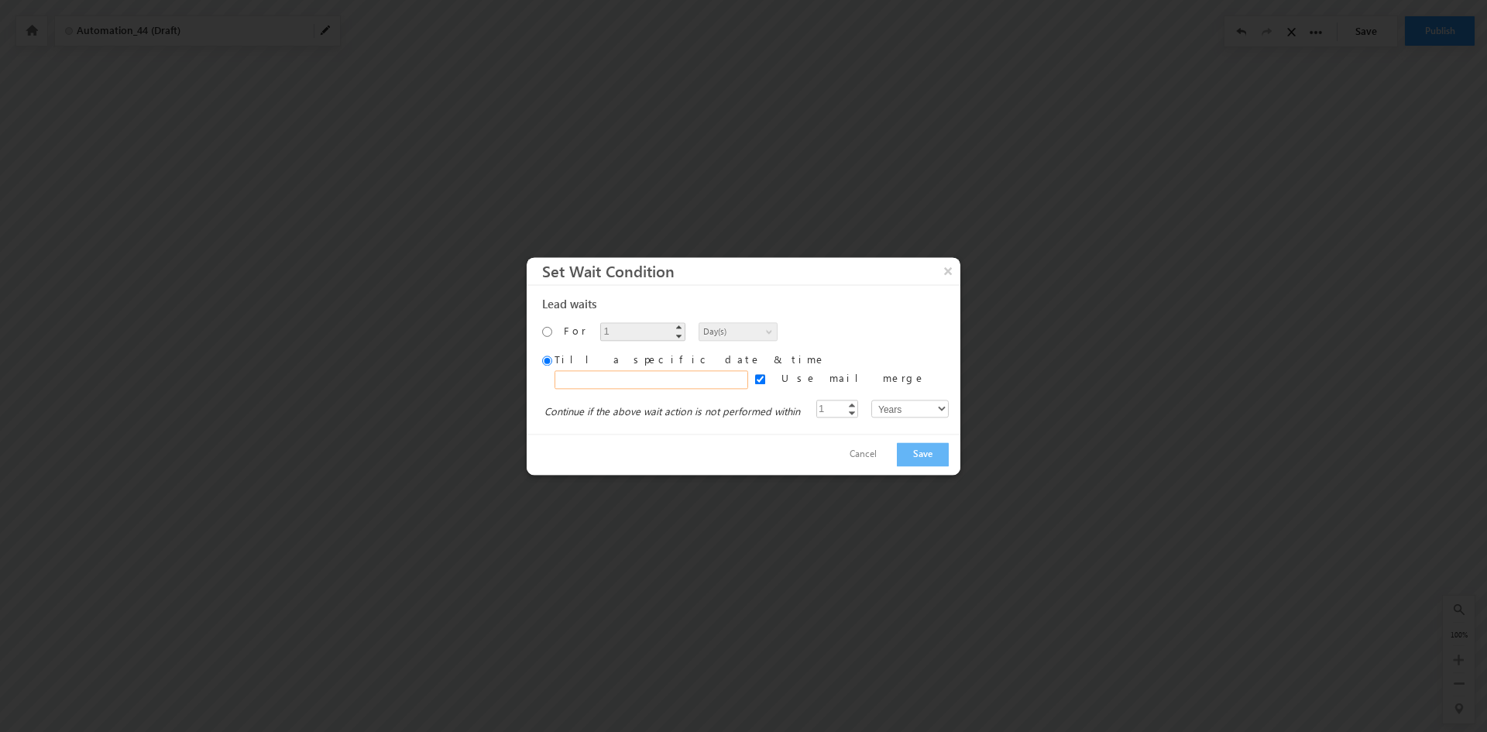
click at [748, 381] on input "text" at bounding box center [652, 379] width 194 height 19
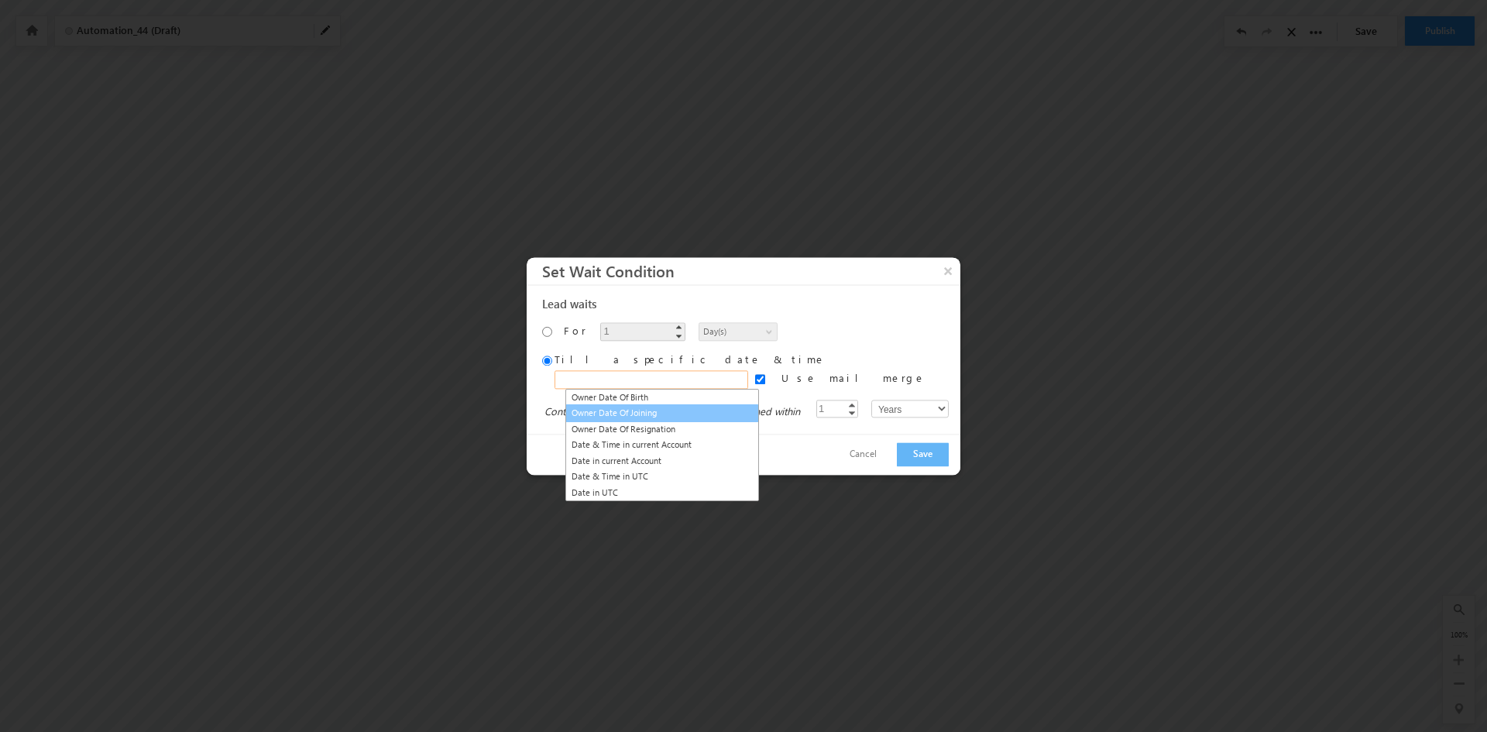
click at [633, 412] on link "Owner Date Of Joining" at bounding box center [662, 413] width 194 height 18
type input "@{Owner:DateOfJoining,}"
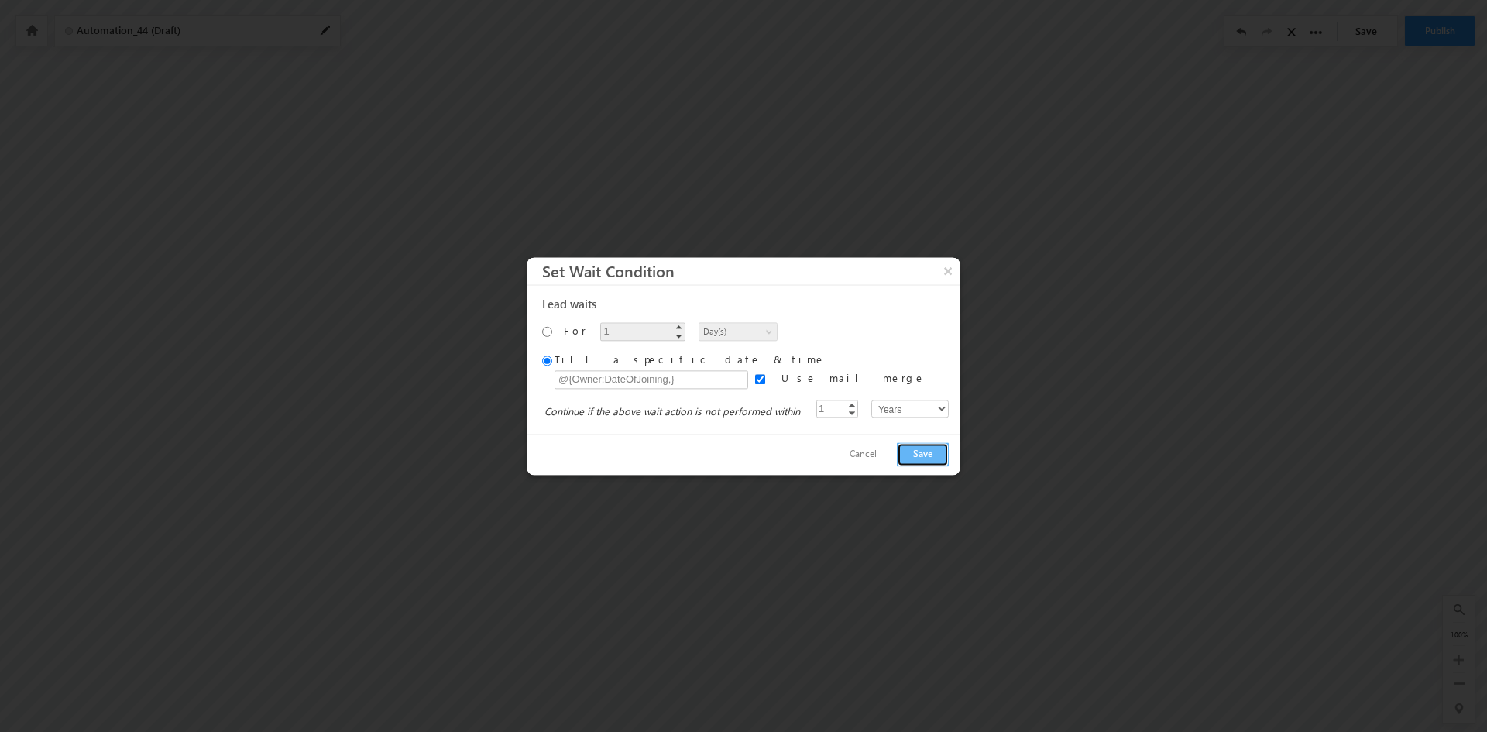
click at [911, 452] on button "Save" at bounding box center [923, 454] width 52 height 24
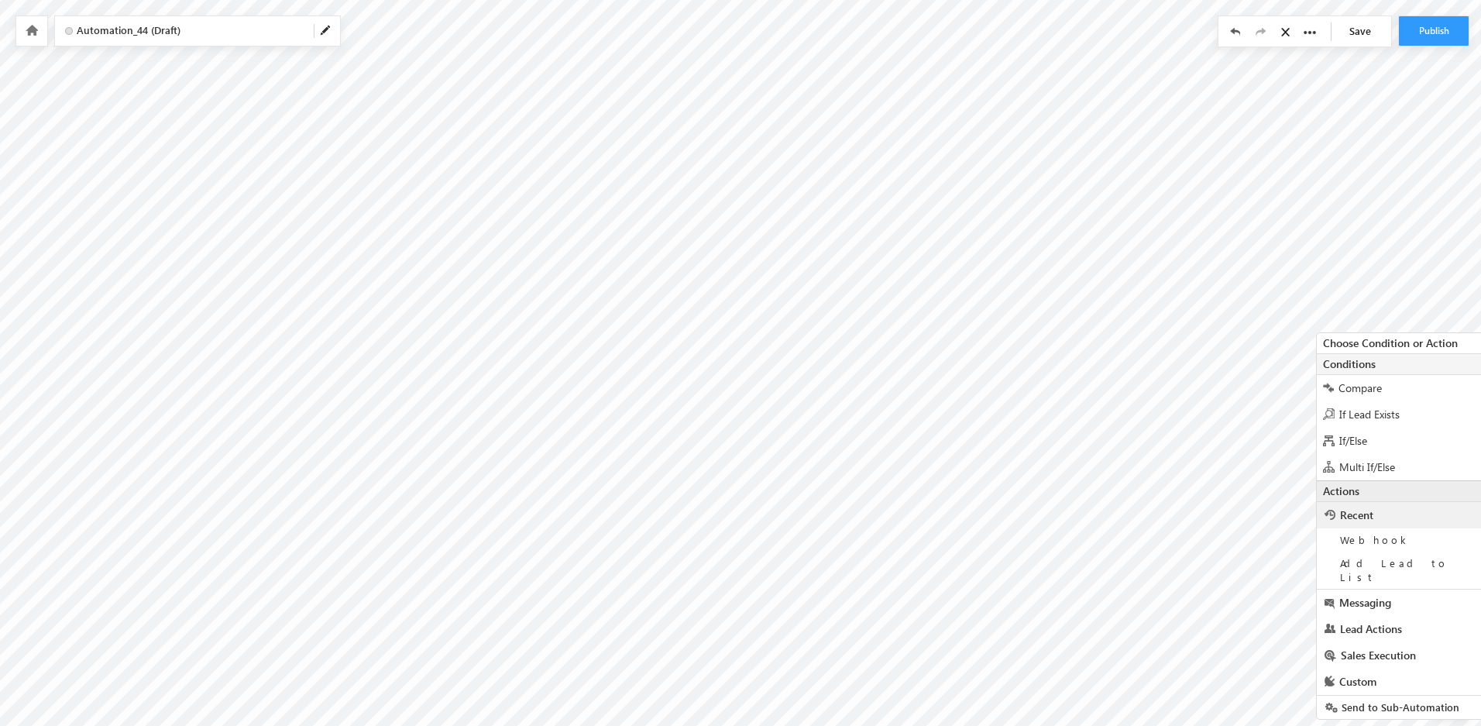
scroll to position [361, 894]
click at [1373, 431] on div "If/Else" at bounding box center [1402, 437] width 170 height 26
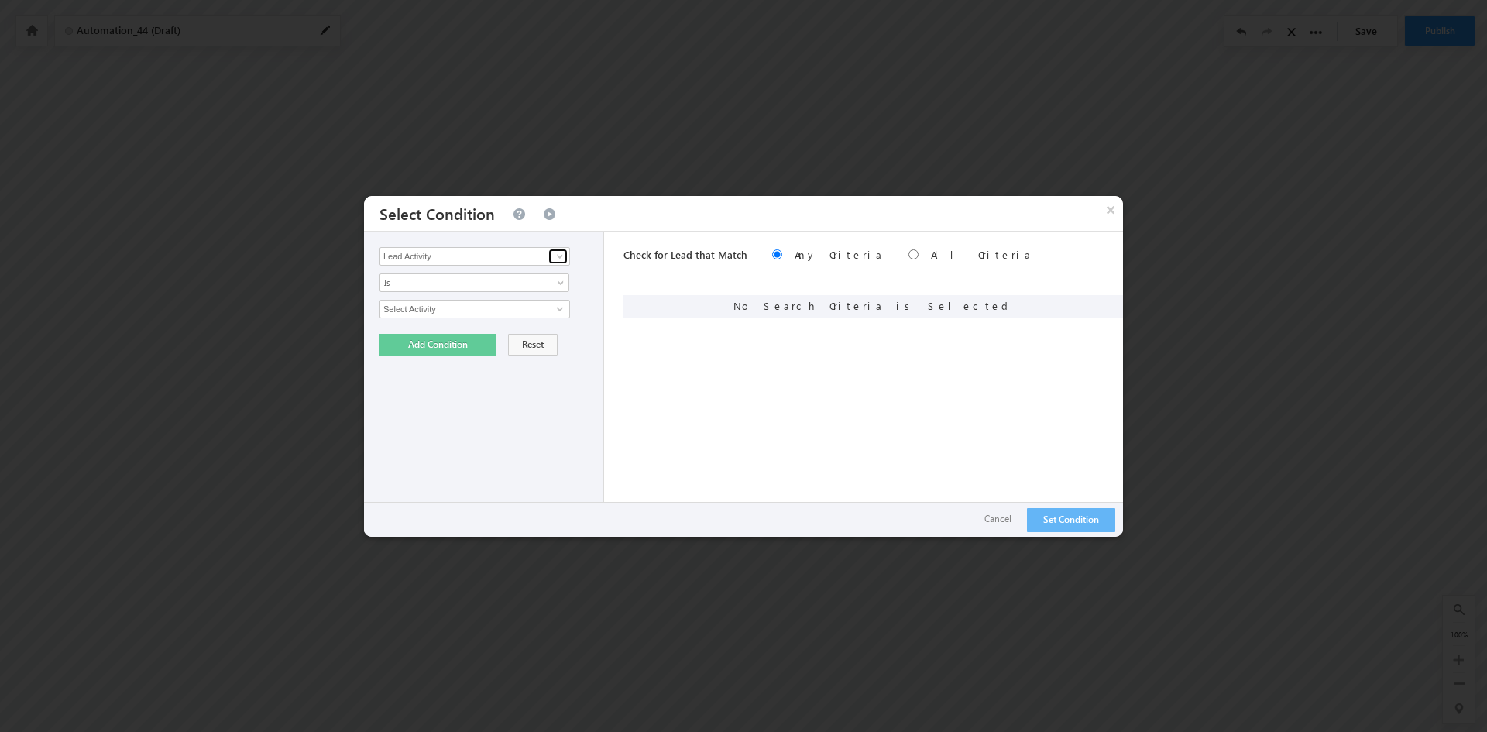
click at [562, 257] on span at bounding box center [560, 256] width 12 height 12
click at [488, 283] on link "Video Link" at bounding box center [475, 289] width 191 height 18
type input "Video Link"
click at [488, 283] on span "Is" at bounding box center [464, 283] width 168 height 14
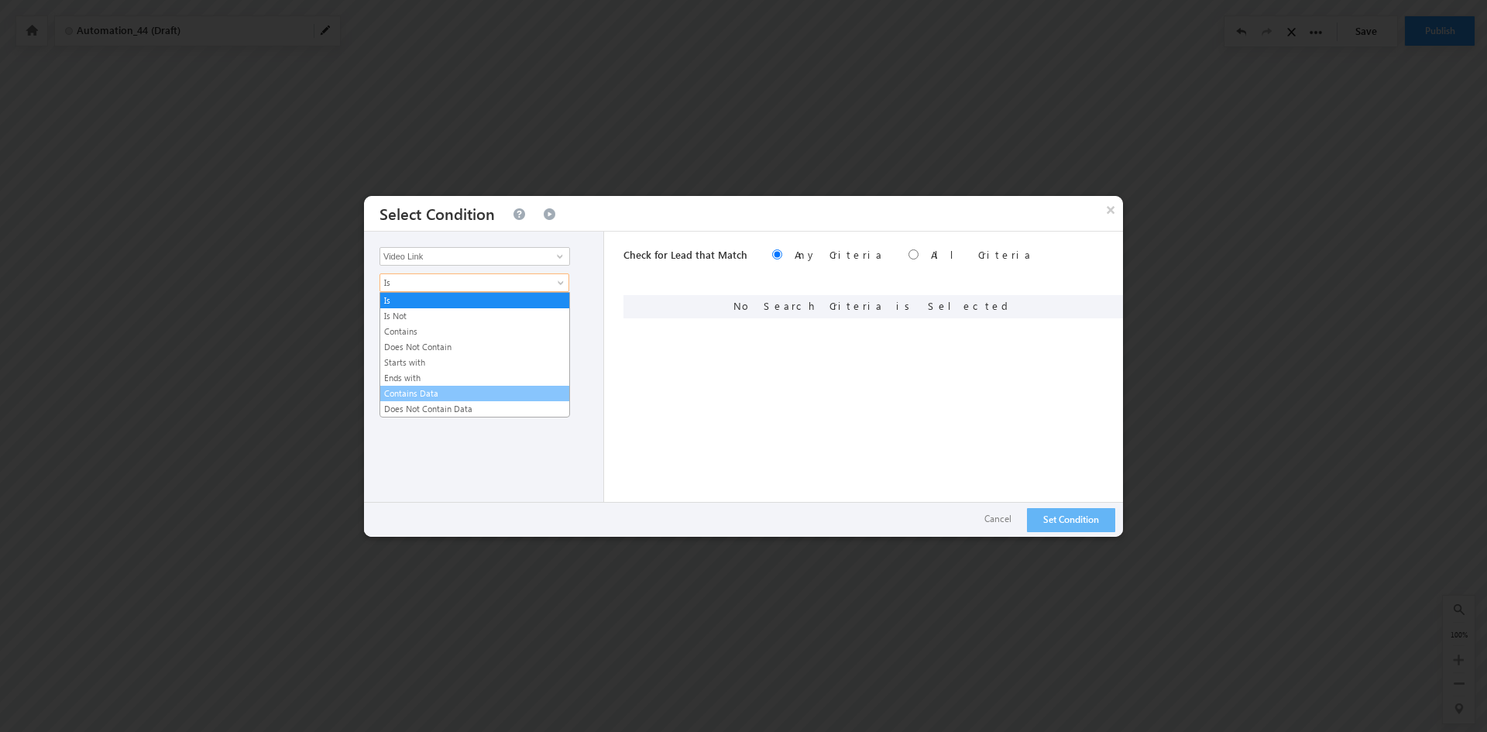
click at [455, 388] on link "Contains Data" at bounding box center [474, 394] width 189 height 14
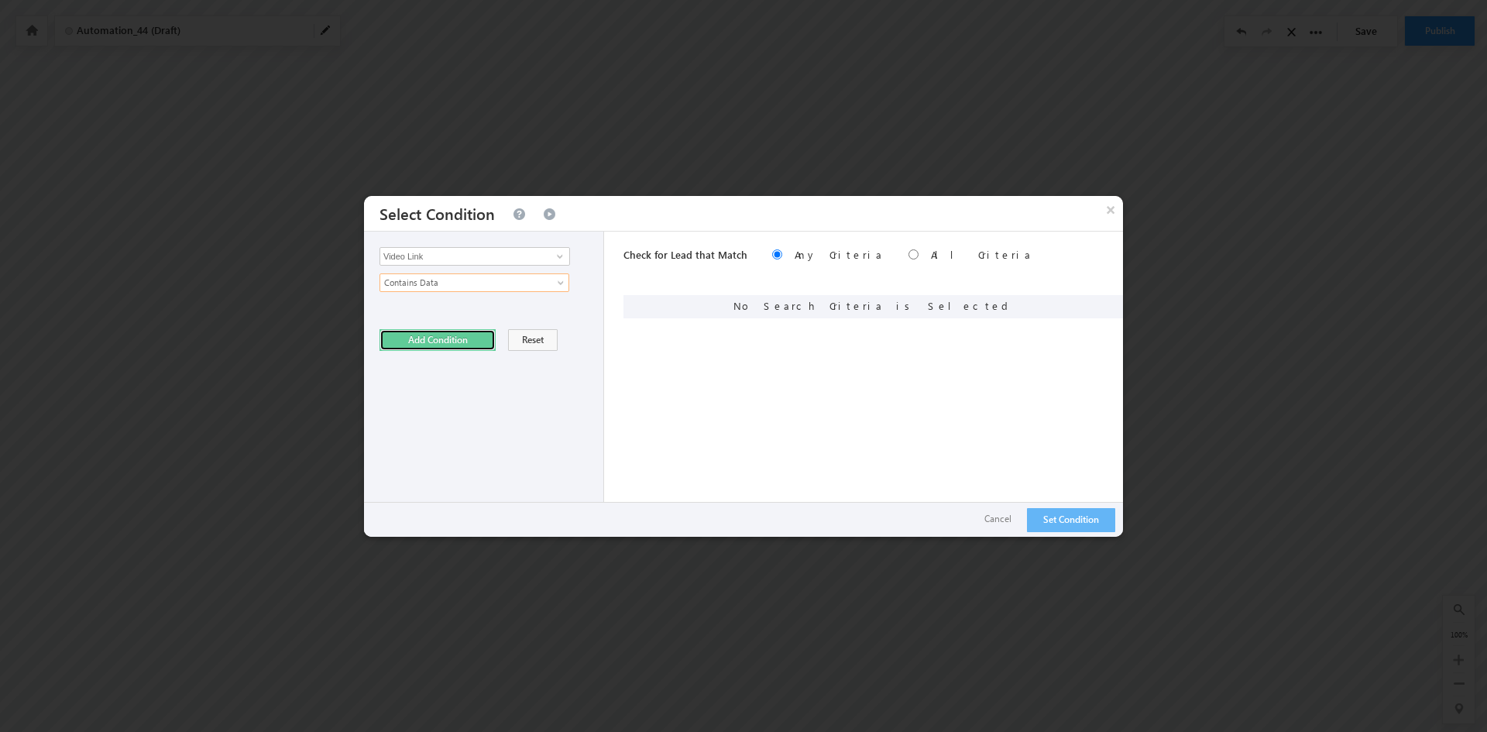
click at [410, 336] on button "Add Condition" at bounding box center [438, 340] width 116 height 22
click at [1087, 523] on button "Set Condition" at bounding box center [1071, 520] width 88 height 24
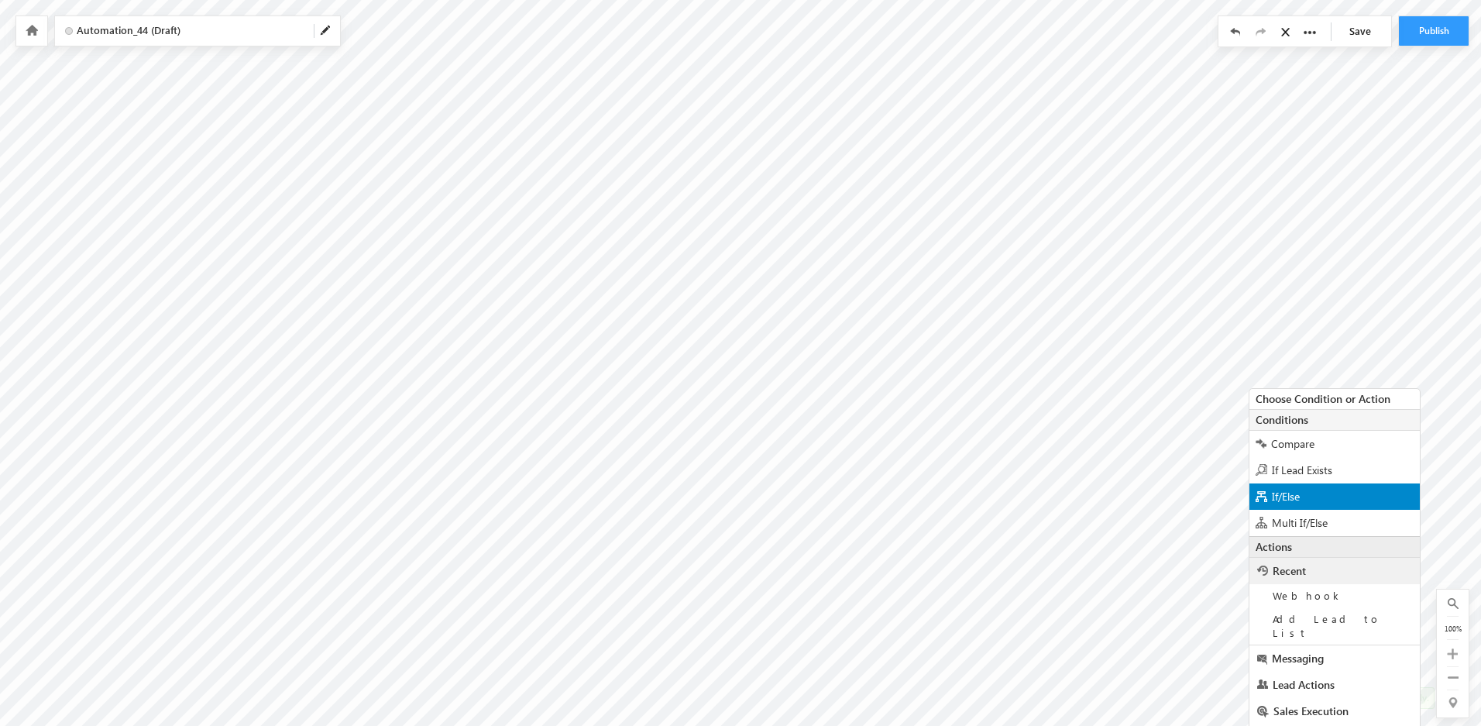
scroll to position [408, 894]
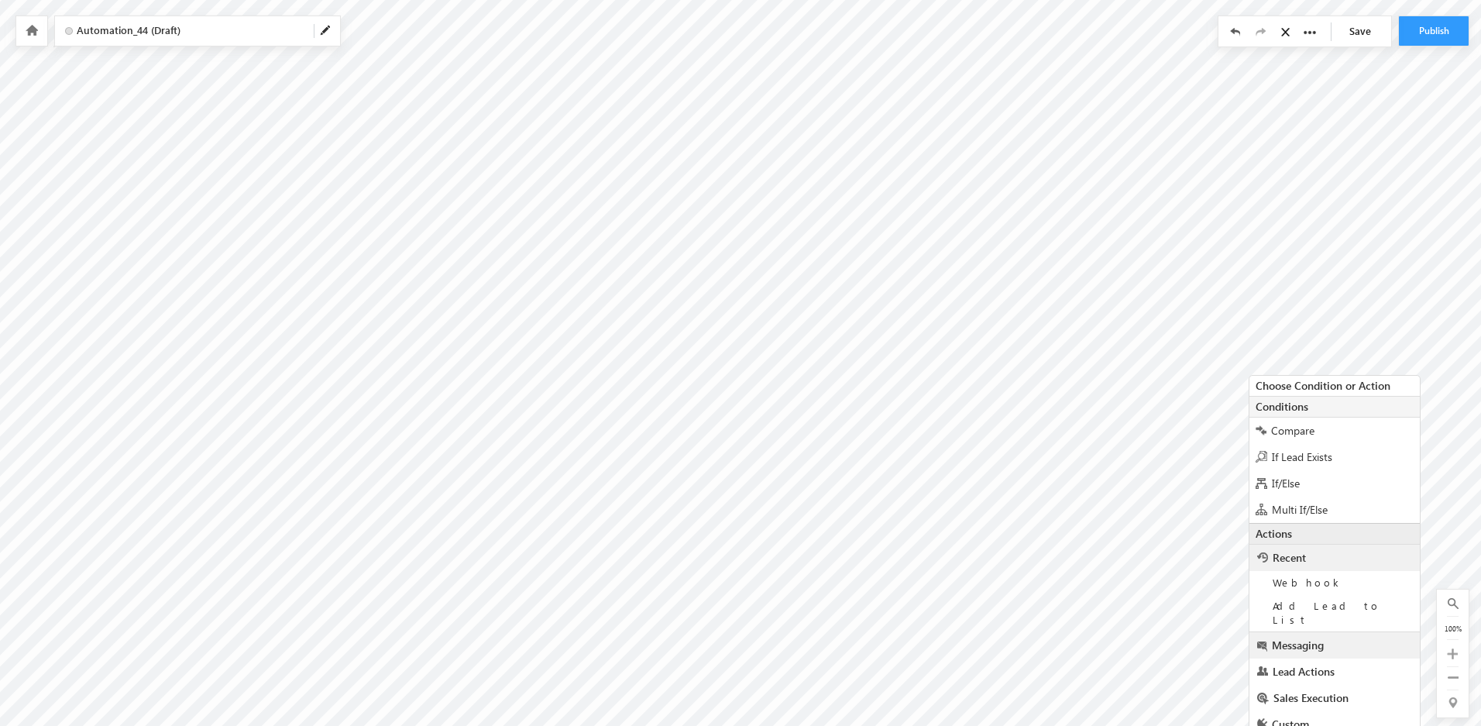
click at [1300, 638] on span "Messaging" at bounding box center [1298, 645] width 52 height 15
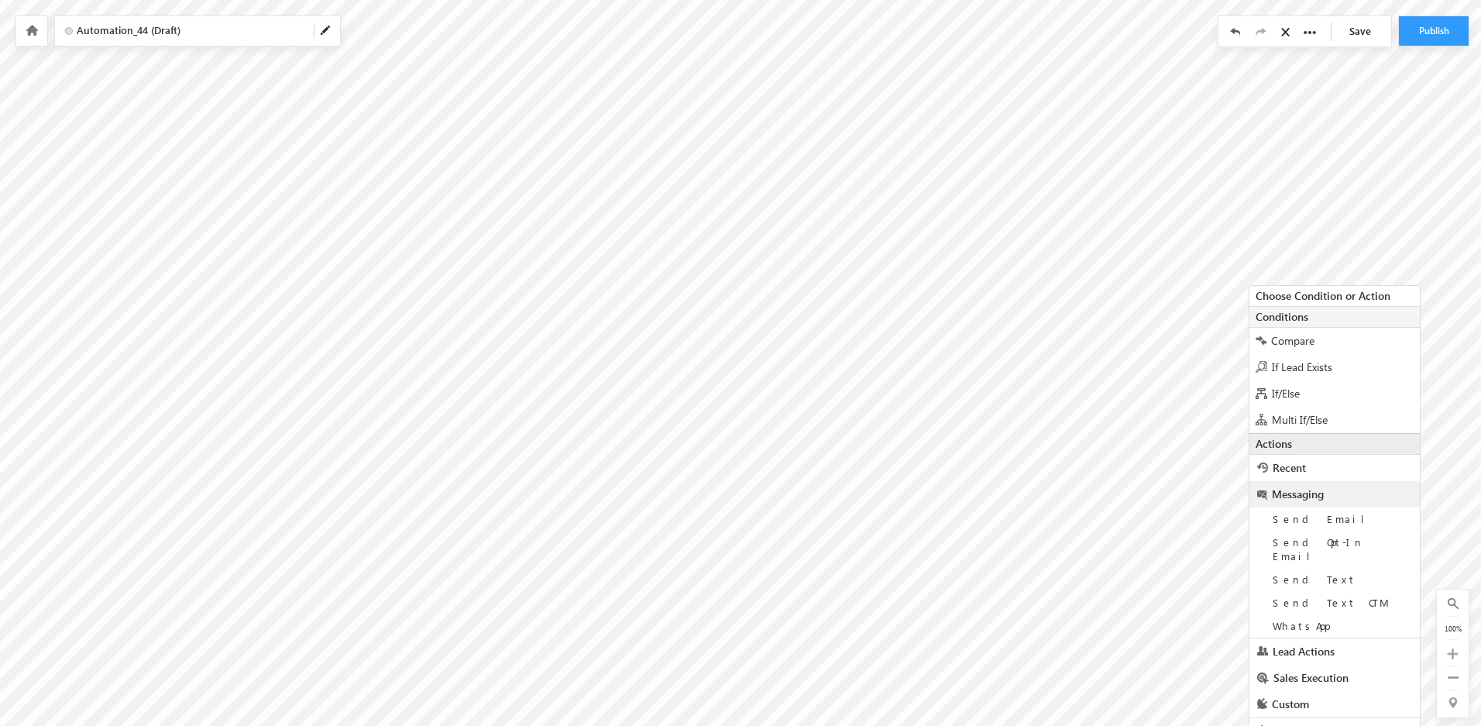
scroll to position [525, 894]
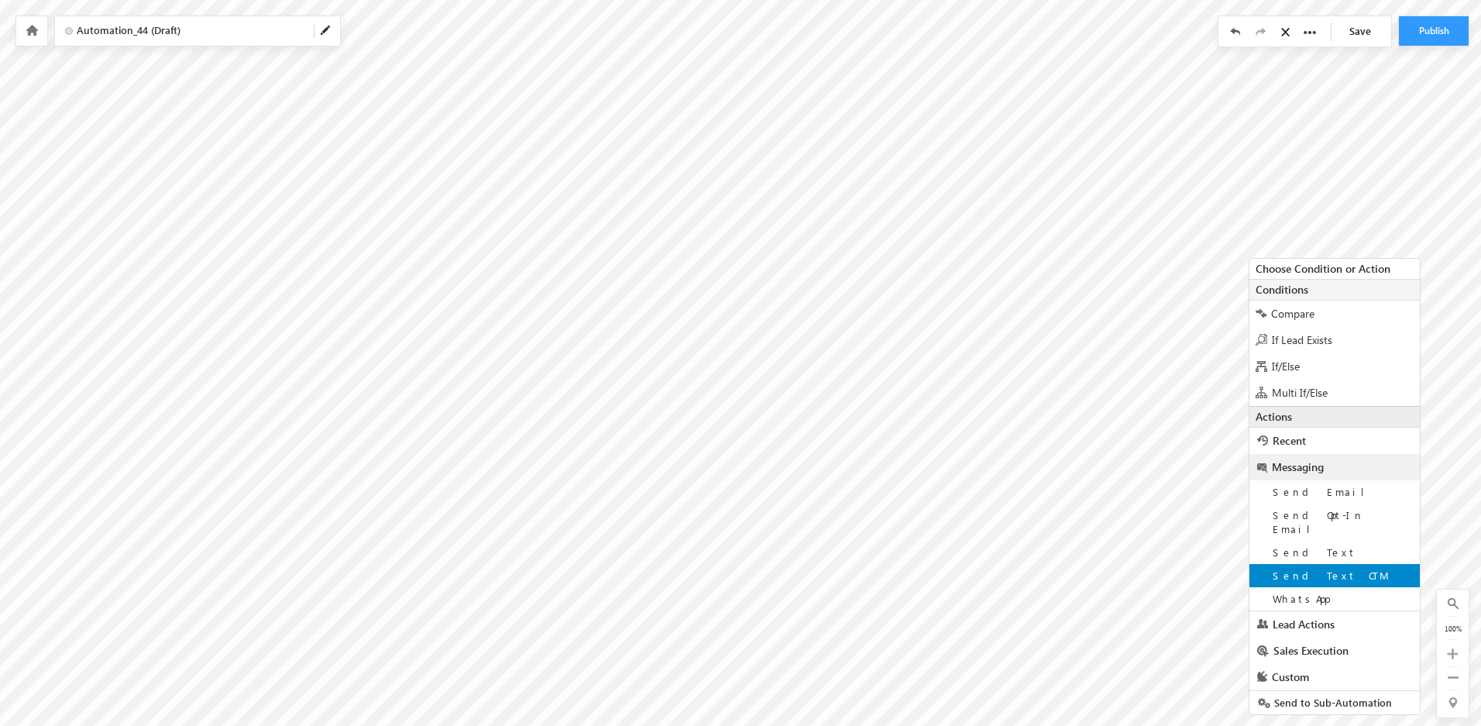
click at [1318, 569] on span "Send Text CTM" at bounding box center [1330, 575] width 115 height 13
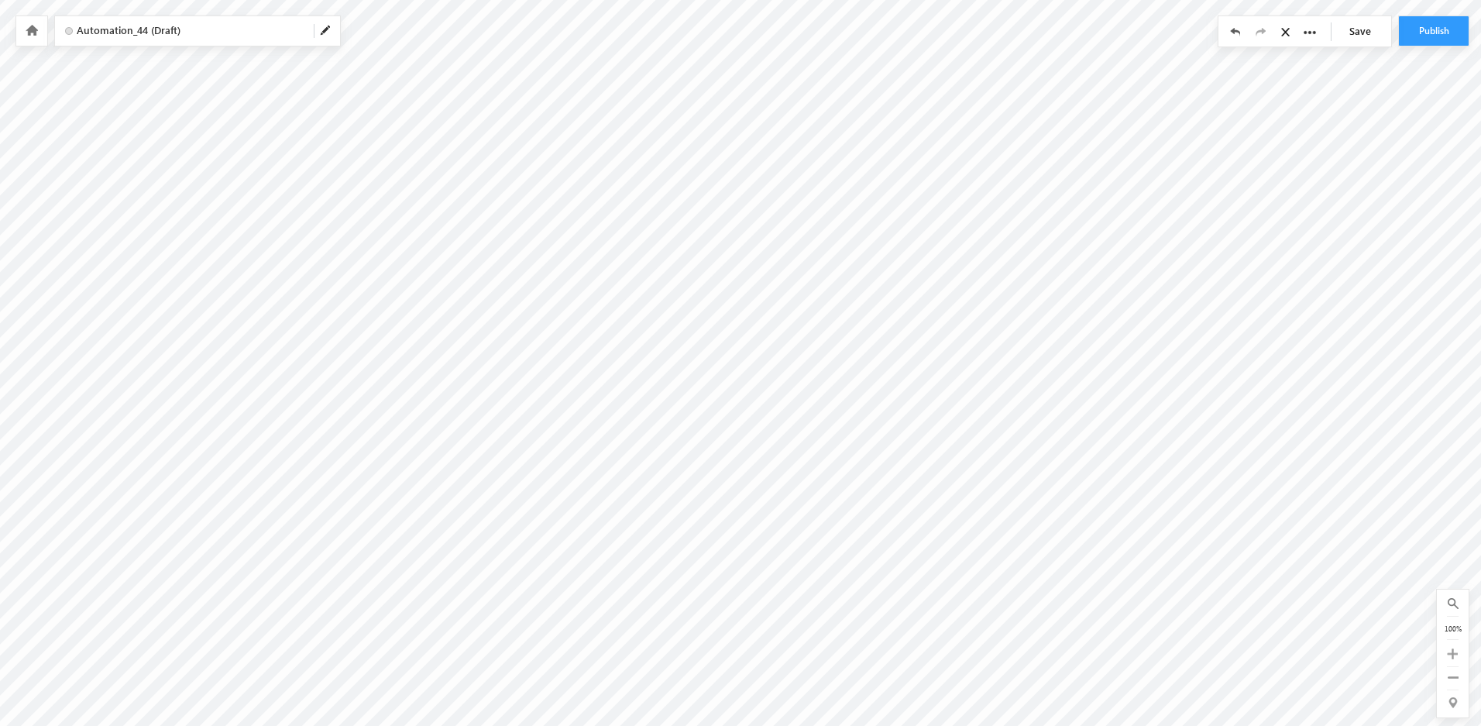
scroll to position [370, 894]
click at [1363, 35] on link "Save" at bounding box center [1364, 30] width 54 height 29
checkbox input "false"
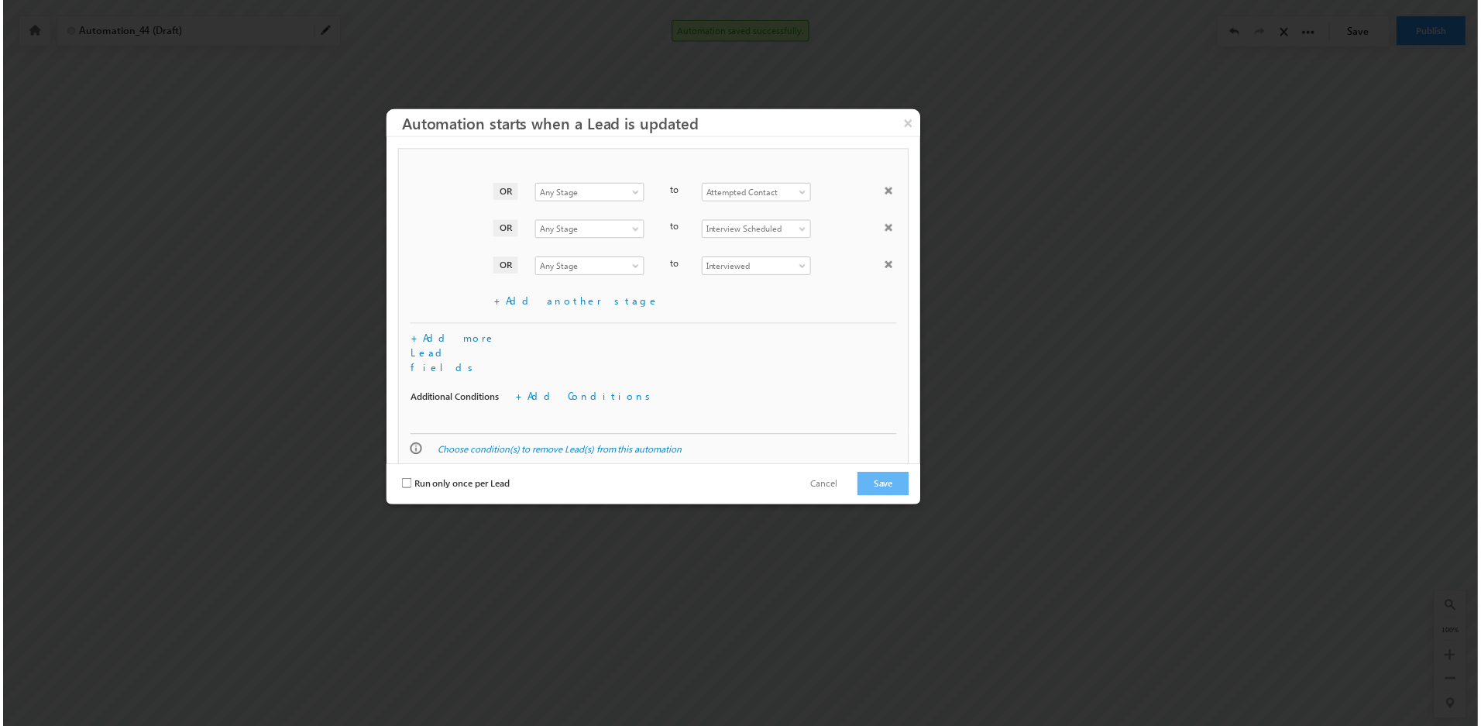
scroll to position [0, 0]
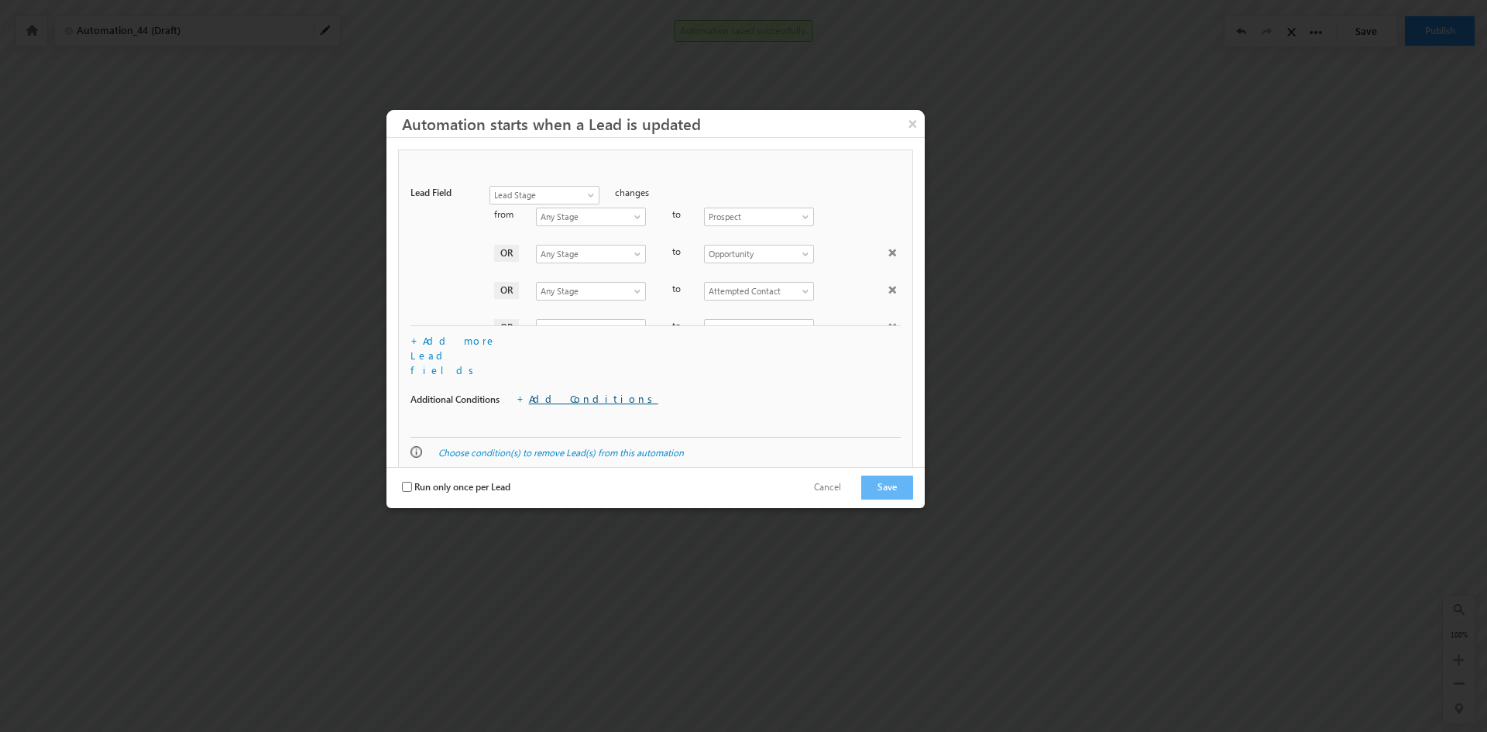
click at [565, 392] on link "Add Conditions" at bounding box center [593, 398] width 129 height 13
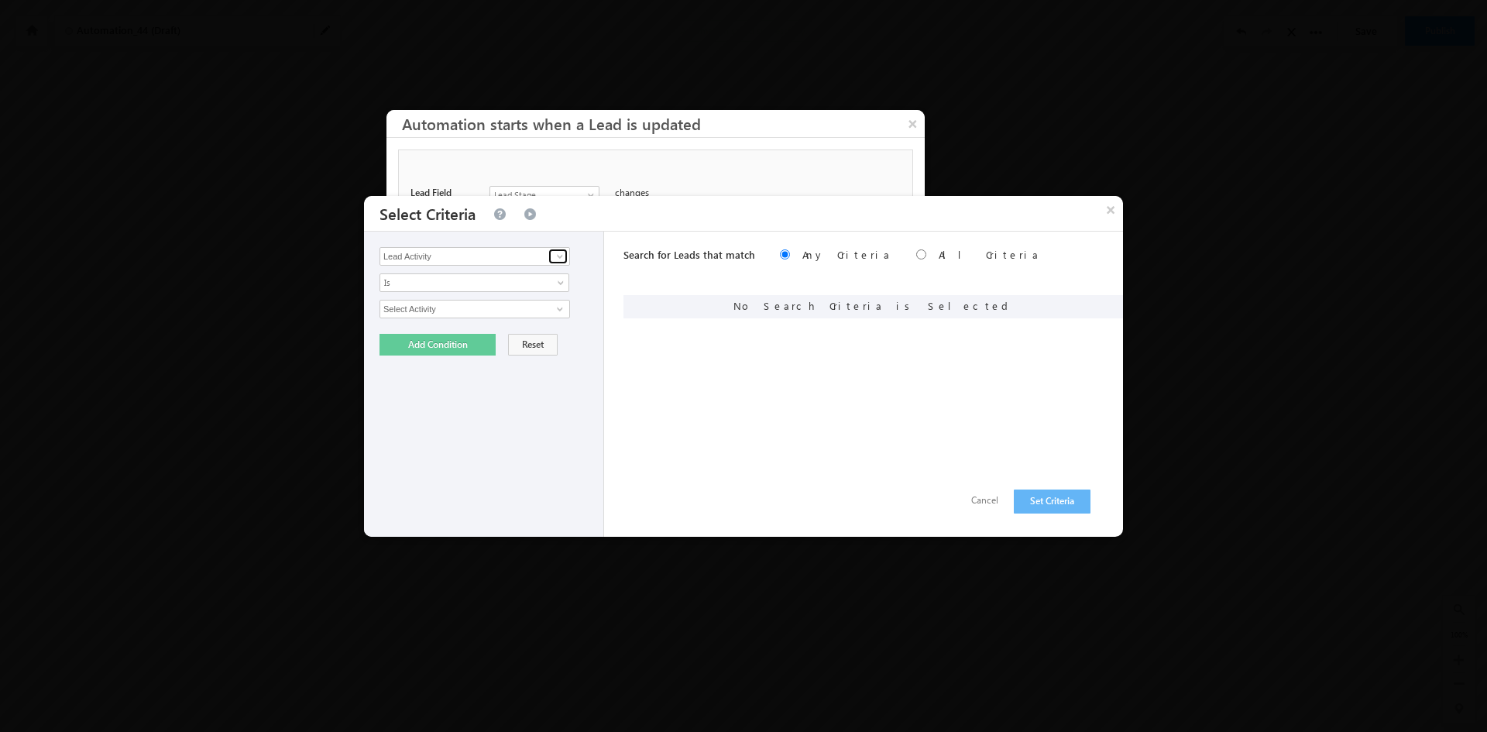
click at [562, 257] on span at bounding box center [560, 256] width 12 height 12
click at [428, 308] on link "First Name" at bounding box center [475, 304] width 191 height 18
type input "First Name"
click at [559, 284] on span at bounding box center [562, 286] width 12 height 12
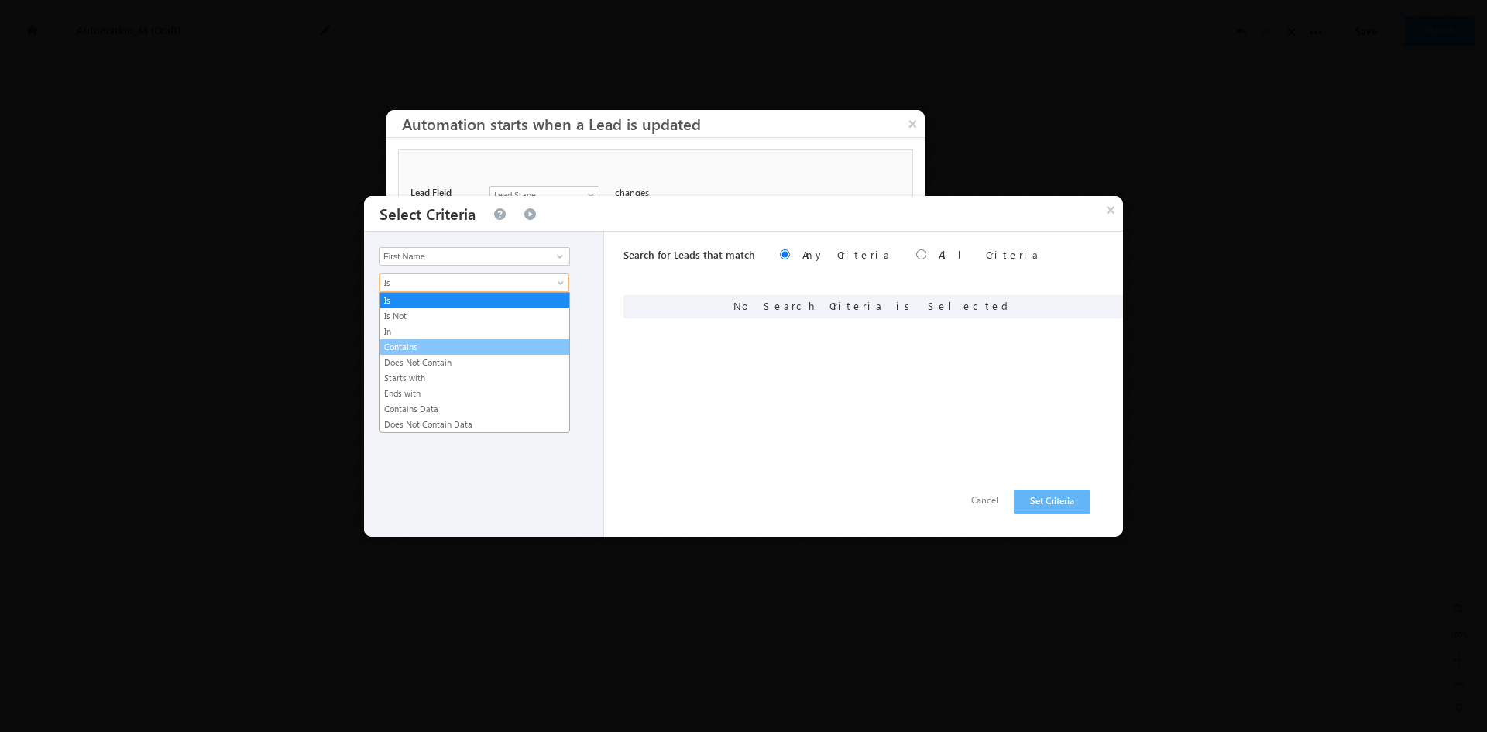
click at [459, 345] on link "Contains" at bounding box center [474, 347] width 189 height 14
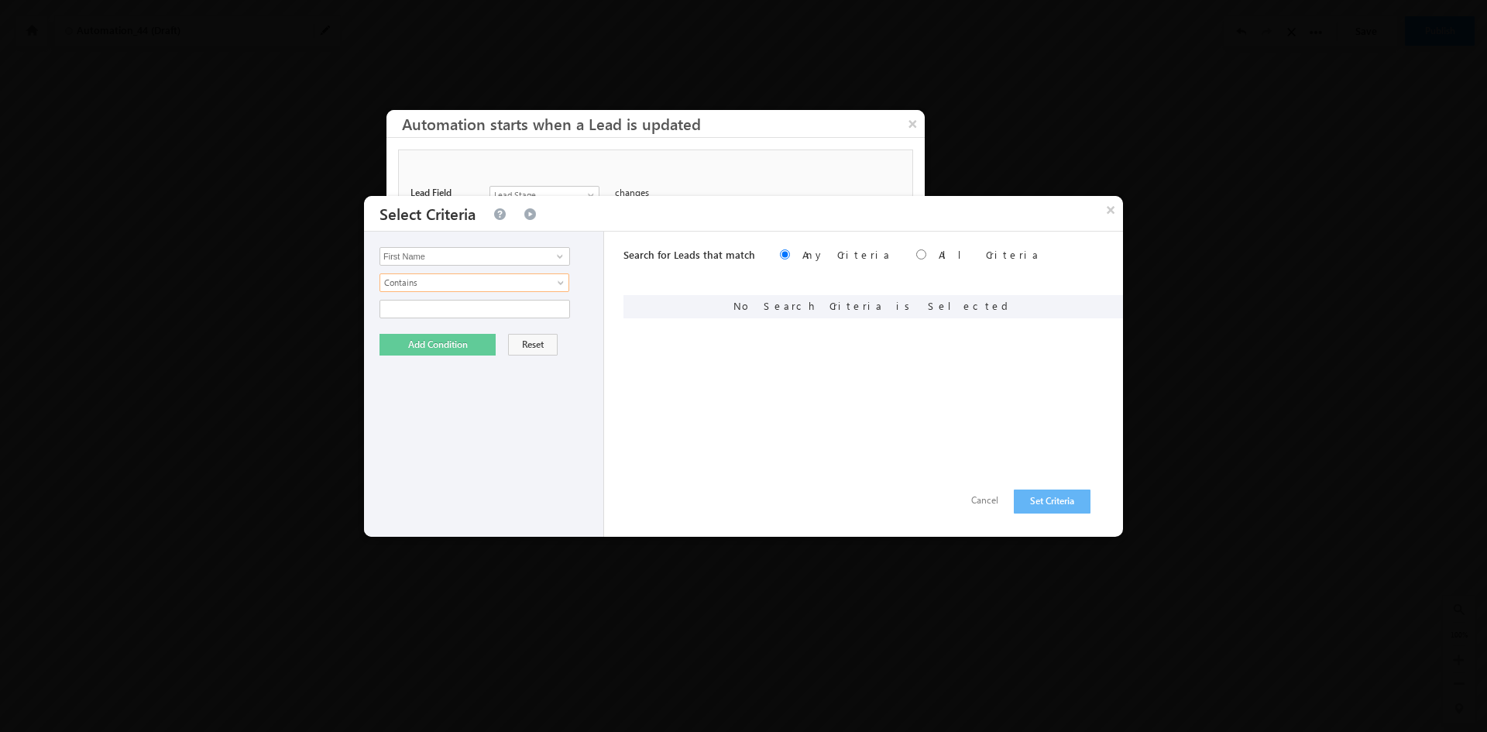
click at [452, 318] on div "Lead Activity Task Sales Group Prospect Id Address 1 Address 2 Aviation Careers…" at bounding box center [484, 384] width 240 height 305
click at [452, 314] on input "text" at bounding box center [475, 309] width 191 height 19
click at [442, 308] on input "text" at bounding box center [475, 309] width 191 height 19
drag, startPoint x: 442, startPoint y: 308, endPoint x: 337, endPoint y: 309, distance: 104.6
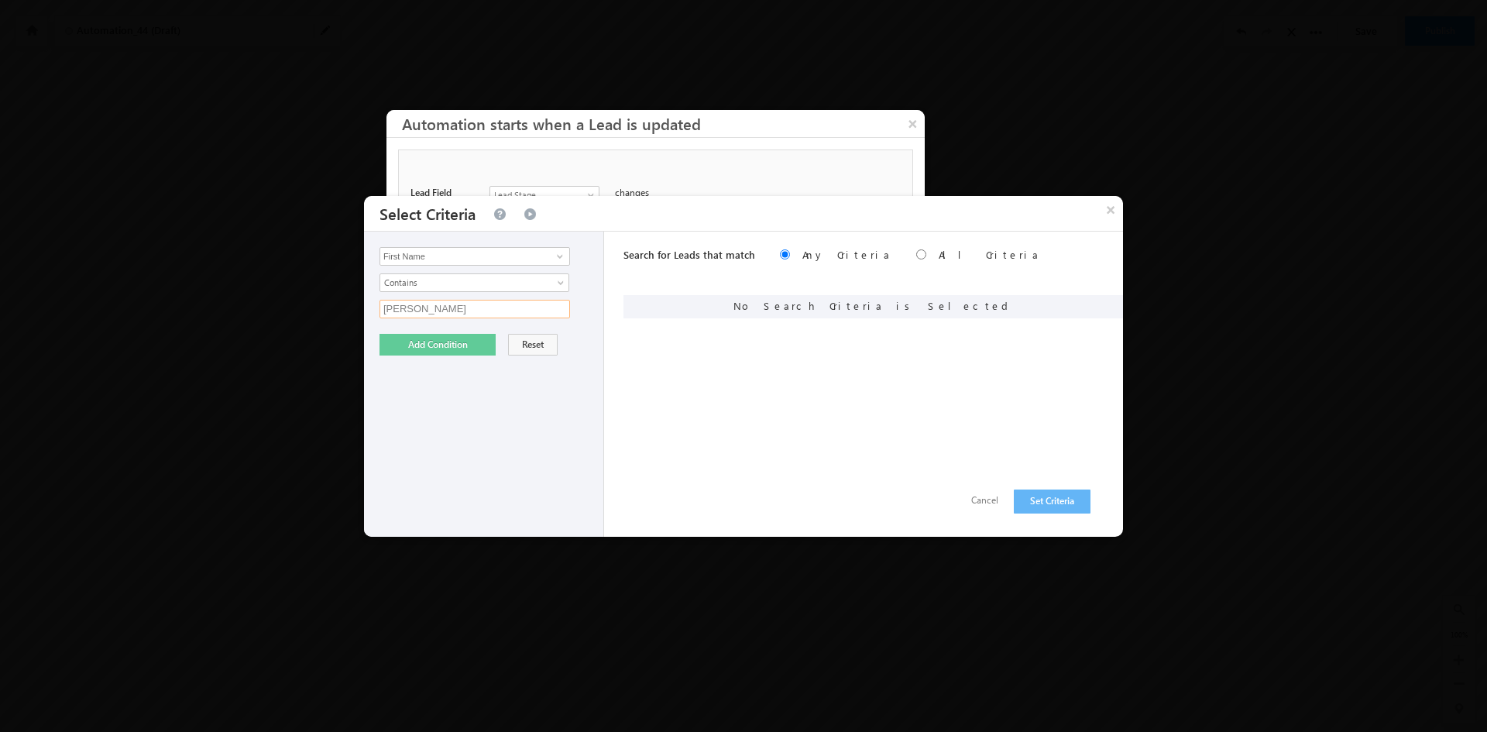
type input "SSK"
click at [443, 343] on button "Add Condition" at bounding box center [438, 345] width 116 height 22
click at [1063, 507] on button "Set Criteria" at bounding box center [1052, 502] width 77 height 24
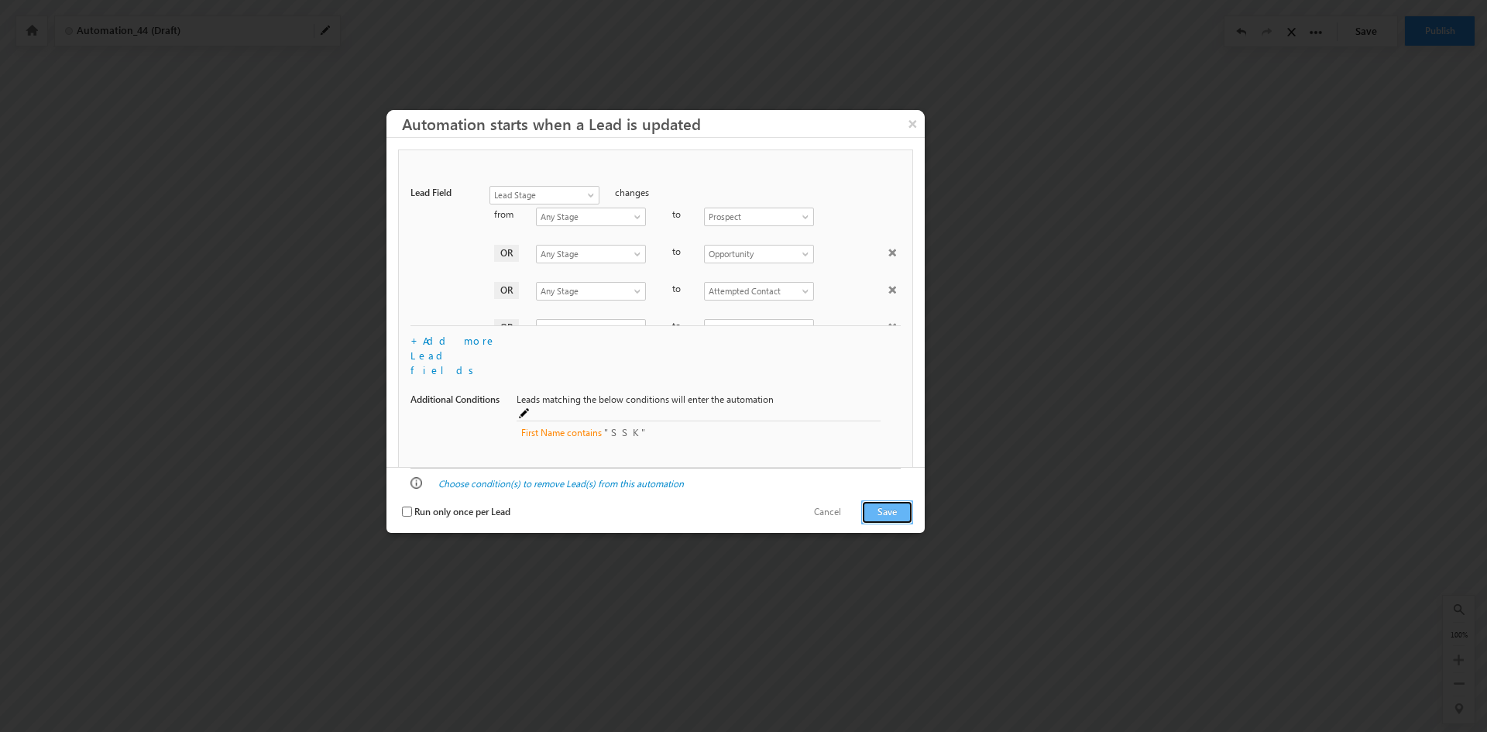
click at [883, 500] on button "Save" at bounding box center [887, 512] width 52 height 24
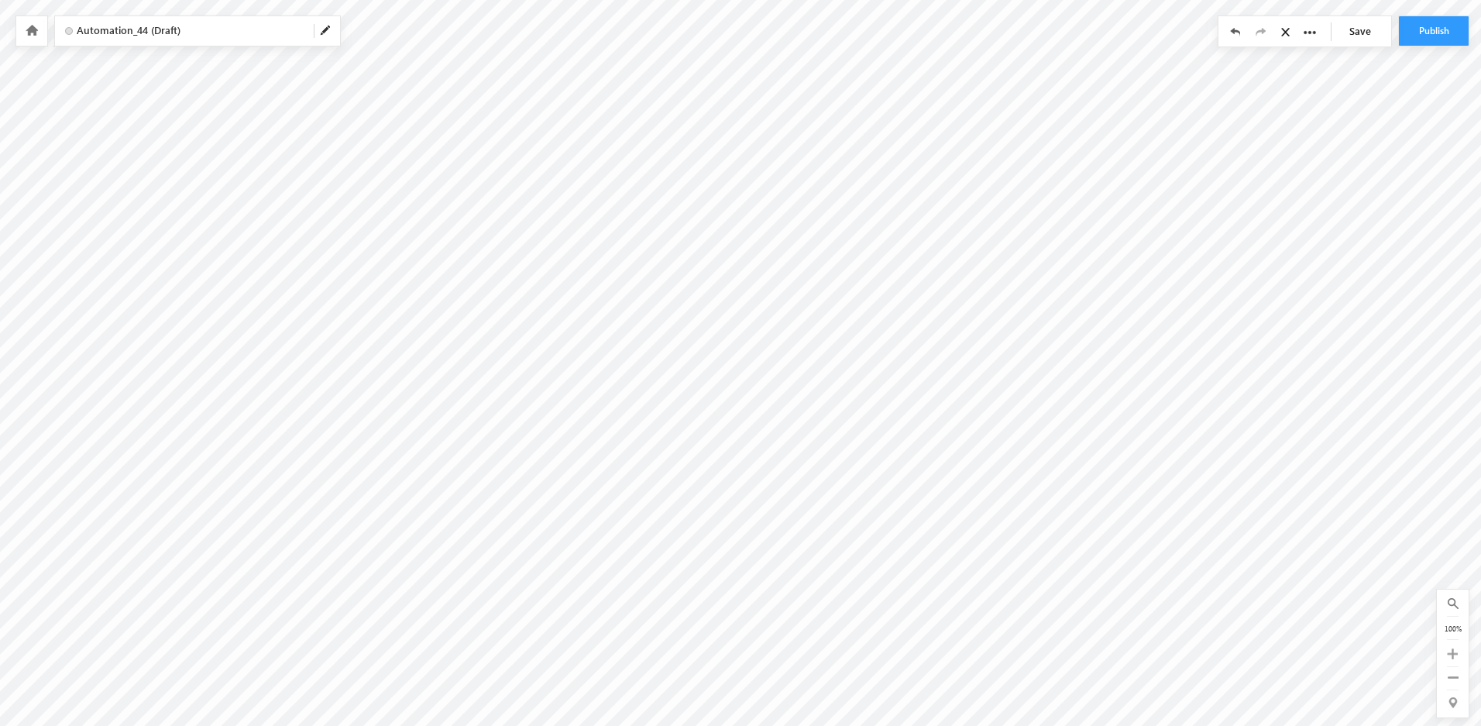
click at [1359, 33] on link "Save" at bounding box center [1364, 30] width 54 height 29
click at [325, 28] on span at bounding box center [326, 31] width 12 height 12
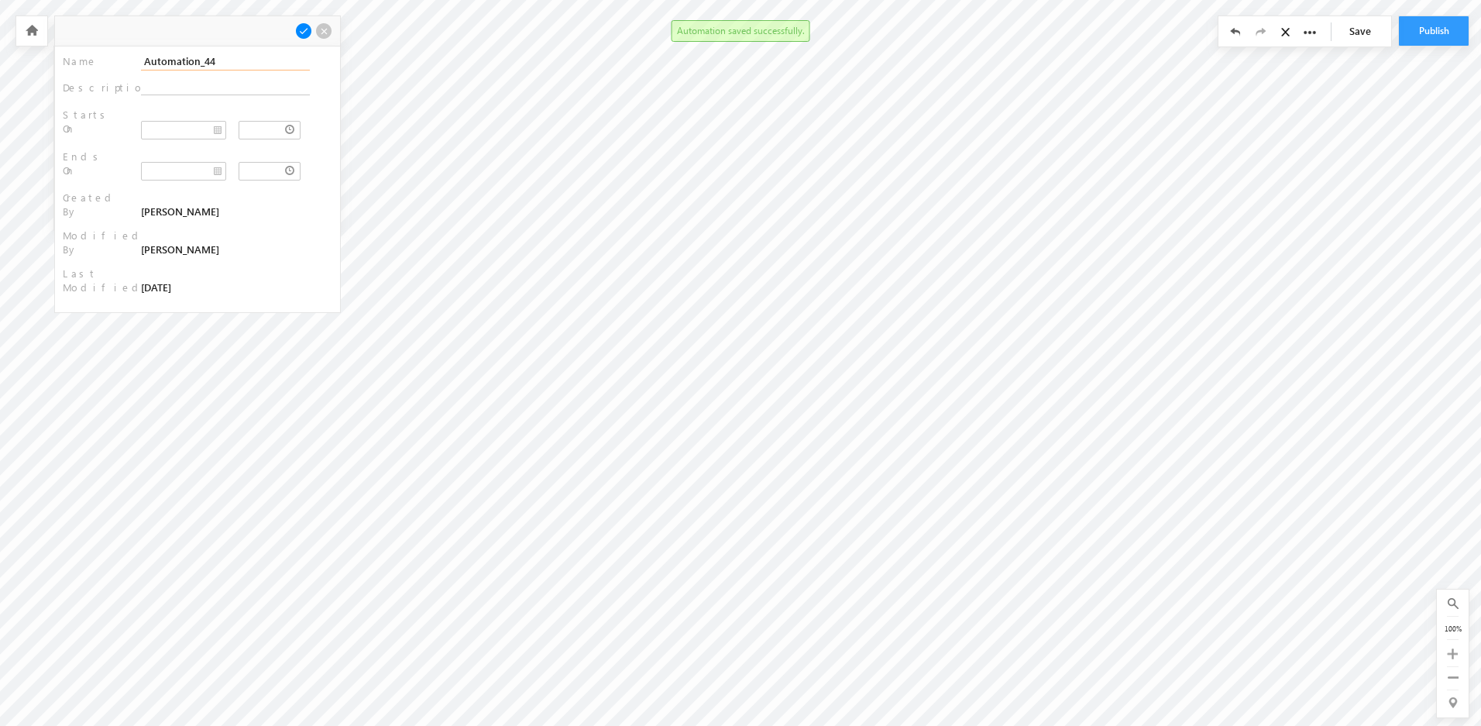
drag, startPoint x: 232, startPoint y: 60, endPoint x: 77, endPoint y: 55, distance: 155.8
click at [77, 55] on div "Name : Automation_44" at bounding box center [198, 62] width 270 height 16
type input "Charter - Post Interview scheduled strategy"
click at [302, 28] on span at bounding box center [303, 30] width 17 height 17
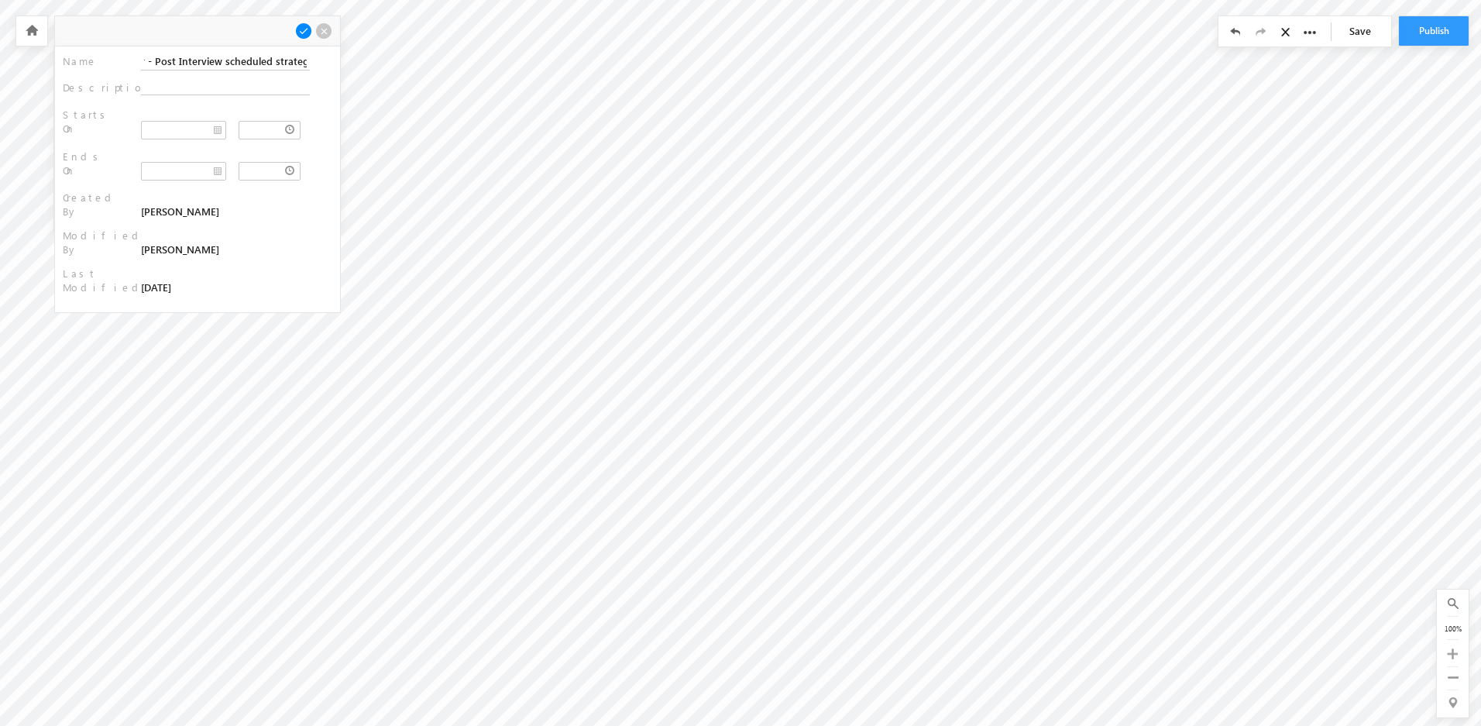
scroll to position [0, 0]
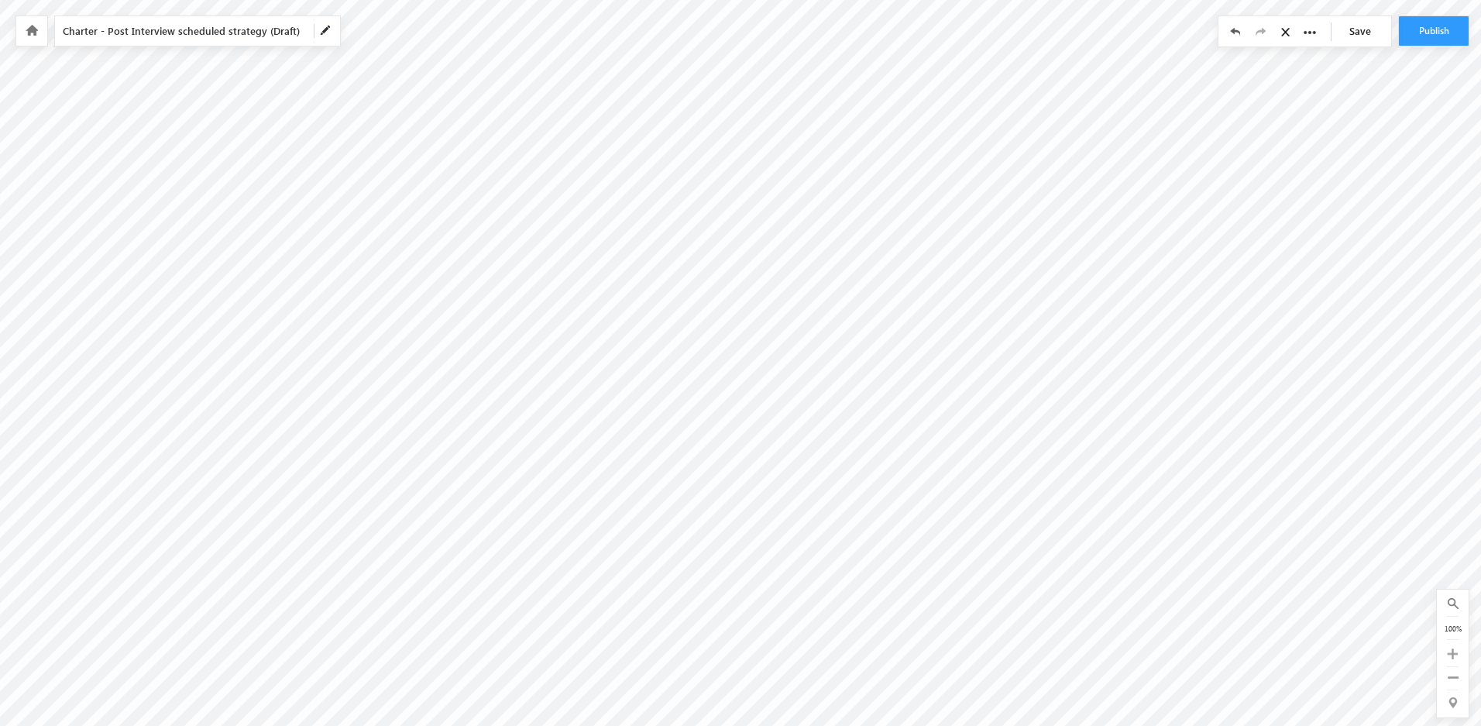
click at [26, 35] on icon at bounding box center [32, 30] width 12 height 11
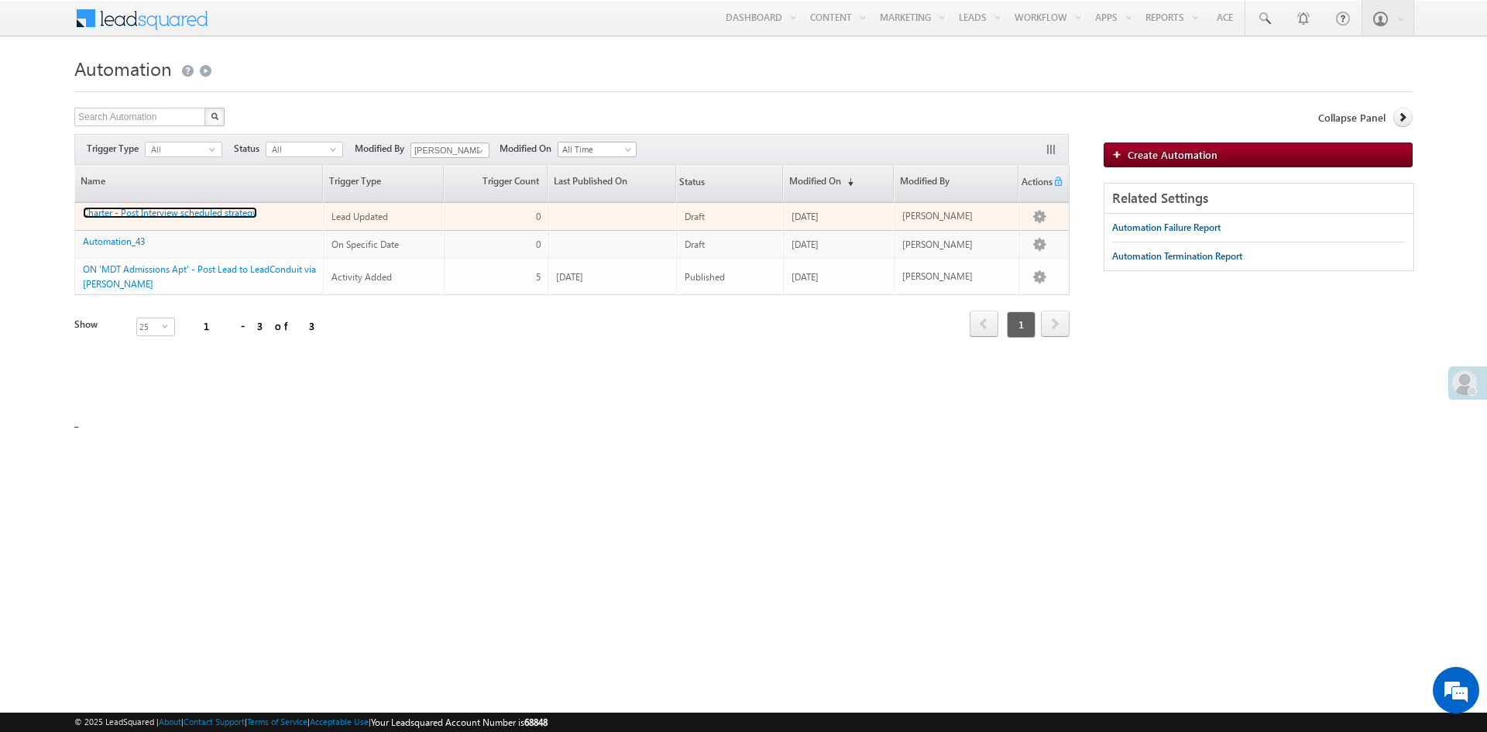
drag, startPoint x: 209, startPoint y: 214, endPoint x: 326, endPoint y: 81, distance: 176.7
click at [209, 214] on link "Charter - Post Interview scheduled strategy" at bounding box center [170, 213] width 174 height 12
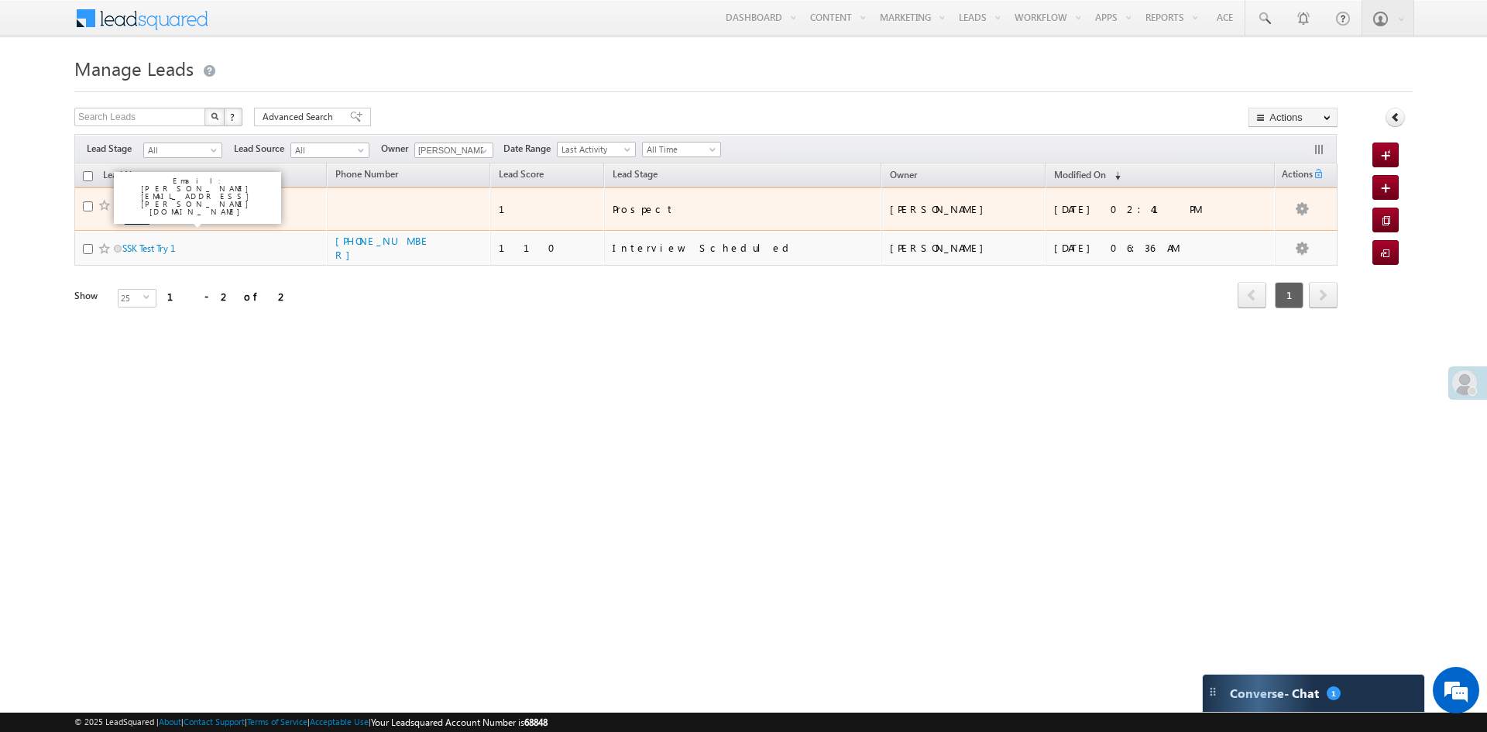
drag, startPoint x: 163, startPoint y: 204, endPoint x: 183, endPoint y: 245, distance: 45.4
click at [163, 204] on link "[PERSON_NAME] (Test Please Ignore)" at bounding box center [181, 212] width 119 height 26
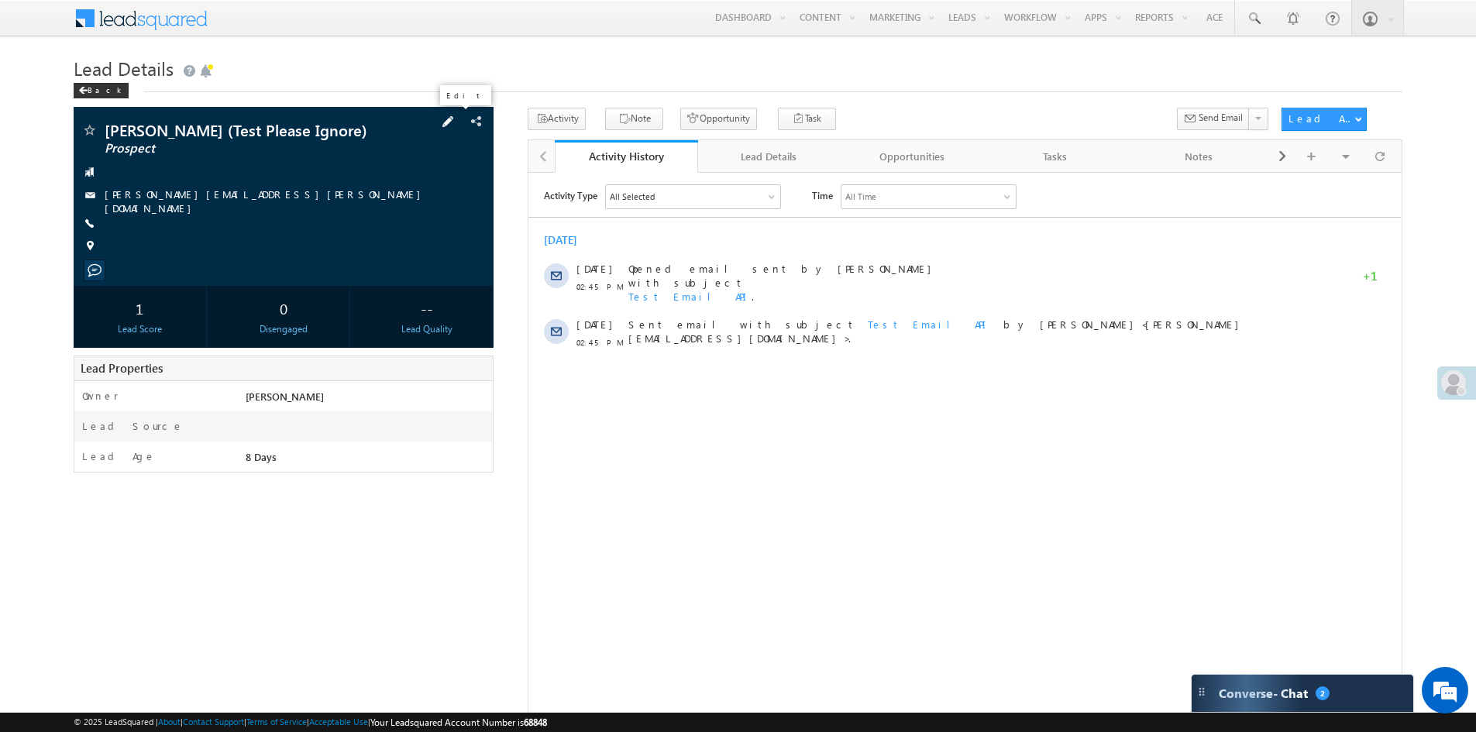
click at [456, 123] on span at bounding box center [447, 121] width 17 height 17
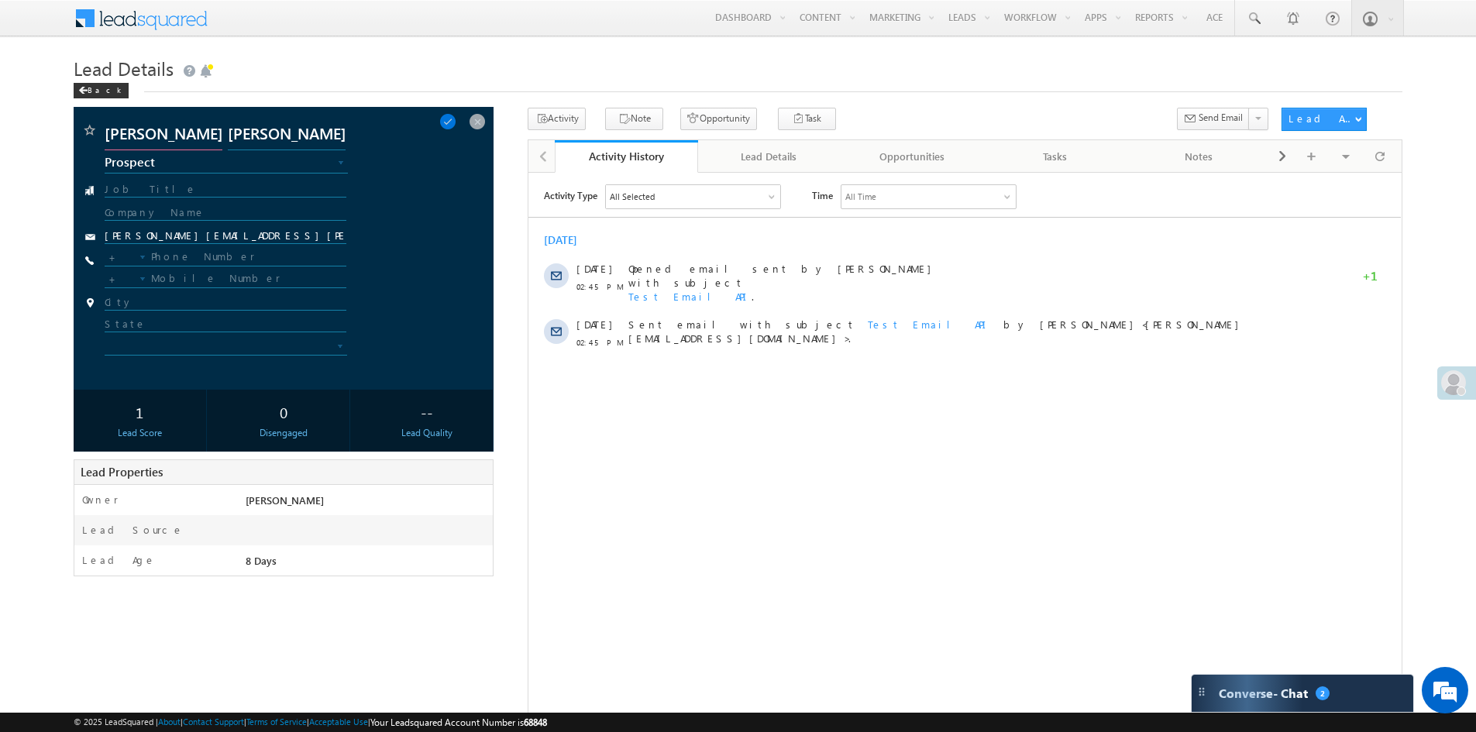
click at [189, 136] on input "[PERSON_NAME]" at bounding box center [164, 136] width 118 height 28
click at [292, 139] on input "Kalsi (Test Please Ignore)" at bounding box center [287, 136] width 118 height 28
drag, startPoint x: 229, startPoint y: 132, endPoint x: 483, endPoint y: 132, distance: 254.1
click at [483, 132] on div "Sukhbir Kalsi (Test Please Ignore) Prospect Opportunity Attempted Contact Inter…" at bounding box center [284, 248] width 420 height 283
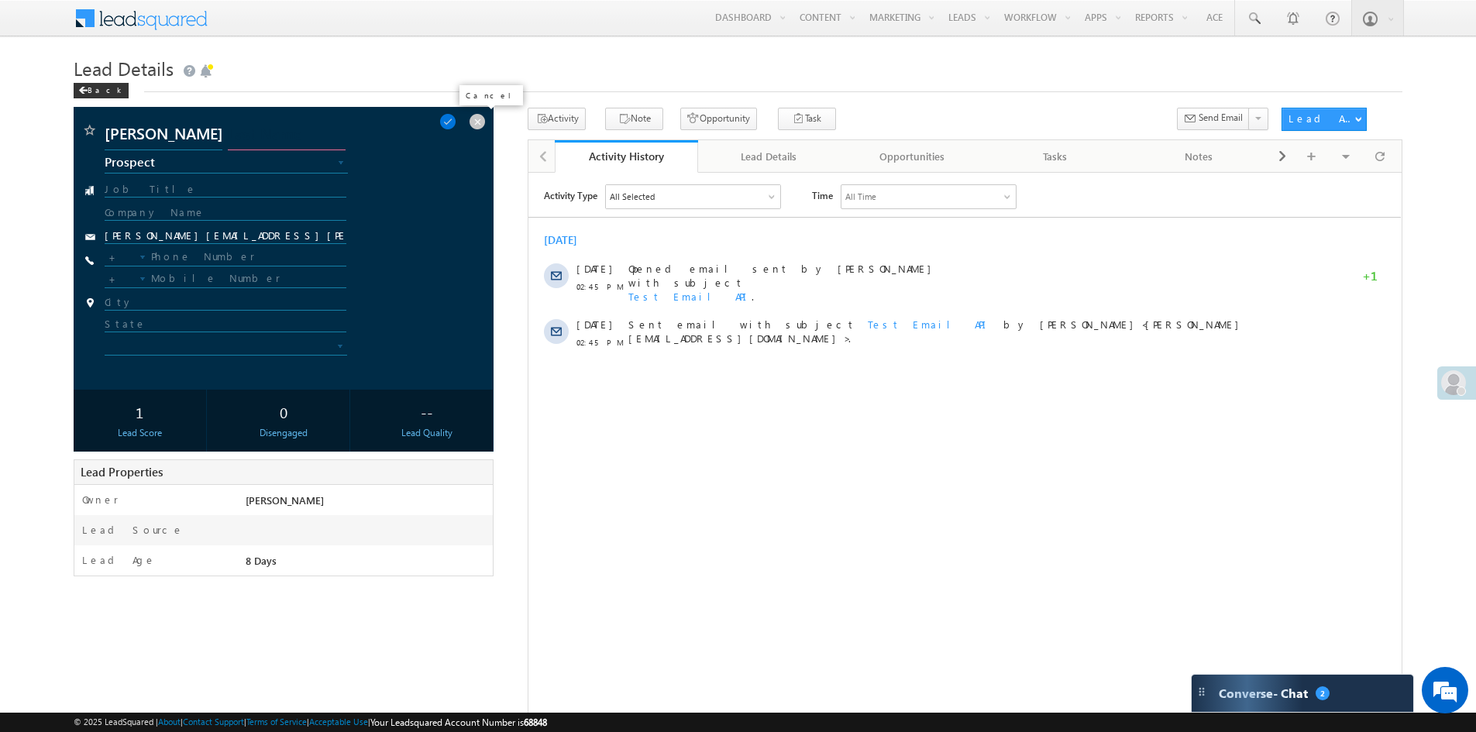
scroll to position [0, 0]
click at [217, 187] on input "text" at bounding box center [226, 190] width 242 height 15
drag, startPoint x: 179, startPoint y: 136, endPoint x: 55, endPoint y: 136, distance: 123.9
click at [55, 136] on body "Menu Sukhbir Kalsi sukhb ir@md tmark eting .com quare" at bounding box center [738, 400] width 1476 height 800
click at [144, 188] on input "text" at bounding box center [226, 190] width 242 height 15
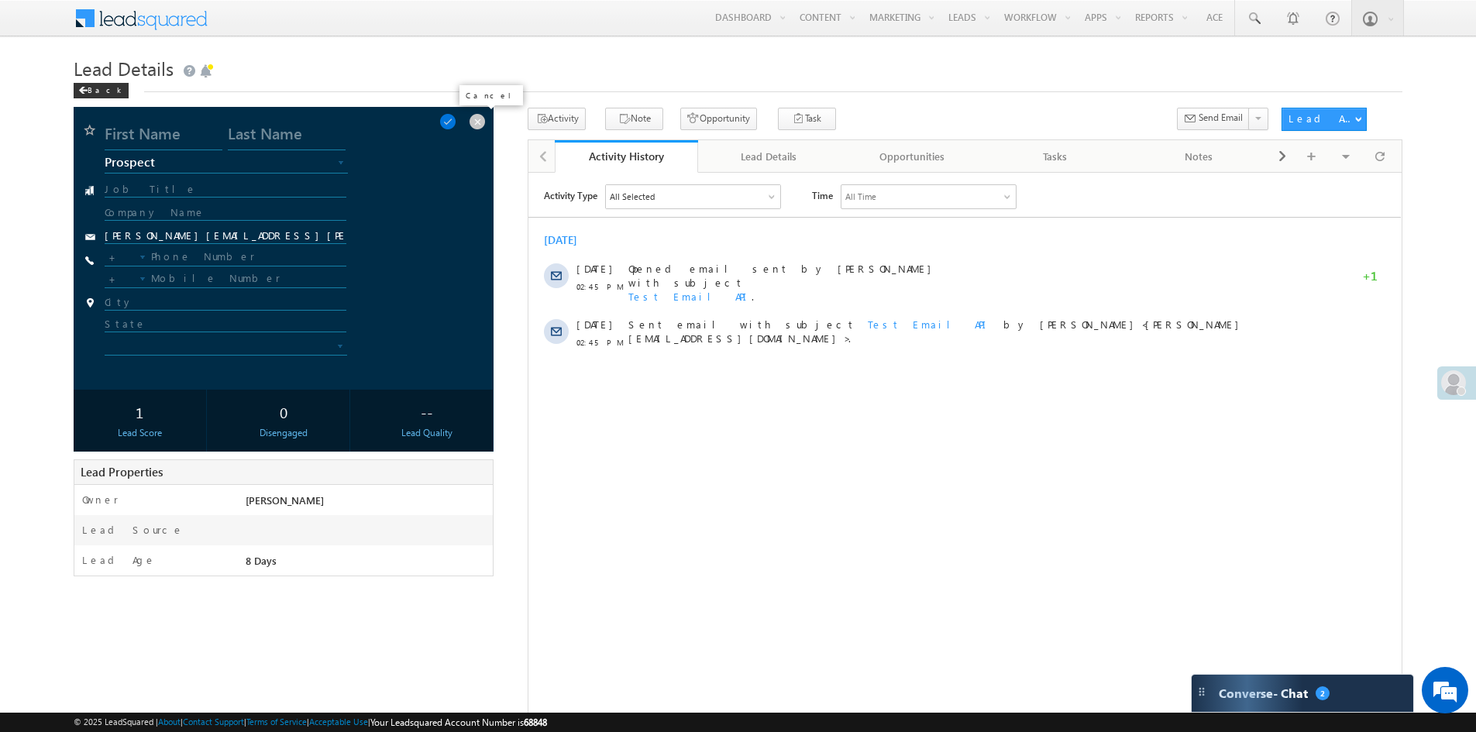
click at [476, 118] on span at bounding box center [477, 121] width 17 height 17
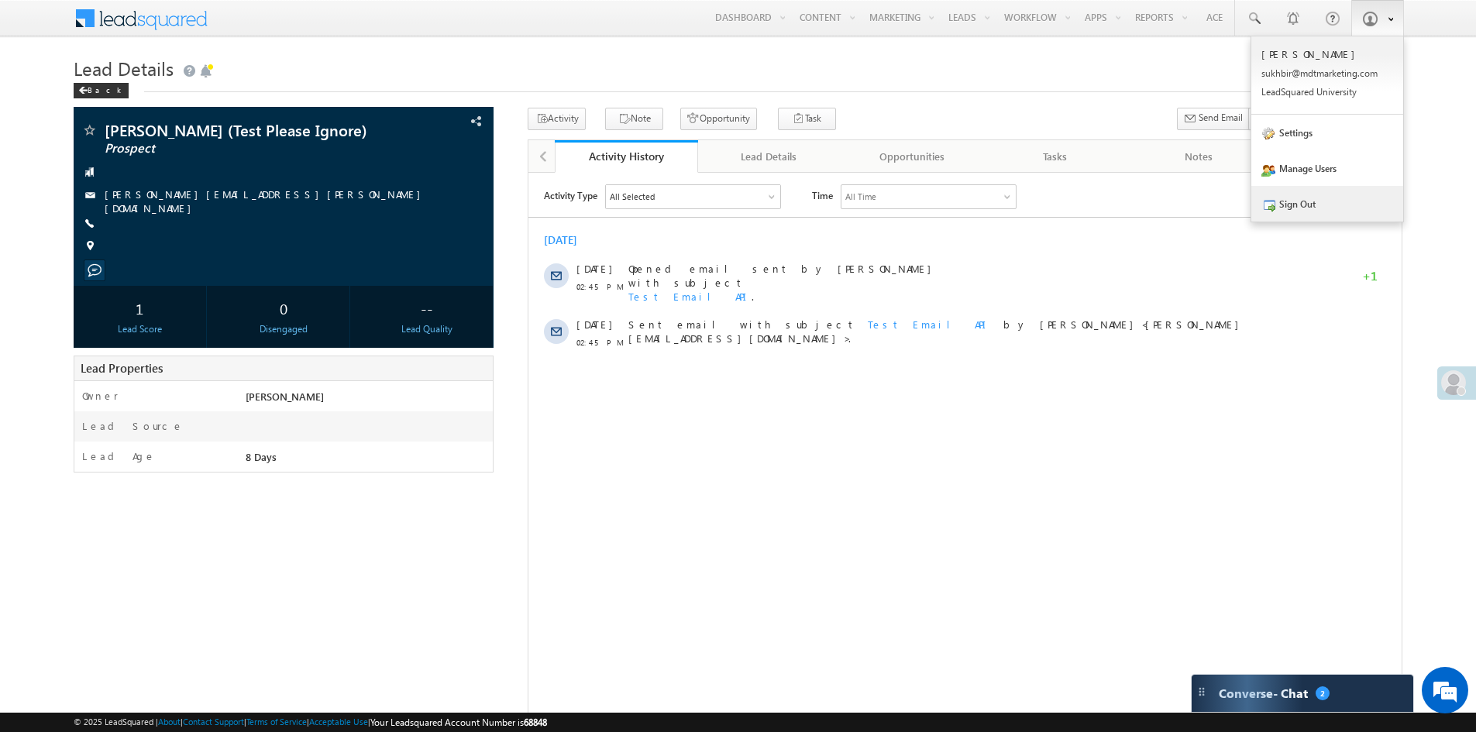
click at [1301, 208] on link "Sign Out" at bounding box center [1327, 204] width 152 height 36
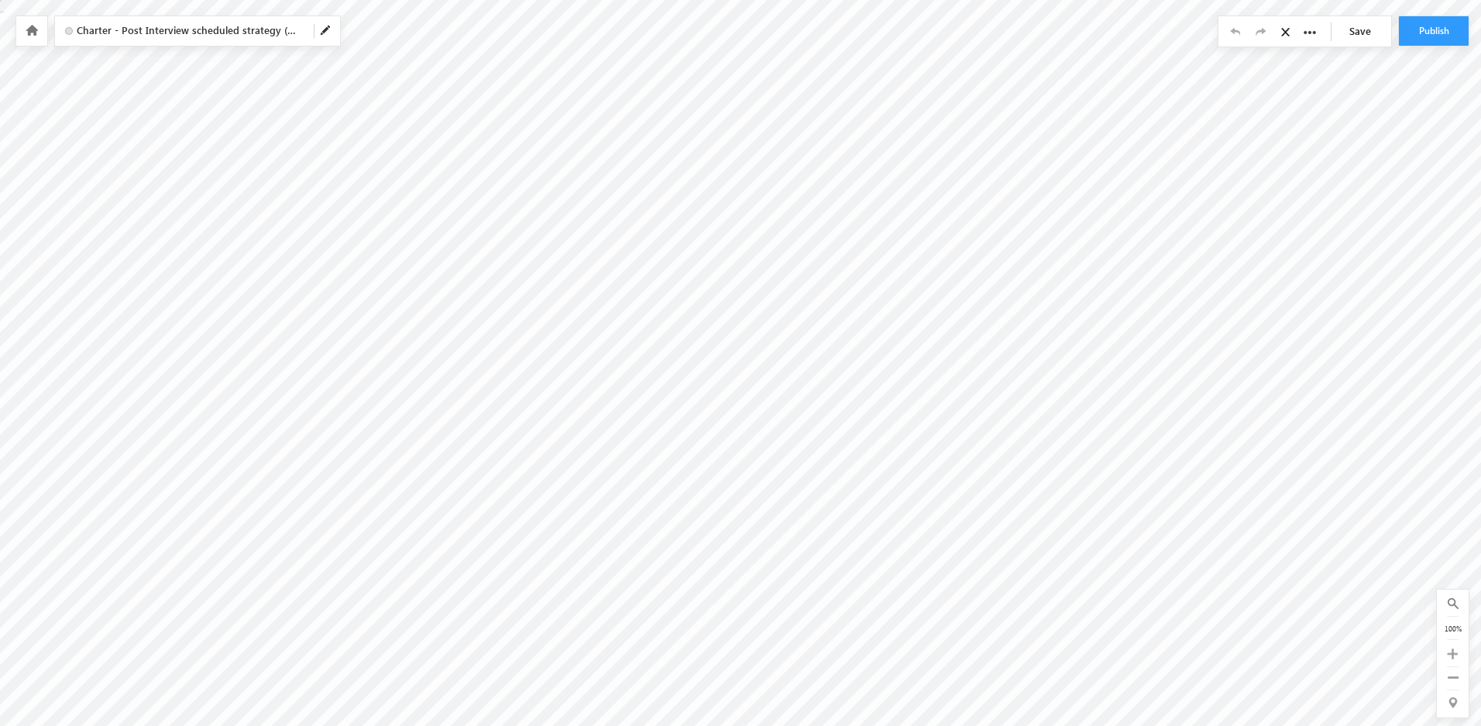
checkbox input "false"
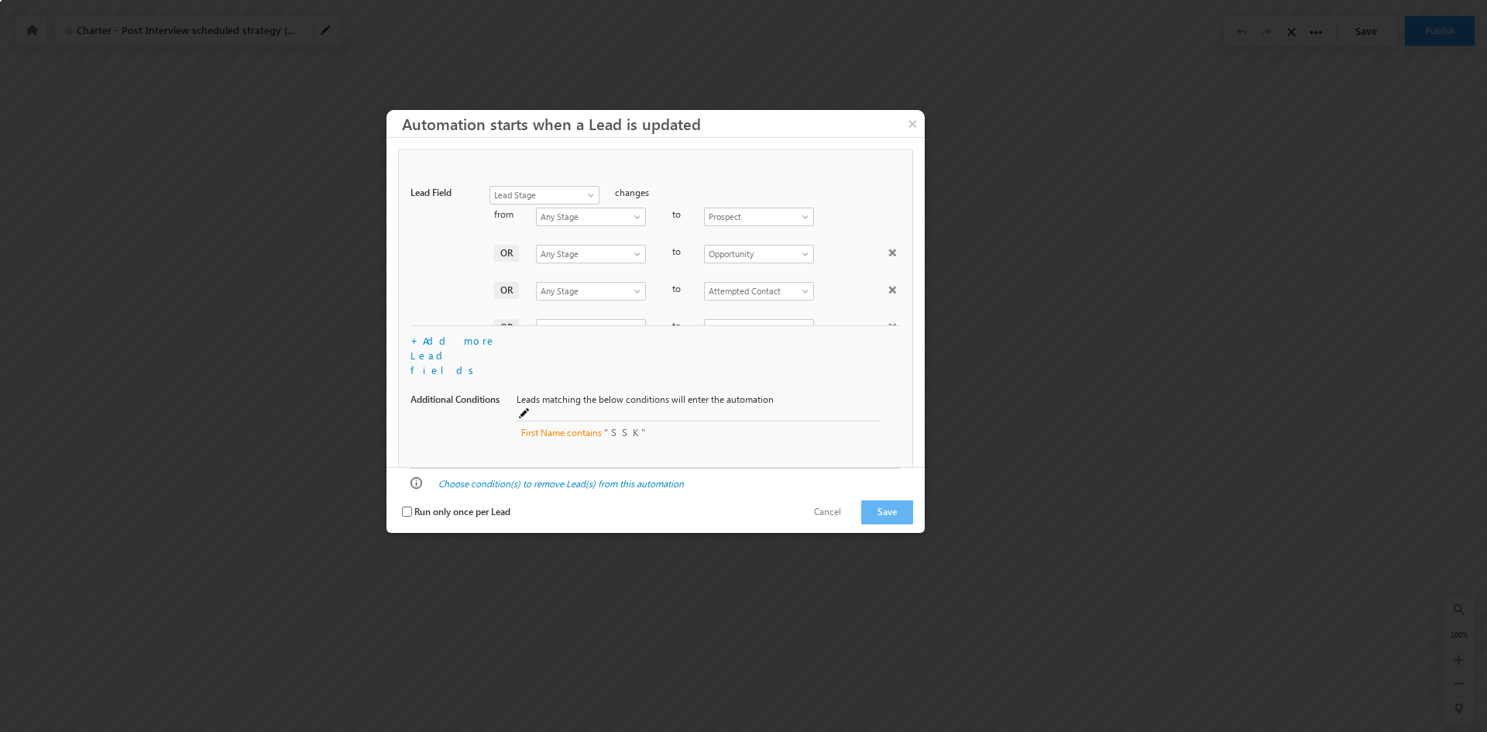
click at [531, 408] on span at bounding box center [525, 414] width 12 height 12
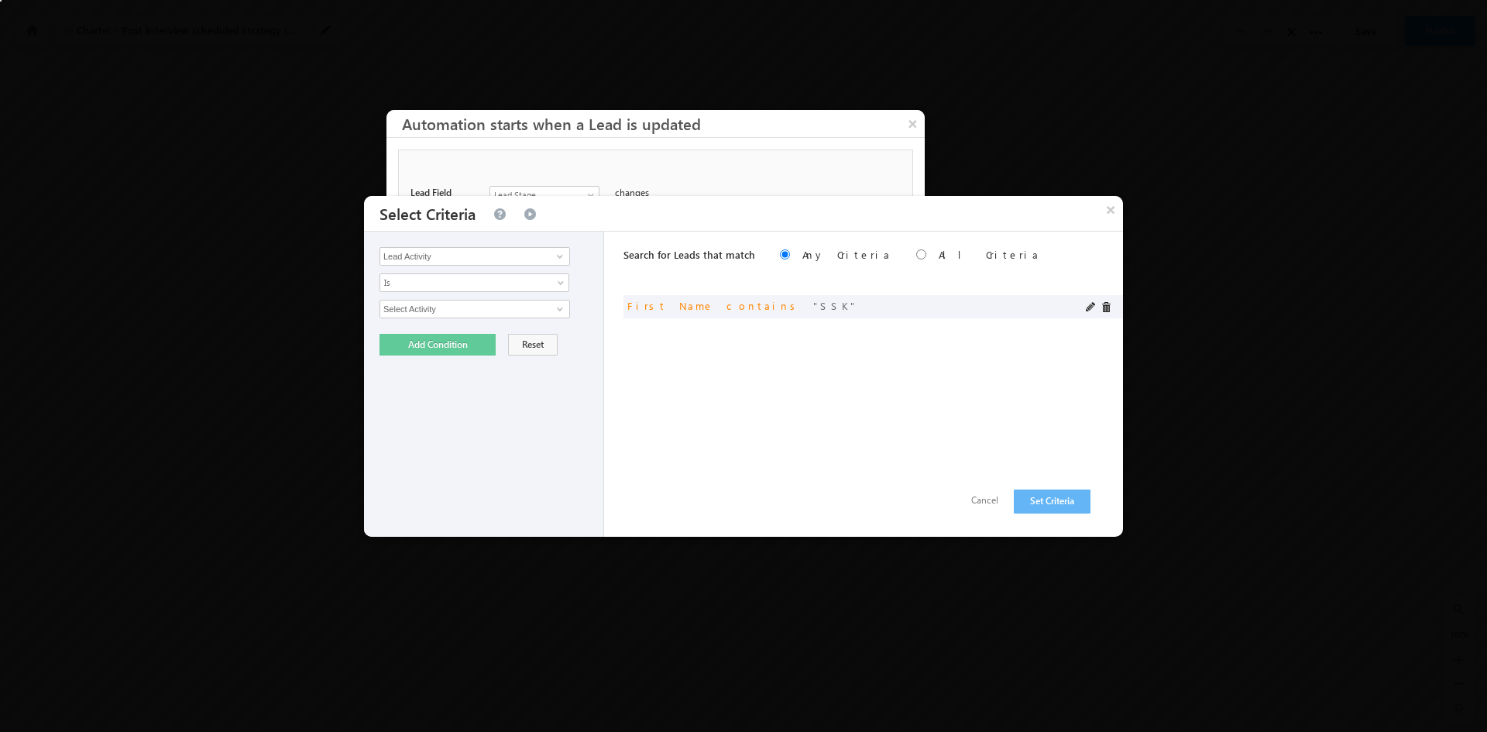
click at [727, 309] on span "contains" at bounding box center [764, 305] width 74 height 13
click at [1091, 306] on span at bounding box center [1091, 307] width 11 height 11
click at [414, 302] on input "SSK" at bounding box center [475, 309] width 191 height 19
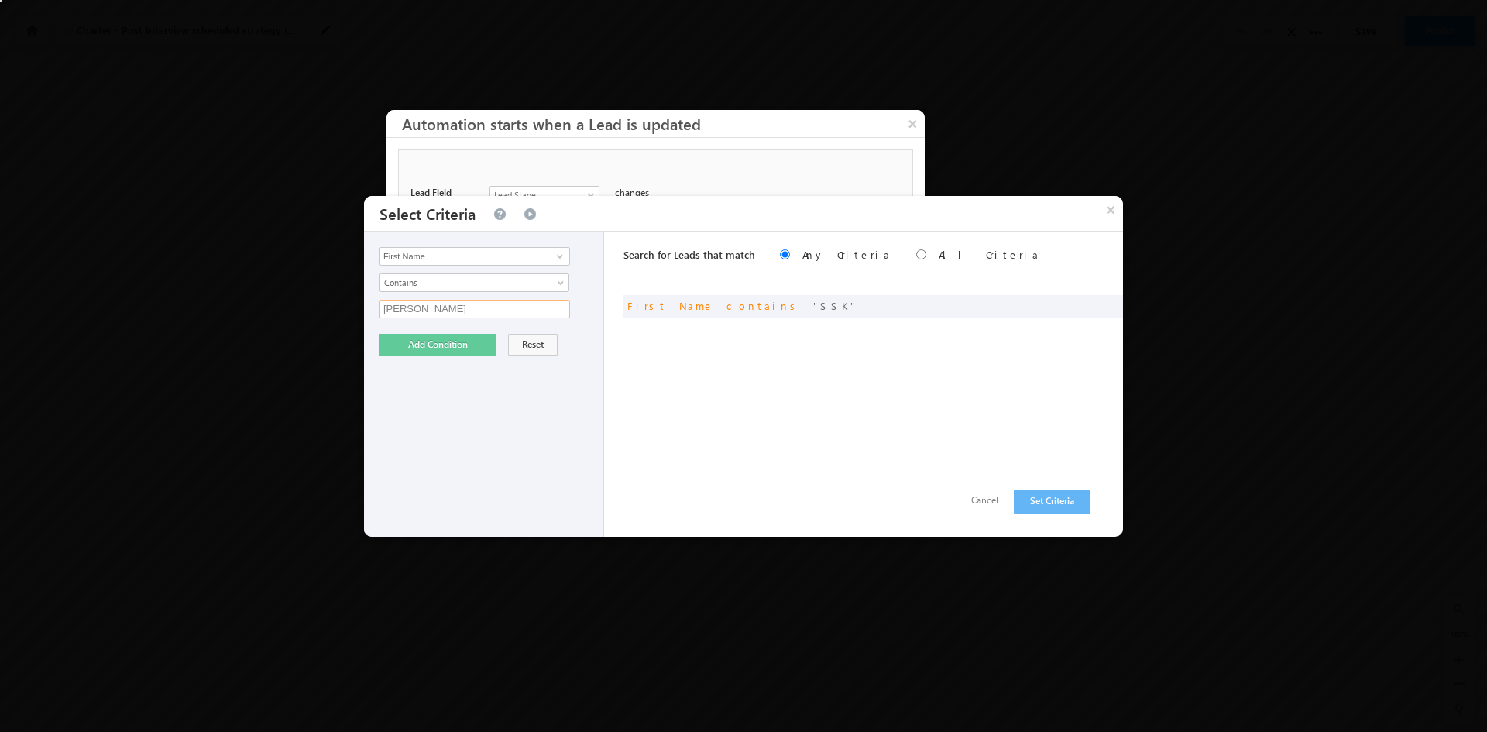
type input "Sukhbir"
click at [432, 256] on input "First Name" at bounding box center [475, 256] width 191 height 19
click at [455, 387] on div "Lead Activity Task Sales Group Prospect Id Address 1 Address 2 Aviation Careers…" at bounding box center [484, 384] width 240 height 305
click at [449, 348] on button "Add Condition" at bounding box center [438, 345] width 116 height 22
click at [1051, 502] on button "Set Criteria" at bounding box center [1052, 502] width 77 height 24
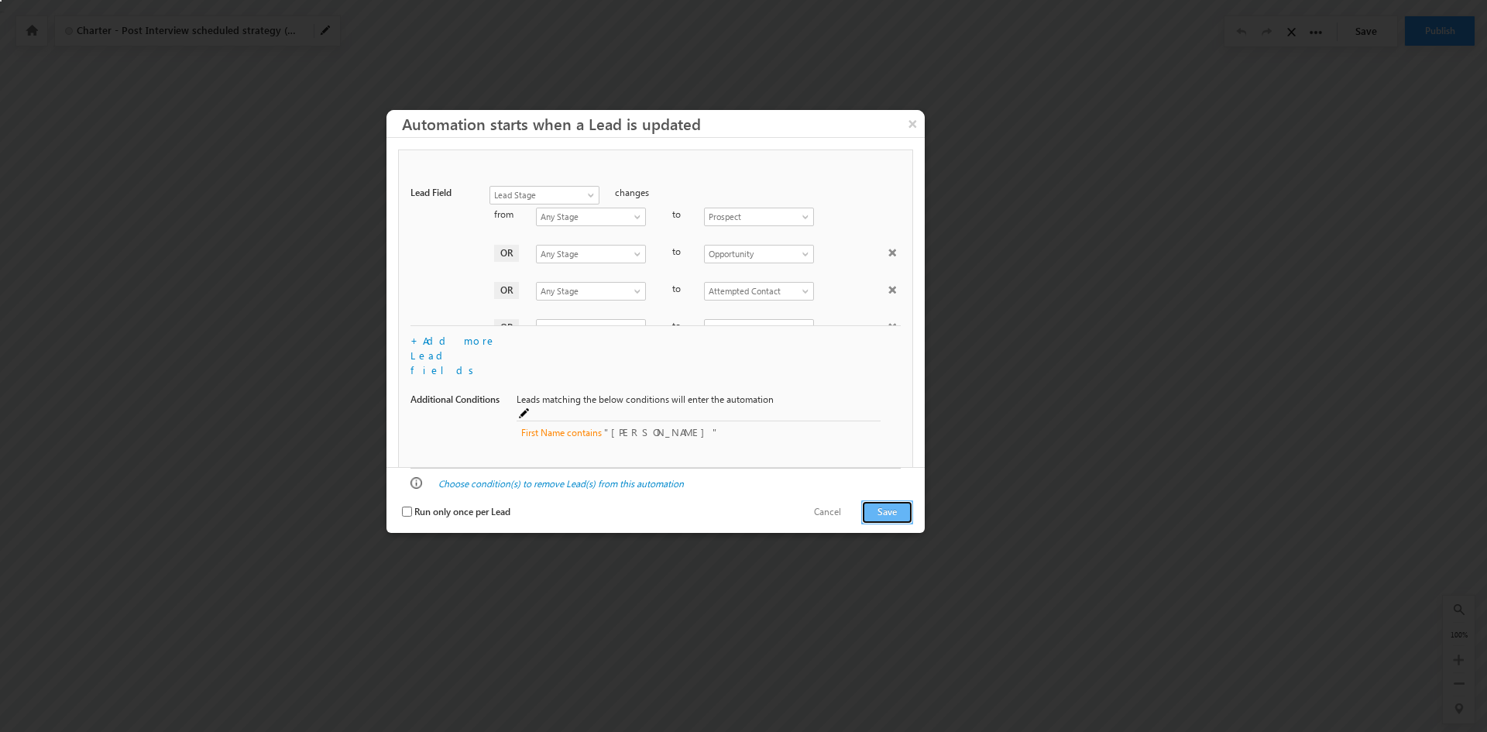
click at [889, 500] on button "Save" at bounding box center [887, 512] width 52 height 24
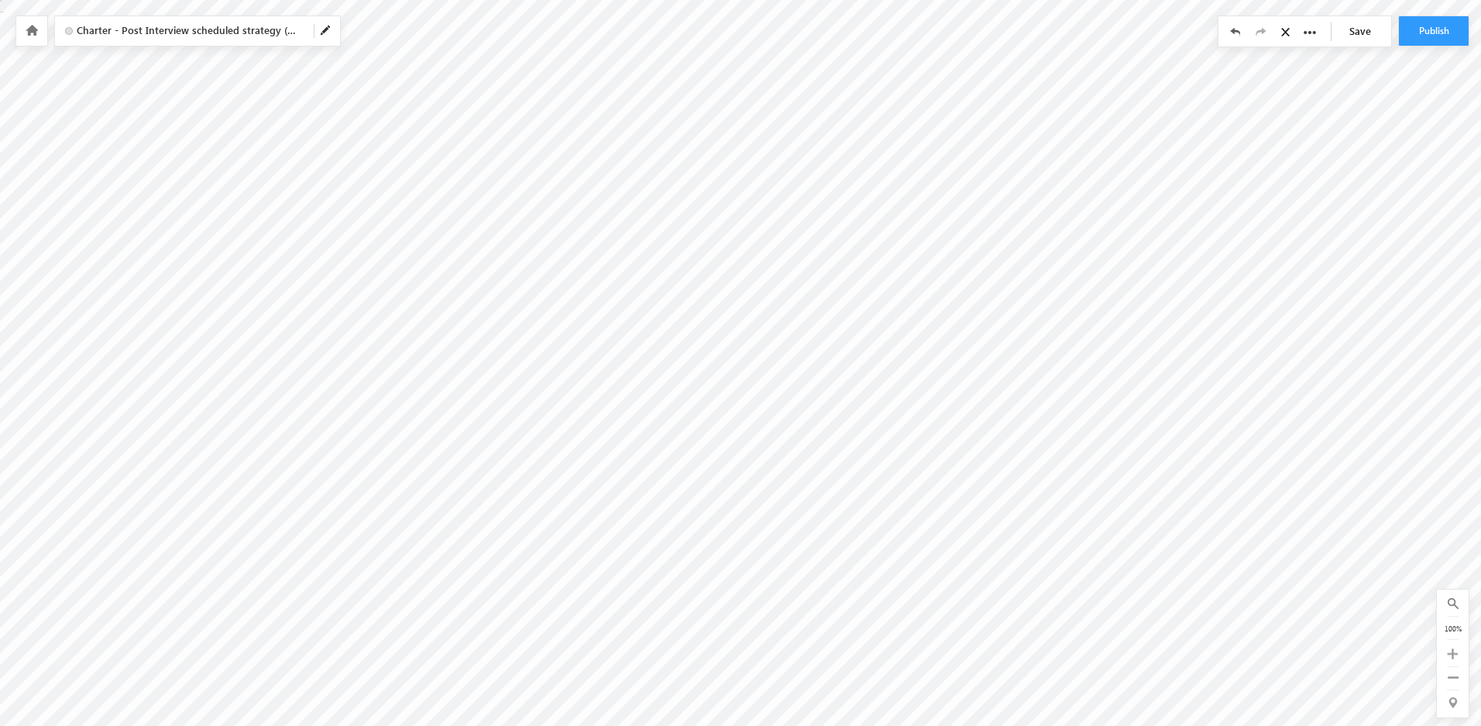
click at [1363, 29] on link "Save" at bounding box center [1364, 30] width 54 height 29
click at [1435, 33] on button "Publish" at bounding box center [1434, 30] width 70 height 29
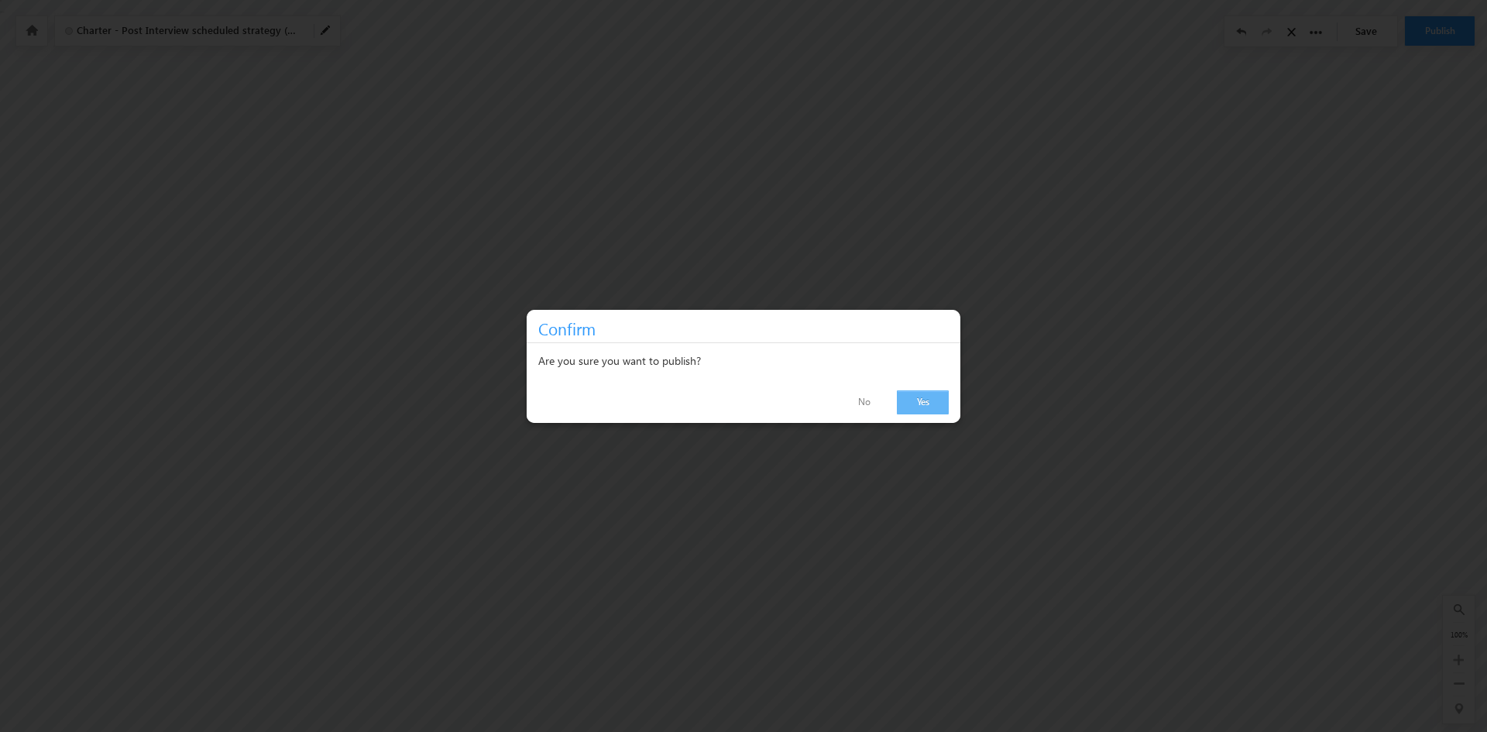
click at [919, 401] on link "Yes" at bounding box center [923, 402] width 52 height 24
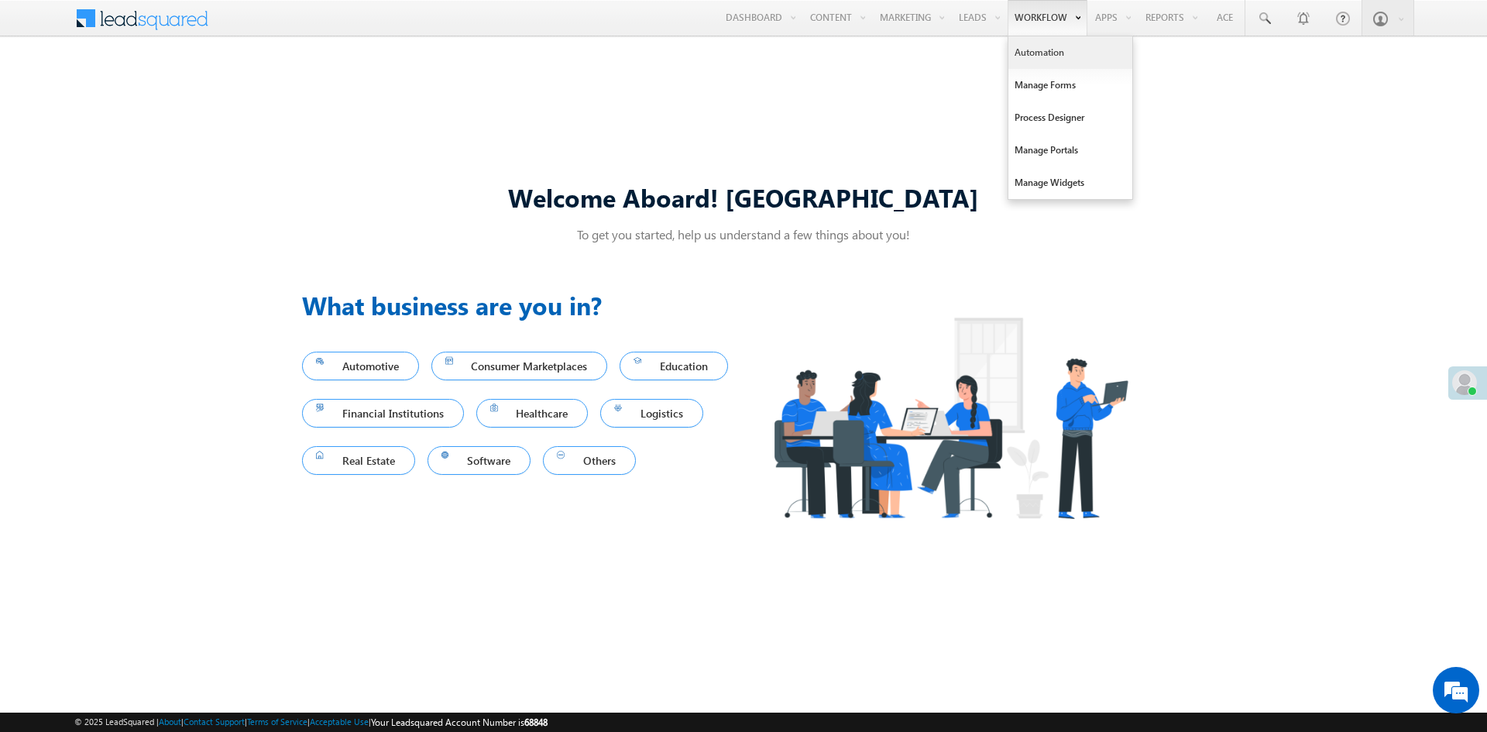
click at [1041, 53] on link "Automation" at bounding box center [1071, 52] width 124 height 33
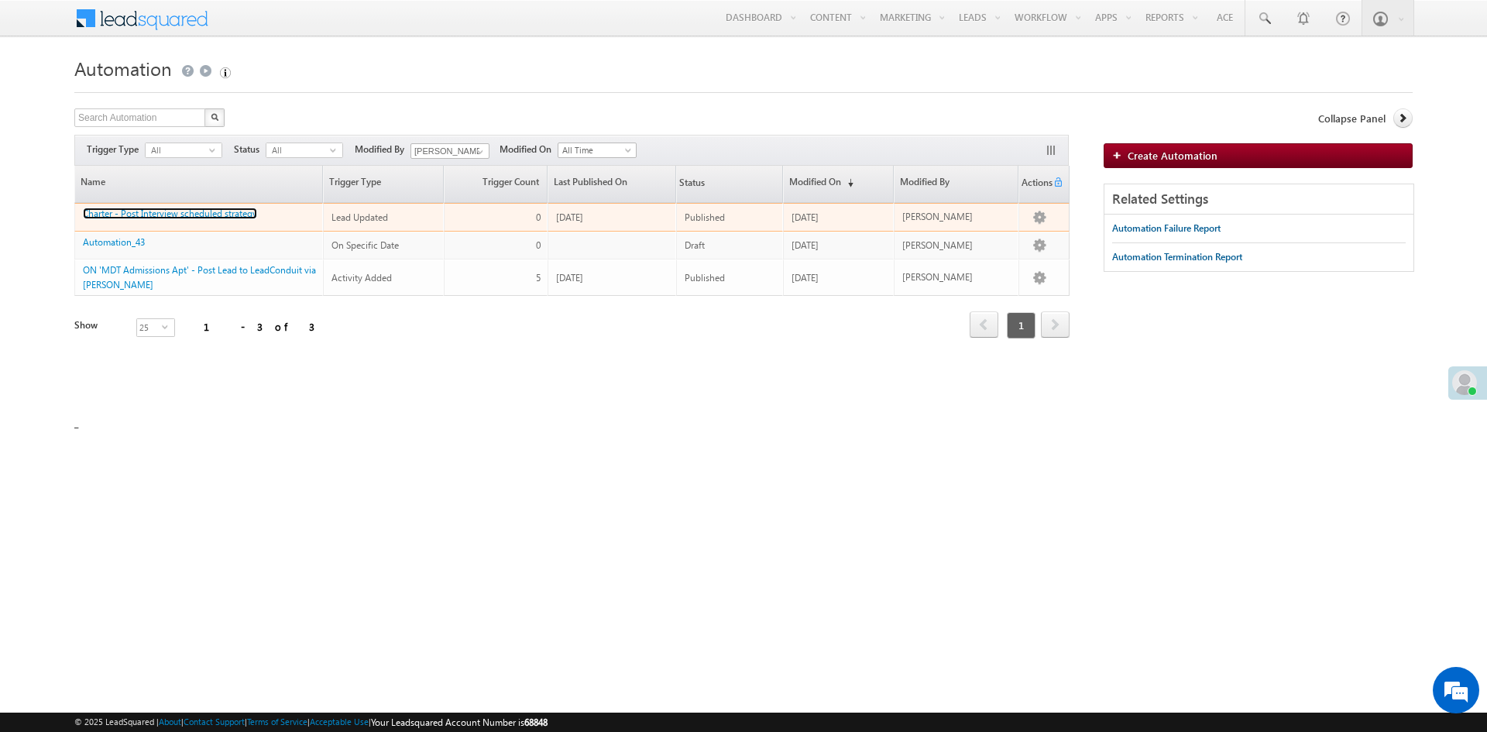
click at [156, 216] on link "Charter - Post Interview scheduled strategy" at bounding box center [170, 214] width 174 height 12
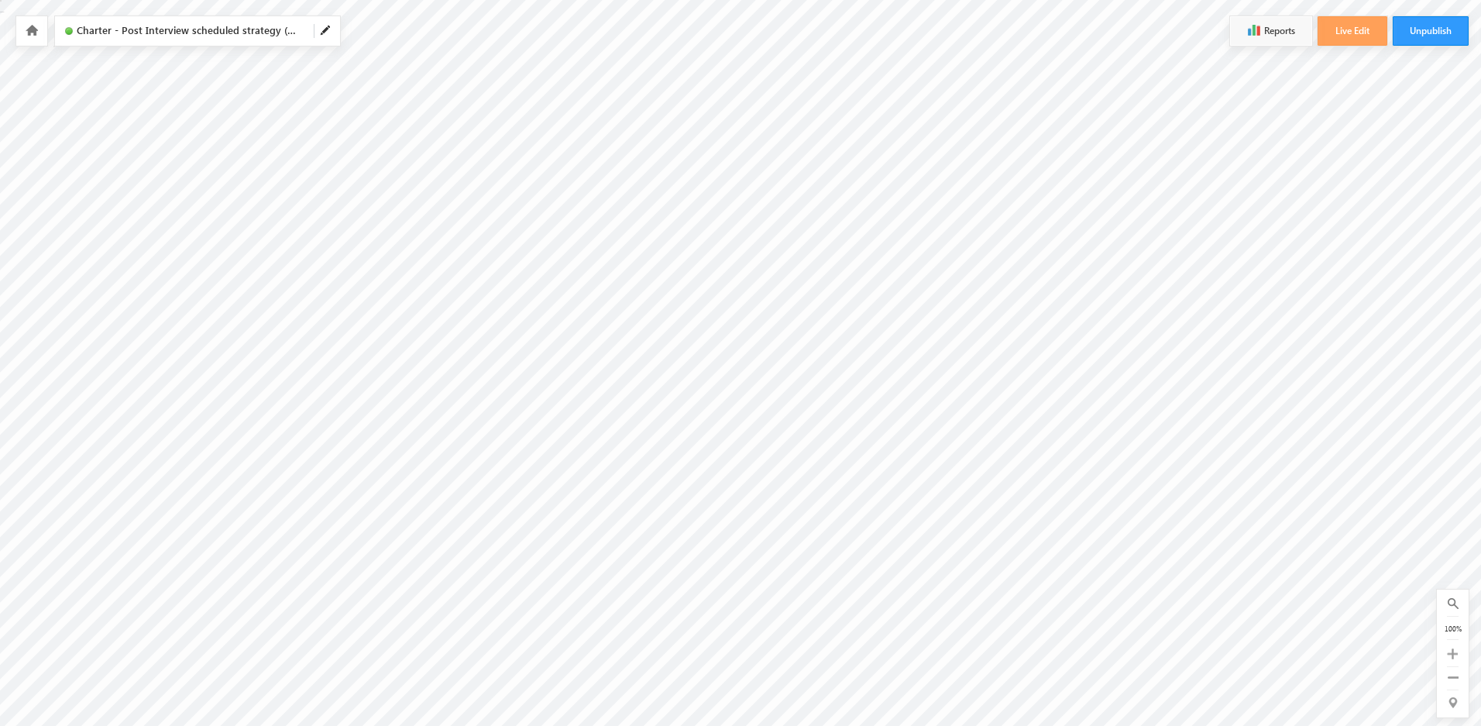
click at [32, 30] on icon at bounding box center [32, 30] width 12 height 11
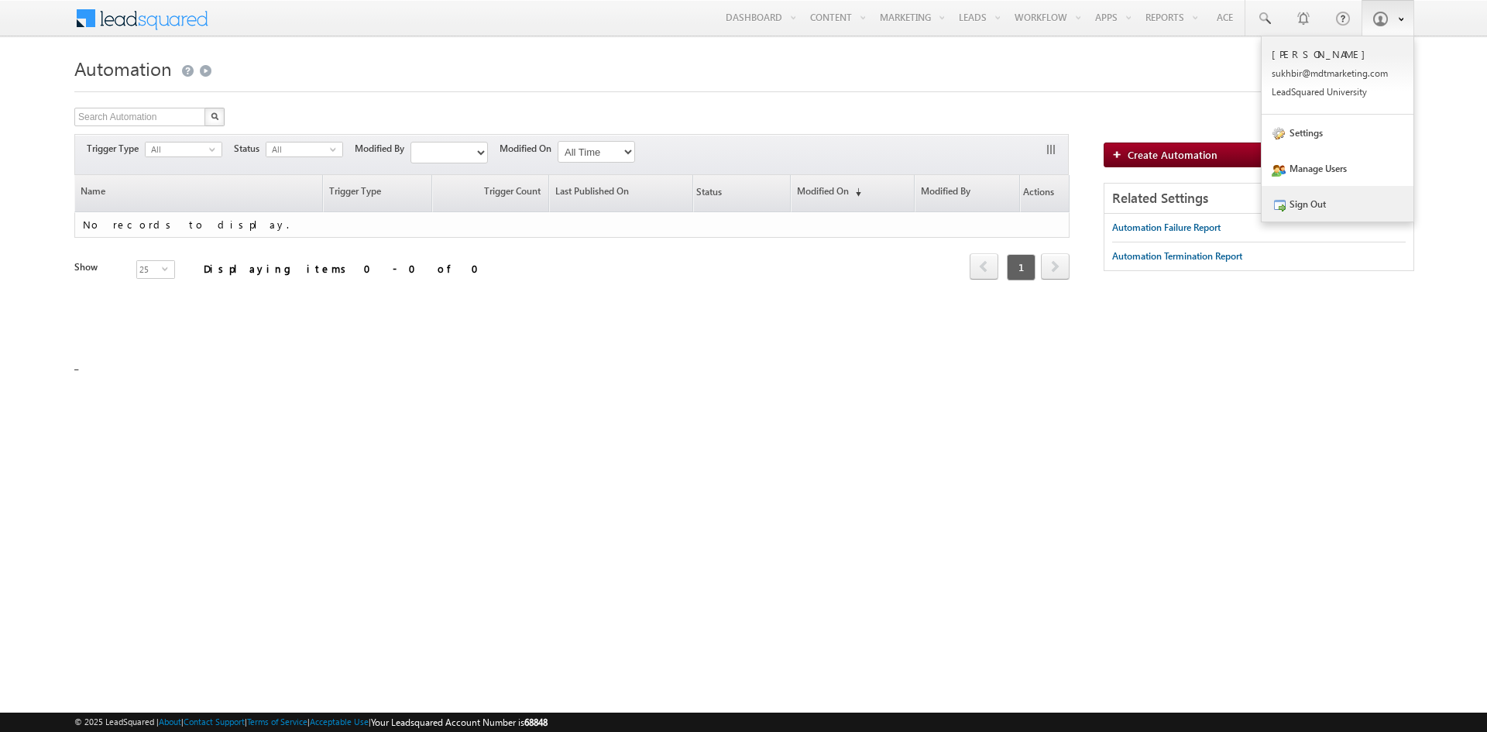
click at [1324, 214] on link "Sign Out" at bounding box center [1338, 204] width 152 height 36
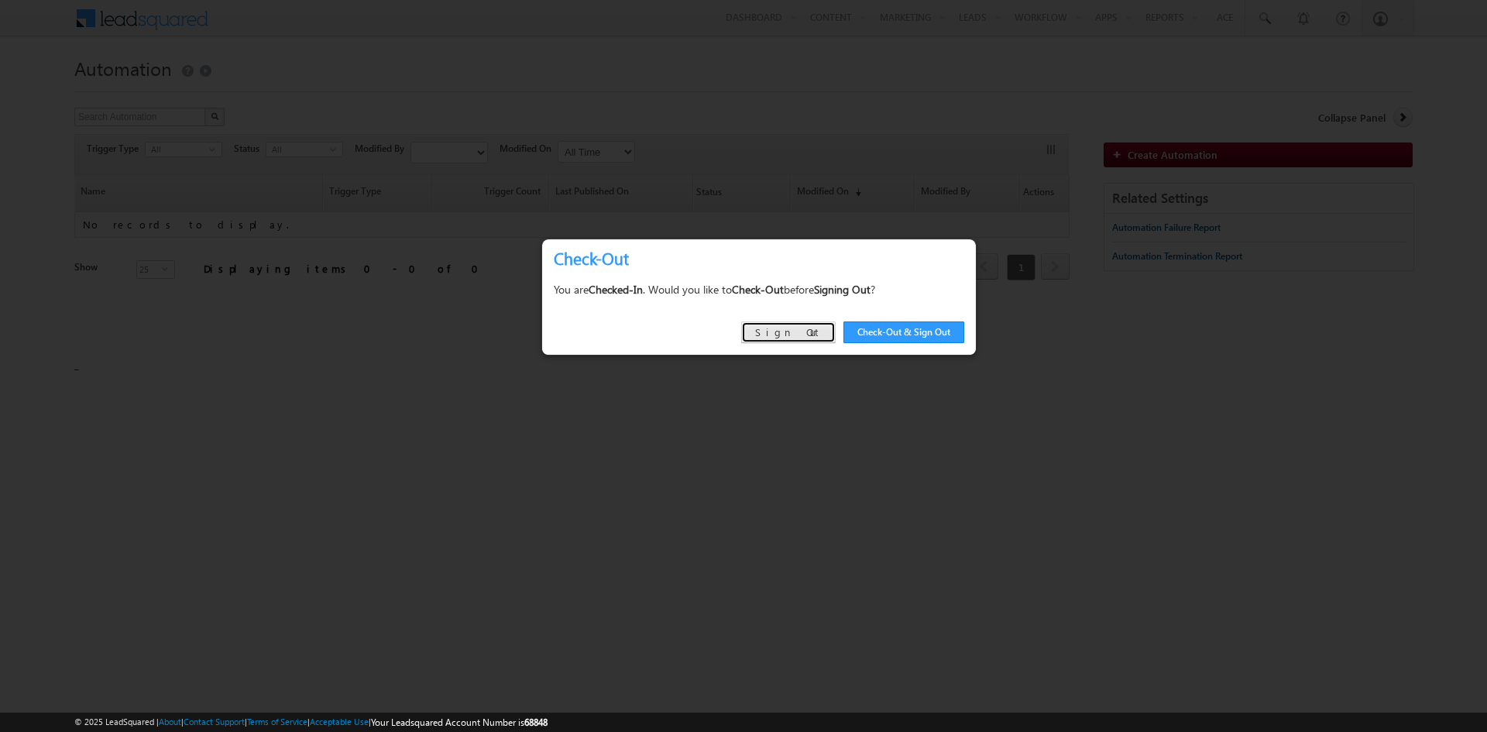
click at [796, 334] on link "Sign Out" at bounding box center [788, 332] width 95 height 22
